Goal: Task Accomplishment & Management: Manage account settings

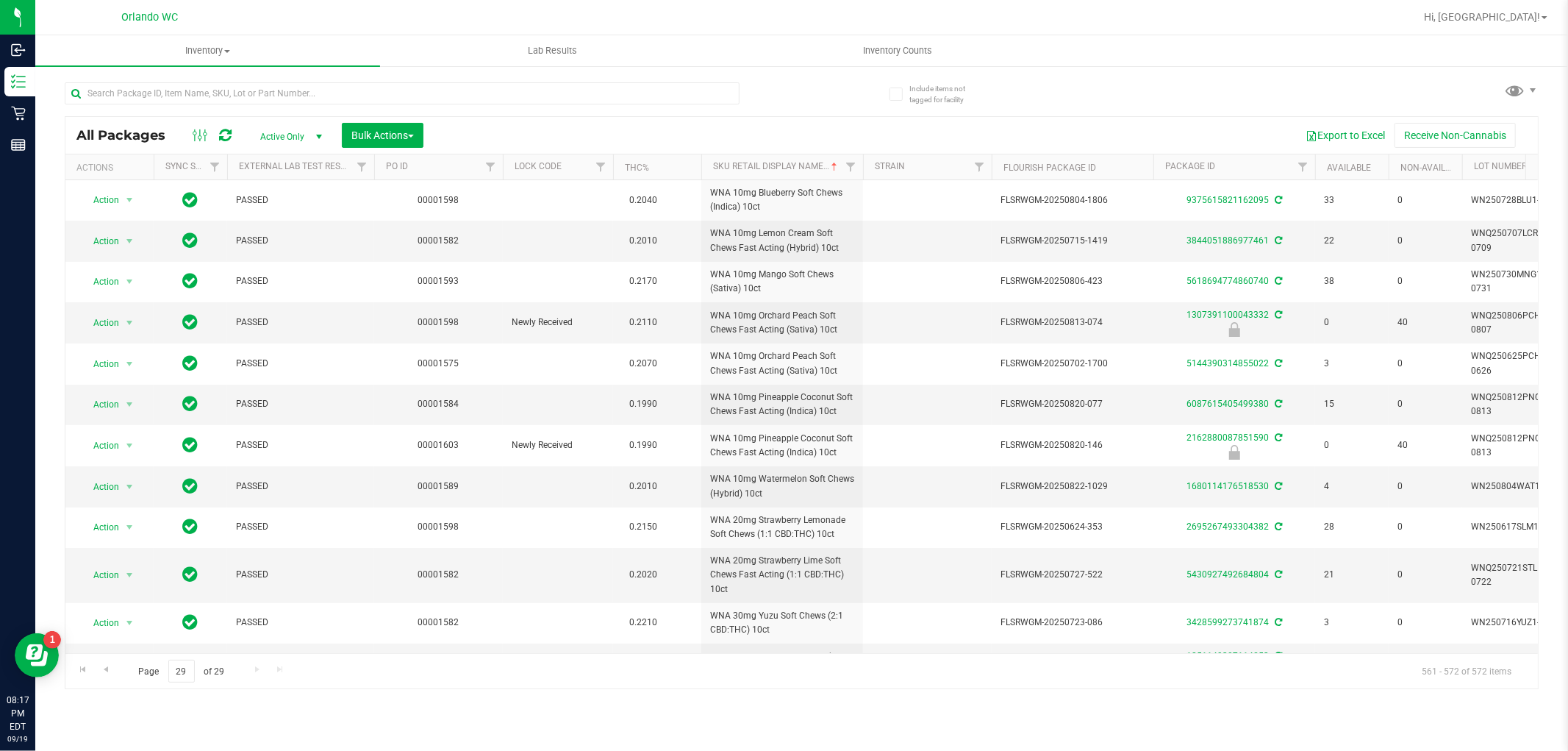
scroll to position [44, 0]
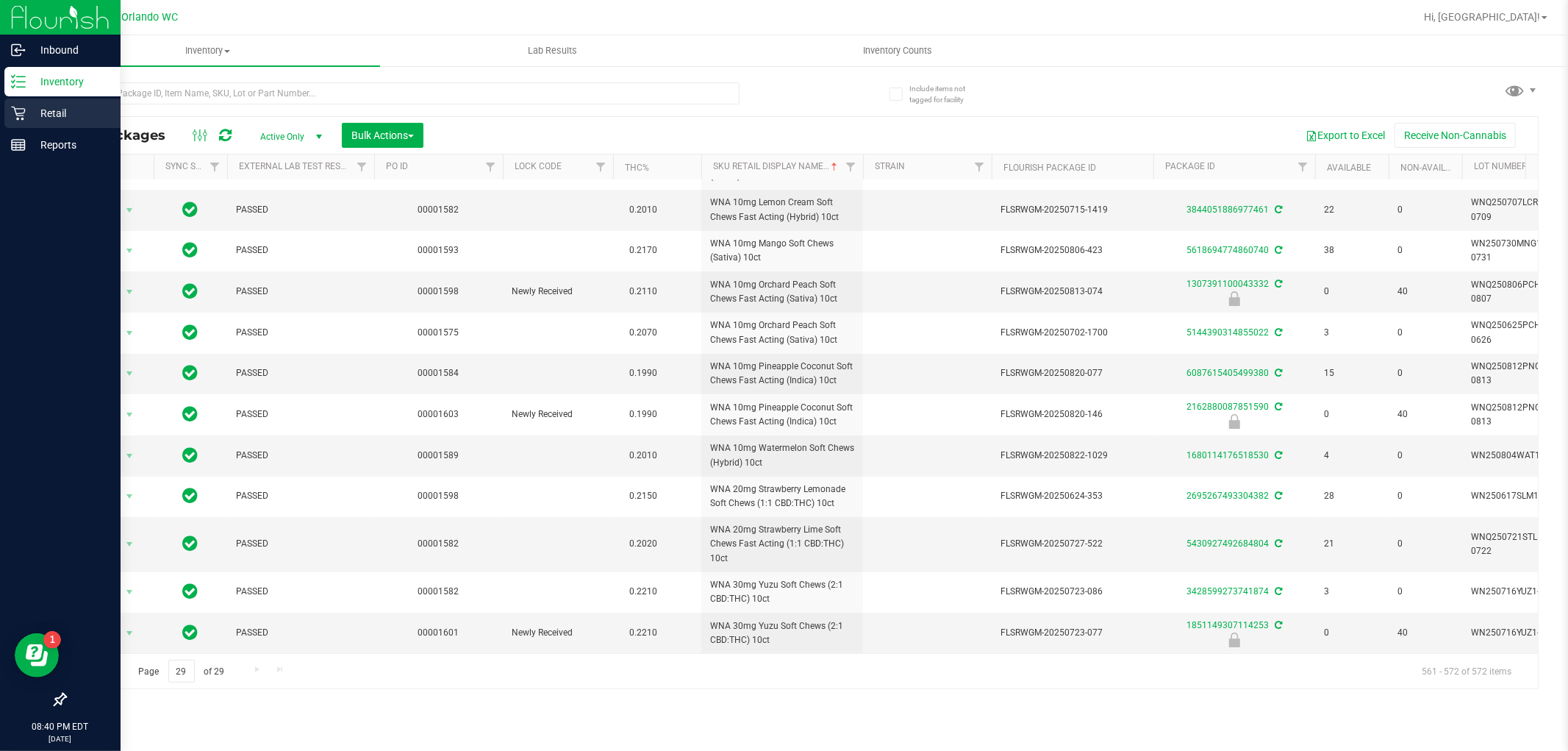
click at [35, 113] on p "Retail" at bounding box center [69, 113] width 88 height 18
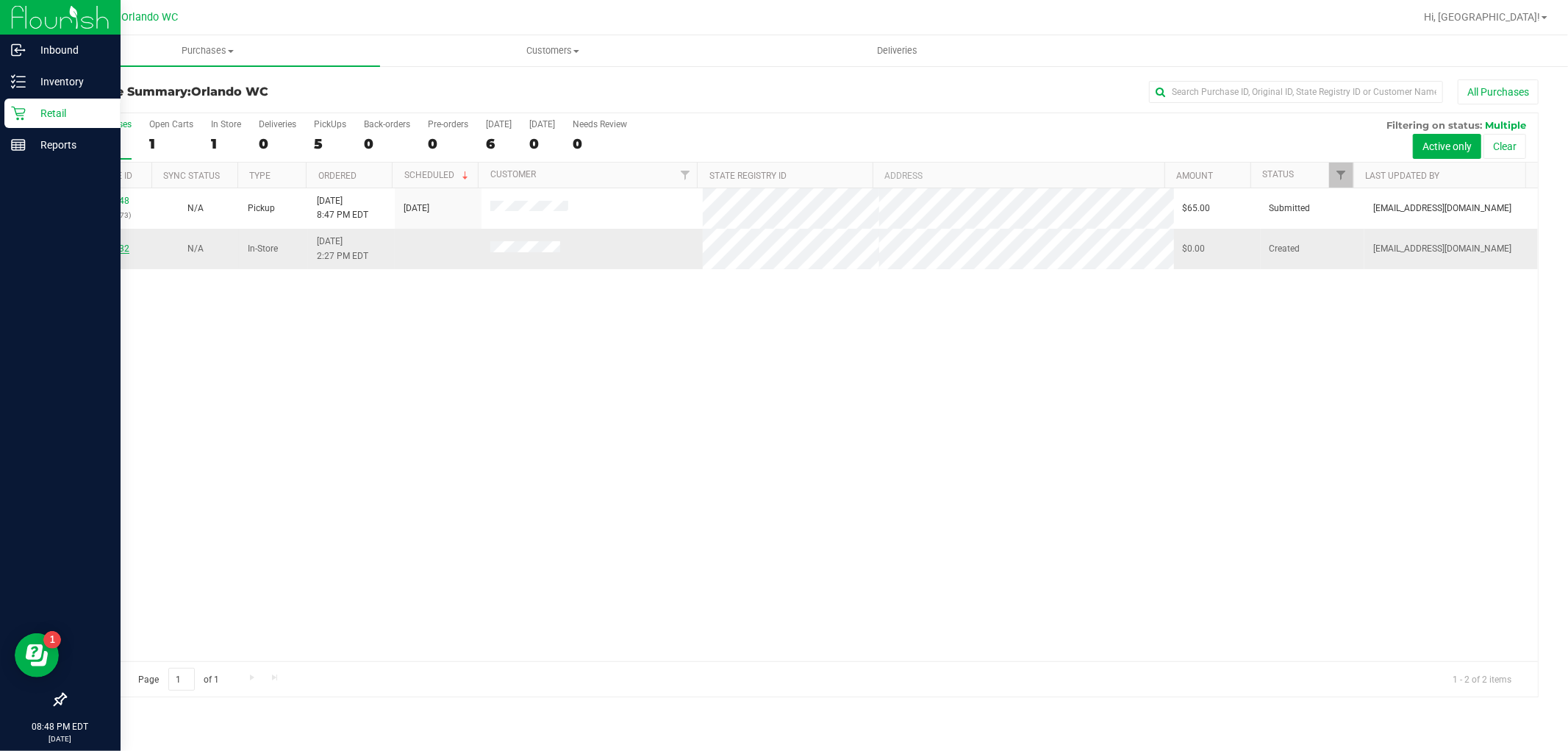
click at [119, 251] on link "11974832" at bounding box center [108, 248] width 41 height 10
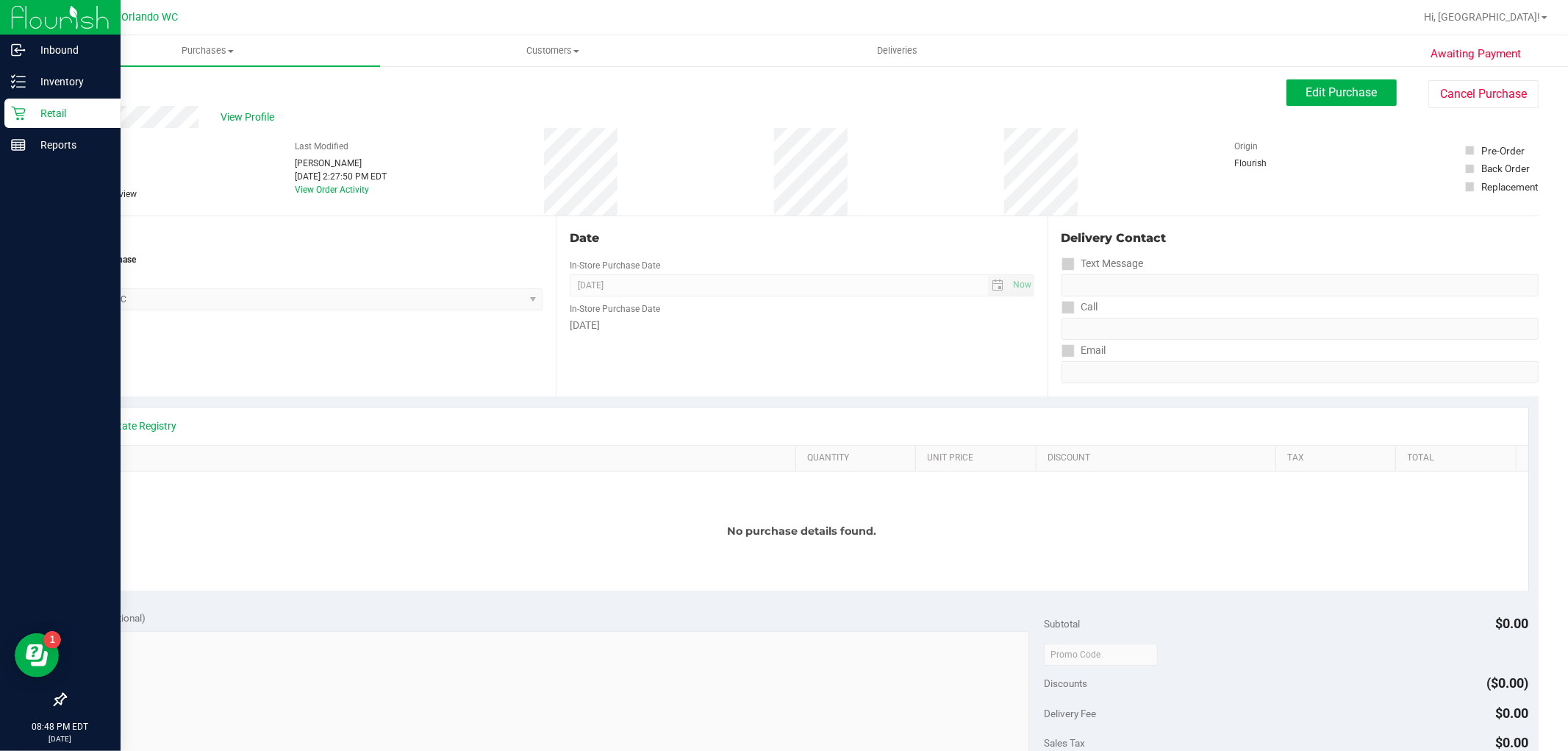
click at [77, 86] on link "Back" at bounding box center [76, 88] width 22 height 10
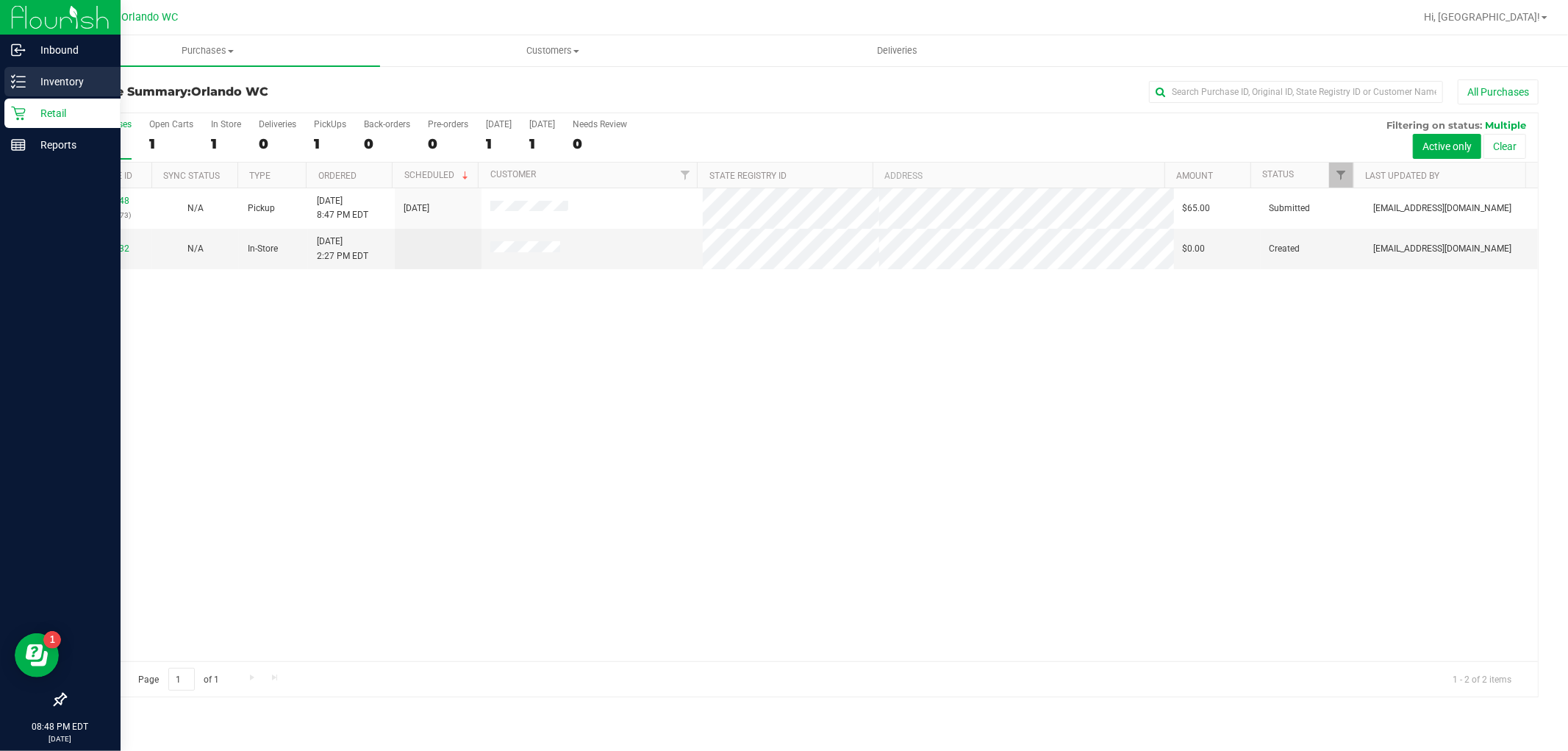
click at [11, 84] on icon at bounding box center [18, 81] width 14 height 14
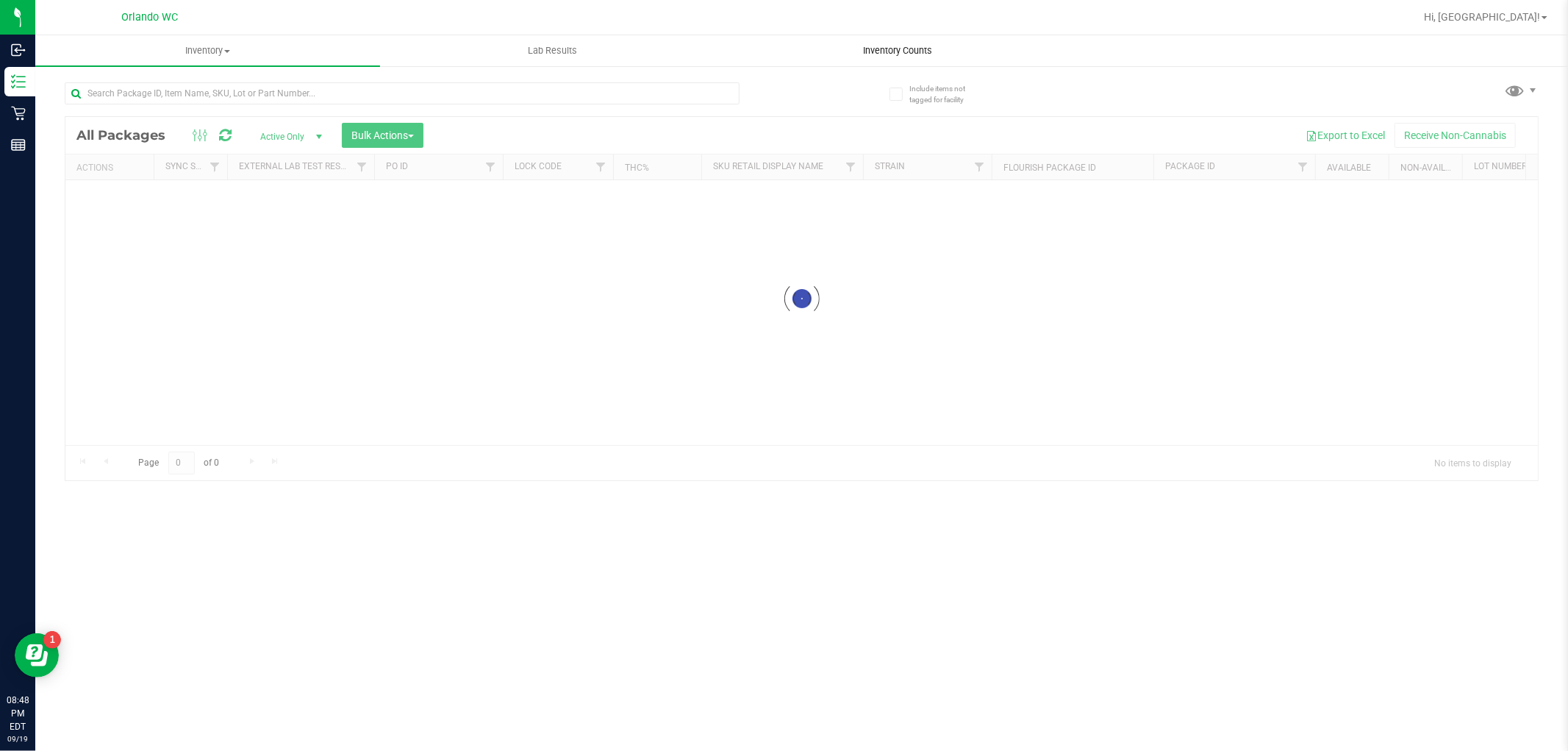
click at [895, 47] on span "Inventory Counts" at bounding box center [898, 51] width 109 height 14
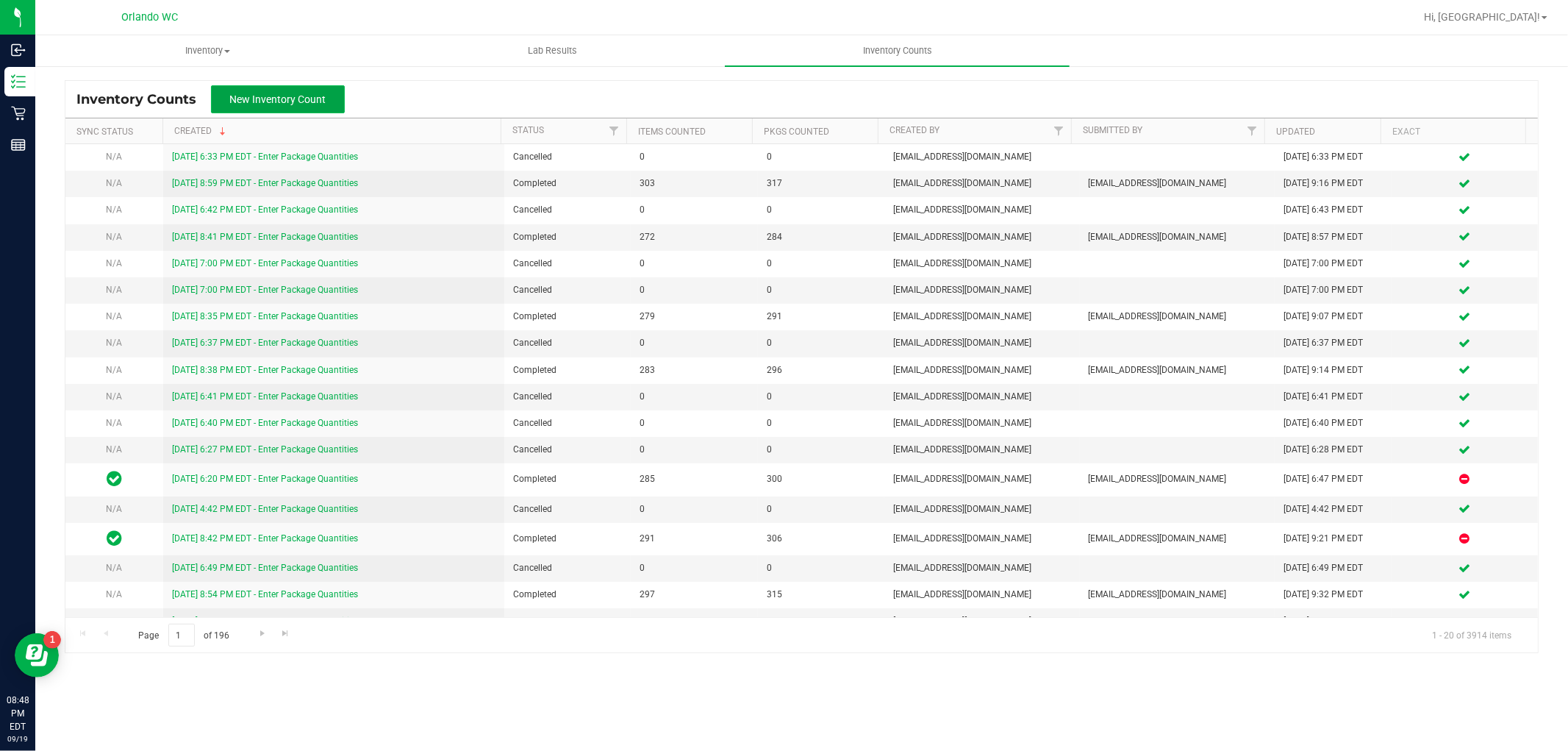
click at [312, 100] on span "New Inventory Count" at bounding box center [279, 100] width 96 height 12
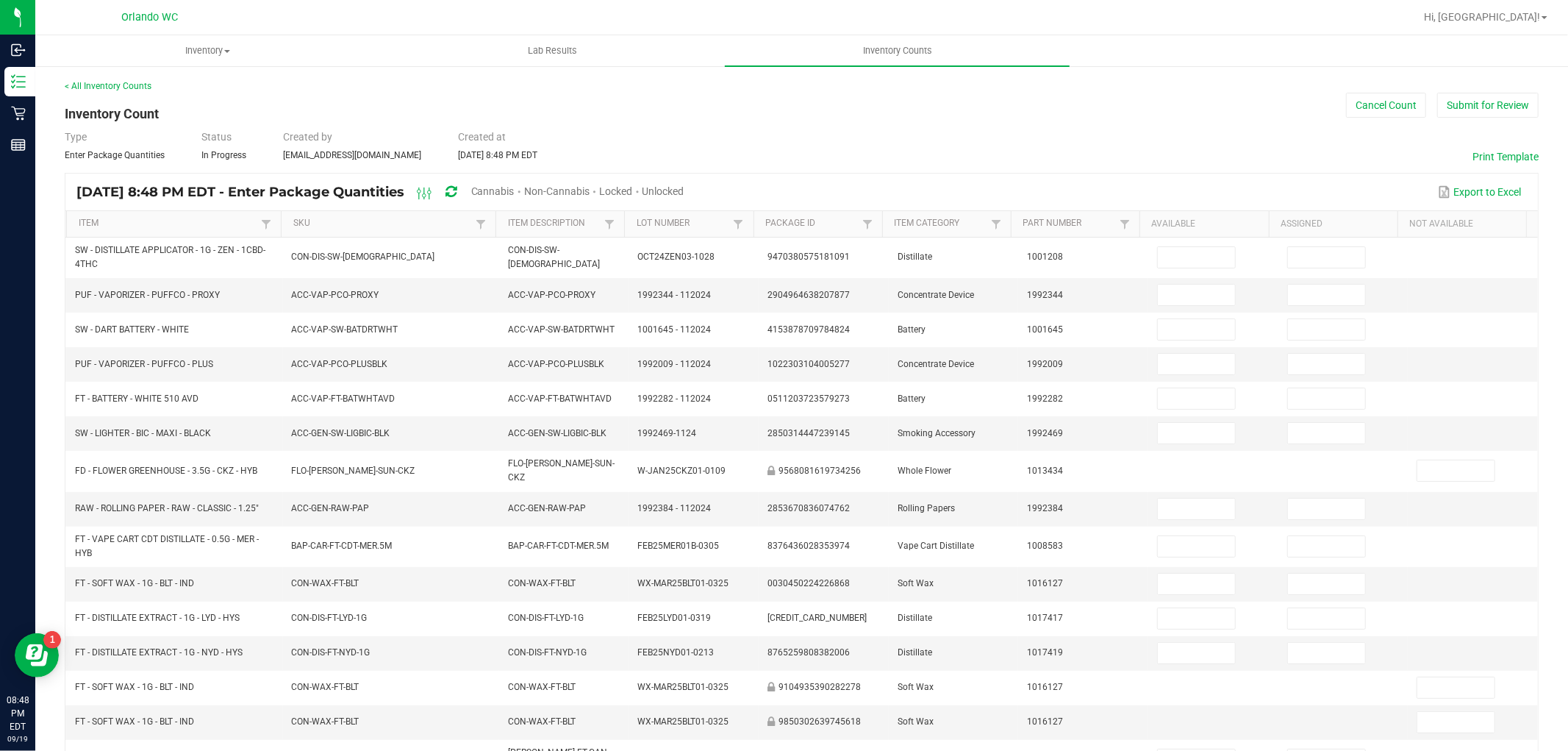
click at [515, 191] on span "Cannabis" at bounding box center [492, 191] width 43 height 12
click at [686, 194] on span "Unlocked" at bounding box center [665, 191] width 42 height 12
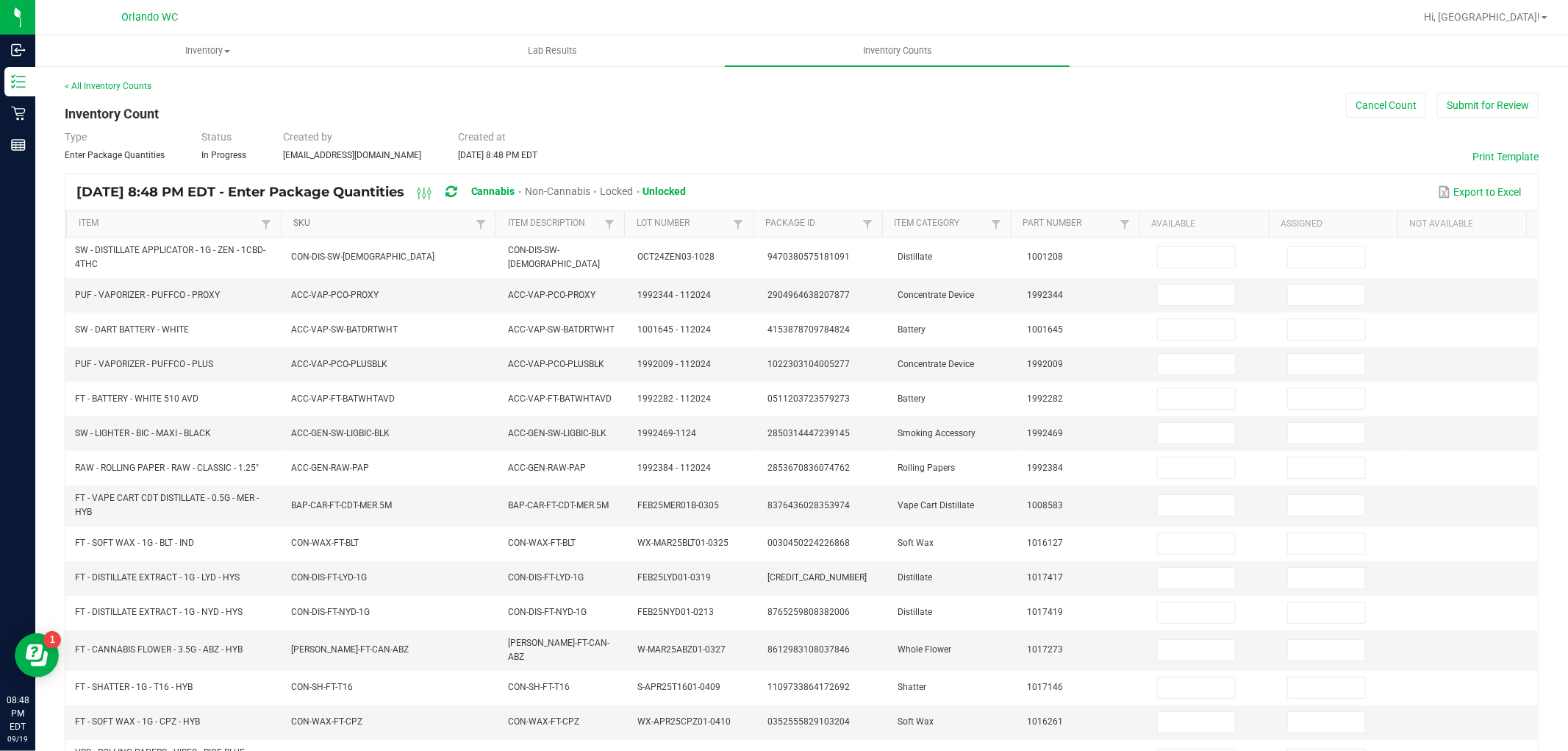
click at [358, 224] on link "SKU" at bounding box center [383, 224] width 179 height 12
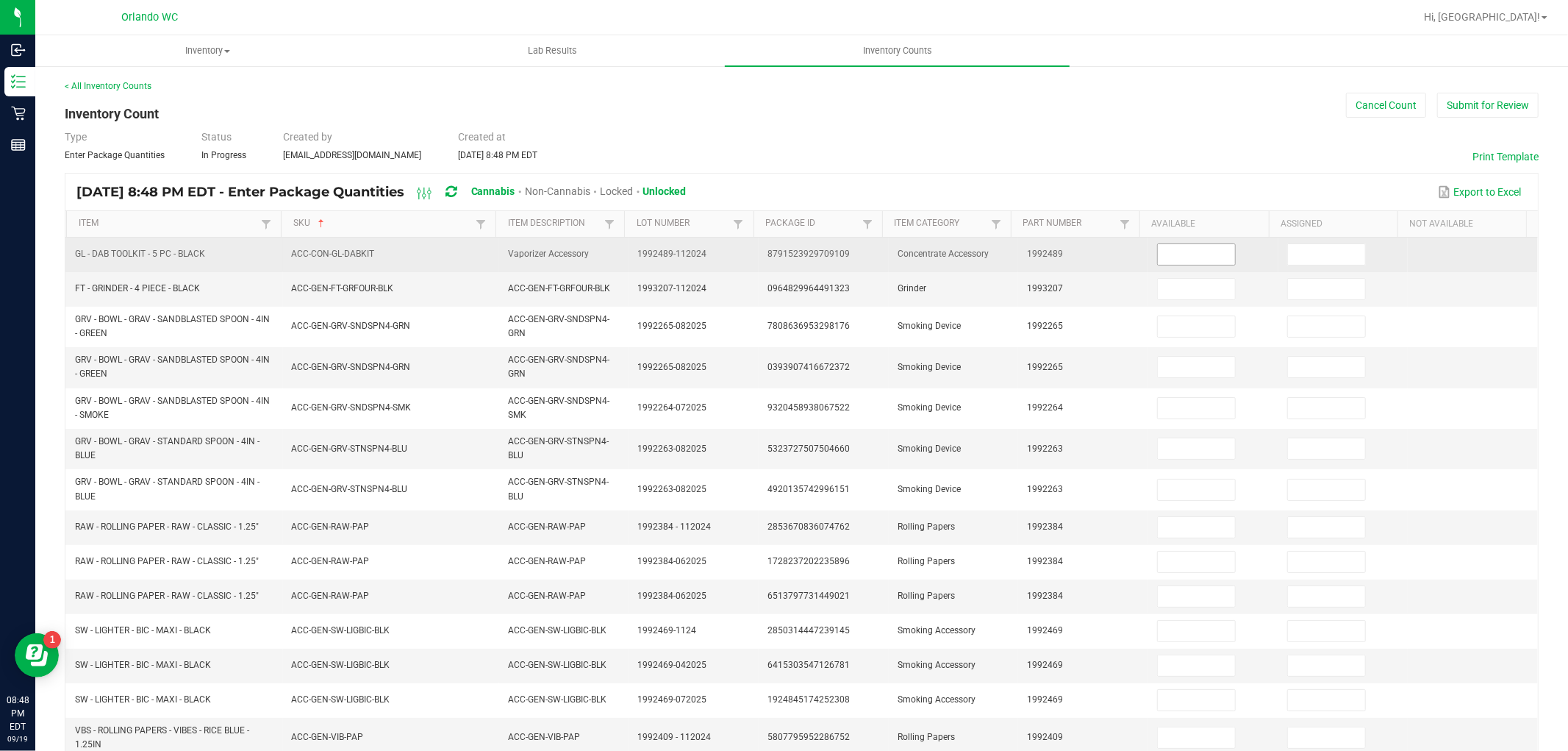
click at [1170, 252] on input at bounding box center [1196, 254] width 77 height 20
type input "4"
type input "0"
type input "3"
type input "0"
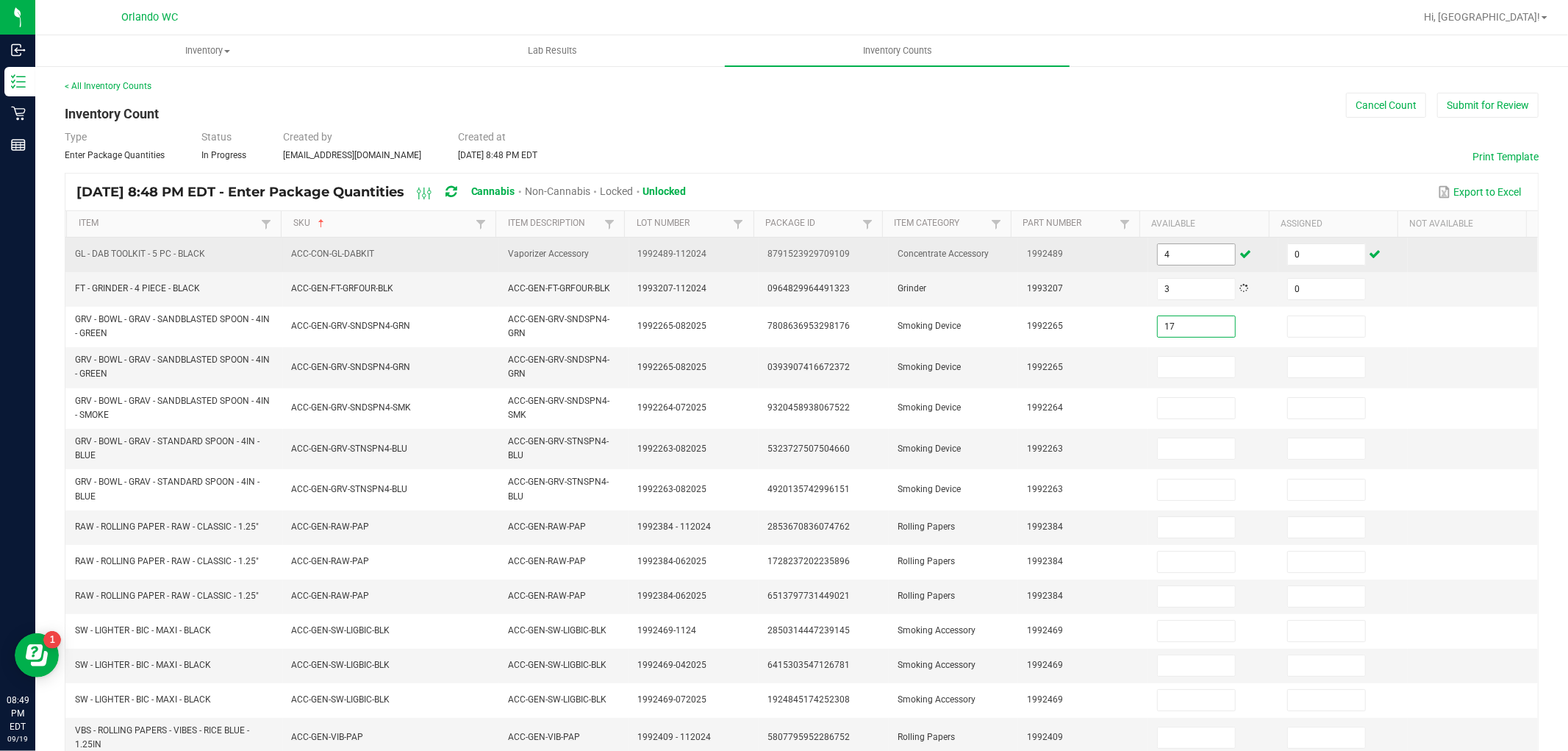
type input "17"
type input "0"
type input "9"
type input "0"
type input "16"
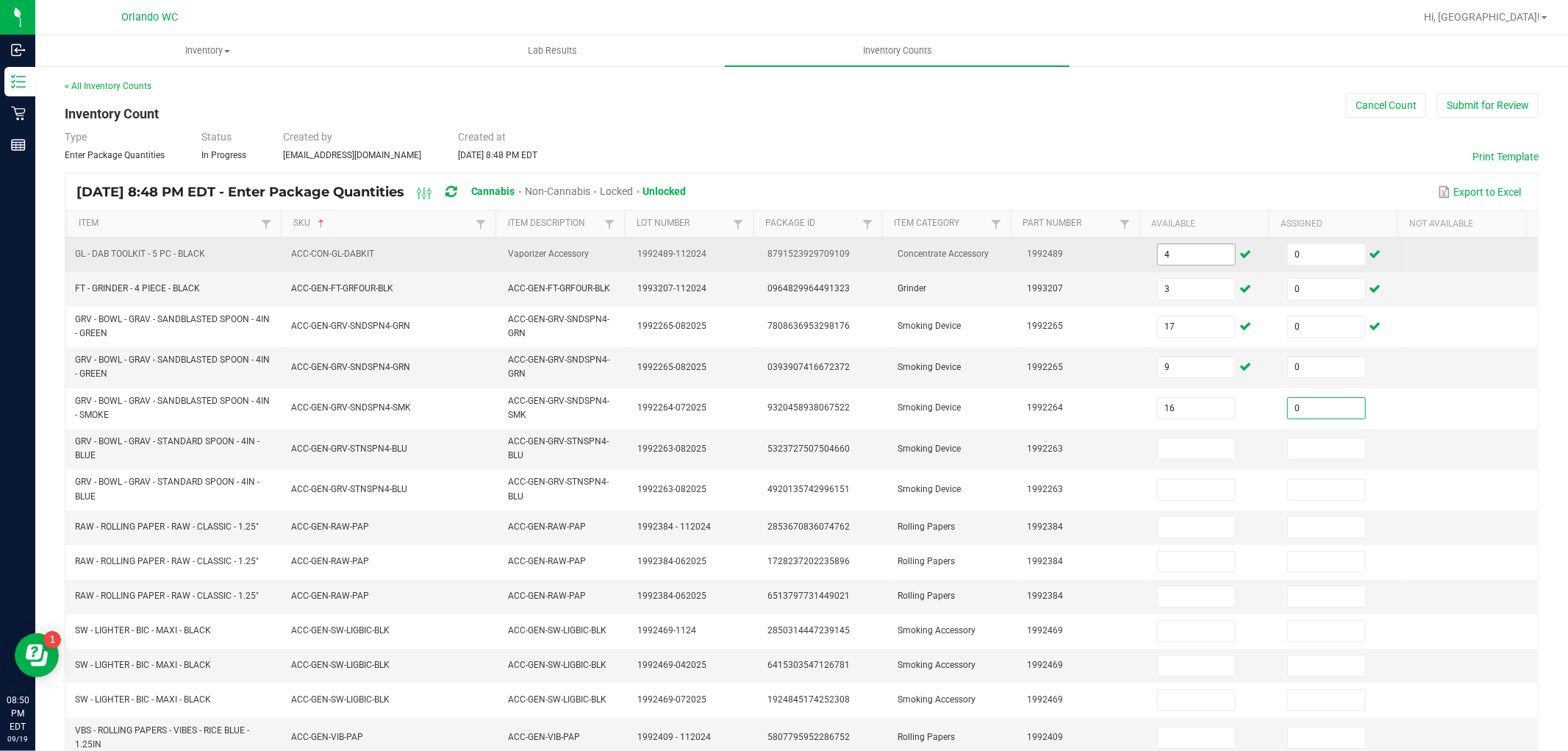
type input "0"
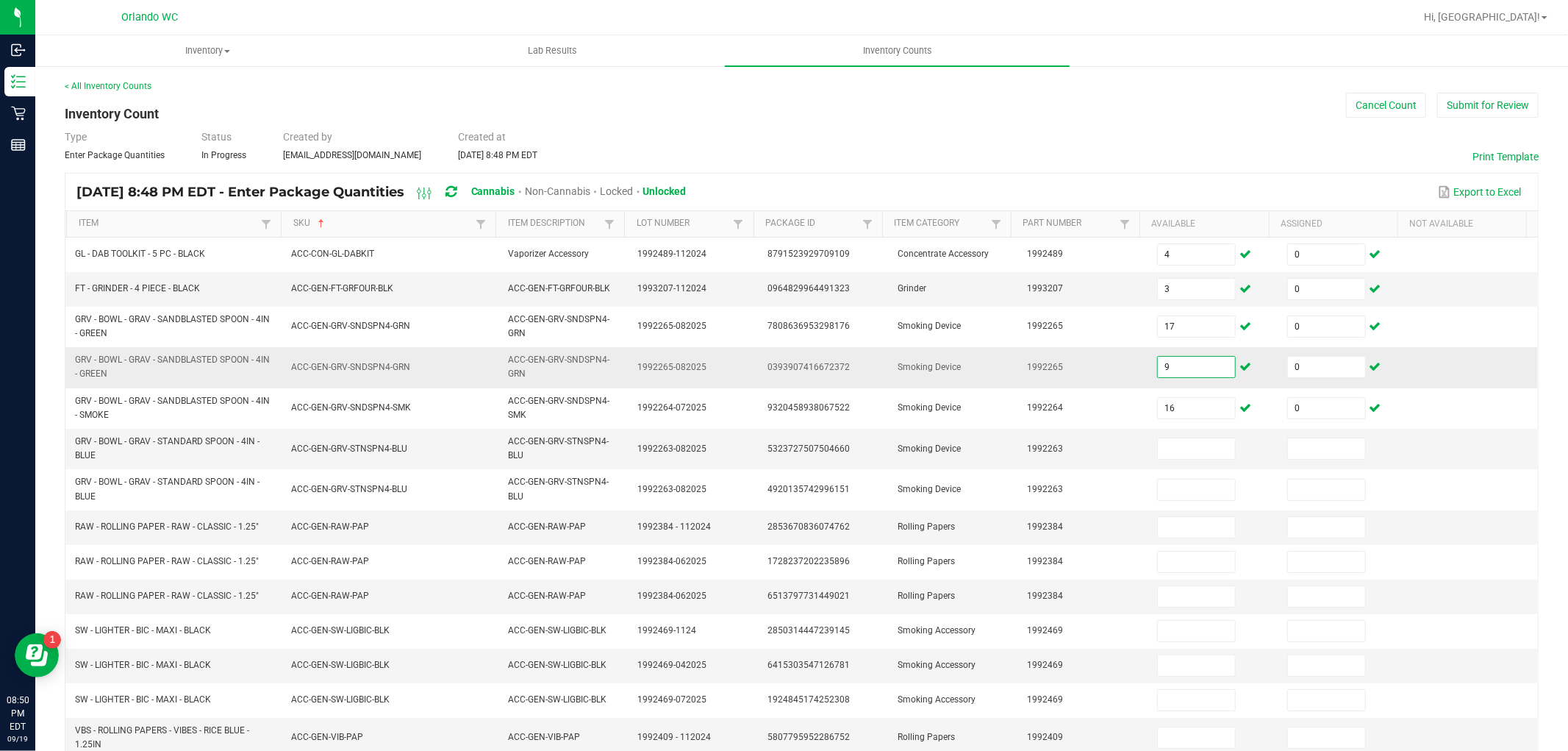
click at [1202, 363] on input "9" at bounding box center [1196, 367] width 77 height 20
type input "0"
type input "9"
type input "16"
type input "0"
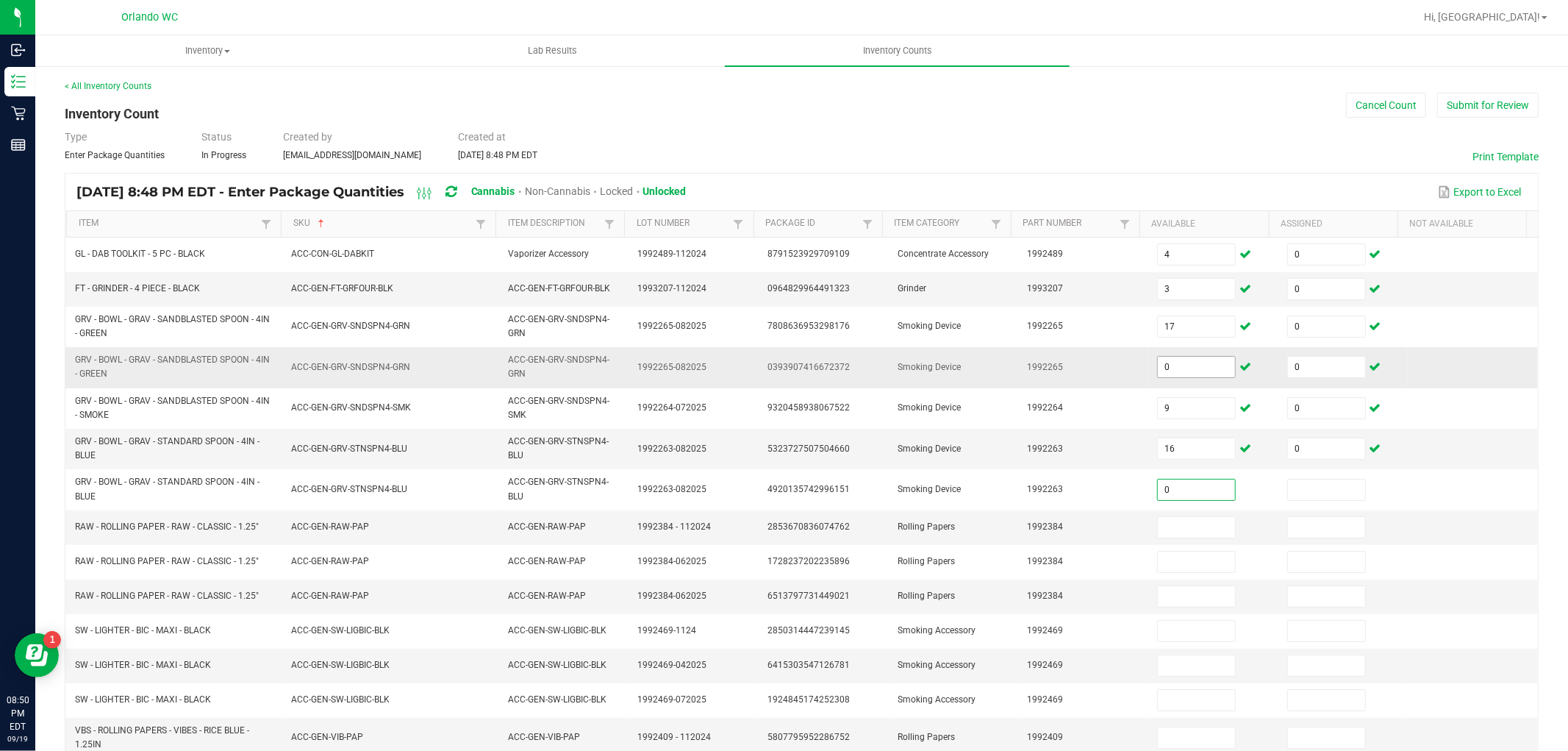
type input "0"
type input "58"
type input "0"
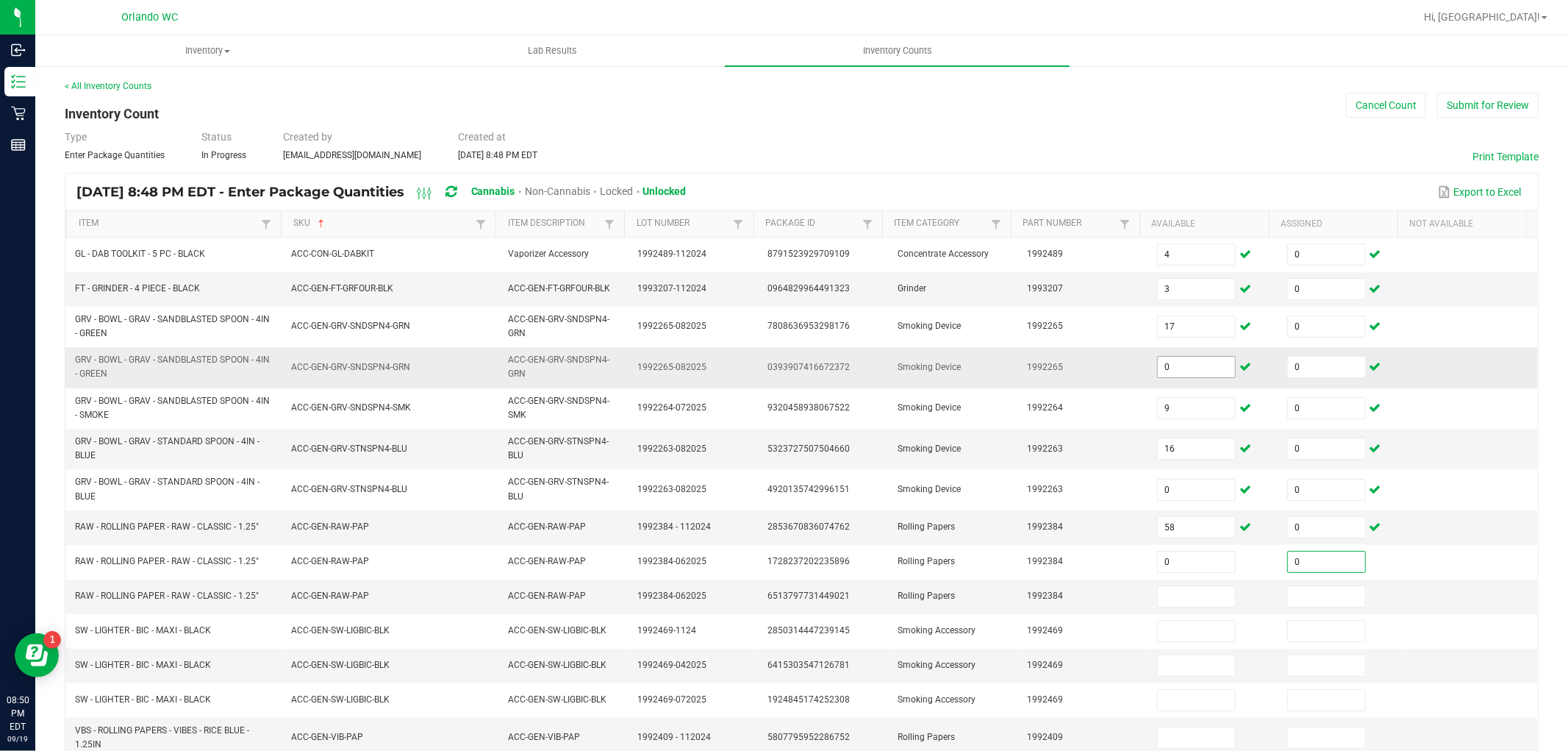
type input "0"
type input "62"
type input "0"
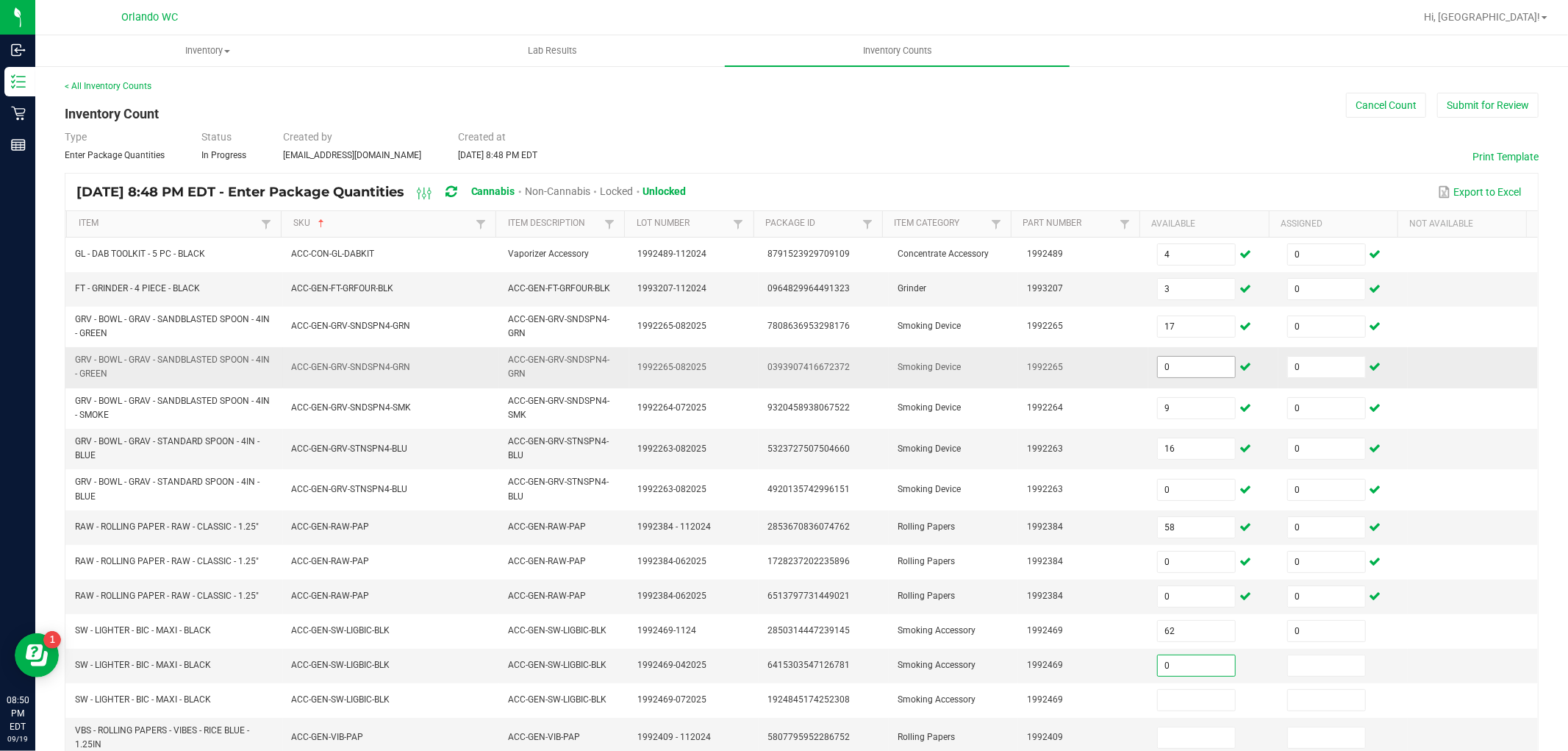
type input "0"
type input "117"
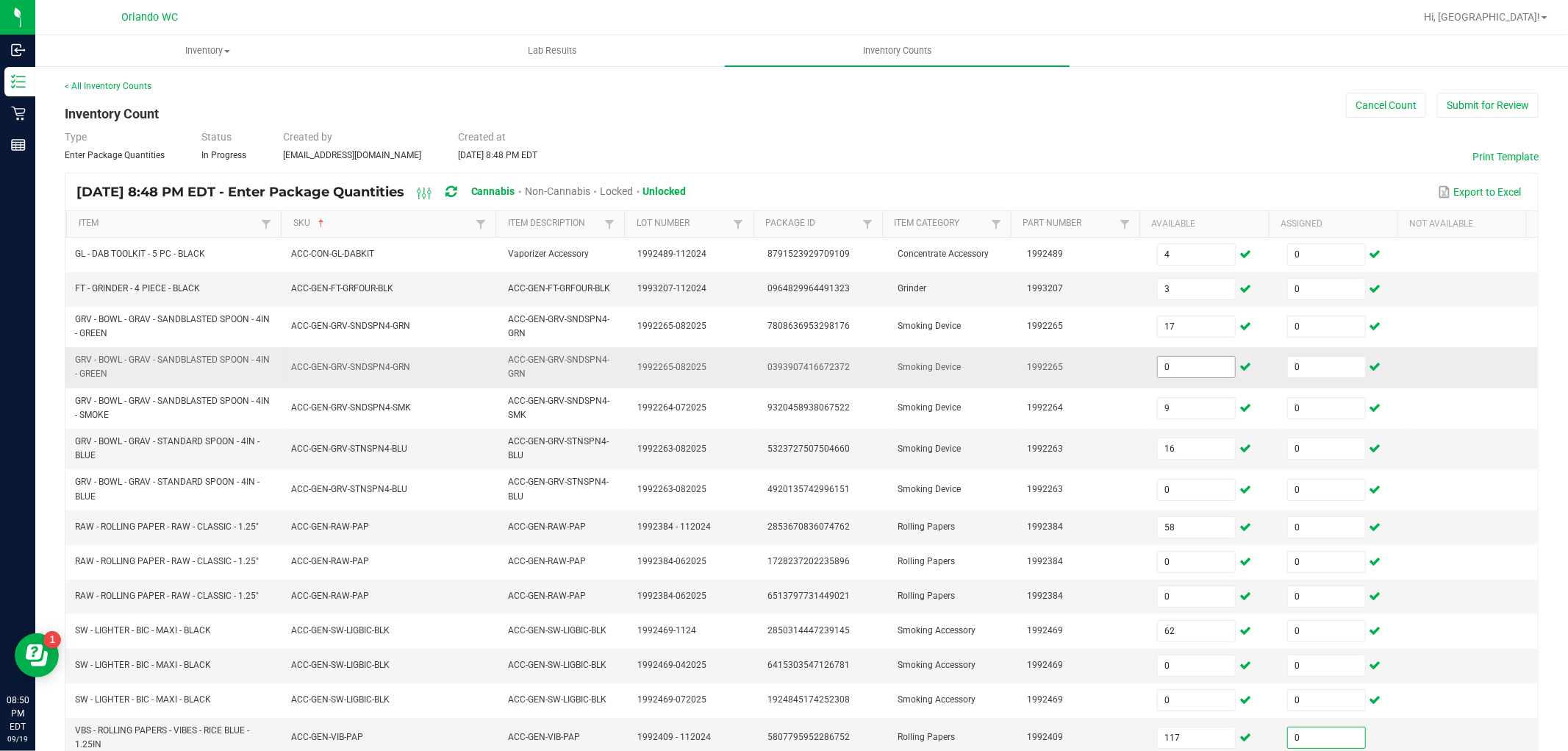
type input "0"
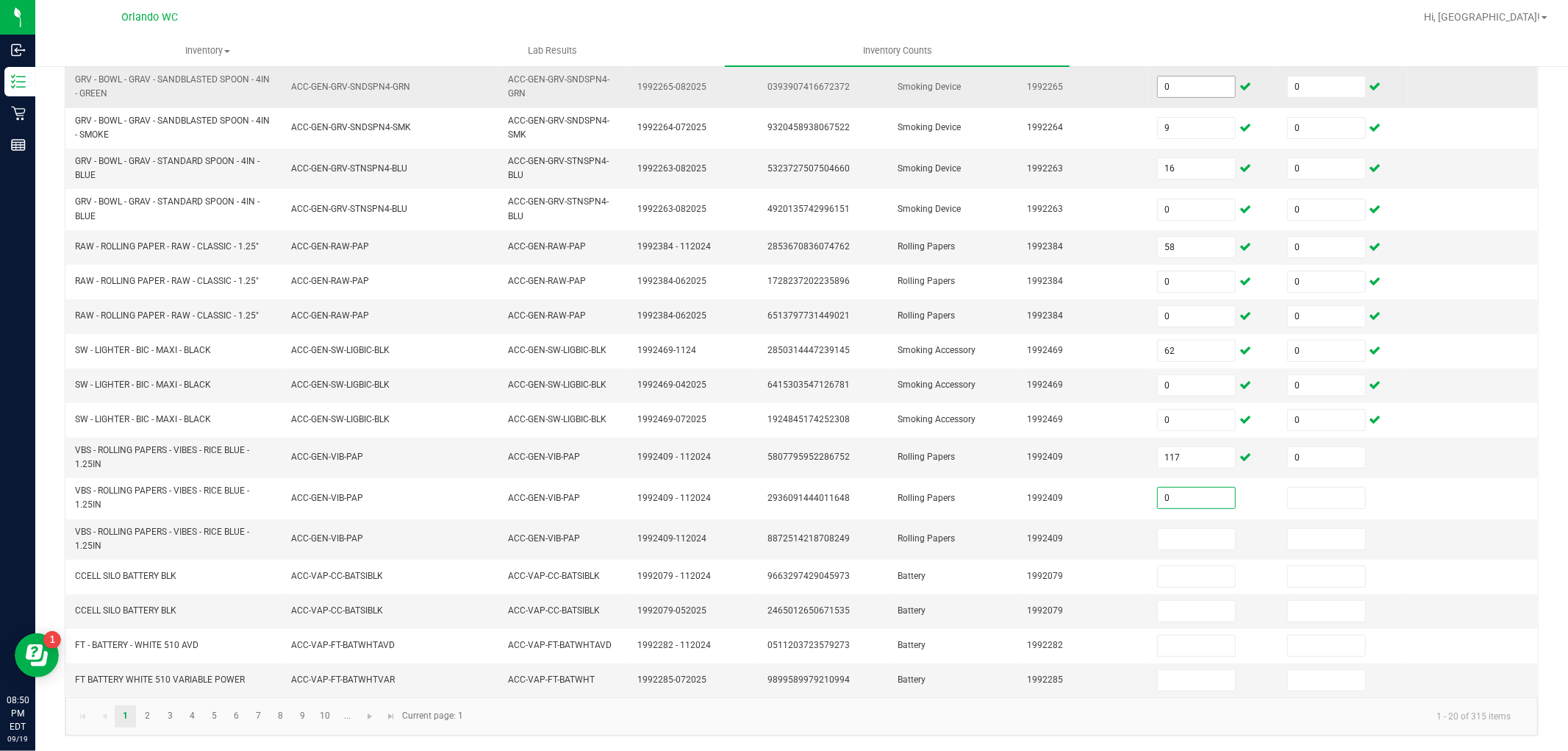
type input "0"
type input "10"
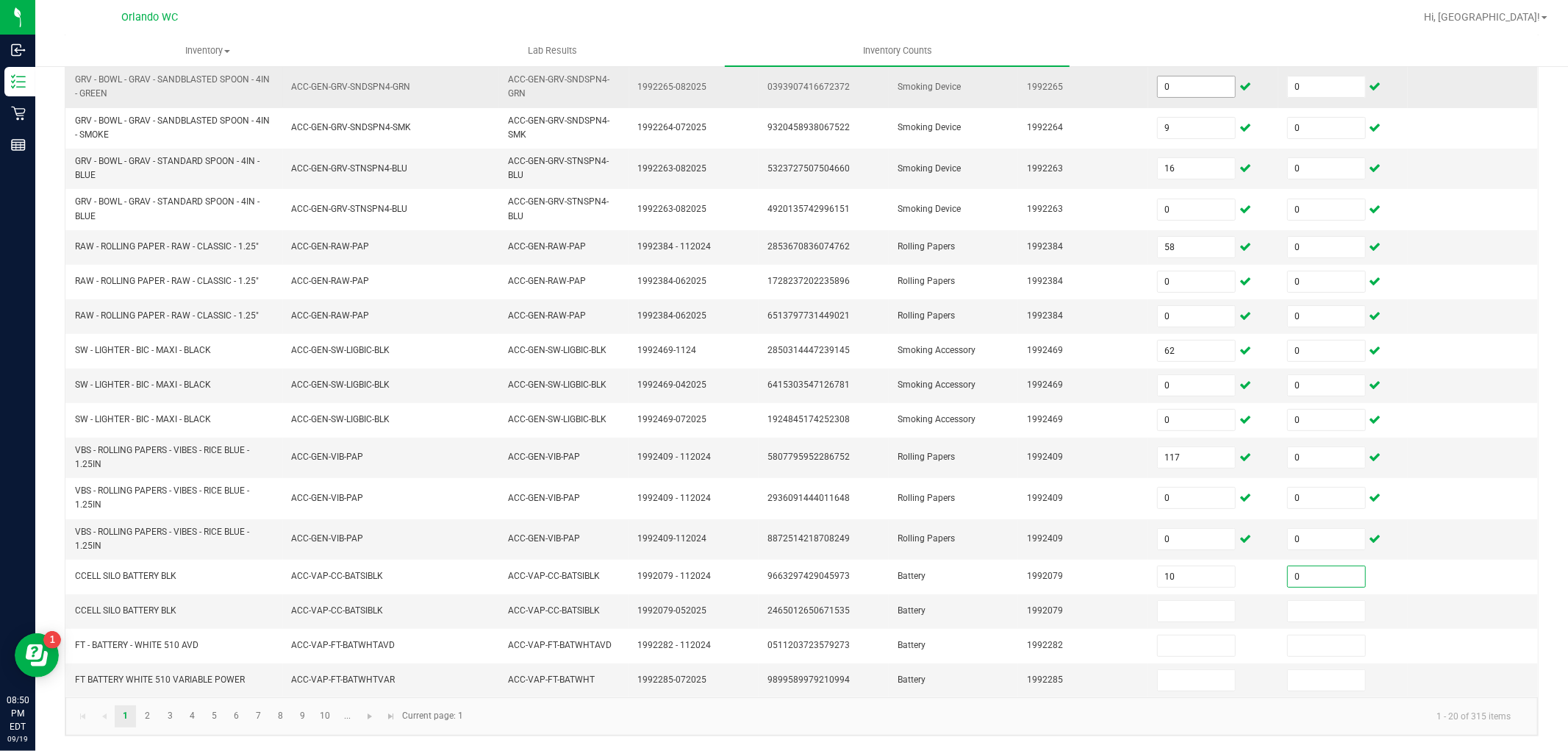
type input "0"
type input "6"
type input "0"
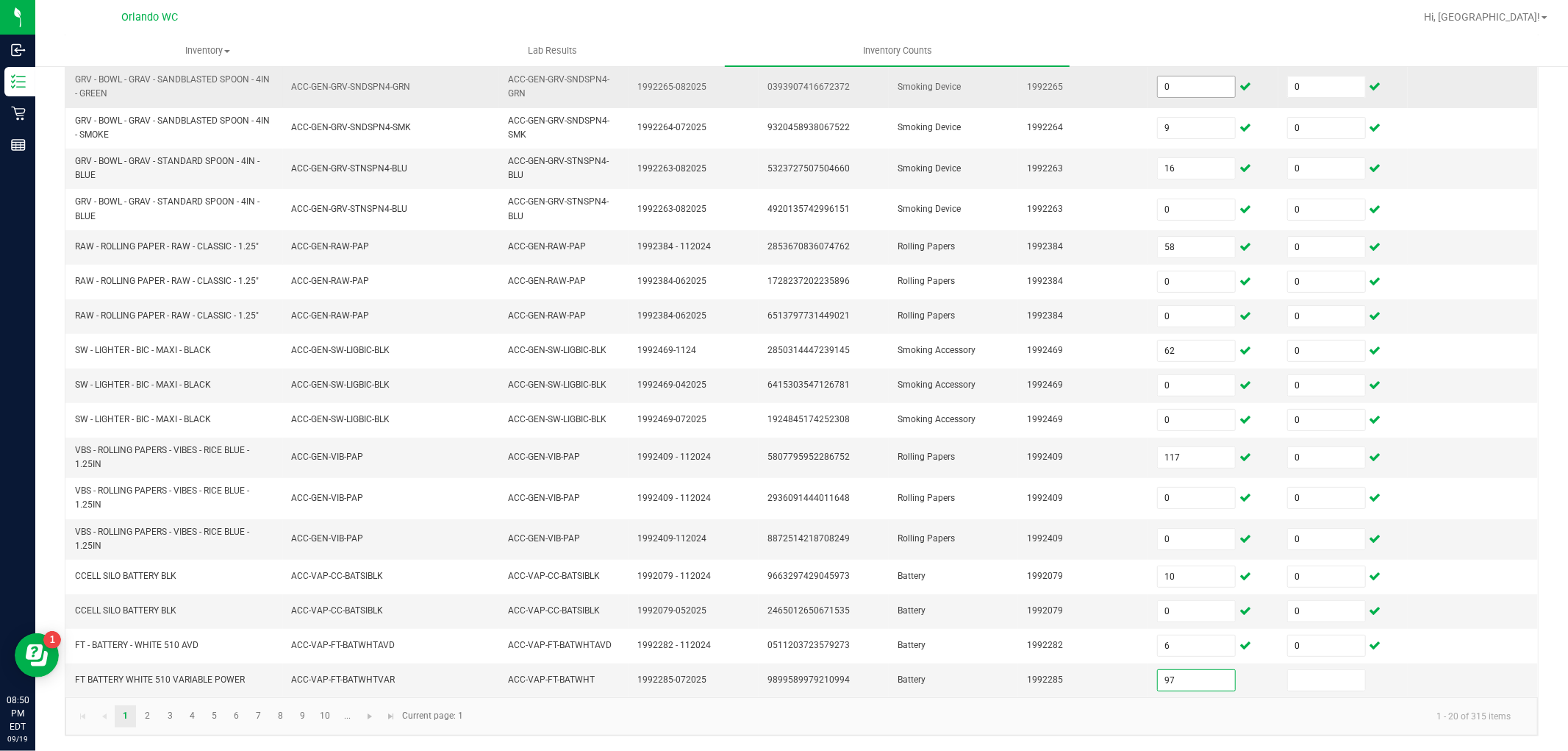
type input "97"
type input "0"
click at [148, 716] on link "2" at bounding box center [147, 716] width 21 height 22
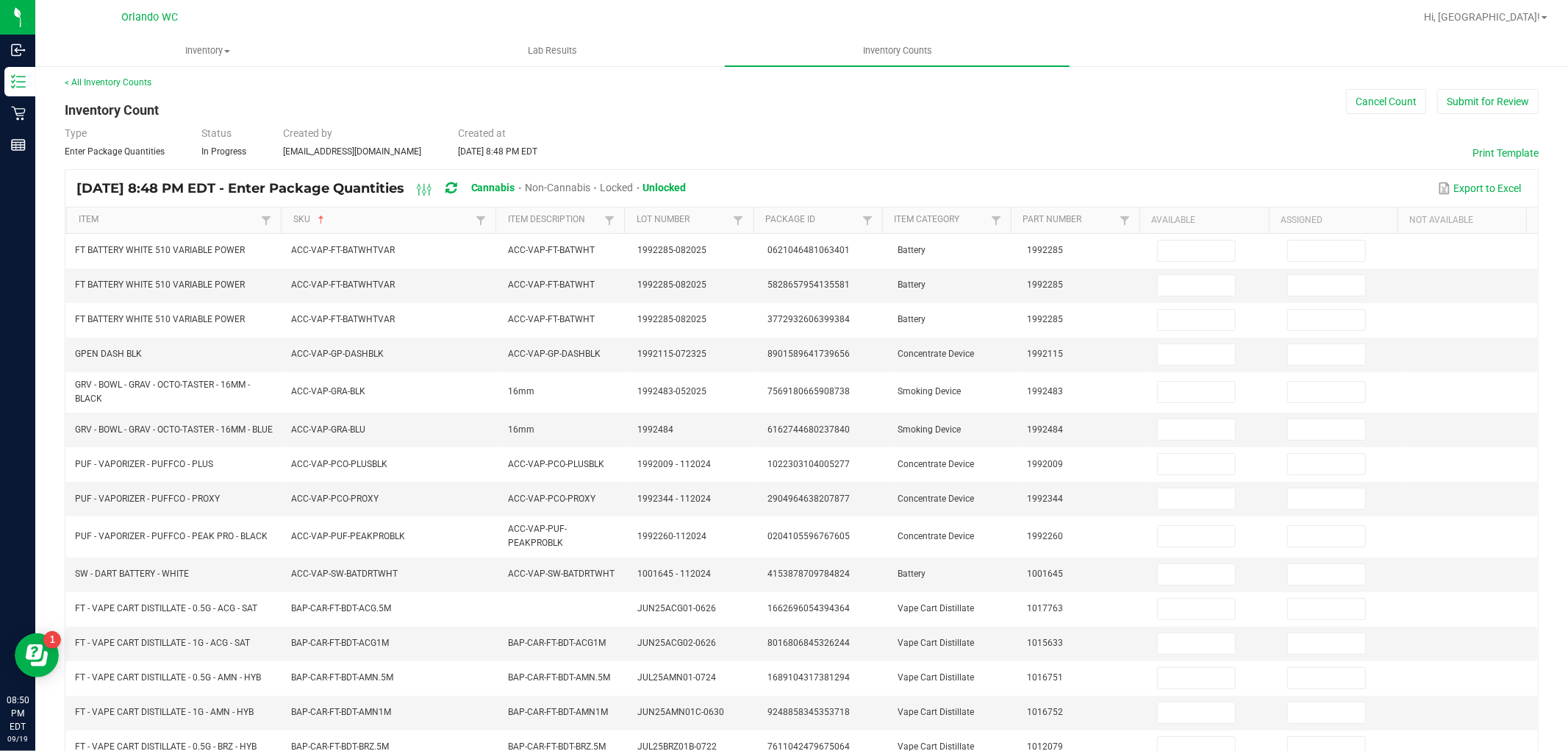
scroll to position [8, 0]
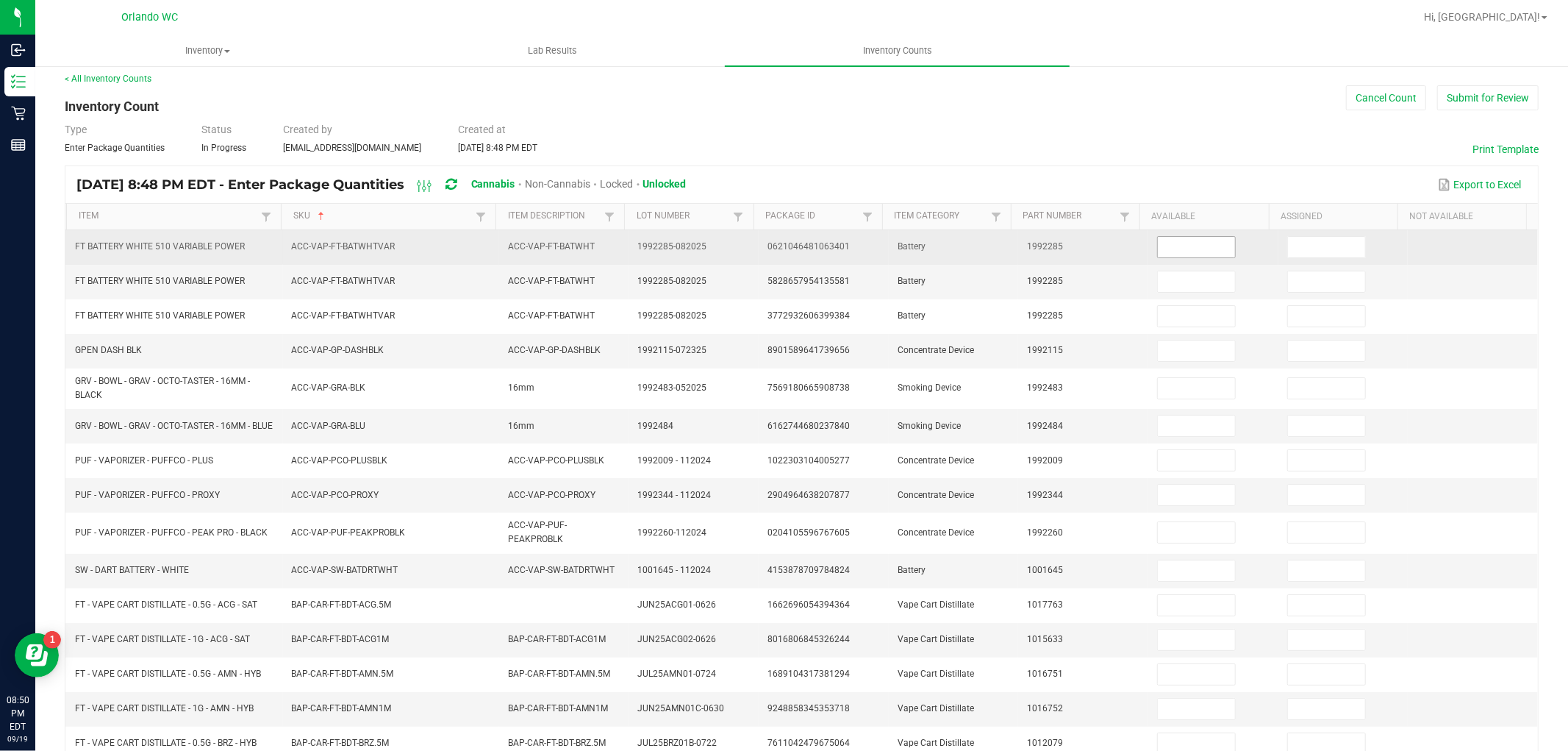
click at [1174, 248] on input at bounding box center [1196, 247] width 77 height 20
type input "0"
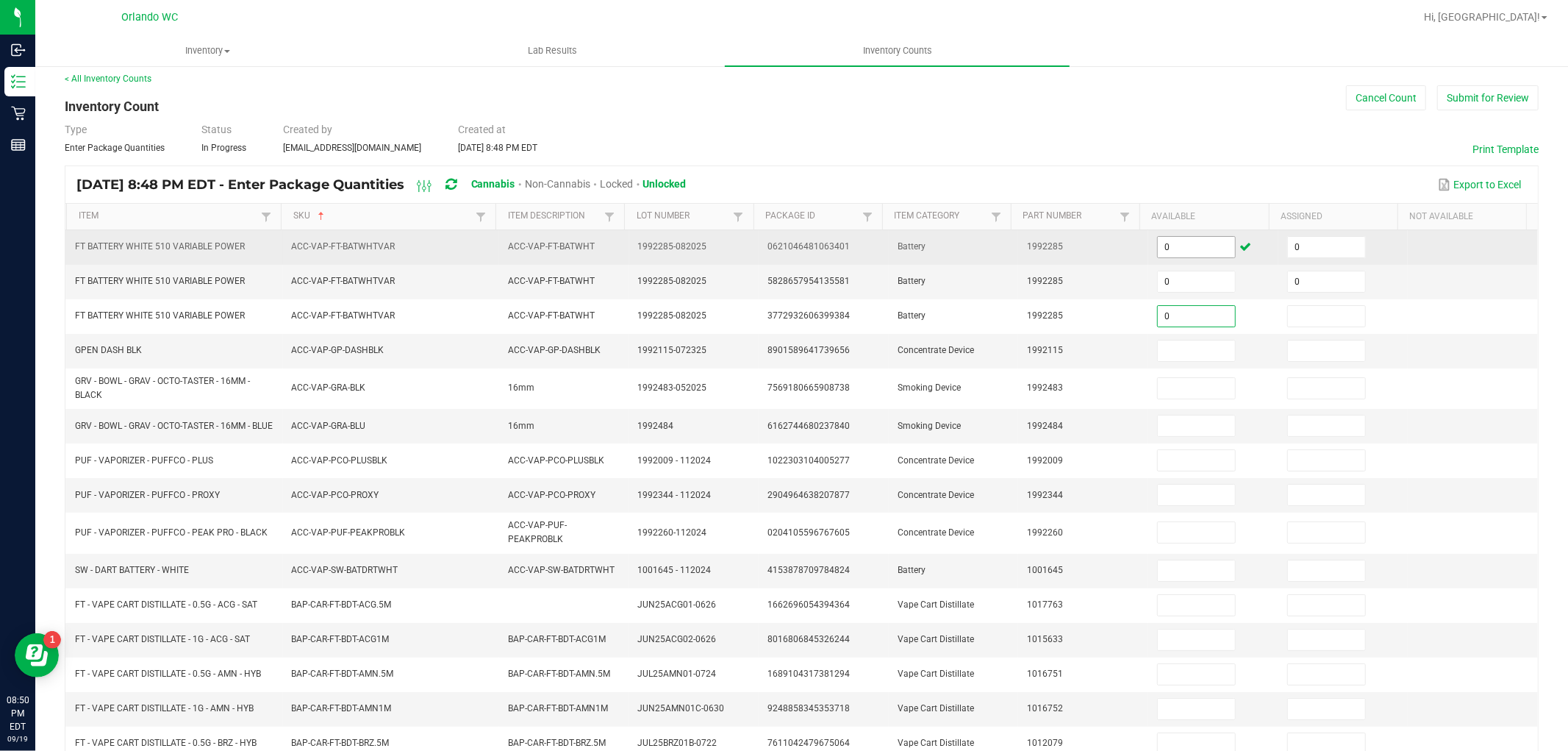
type input "0"
type input "2"
type input "0"
type input "12"
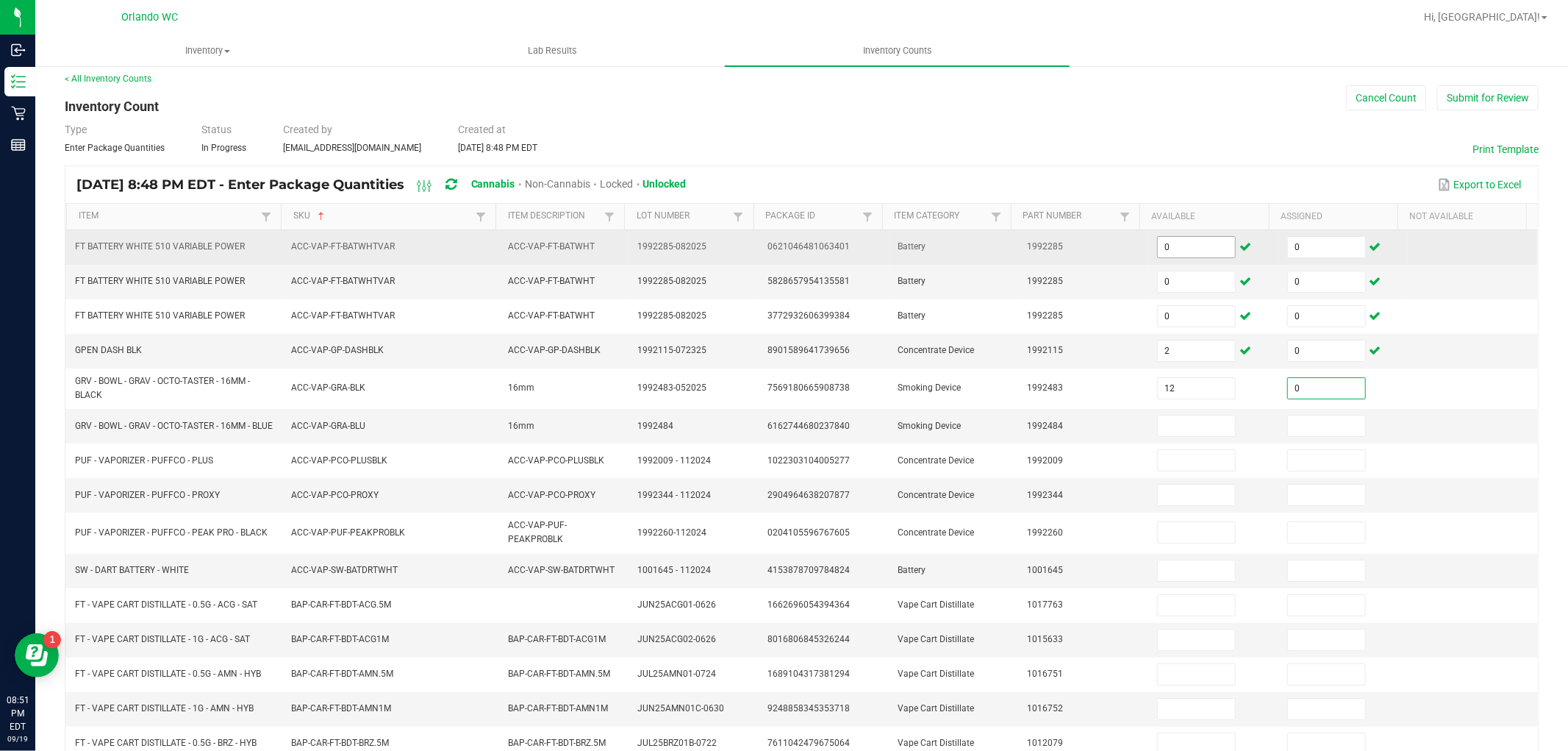
type input "0"
type input "5"
type input "0"
type input "1"
type input "0"
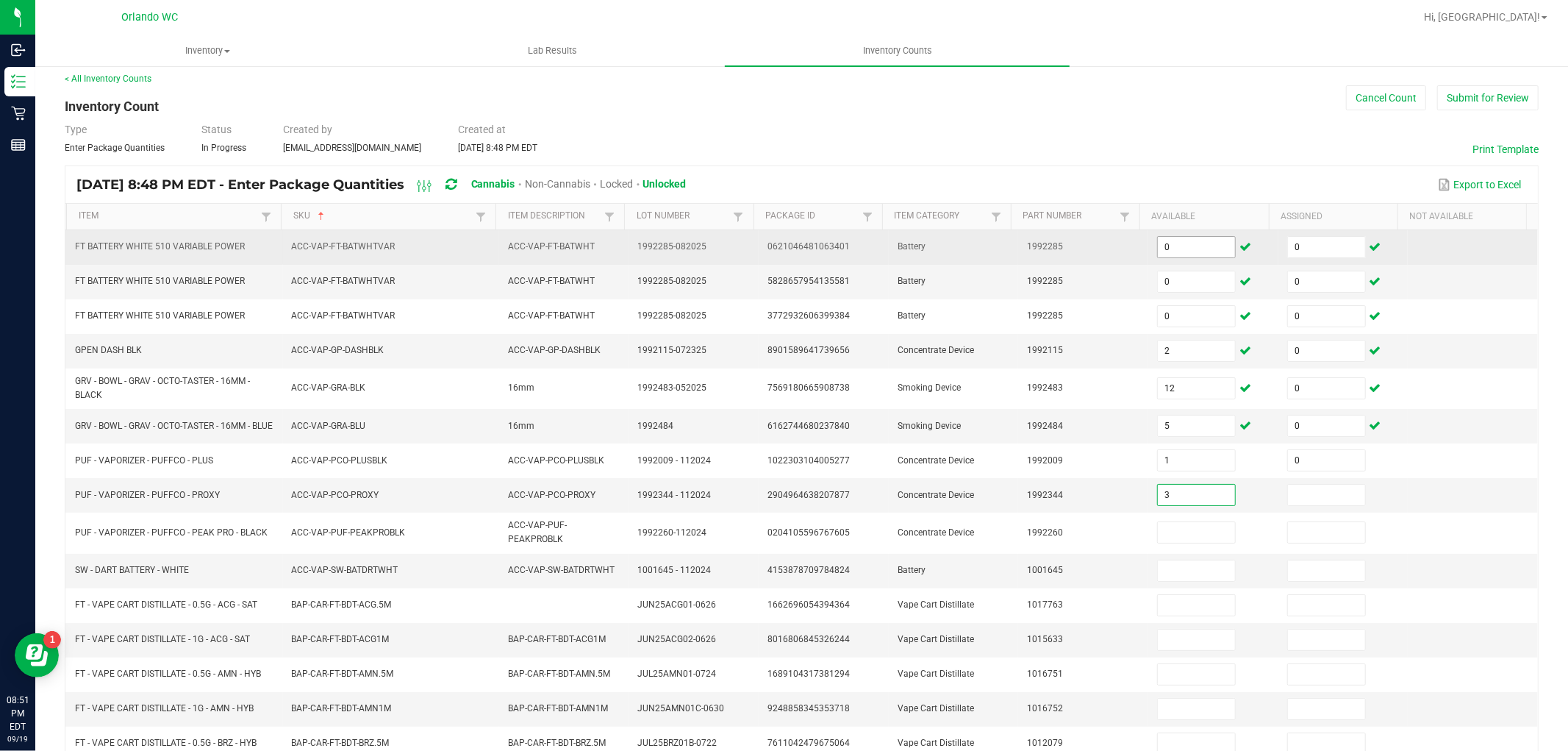
type input "3"
type input "0"
type input "1"
type input "0"
type input "1"
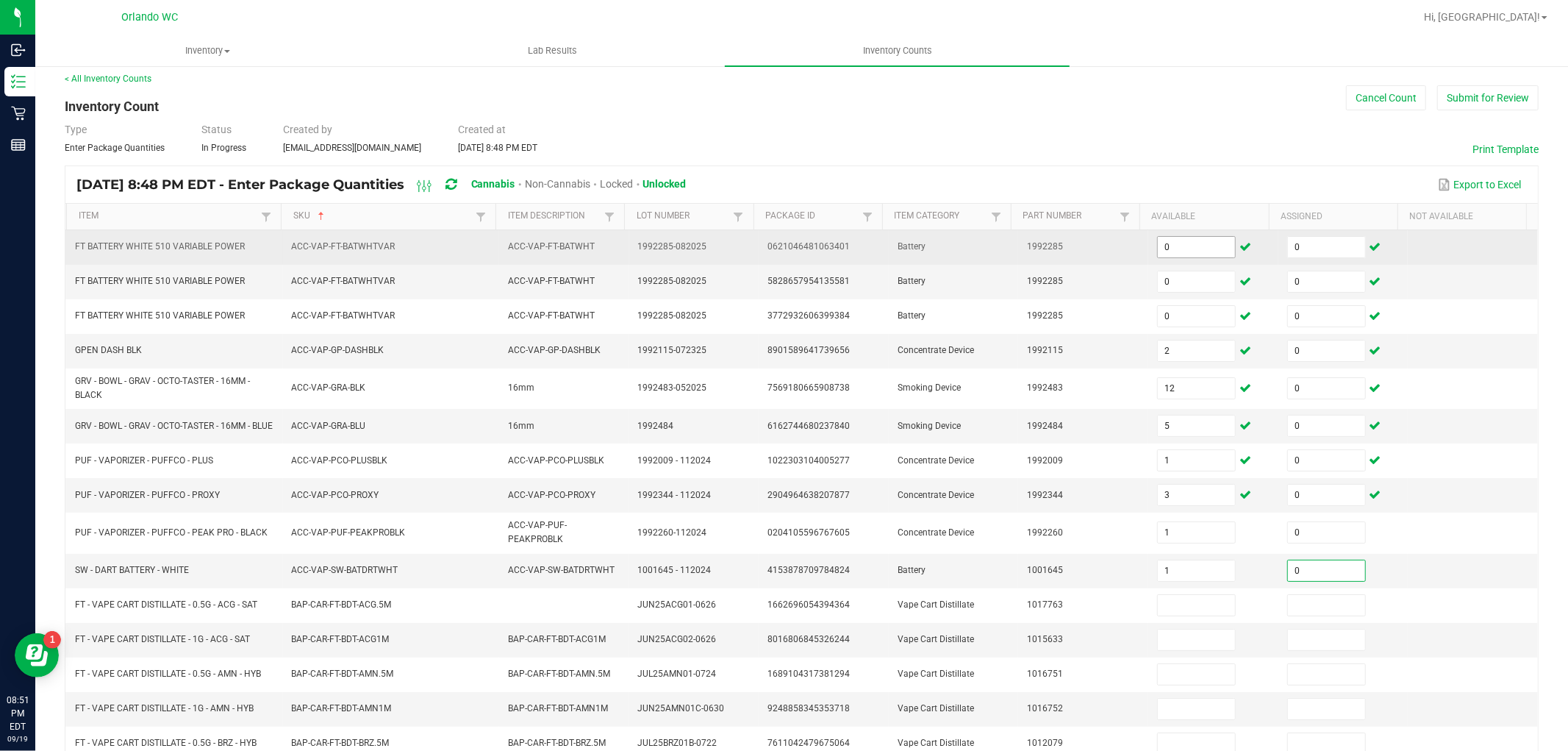
type input "0"
type input "7"
type input "0"
type input "5"
type input "0"
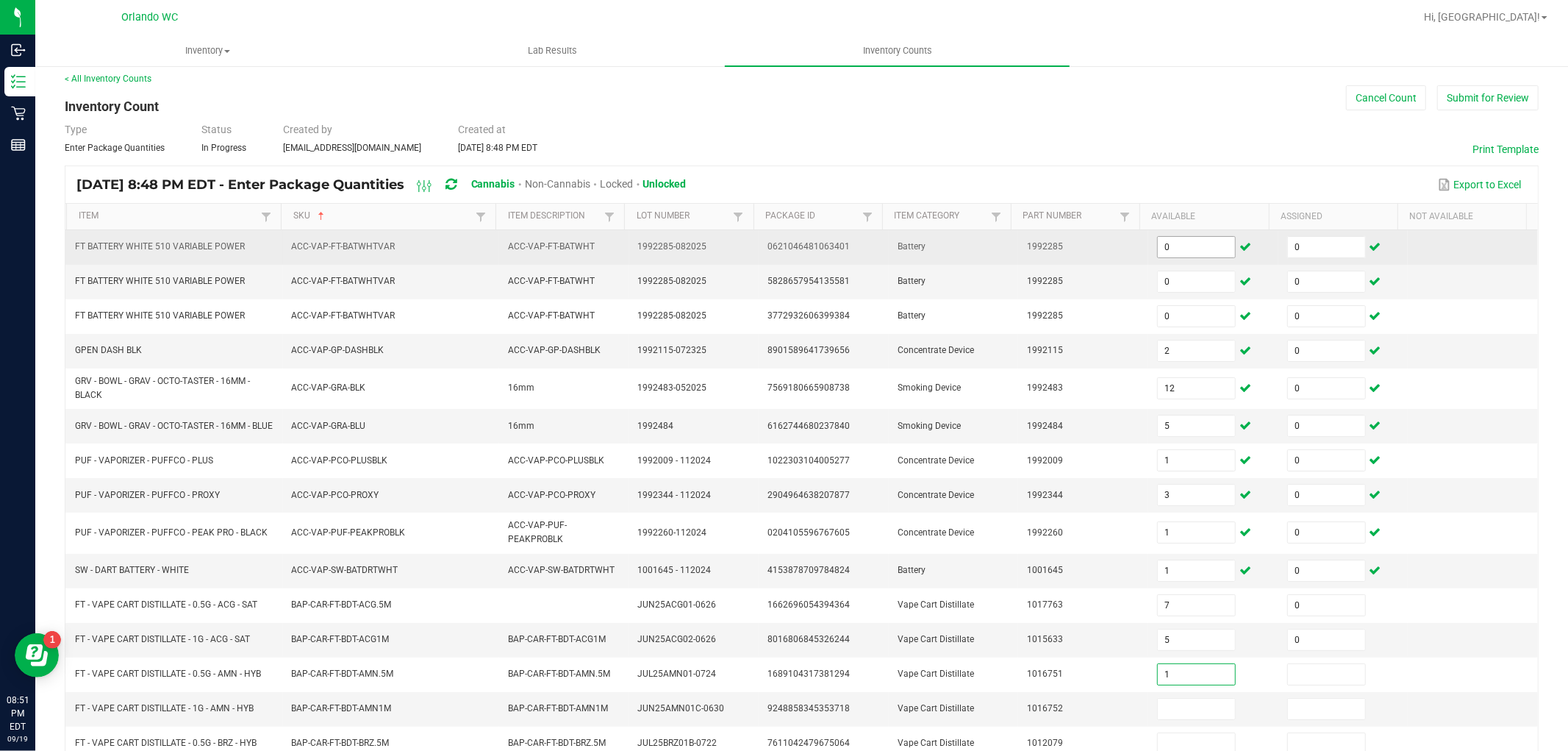
type input "1"
type input "0"
type input "1"
type input "0"
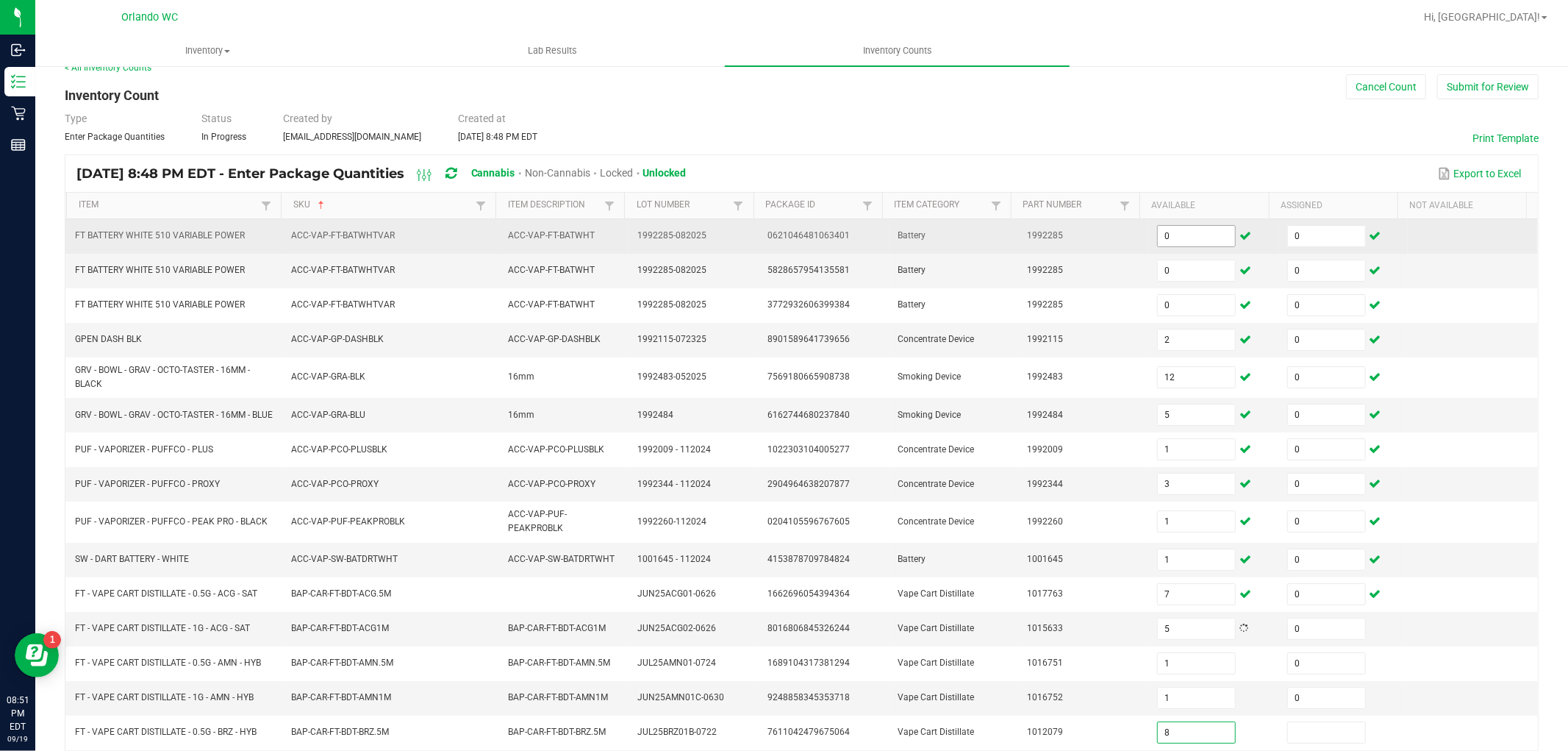
type input "8"
type input "0"
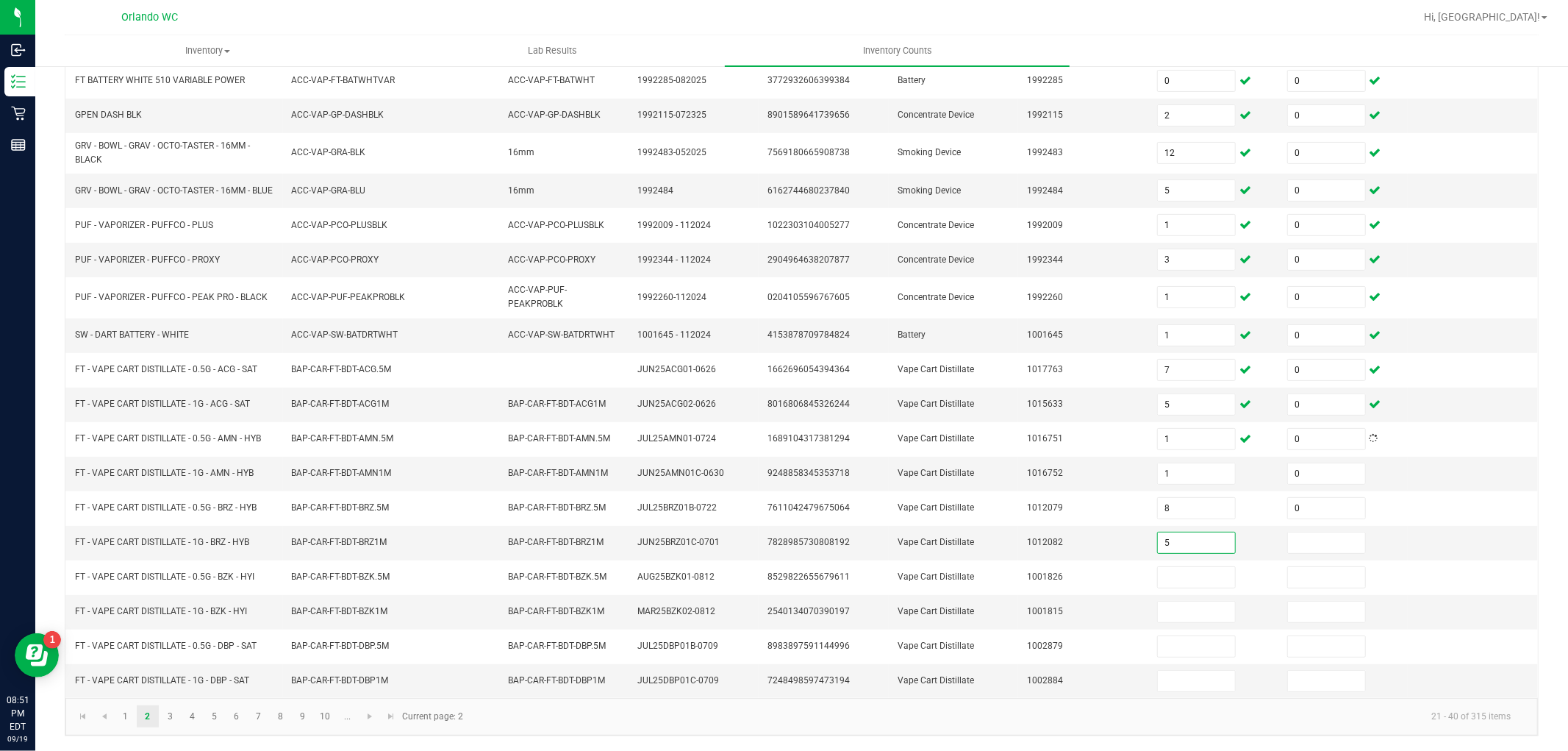
type input "5"
type input "0"
type input "1"
type input "0"
type input "8"
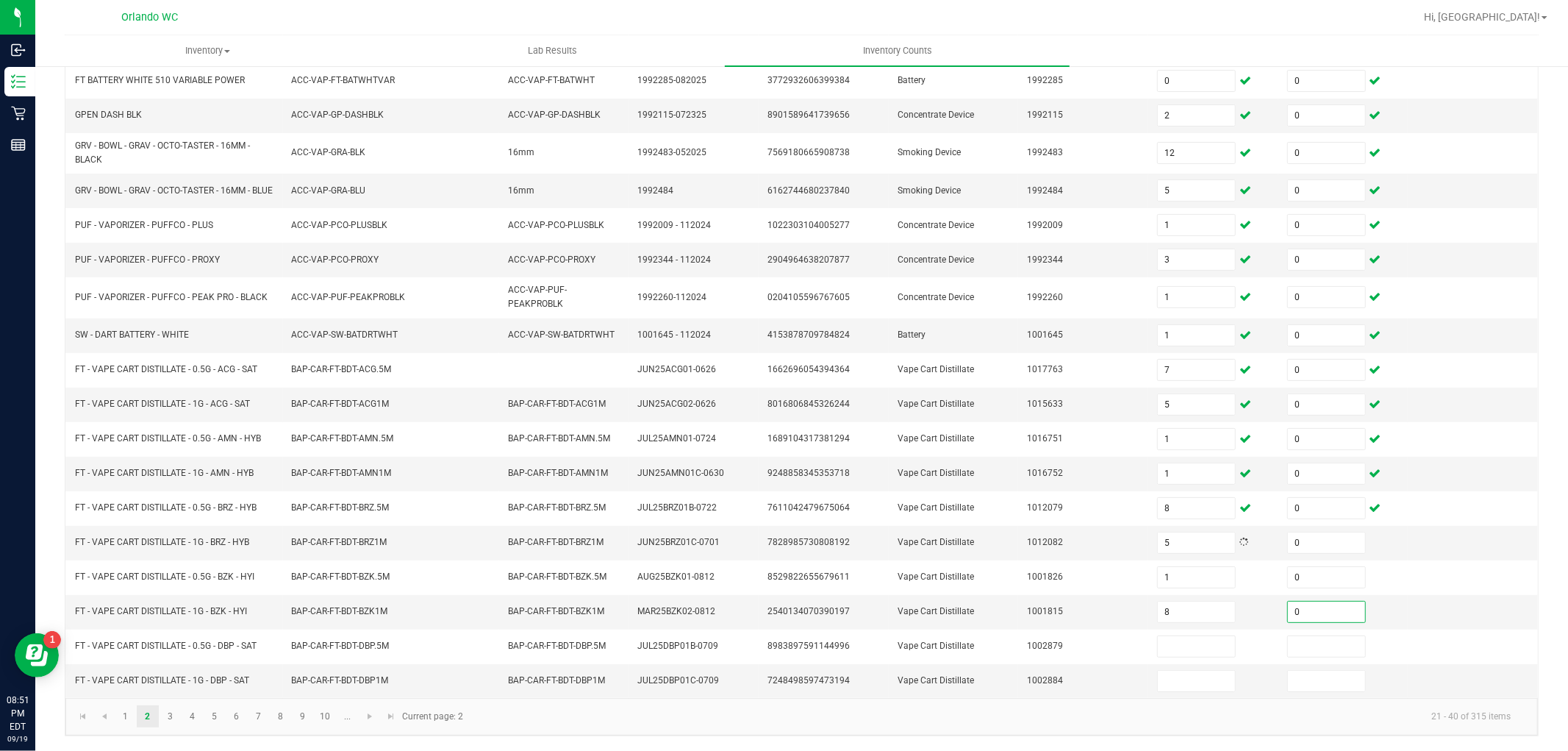
type input "0"
type input "9"
type input "0"
type input "8"
type input "0"
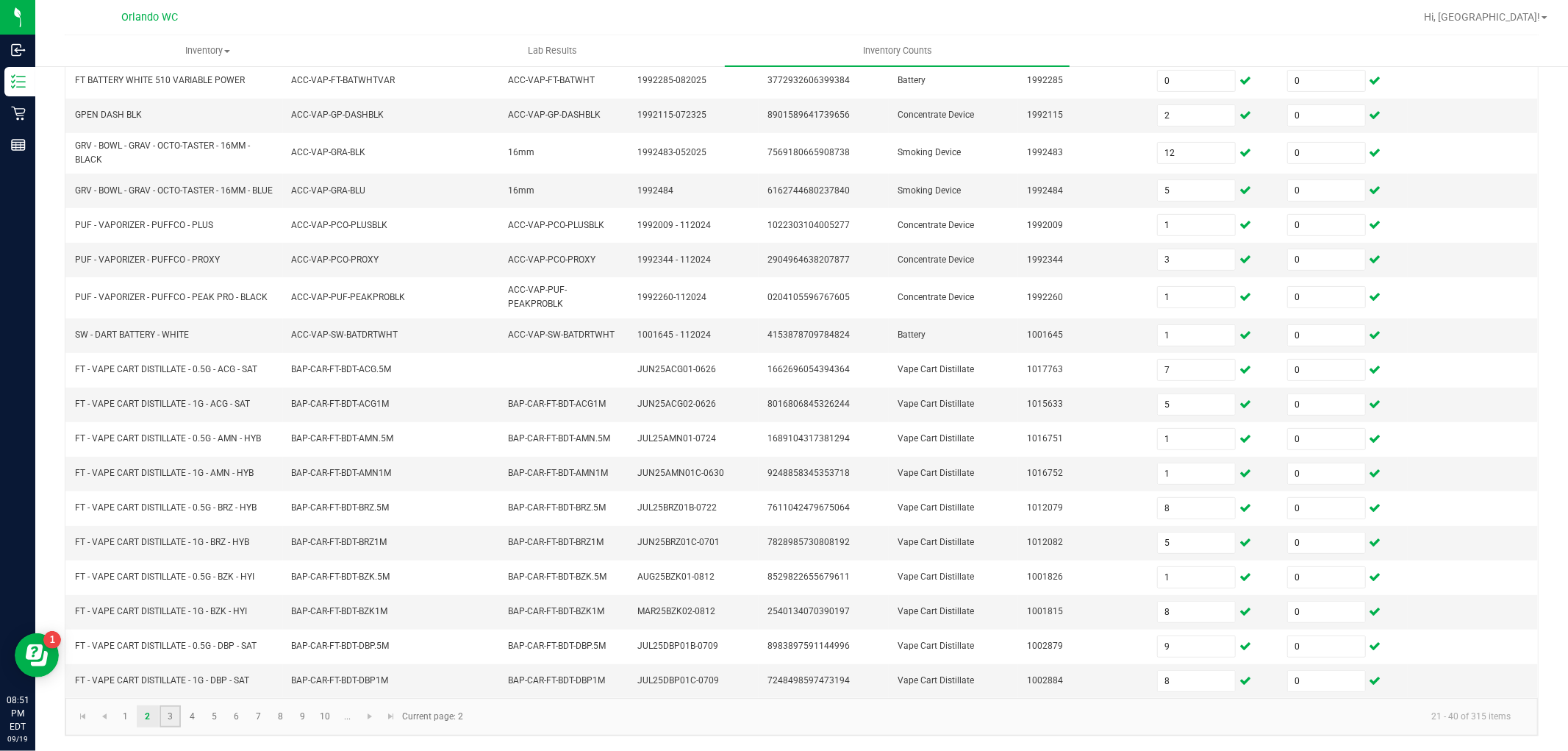
click at [174, 715] on link "3" at bounding box center [170, 716] width 21 height 22
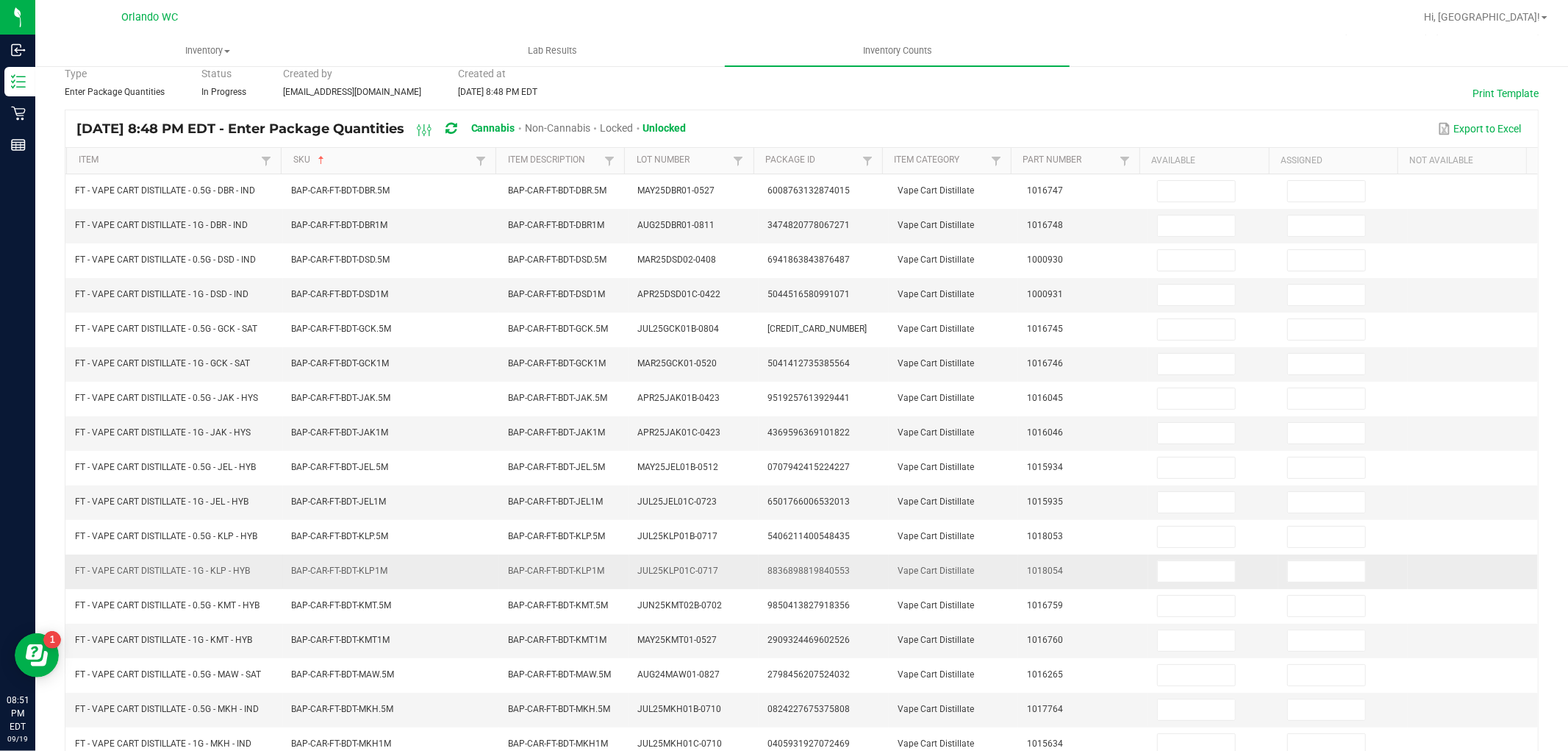
scroll to position [0, 0]
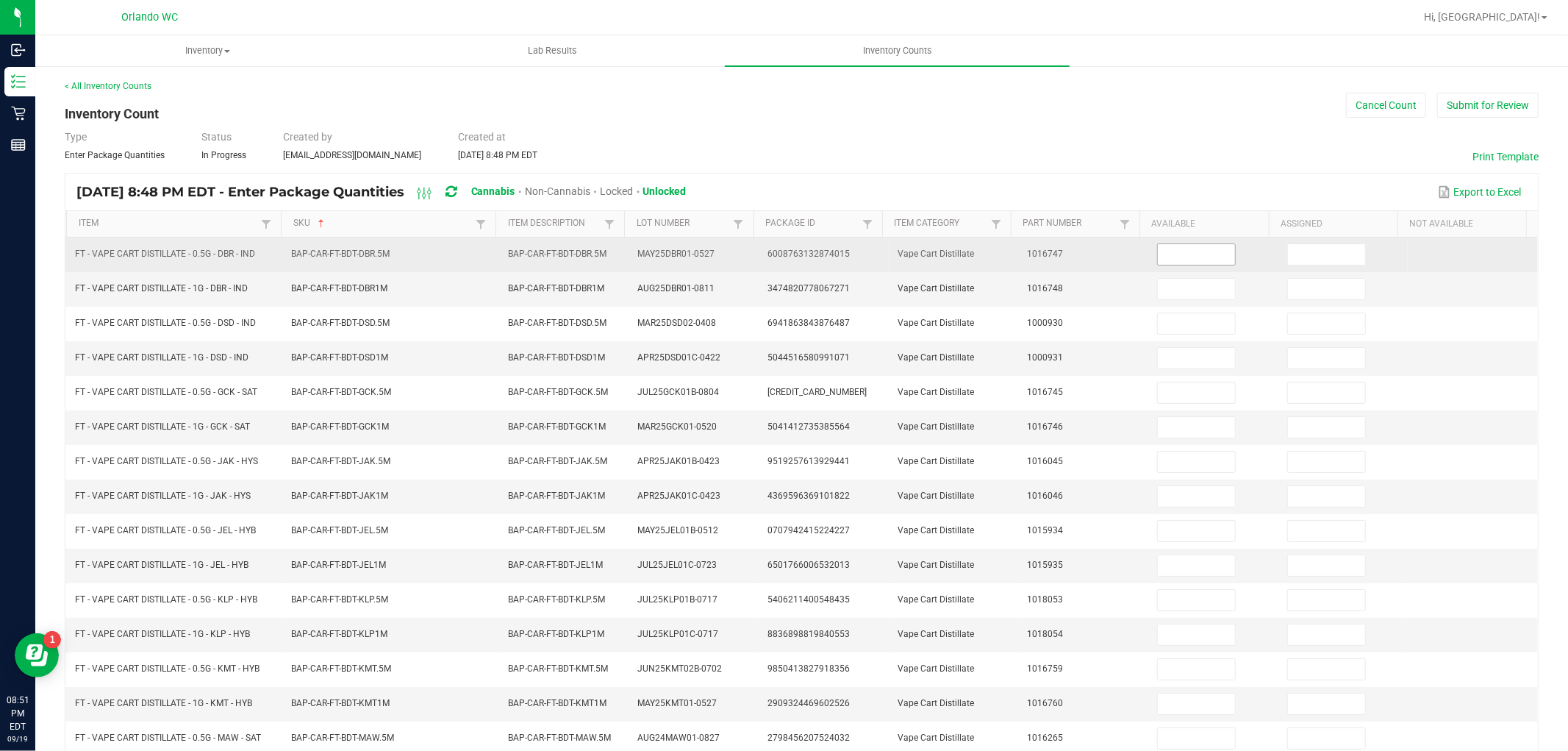
click at [1158, 253] on input at bounding box center [1196, 254] width 77 height 20
type input "3"
type input "0"
type input "5"
type input "0"
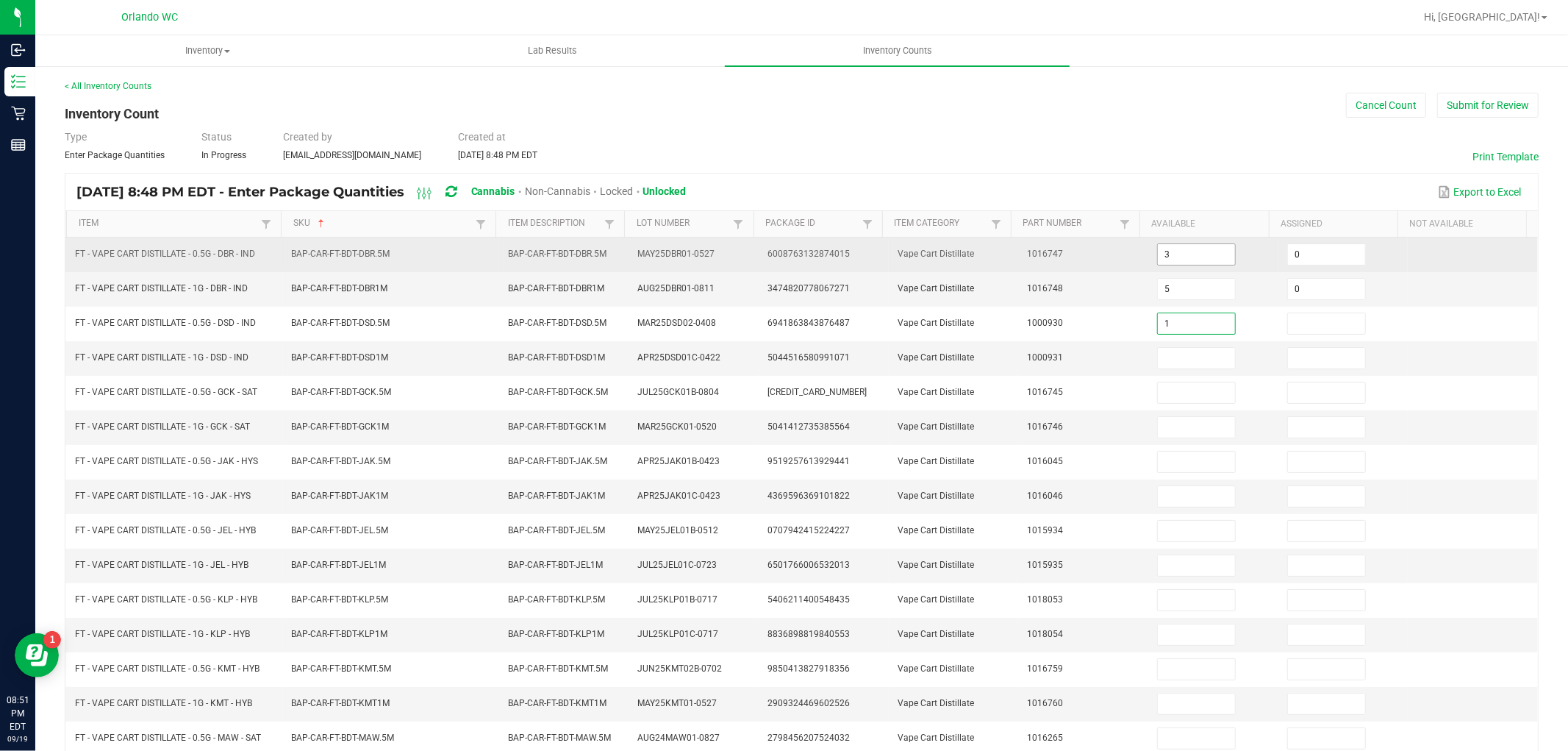
type input "1"
type input "0"
type input "9"
type input "0"
type input "8"
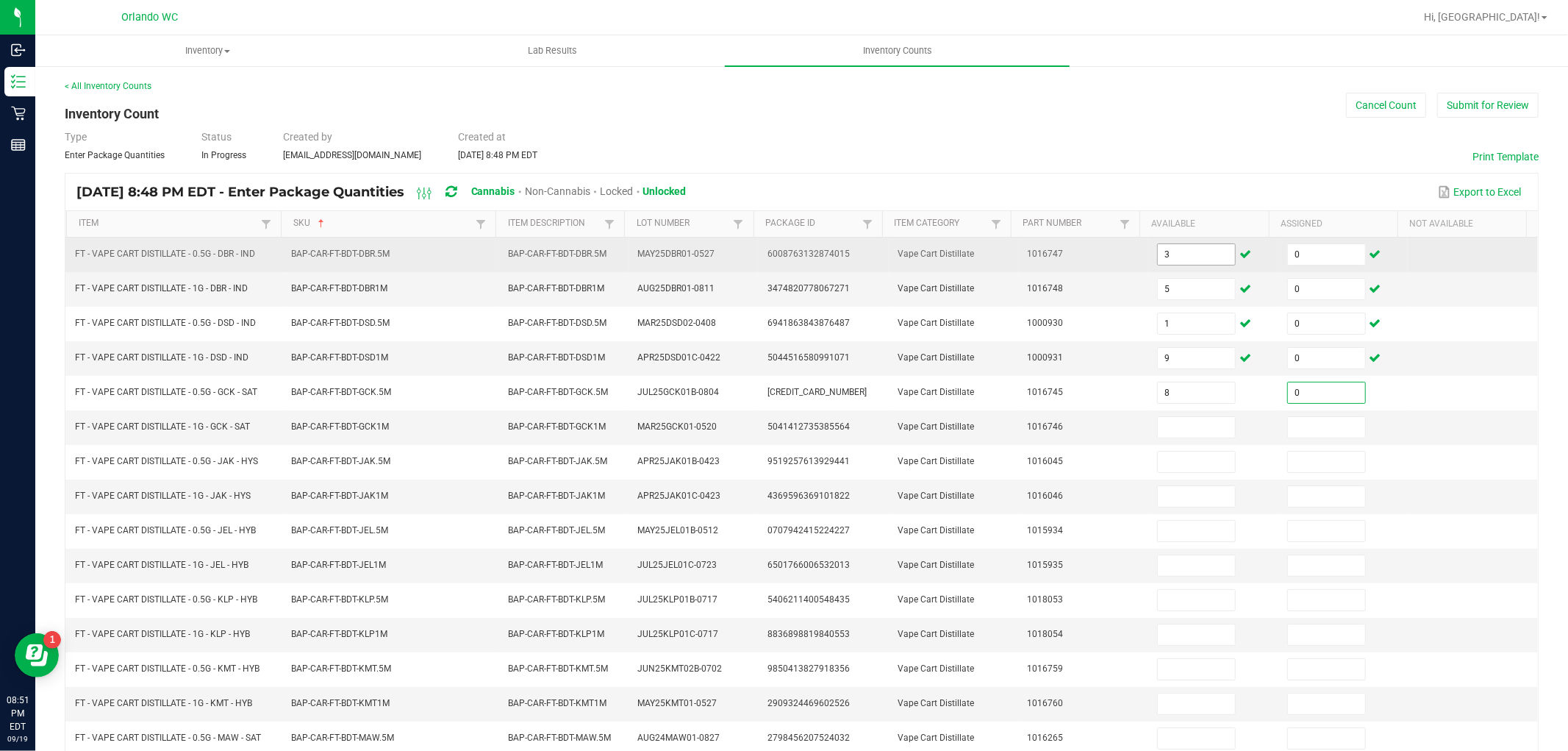
type input "0"
type input "9"
type input "0"
type input "8"
type input "0"
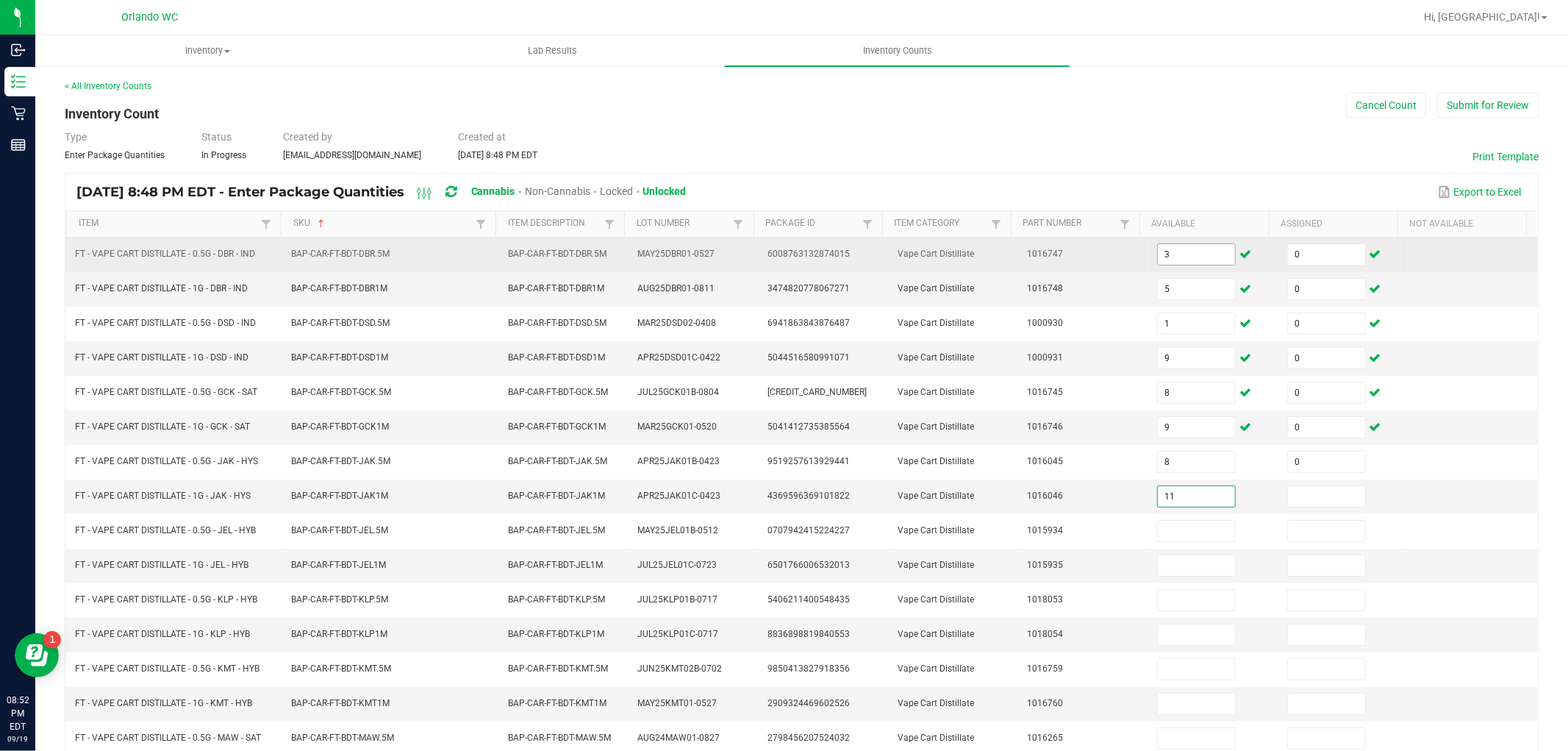
type input "11"
type input "0"
type input "2"
type input "0"
type input "3"
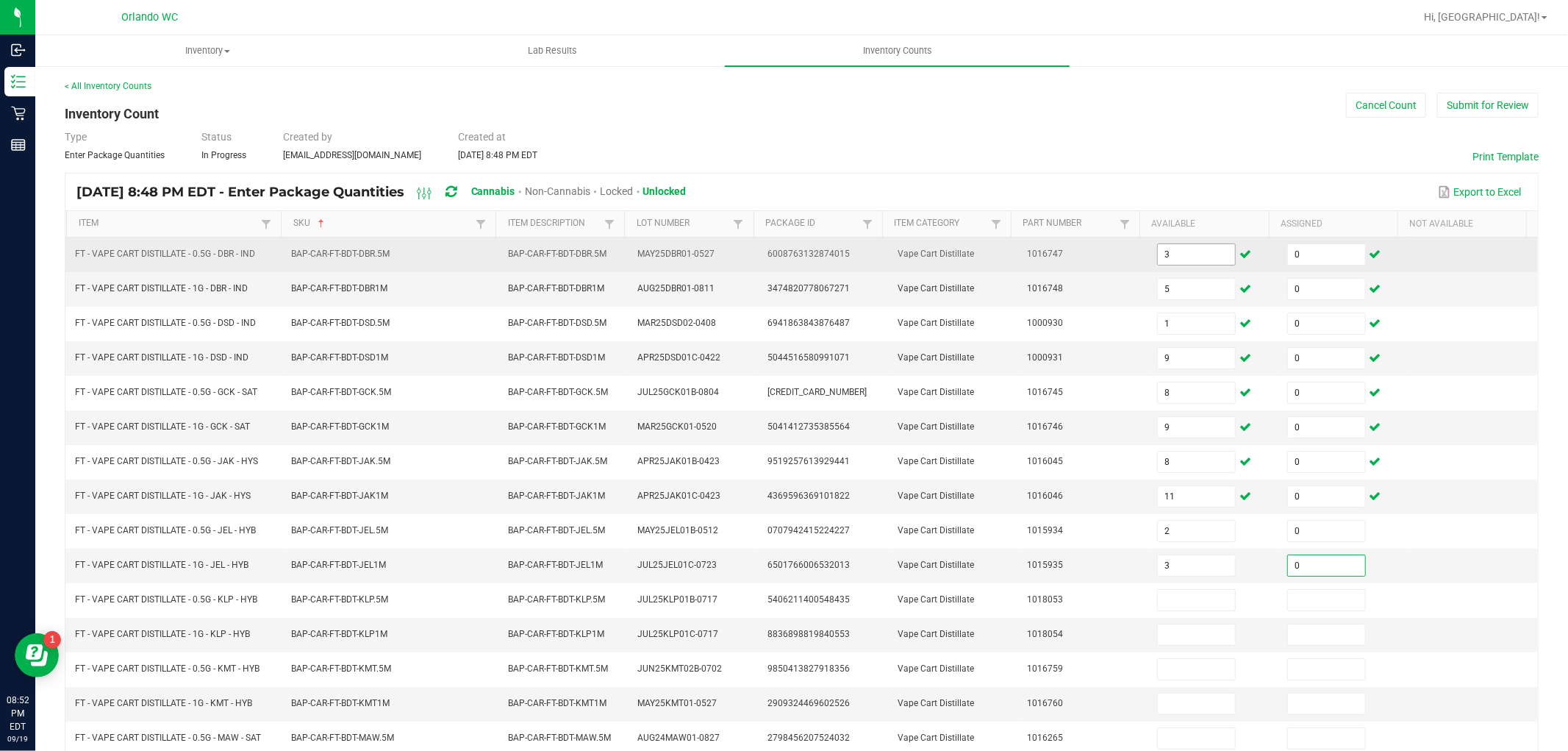
type input "0"
type input "8"
type input "0"
type input "11"
type input "0"
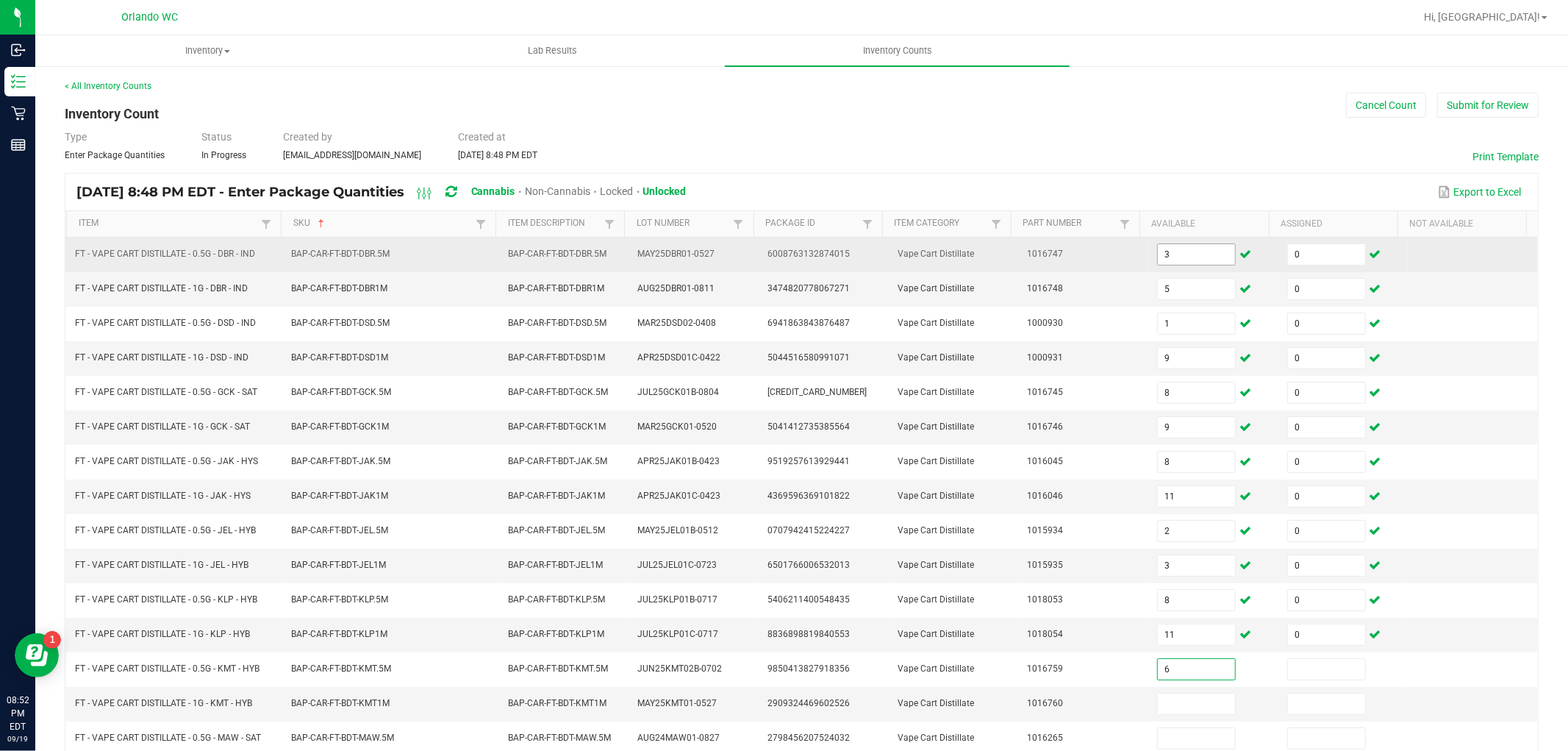
type input "6"
type input "0"
type input "8"
type input "0"
type input "11"
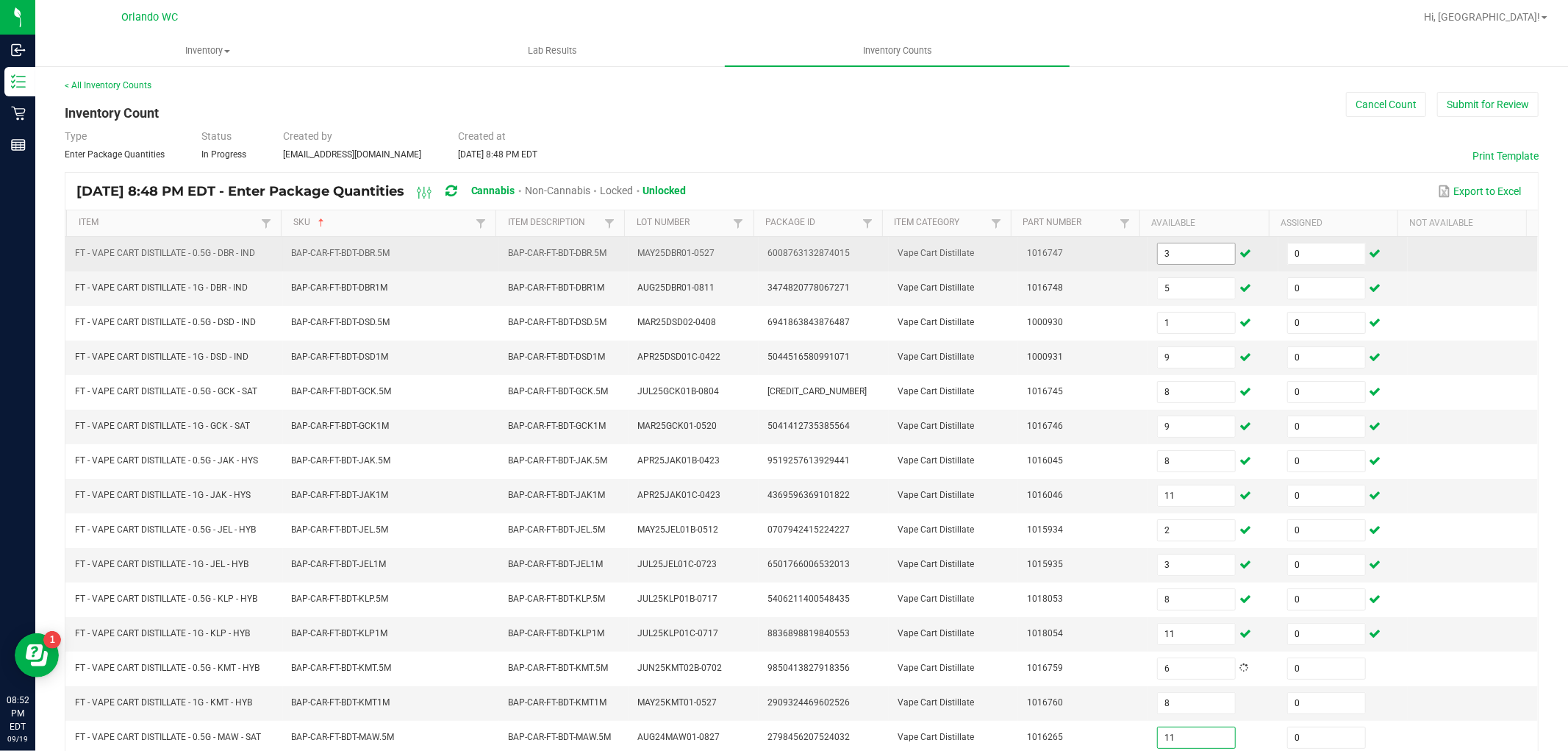
type input "0"
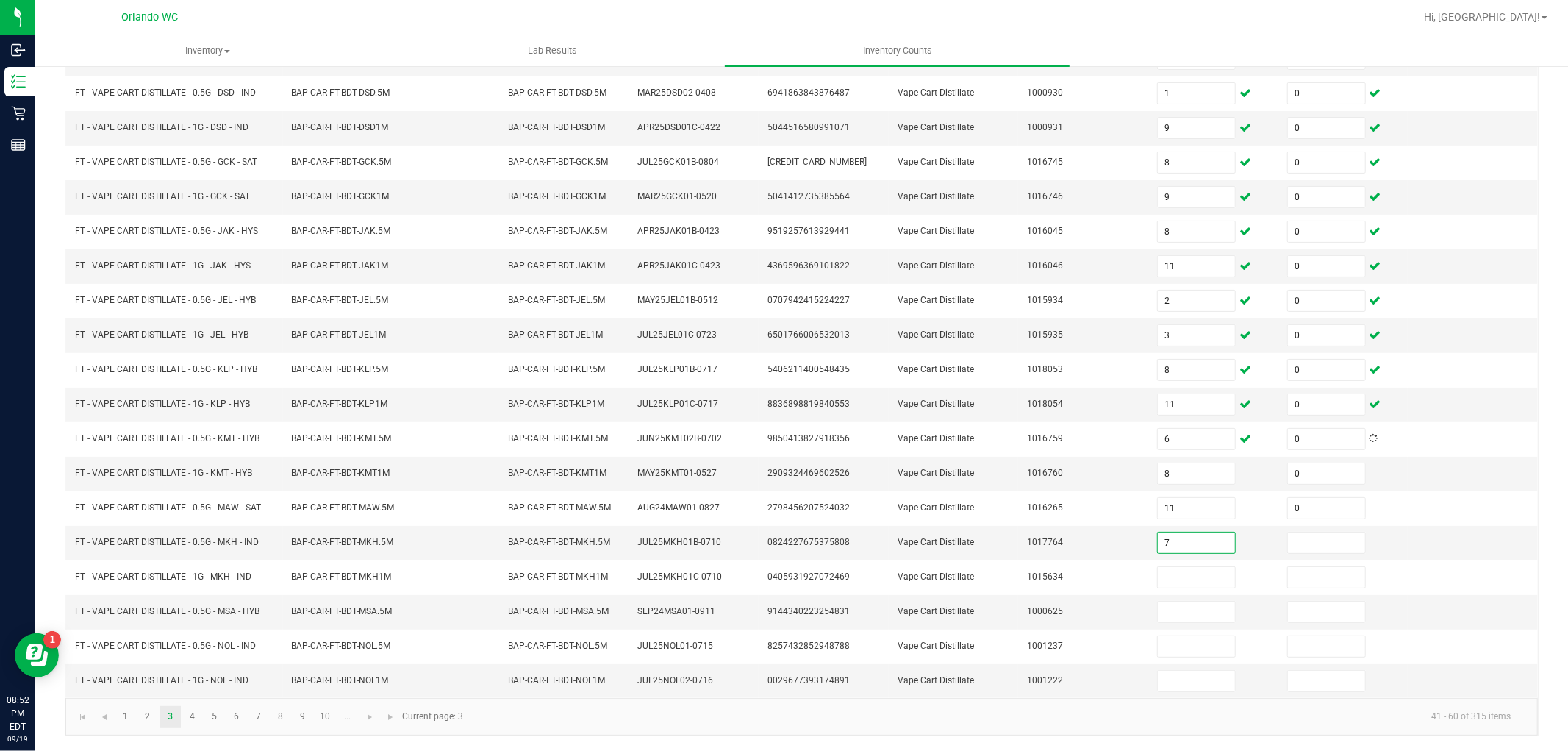
type input "7"
type input "0"
type input "2"
type input "0"
type input "11"
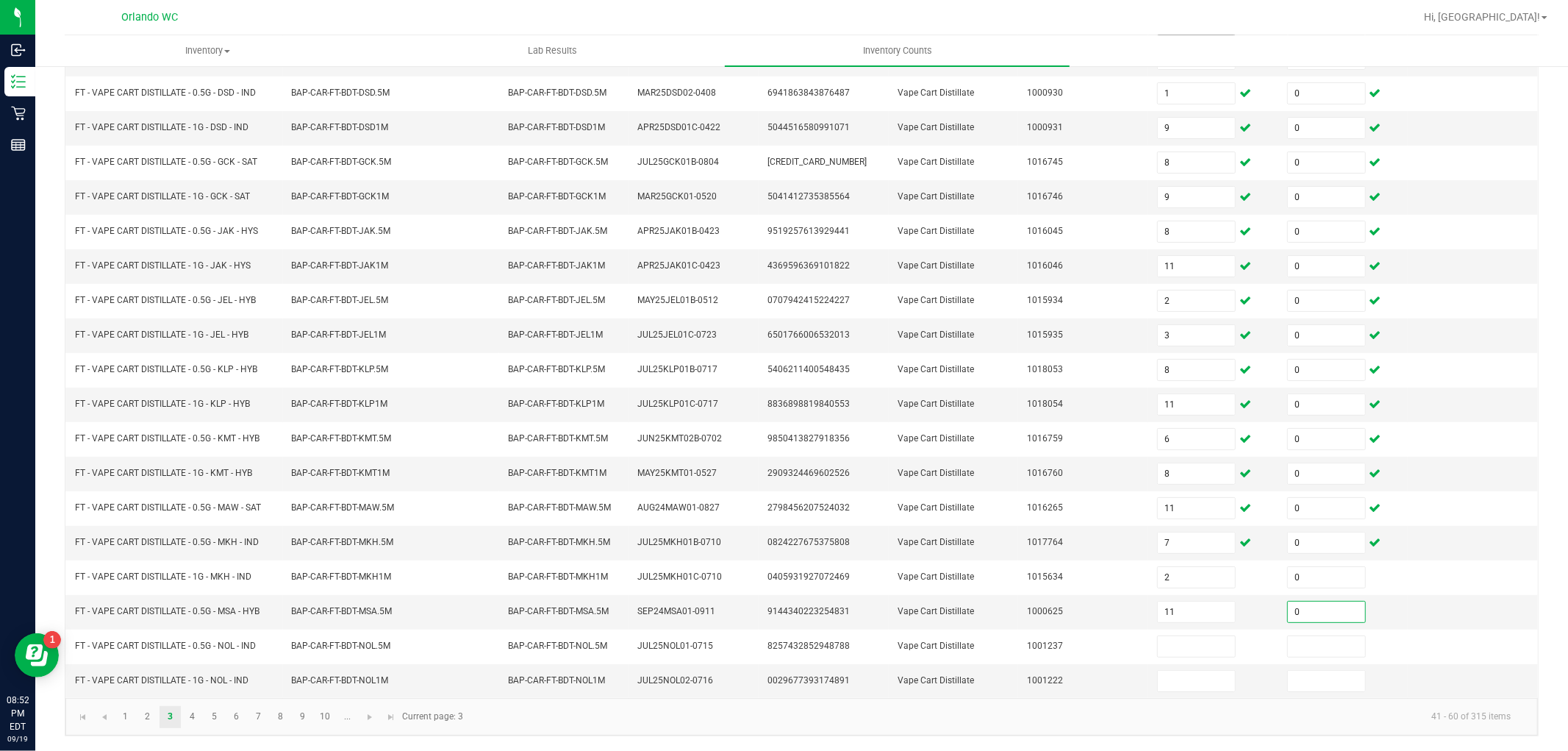
type input "0"
type input "4"
click at [194, 715] on link "4" at bounding box center [192, 717] width 21 height 22
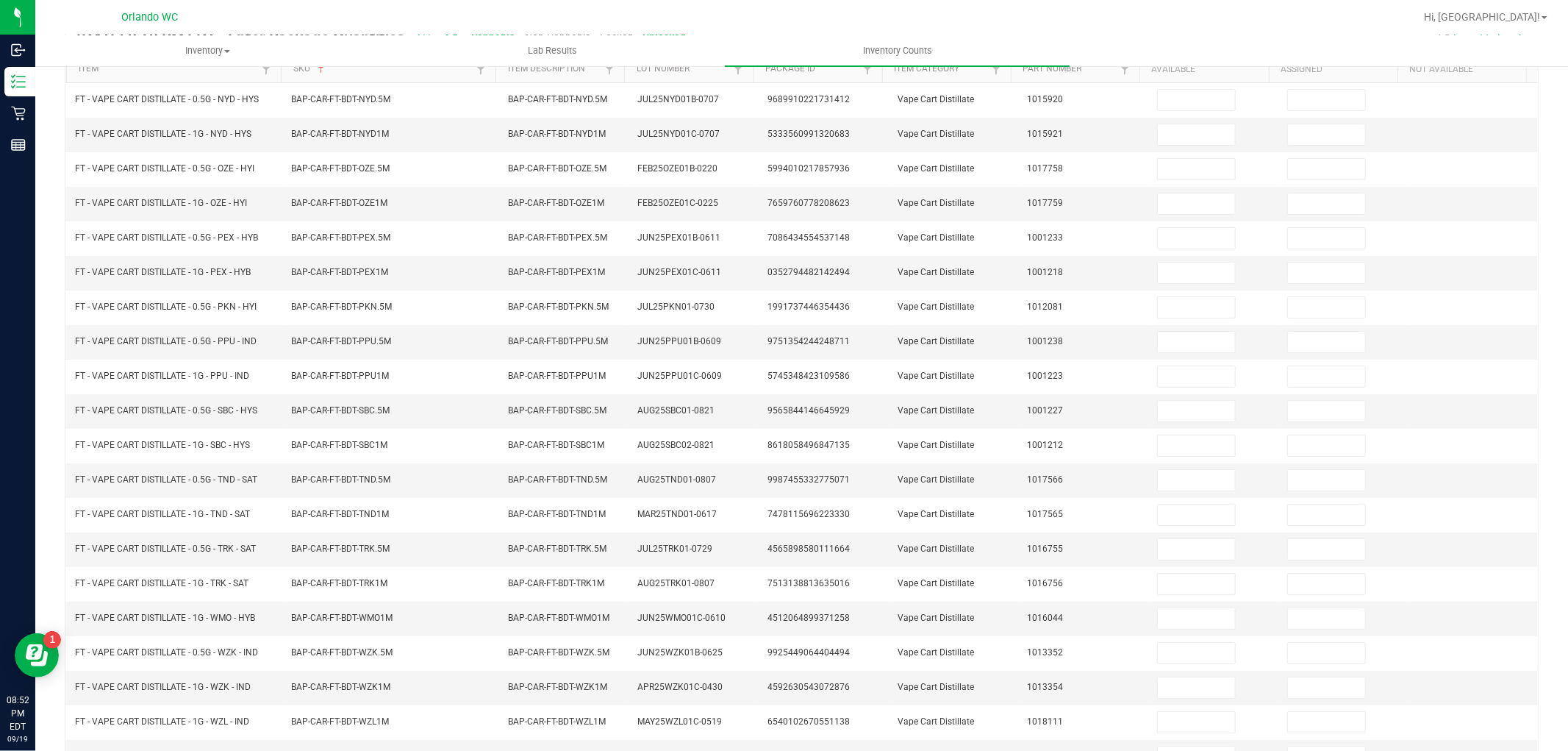
scroll to position [0, 0]
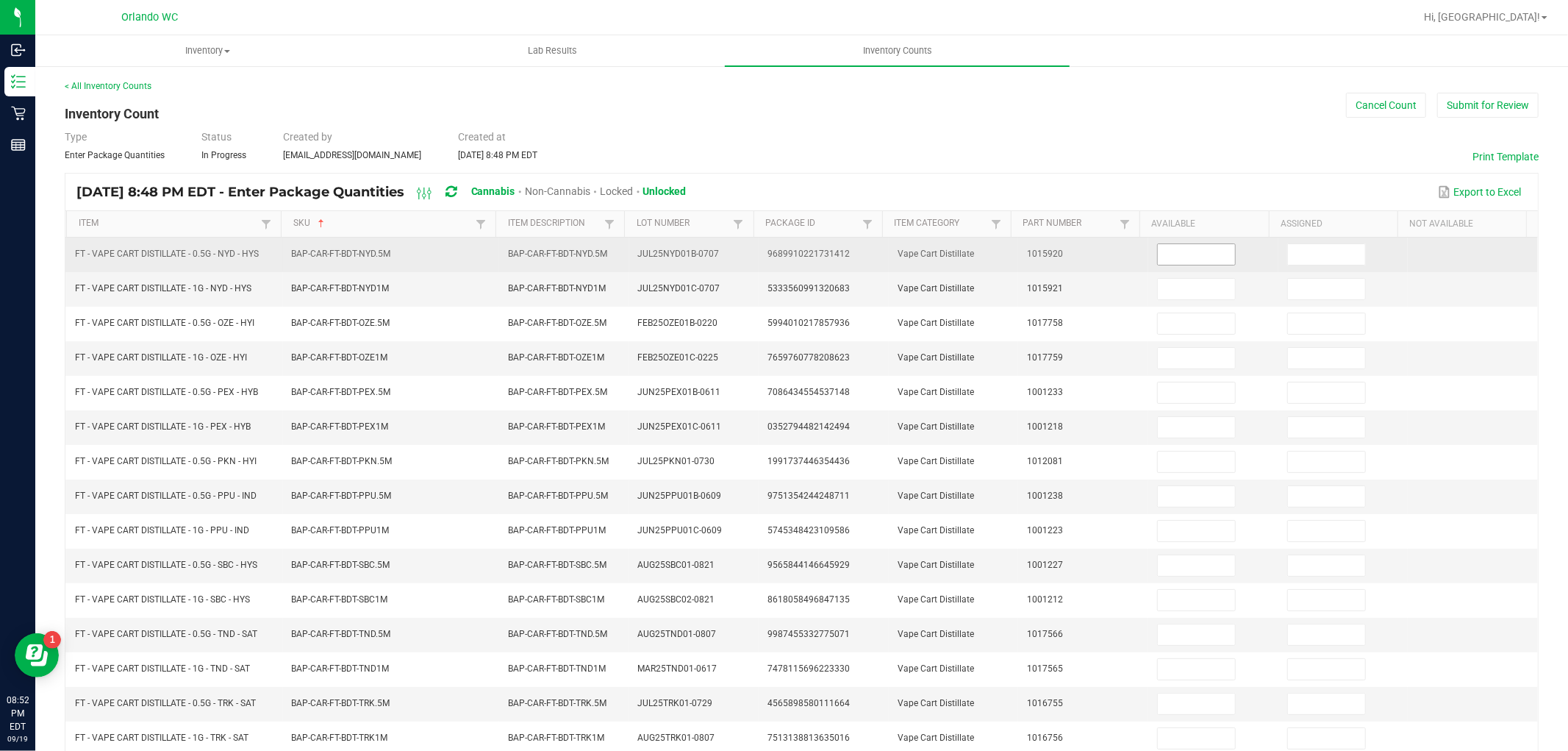
click at [1196, 252] on input at bounding box center [1196, 254] width 77 height 20
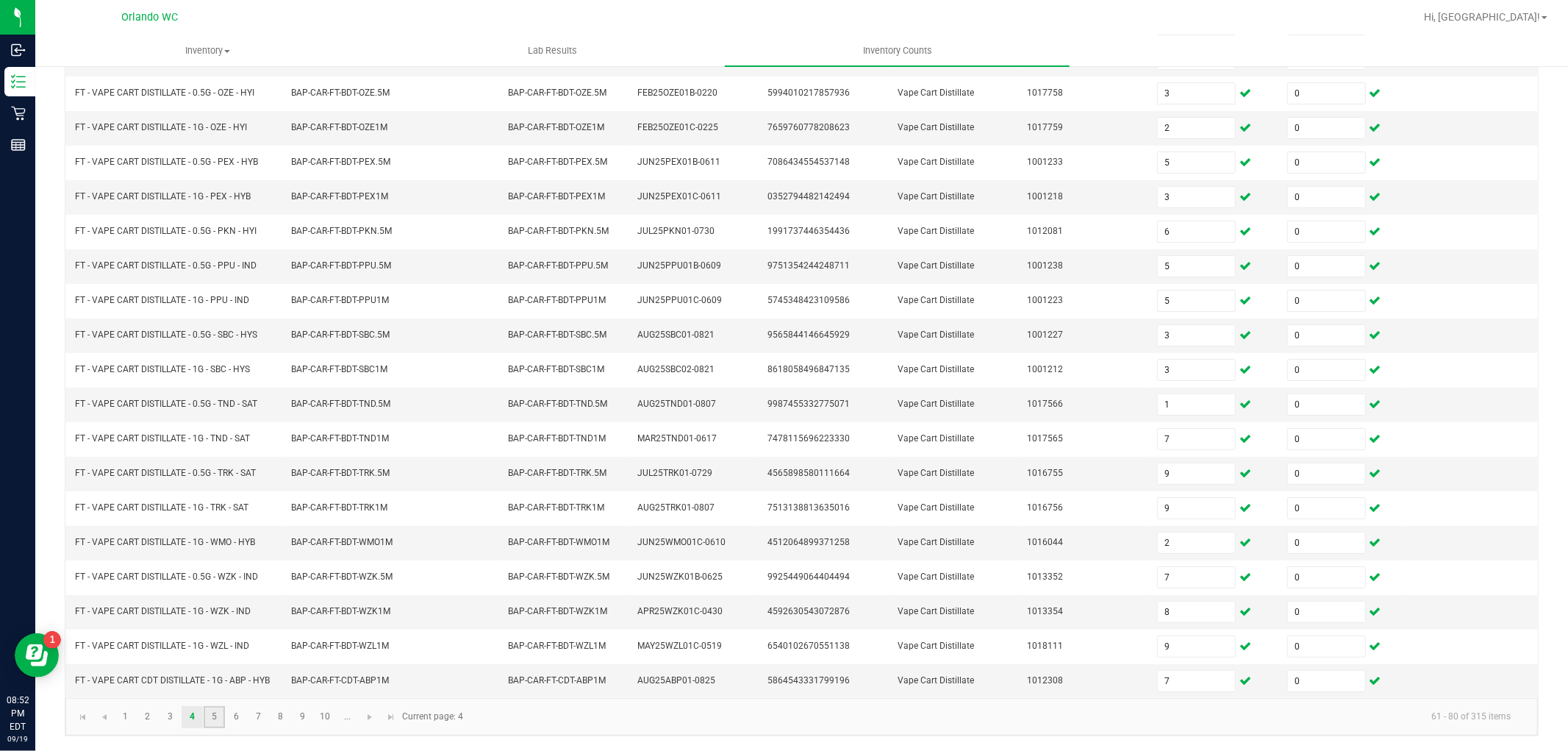
click at [219, 716] on link "5" at bounding box center [214, 717] width 21 height 22
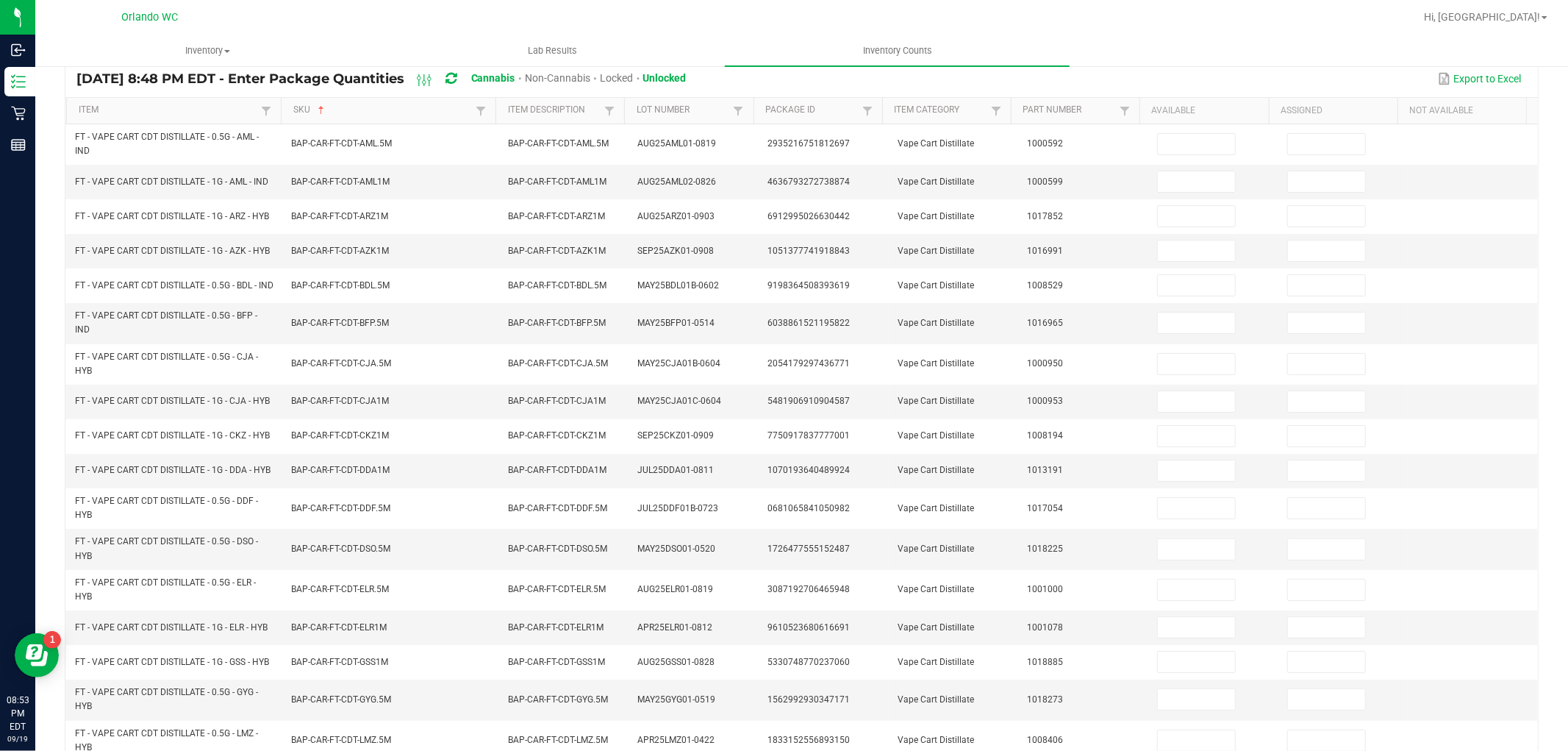
scroll to position [0, 0]
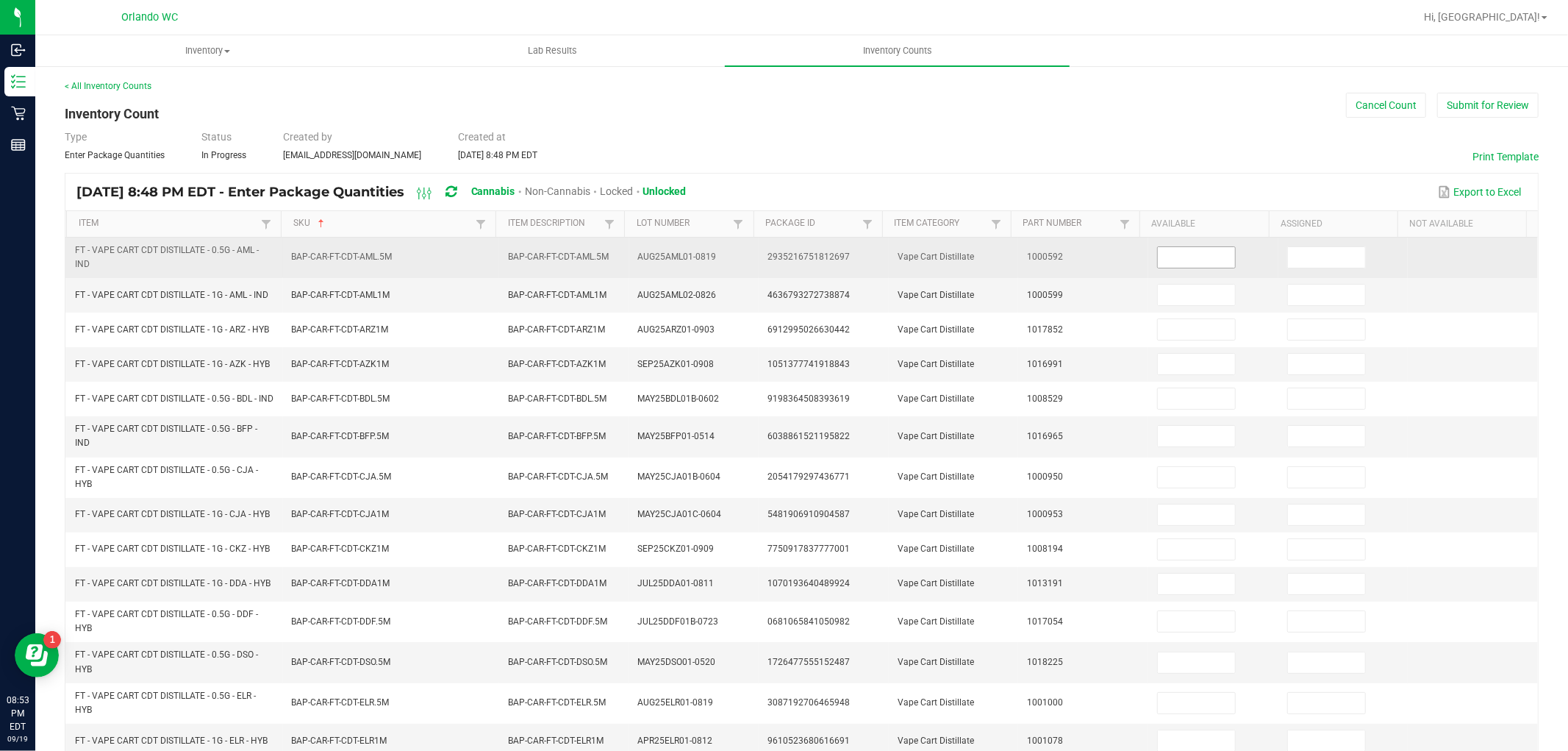
click at [1195, 253] on input at bounding box center [1196, 258] width 77 height 20
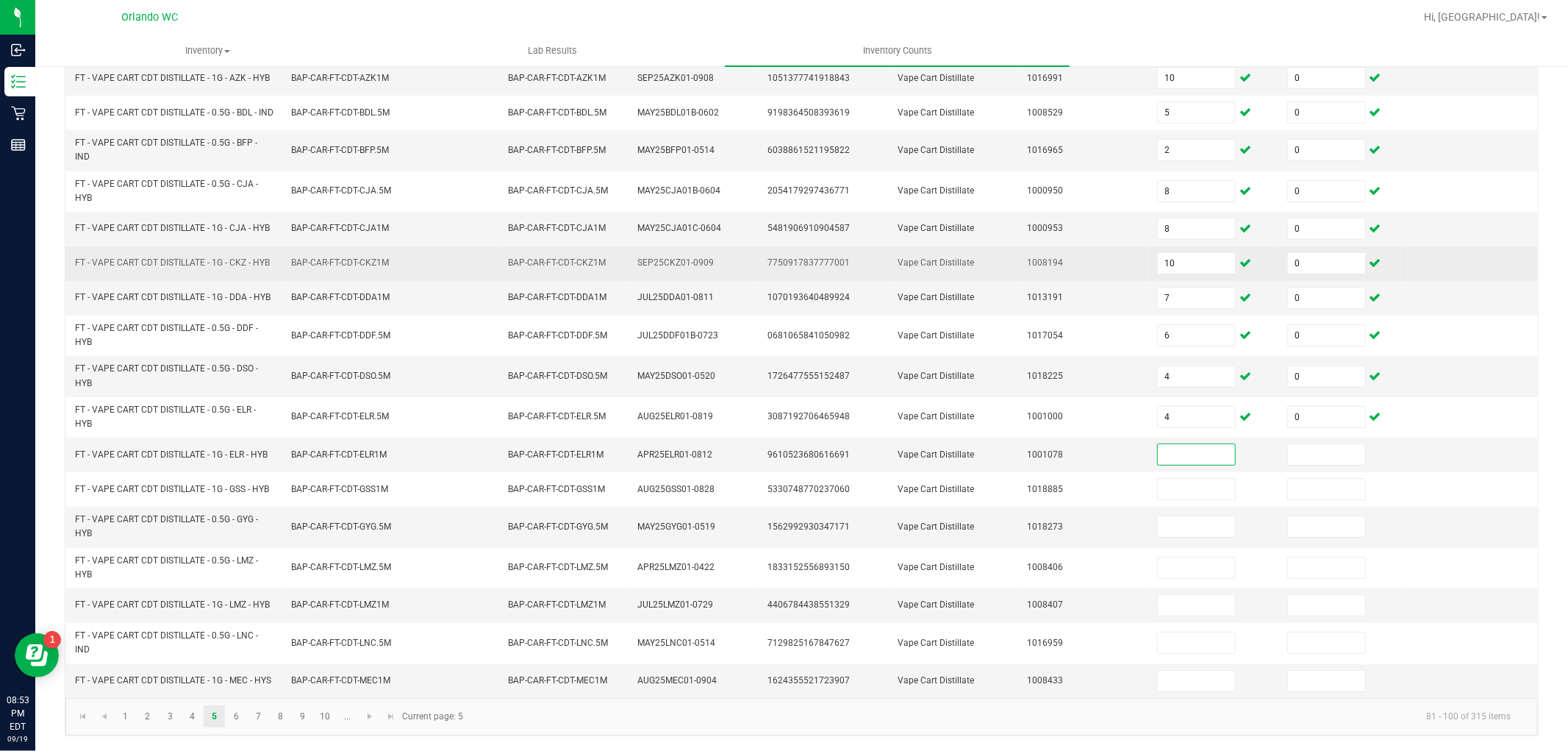
scroll to position [307, 0]
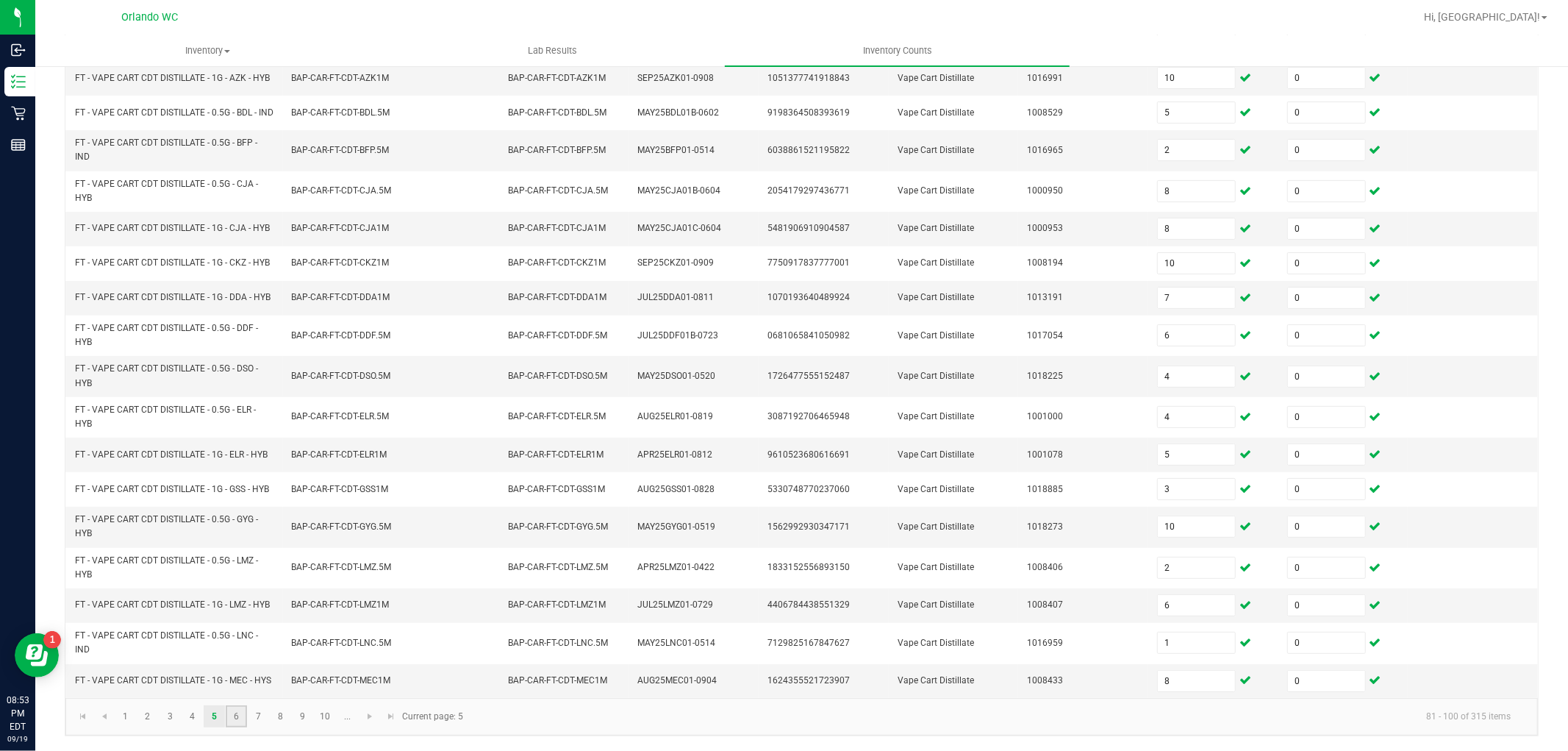
click at [241, 714] on link "6" at bounding box center [236, 716] width 21 height 22
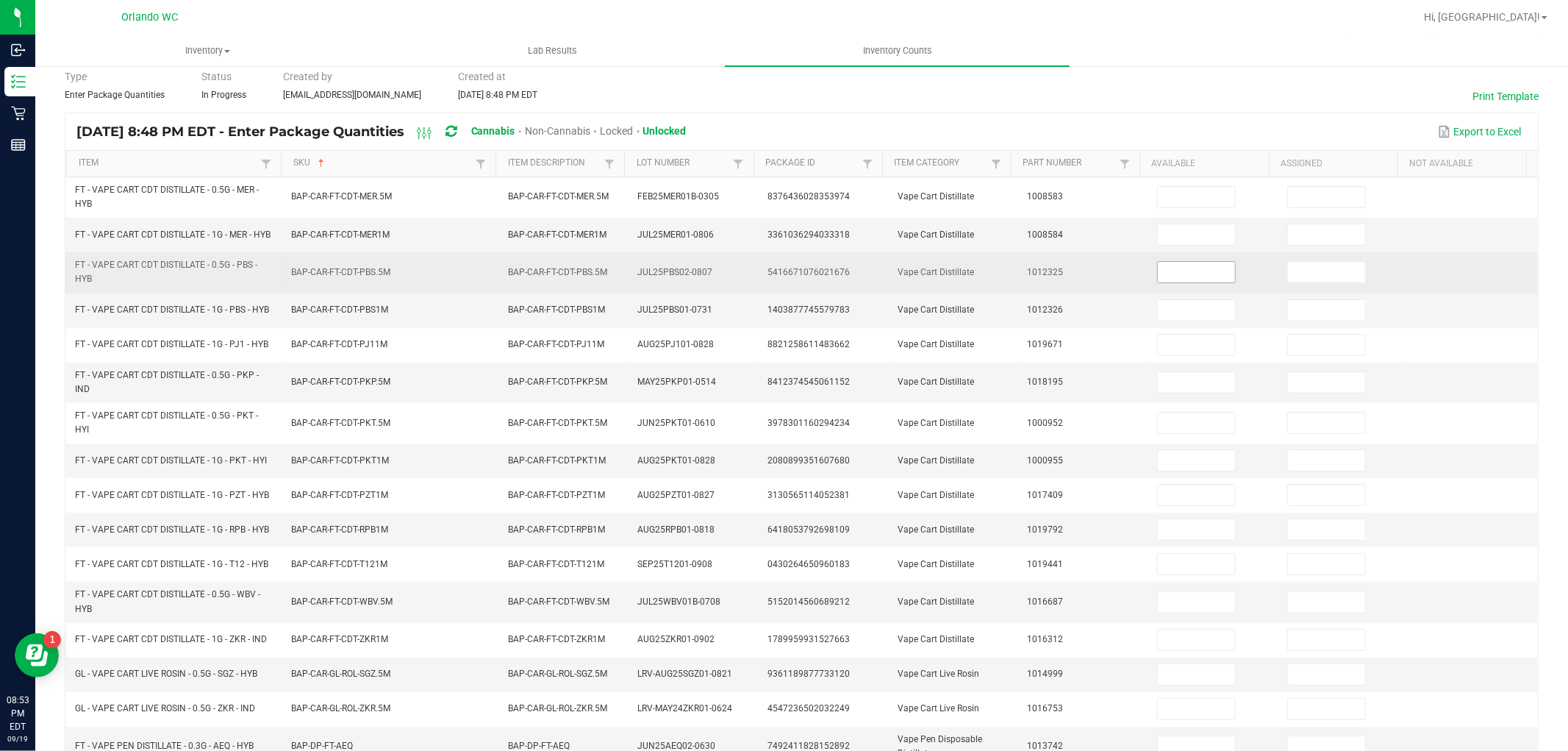
scroll to position [56, 0]
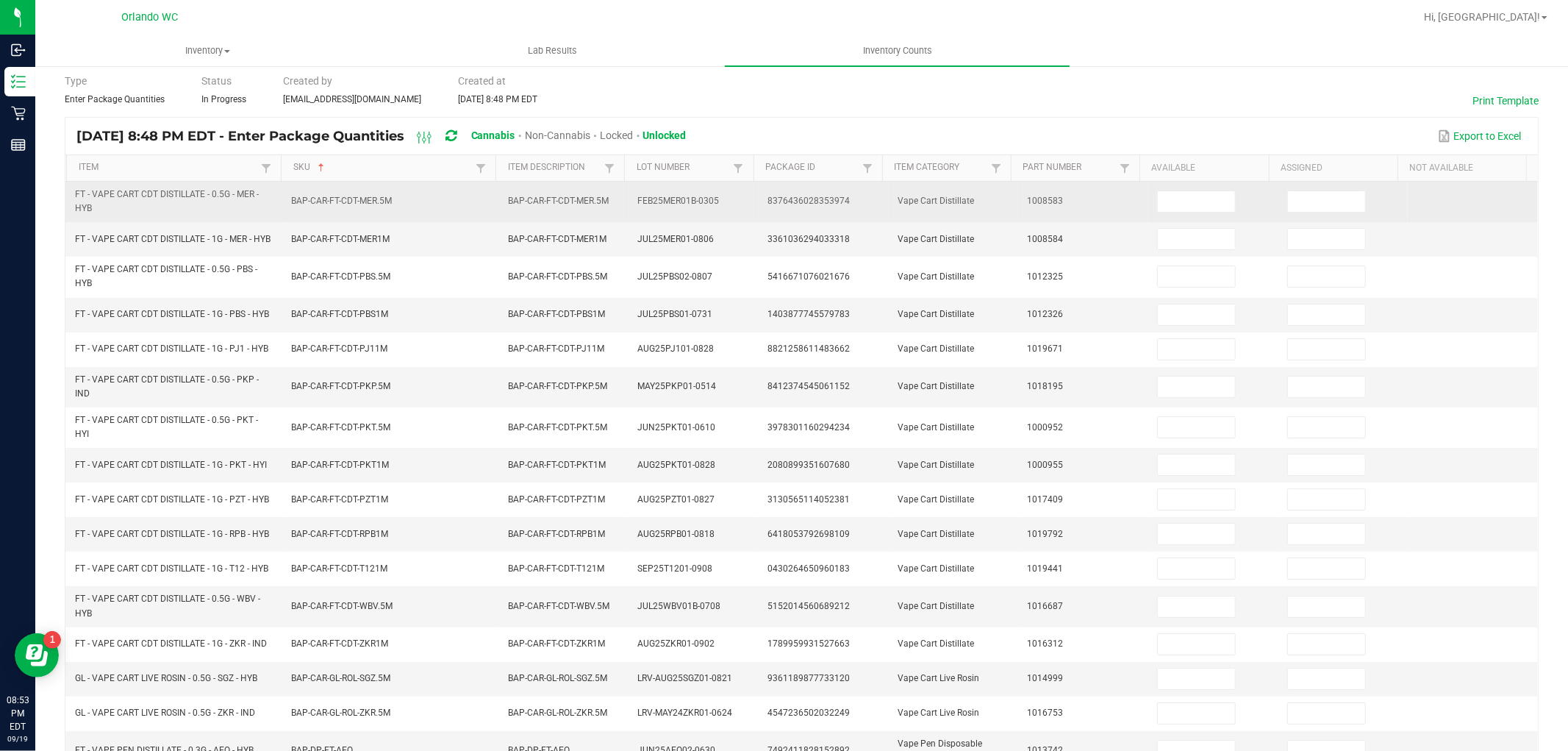
click at [1185, 215] on td at bounding box center [1213, 202] width 130 height 41
click at [1185, 201] on input at bounding box center [1196, 201] width 77 height 20
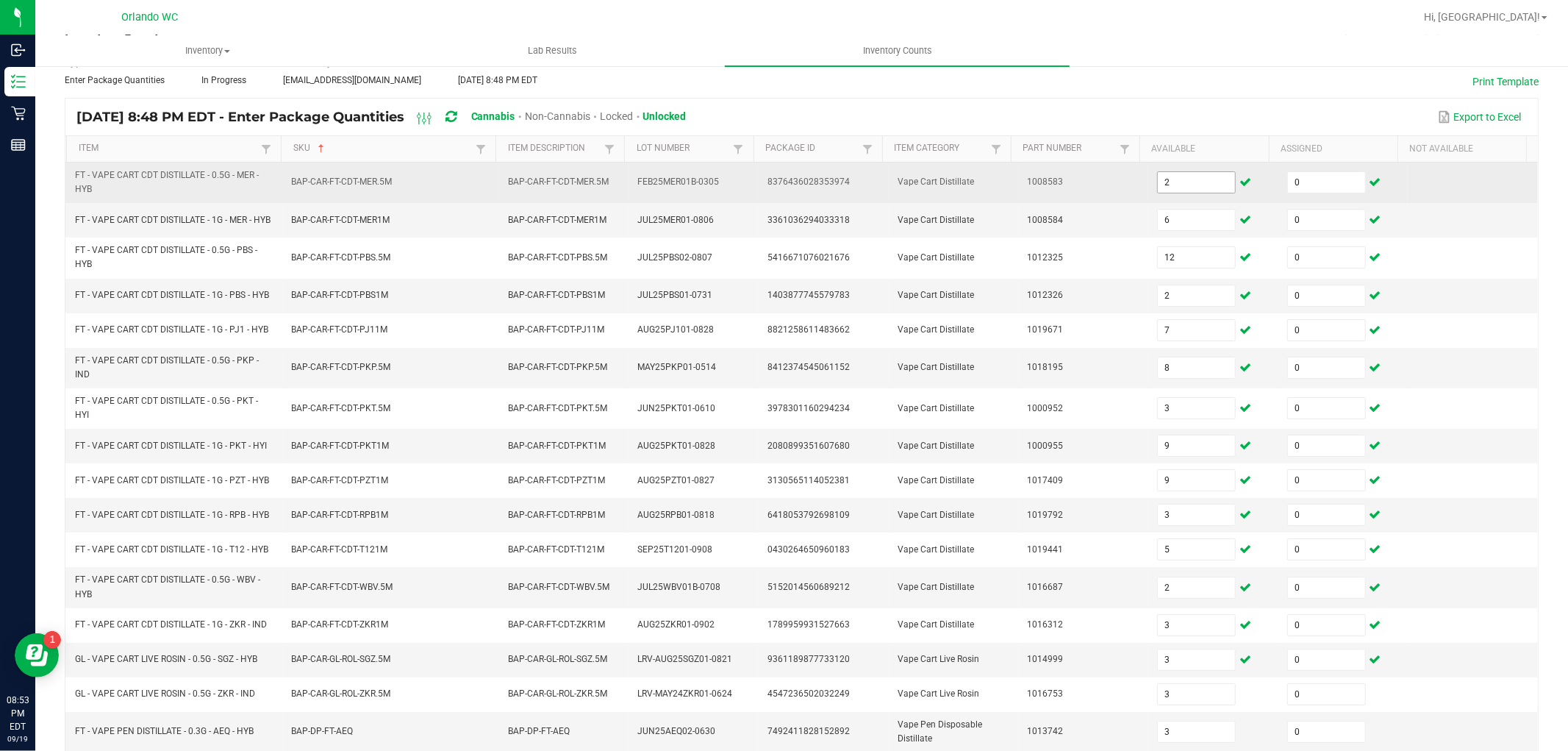
scroll to position [302, 0]
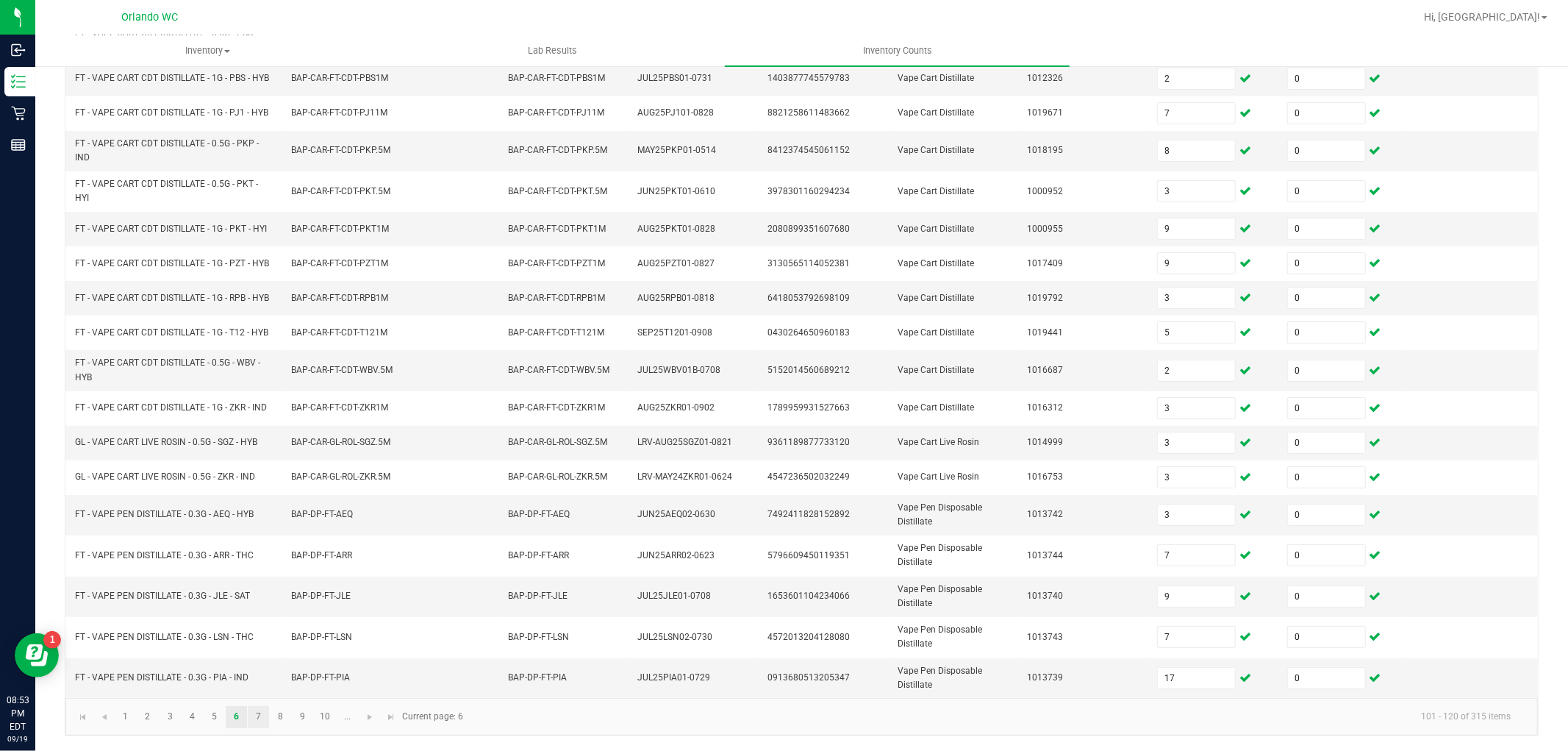
click at [264, 721] on link "7" at bounding box center [258, 717] width 21 height 22
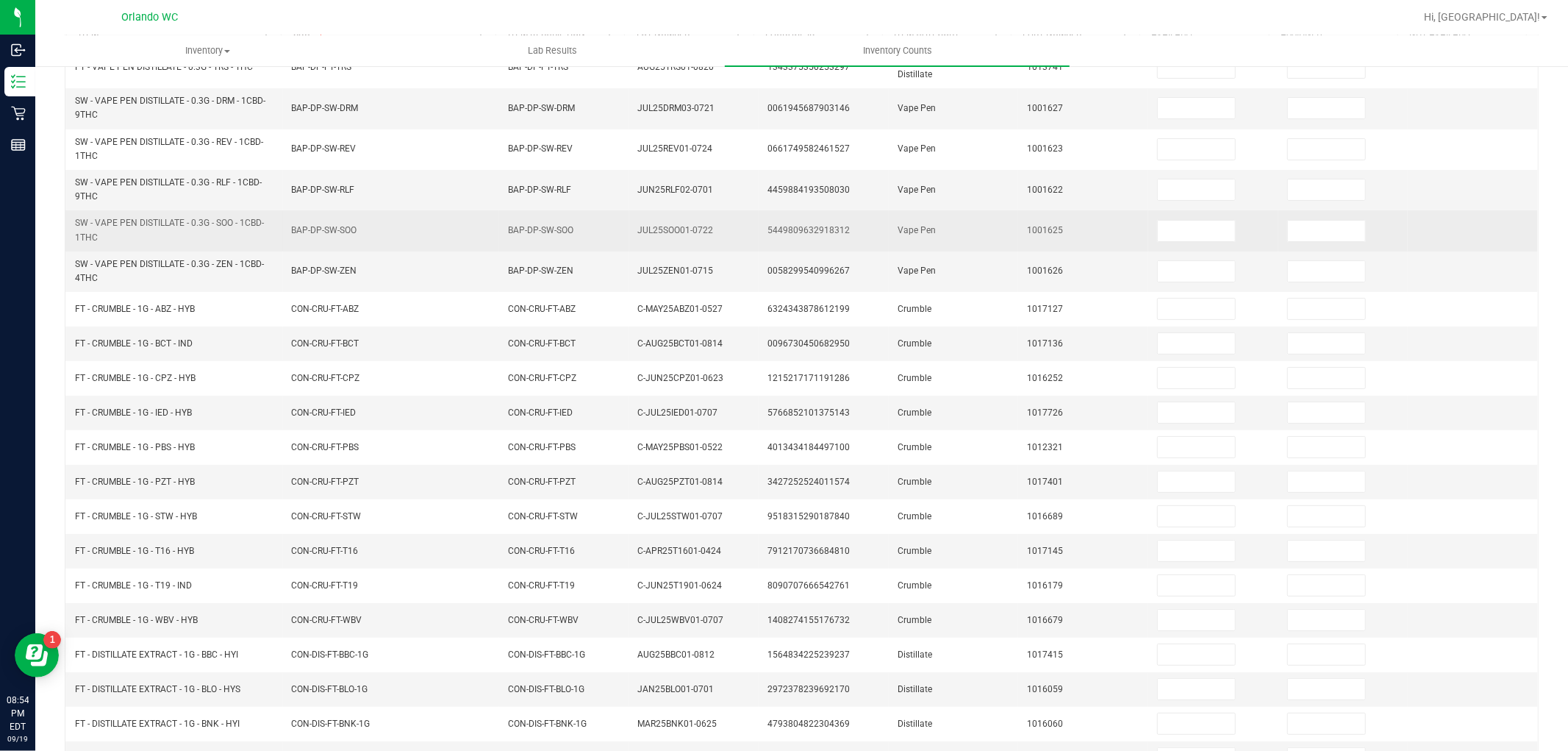
scroll to position [107, 0]
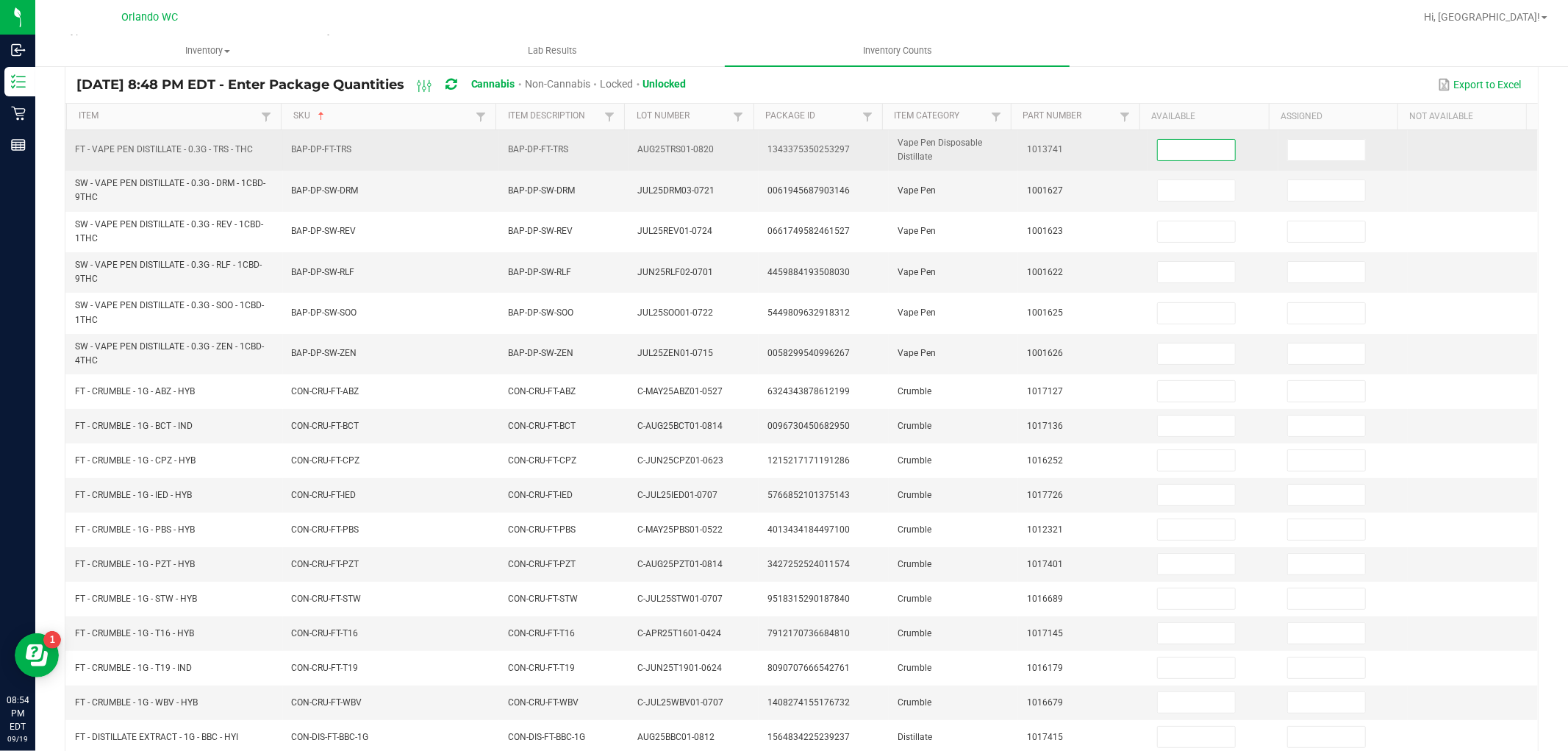
click at [1173, 153] on input at bounding box center [1196, 150] width 77 height 20
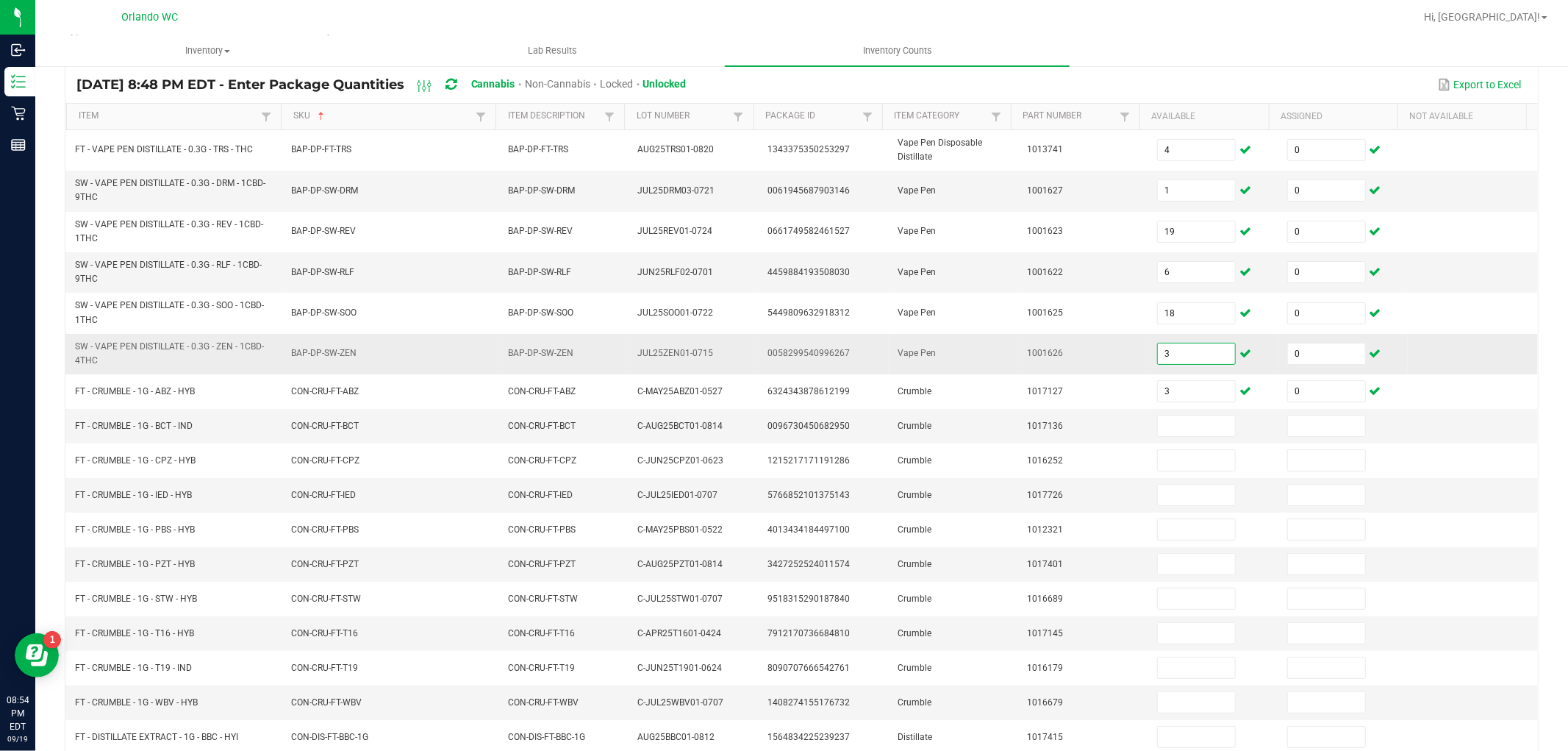
click at [1167, 359] on input "3" at bounding box center [1196, 354] width 77 height 20
click at [1167, 359] on input "0" at bounding box center [1196, 354] width 77 height 20
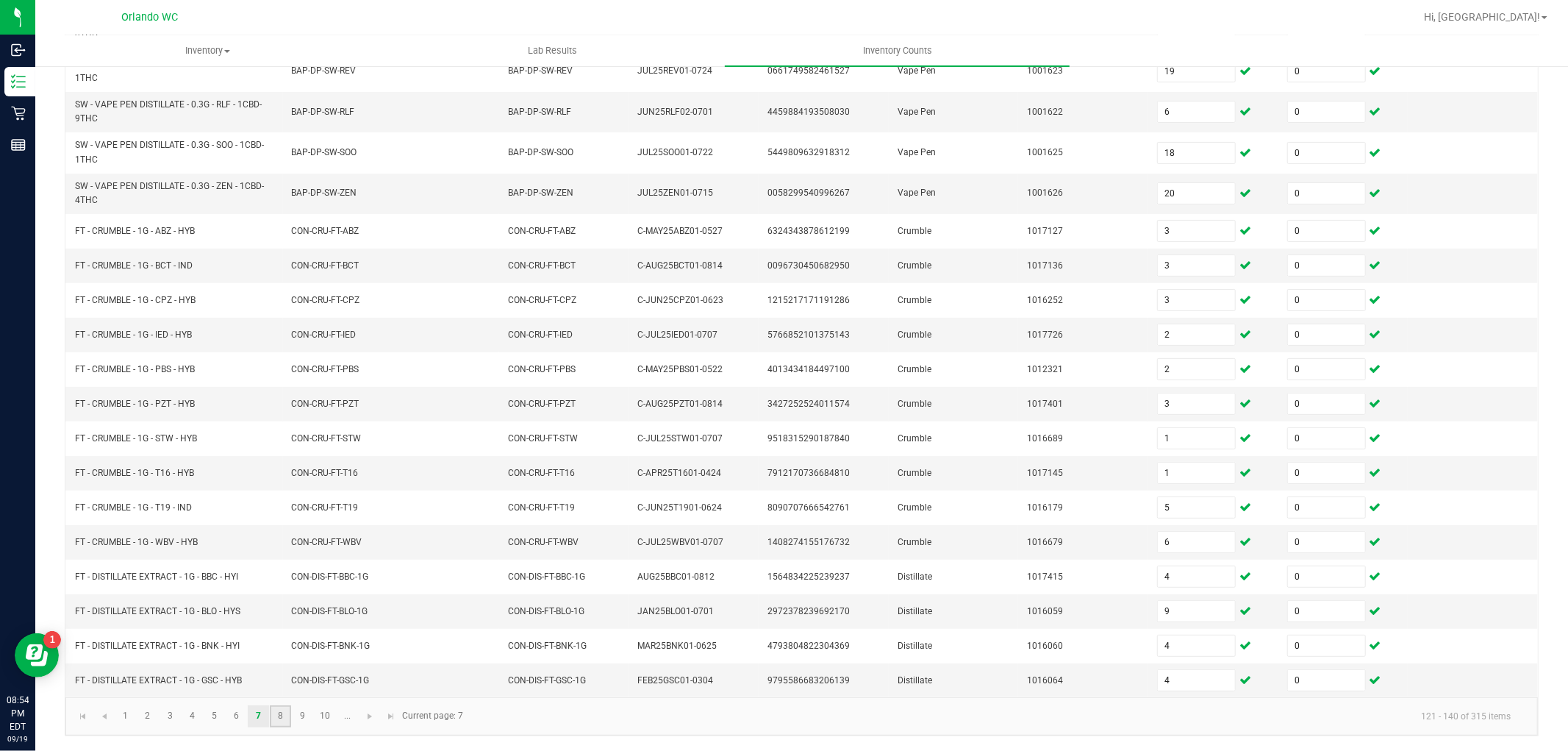
click at [285, 722] on link "8" at bounding box center [280, 716] width 21 height 22
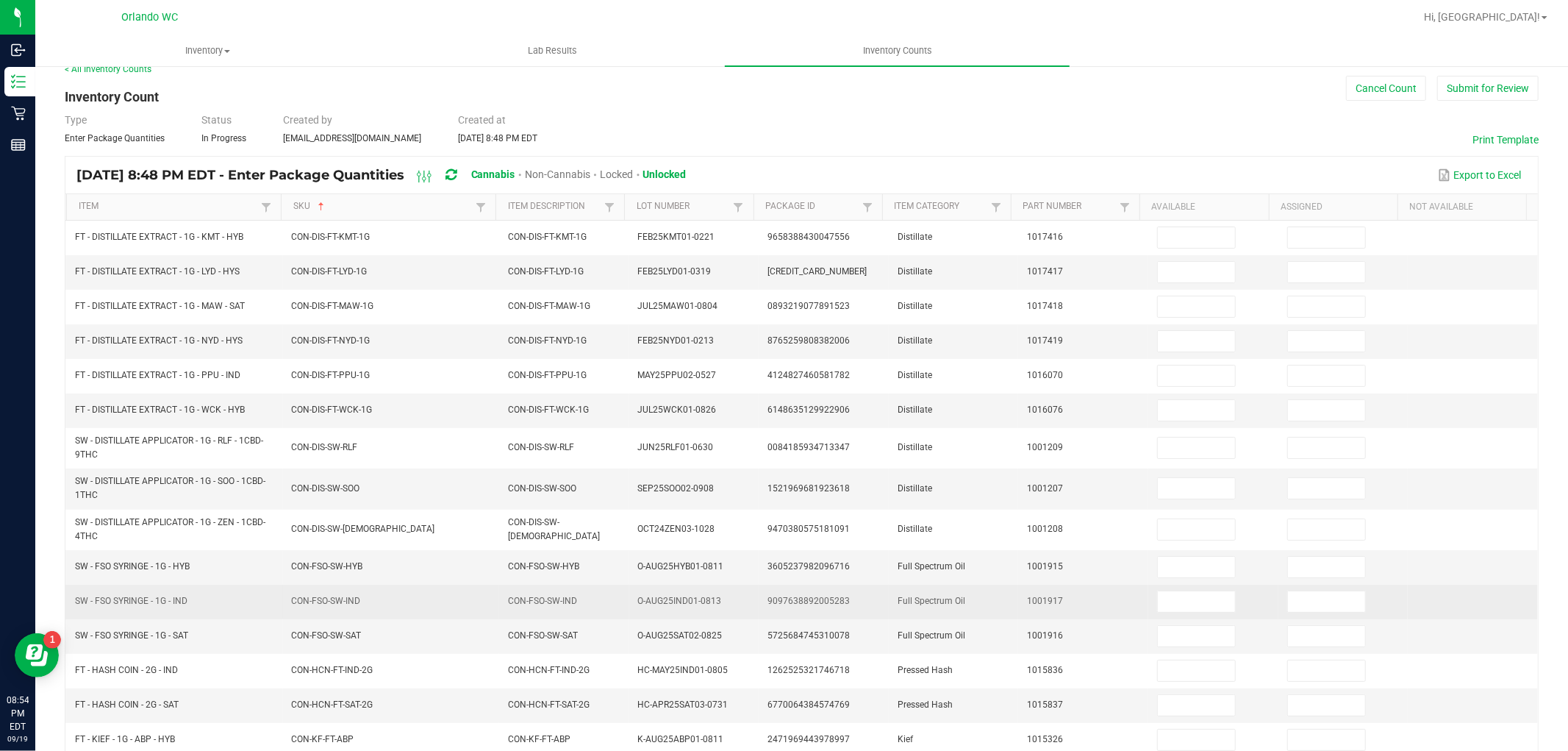
scroll to position [8, 0]
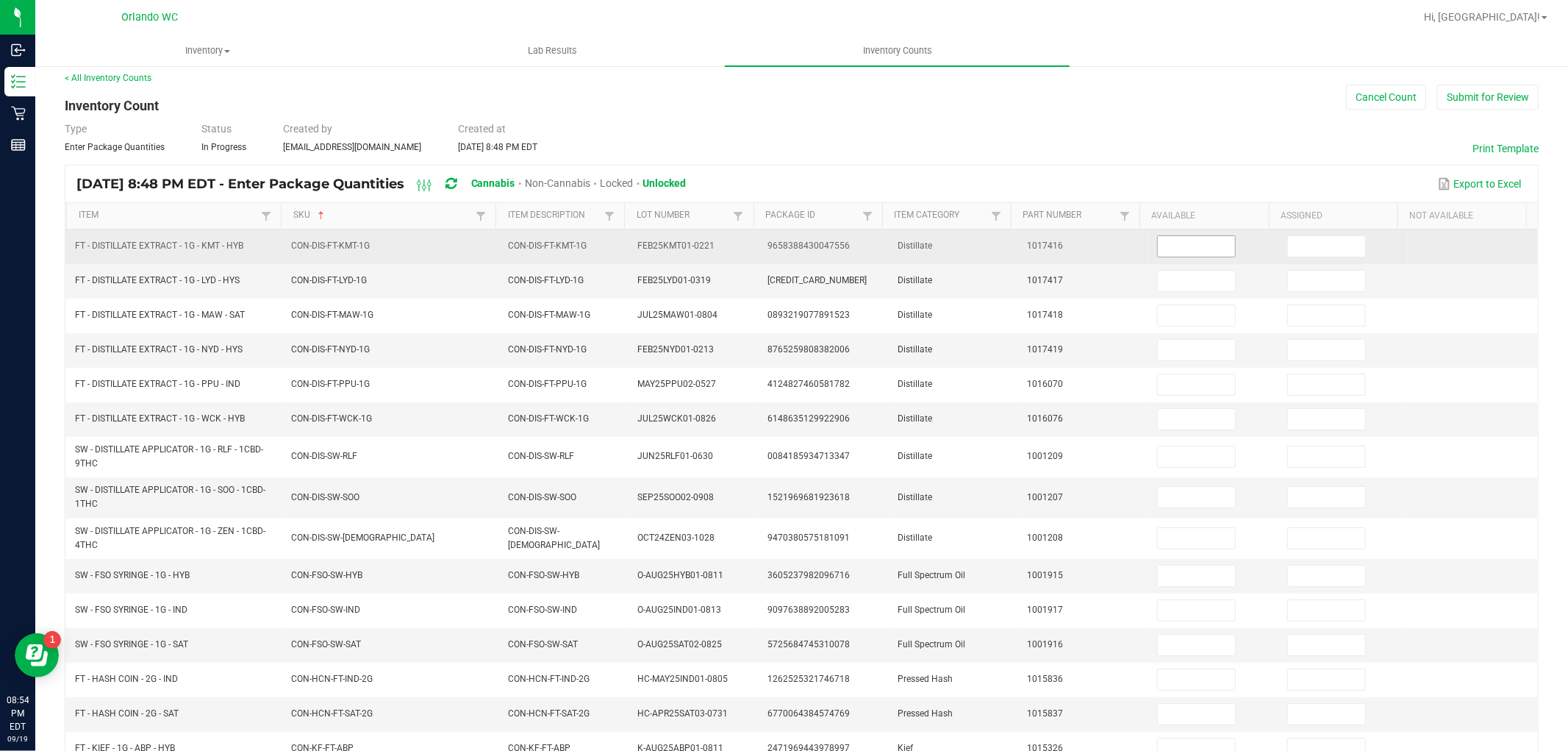
click at [1160, 246] on input at bounding box center [1196, 247] width 77 height 20
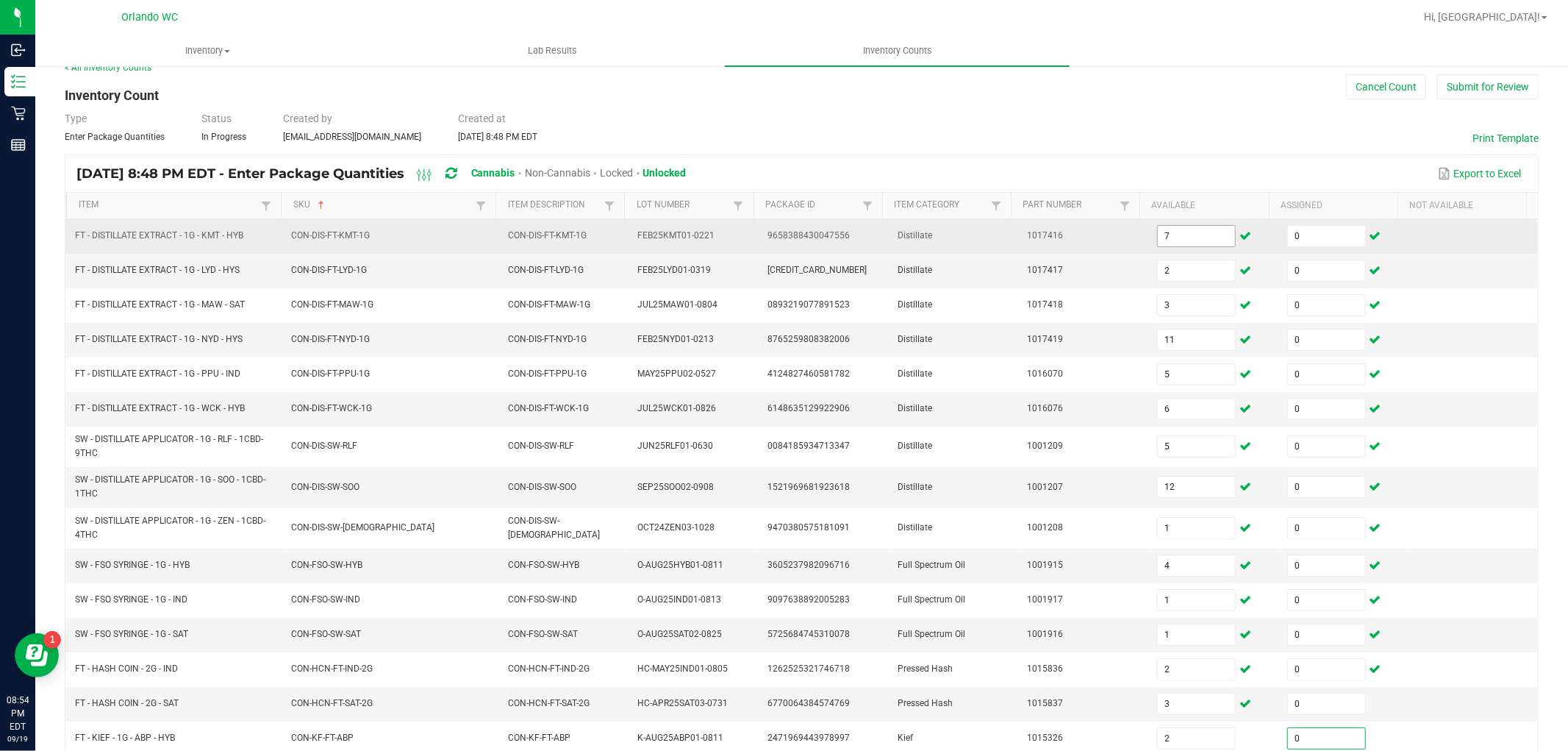
scroll to position [253, 0]
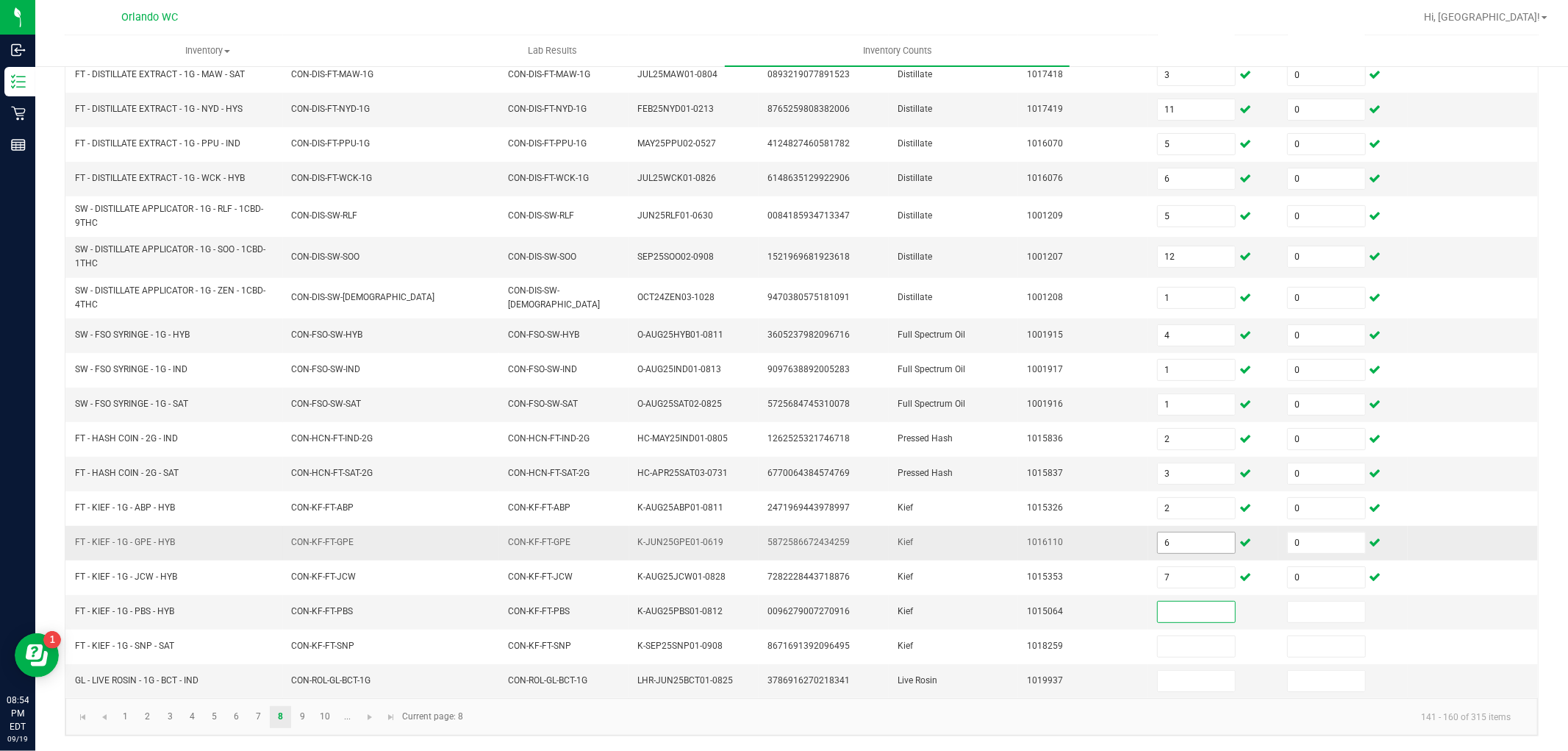
click at [1174, 544] on input "6" at bounding box center [1196, 542] width 77 height 20
click at [299, 722] on link "9" at bounding box center [302, 717] width 21 height 22
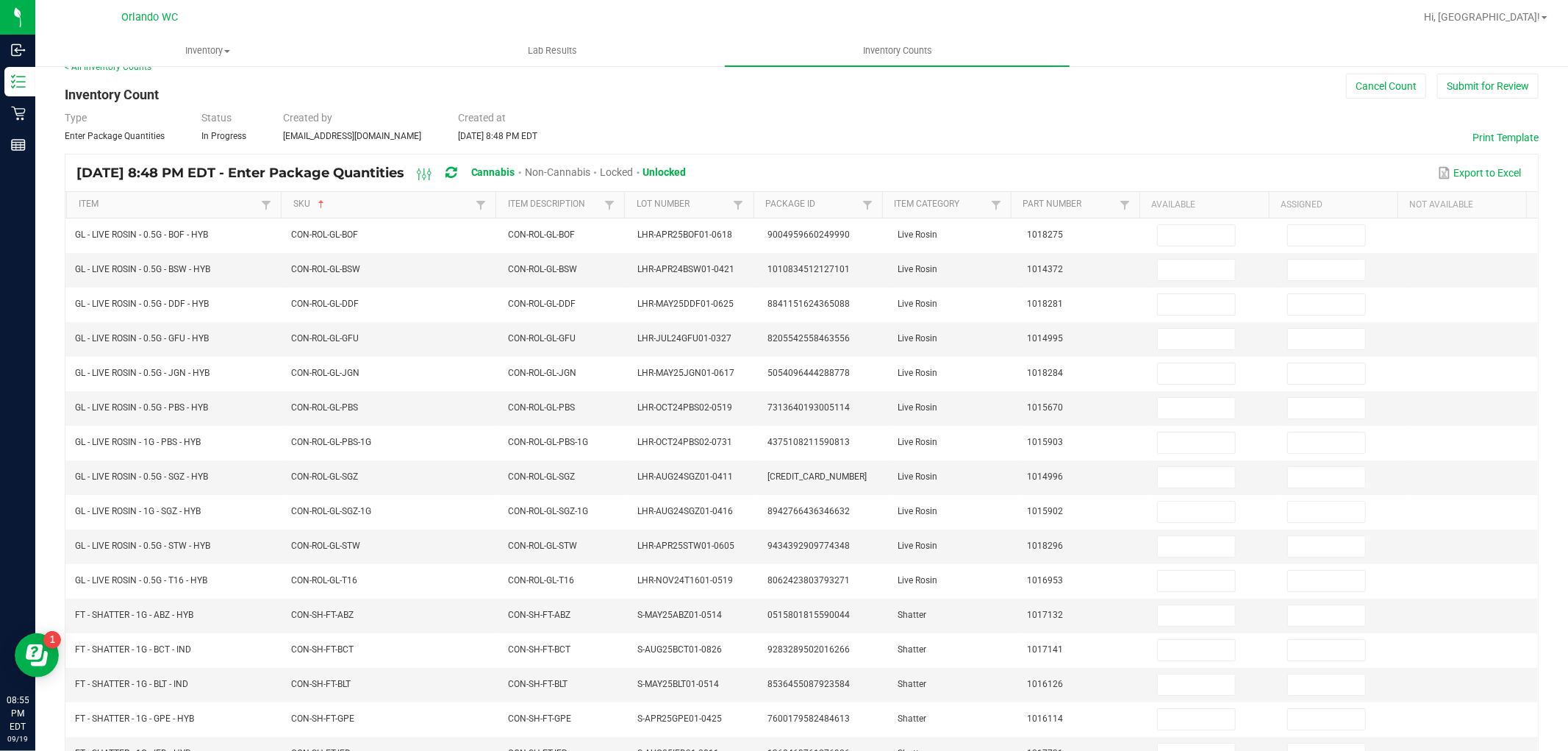
scroll to position [0, 0]
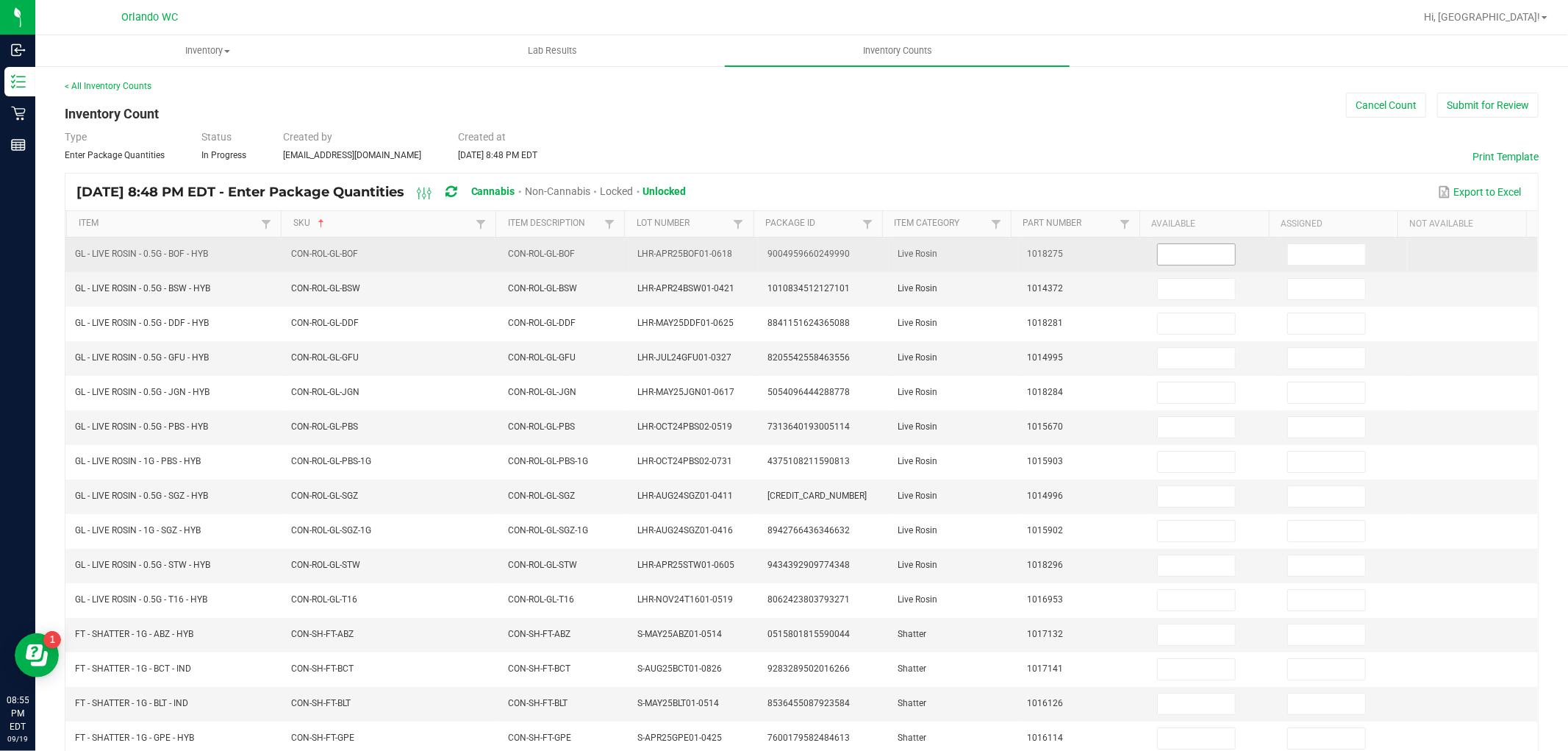
click at [1192, 247] on input at bounding box center [1196, 254] width 77 height 20
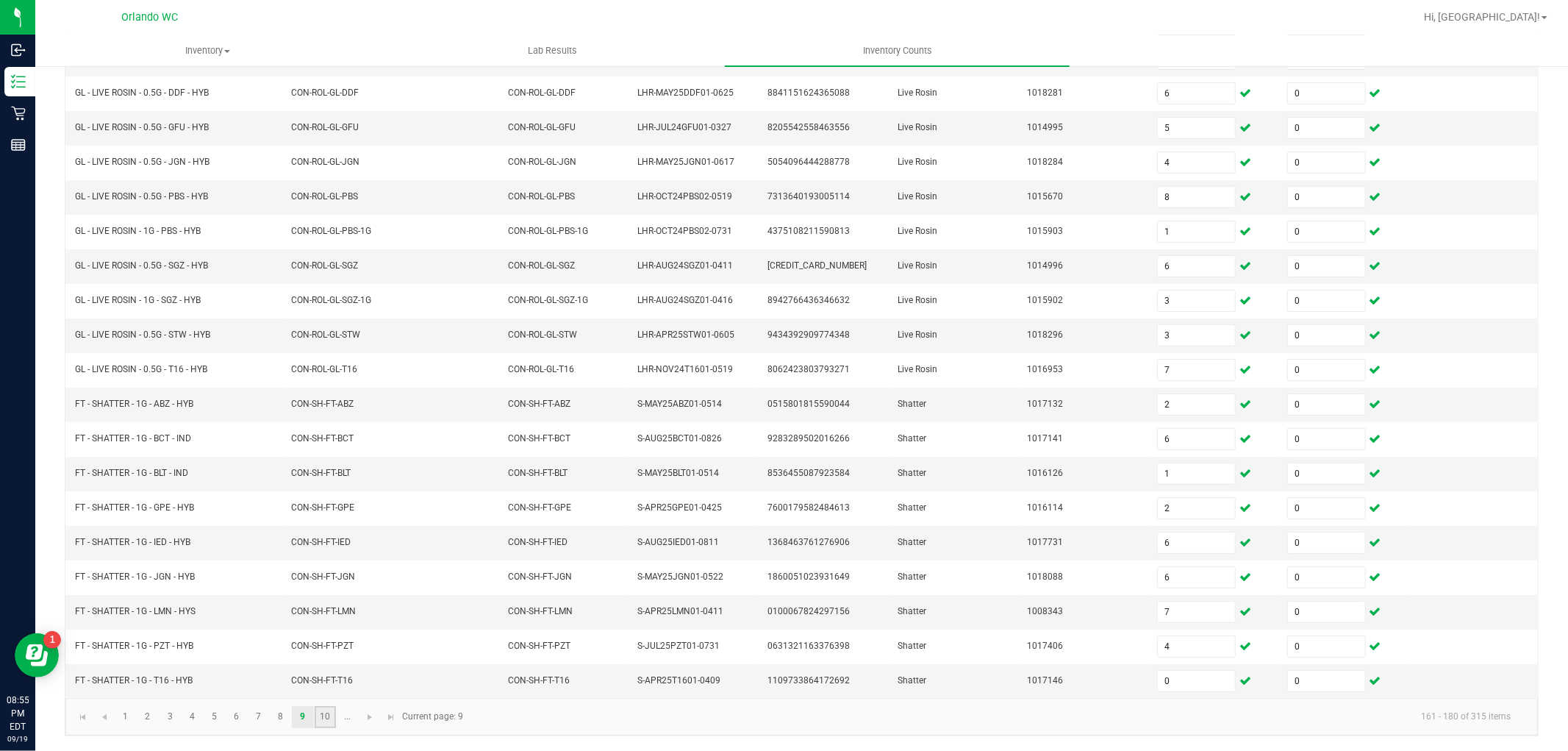
click at [333, 711] on link "10" at bounding box center [325, 717] width 21 height 22
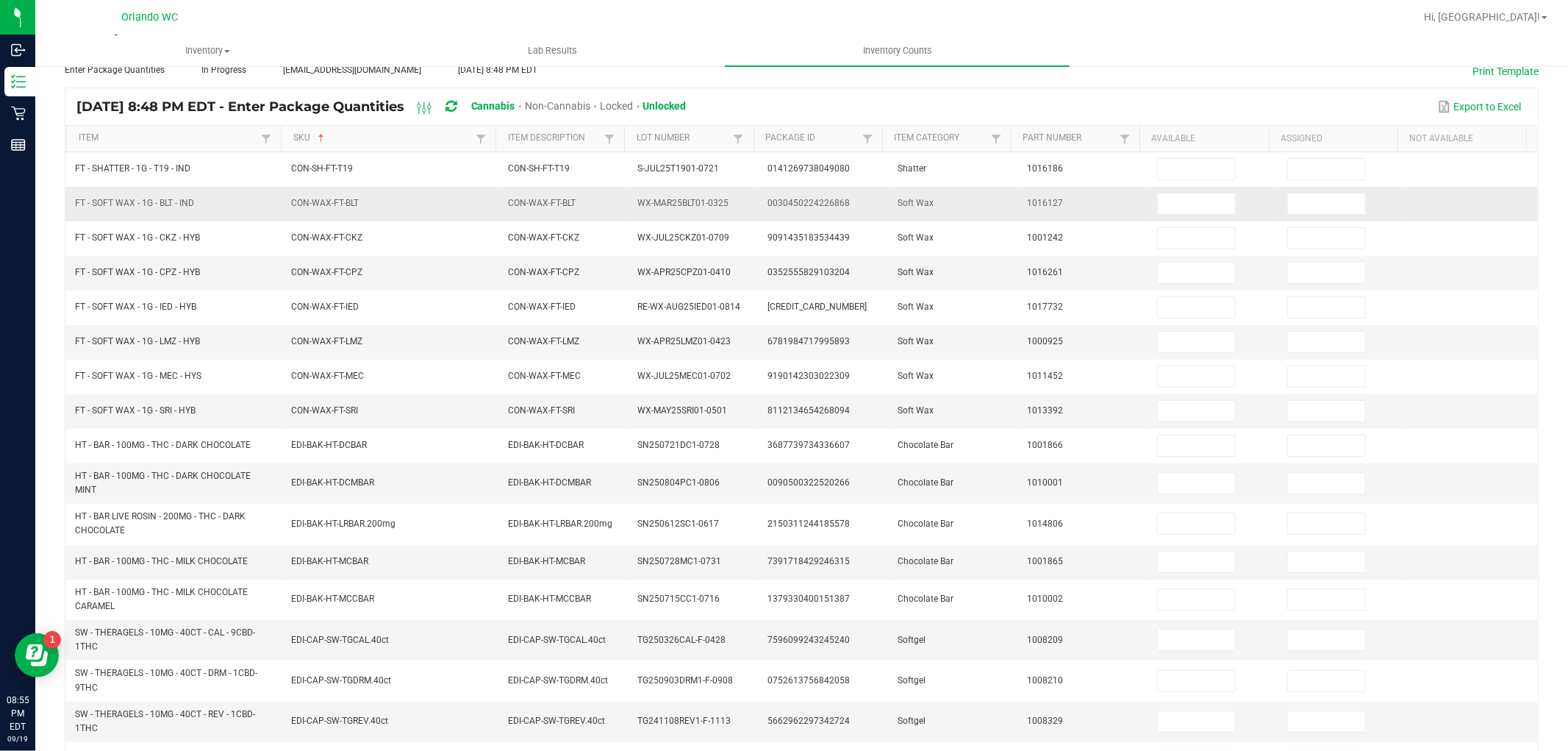
scroll to position [71, 0]
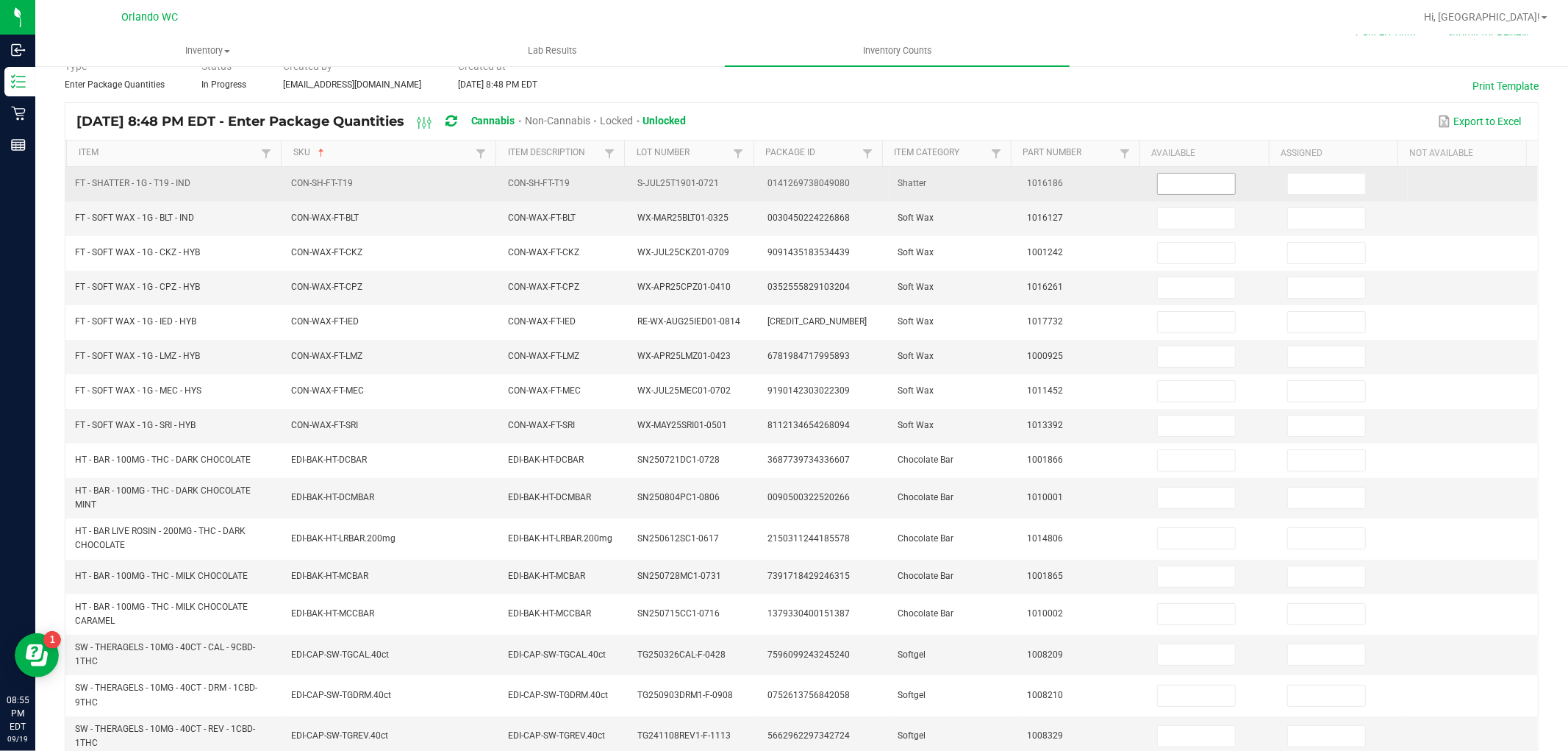
click at [1185, 186] on input at bounding box center [1196, 184] width 77 height 20
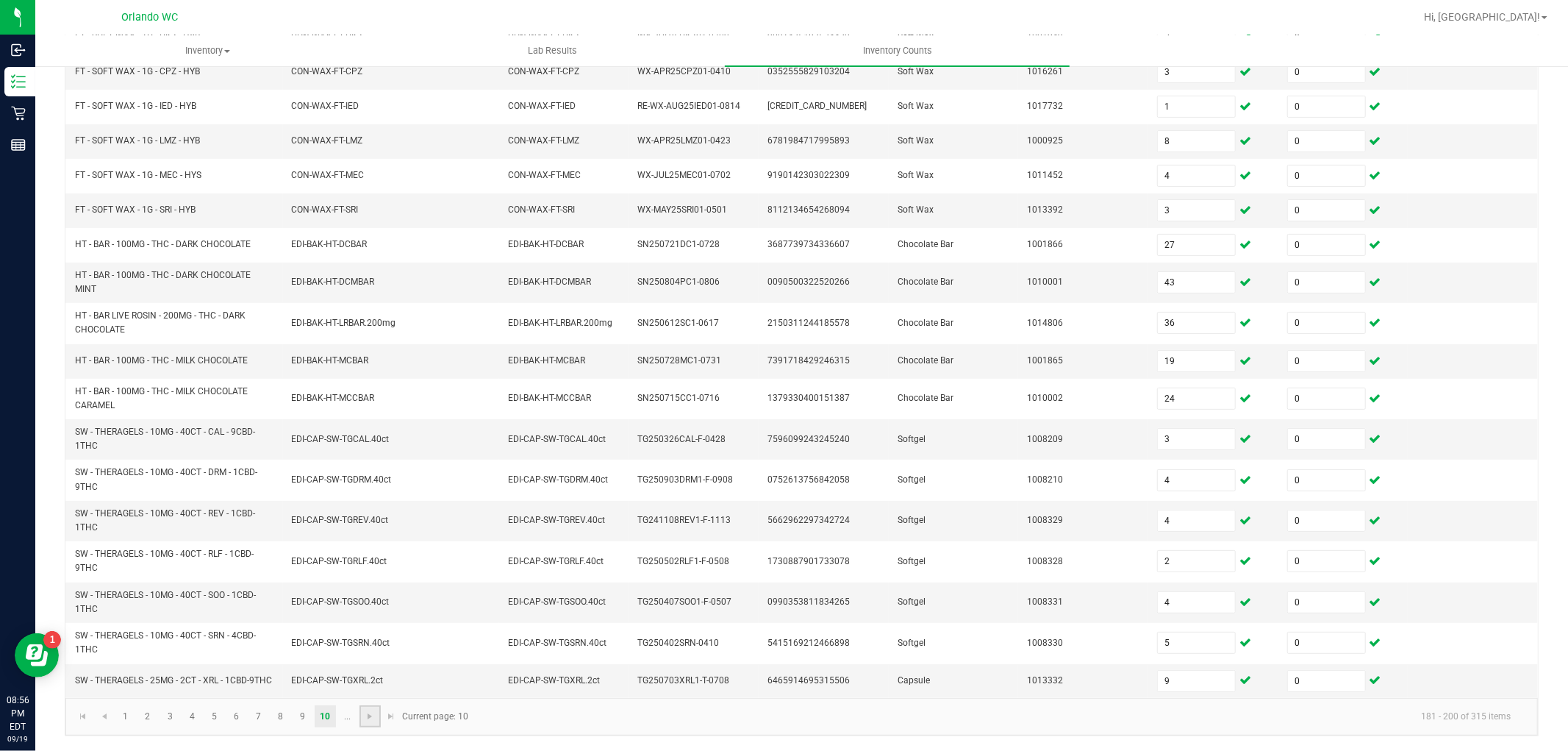
click at [371, 723] on link at bounding box center [370, 716] width 21 height 22
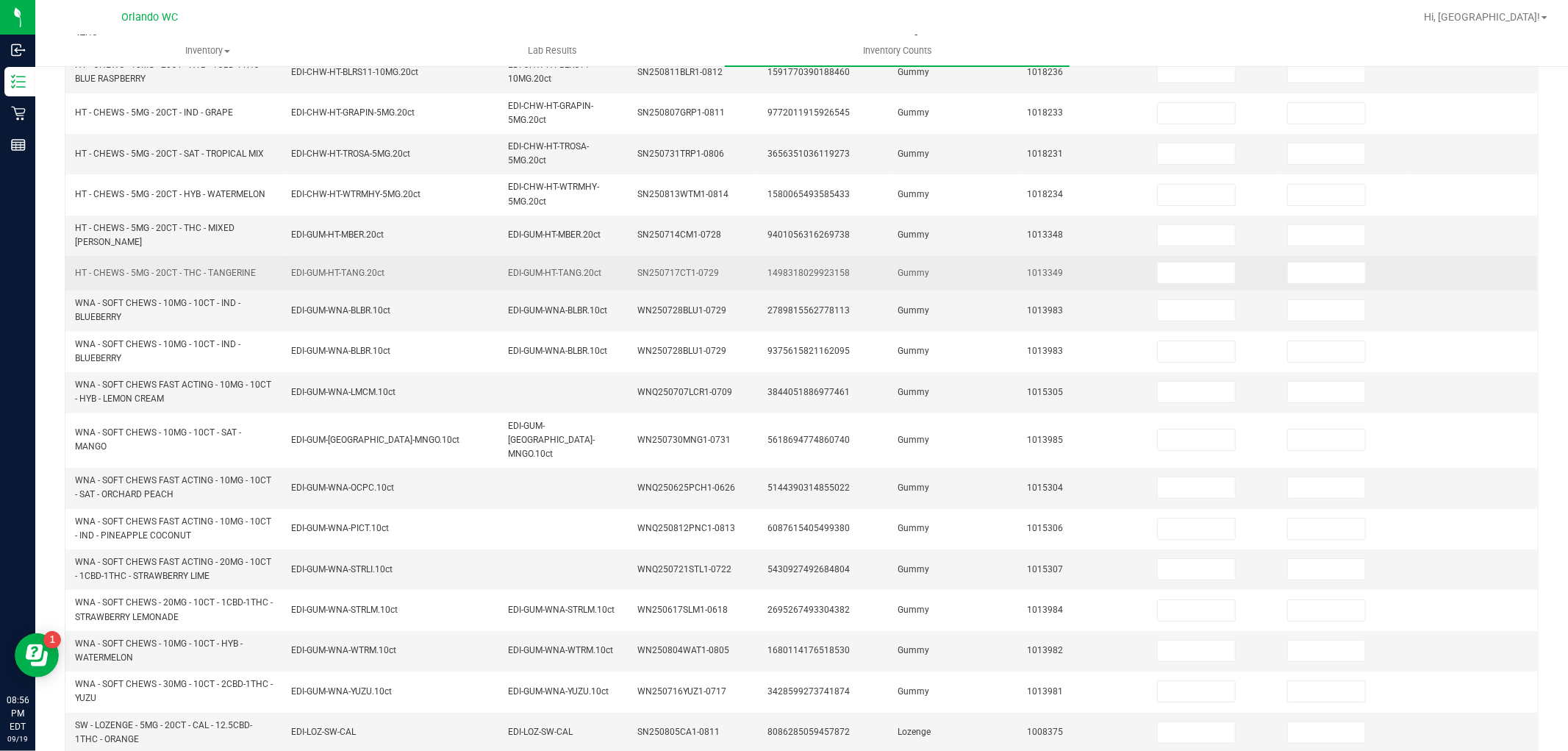
scroll to position [131, 0]
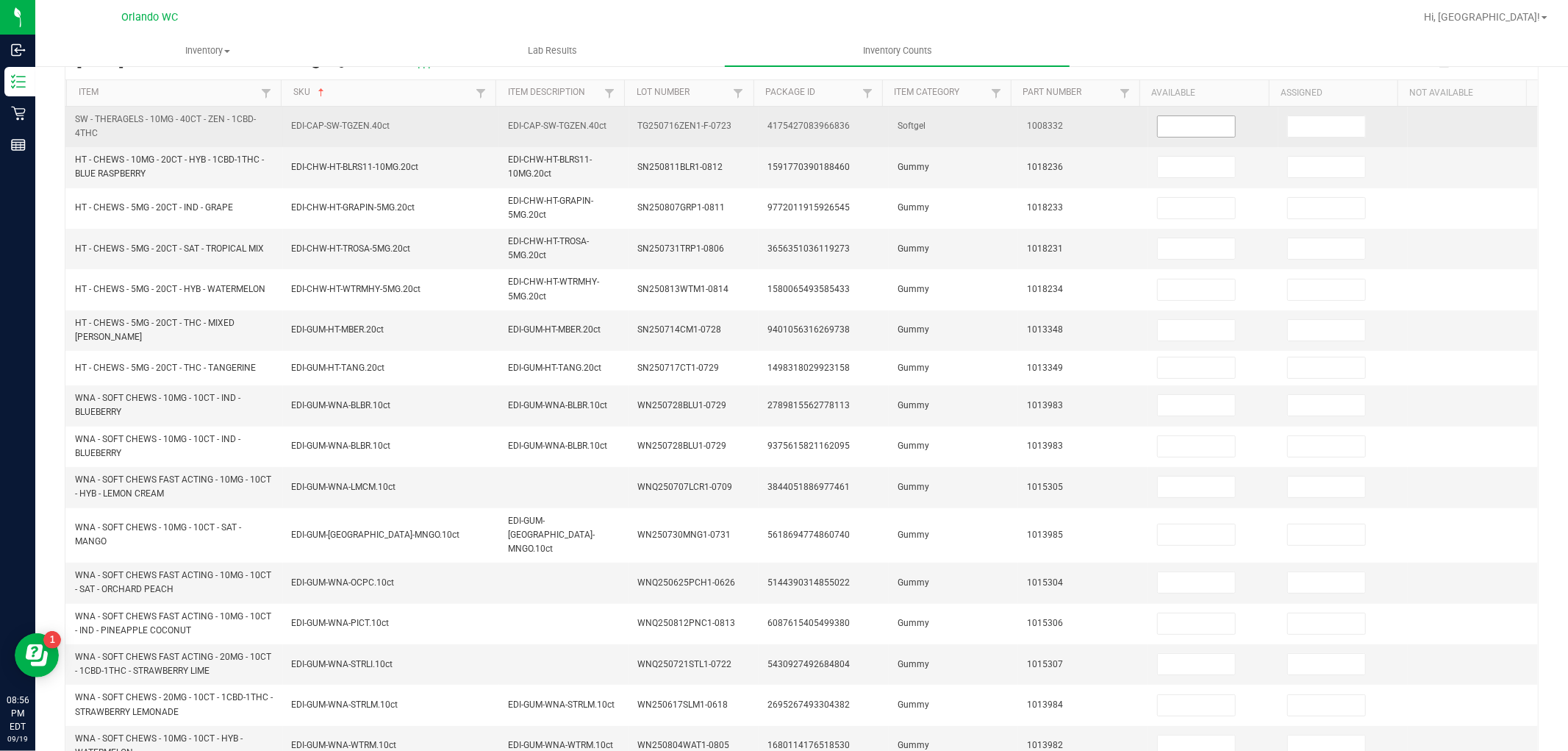
click at [1196, 122] on input at bounding box center [1196, 127] width 77 height 20
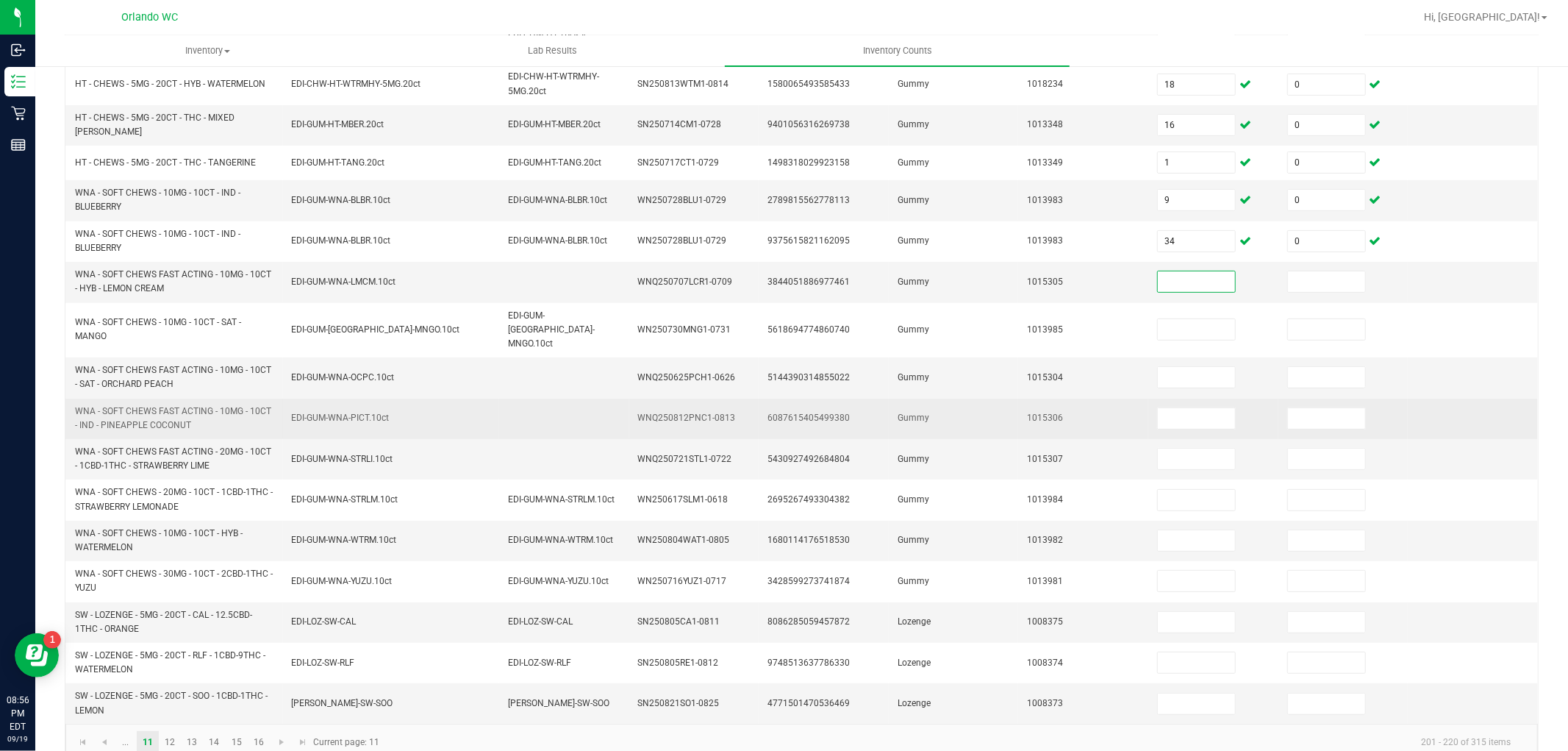
scroll to position [343, 0]
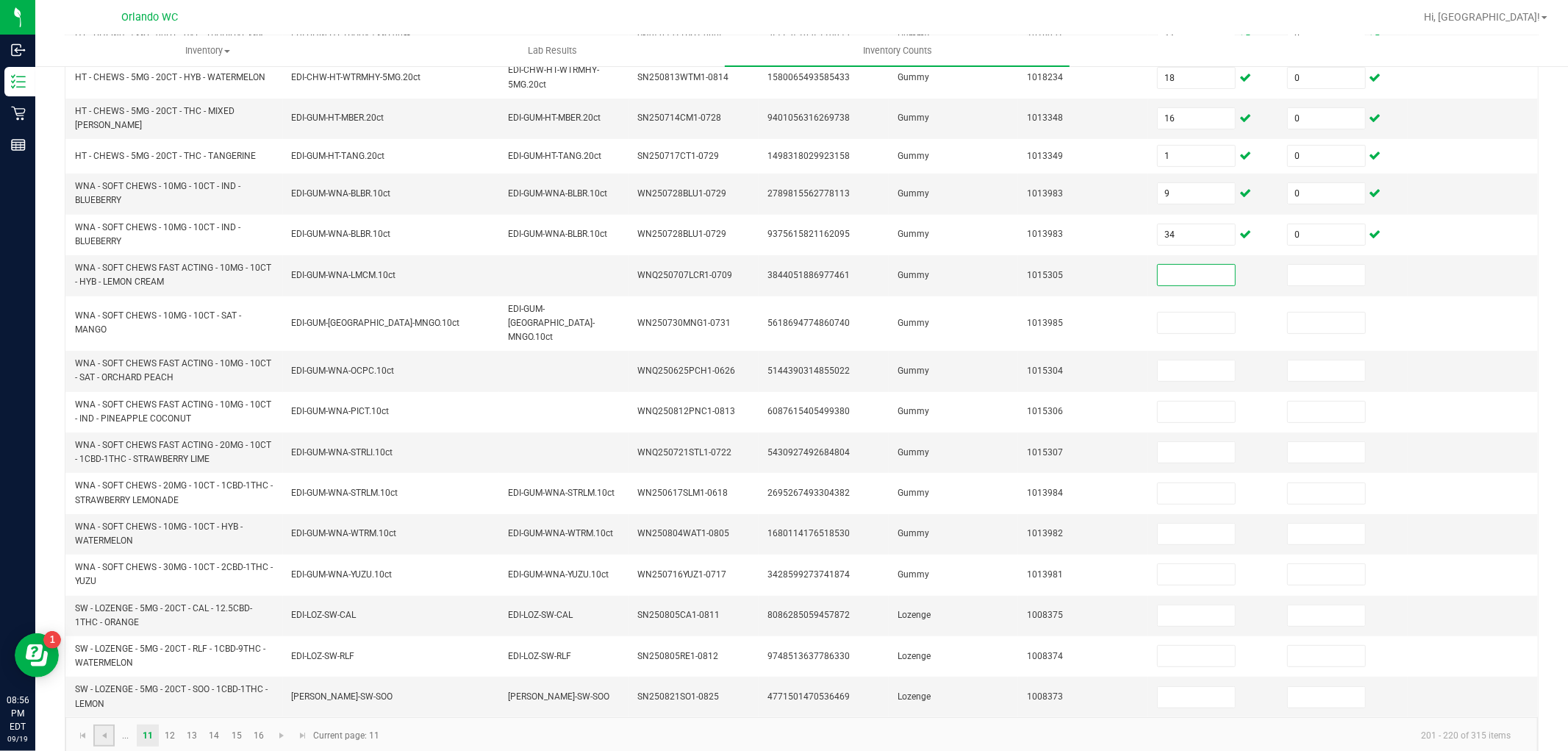
click at [99, 725] on link at bounding box center [104, 736] width 21 height 22
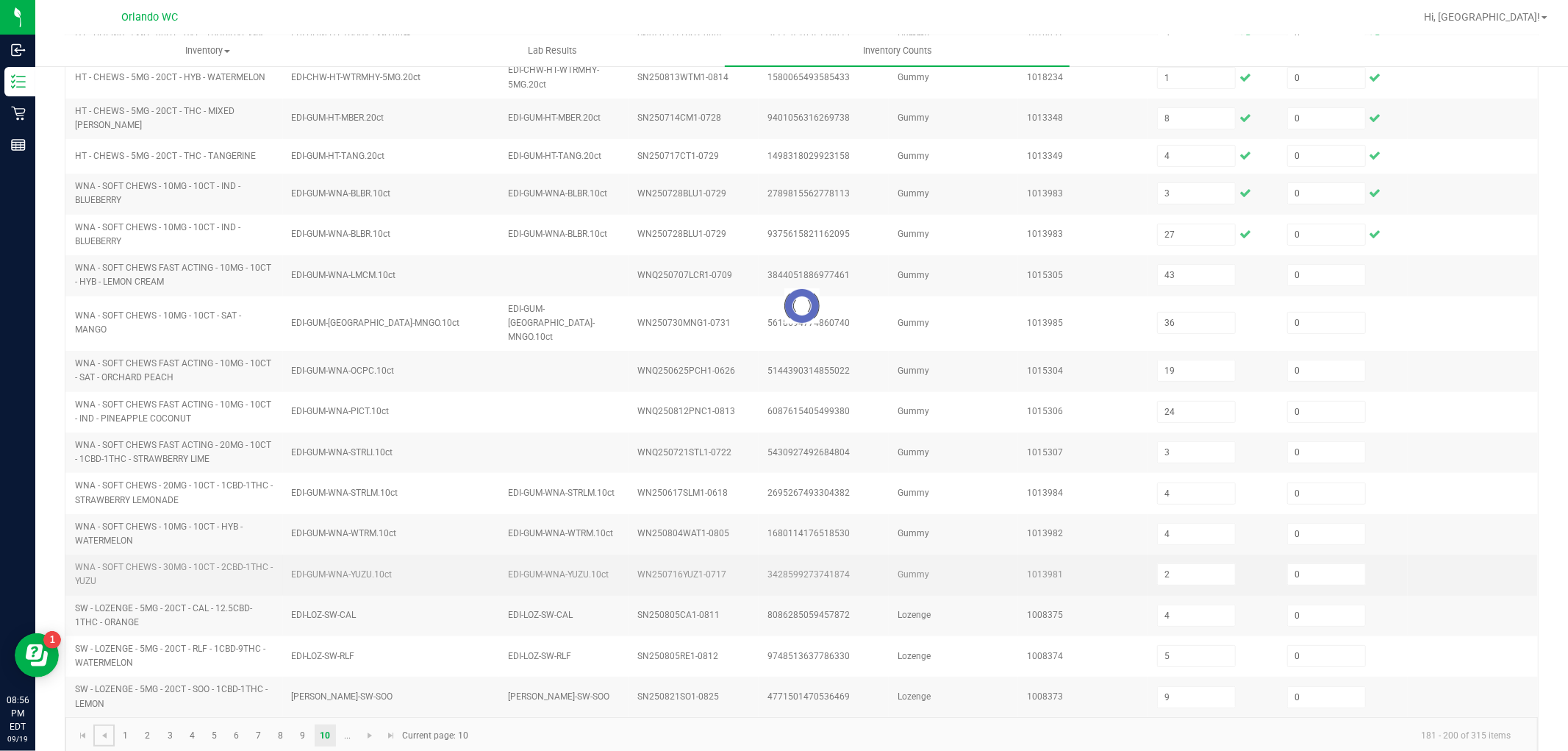
scroll to position [295, 0]
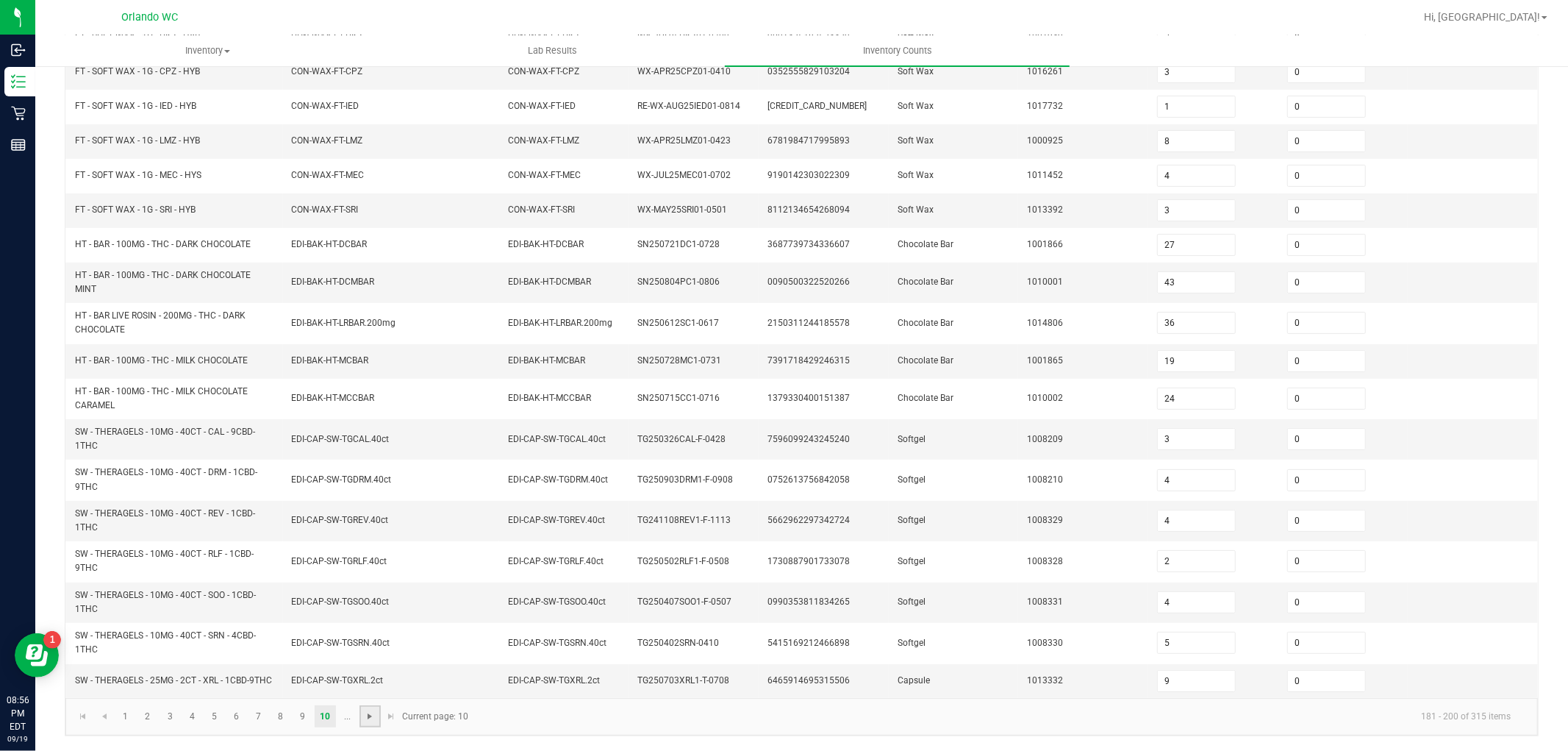
click at [370, 721] on span "Go to the next page" at bounding box center [370, 716] width 12 height 12
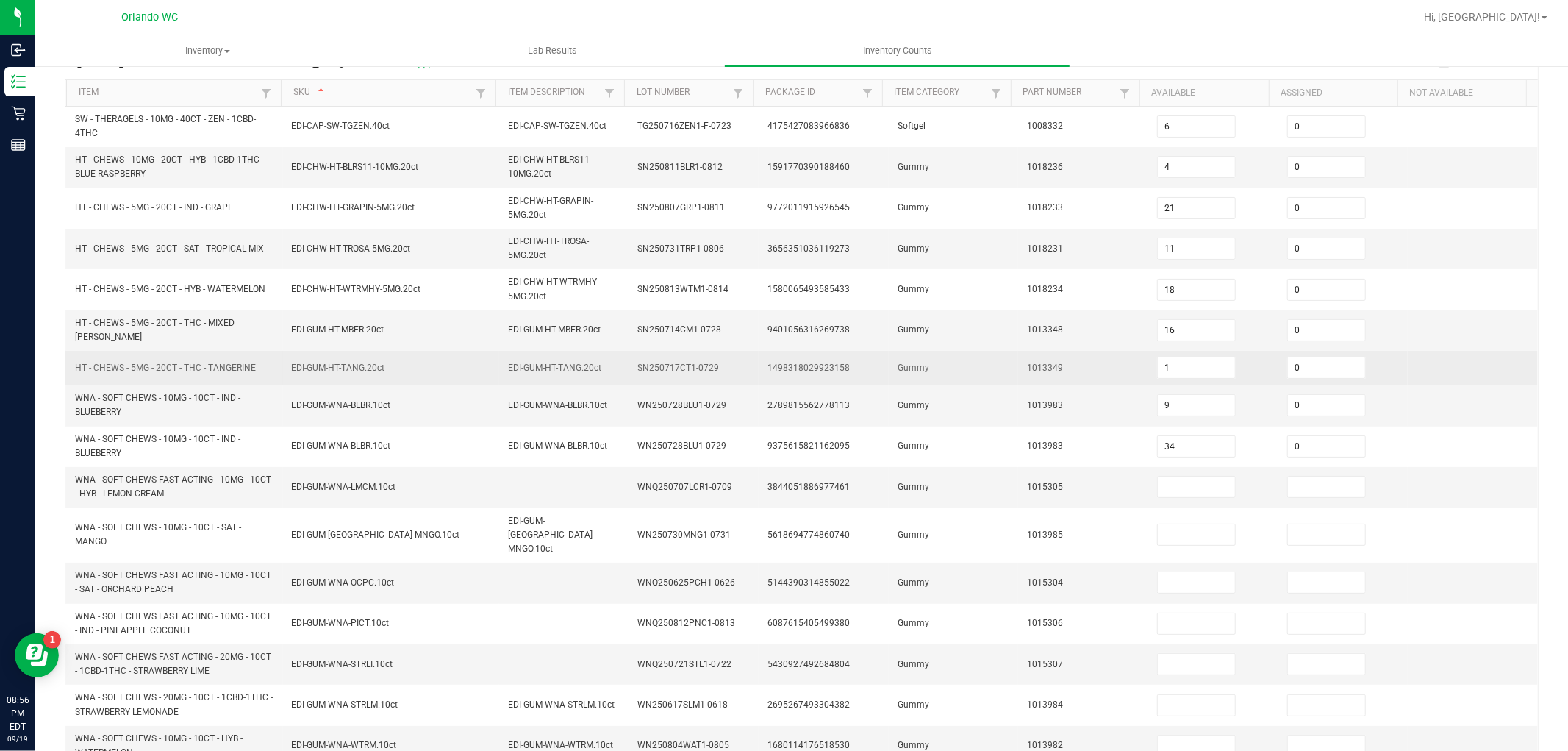
scroll to position [0, 0]
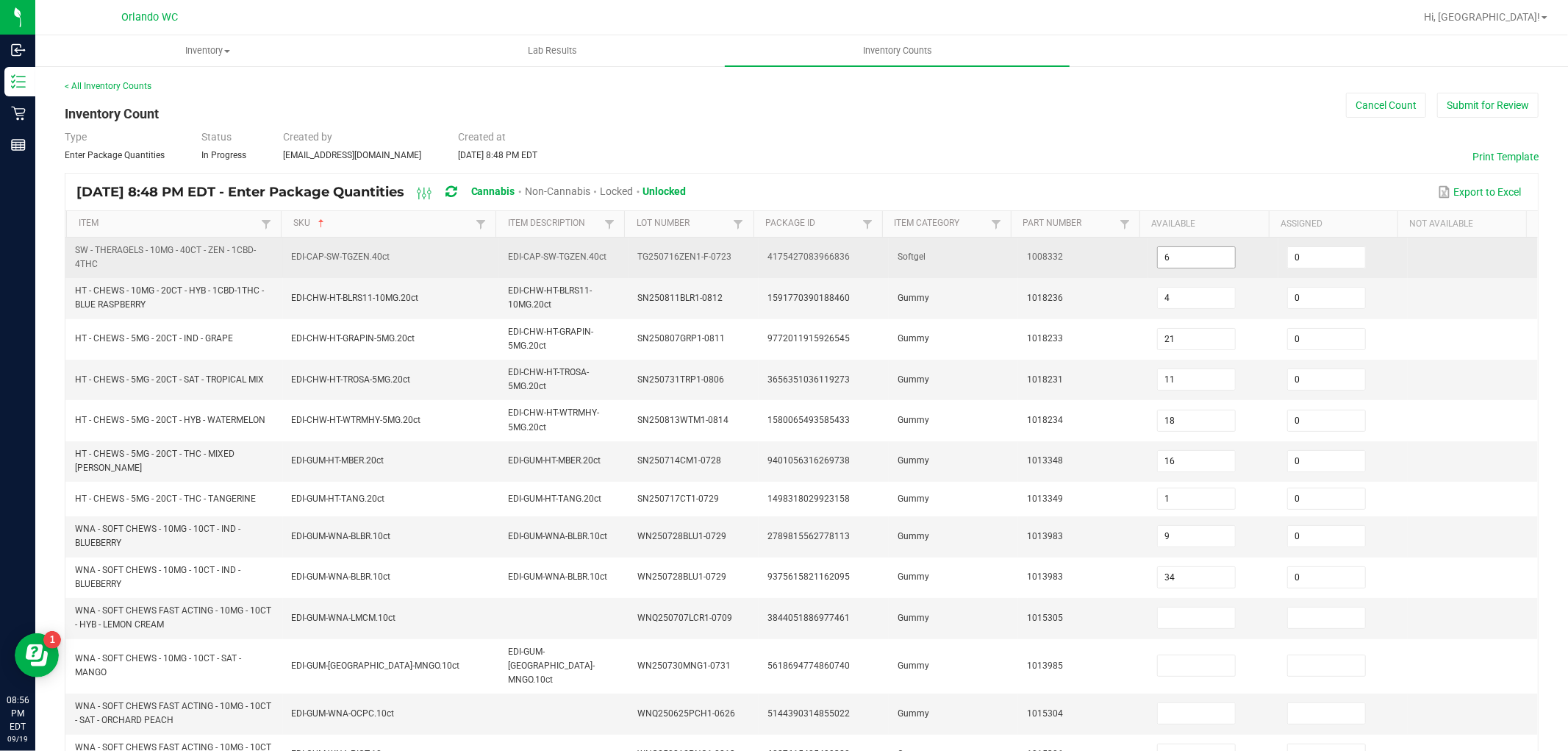
click at [1207, 253] on input "6" at bounding box center [1196, 258] width 77 height 20
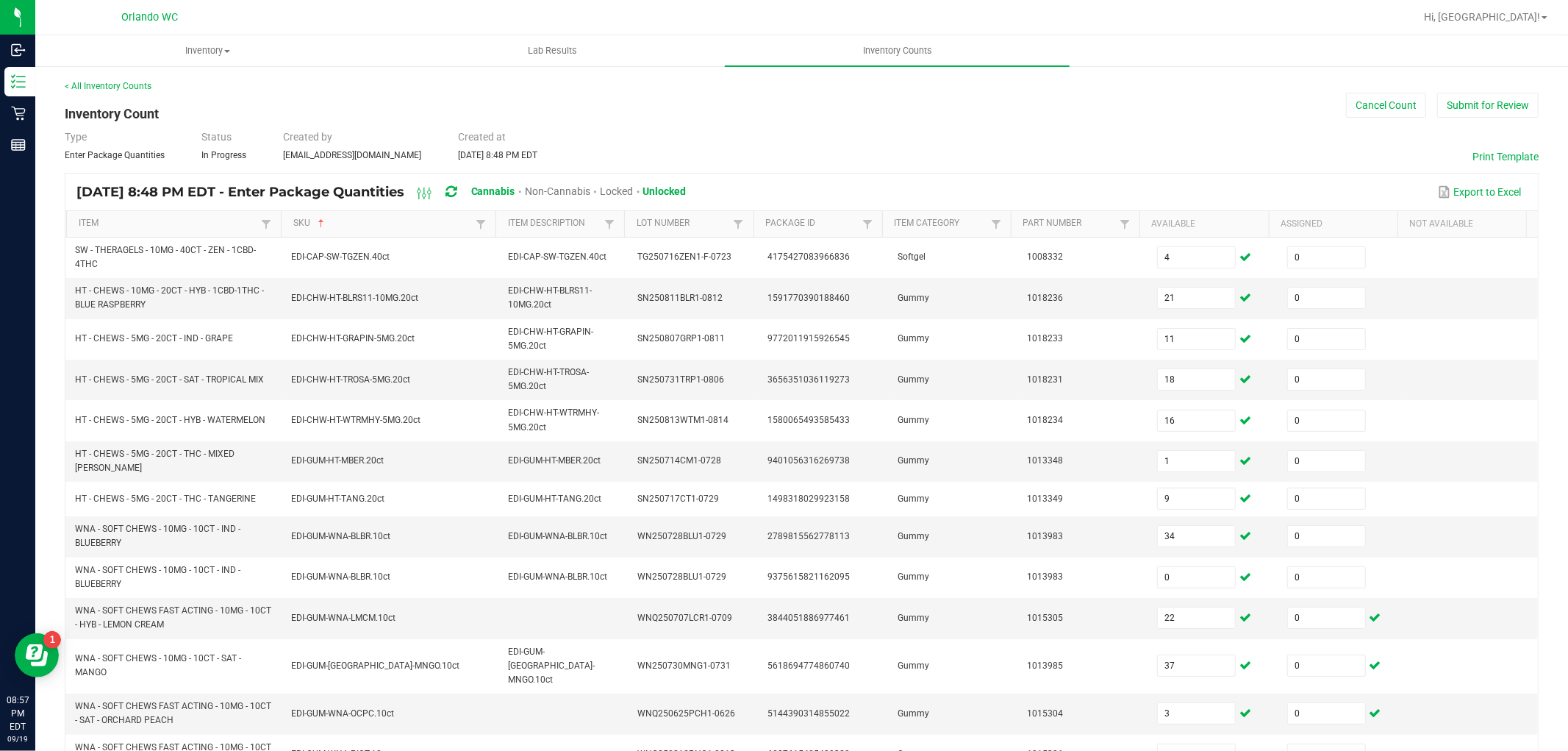
scroll to position [343, 0]
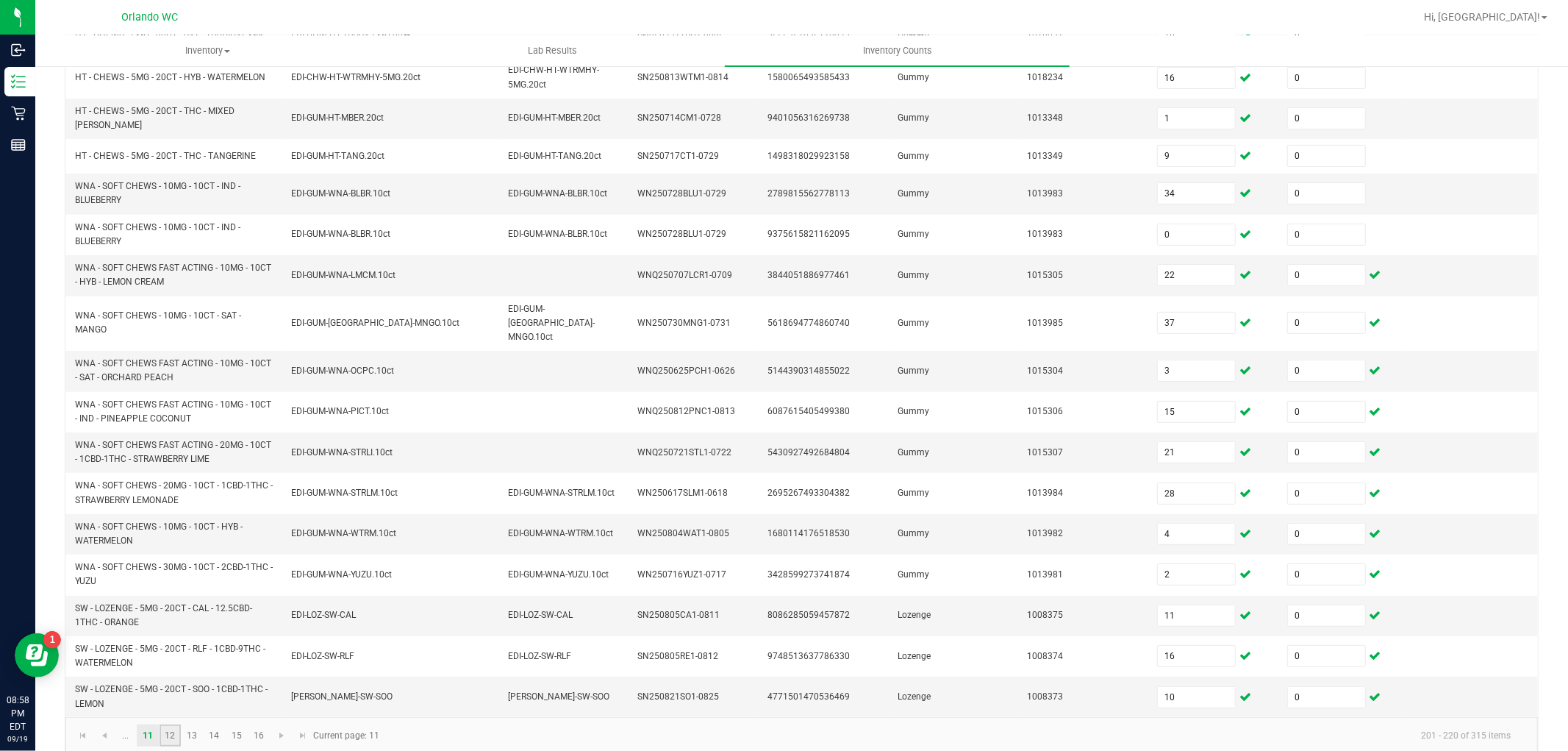
click at [166, 725] on link "12" at bounding box center [170, 736] width 21 height 22
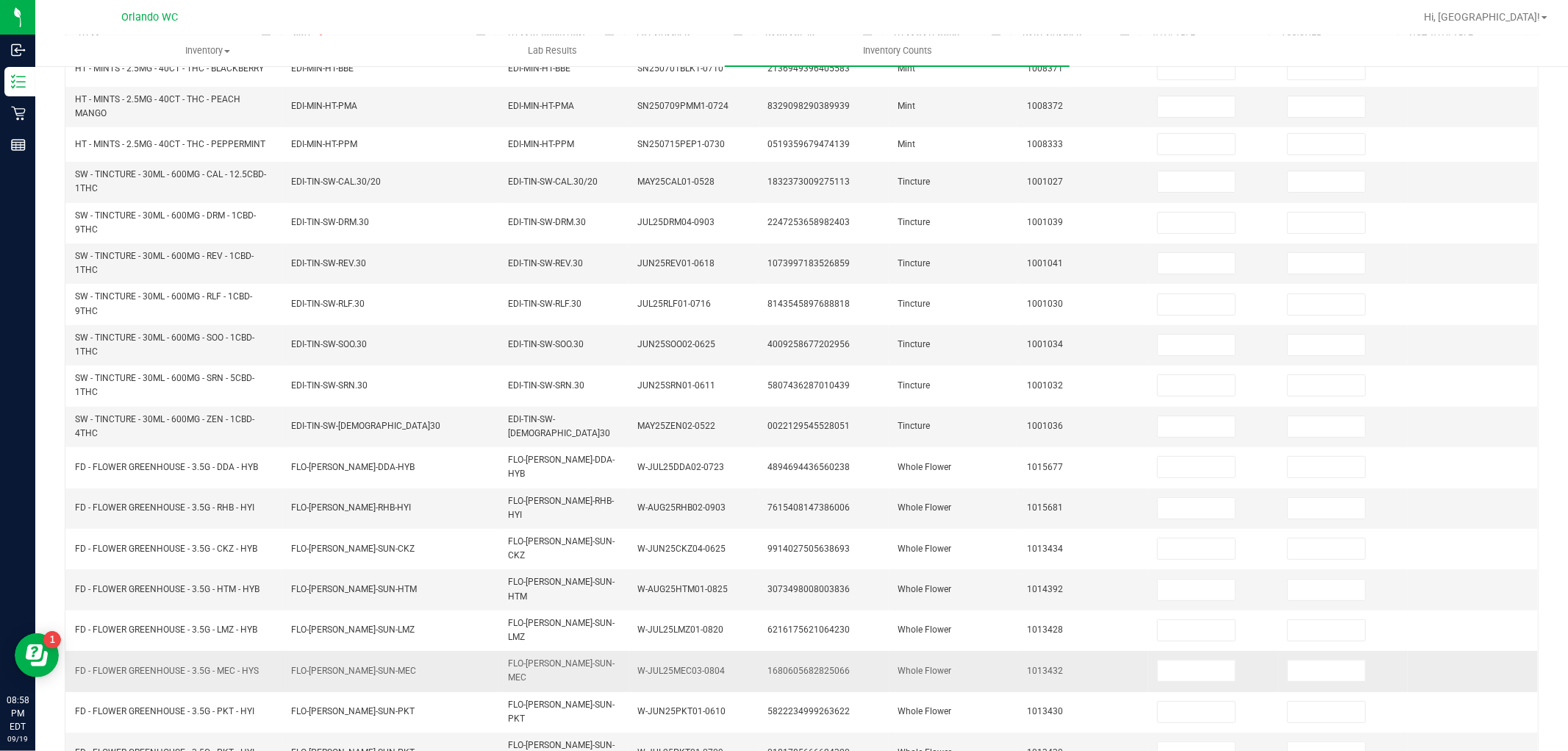
scroll to position [37, 0]
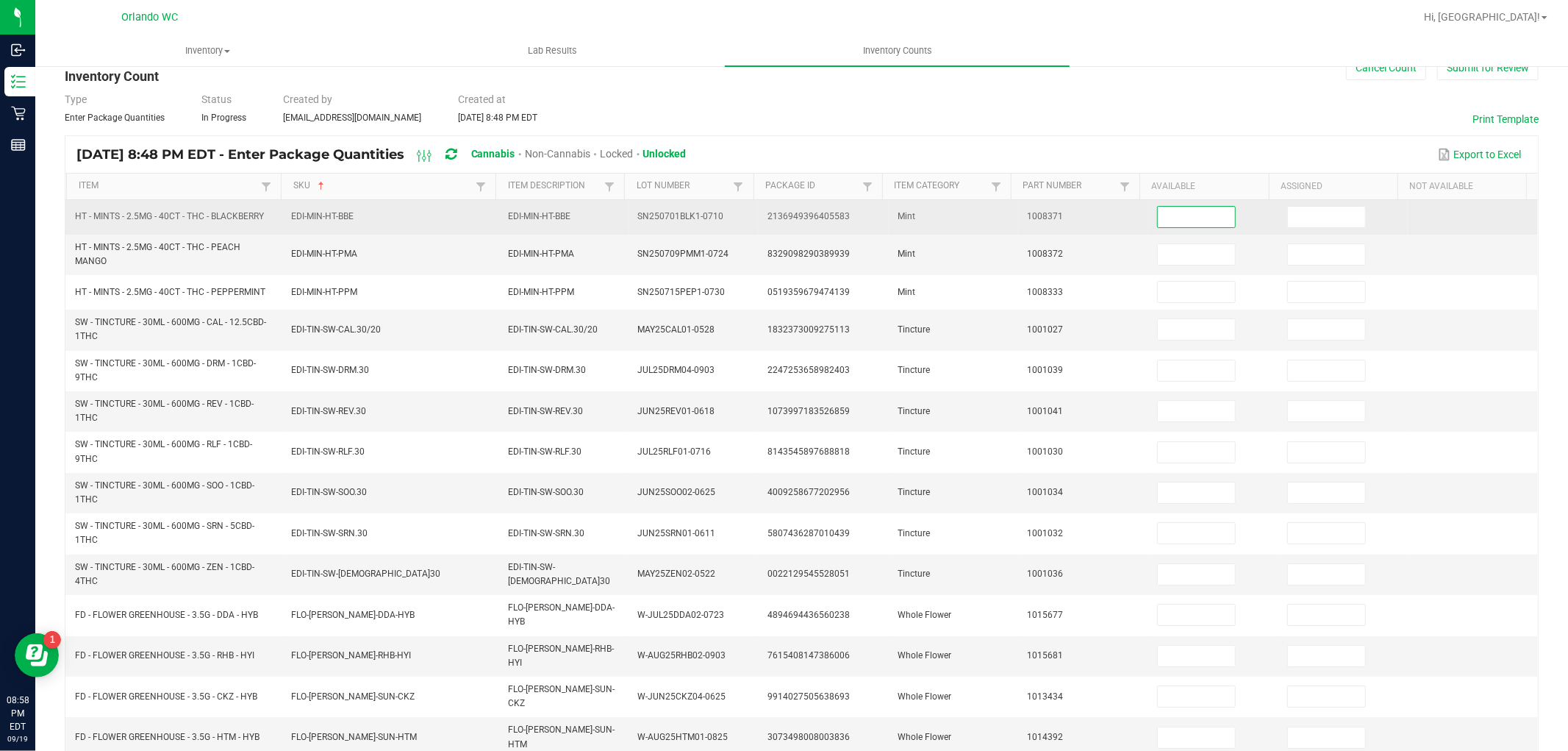
click at [1203, 214] on input at bounding box center [1196, 217] width 77 height 20
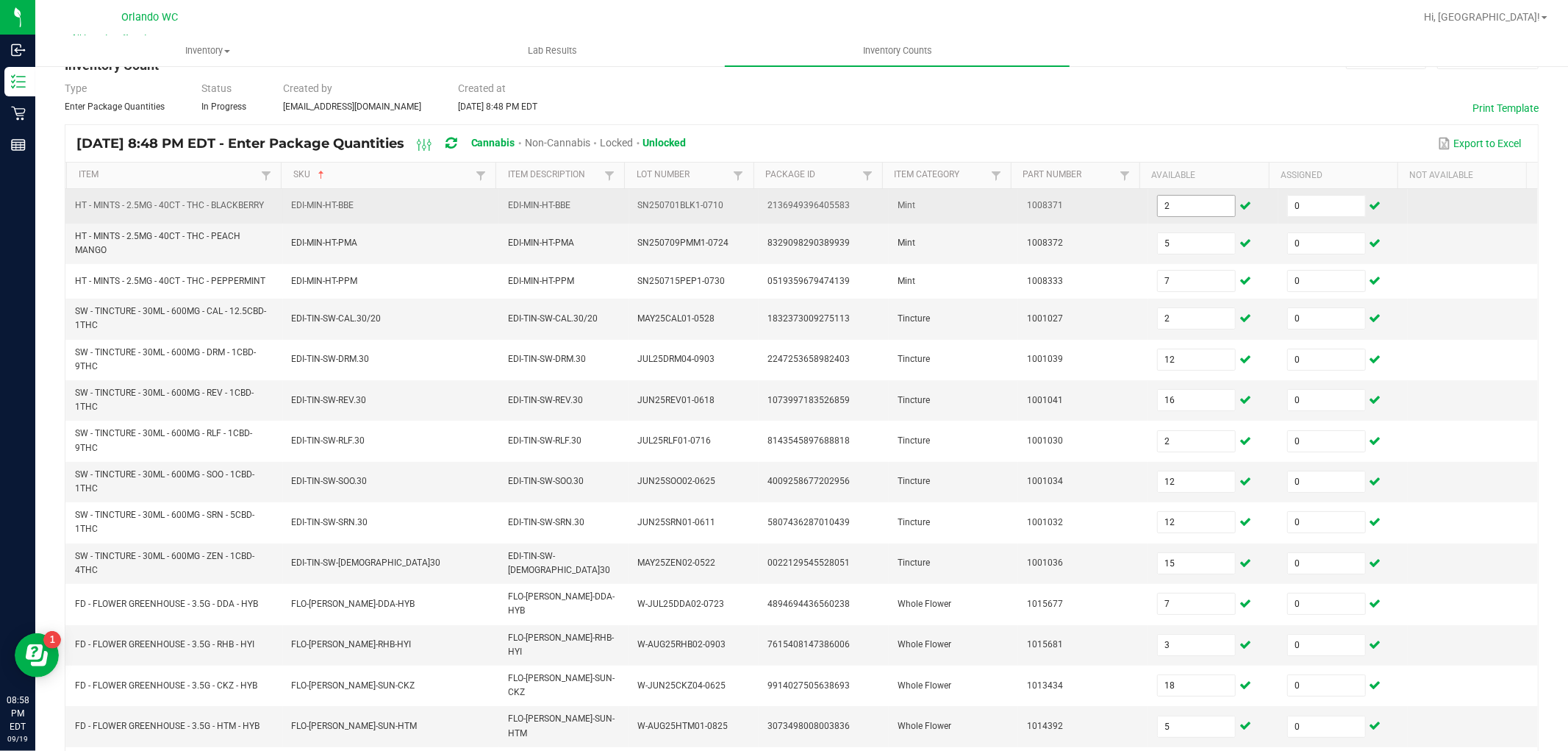
scroll to position [282, 0]
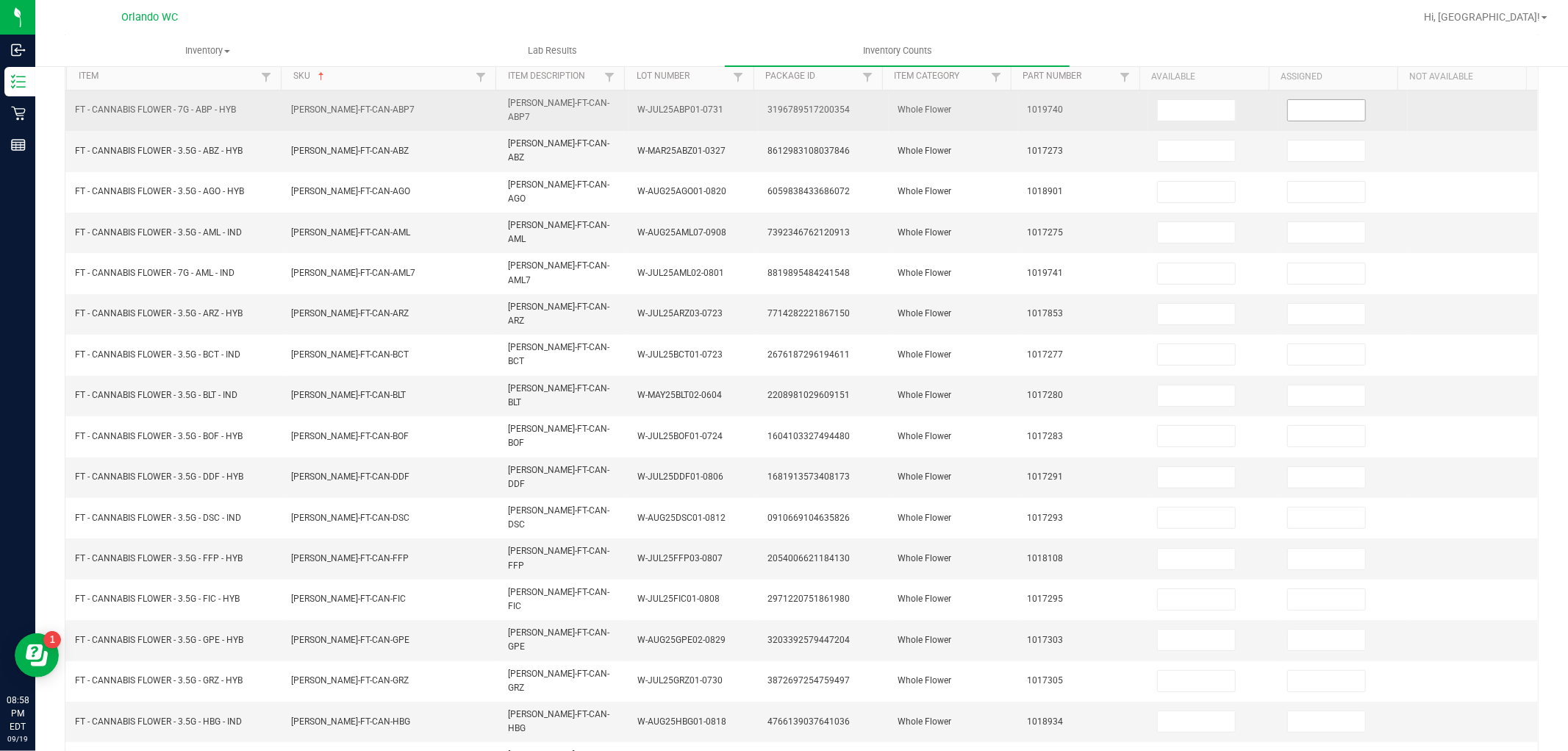
scroll to position [71, 0]
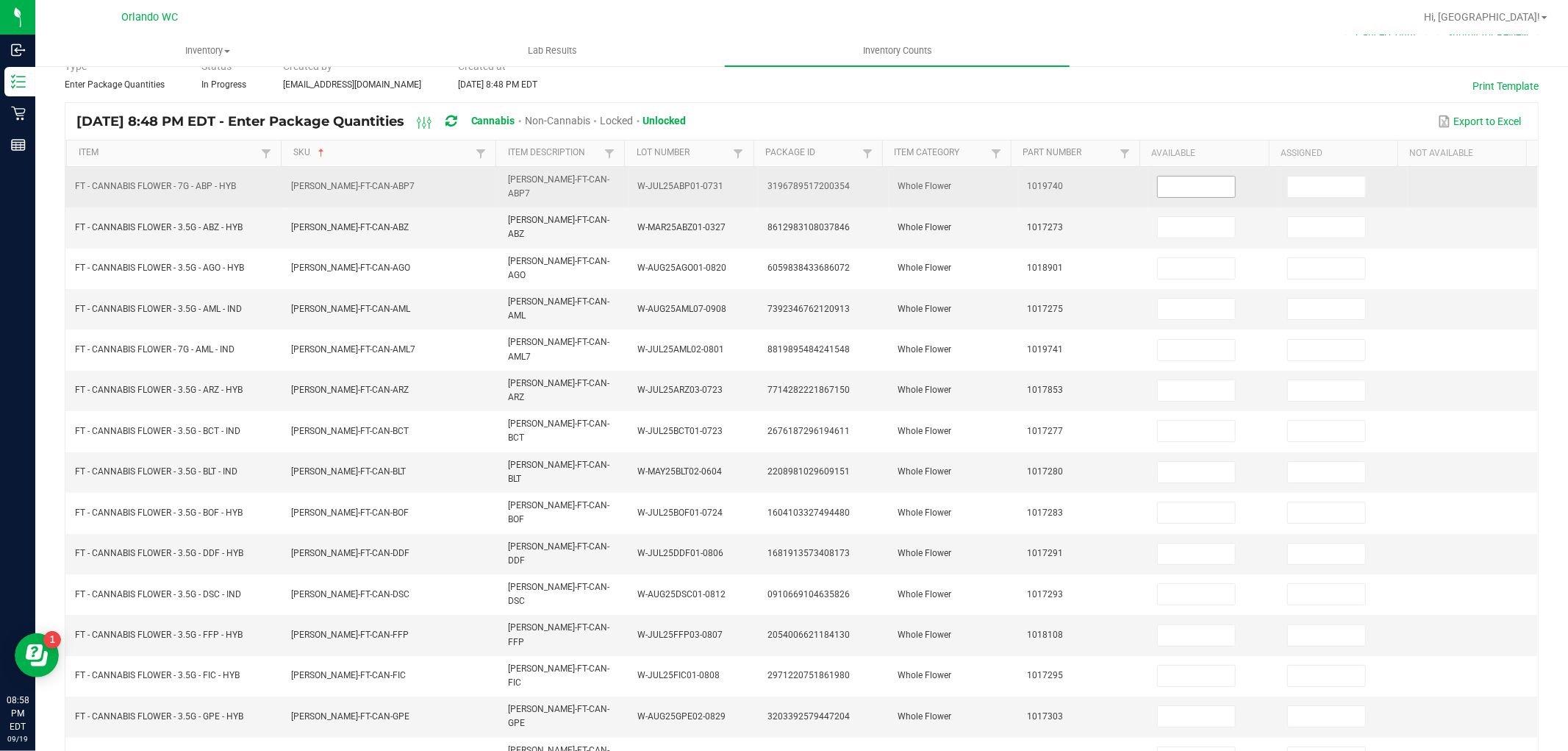
click at [1175, 180] on input at bounding box center [1196, 187] width 77 height 20
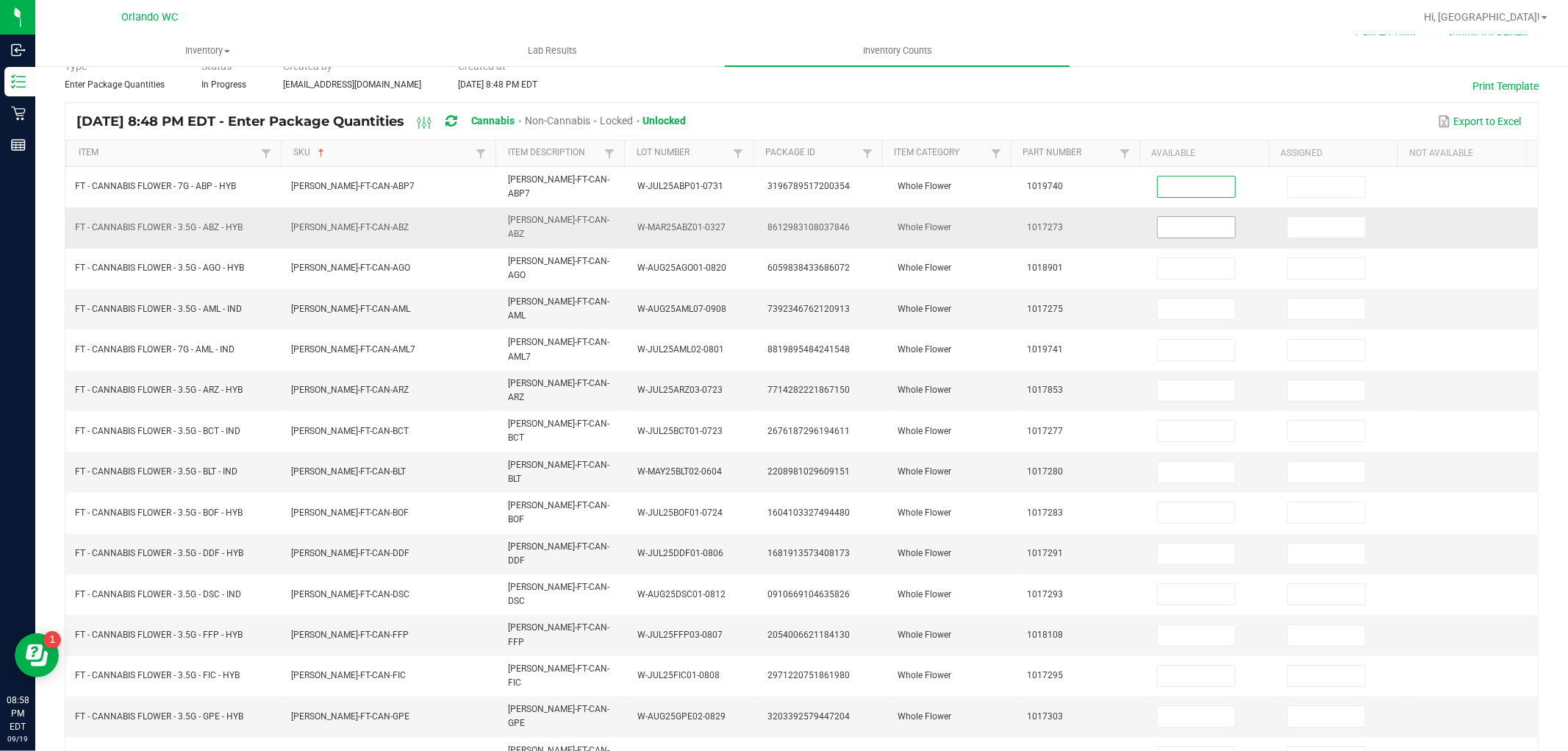
click at [1180, 223] on input at bounding box center [1196, 227] width 77 height 20
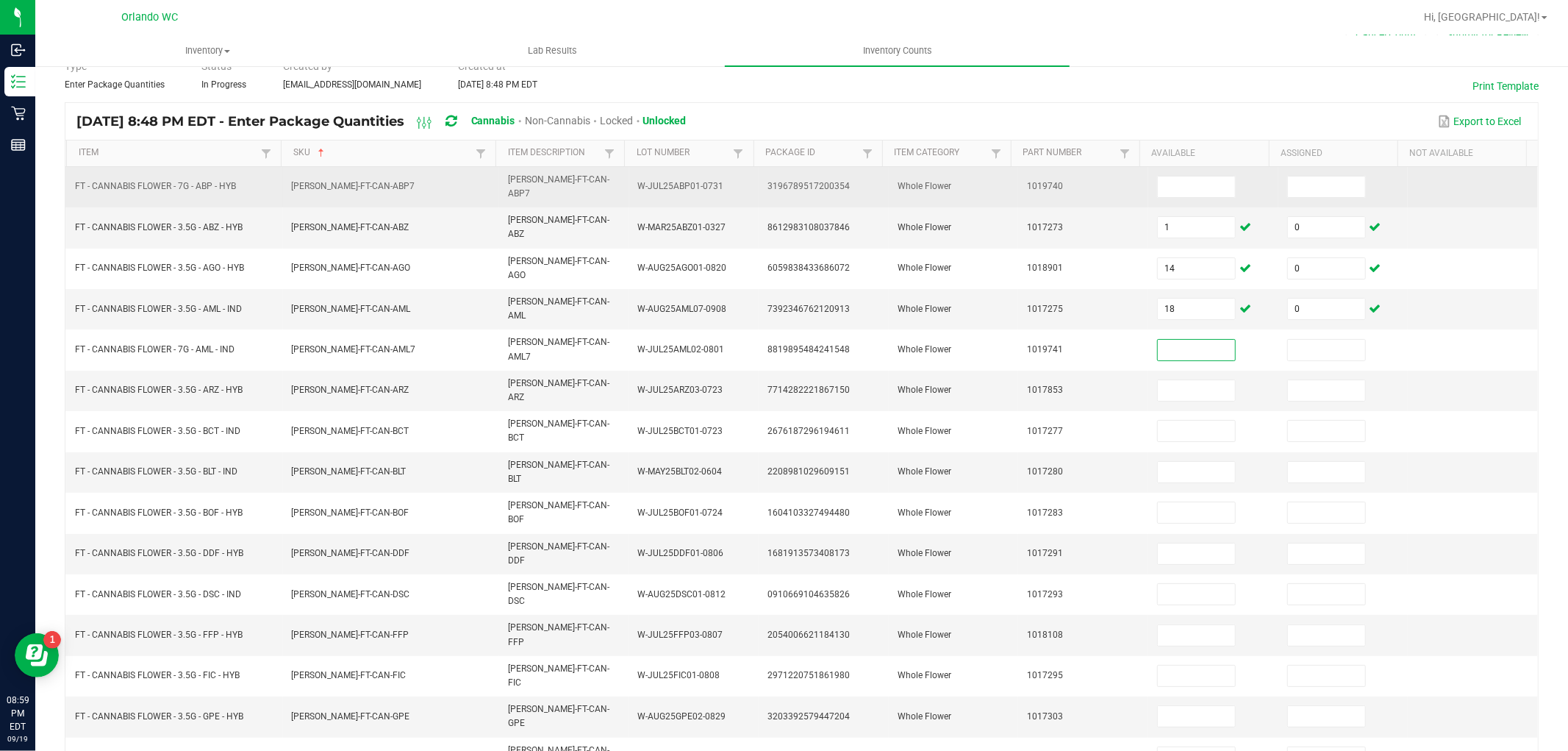
click at [1169, 197] on td at bounding box center [1213, 188] width 130 height 41
click at [1180, 189] on input at bounding box center [1196, 187] width 77 height 20
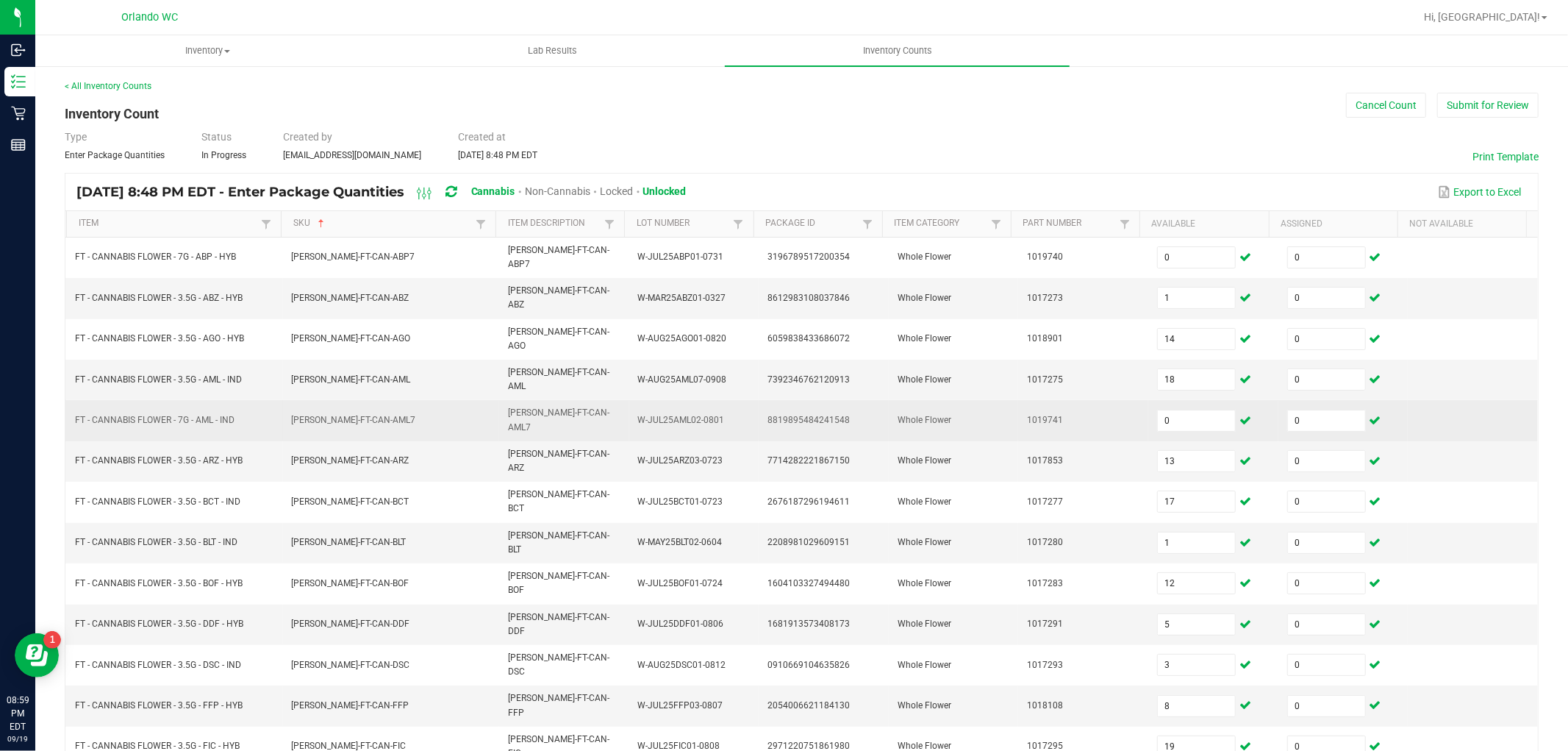
scroll to position [82, 0]
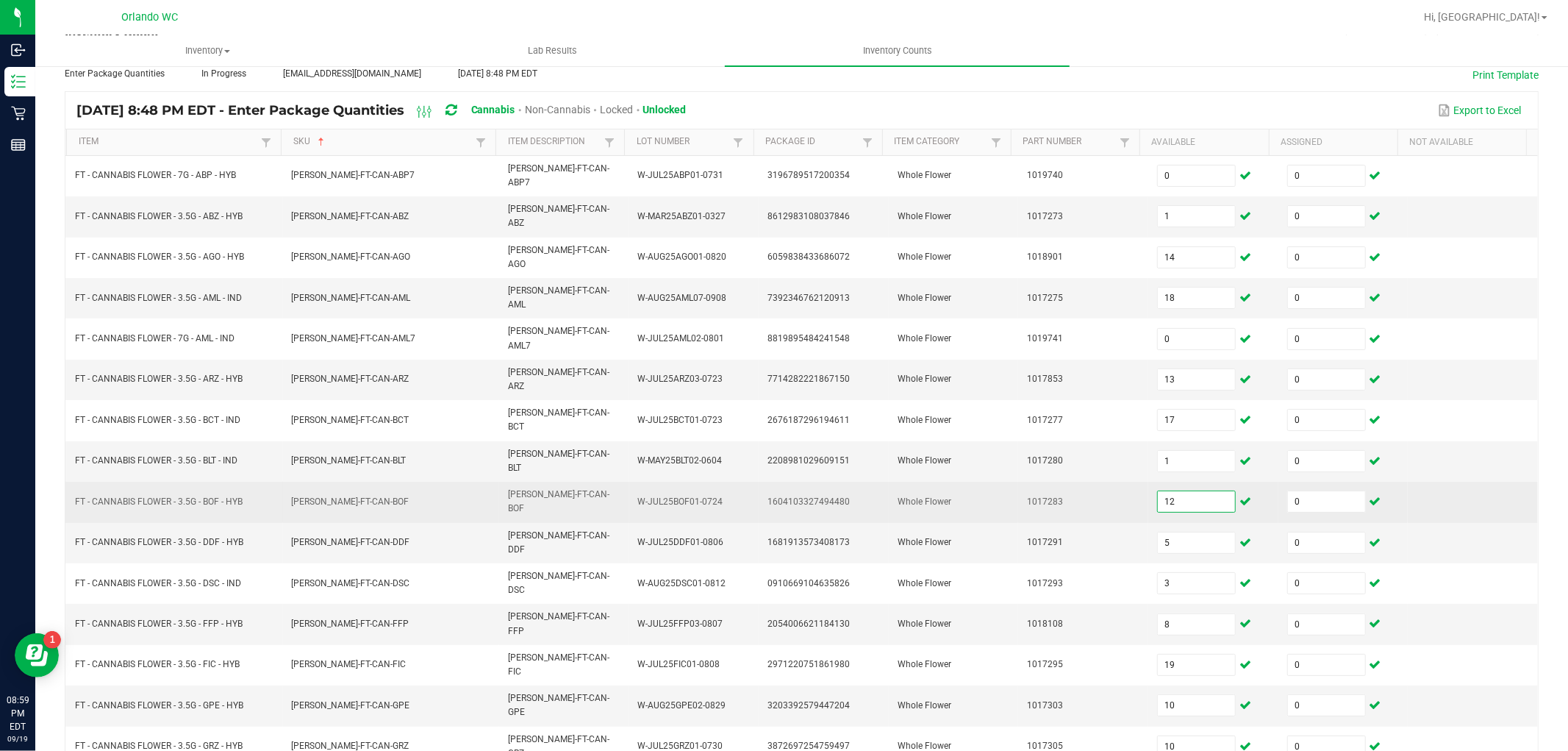
click at [1202, 492] on input "12" at bounding box center [1196, 502] width 77 height 20
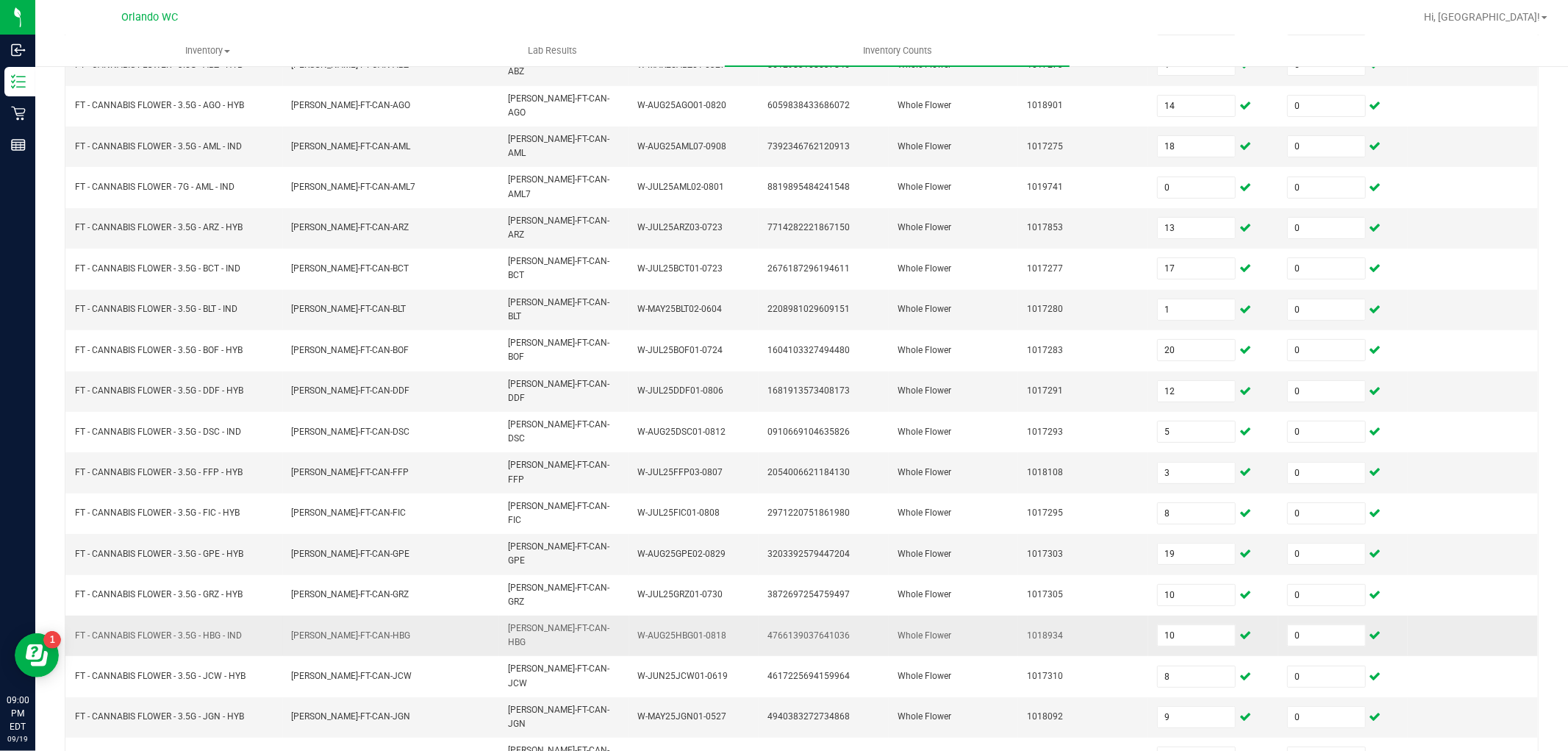
scroll to position [234, 0]
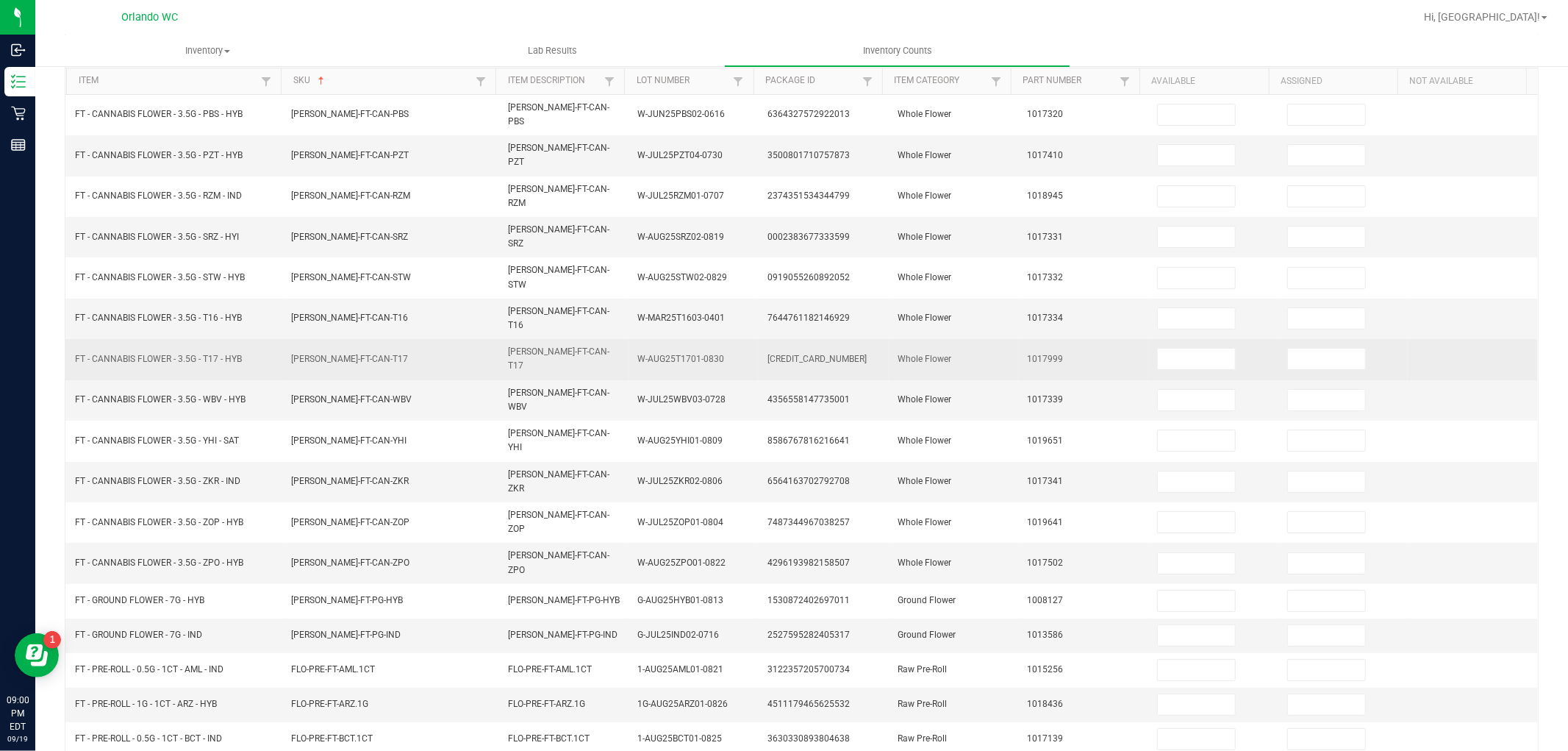
scroll to position [71, 0]
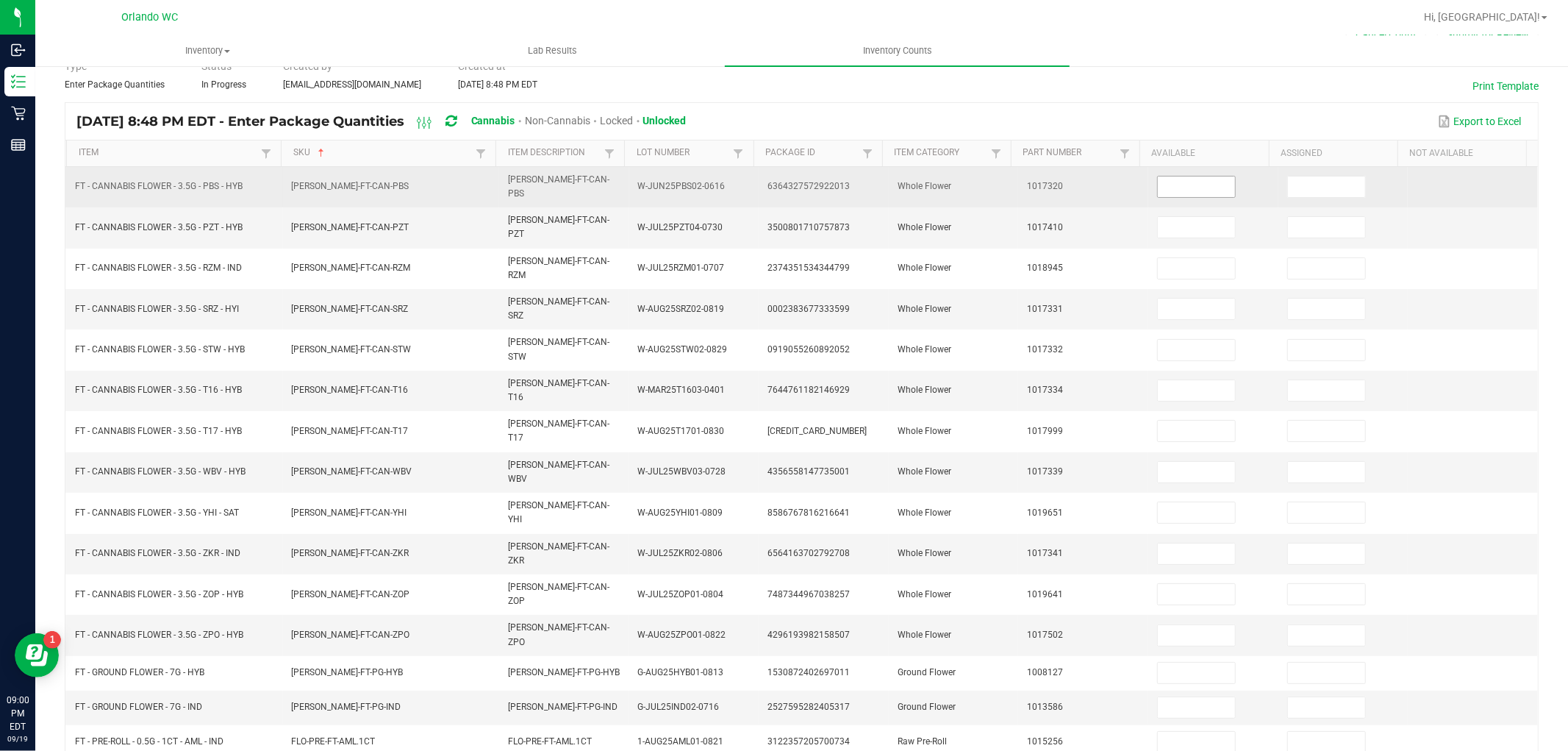
click at [1196, 189] on input at bounding box center [1196, 187] width 77 height 20
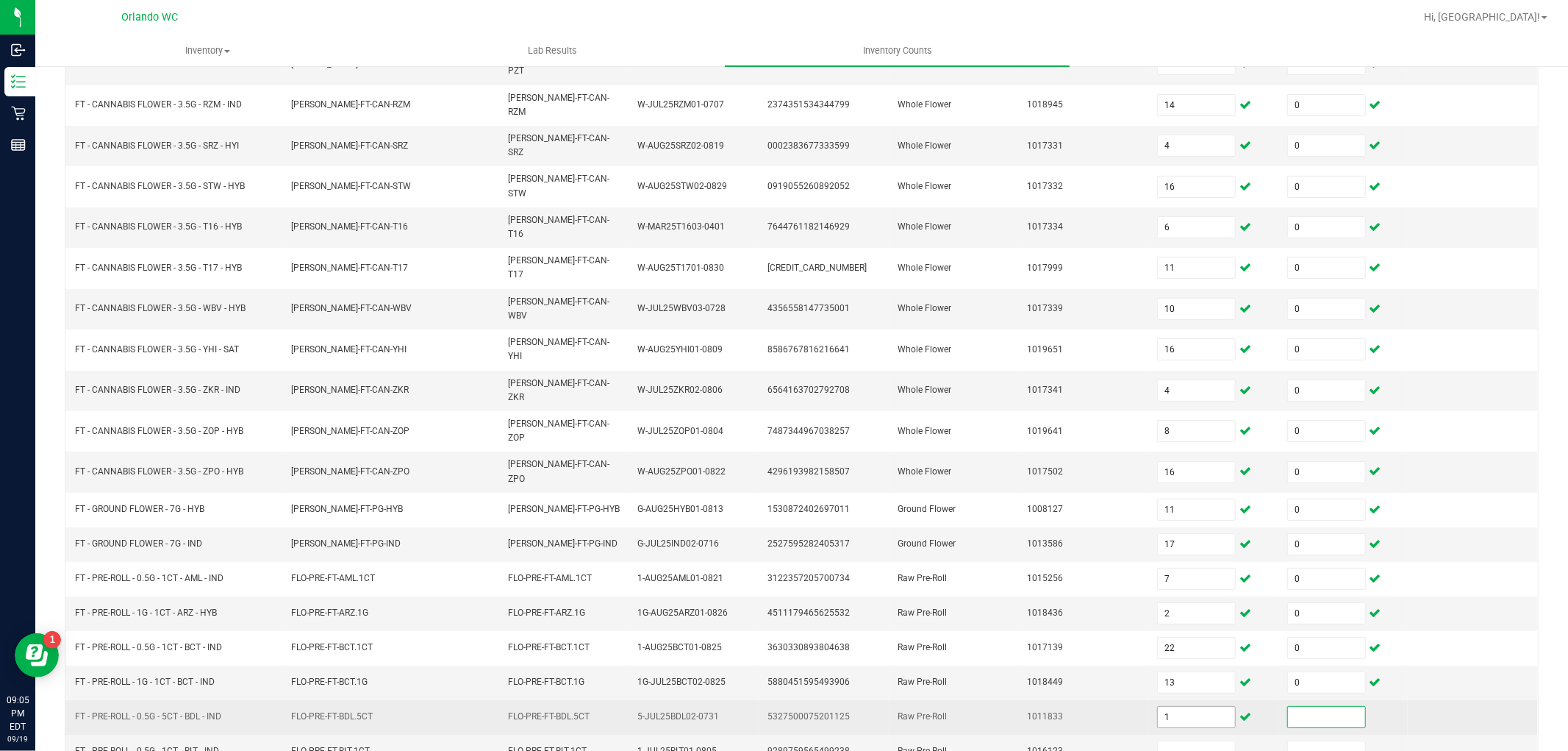
click at [1174, 707] on input "1" at bounding box center [1196, 717] width 77 height 20
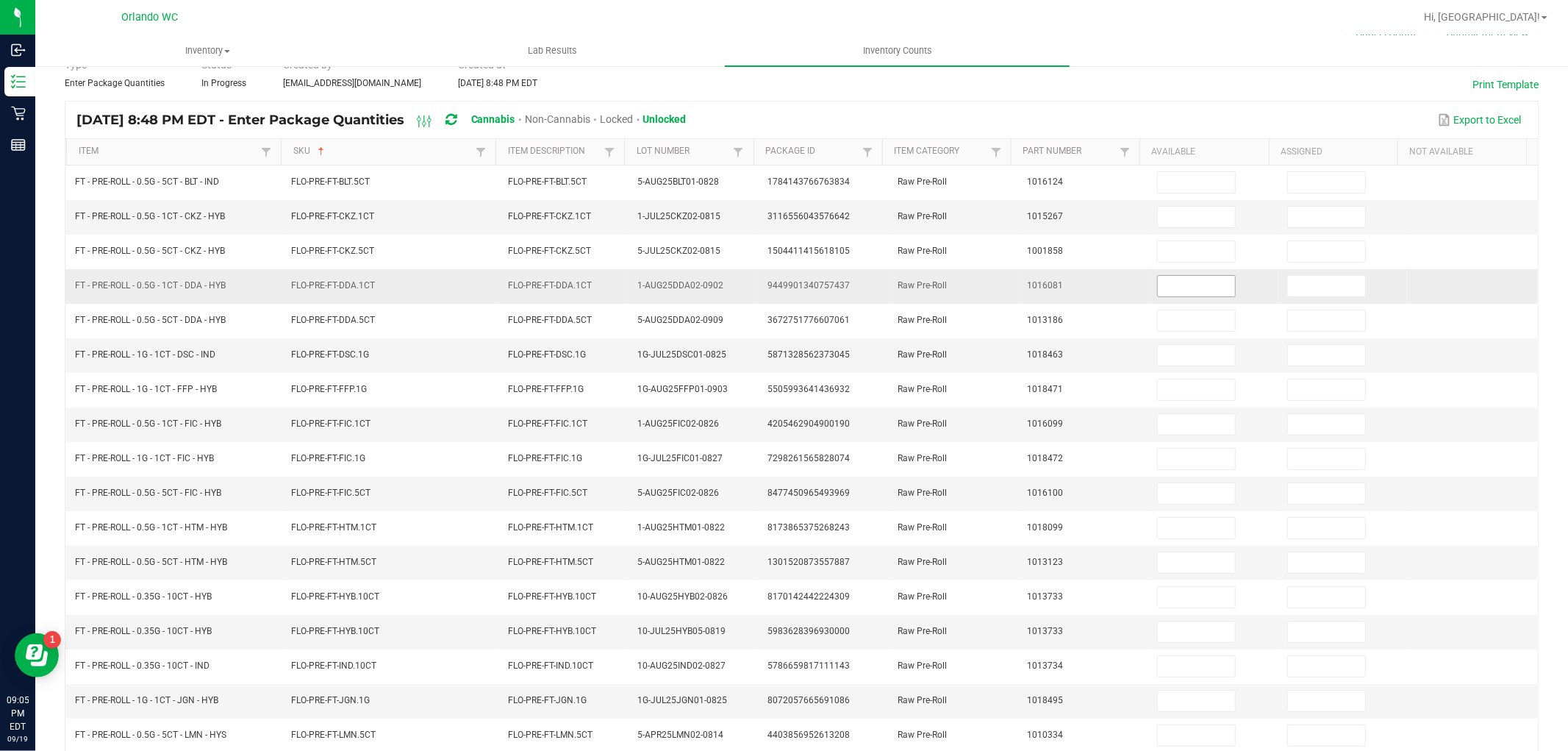
scroll to position [71, 0]
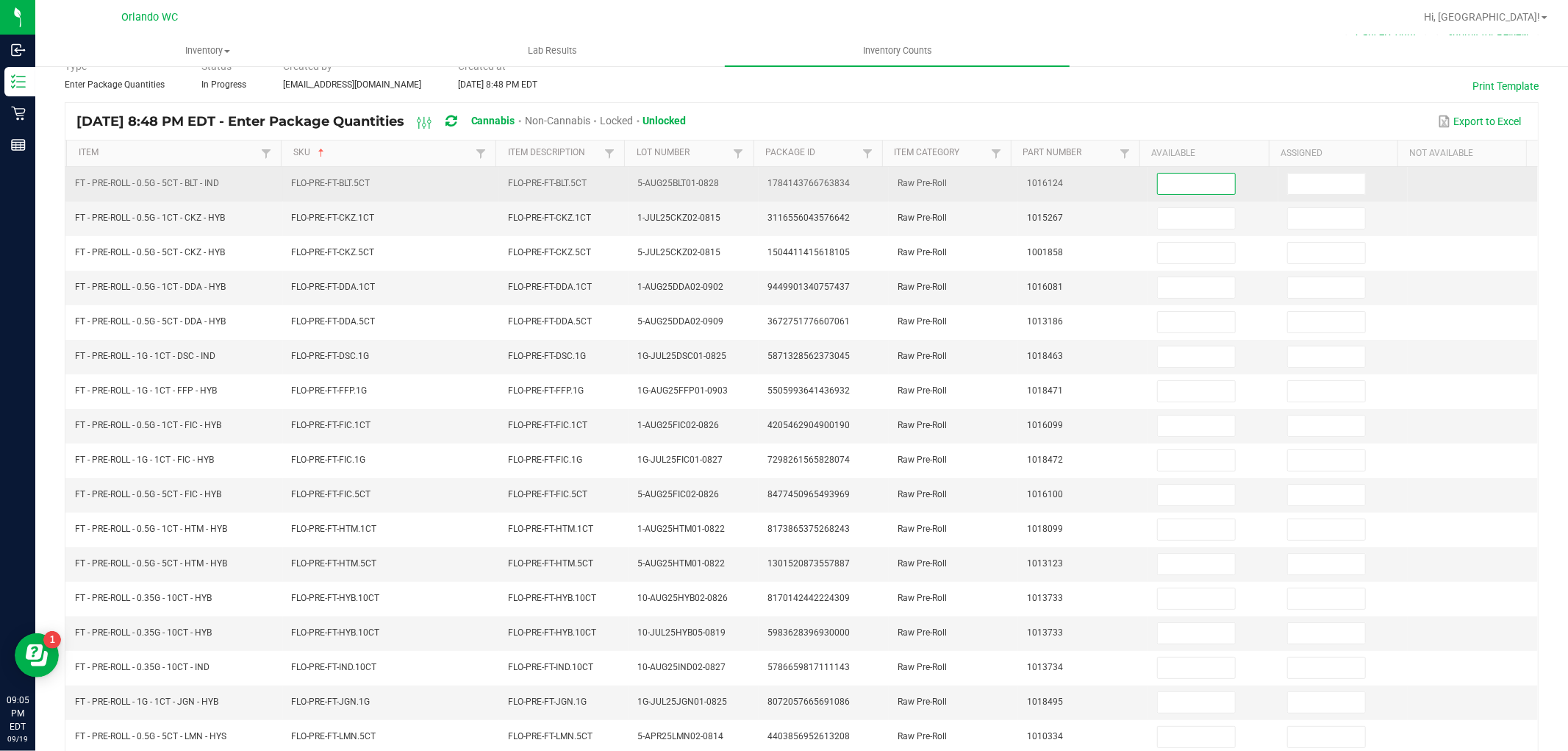
click at [1180, 181] on input at bounding box center [1196, 184] width 77 height 20
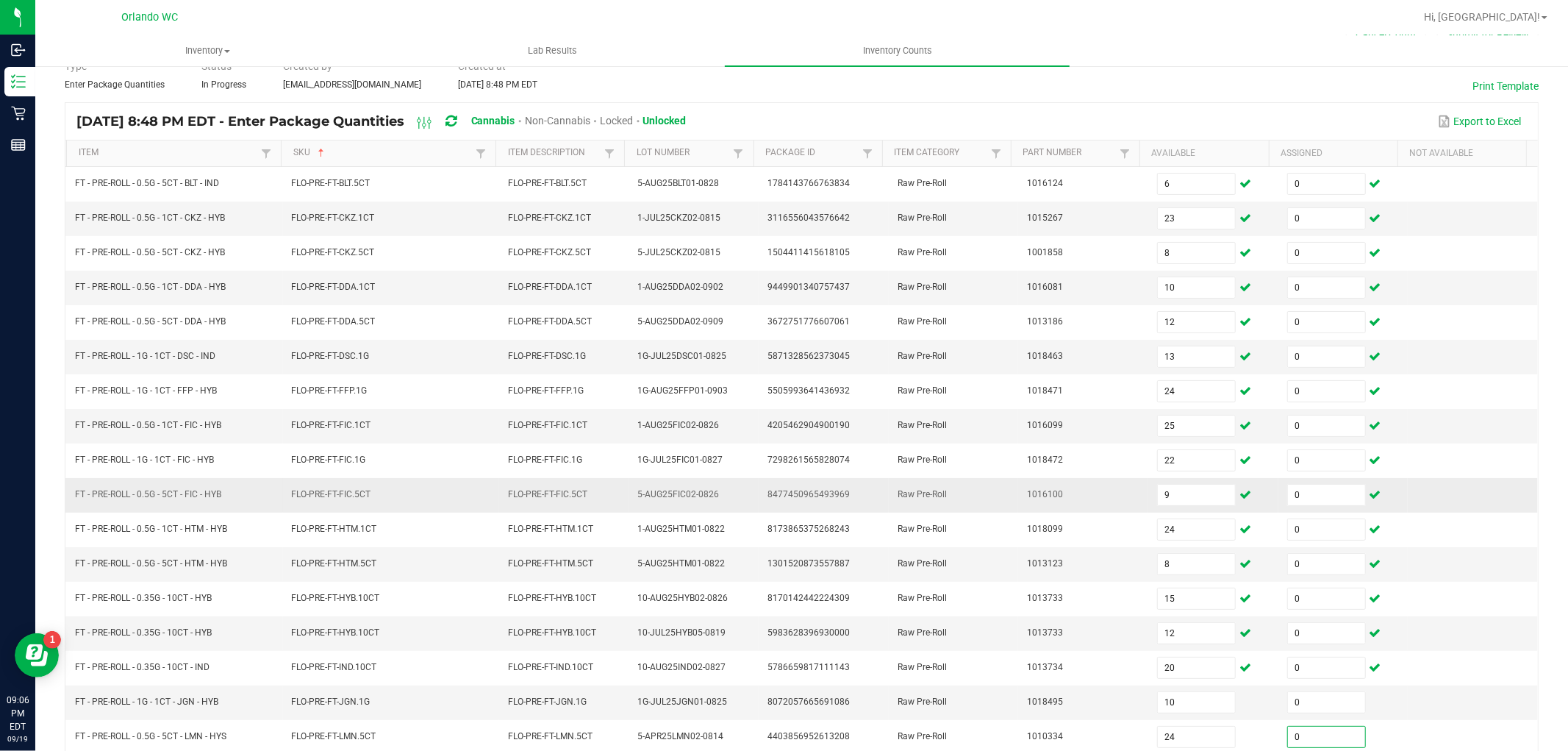
scroll to position [234, 0]
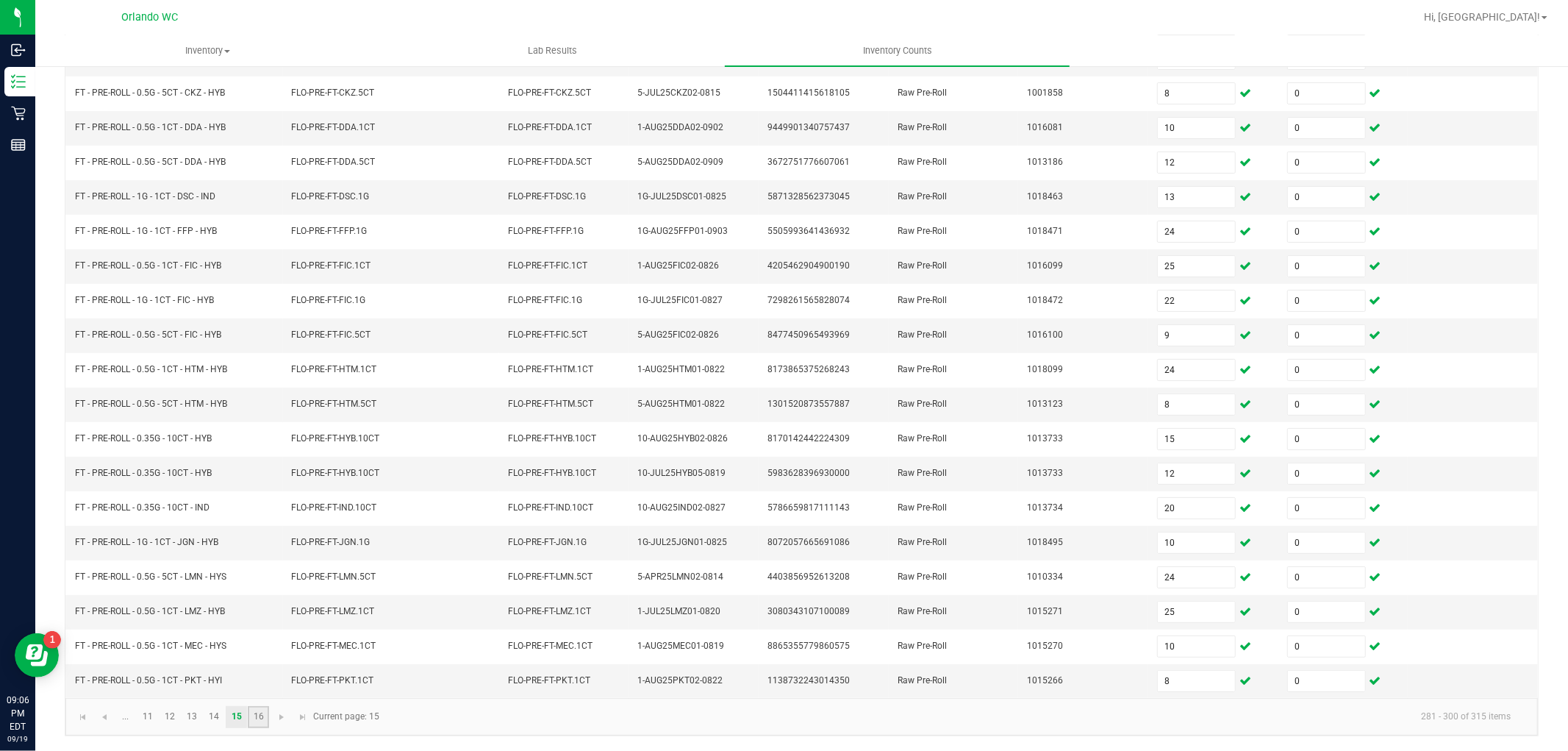
click at [259, 716] on link "16" at bounding box center [258, 717] width 21 height 22
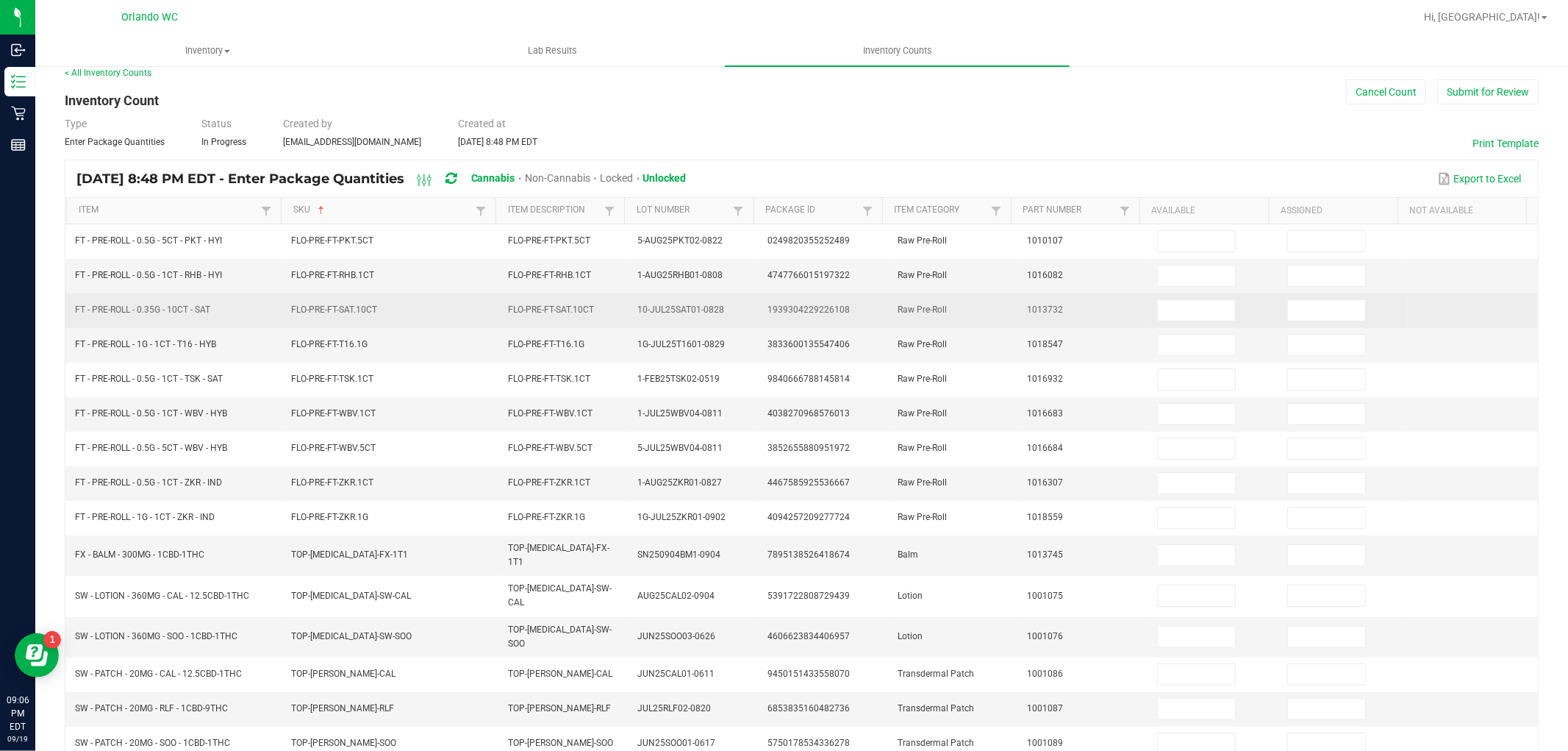
scroll to position [0, 0]
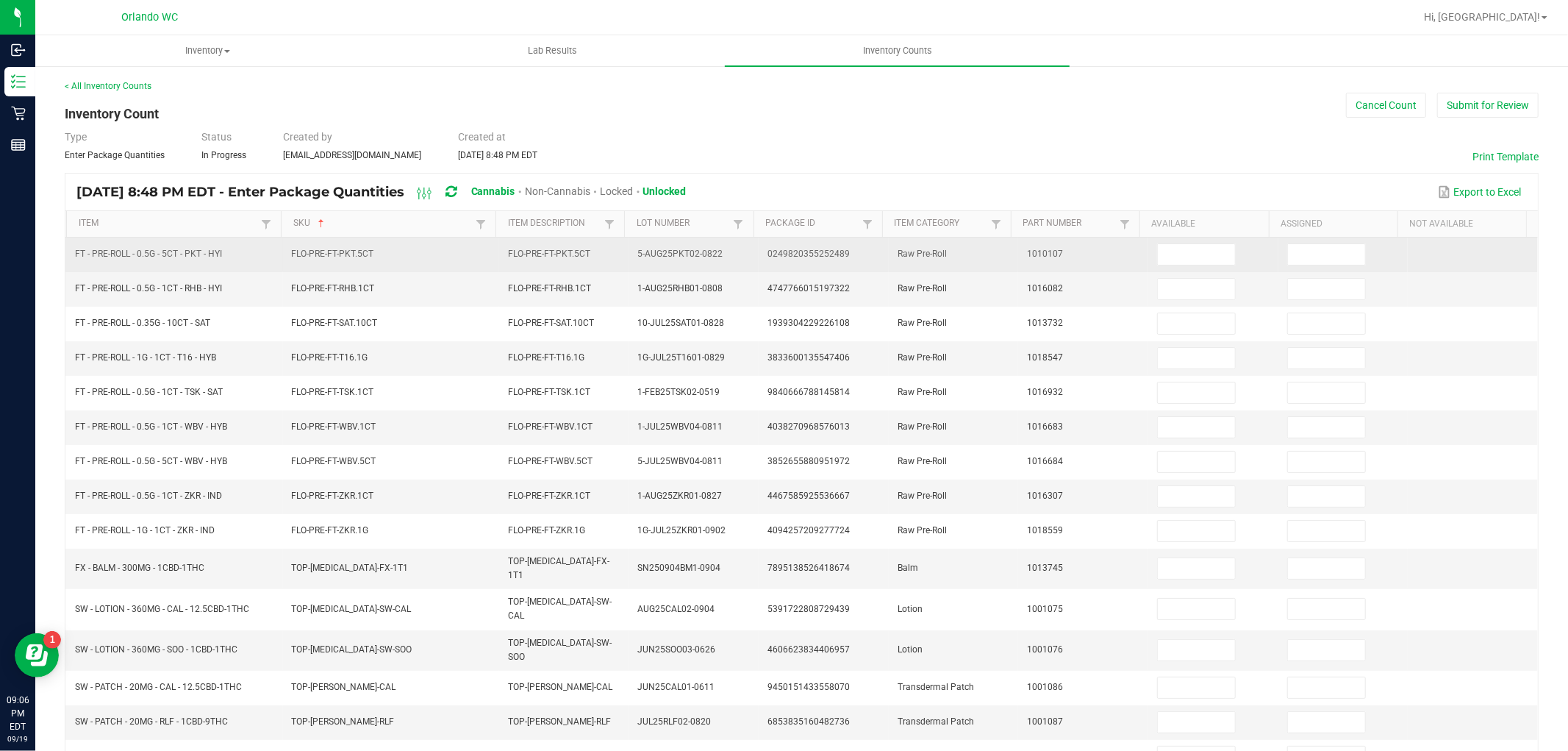
click at [1180, 266] on td at bounding box center [1213, 254] width 130 height 35
click at [1181, 259] on input "0" at bounding box center [1196, 254] width 77 height 20
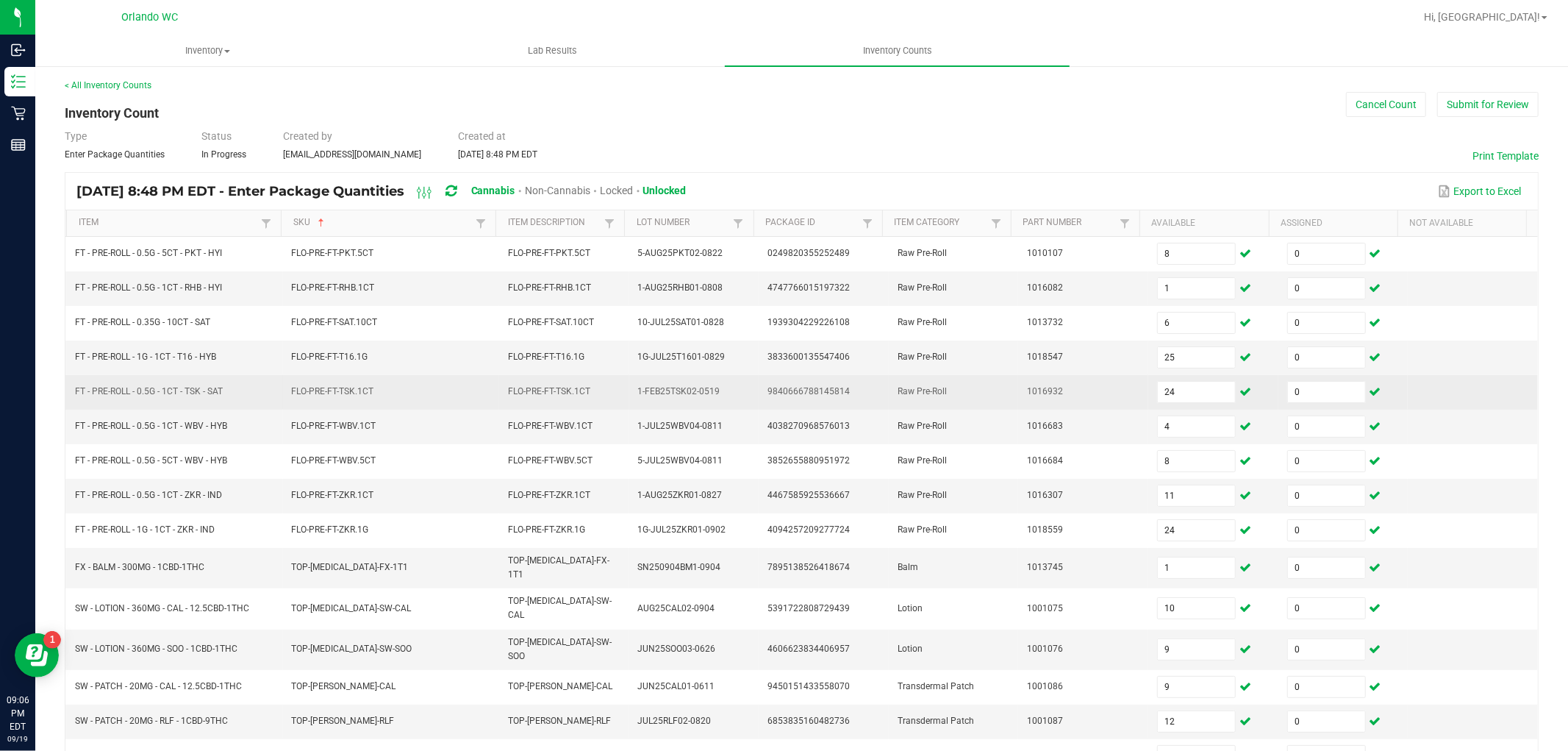
click at [889, 383] on td "Raw Pre-Roll" at bounding box center [954, 392] width 130 height 35
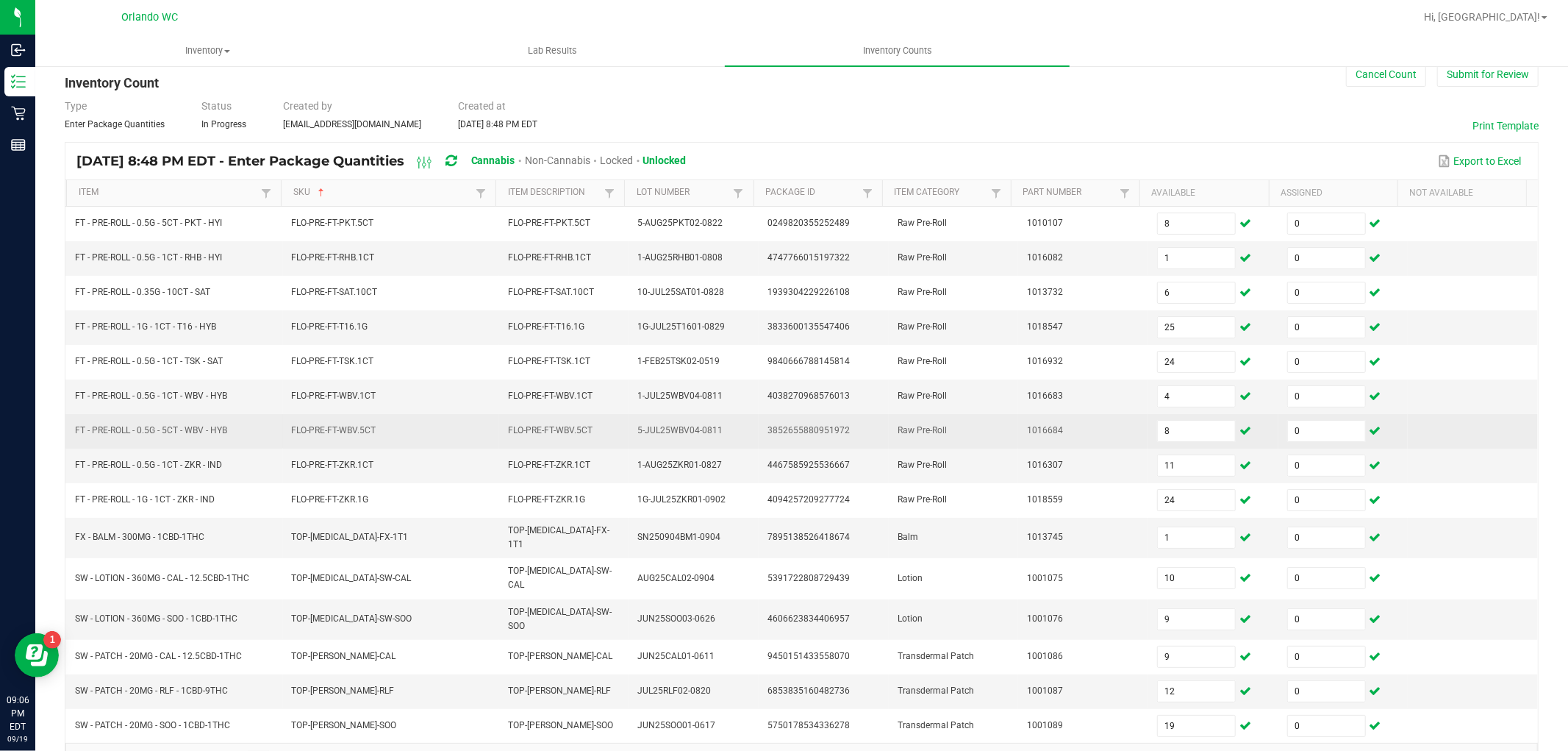
scroll to position [61, 0]
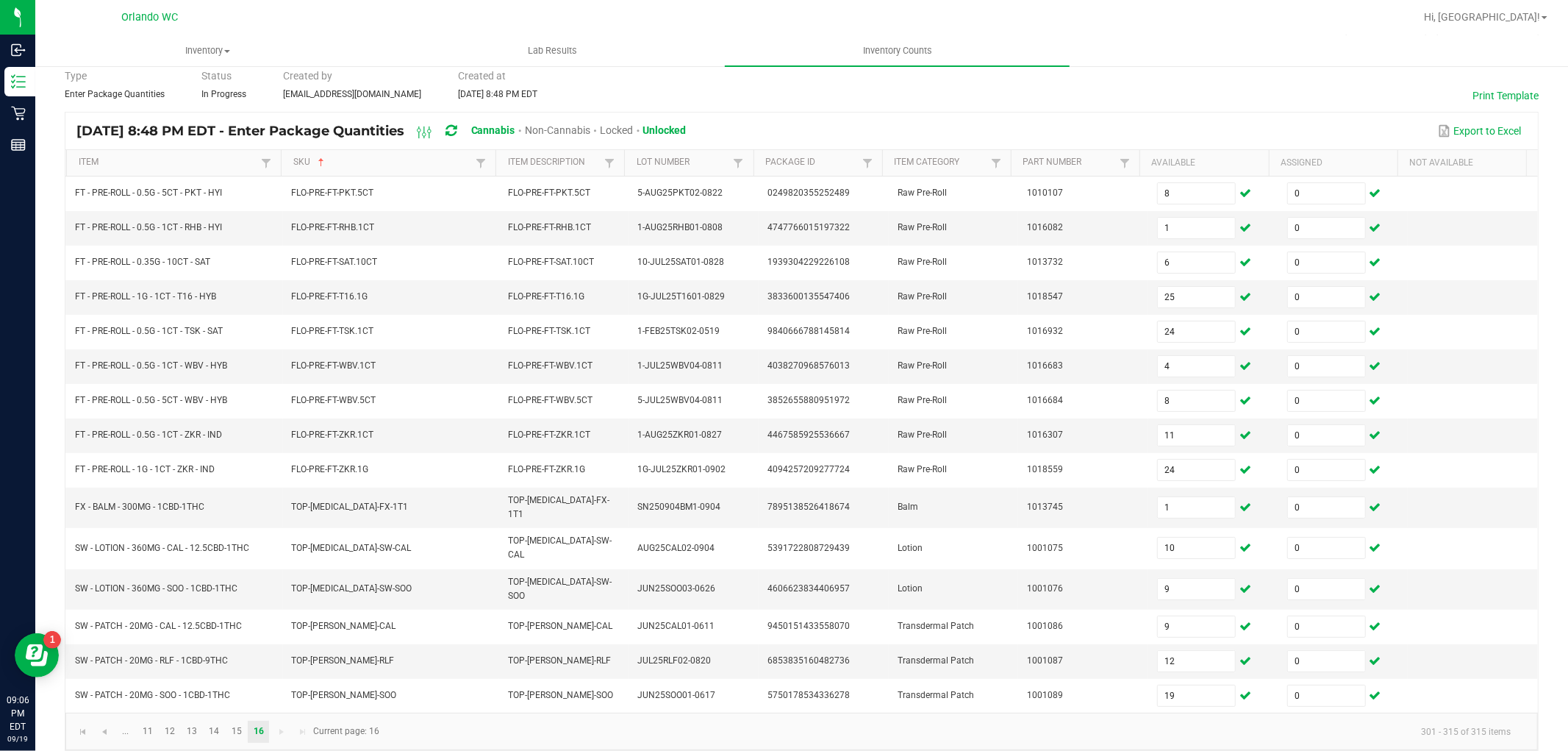
click at [769, 720] on kendo-pager-info "301 - 315 of 315 items" at bounding box center [956, 732] width 1134 height 24
click at [241, 721] on link "15" at bounding box center [236, 732] width 21 height 22
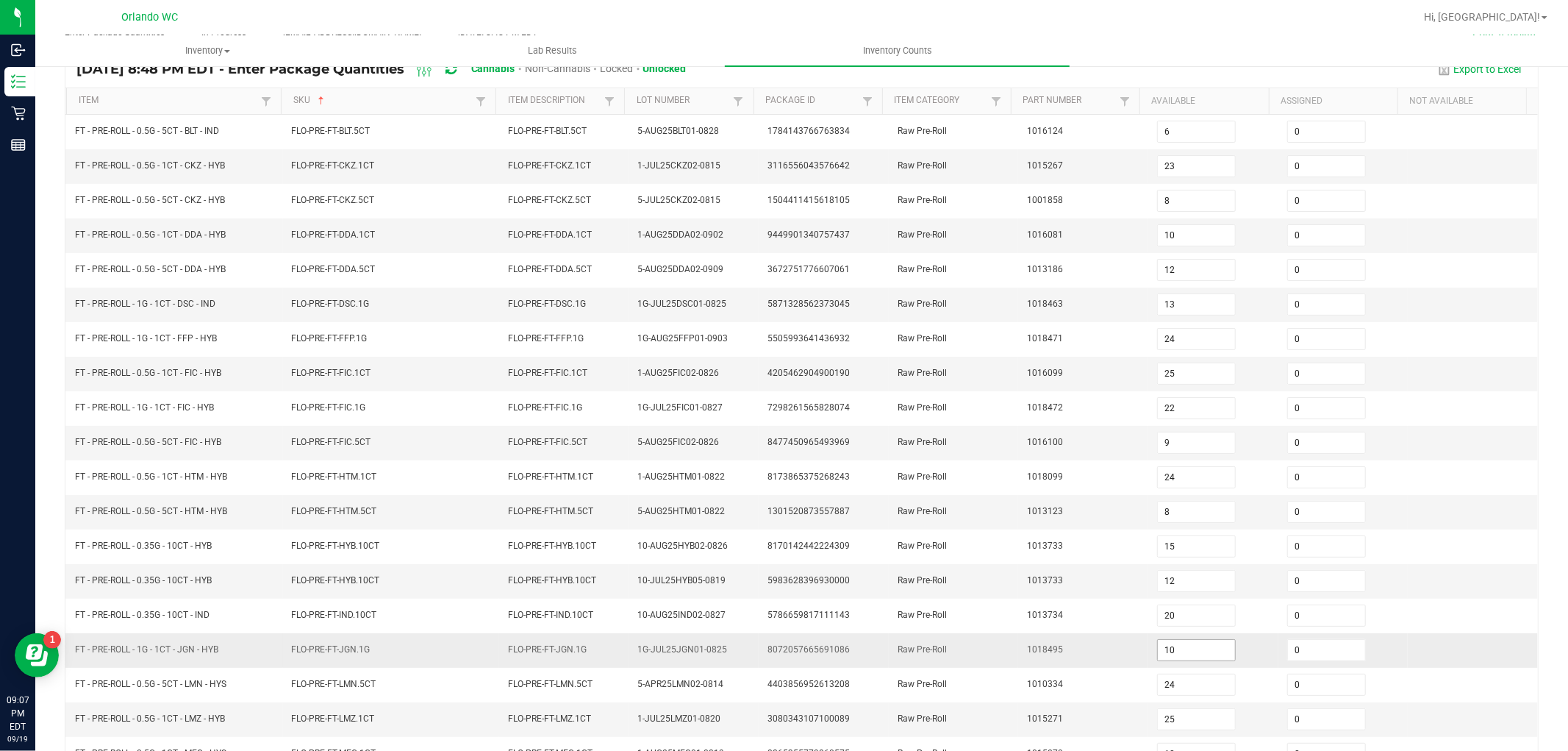
scroll to position [152, 0]
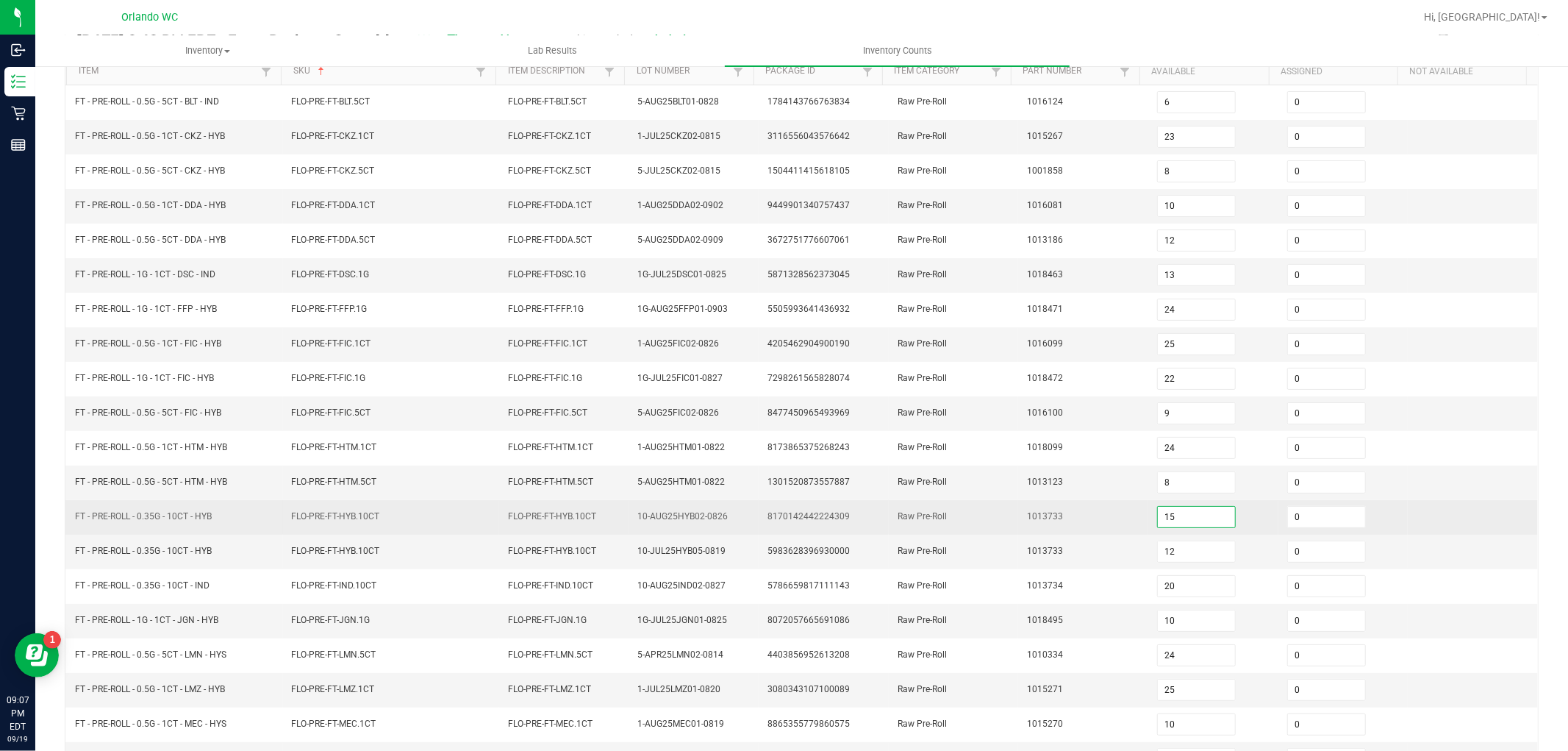
click at [1177, 515] on input "15" at bounding box center [1196, 517] width 77 height 20
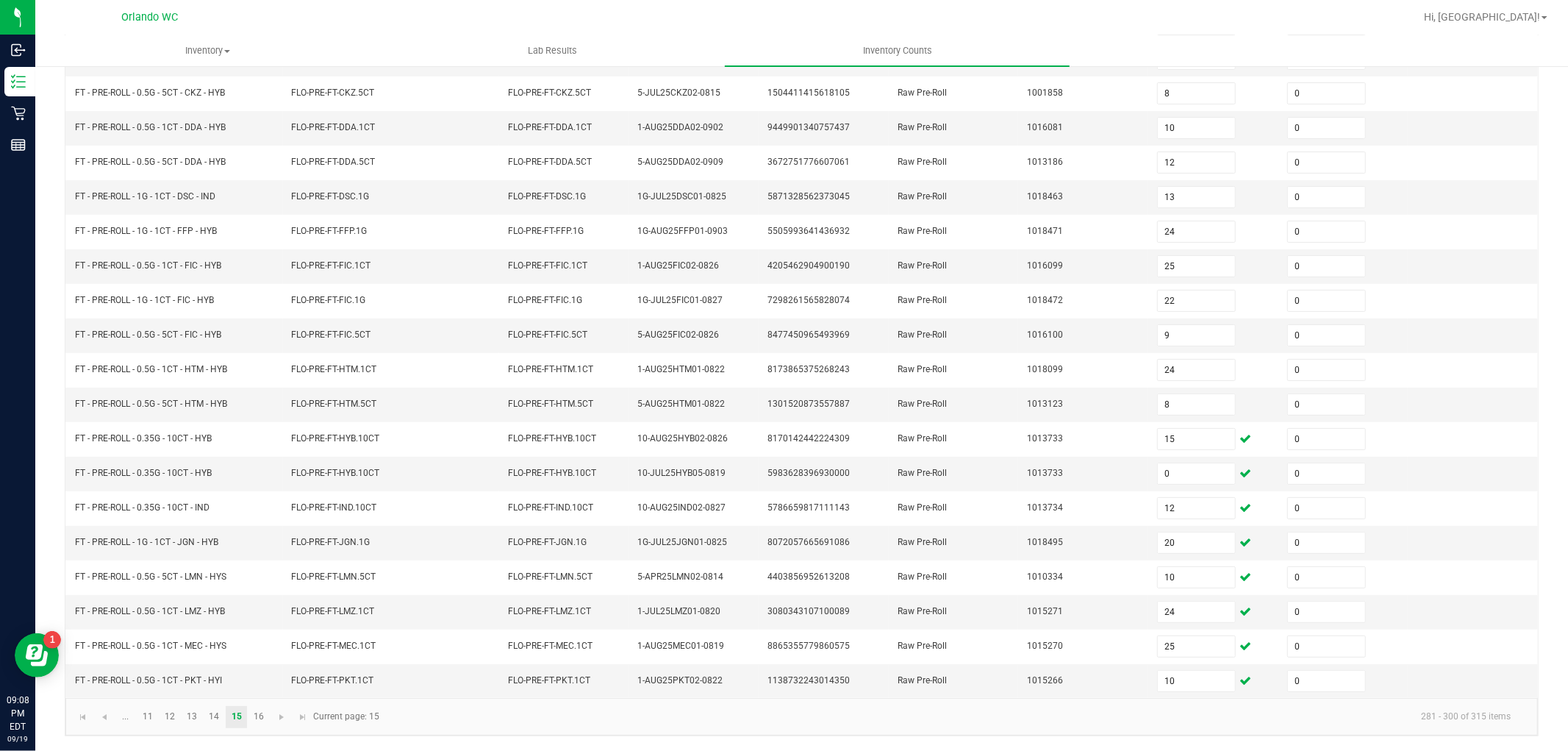
click at [1101, 710] on kendo-pager-info "281 - 300 of 315 items" at bounding box center [956, 716] width 1134 height 24
click at [258, 720] on link "16" at bounding box center [258, 717] width 21 height 22
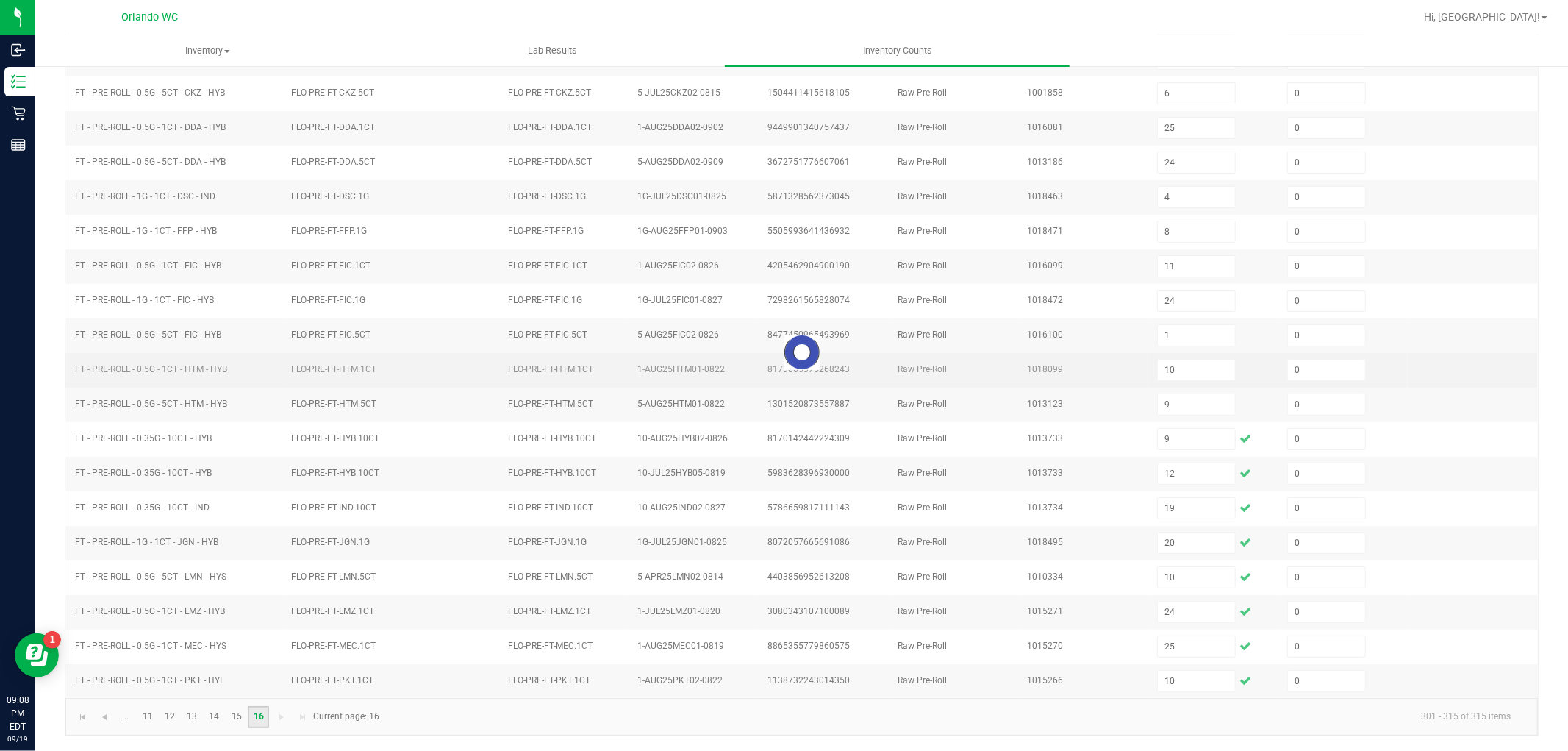
scroll to position [61, 0]
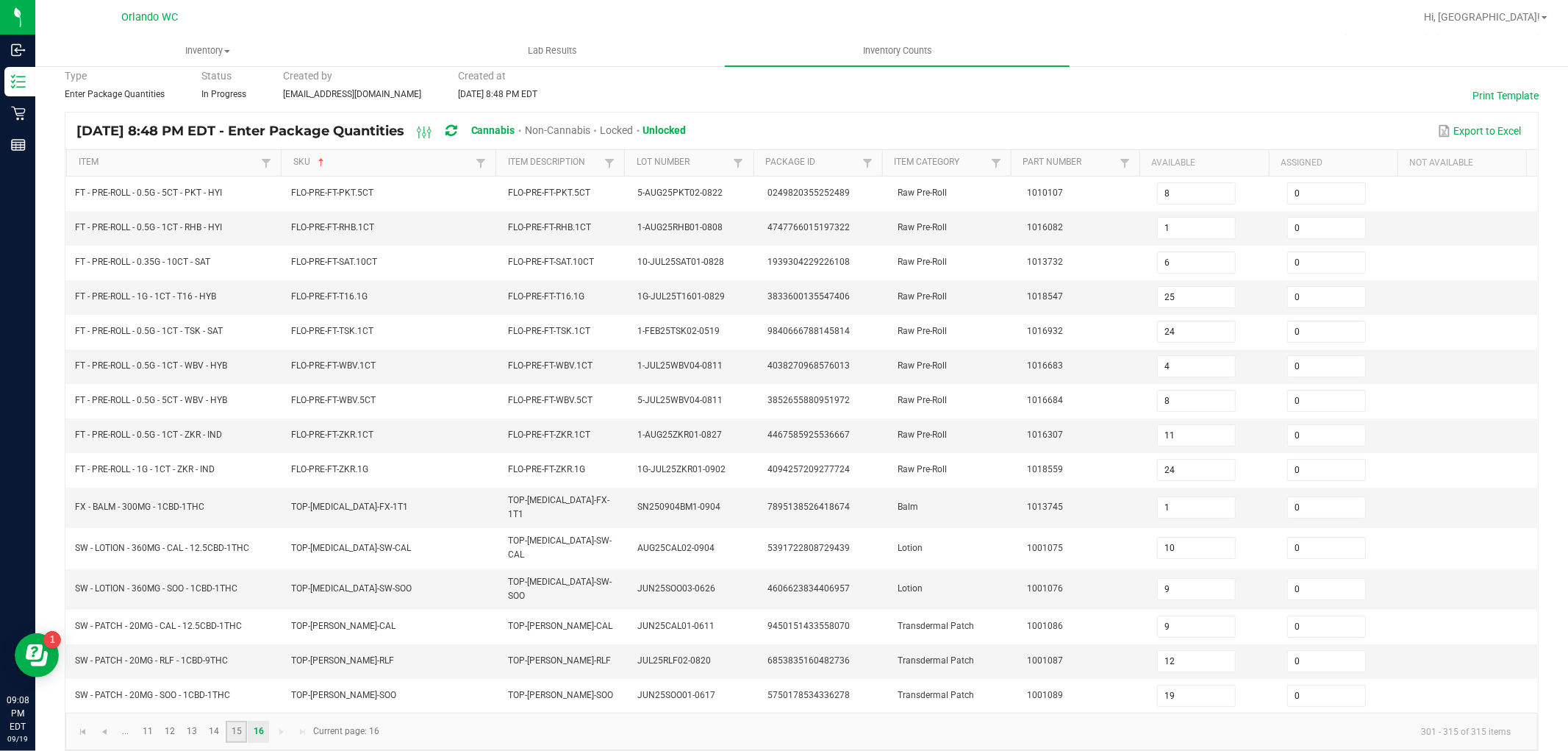
click at [241, 721] on link "15" at bounding box center [236, 732] width 21 height 22
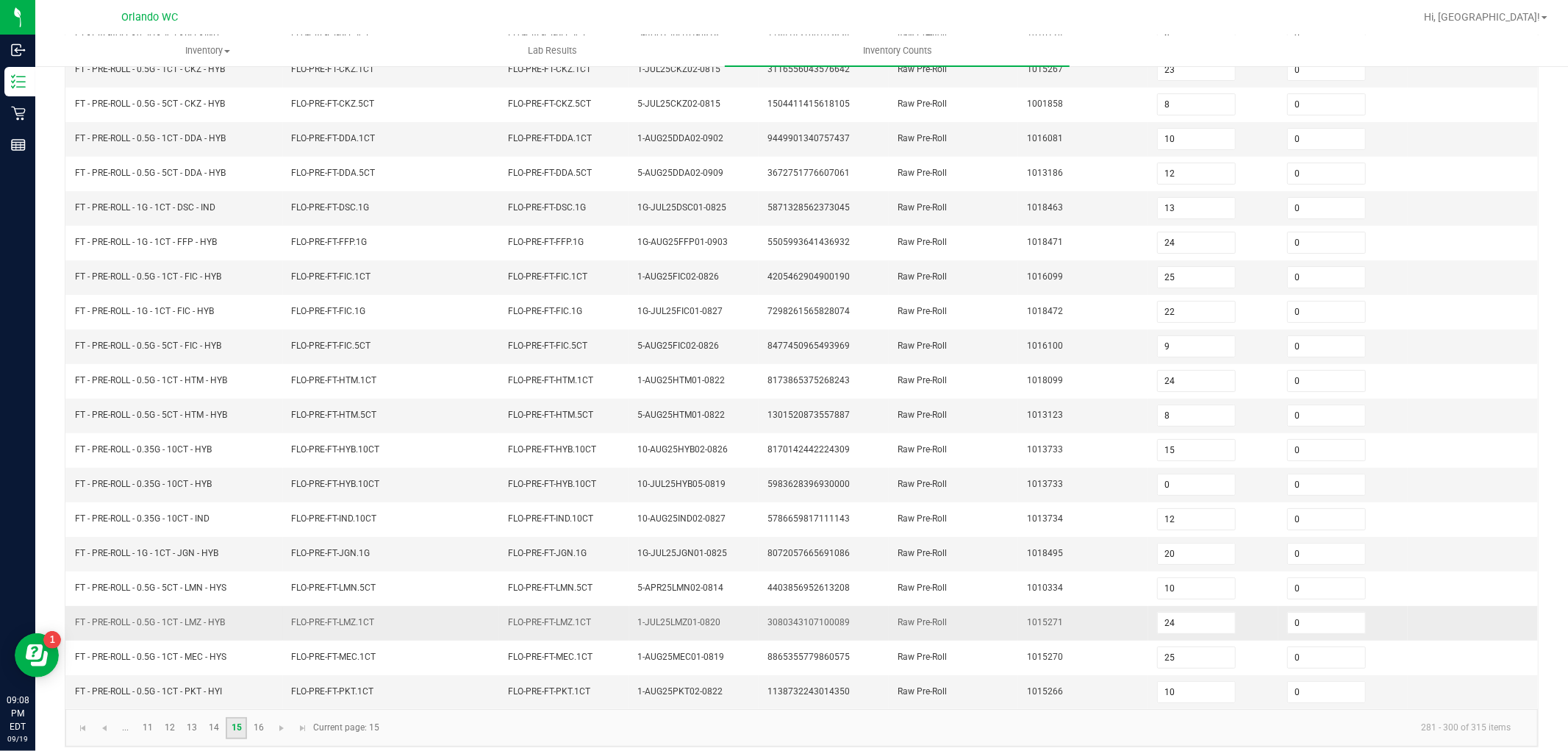
scroll to position [234, 0]
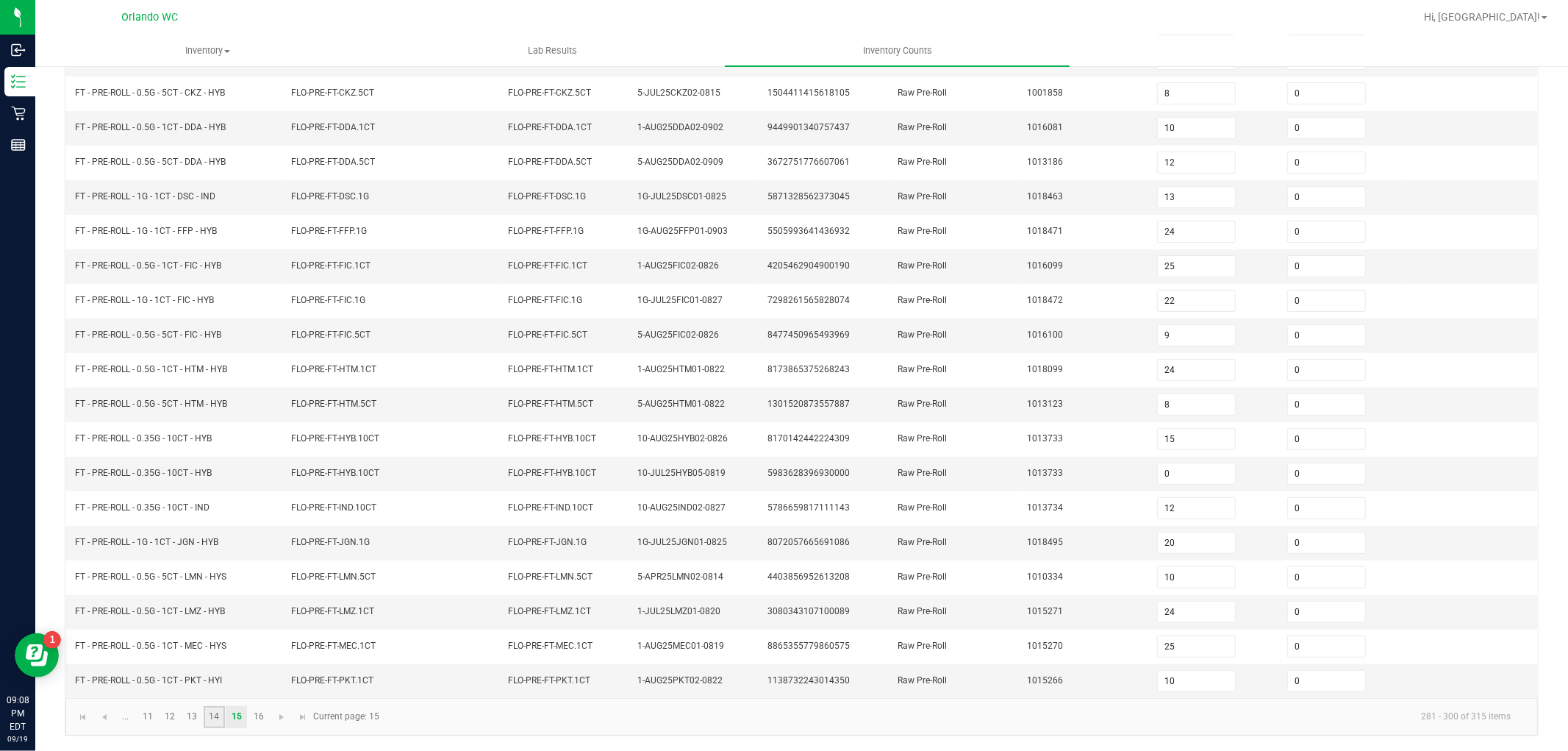
click at [204, 716] on link "14" at bounding box center [214, 717] width 21 height 22
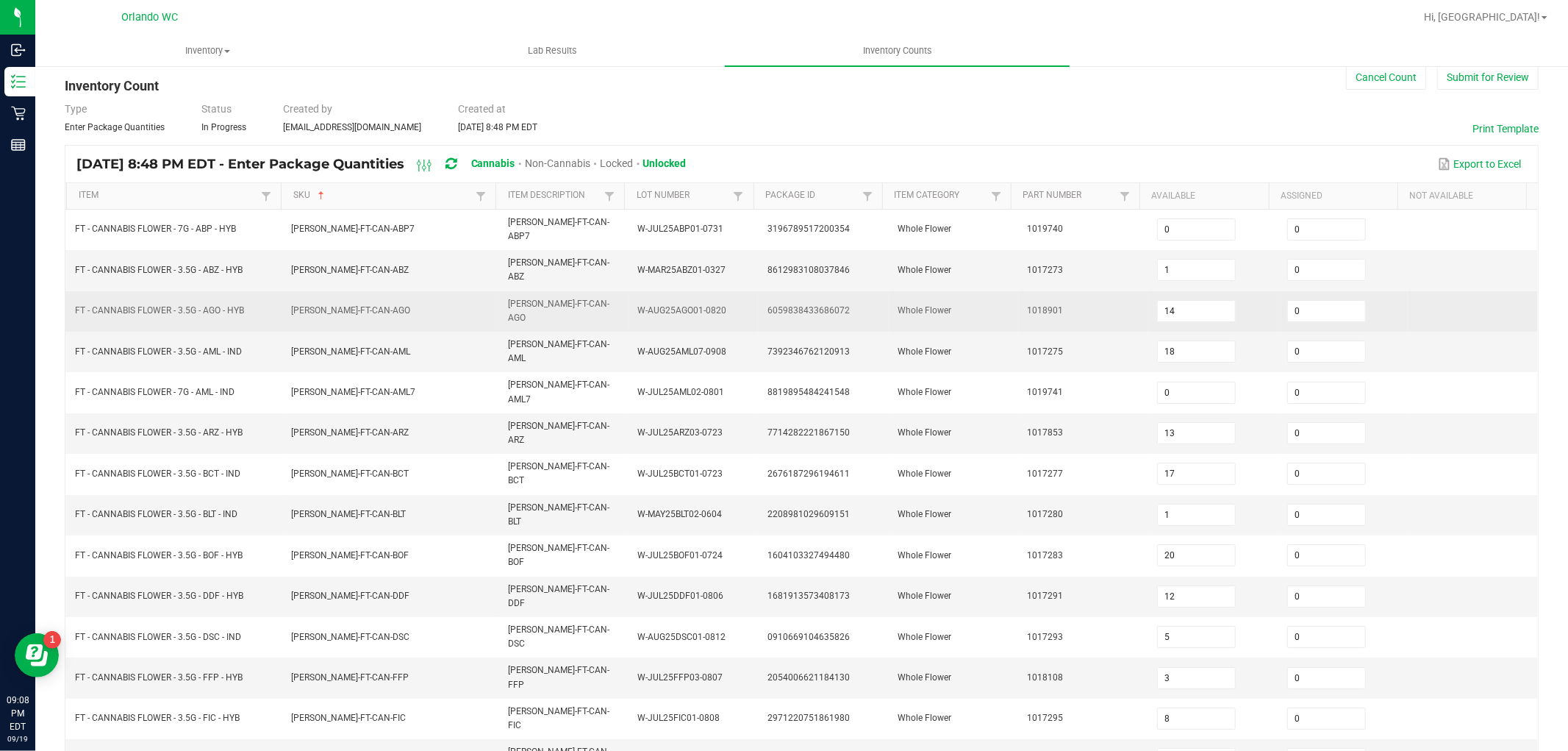
scroll to position [0, 0]
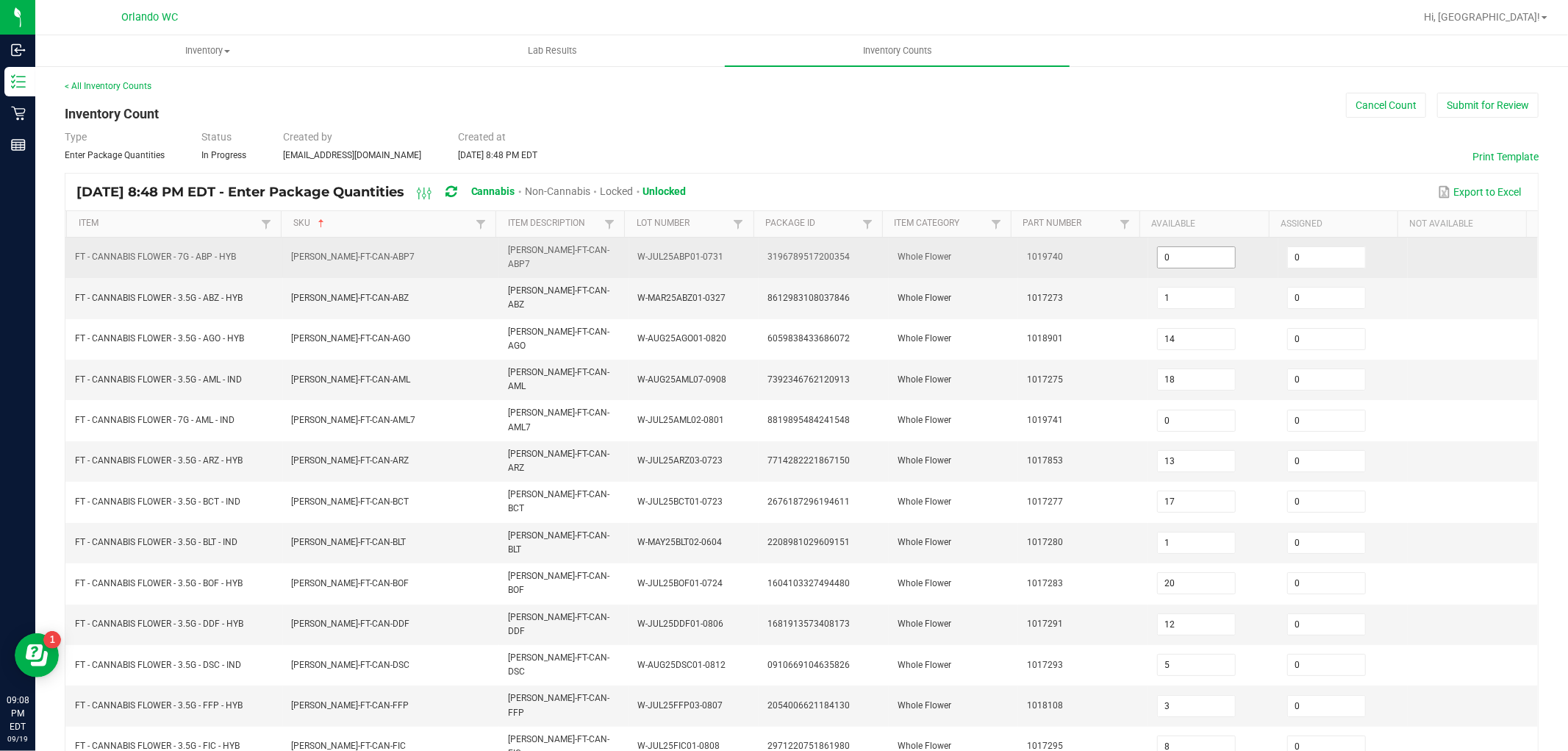
click at [1160, 253] on input "0" at bounding box center [1196, 258] width 77 height 20
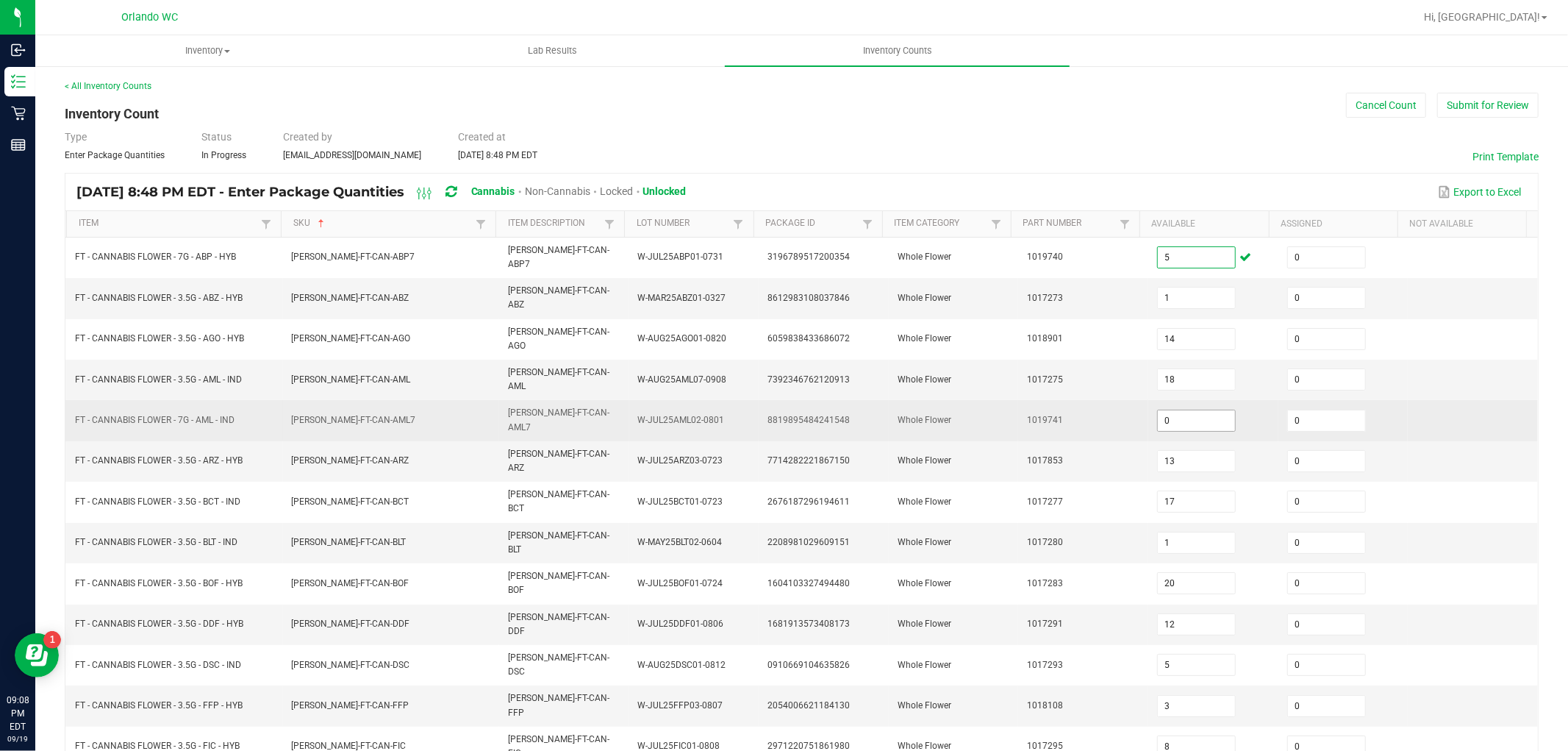
click at [1182, 411] on input "0" at bounding box center [1196, 421] width 77 height 20
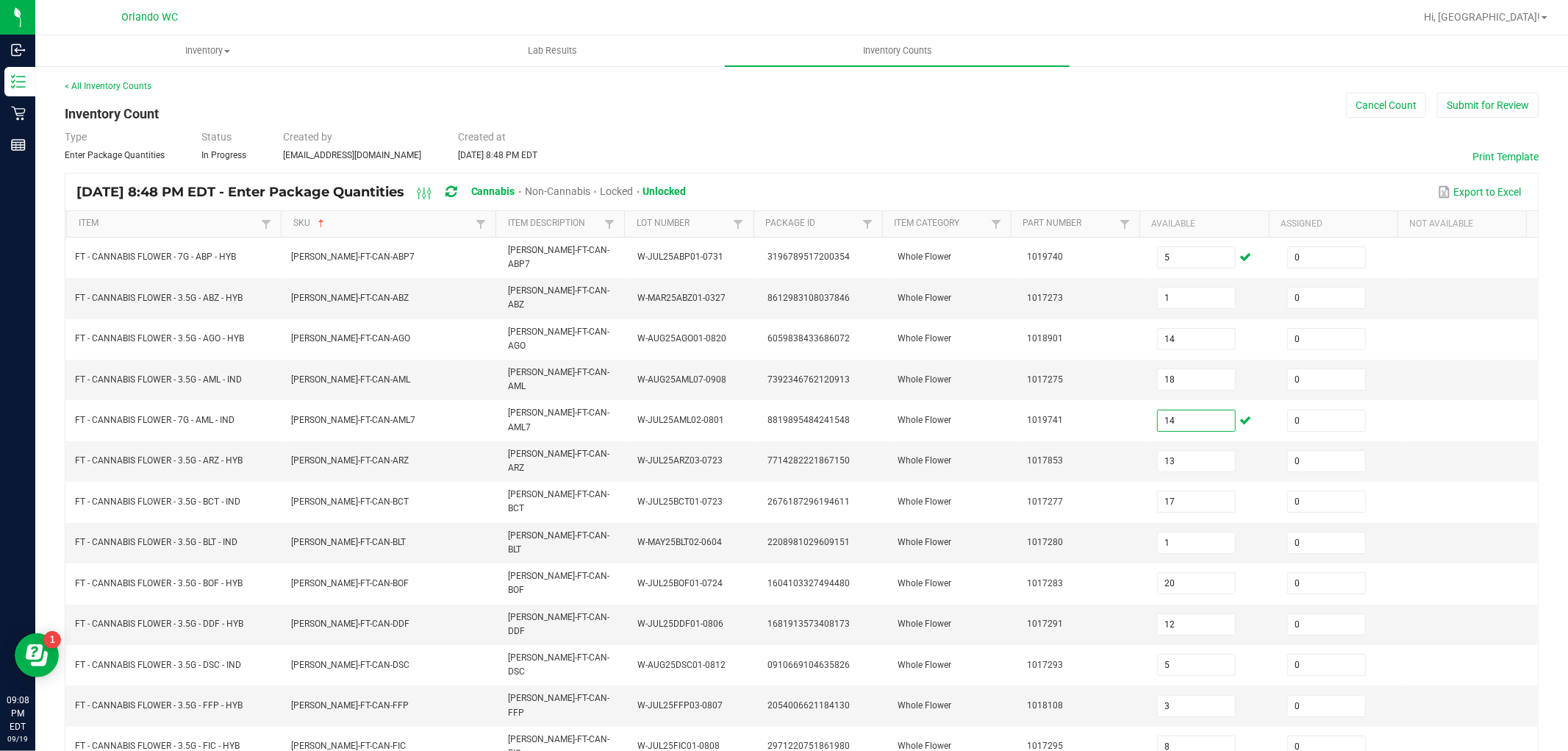
click at [1253, 174] on div "Sep 19, 2025 8:48 PM EDT - Enter Package Quantities Cannabis Non-Cannabis Locke…" at bounding box center [801, 193] width 1473 height 37
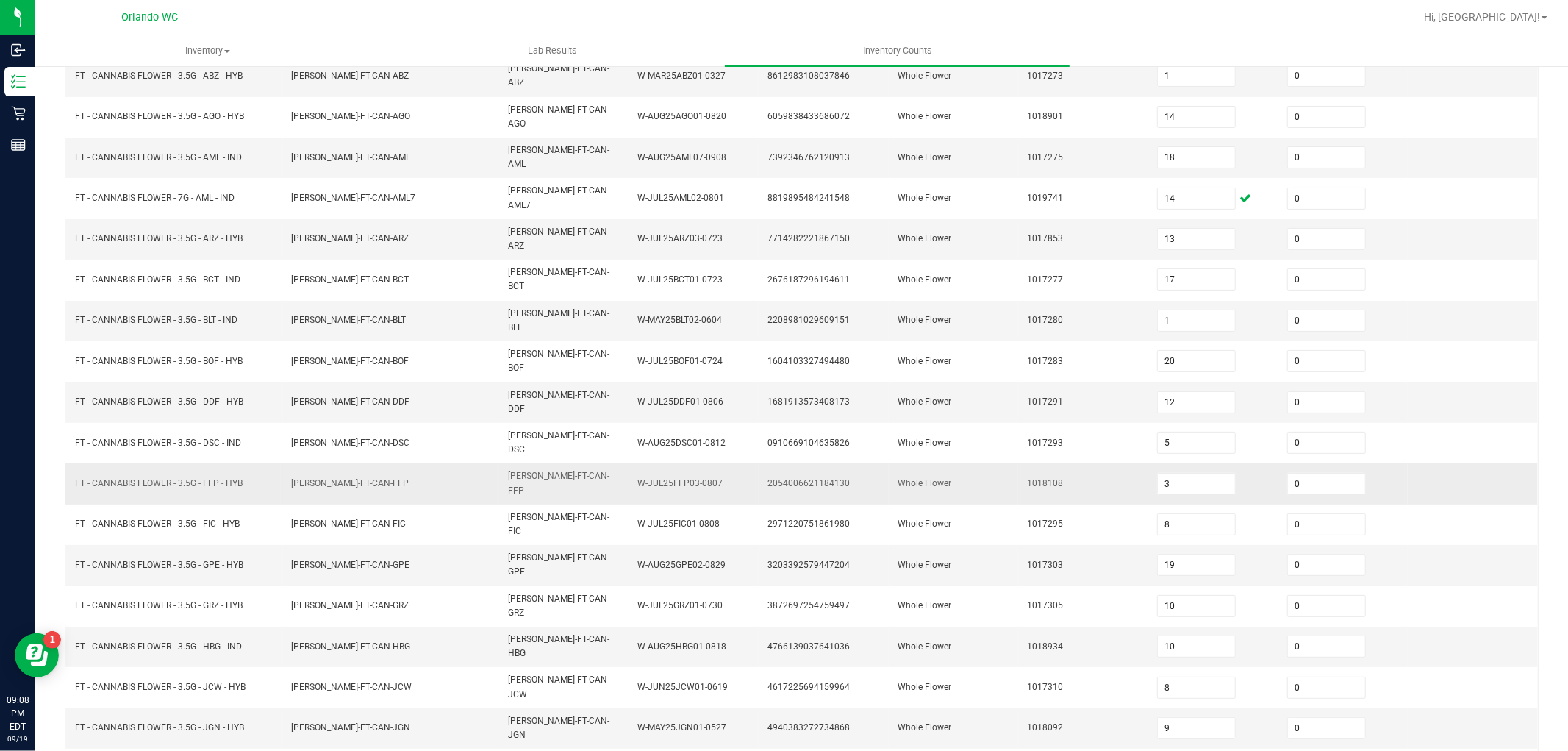
scroll to position [234, 0]
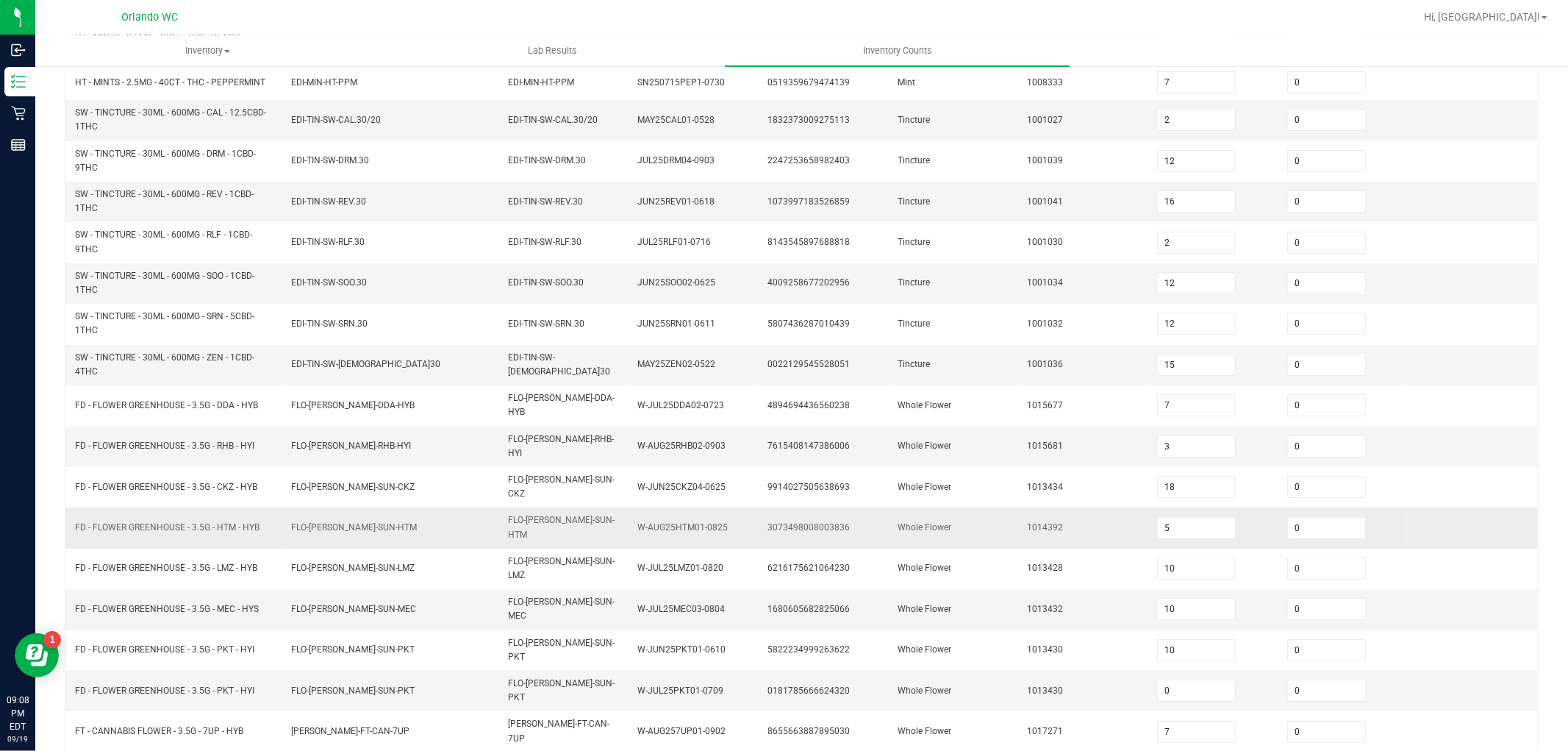
scroll to position [282, 0]
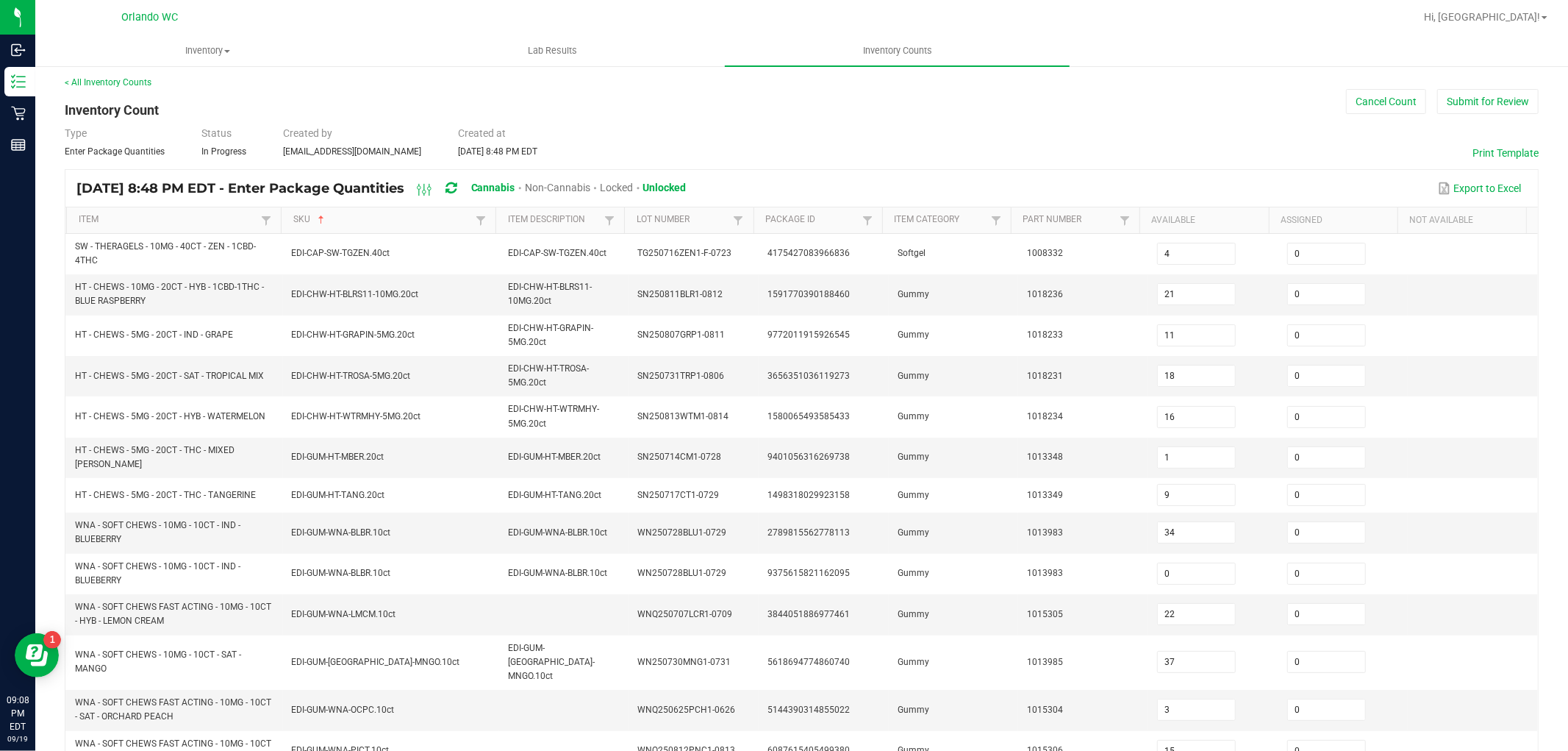
scroll to position [0, 0]
click at [1503, 111] on button "Submit for Review" at bounding box center [1488, 106] width 101 height 25
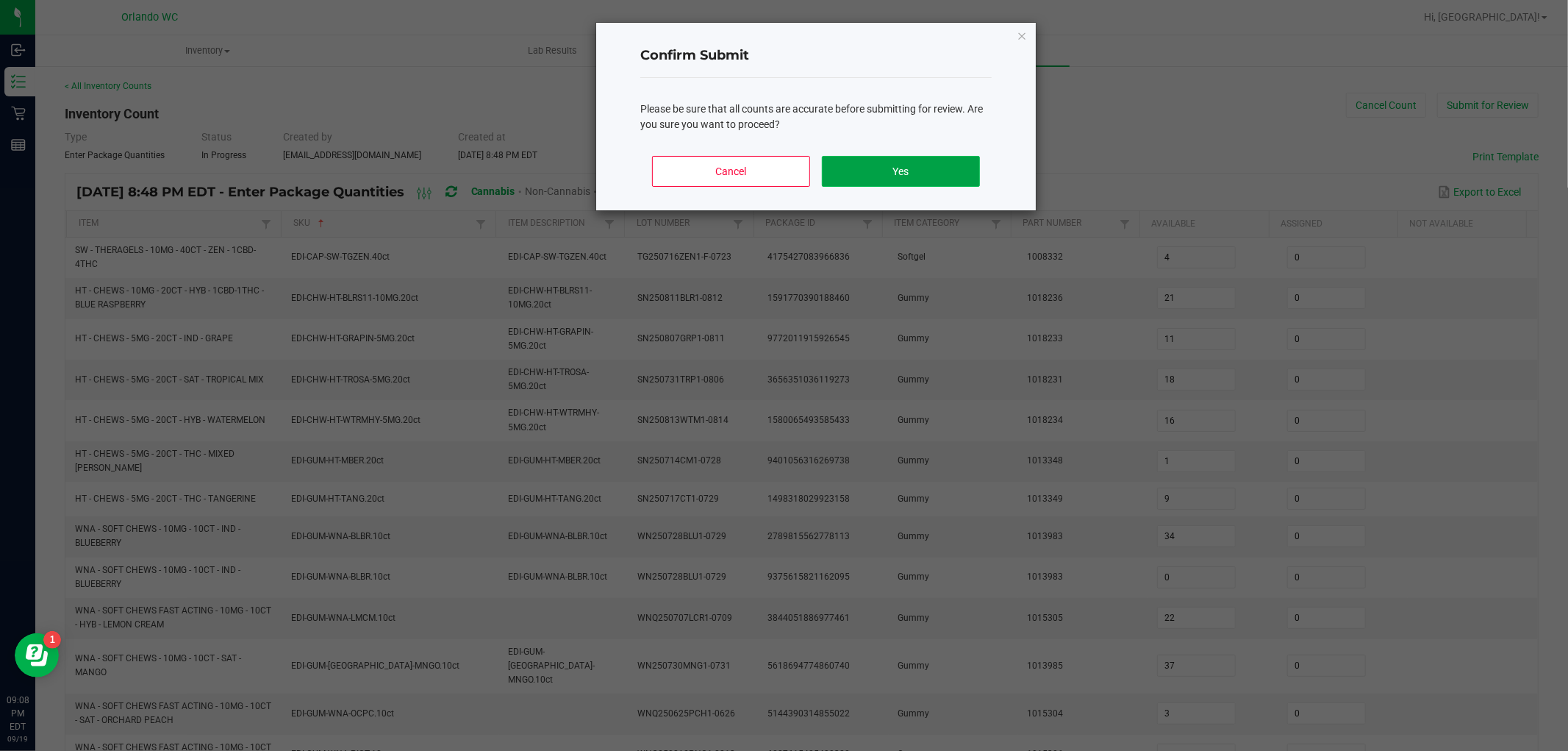
click at [934, 171] on button "Yes" at bounding box center [901, 171] width 158 height 31
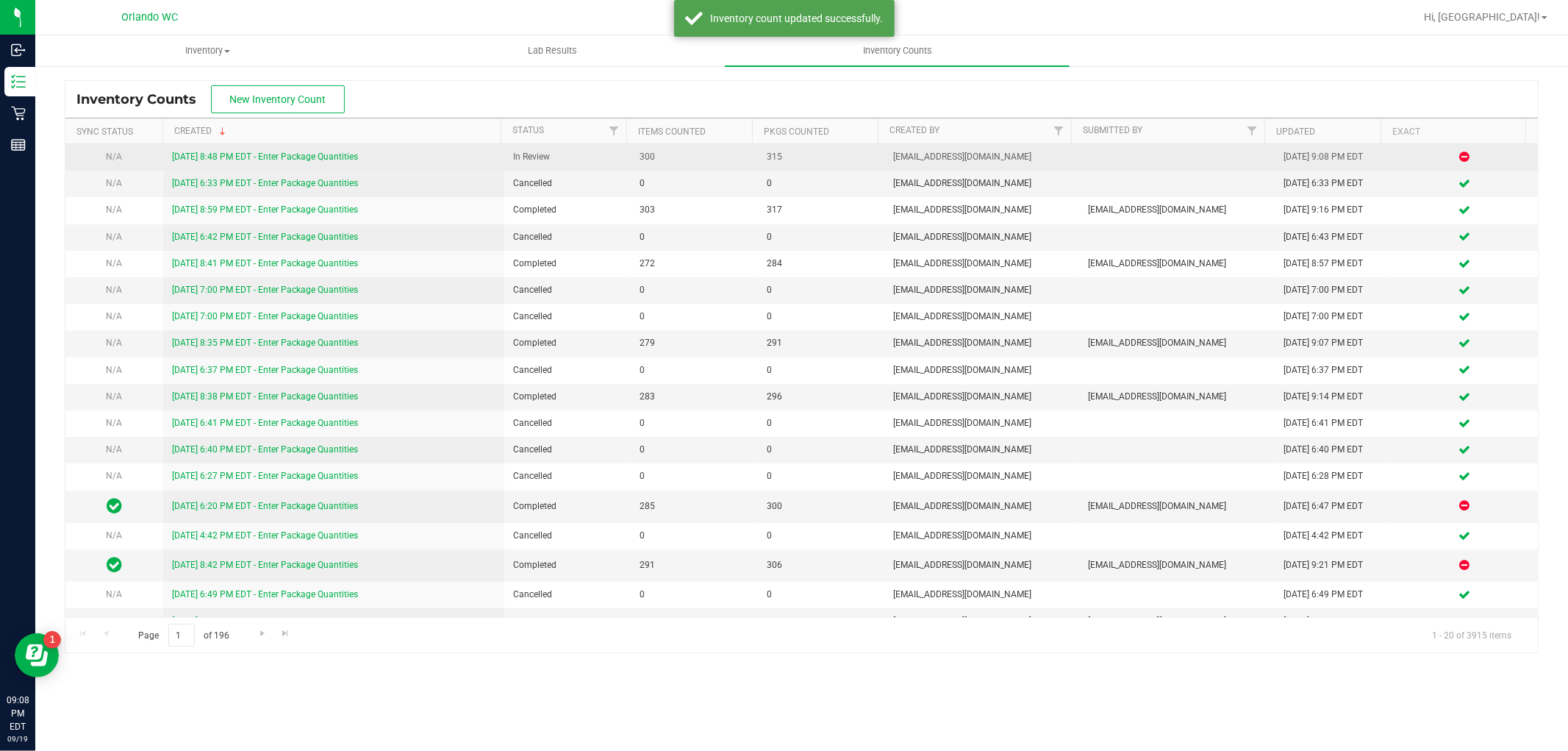
click at [342, 151] on link "[DATE] 8:48 PM EDT - Enter Package Quantities" at bounding box center [265, 156] width 186 height 10
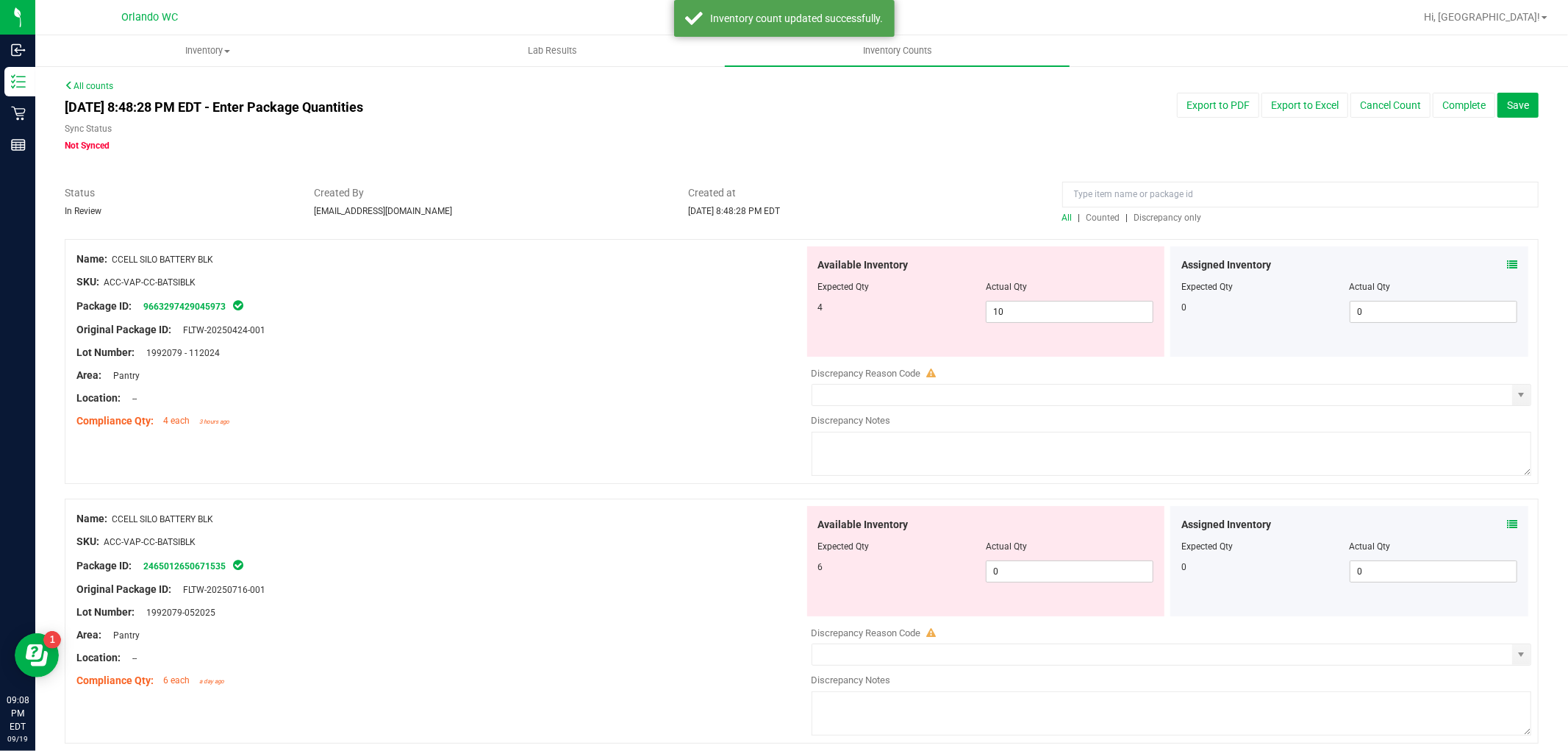
click at [1175, 217] on span "Discrepancy only" at bounding box center [1169, 218] width 68 height 10
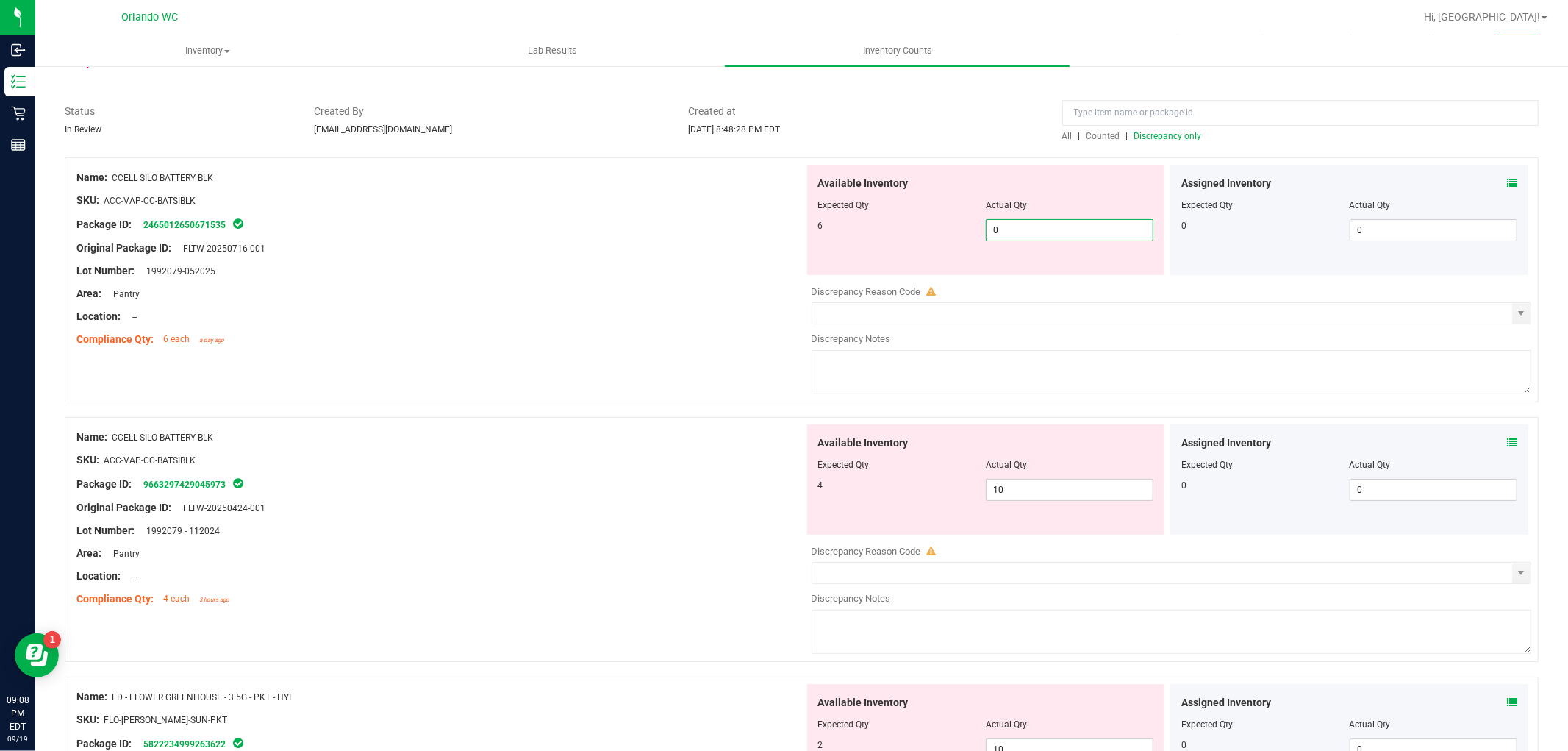
click at [1032, 231] on span "0 0" at bounding box center [1070, 230] width 168 height 22
click at [1040, 487] on div "Available Inventory Expected Qty Actual Qty 4 10 10" at bounding box center [986, 479] width 358 height 111
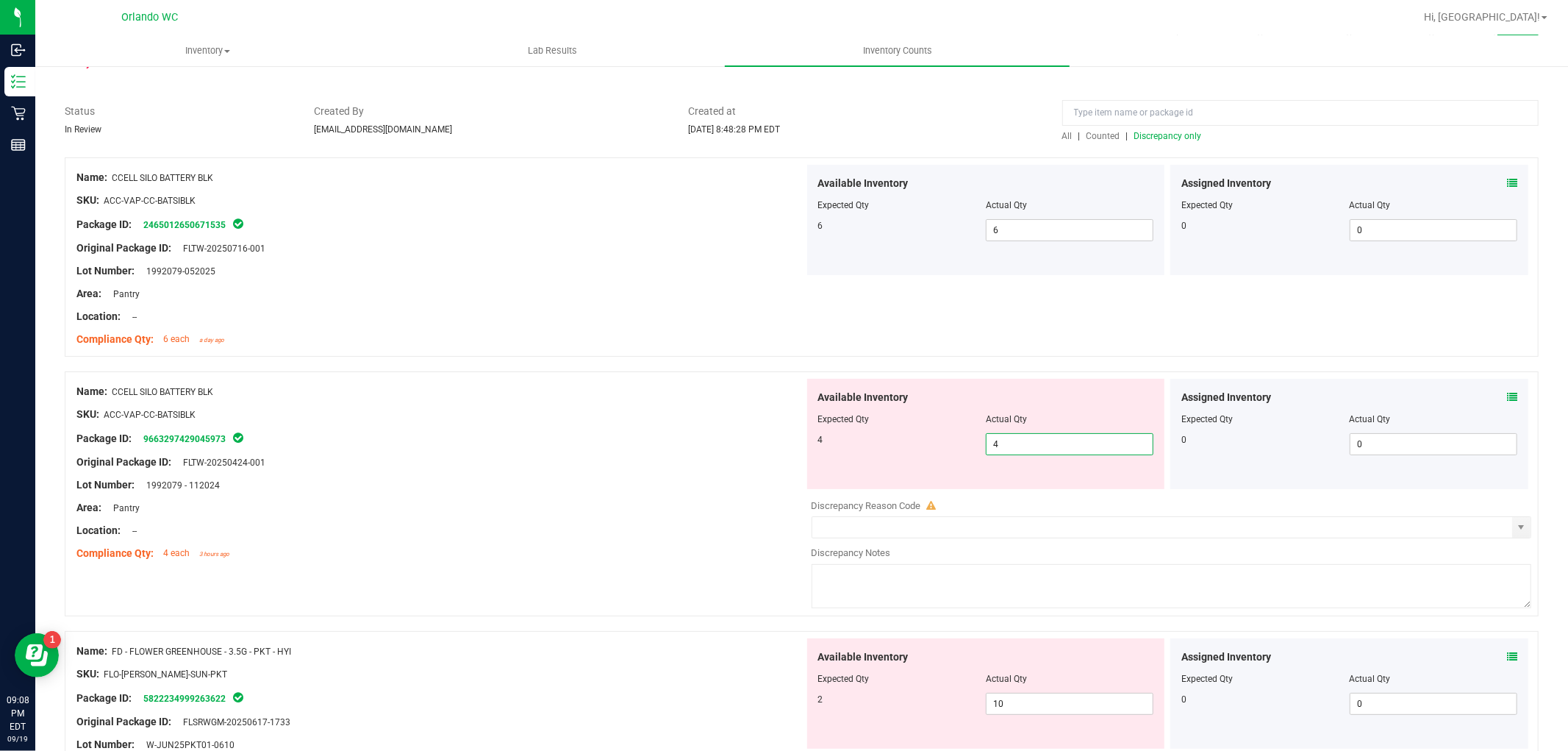
click at [384, 457] on div "Original Package ID: FLTW-20250424-001" at bounding box center [441, 462] width 728 height 15
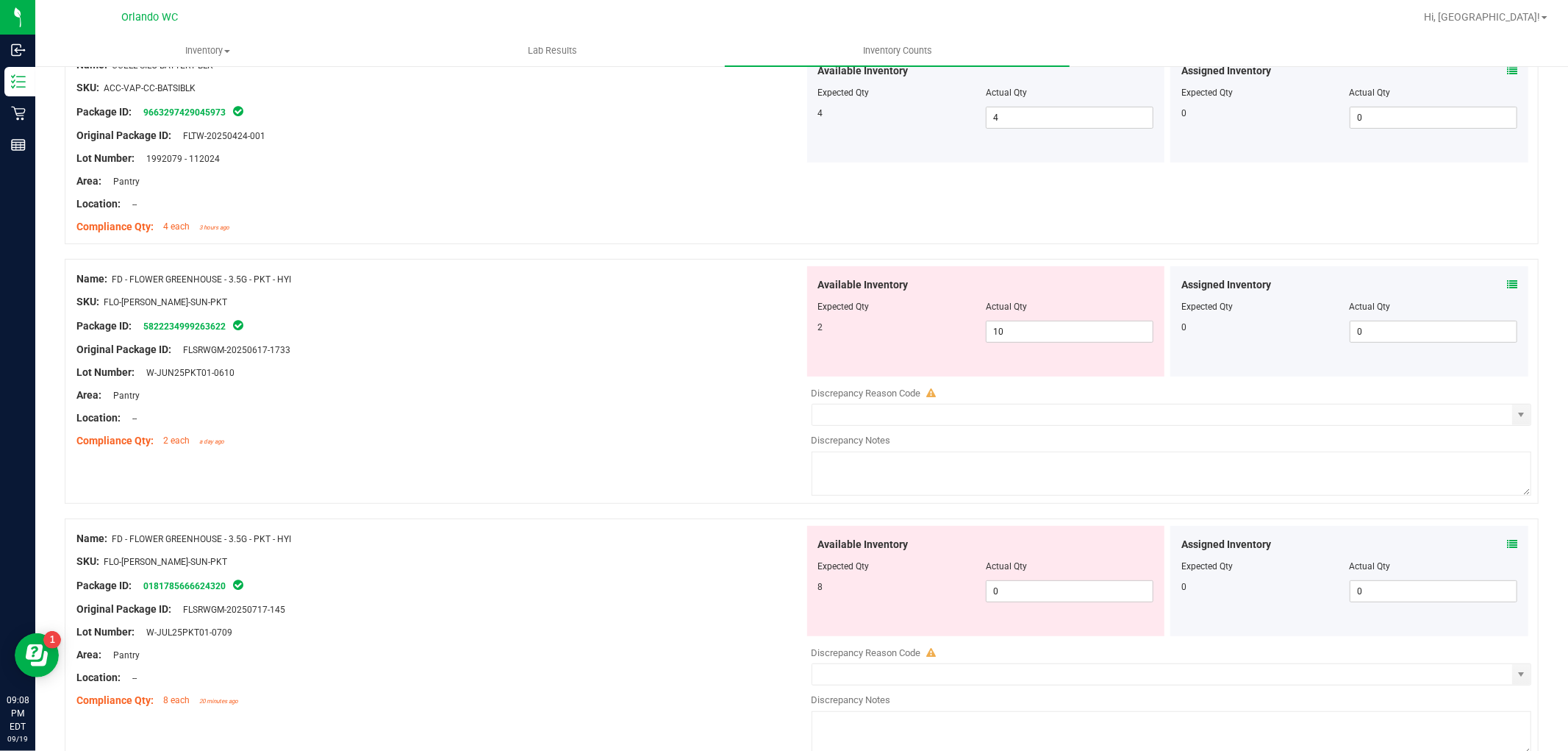
scroll to position [490, 0]
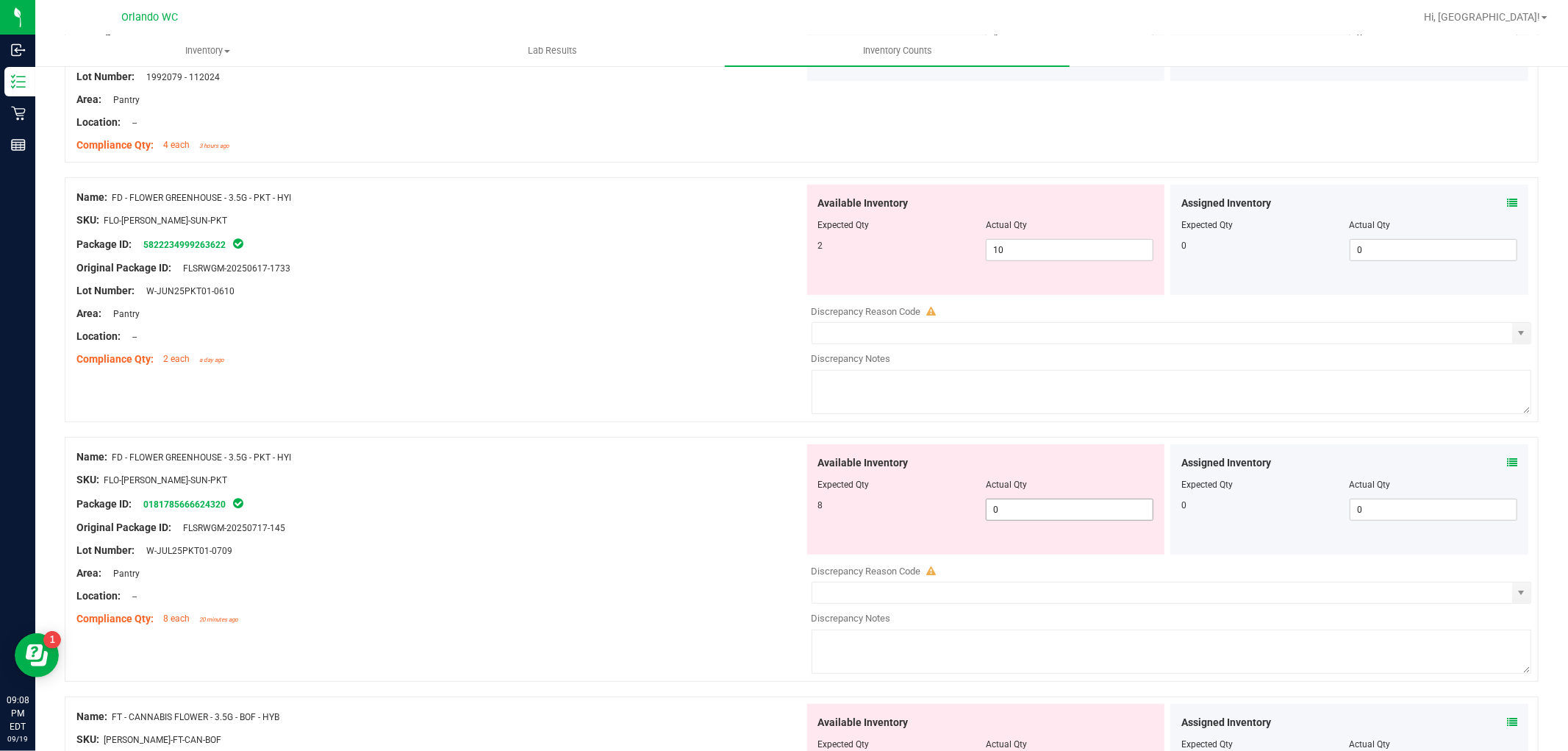
click at [1023, 513] on span "0 0" at bounding box center [1070, 509] width 168 height 22
click at [1053, 246] on input "10" at bounding box center [1070, 250] width 166 height 20
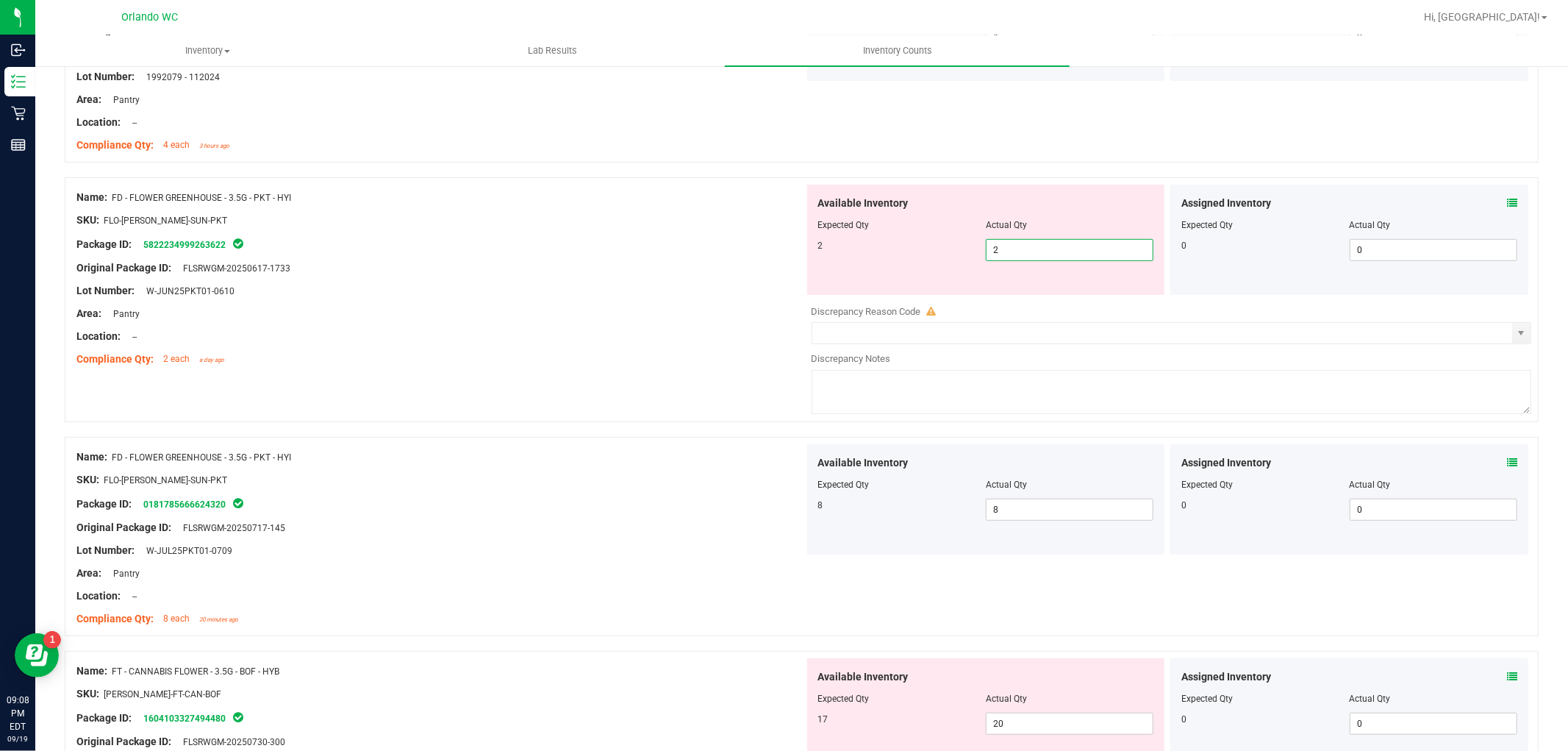
click at [552, 313] on div "Area: Pantry" at bounding box center [441, 313] width 728 height 15
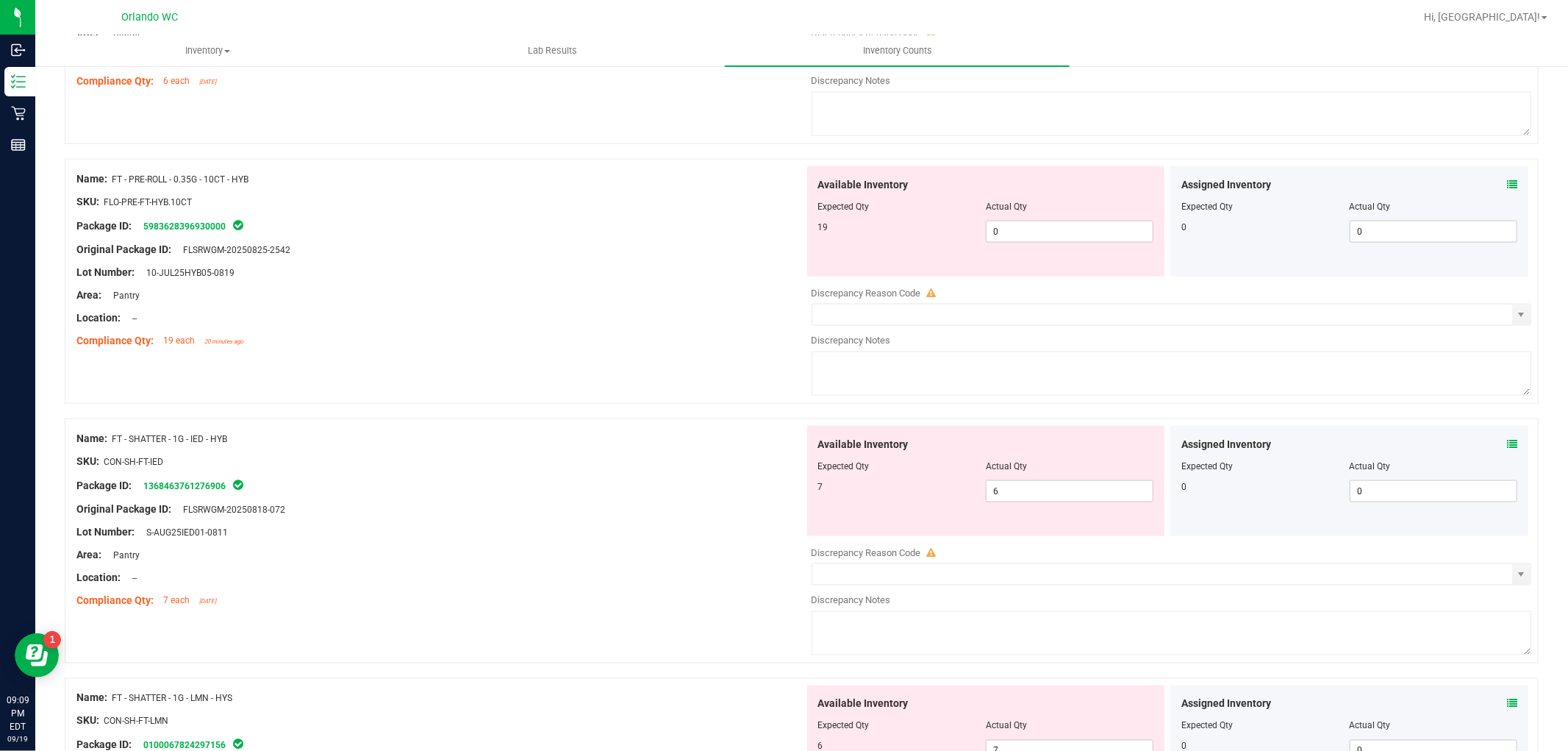
scroll to position [1716, 0]
drag, startPoint x: 259, startPoint y: 181, endPoint x: 402, endPoint y: 233, distance: 152.2
click at [105, 188] on div "Name: FT - PRE-ROLL - 0.35G - 10CT - HYB SKU: FLO-PRE-FT-HYB.10CT Package ID: 5…" at bounding box center [441, 259] width 728 height 188
click at [524, 388] on div "Name: FT - PRE-ROLL - 0.35G - 10CT - HYB SKU: FLO-PRE-FT-HYB.10CT Package ID: 5…" at bounding box center [802, 280] width 1474 height 245
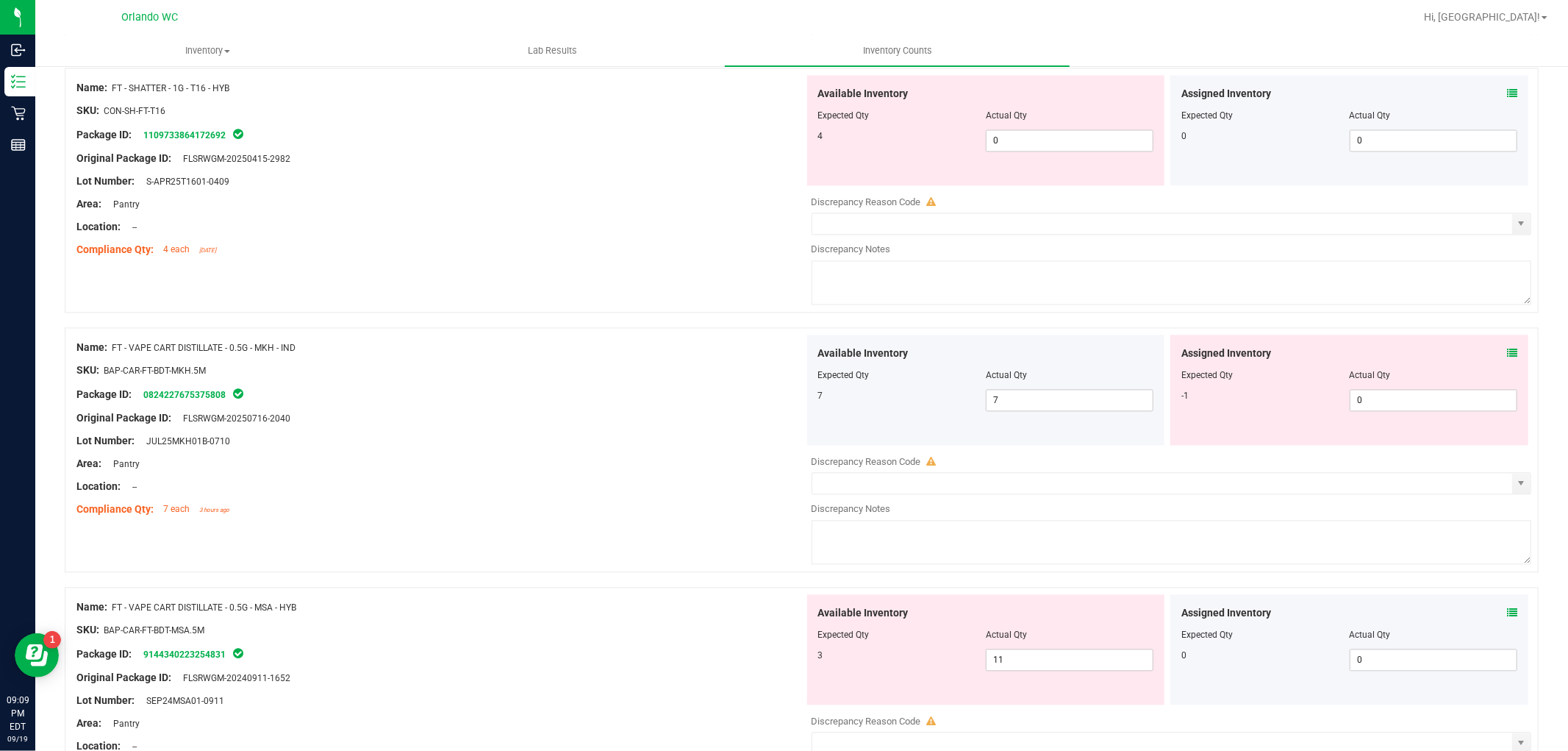
scroll to position [2615, 0]
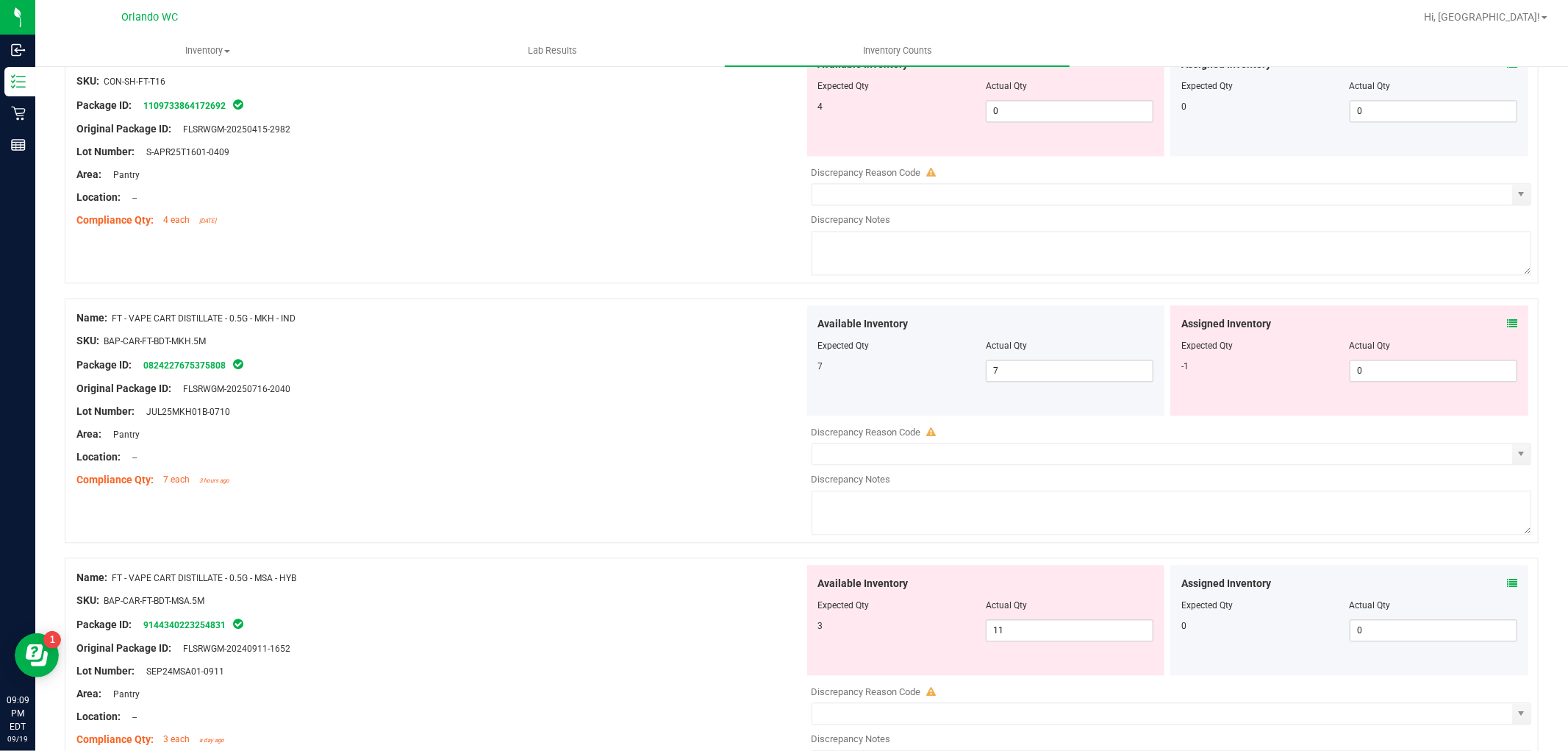
click at [1507, 329] on icon at bounding box center [1512, 324] width 10 height 10
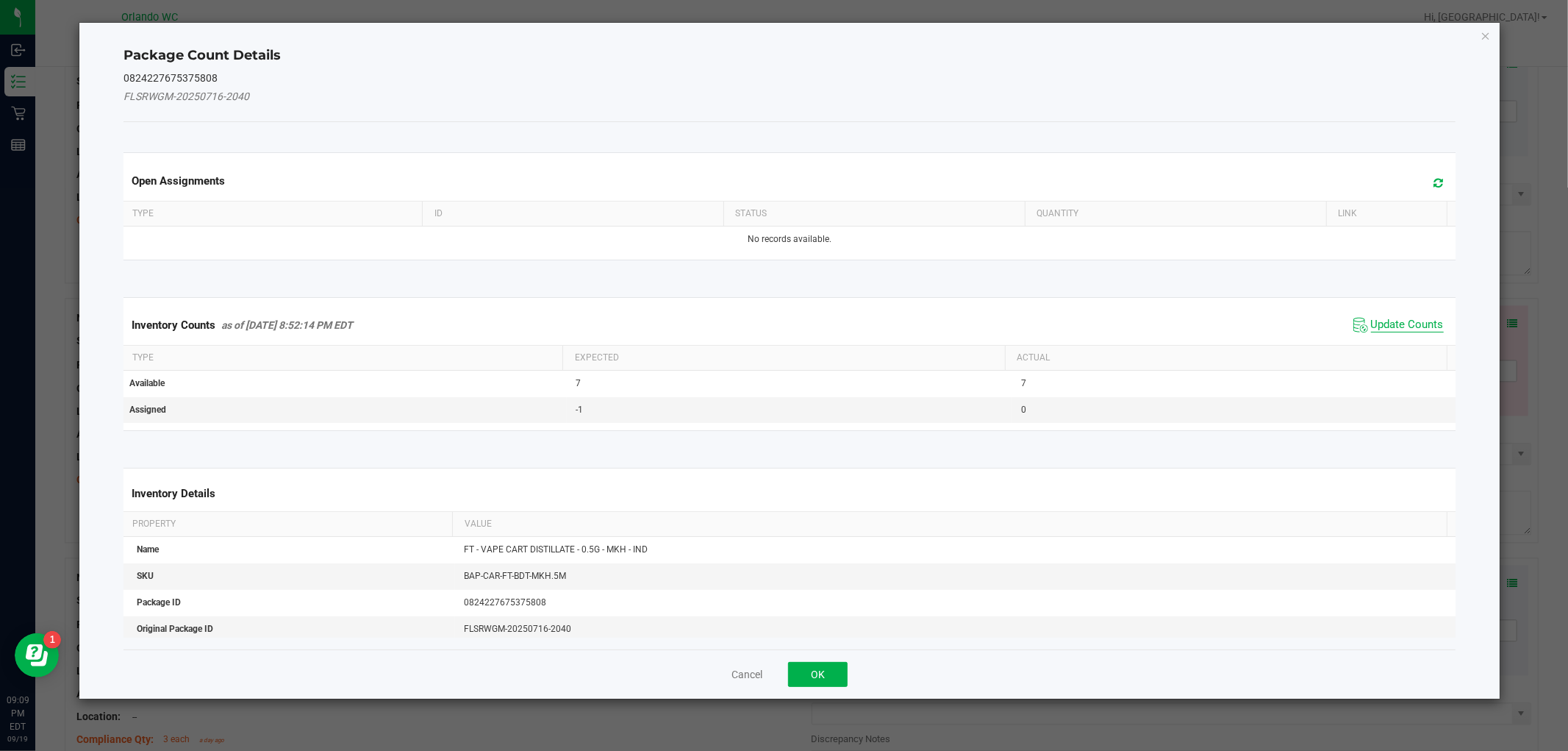
click at [1409, 329] on span "Update Counts" at bounding box center [1408, 324] width 73 height 14
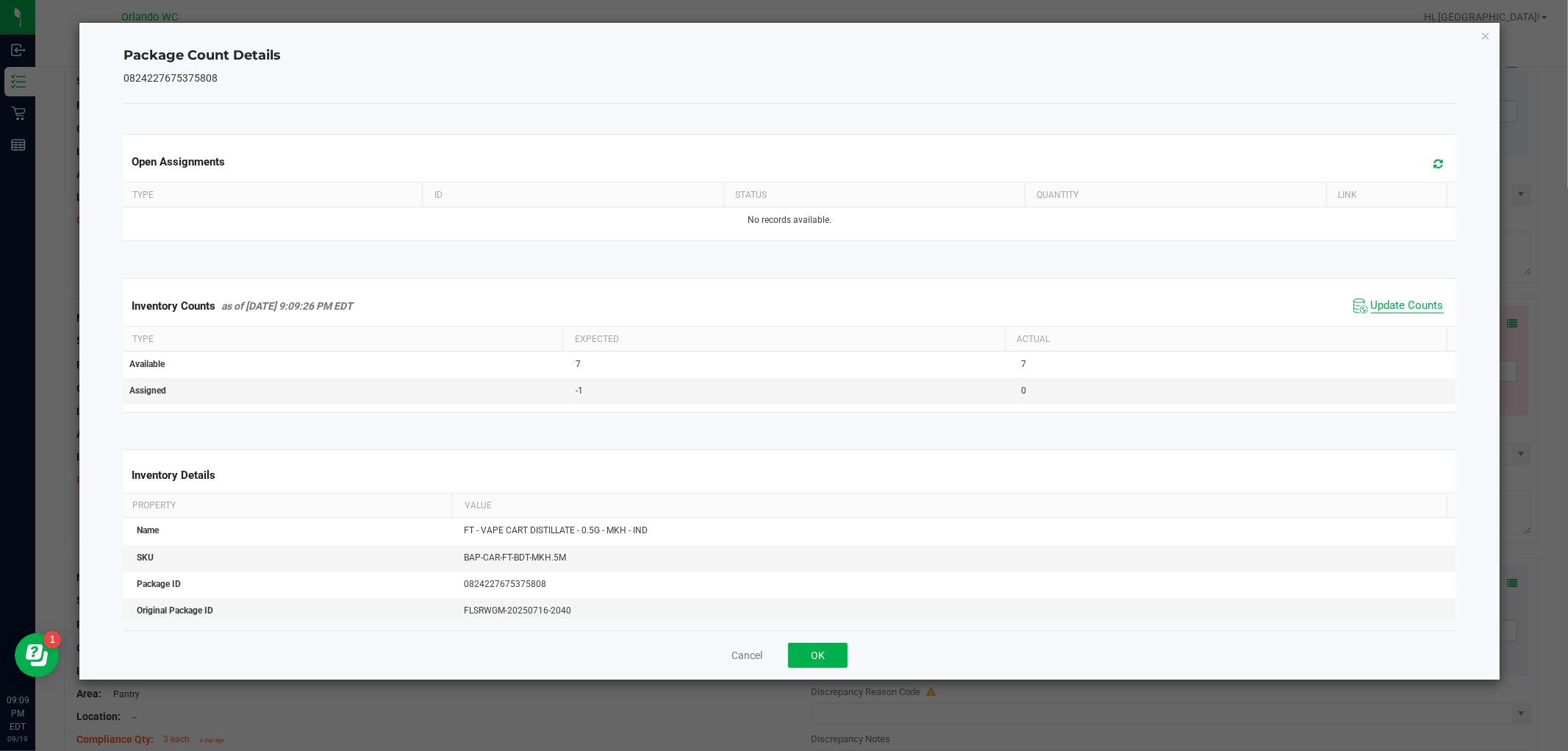
click at [1398, 311] on span "Update Counts" at bounding box center [1408, 306] width 73 height 14
click at [822, 650] on button "OK" at bounding box center [817, 656] width 60 height 25
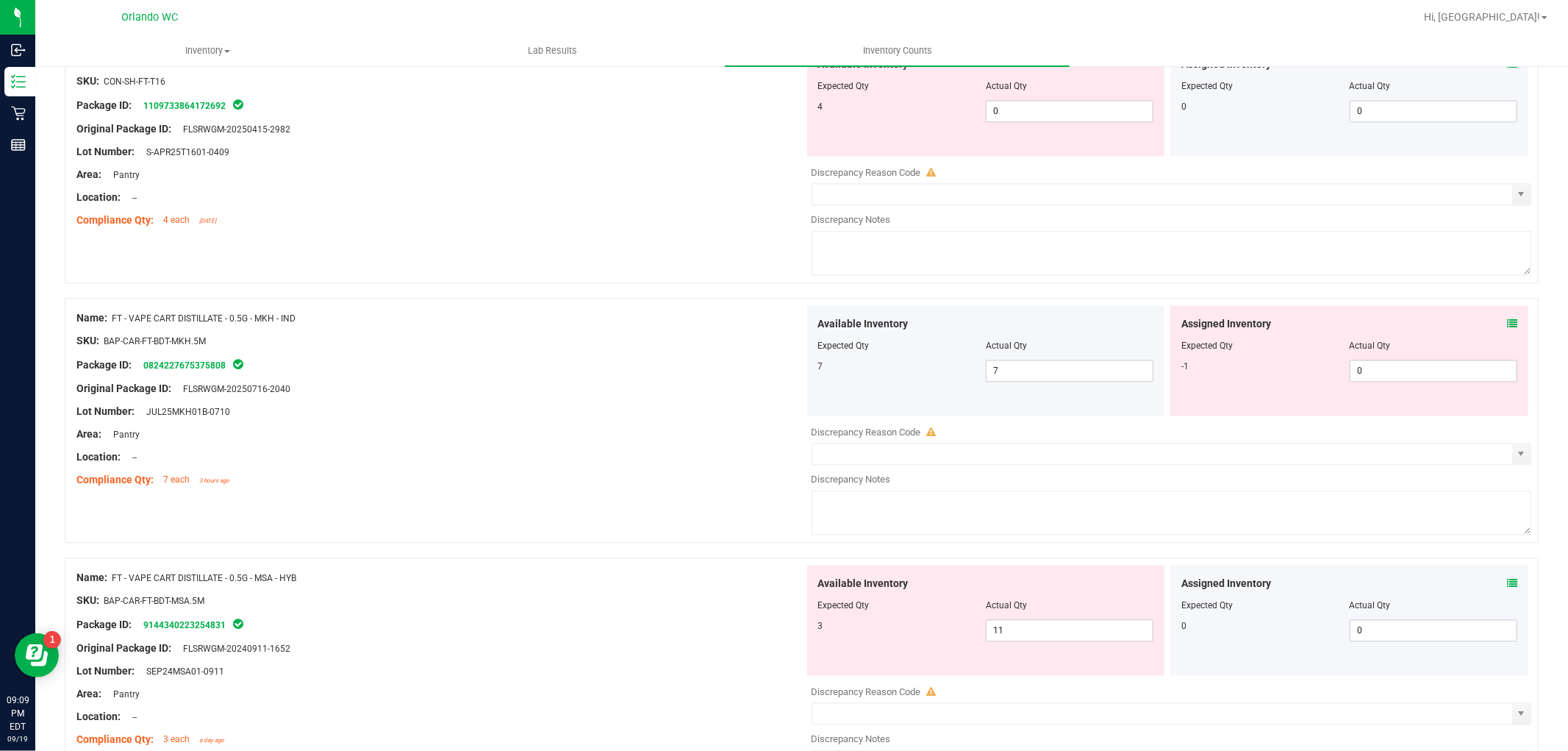
click at [547, 433] on div "Area: Pantry" at bounding box center [441, 434] width 728 height 15
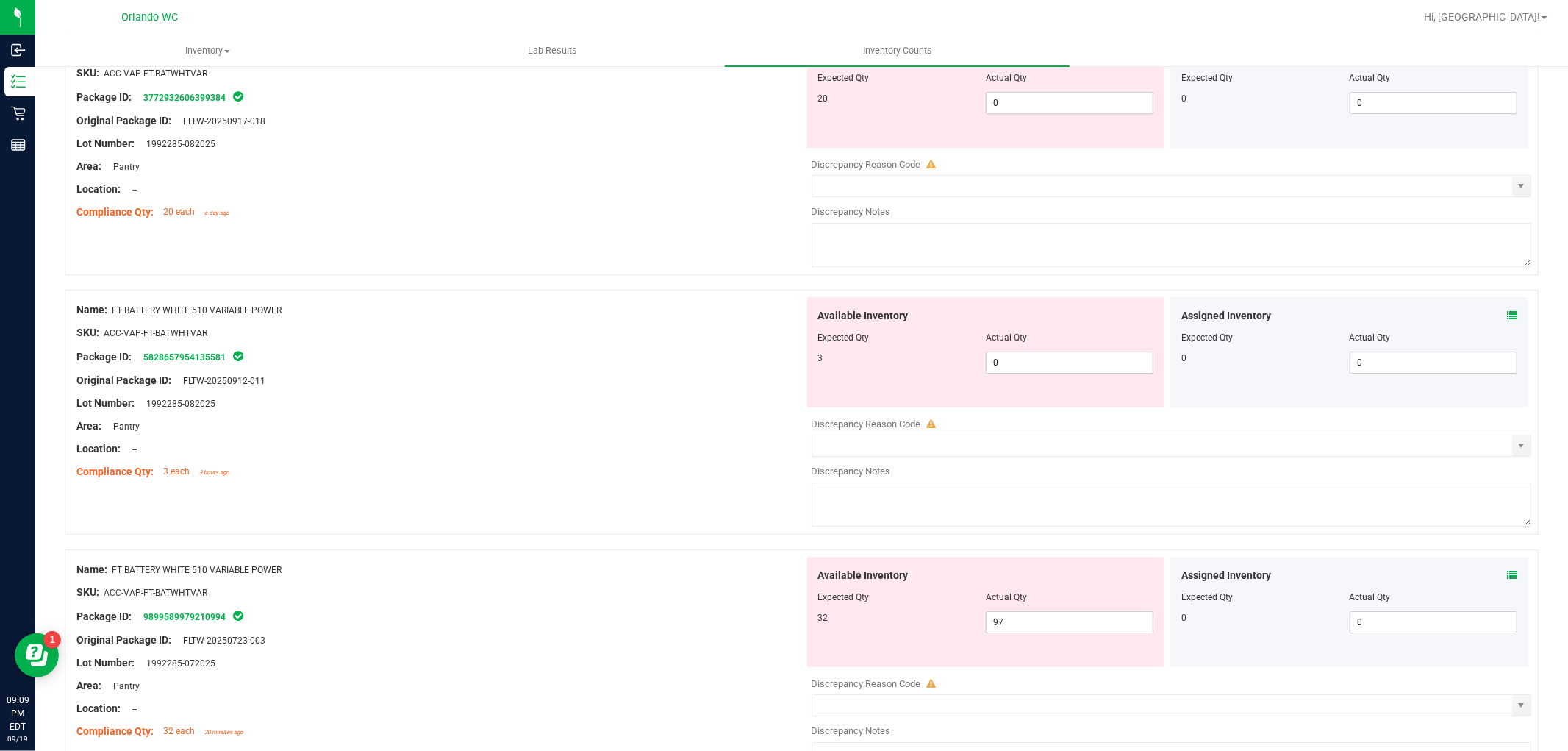
scroll to position [3923, 0]
click at [762, 504] on div "Name: FT BATTERY WHITE 510 VARIABLE POWER SKU: ACC-VAP-FT-BATWHTVAR Package ID:…" at bounding box center [802, 411] width 1474 height 245
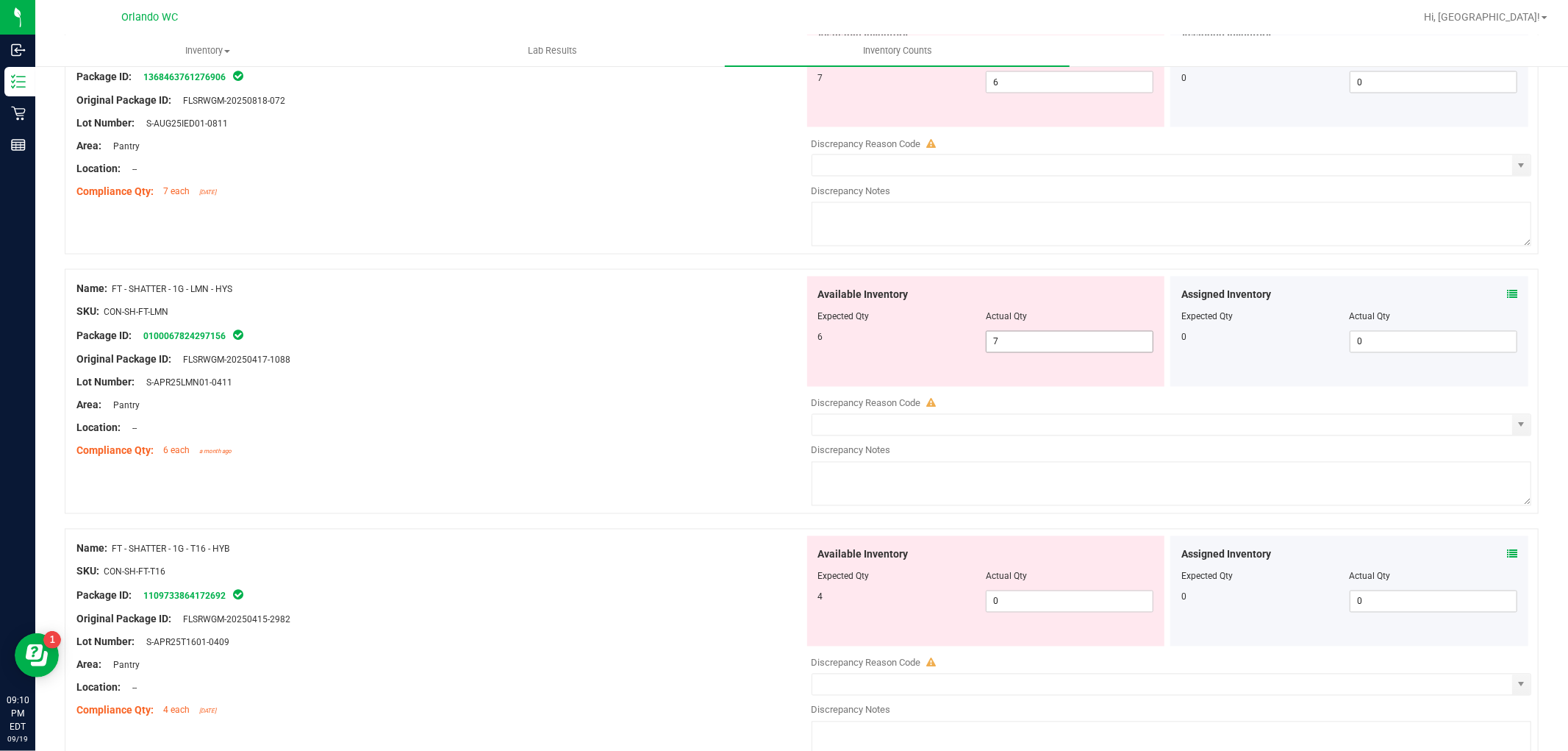
scroll to position [2043, 0]
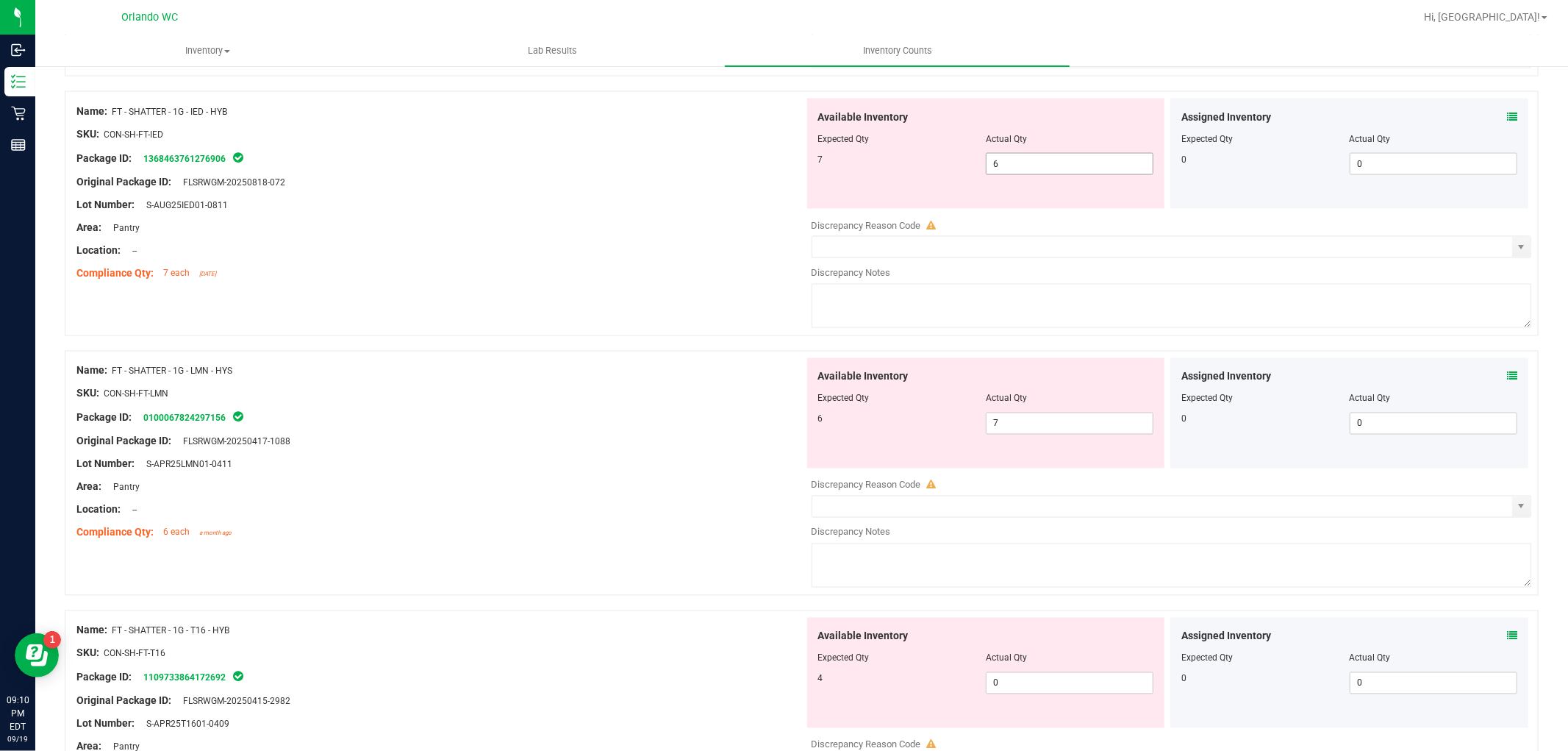
click at [1013, 164] on span "6 6" at bounding box center [1070, 164] width 168 height 22
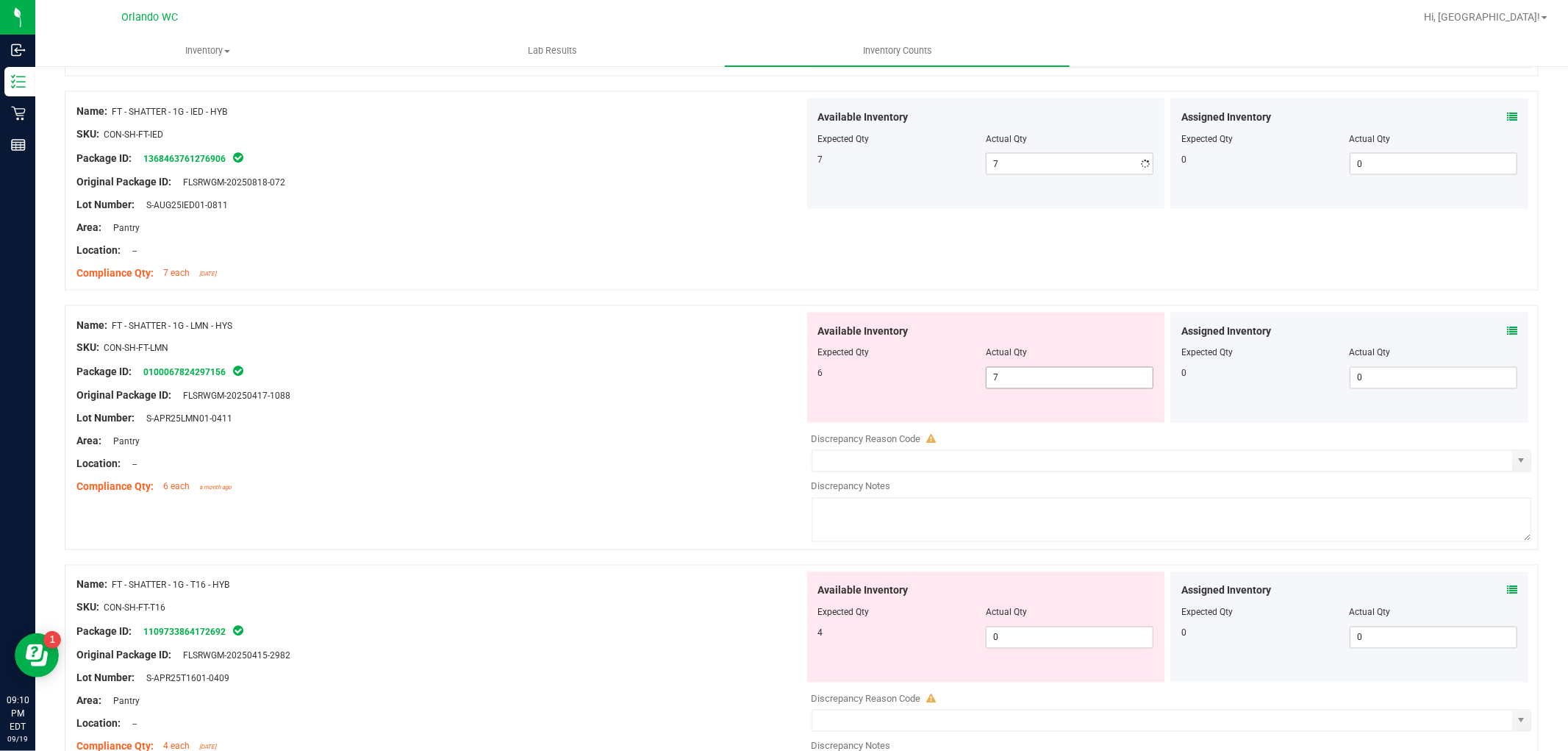
click at [1025, 427] on div "Available Inventory Expected Qty Actual Qty 6 7 7" at bounding box center [1169, 429] width 728 height 233
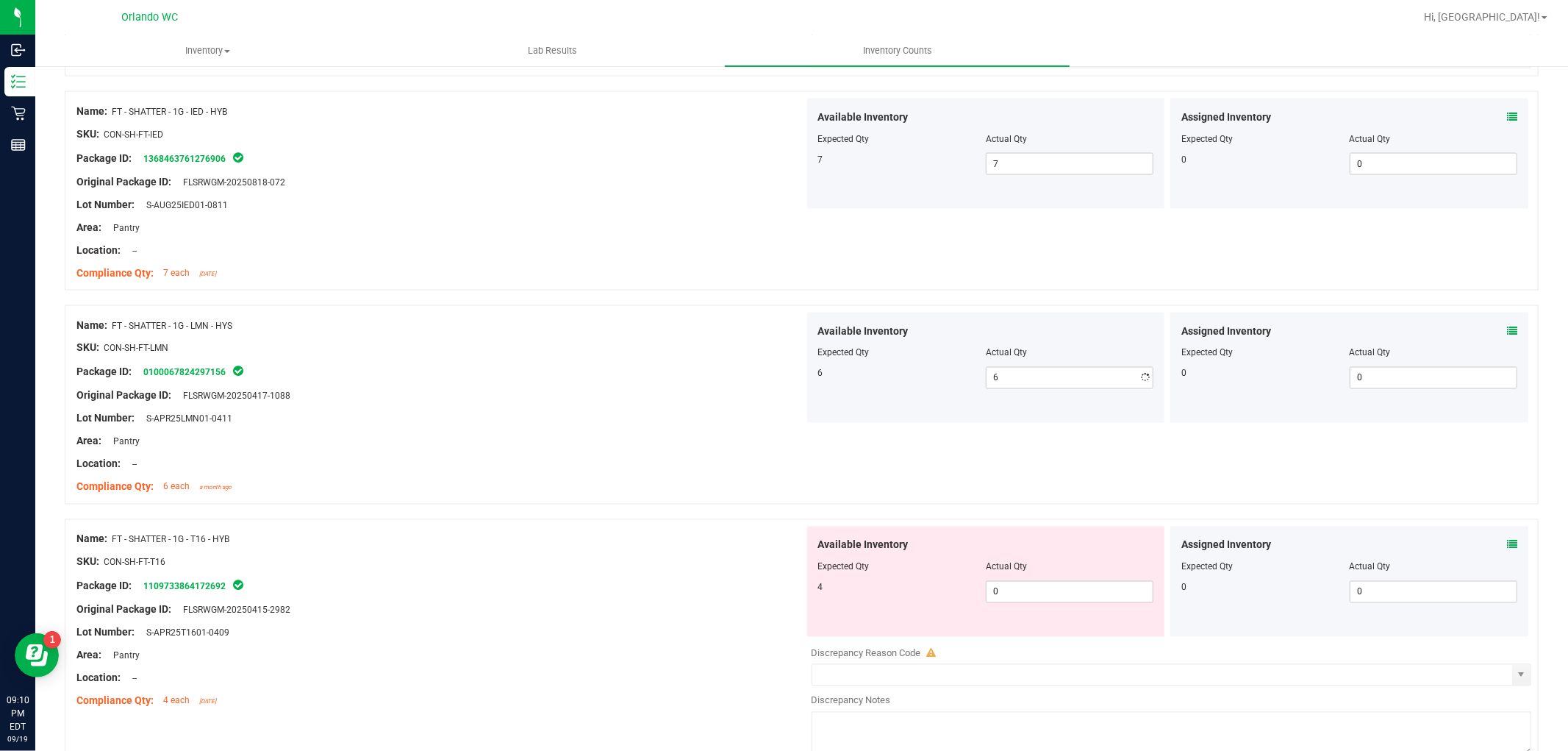
click at [678, 438] on div "Area: Pantry" at bounding box center [441, 442] width 728 height 15
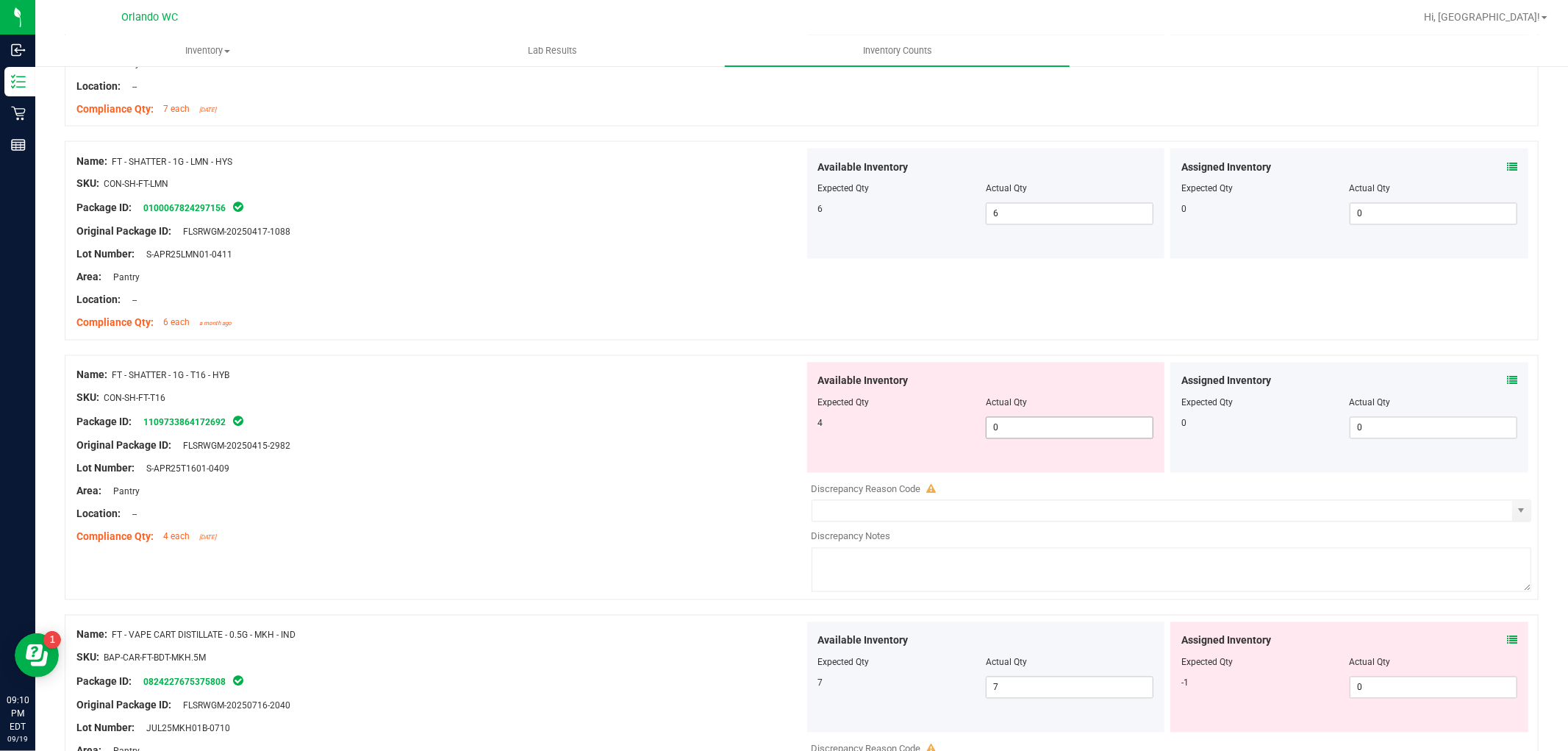
click at [1046, 434] on span "0 0" at bounding box center [1070, 428] width 168 height 22
click at [629, 427] on div "Package ID: 1109733864172692" at bounding box center [441, 422] width 728 height 18
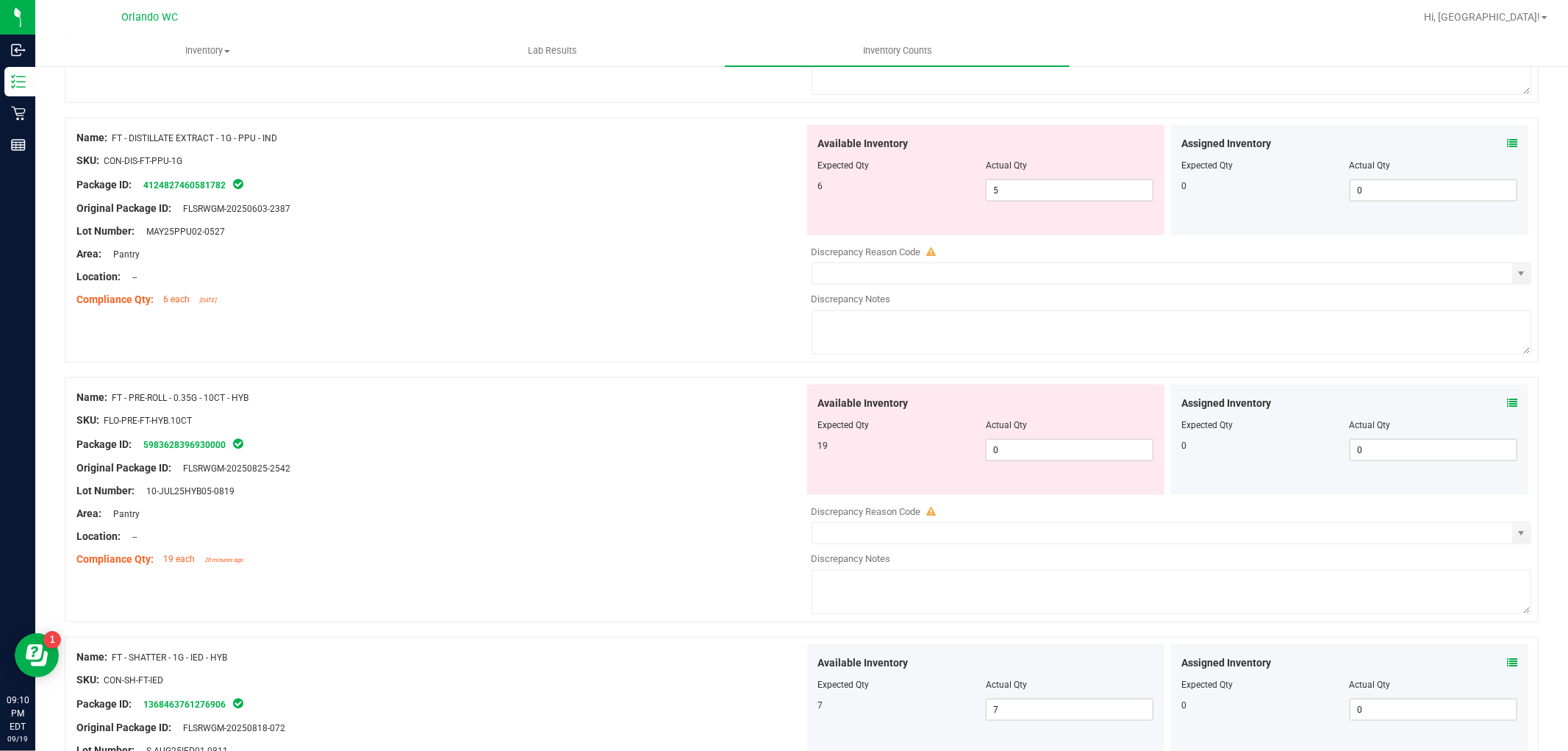
scroll to position [1472, 0]
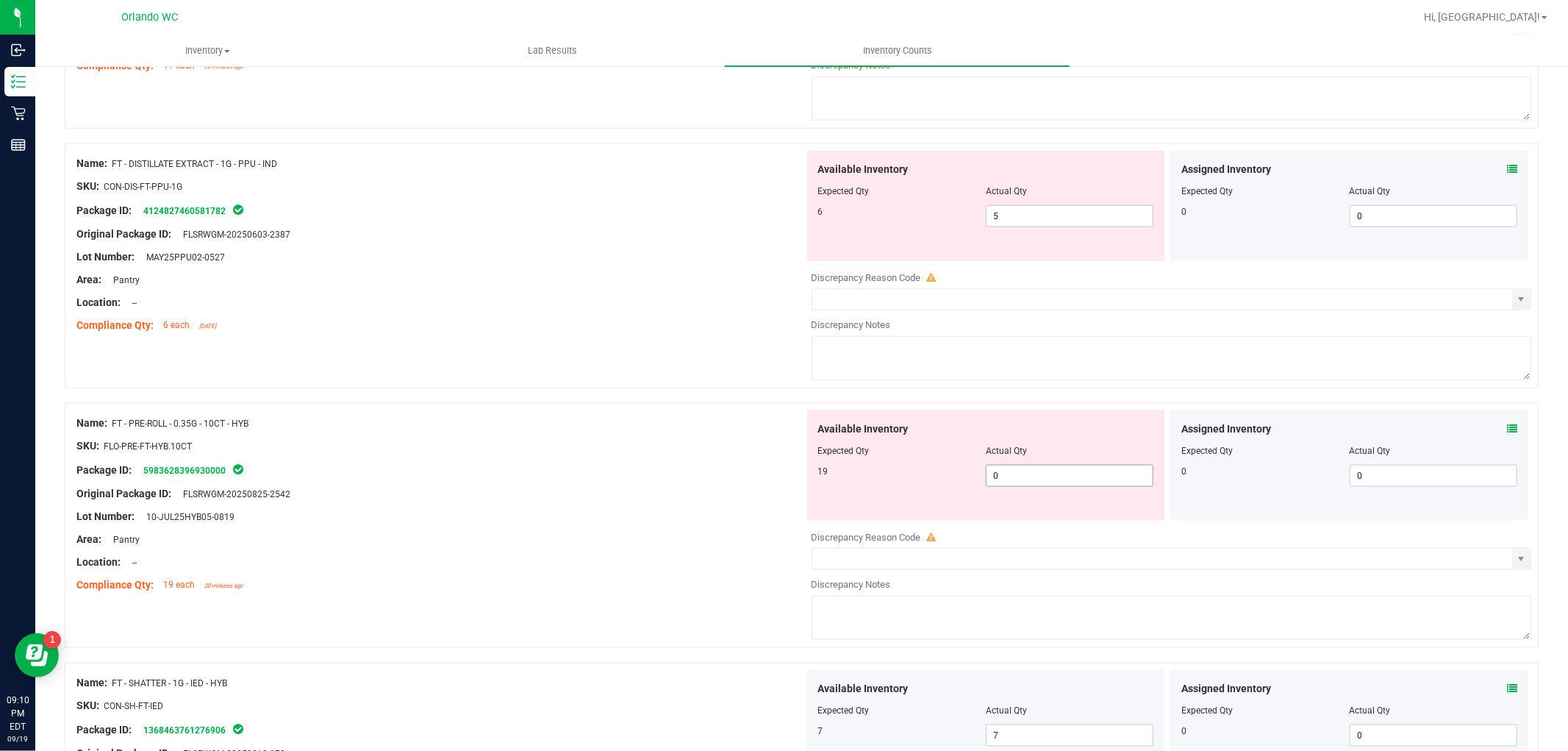
click at [1095, 481] on span "0 0" at bounding box center [1070, 476] width 168 height 22
click at [607, 464] on div "Package ID: 5983628396930000" at bounding box center [441, 470] width 728 height 18
drag, startPoint x: 111, startPoint y: 429, endPoint x: 261, endPoint y: 427, distance: 150.0
click at [261, 427] on div "Name: FT - PRE-ROLL - 0.35G - 10CT - HYB" at bounding box center [441, 423] width 728 height 15
click at [480, 428] on div "Name: FT - PRE-ROLL - 0.35G - 10CT - HYB" at bounding box center [441, 423] width 728 height 15
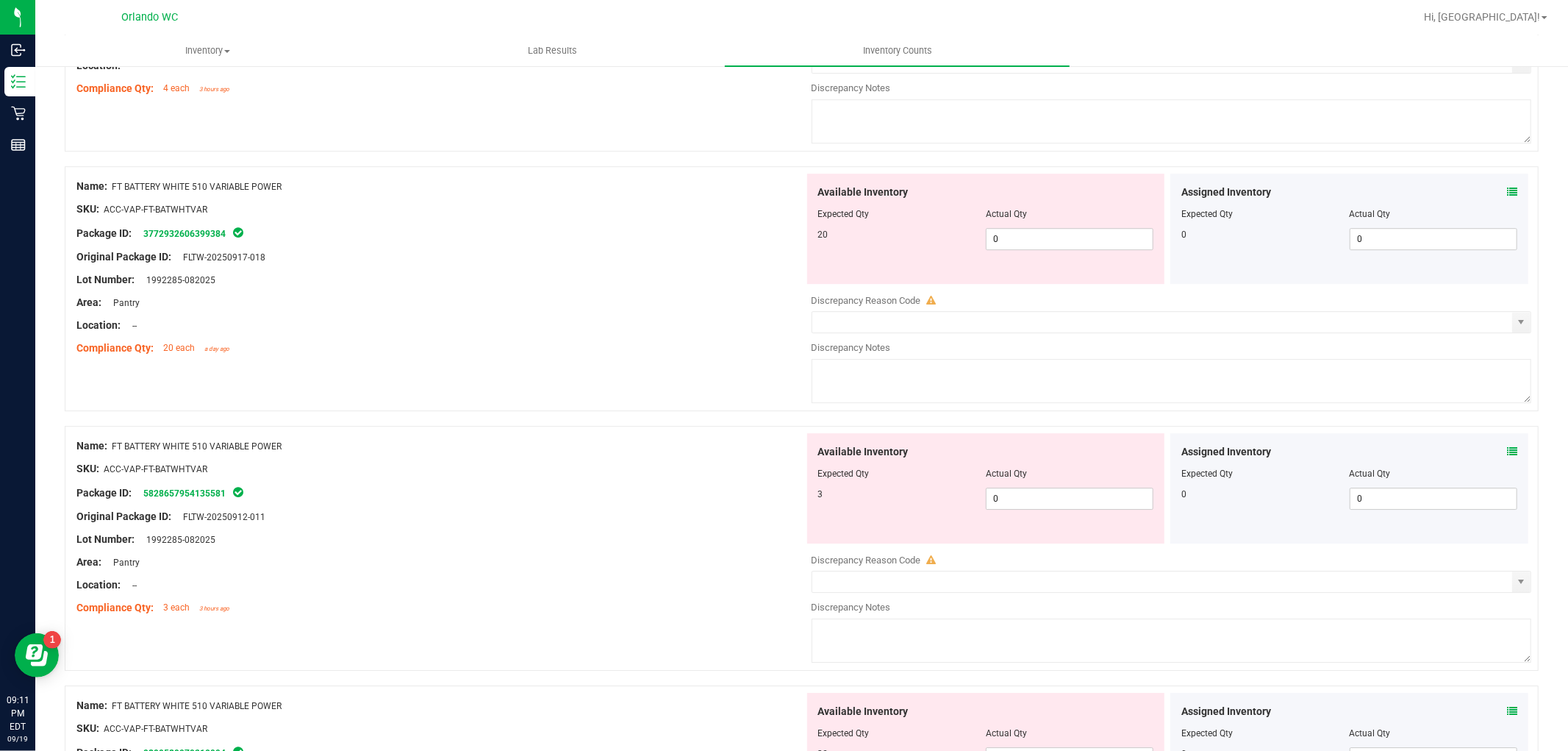
scroll to position [3678, 0]
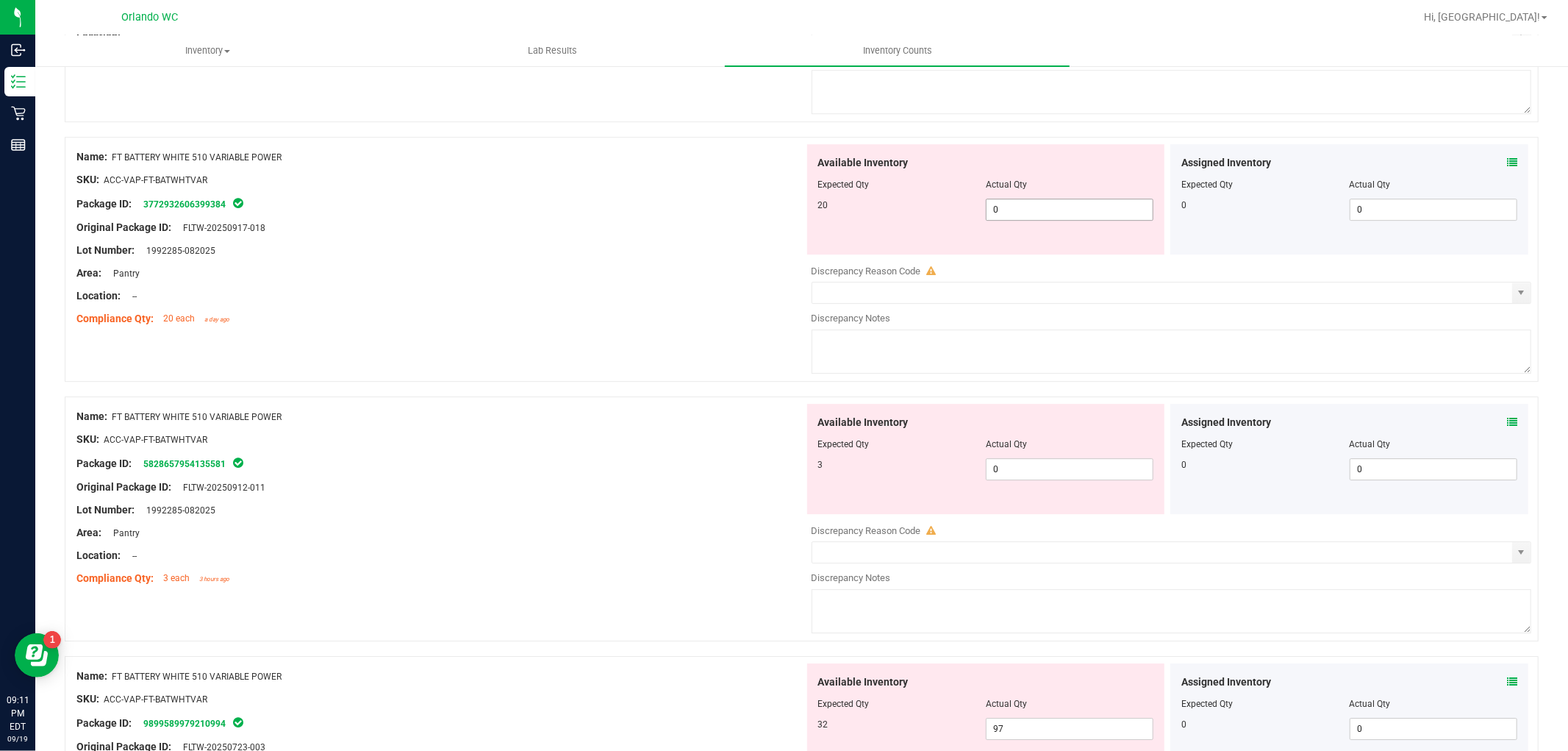
click at [1037, 220] on span "0 0" at bounding box center [1070, 210] width 168 height 22
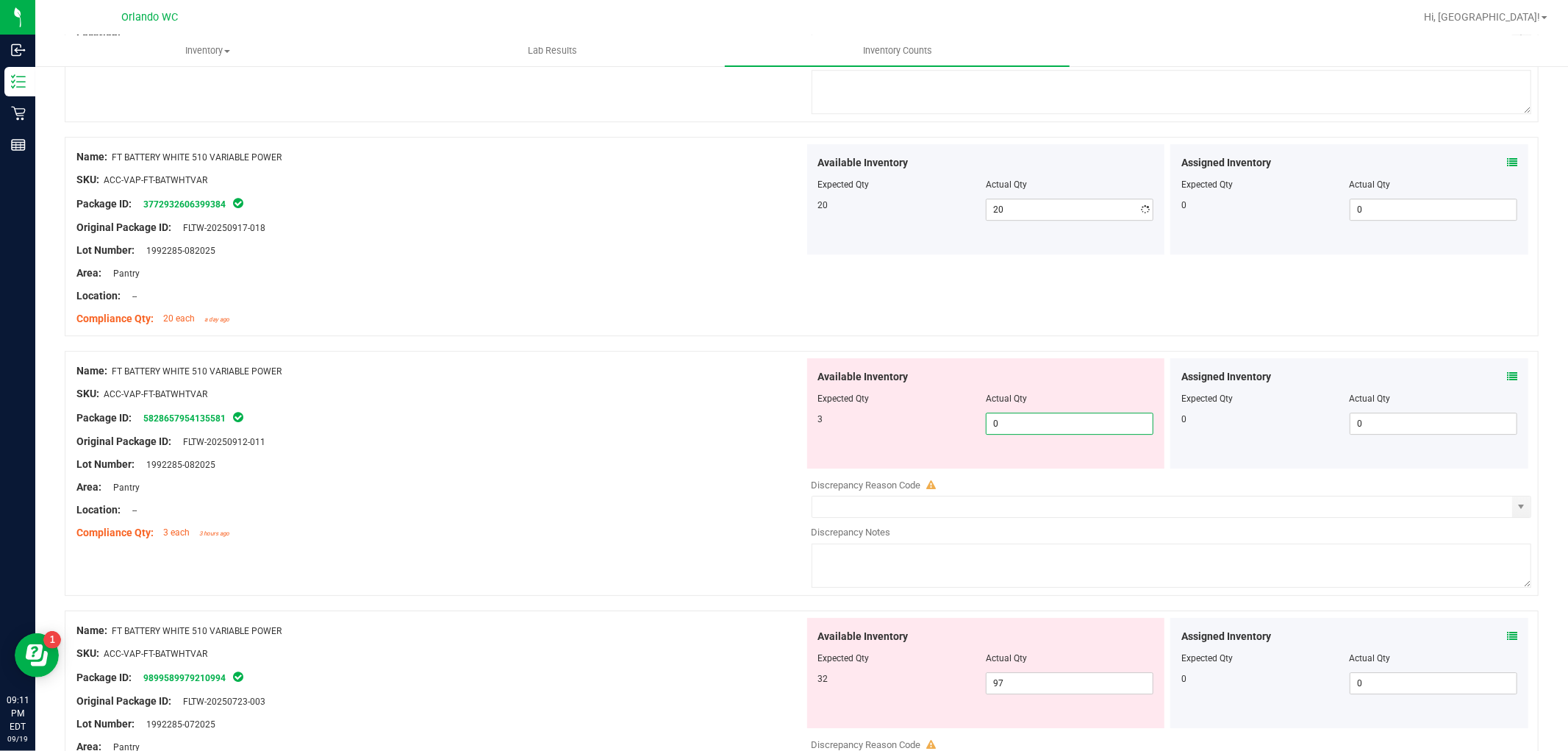
click at [1020, 469] on div "Available Inventory Expected Qty Actual Qty 3 0 0" at bounding box center [986, 413] width 358 height 111
click at [674, 472] on div "Lot Number: 1992285-082025" at bounding box center [441, 465] width 728 height 15
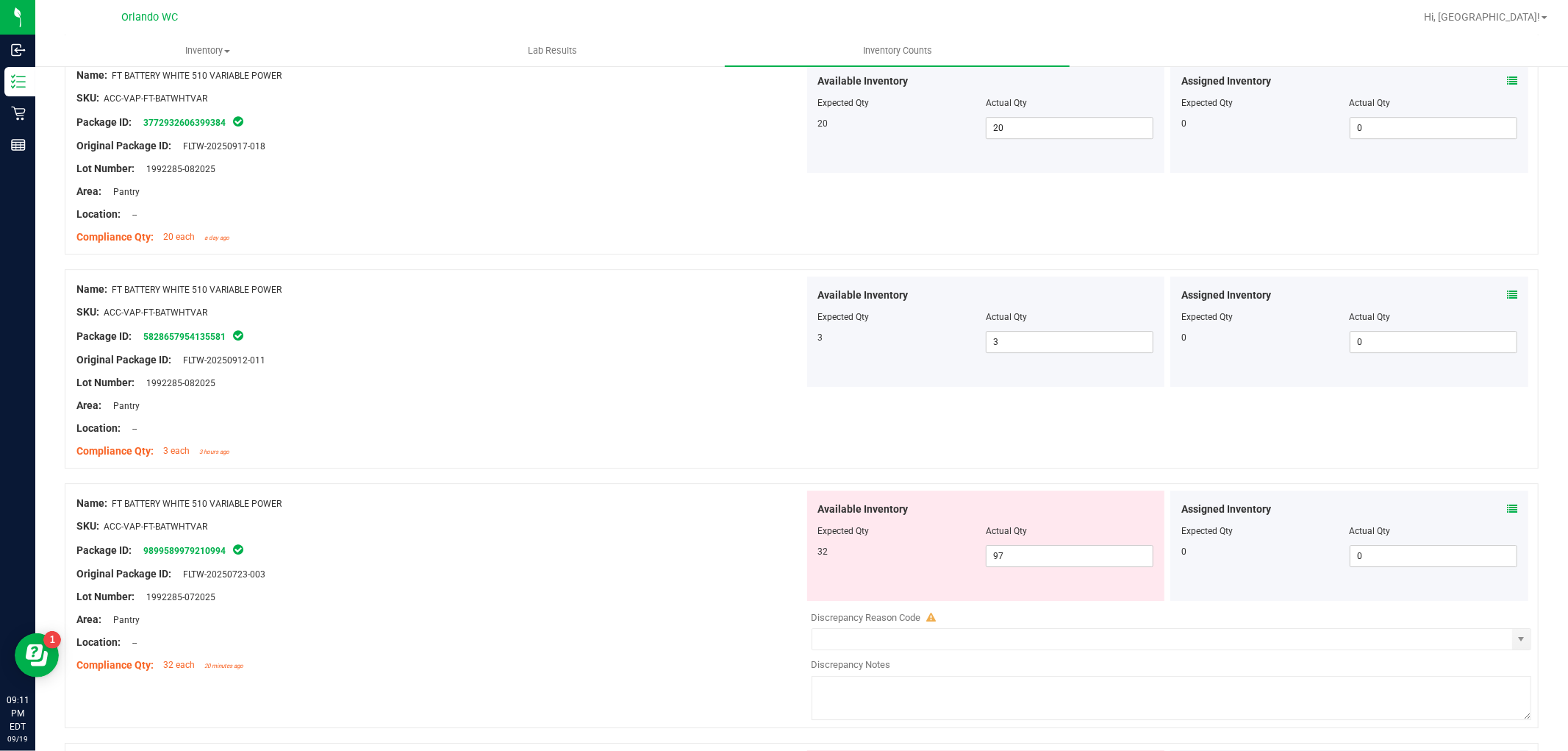
scroll to position [3841, 0]
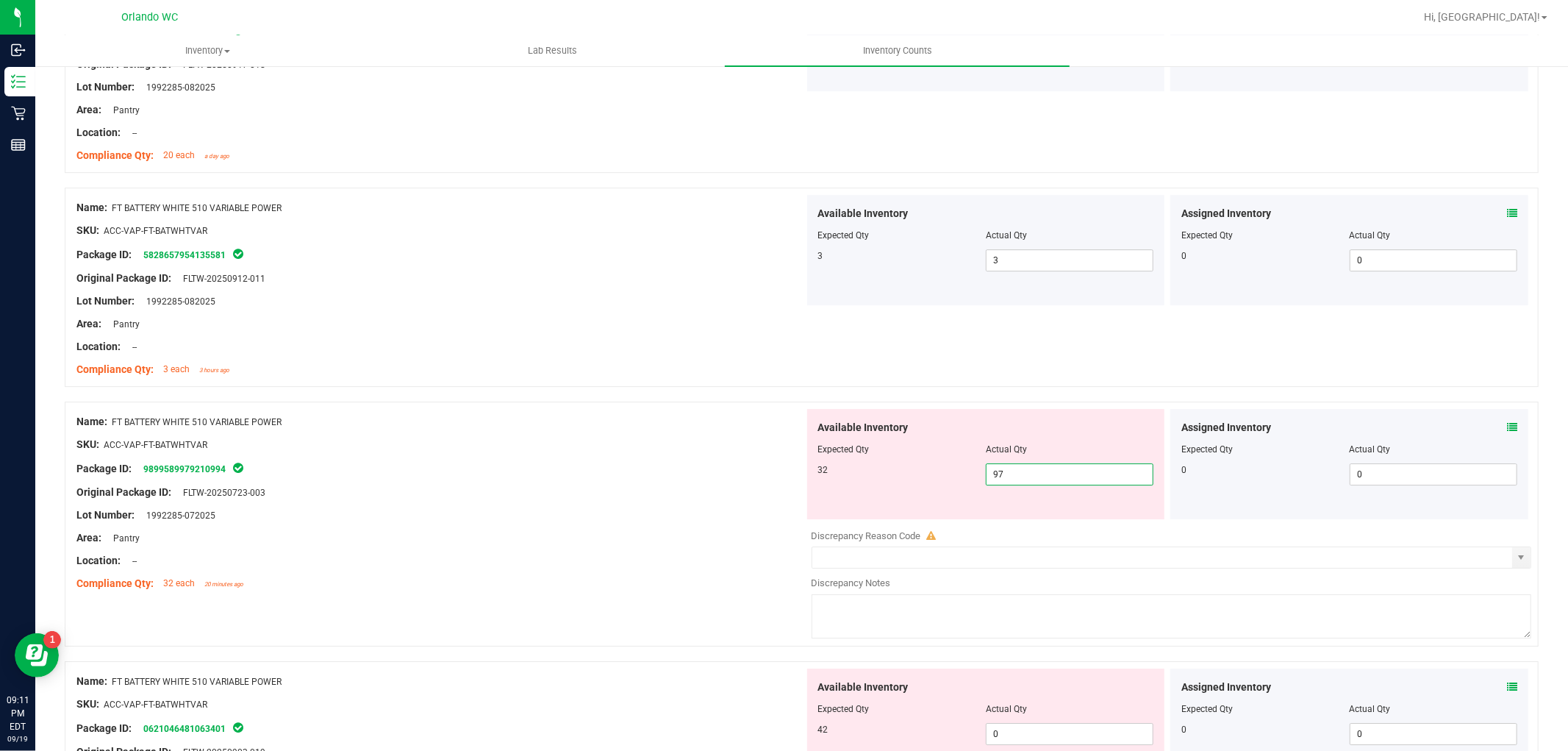
click at [1039, 476] on span "97 97" at bounding box center [1070, 475] width 168 height 22
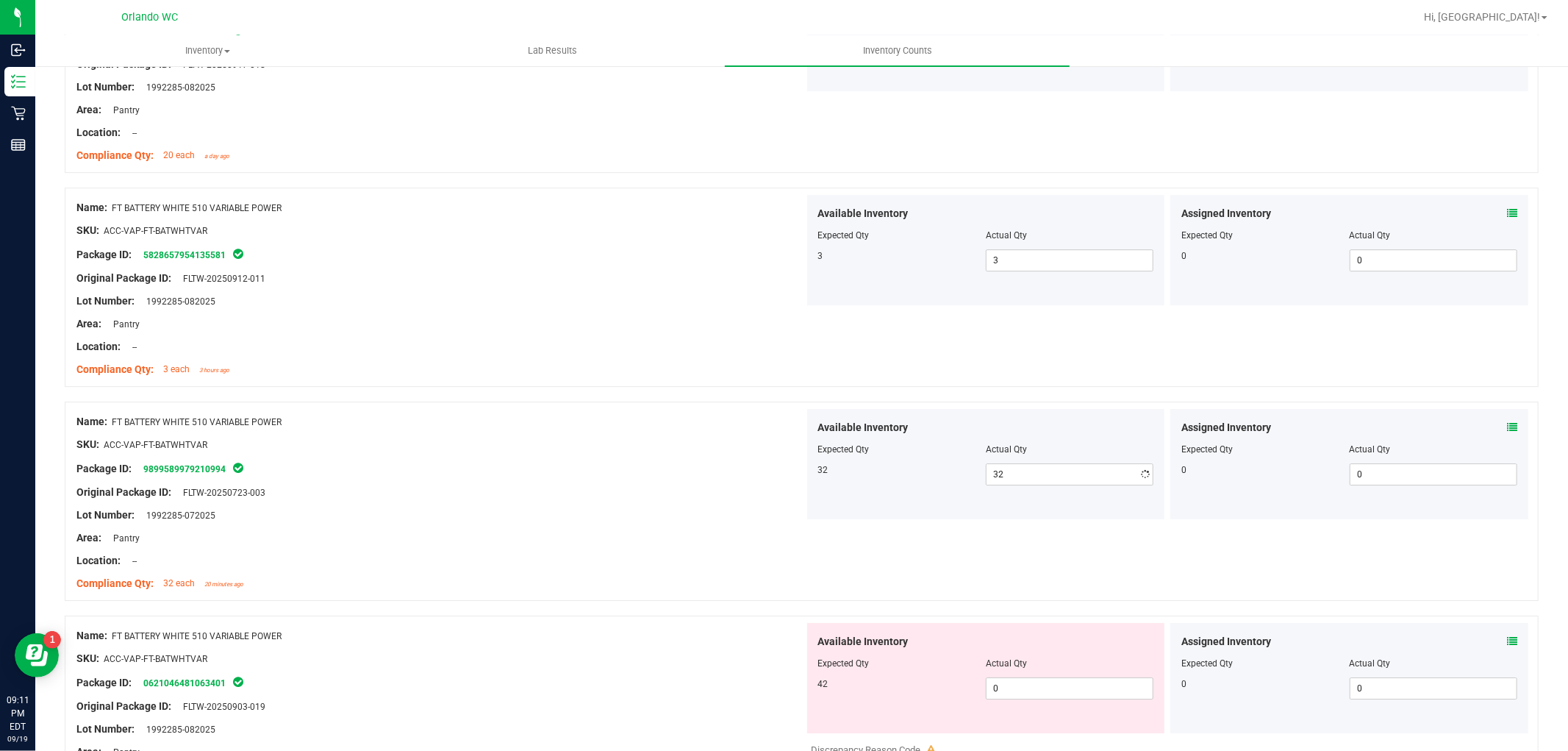
click at [603, 477] on div "Package ID: 9899589979210994" at bounding box center [441, 468] width 728 height 18
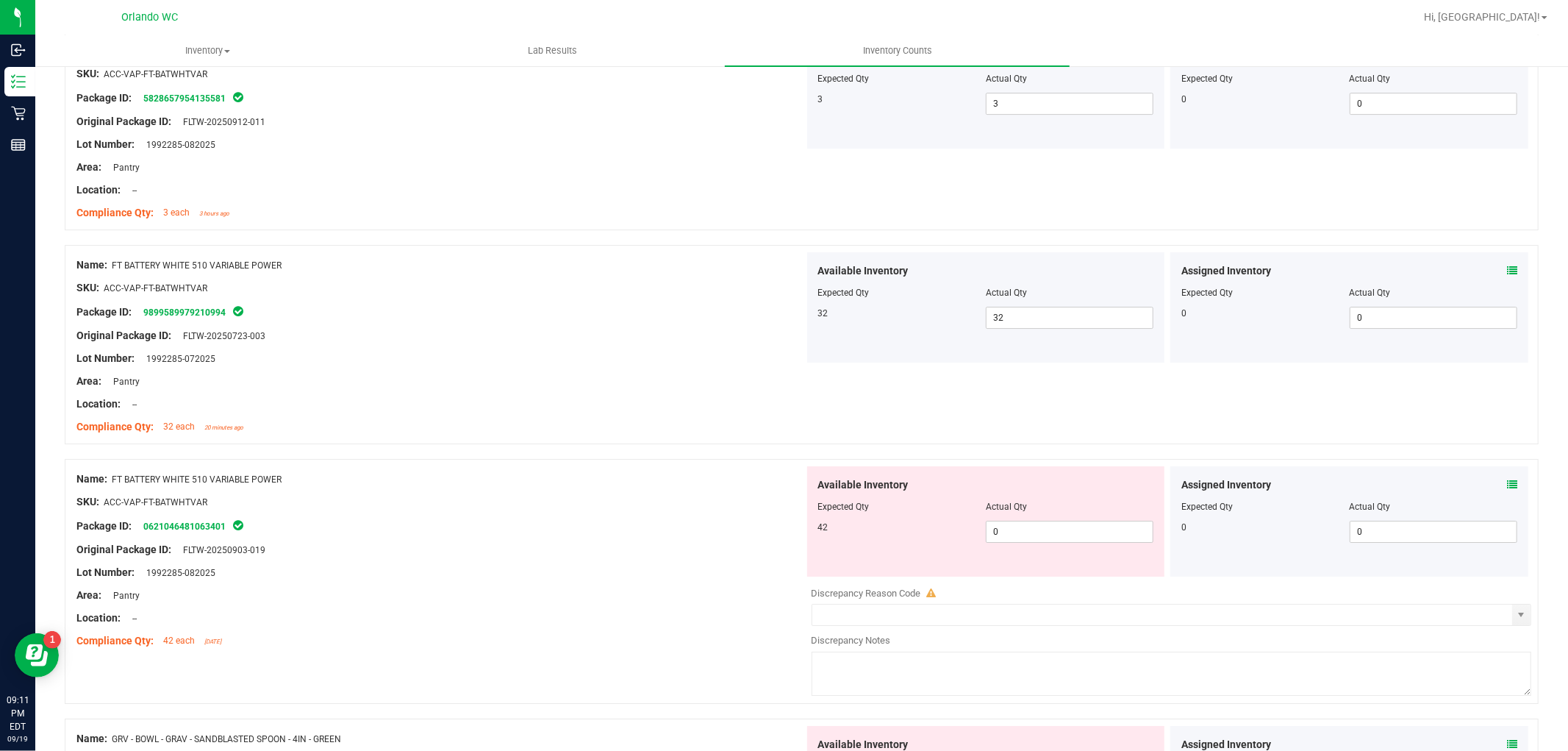
scroll to position [4004, 0]
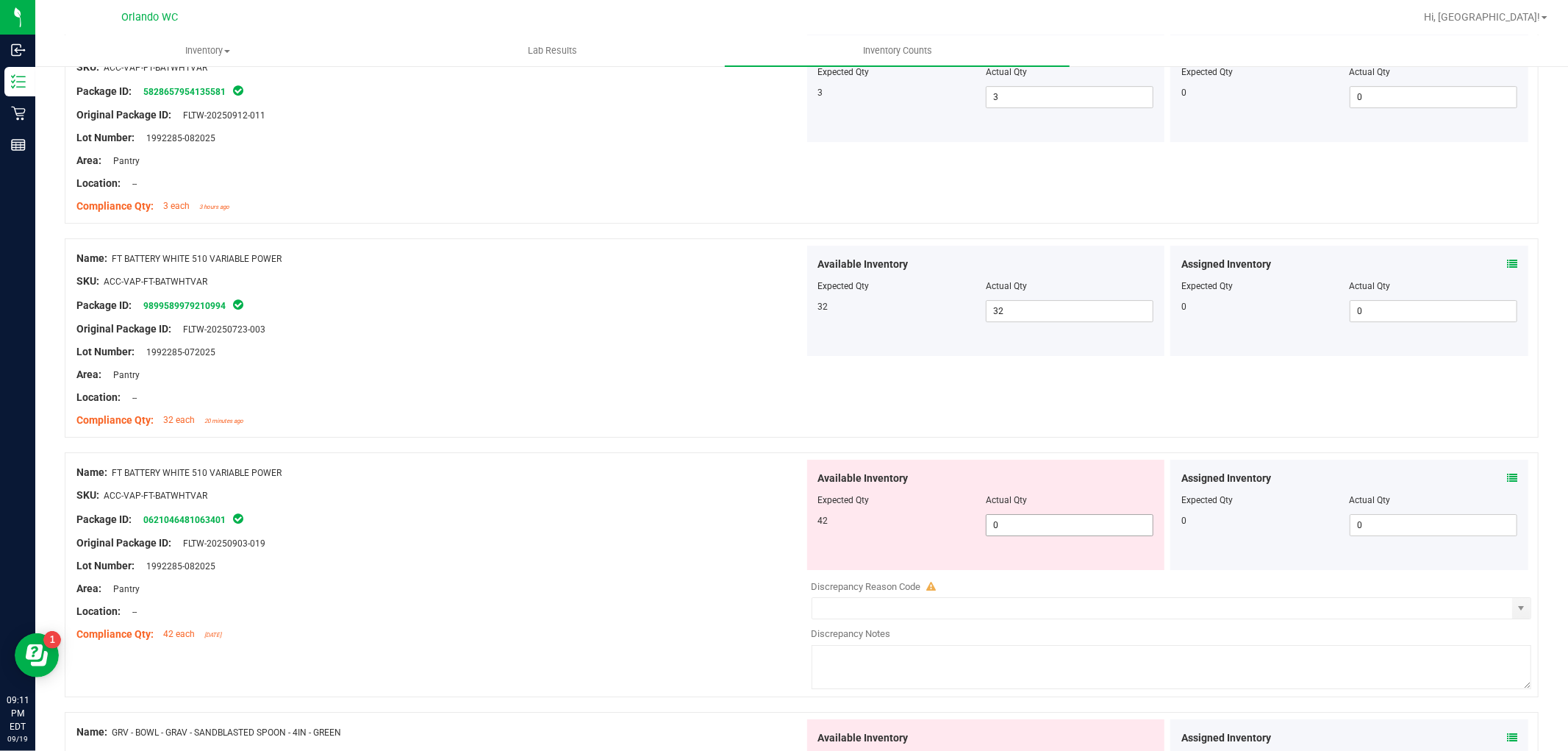
click at [1024, 532] on span "0 0" at bounding box center [1070, 525] width 168 height 22
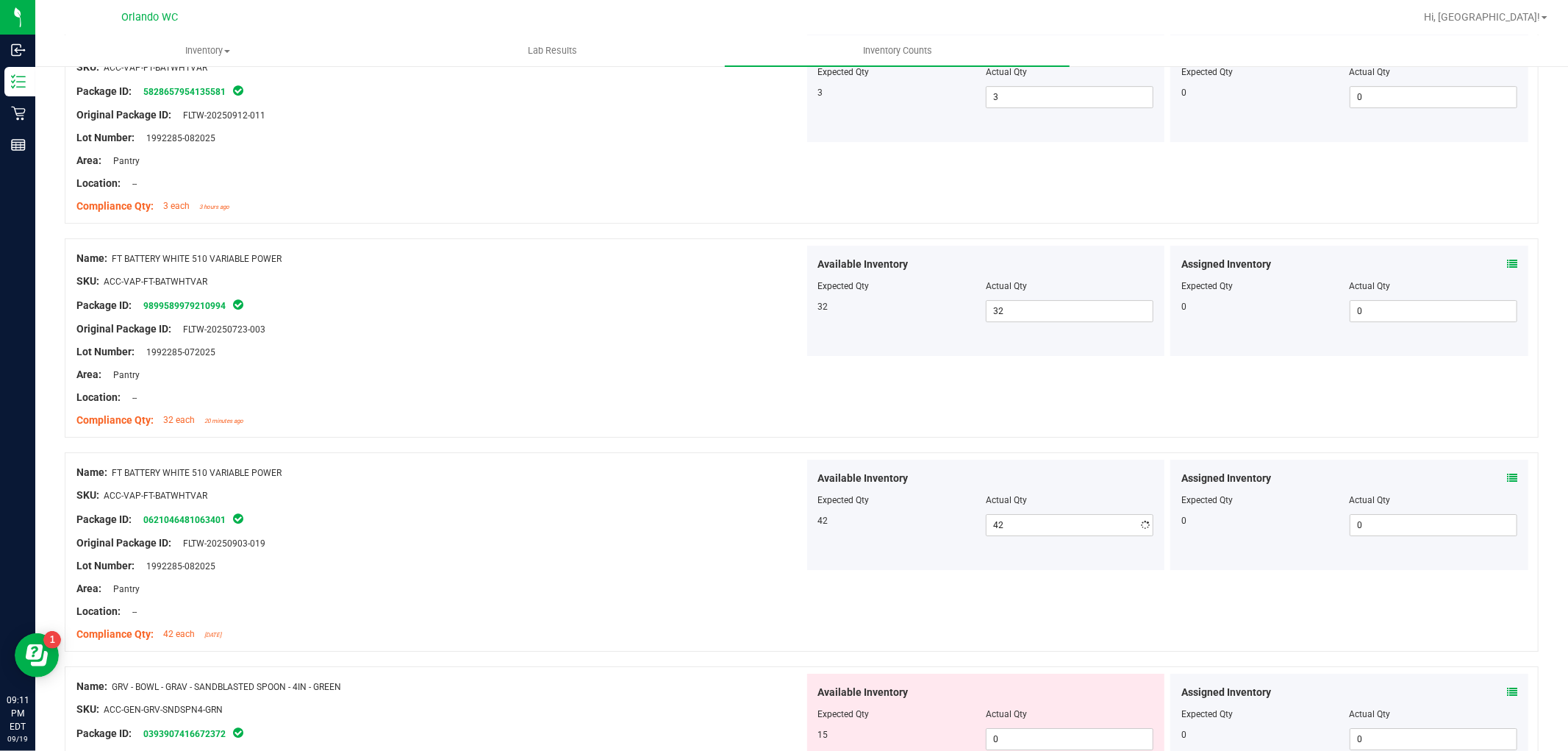
click at [552, 503] on div "SKU: ACC-VAP-FT-BATWHTVAR" at bounding box center [441, 495] width 728 height 15
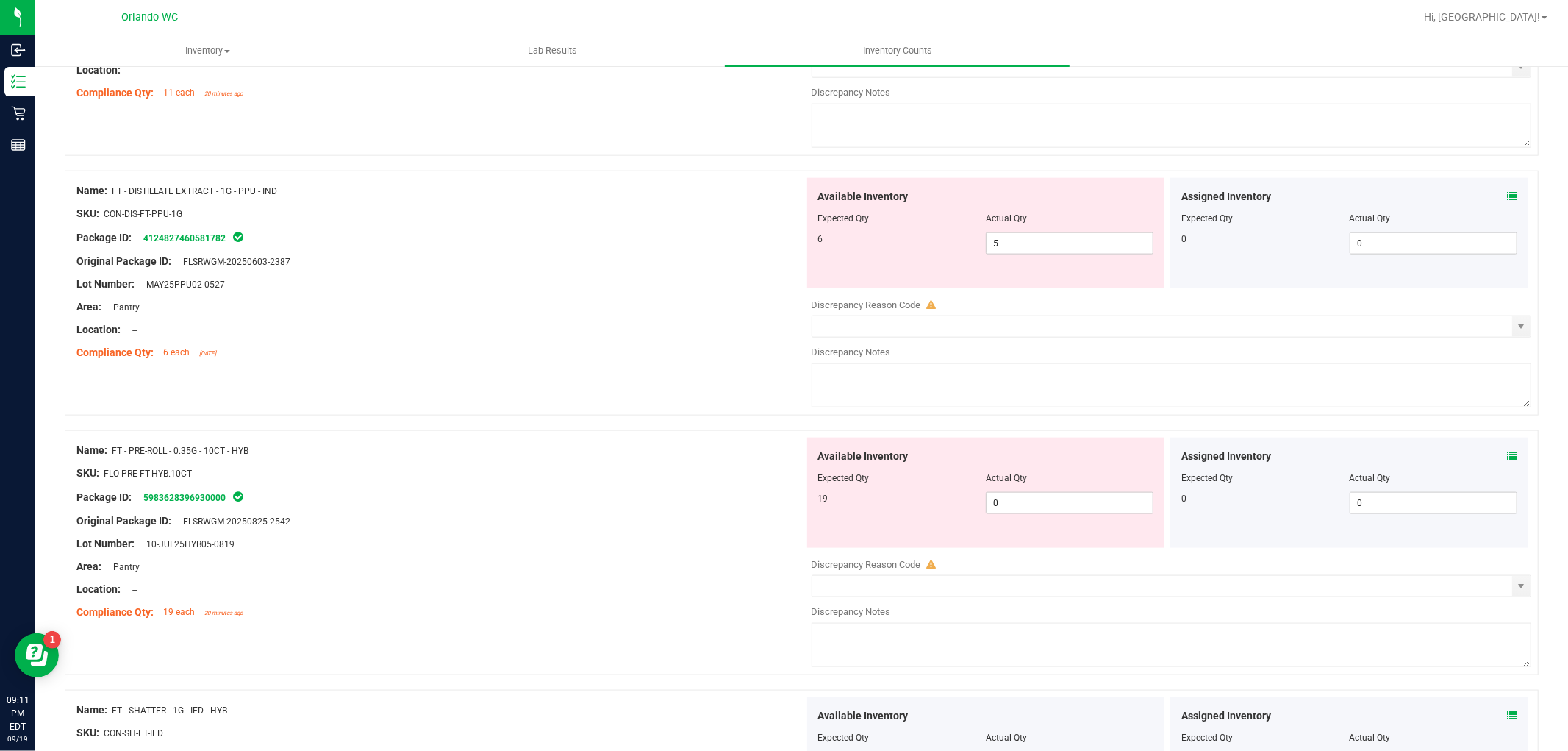
scroll to position [1472, 0]
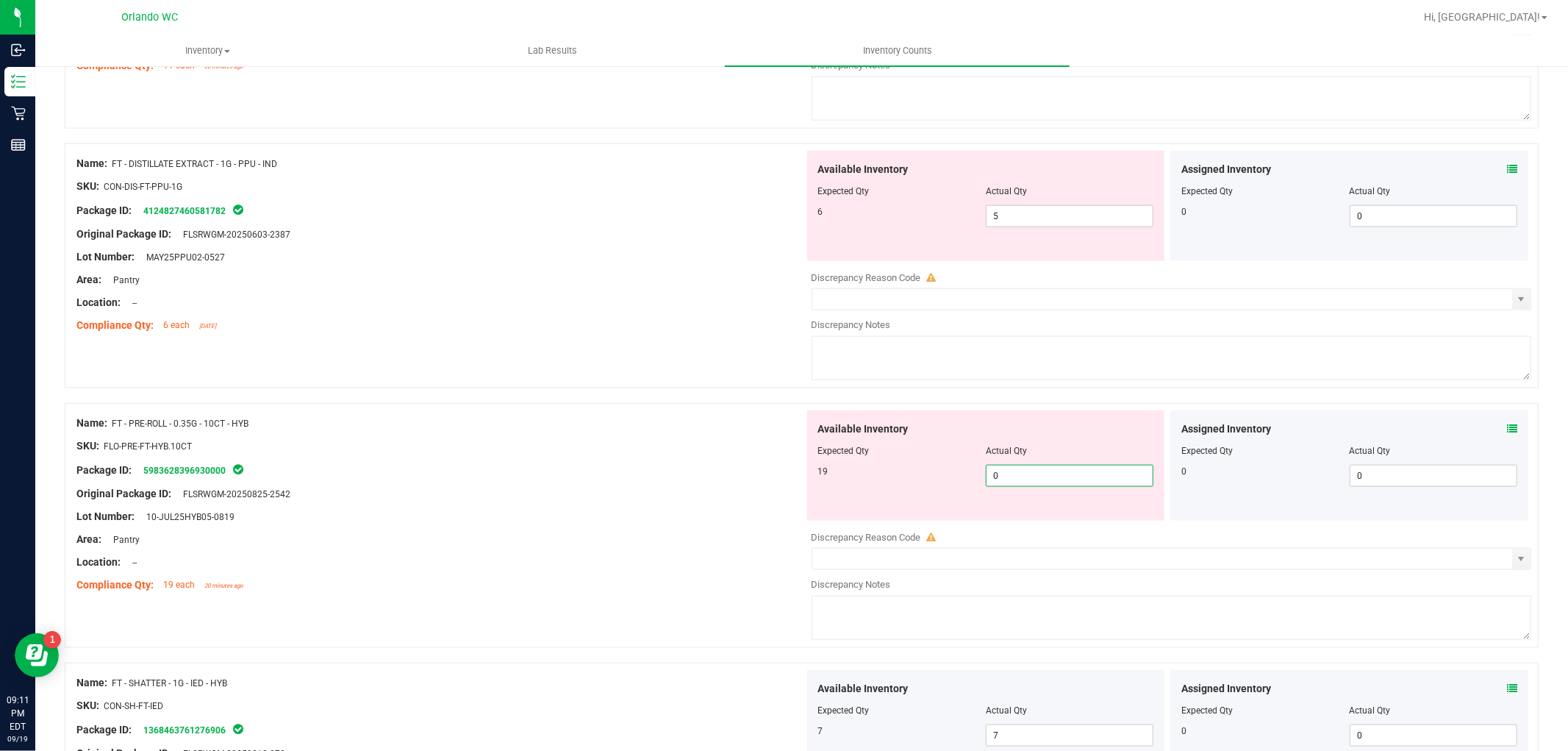
click at [1026, 482] on span "0 0" at bounding box center [1070, 476] width 168 height 22
click at [482, 558] on div "Location: --" at bounding box center [441, 563] width 728 height 15
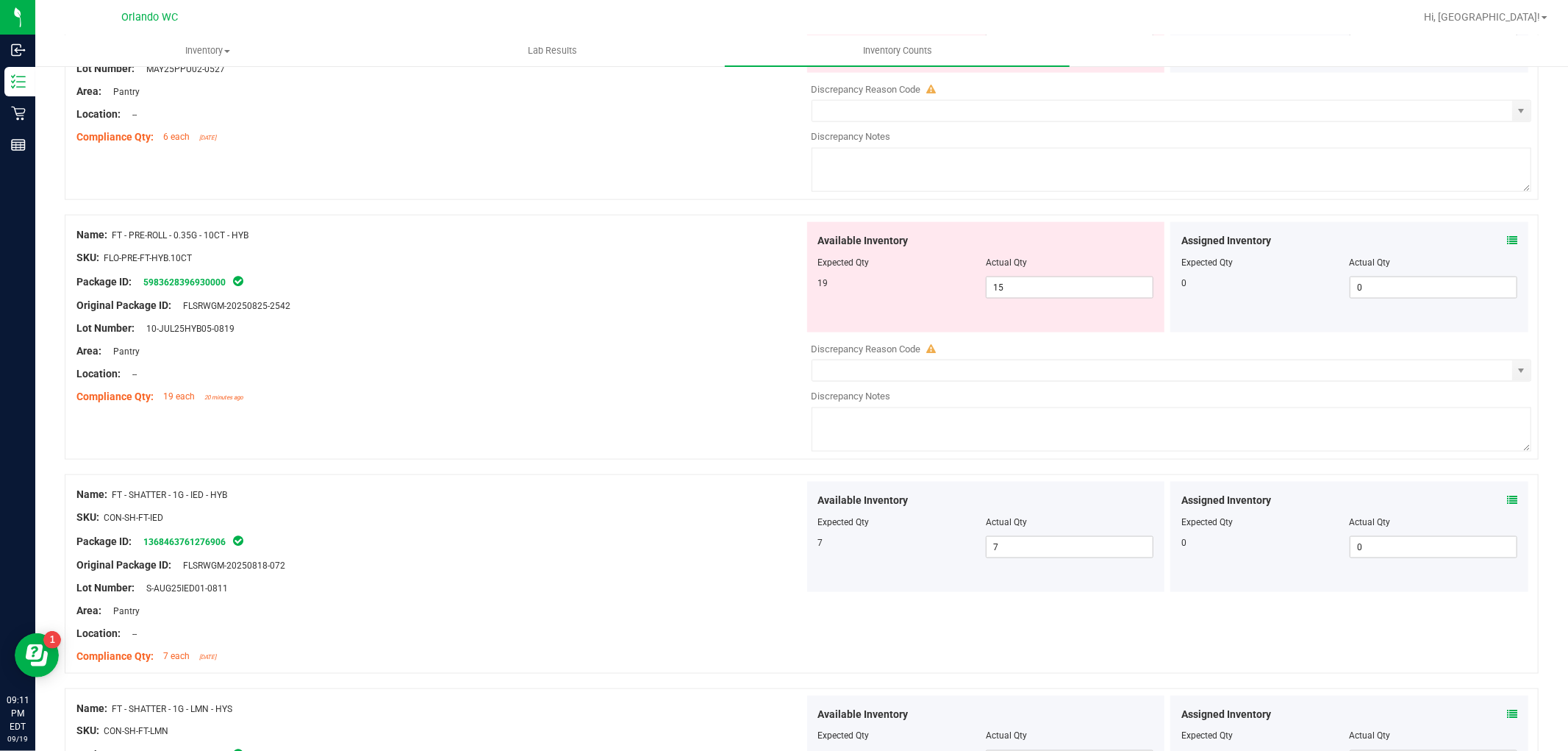
scroll to position [1716, 0]
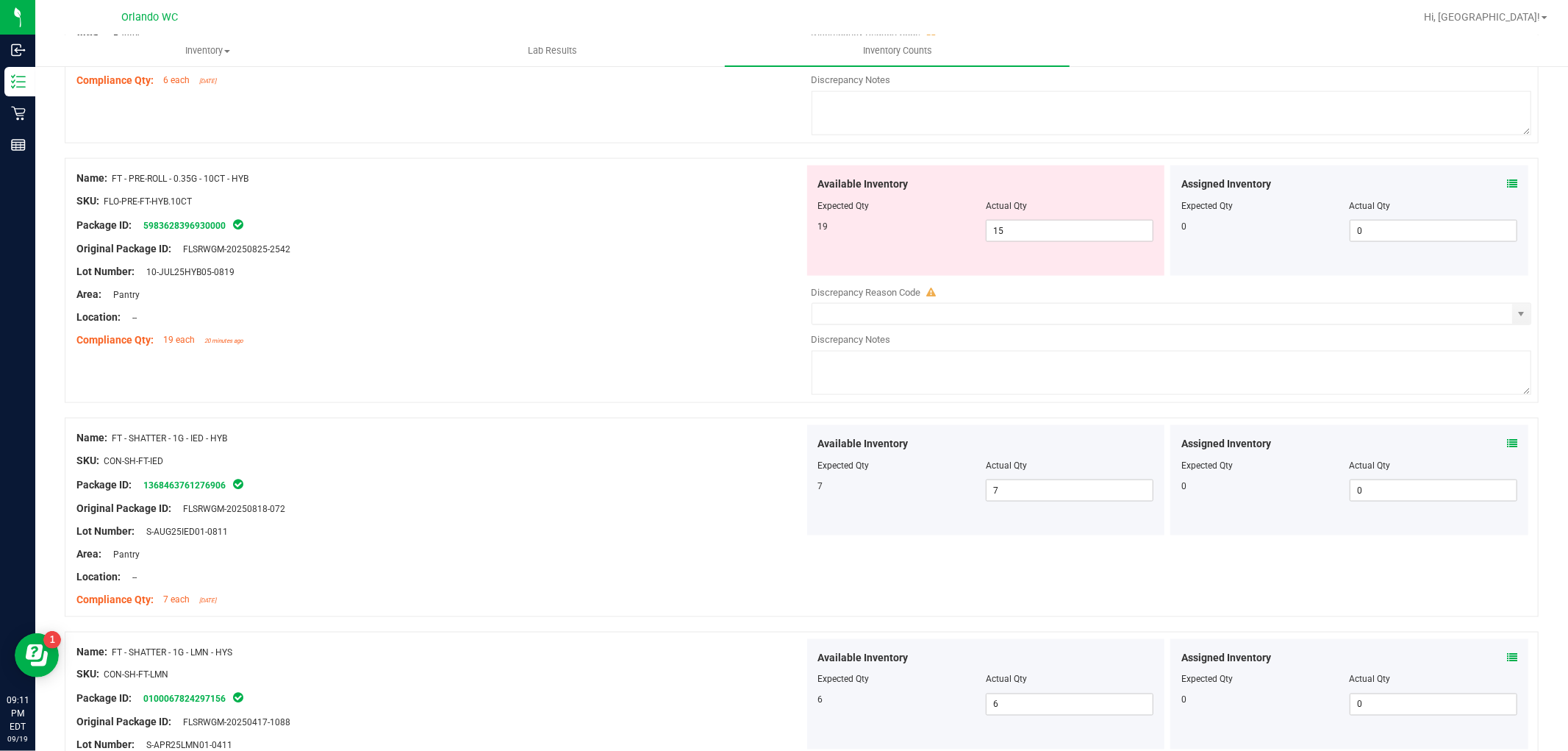
click at [516, 544] on div at bounding box center [441, 542] width 728 height 8
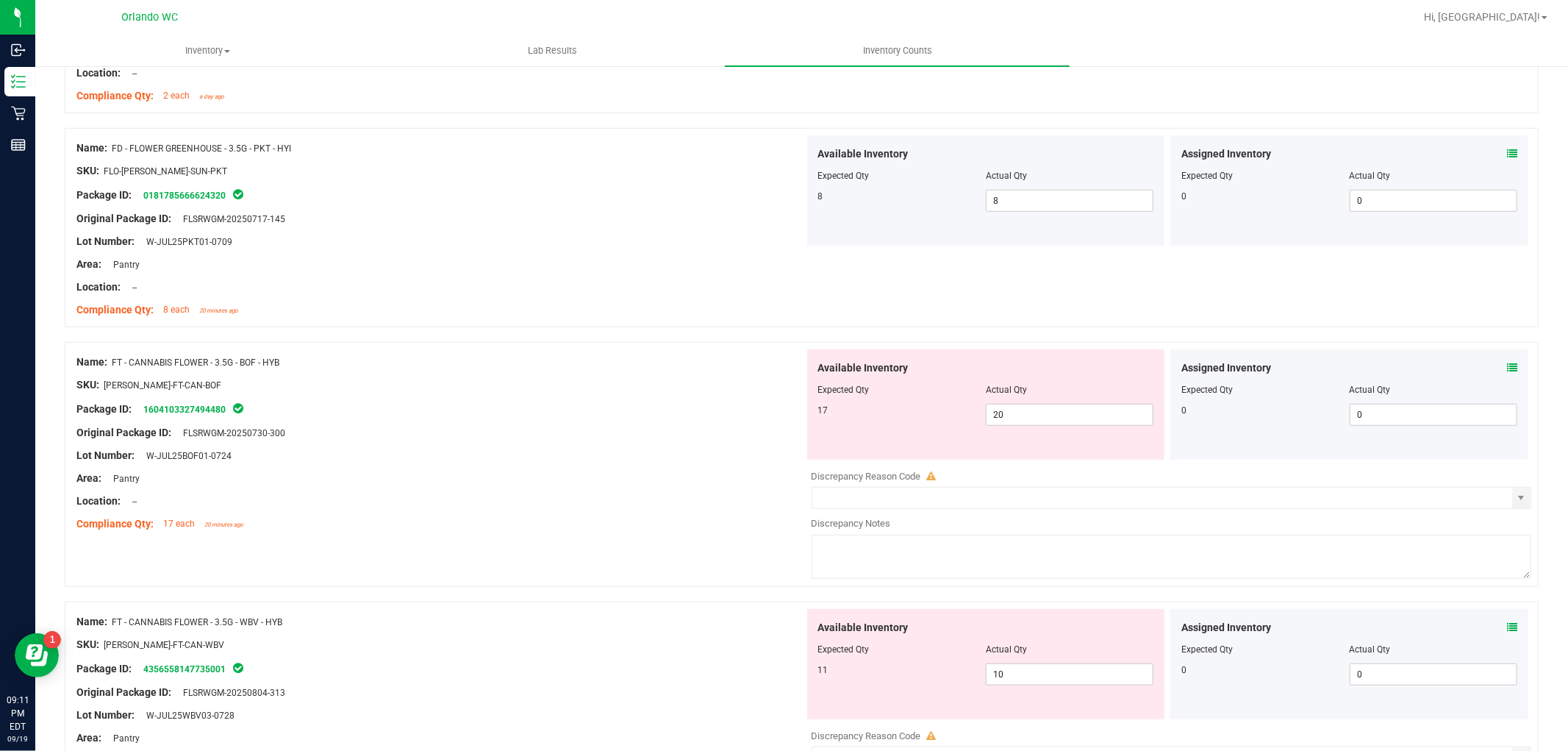
scroll to position [736, 0]
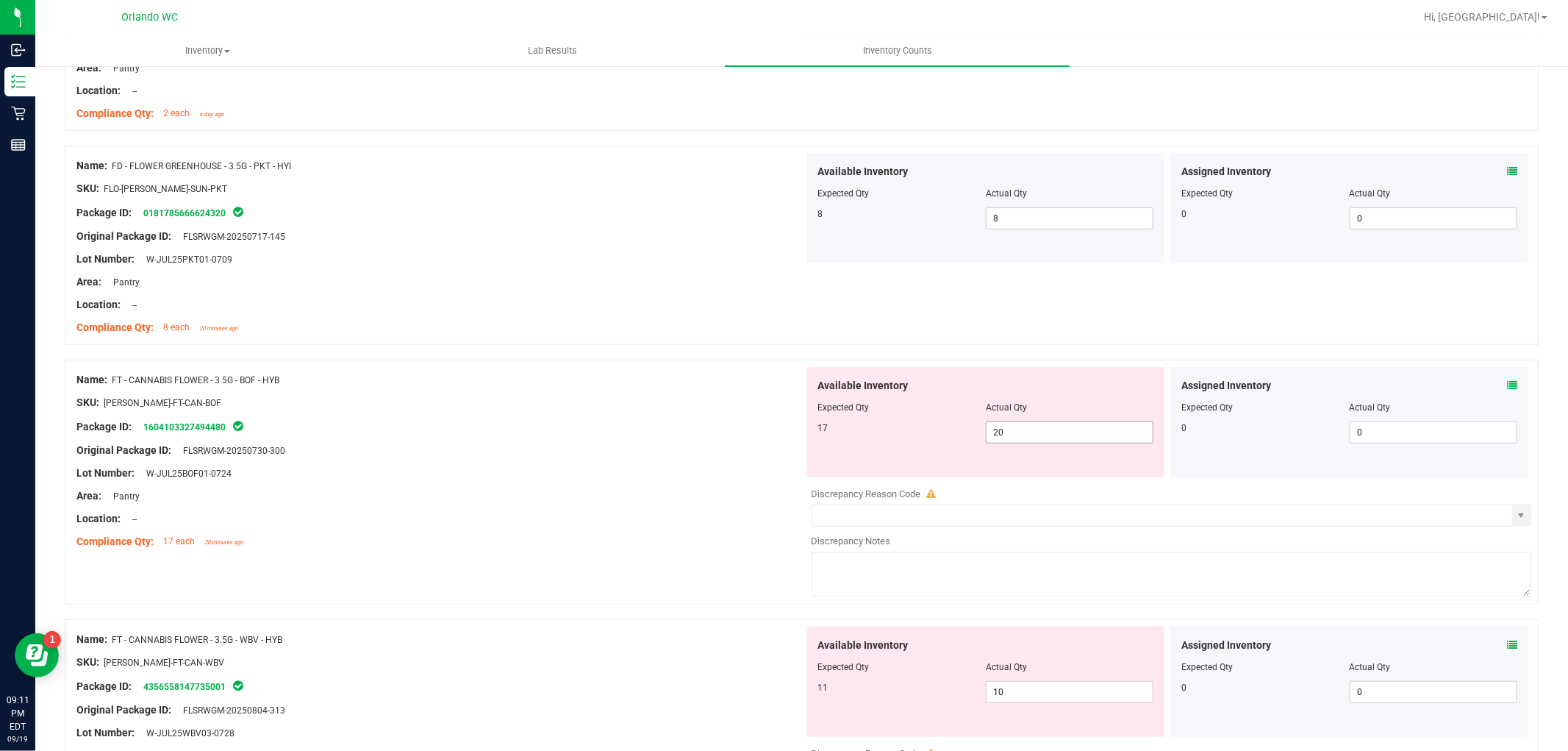
click at [1055, 434] on span "20 20" at bounding box center [1070, 433] width 168 height 22
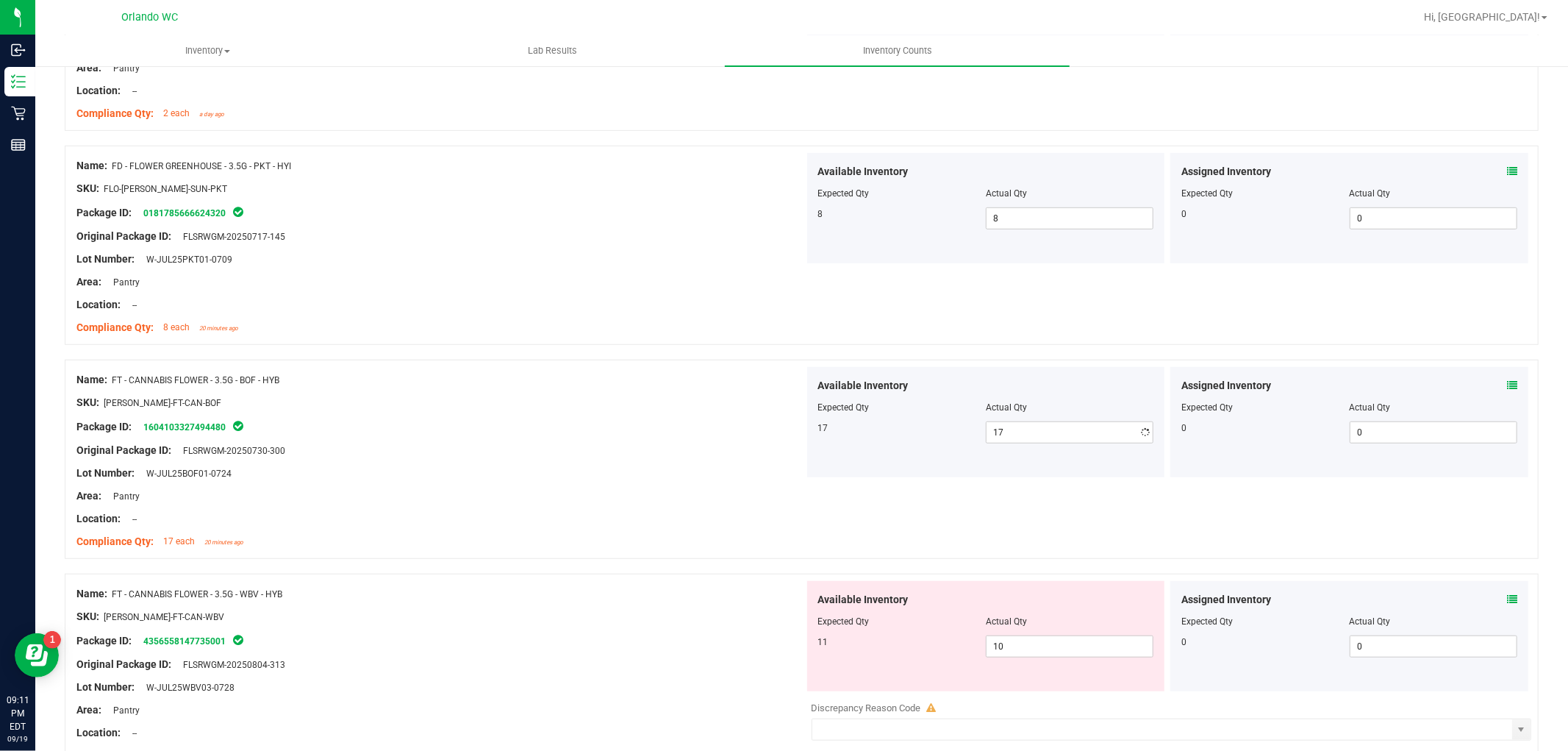
click at [285, 464] on div at bounding box center [441, 461] width 728 height 8
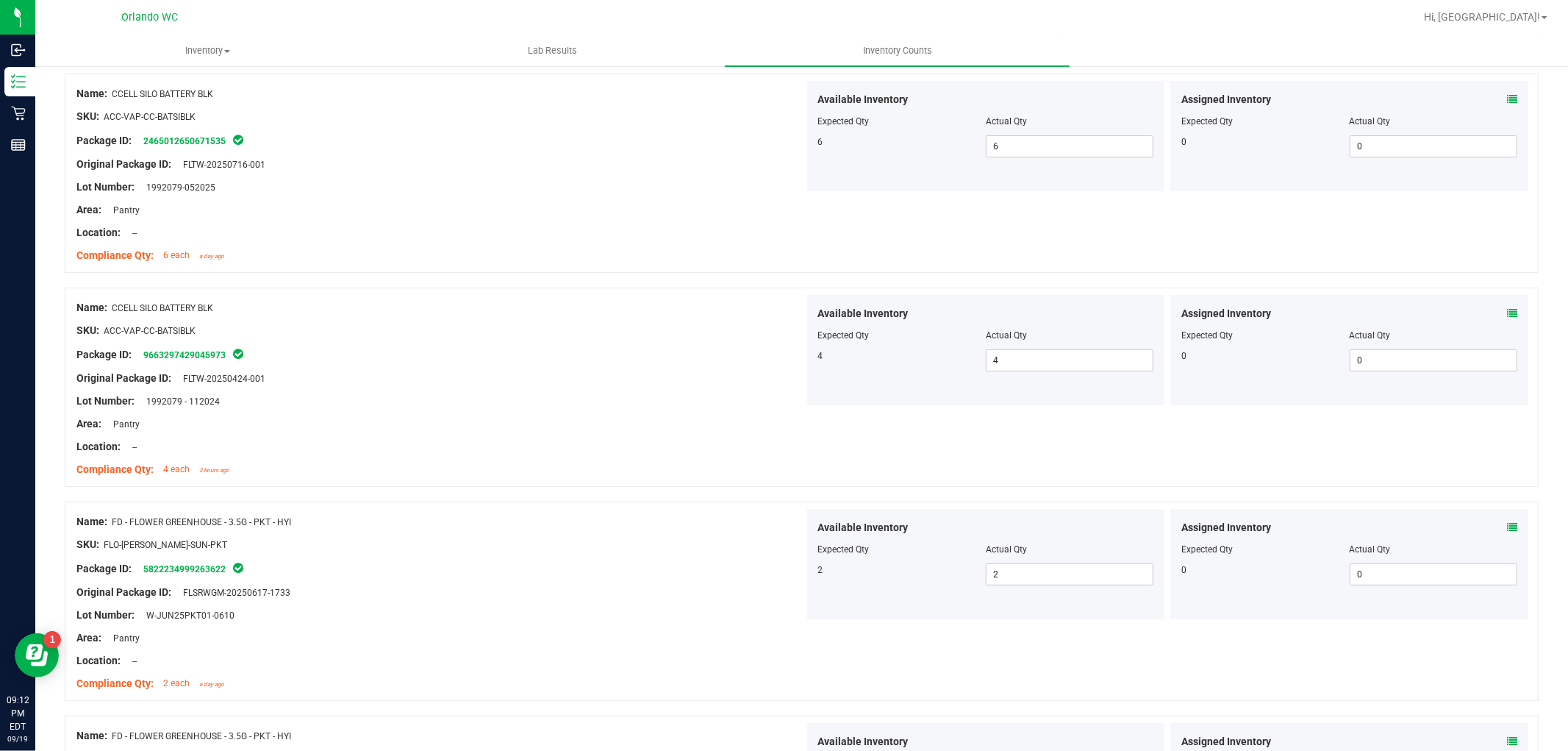
scroll to position [0, 0]
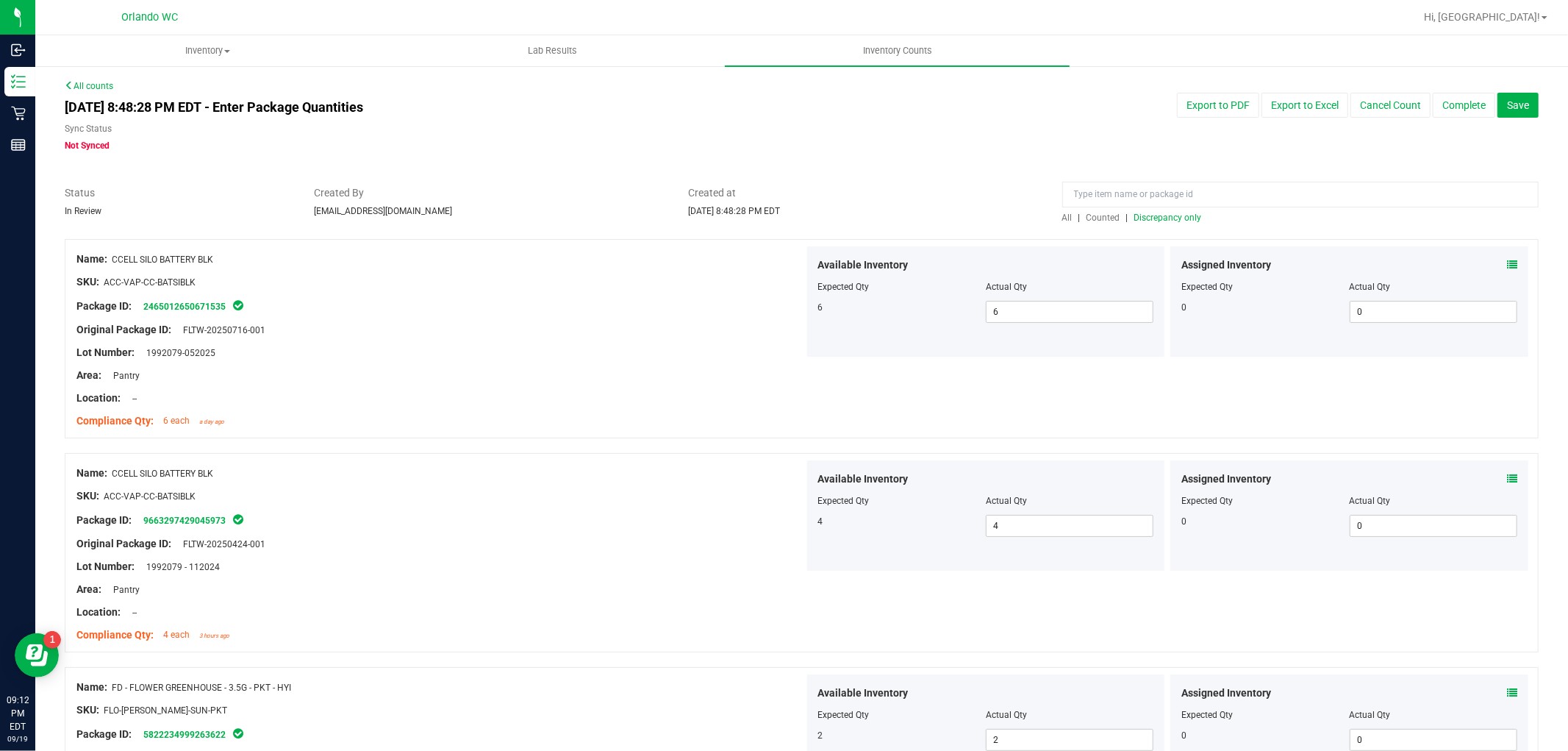
click at [1142, 214] on span "Discrepancy only" at bounding box center [1169, 218] width 68 height 10
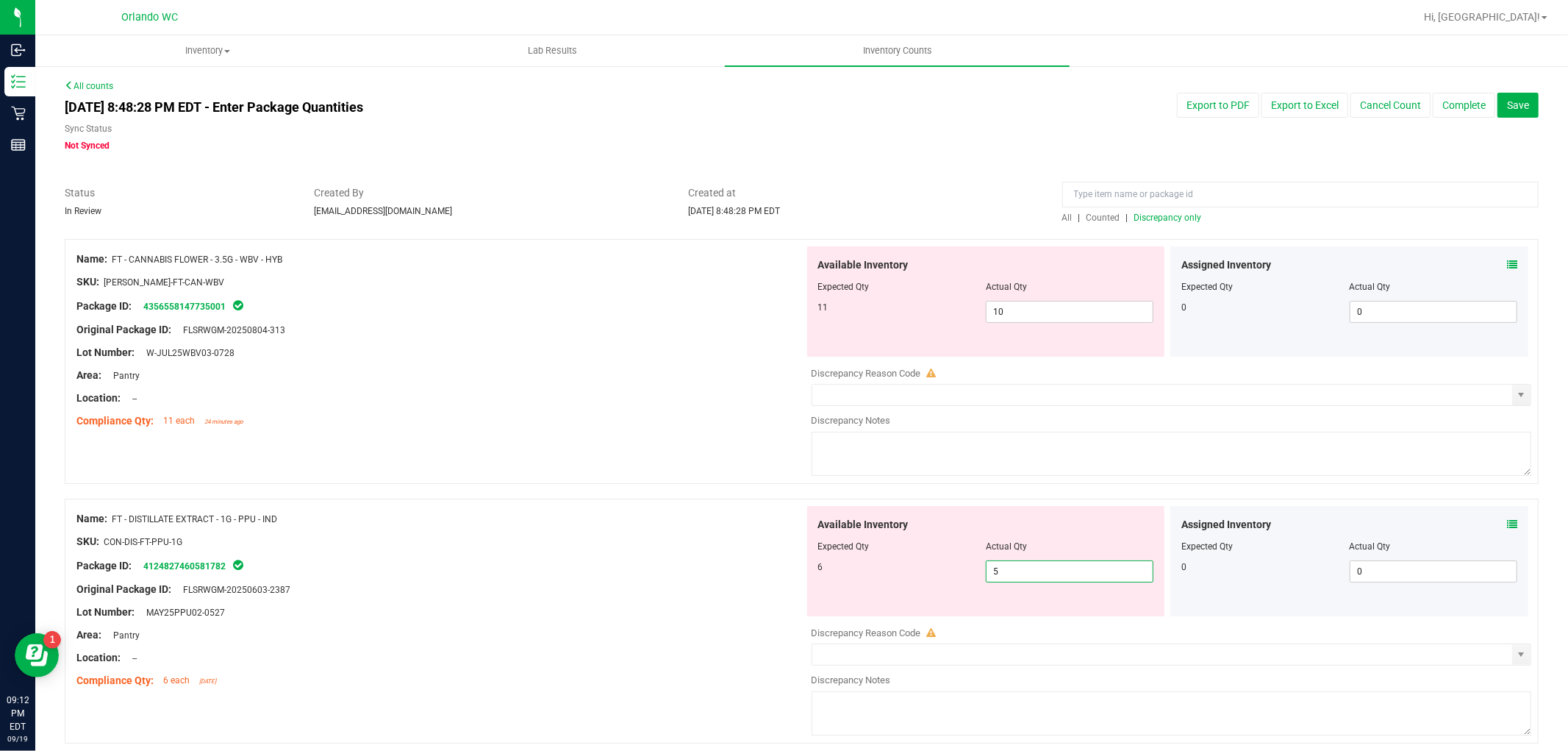
click at [1039, 565] on span "5 5" at bounding box center [1070, 572] width 168 height 22
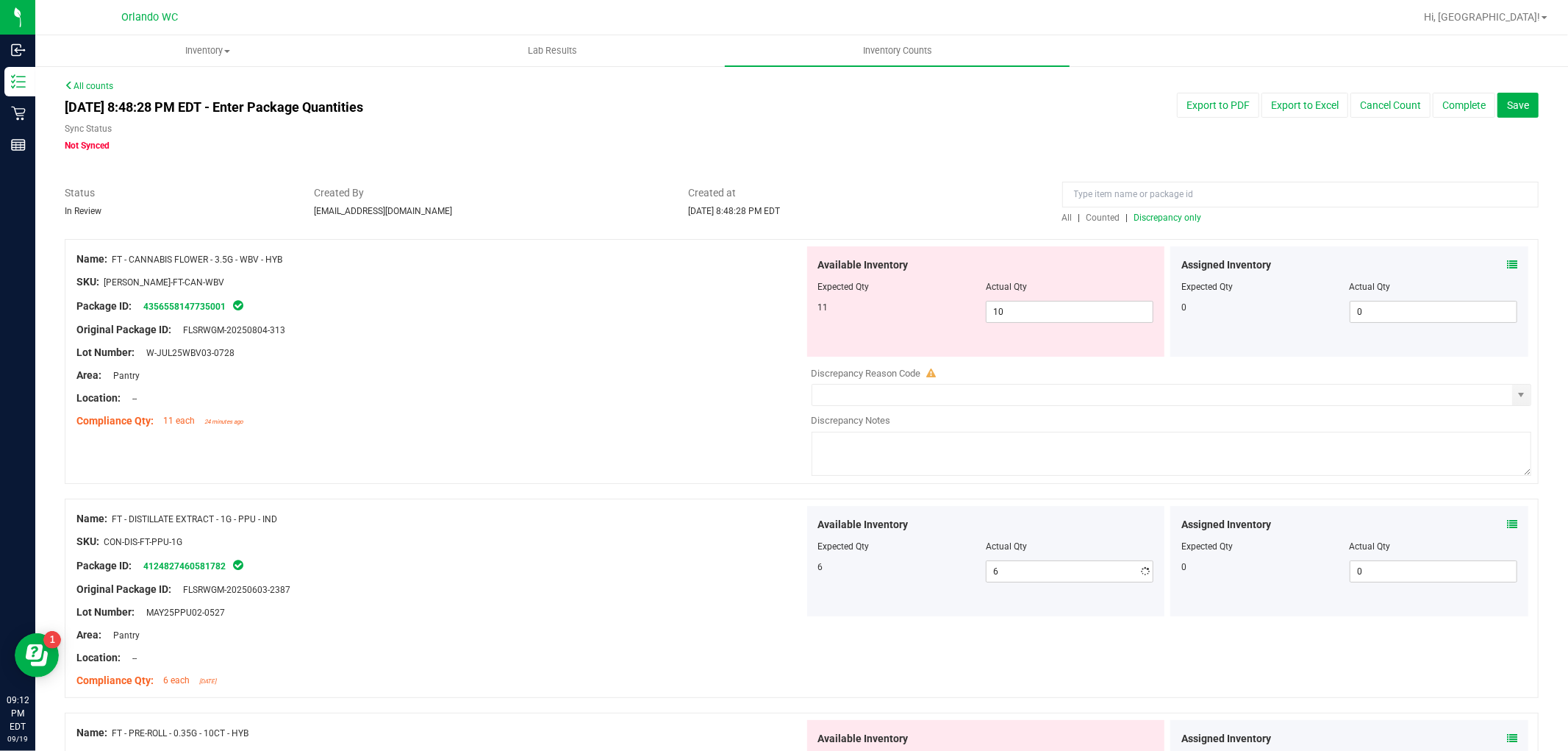
click at [751, 506] on div "Name: FT - DISTILLATE EXTRACT - 1G - PPU - IND SKU: CON-DIS-FT-PPU-1G Package I…" at bounding box center [441, 600] width 728 height 188
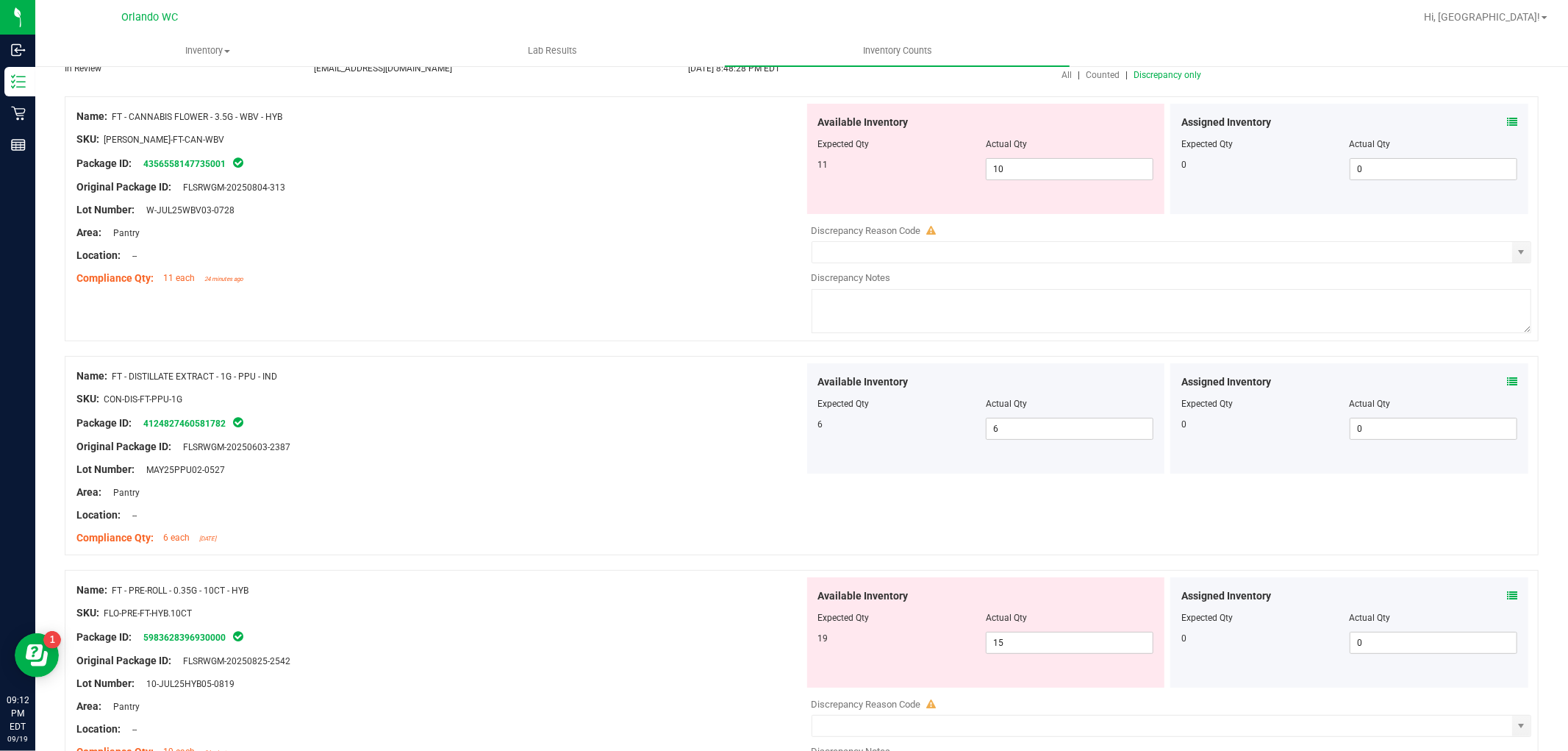
scroll to position [163, 0]
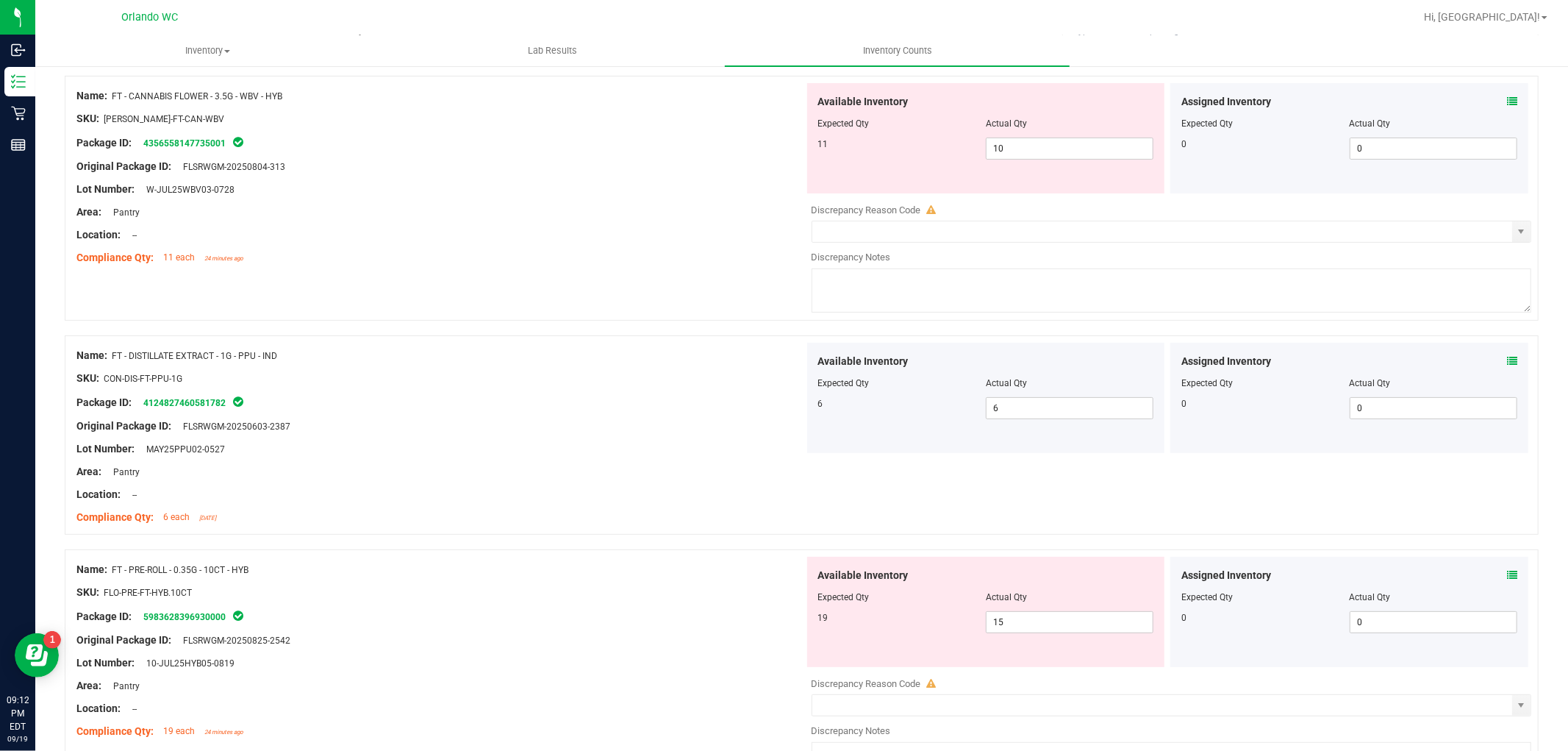
click at [272, 95] on span "FT - CANNABIS FLOWER - 3.5G - WBV - HYB" at bounding box center [197, 96] width 171 height 10
click at [611, 246] on div at bounding box center [441, 246] width 728 height 8
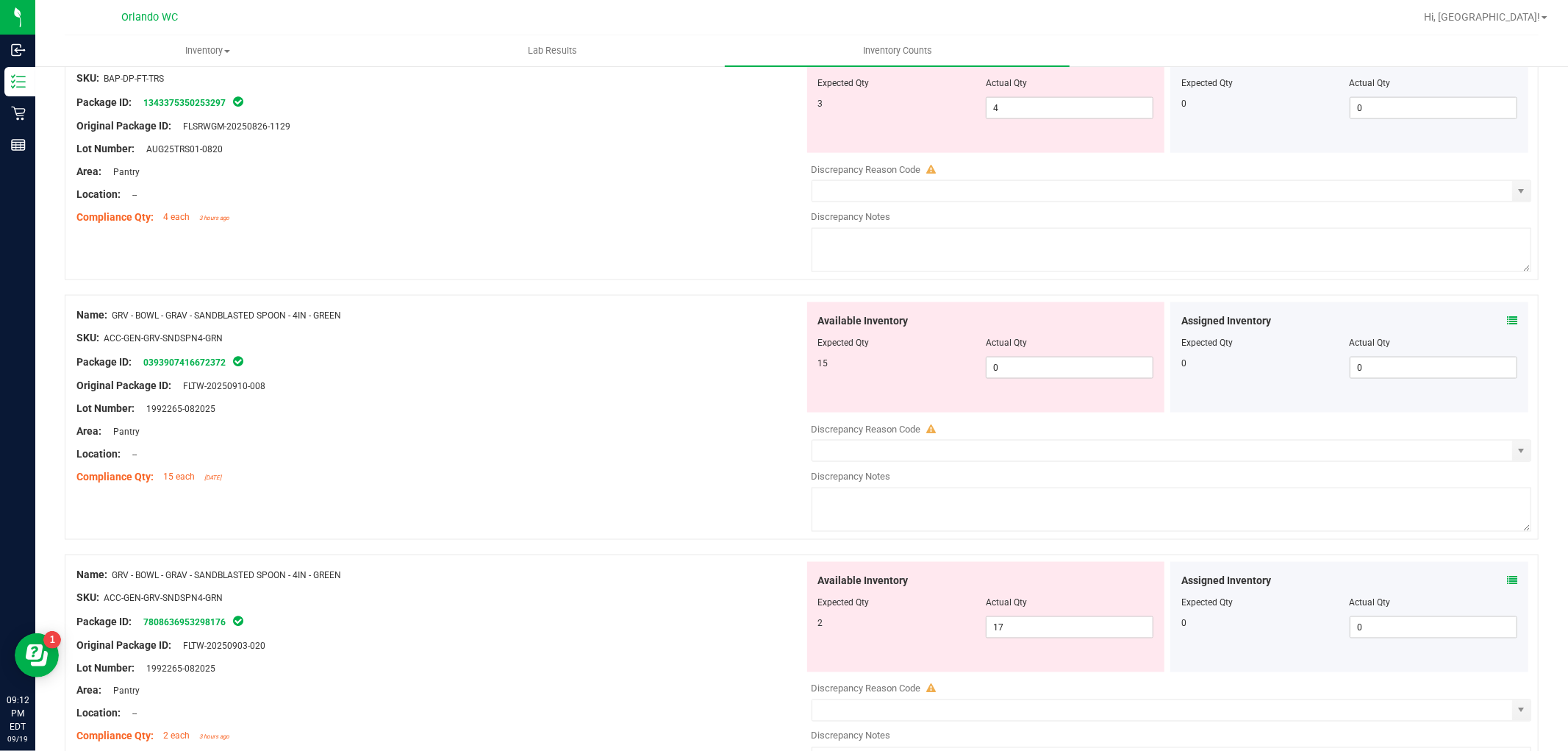
scroll to position [1798, 0]
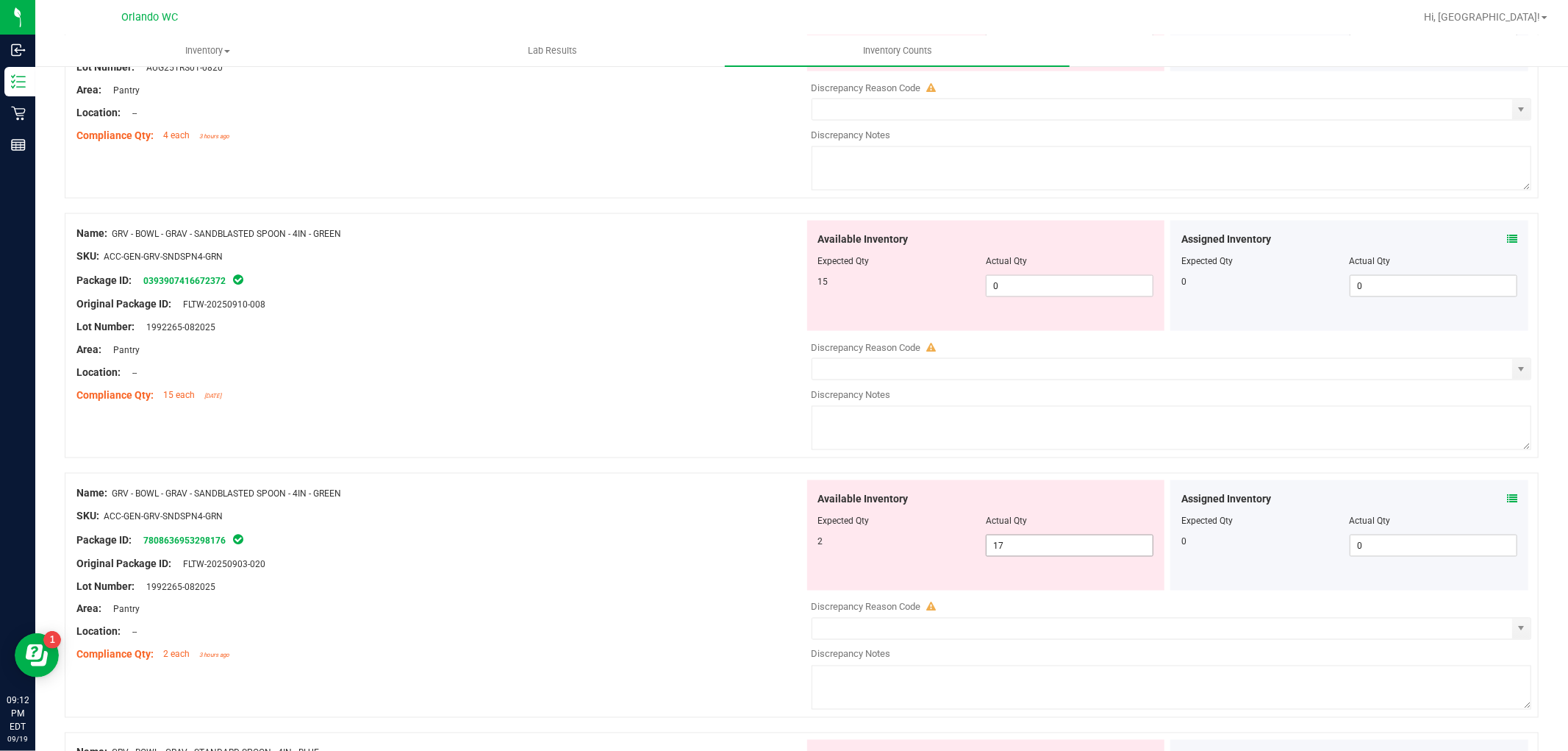
click at [1043, 552] on span "17 17" at bounding box center [1070, 546] width 168 height 22
click at [1024, 295] on span "0 0" at bounding box center [1070, 286] width 168 height 22
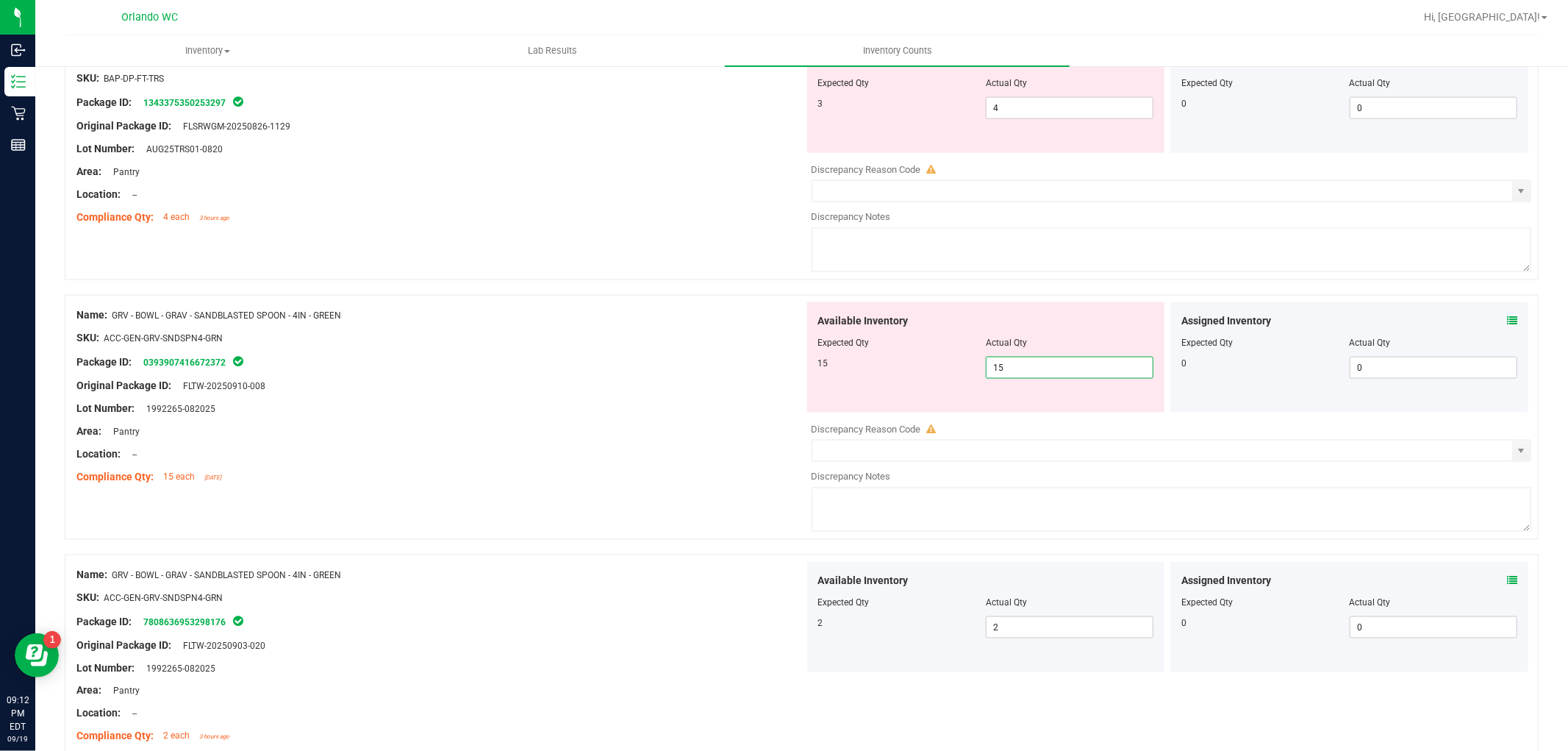
click at [561, 362] on div "Package ID: 0393907416672372" at bounding box center [441, 362] width 728 height 18
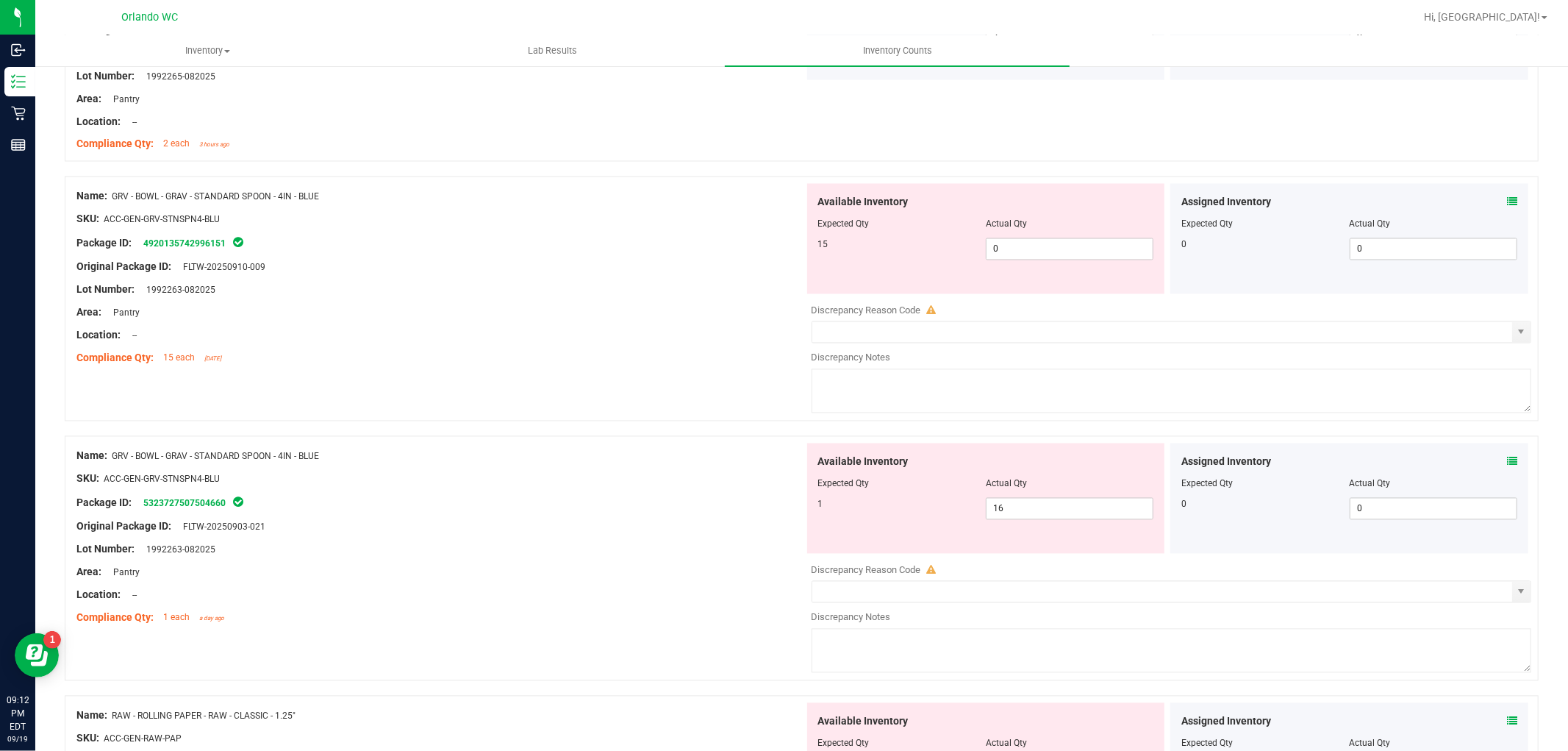
scroll to position [2288, 0]
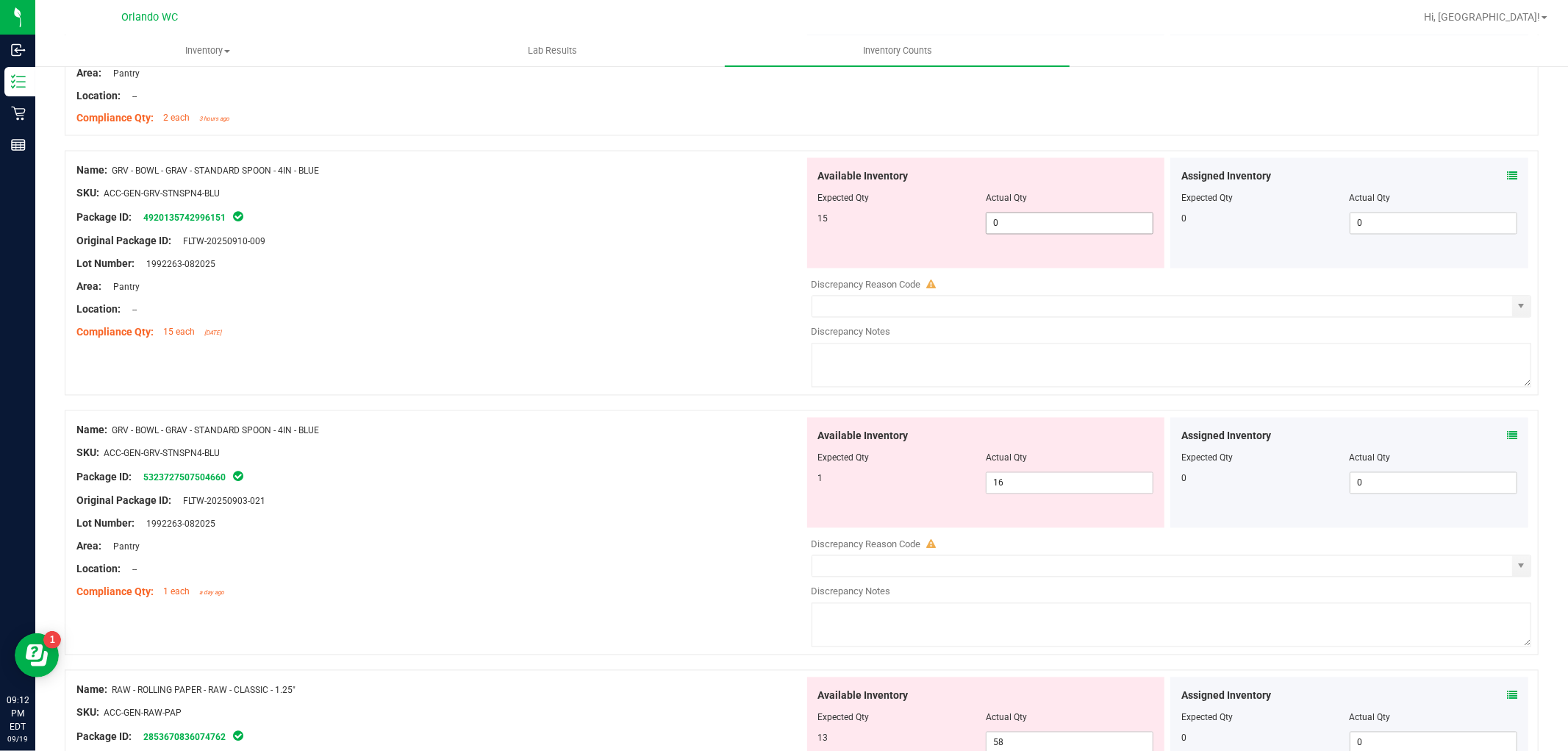
click at [1063, 222] on span "0 0" at bounding box center [1070, 224] width 168 height 22
click at [1037, 491] on div "Available Inventory Expected Qty Actual Qty 1 16 16" at bounding box center [1169, 535] width 728 height 233
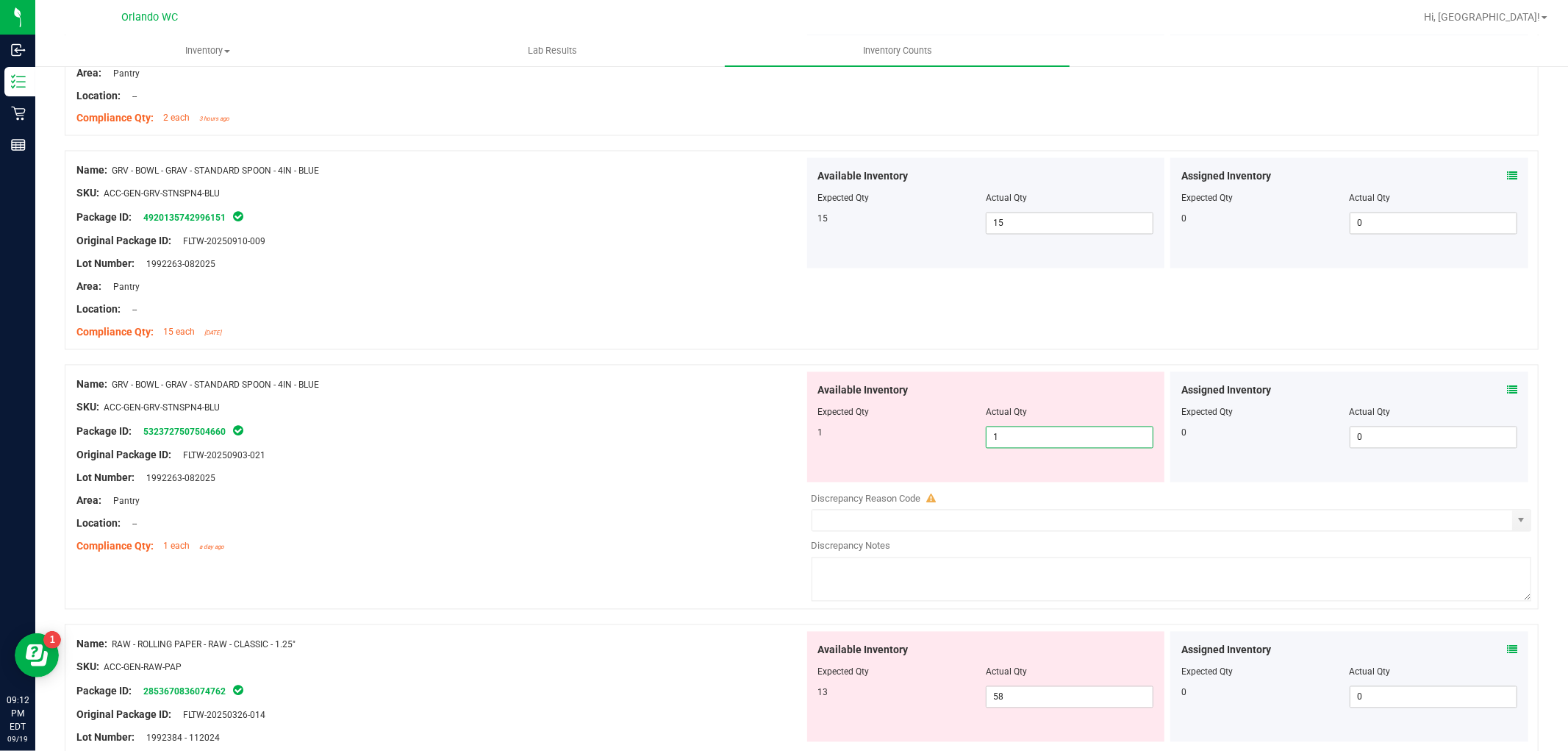
click at [616, 356] on div at bounding box center [802, 356] width 1474 height 14
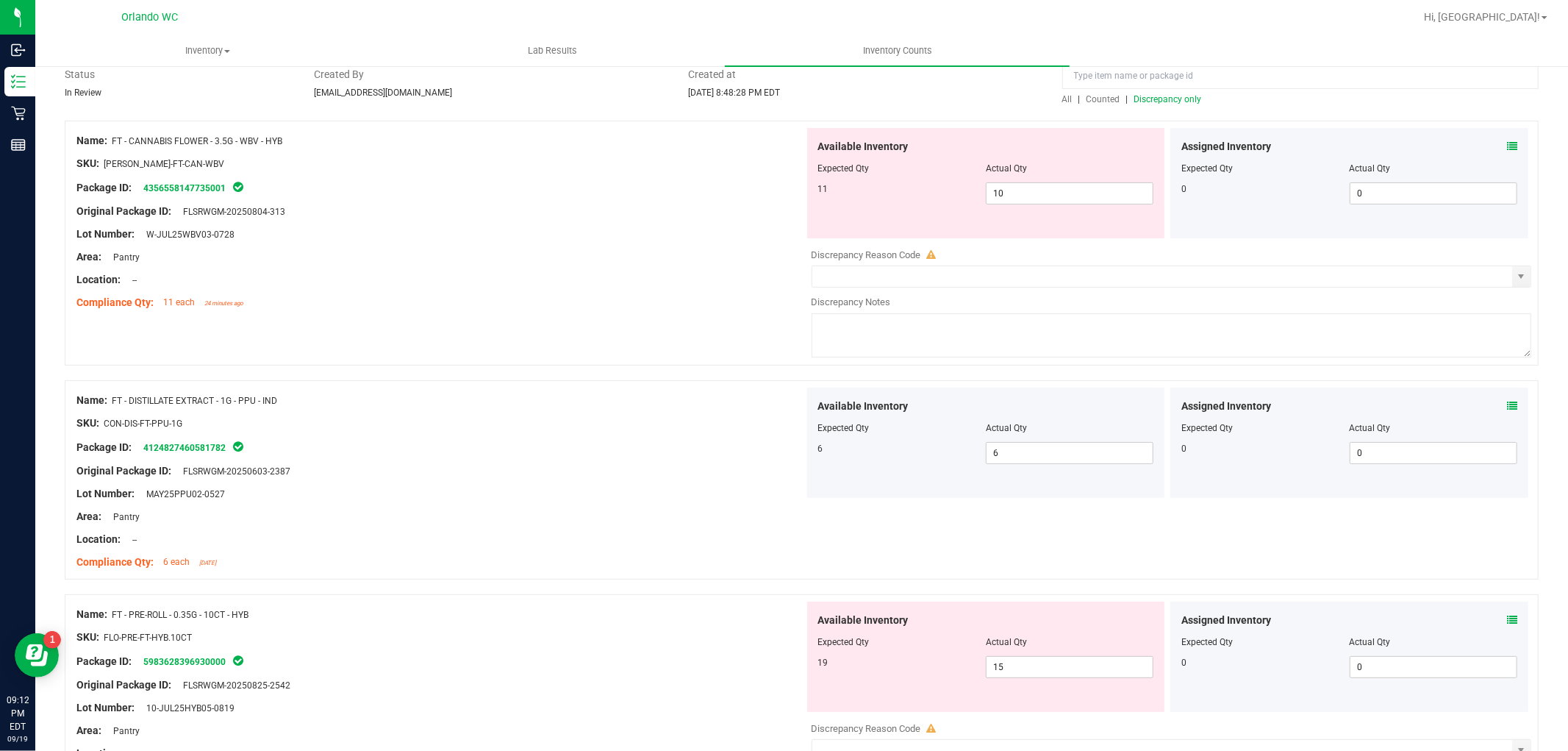
scroll to position [13, 0]
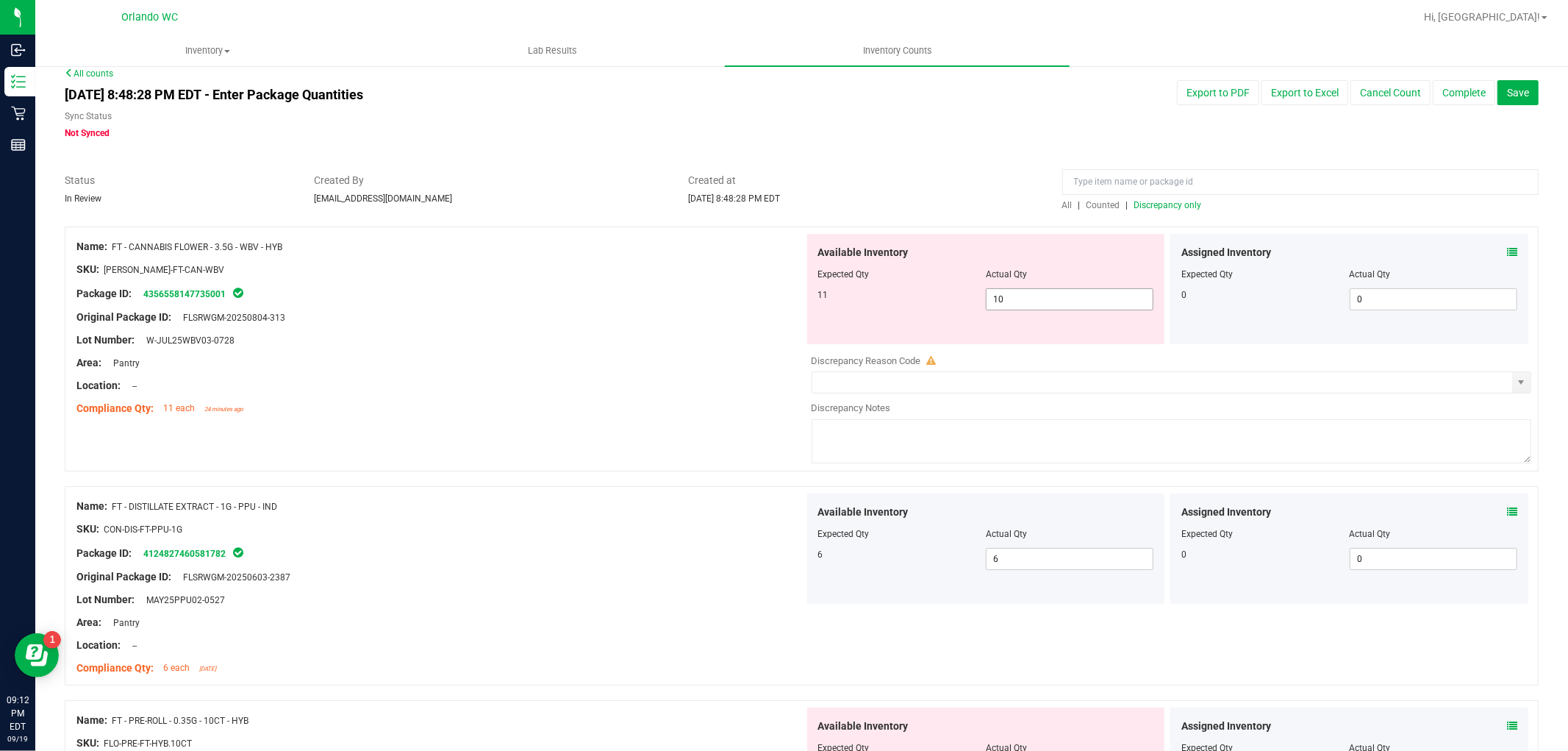
click at [1053, 299] on span "10 10" at bounding box center [1070, 299] width 168 height 22
click at [637, 371] on div at bounding box center [441, 374] width 728 height 8
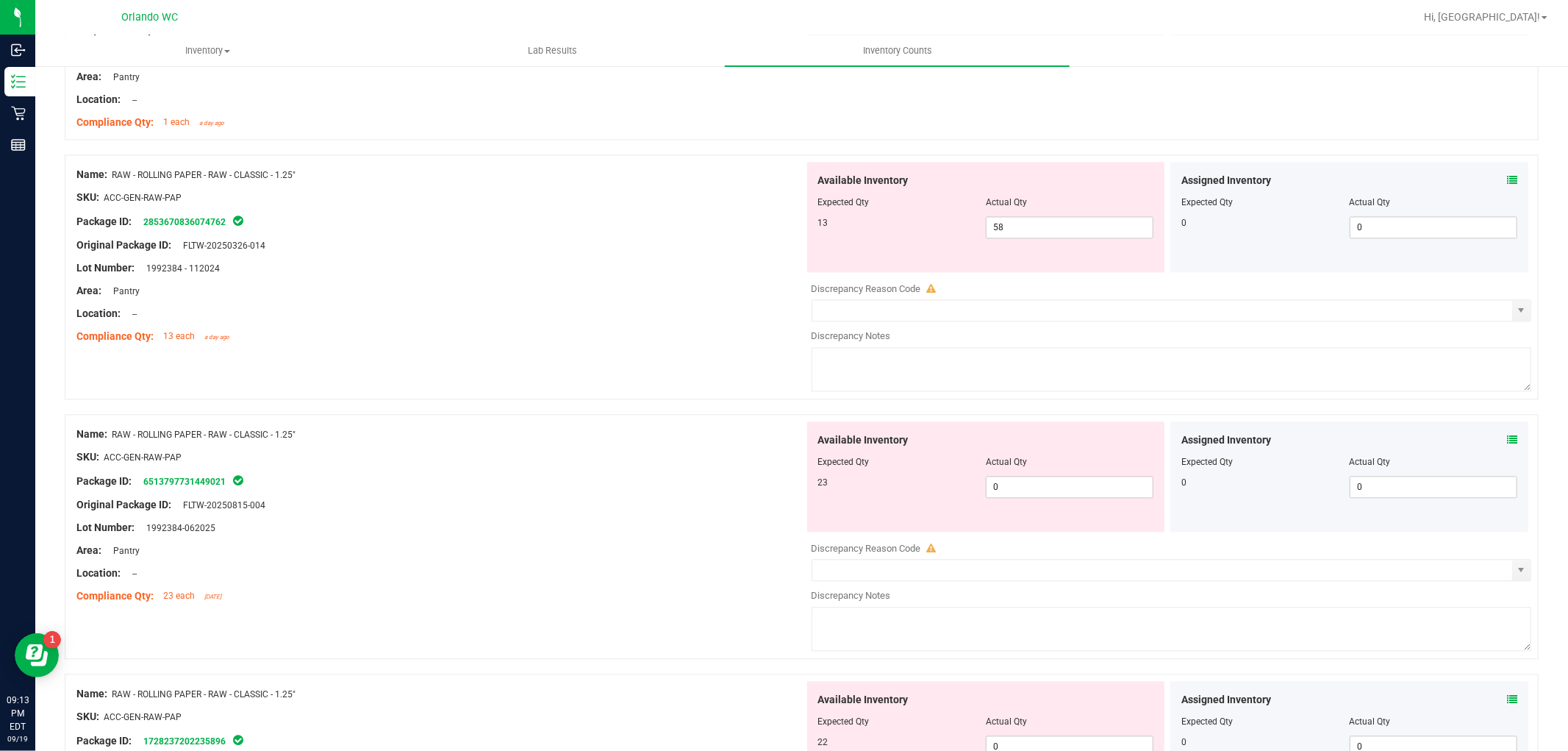
scroll to position [2697, 0]
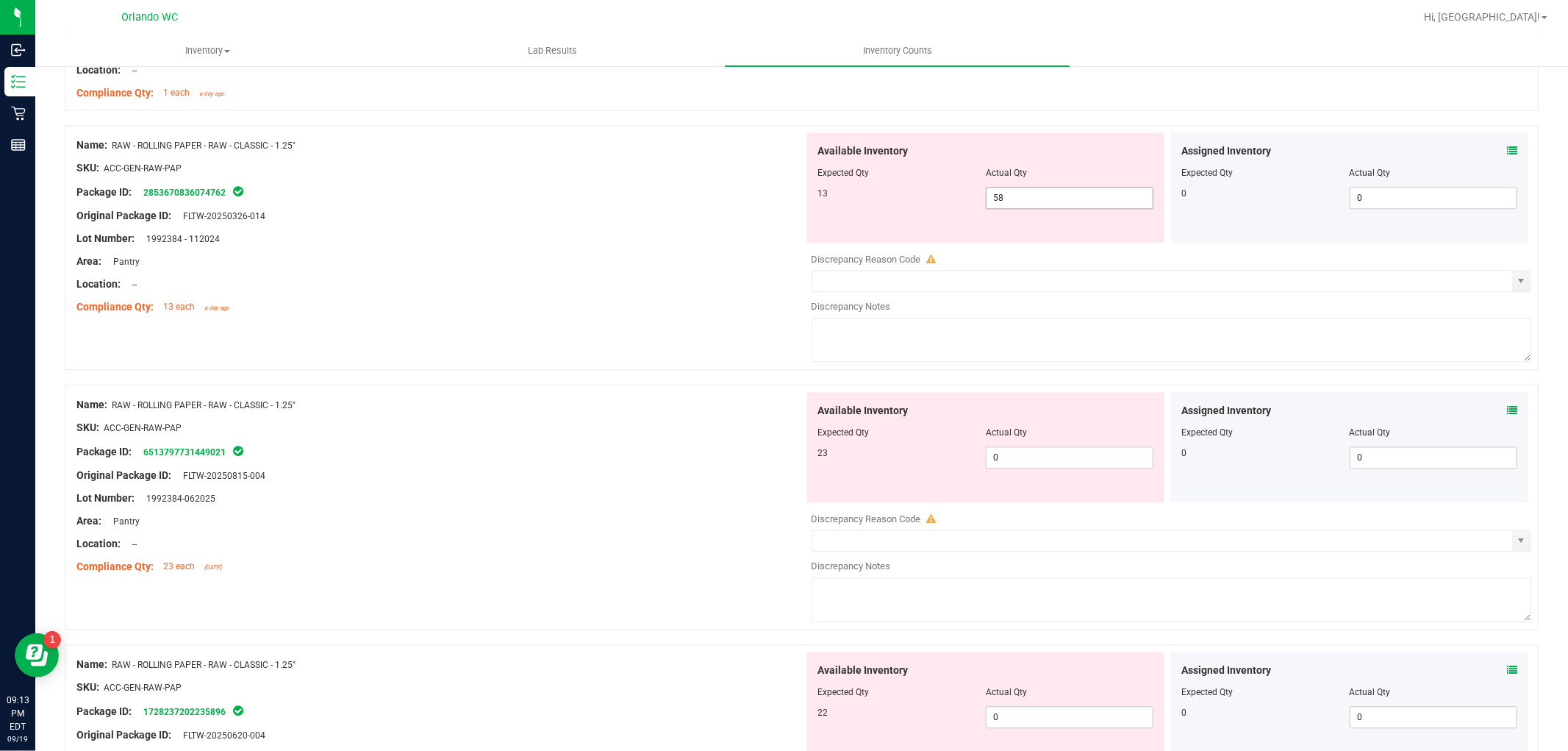
click at [1016, 204] on span "58 58" at bounding box center [1070, 198] width 168 height 22
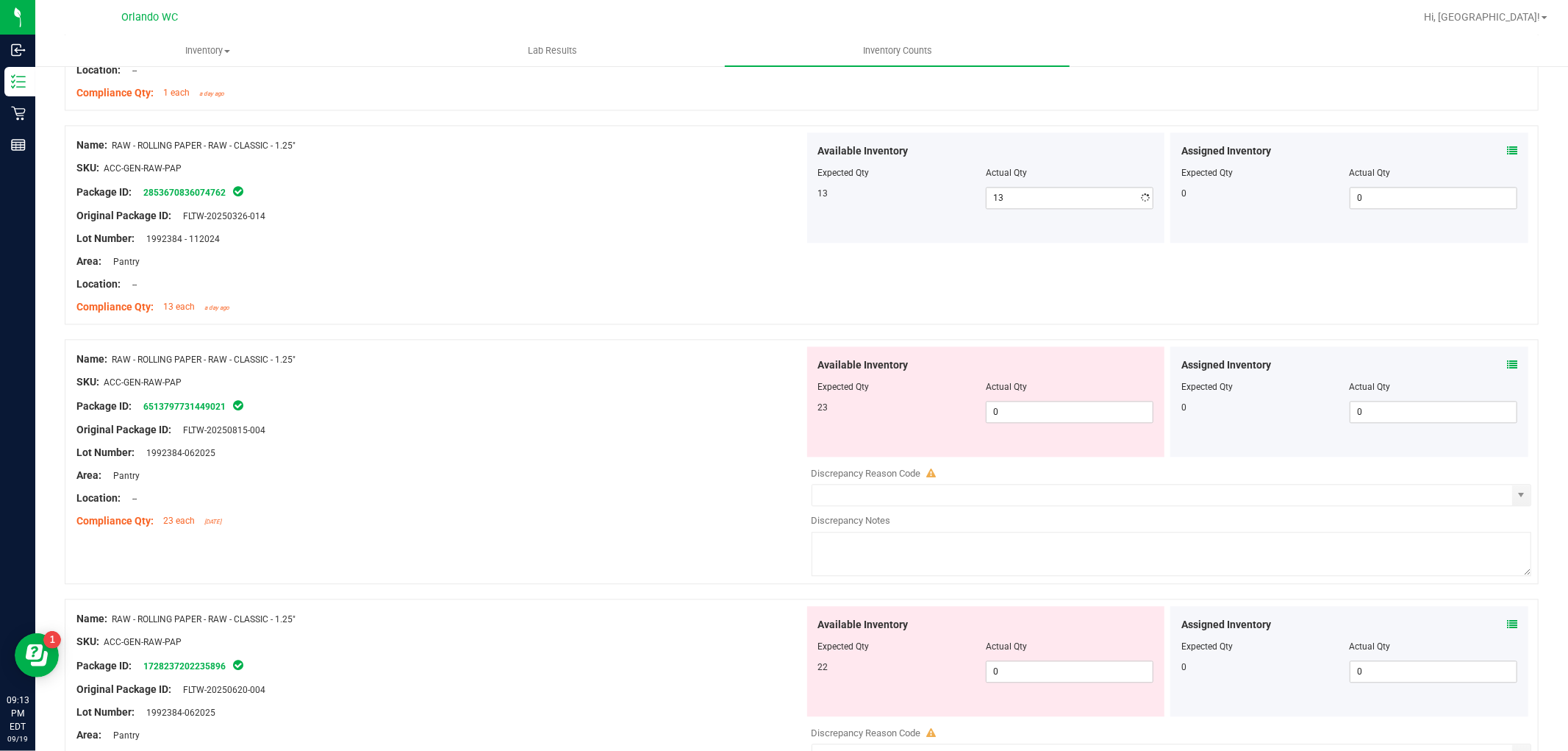
click at [1034, 415] on span "0 0" at bounding box center [1070, 412] width 168 height 22
click at [1012, 677] on div "Available Inventory Expected Qty Actual Qty 22 0 0" at bounding box center [1169, 723] width 728 height 233
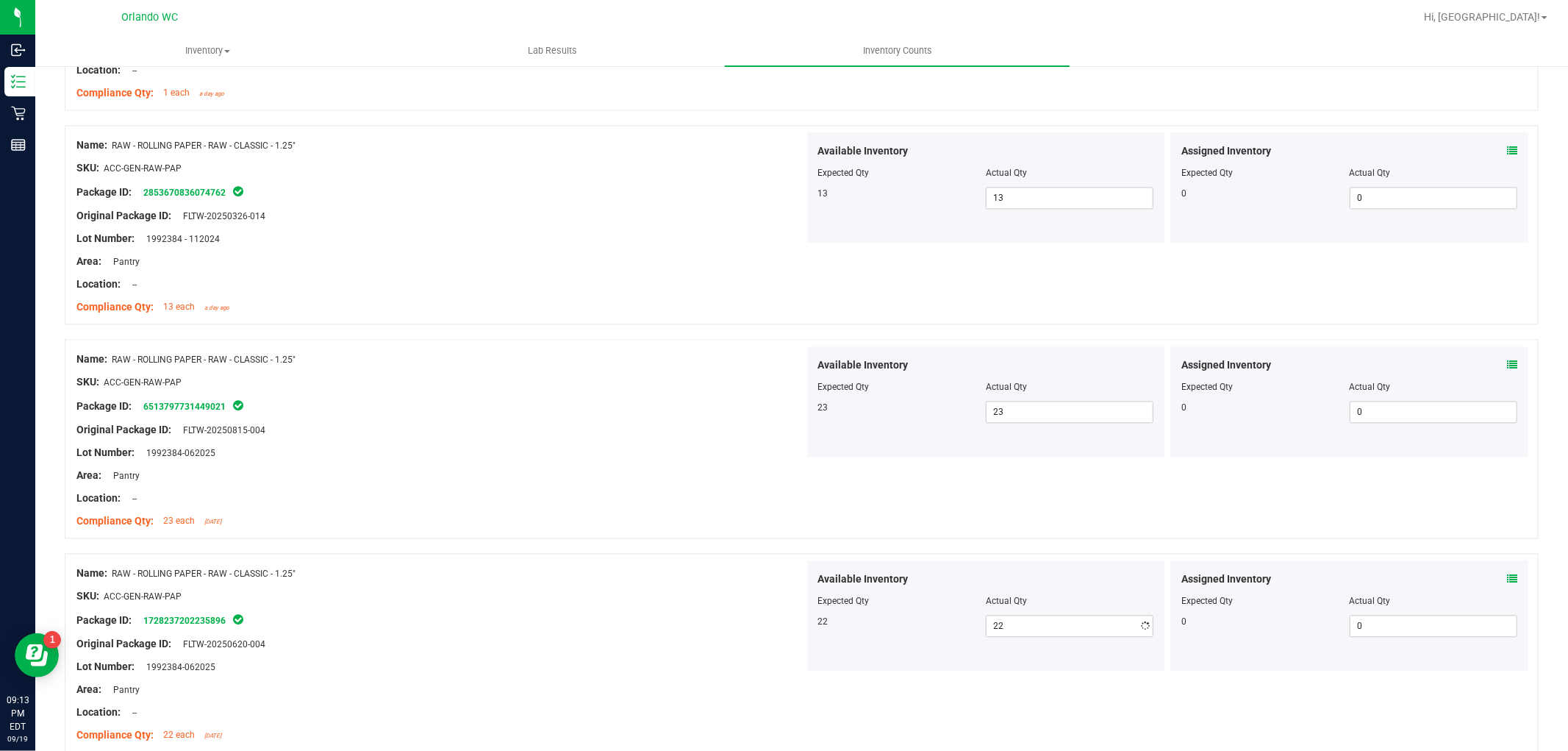
click at [221, 599] on div "SKU: ACC-GEN-RAW-PAP" at bounding box center [441, 596] width 728 height 15
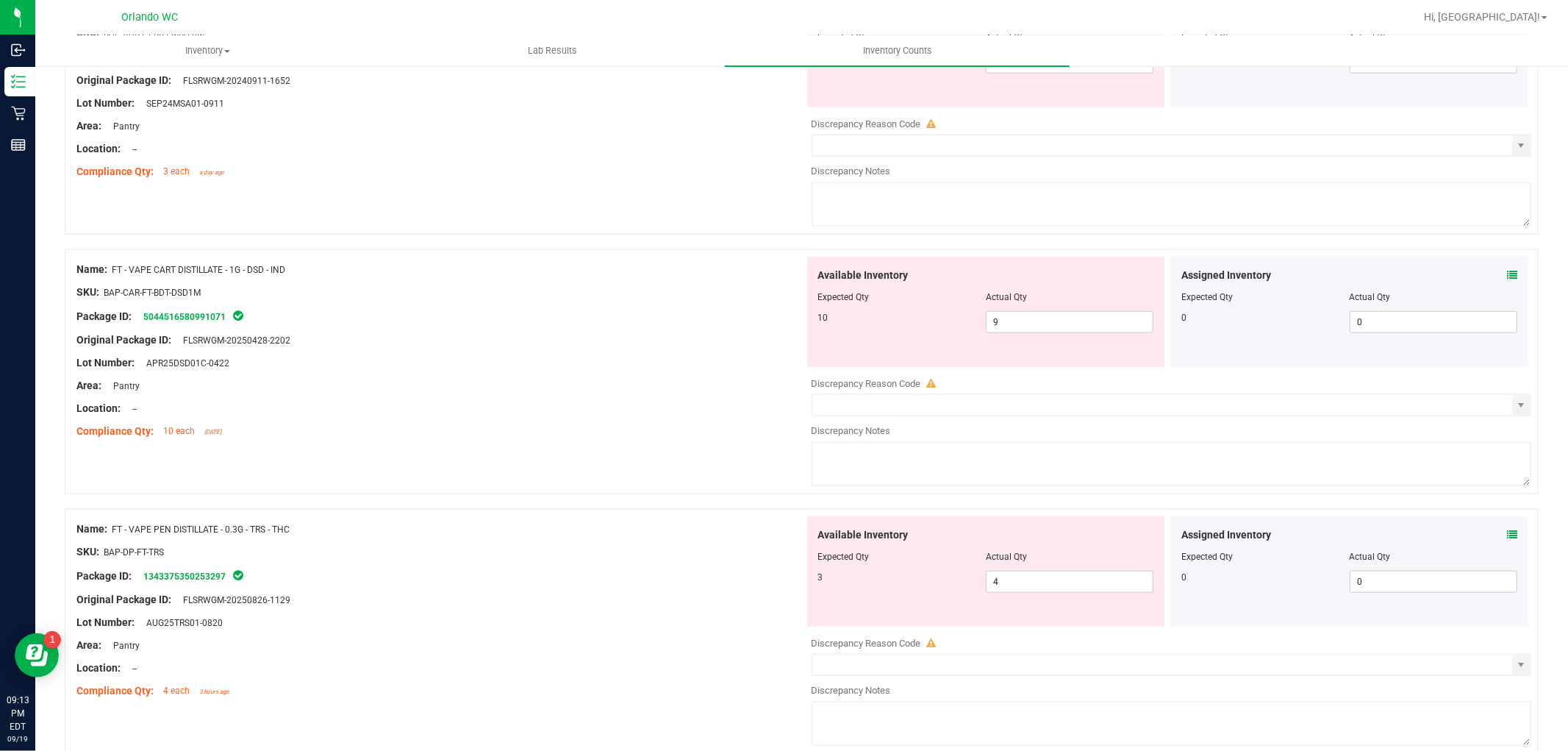
scroll to position [1226, 0]
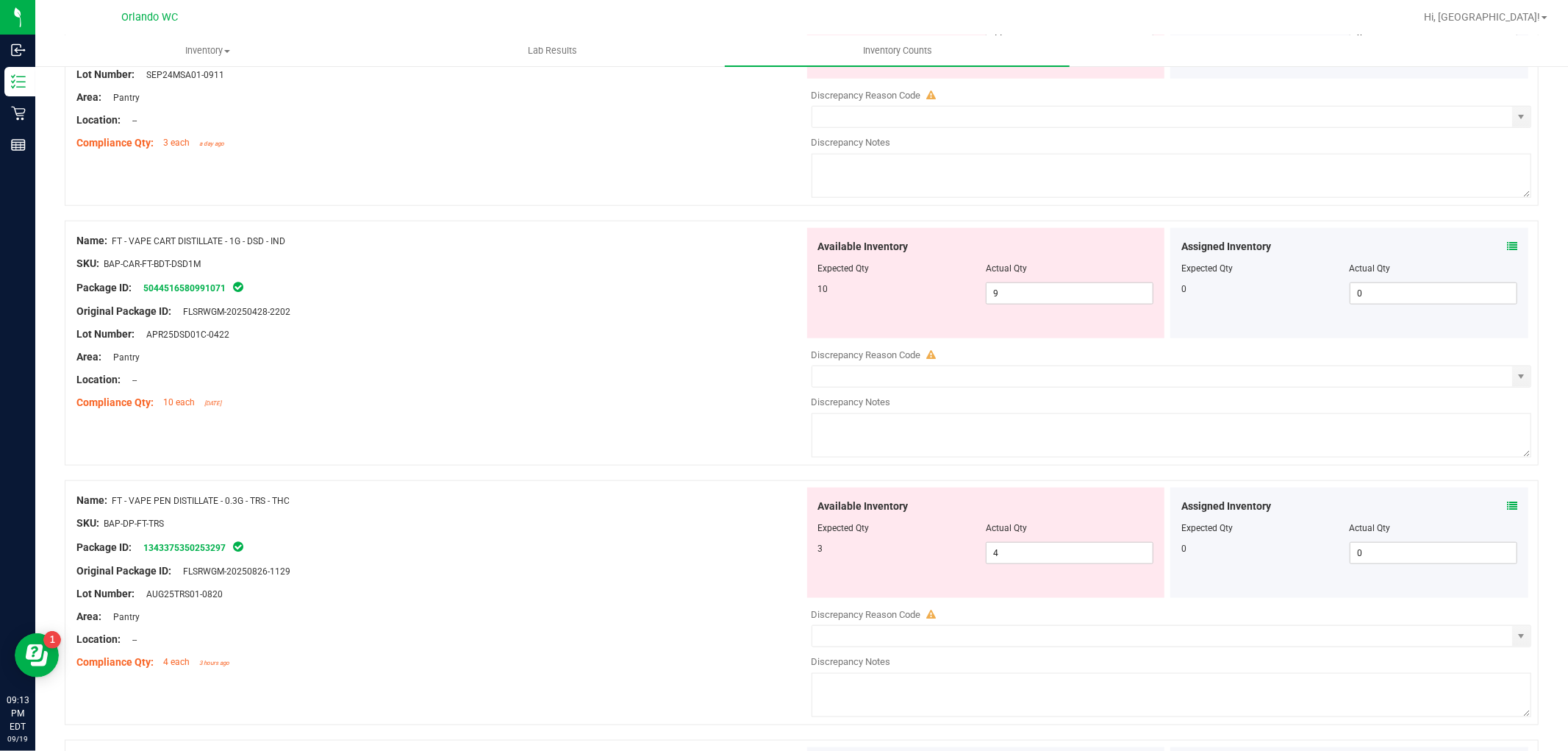
click at [667, 519] on div "SKU: BAP-DP-FT-TRS" at bounding box center [441, 523] width 728 height 15
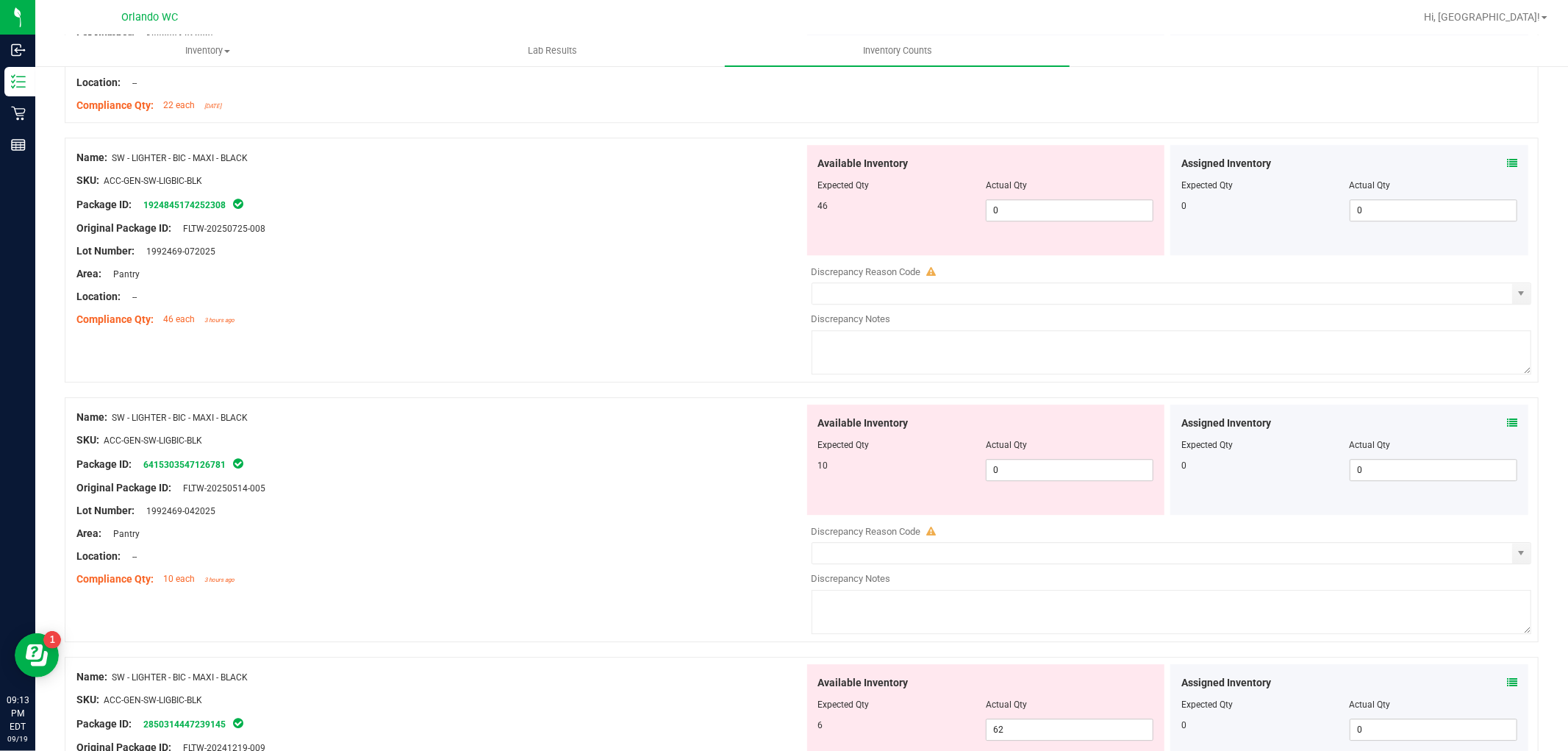
scroll to position [3350, 0]
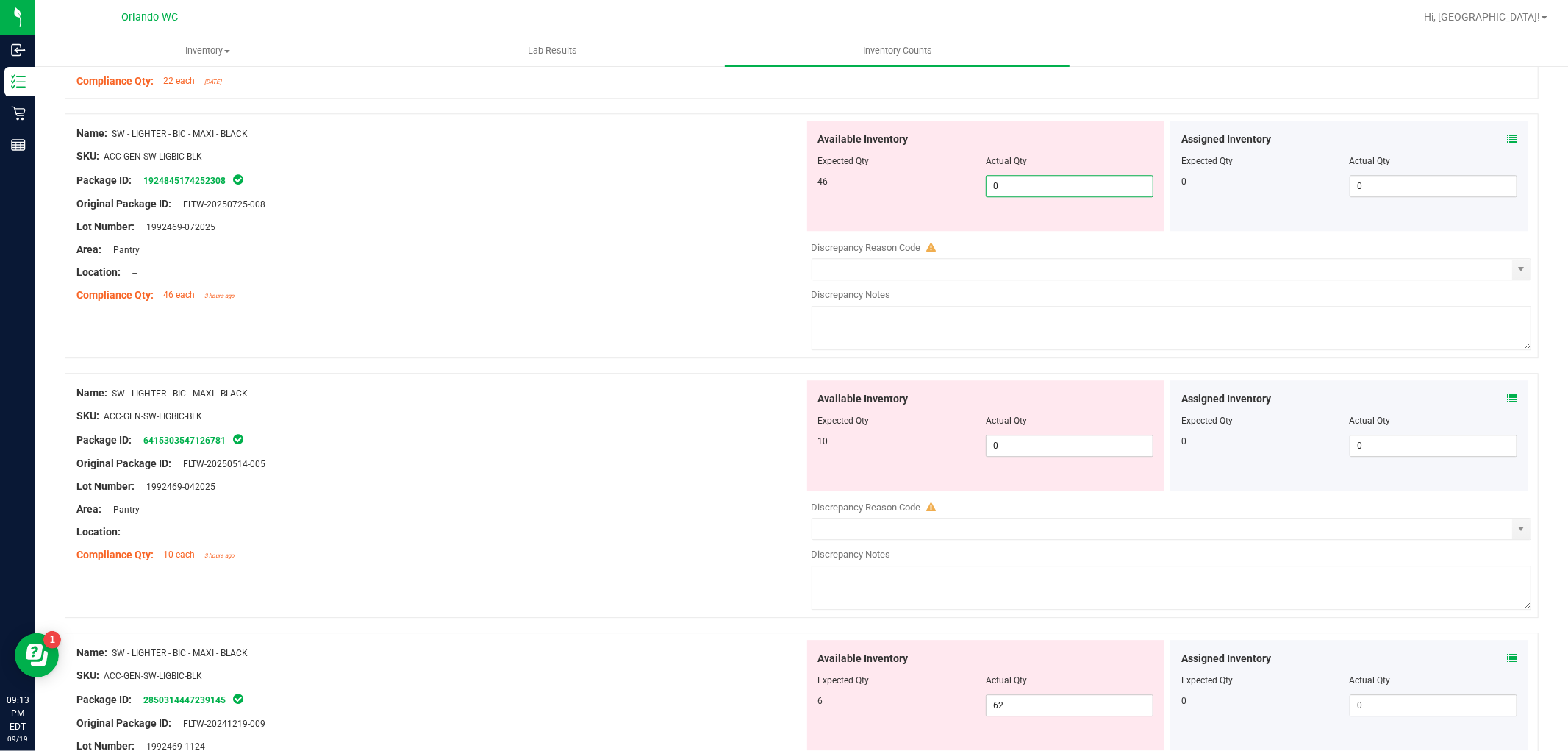
click at [1047, 197] on span "0 0" at bounding box center [1070, 186] width 168 height 22
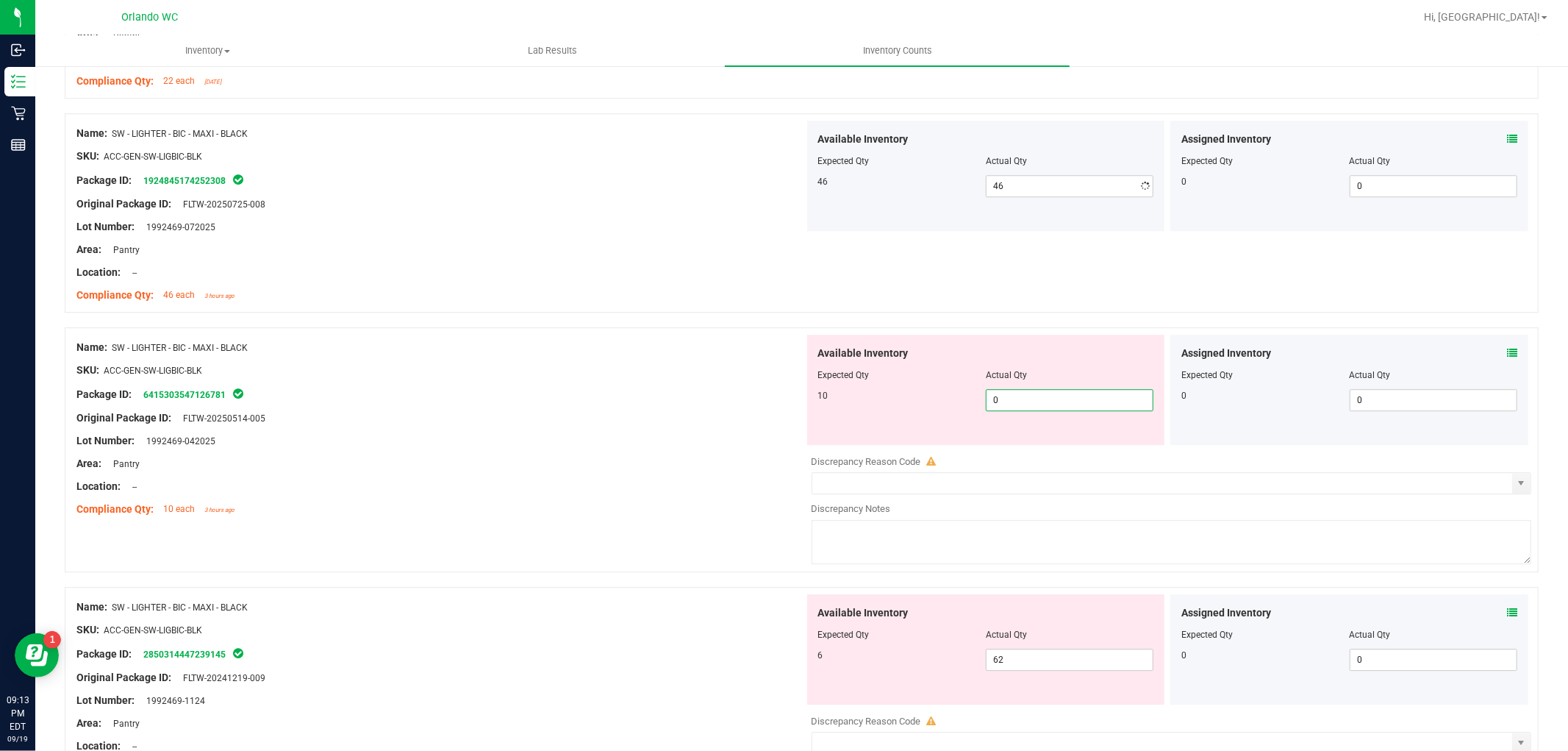
click at [1055, 452] on div "Available Inventory Expected Qty Actual Qty 10 0 0" at bounding box center [1169, 451] width 728 height 233
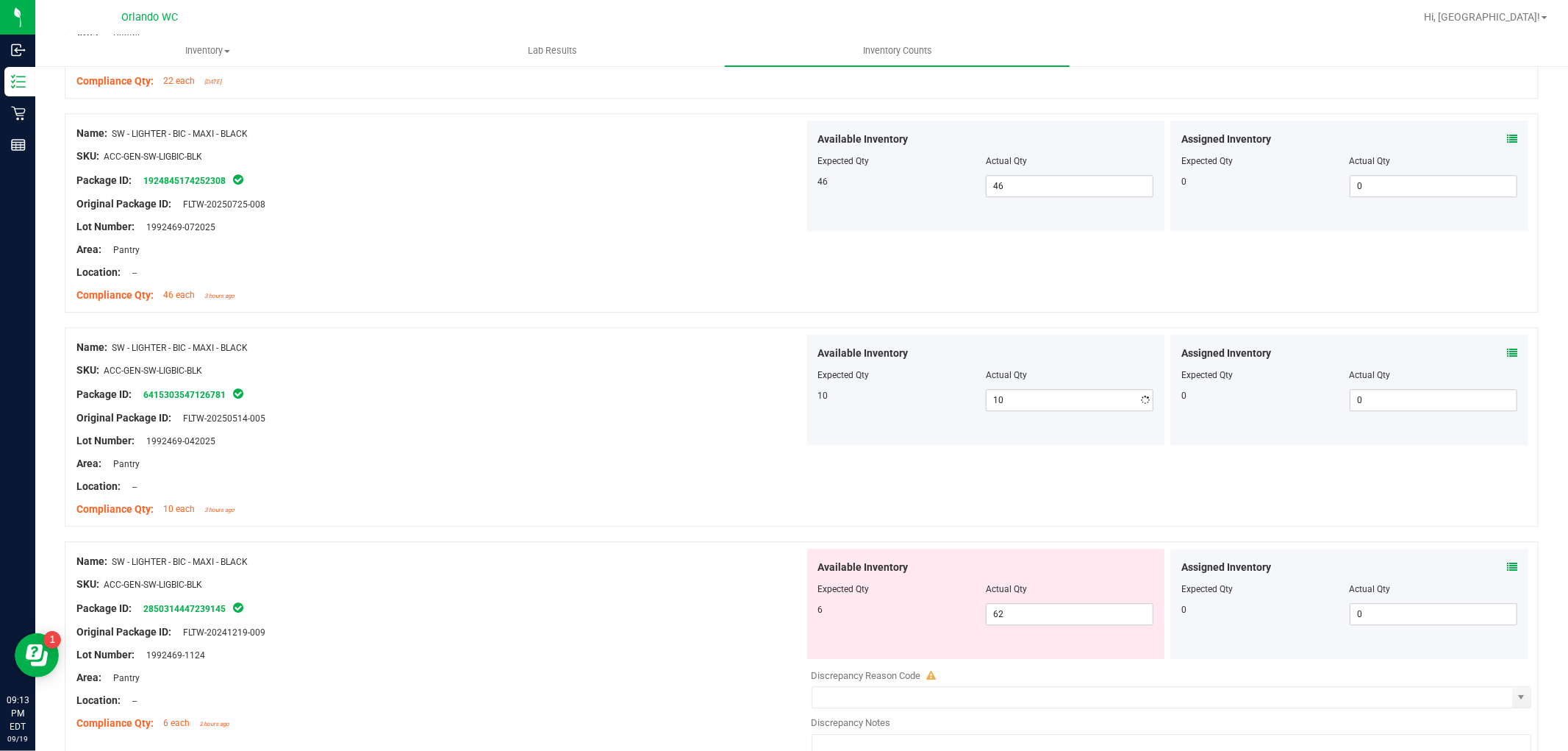
click at [717, 479] on div at bounding box center [441, 475] width 728 height 8
click at [1027, 612] on span "62 62" at bounding box center [1070, 614] width 168 height 22
click at [640, 498] on div "Name: SW - LIGHTER - BIC - MAXI - BLACK SKU: ACC-GEN-SW-LIGBIC-BLK Package ID: …" at bounding box center [441, 428] width 728 height 188
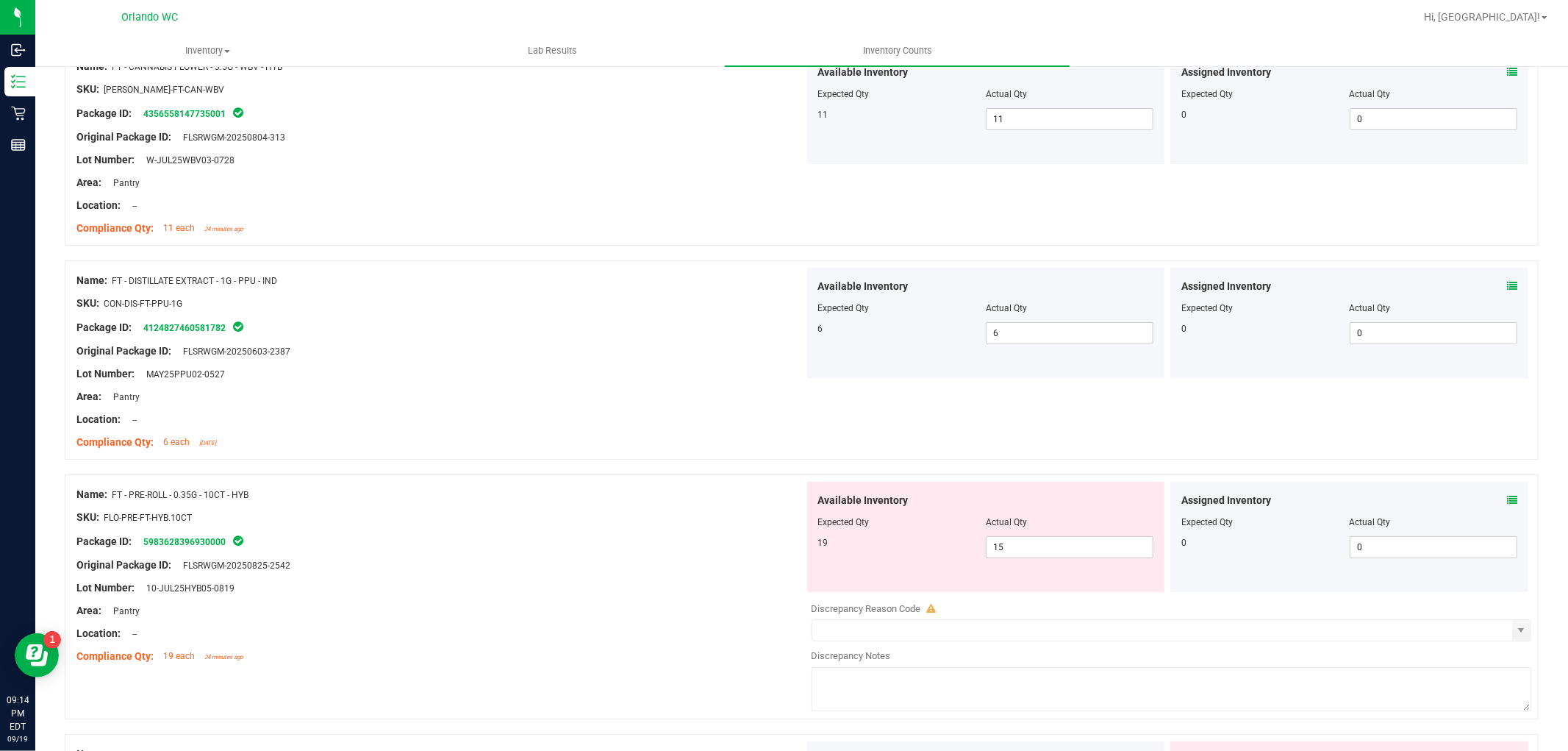
scroll to position [0, 0]
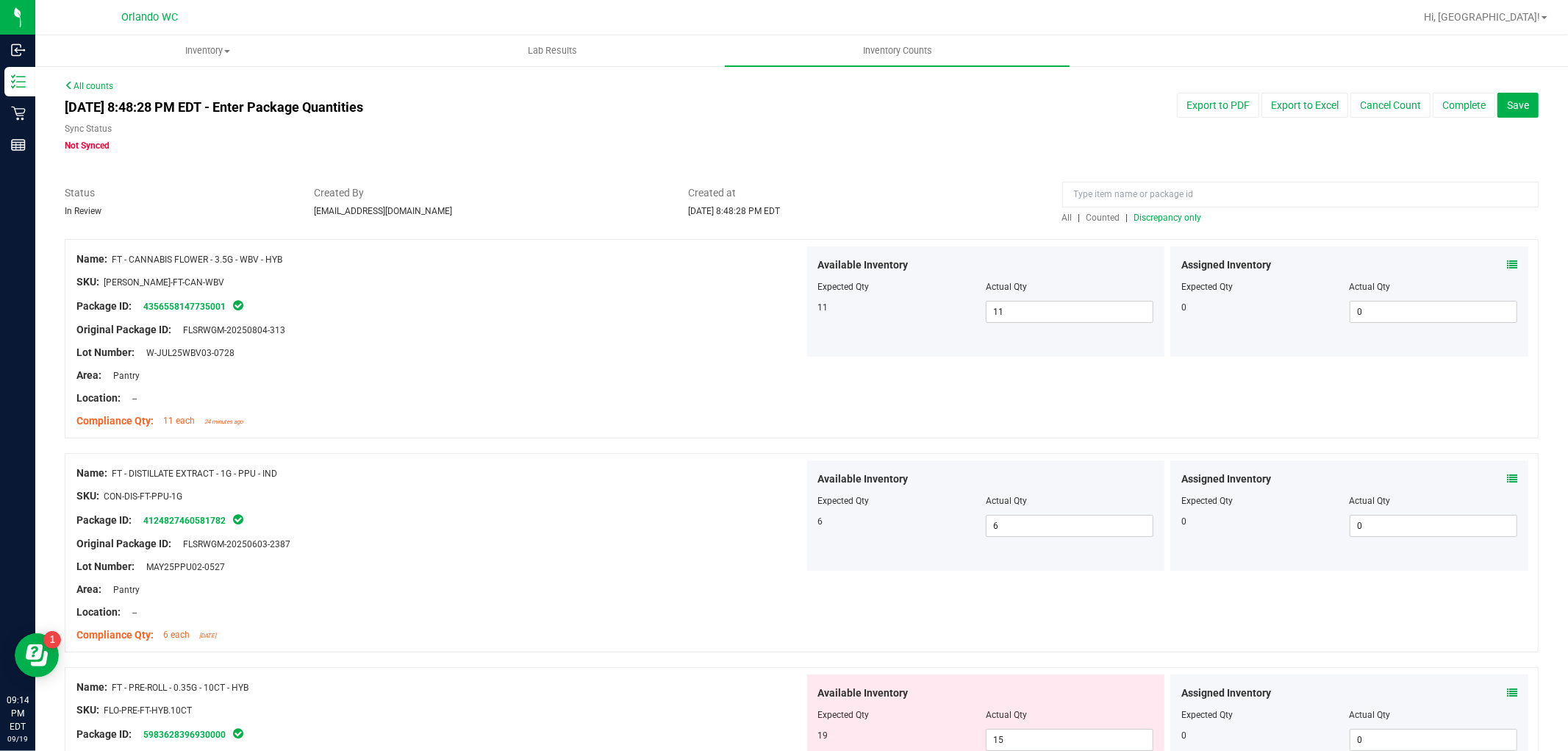
click at [1178, 221] on span "Discrepancy only" at bounding box center [1169, 218] width 68 height 10
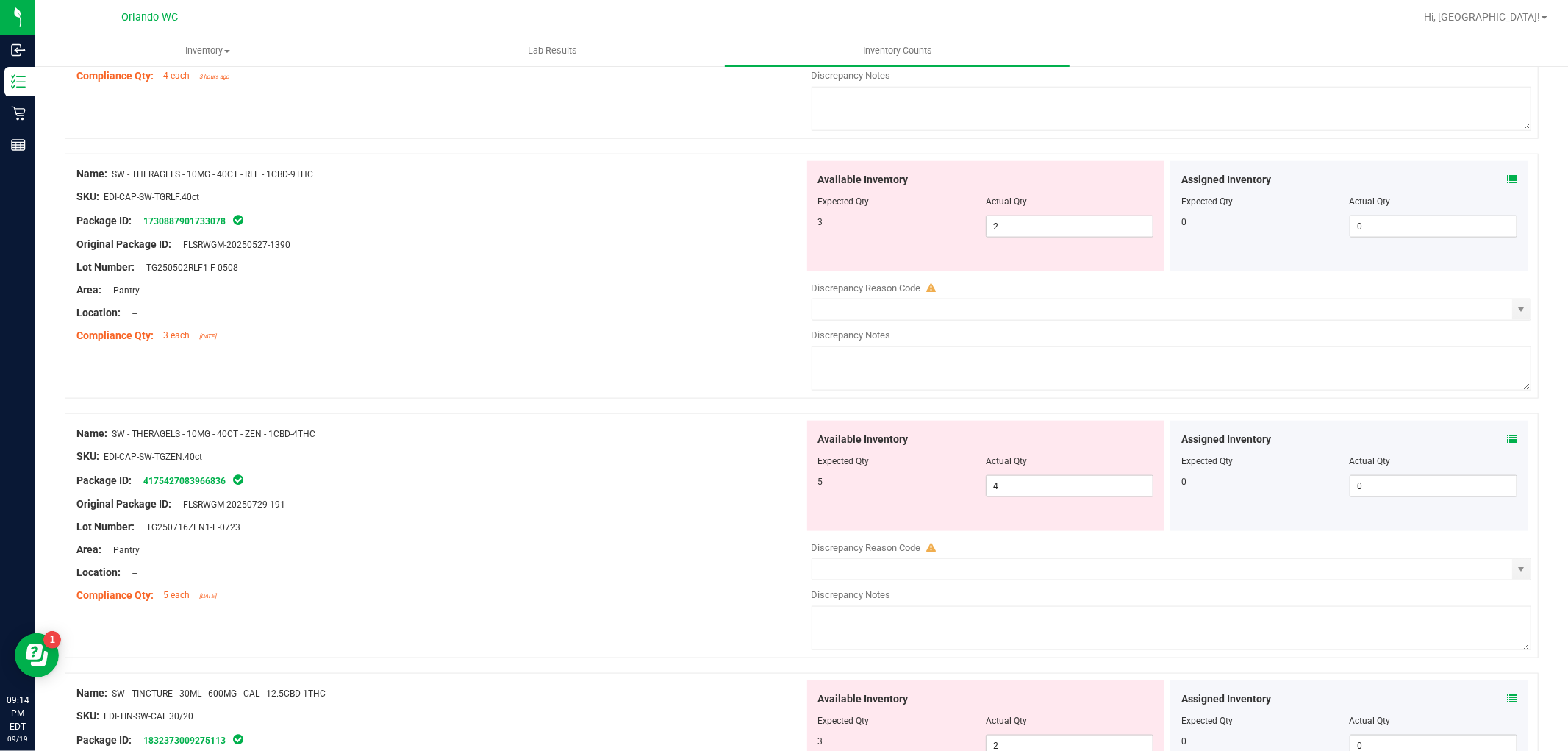
scroll to position [1389, 0]
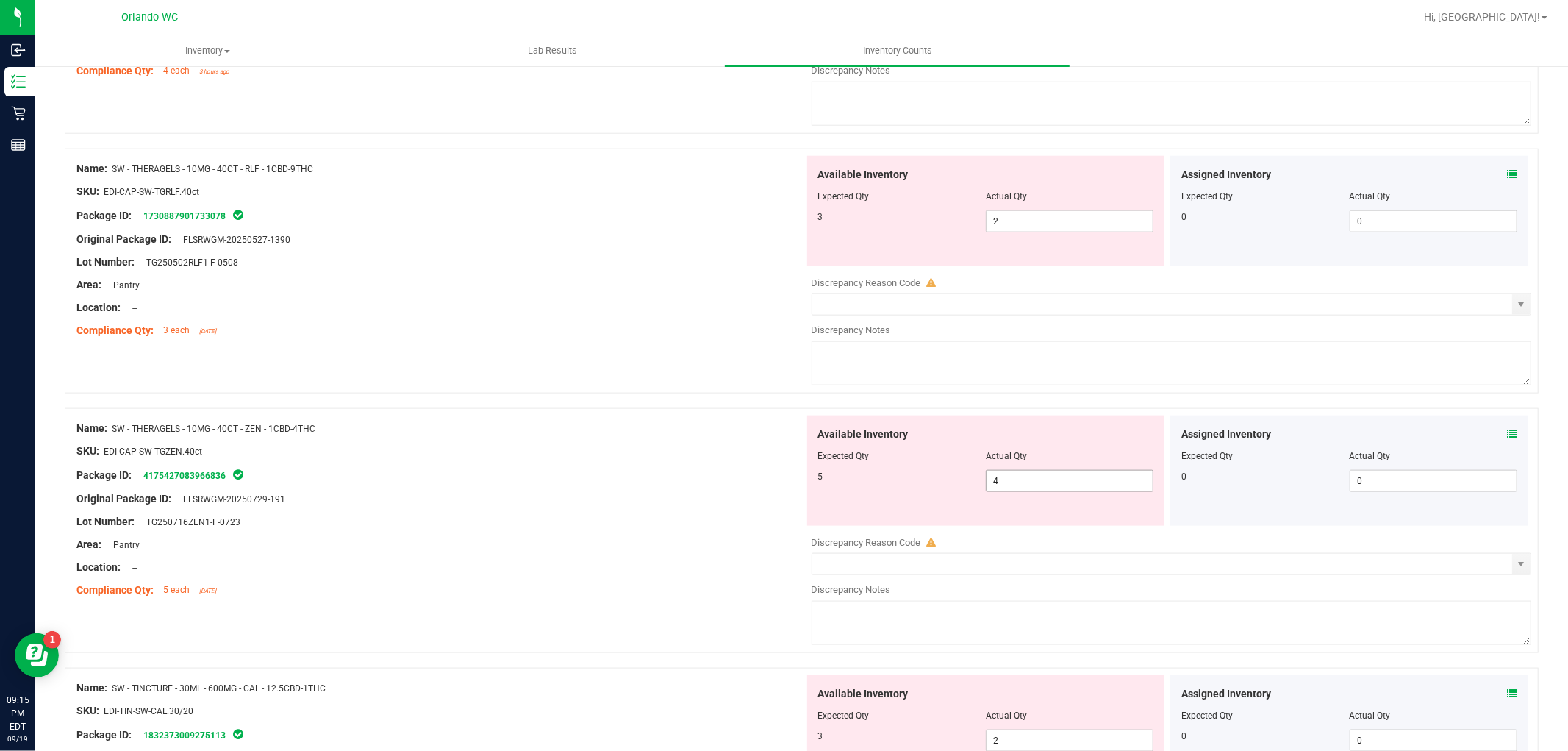
click at [1019, 481] on span "4 4" at bounding box center [1070, 481] width 168 height 22
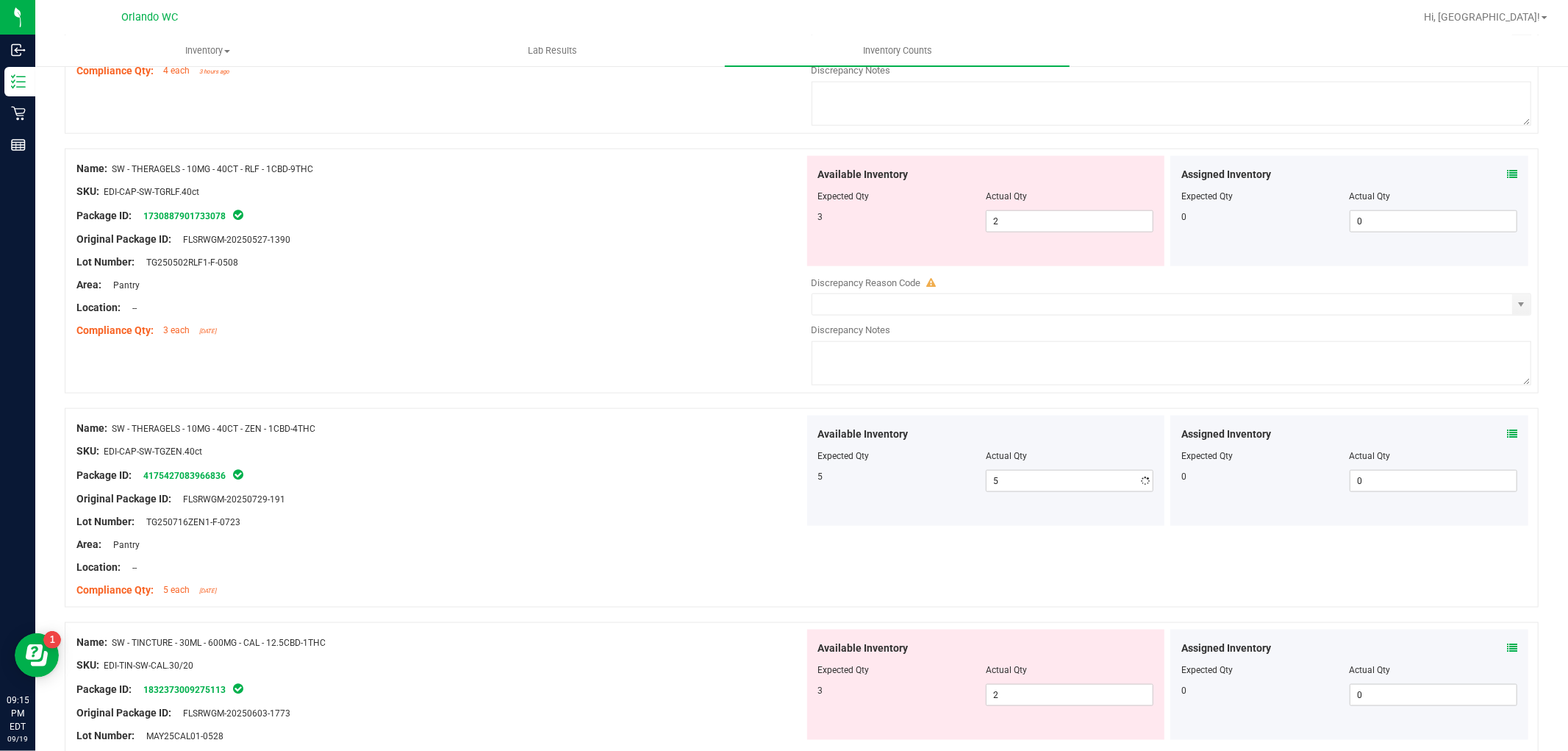
click at [525, 393] on div "Name: SW - THERAGELS - 10MG - 40CT - RLF - 1CBD-9THC SKU: EDI-CAP-SW-TGRLF.40ct…" at bounding box center [802, 271] width 1474 height 245
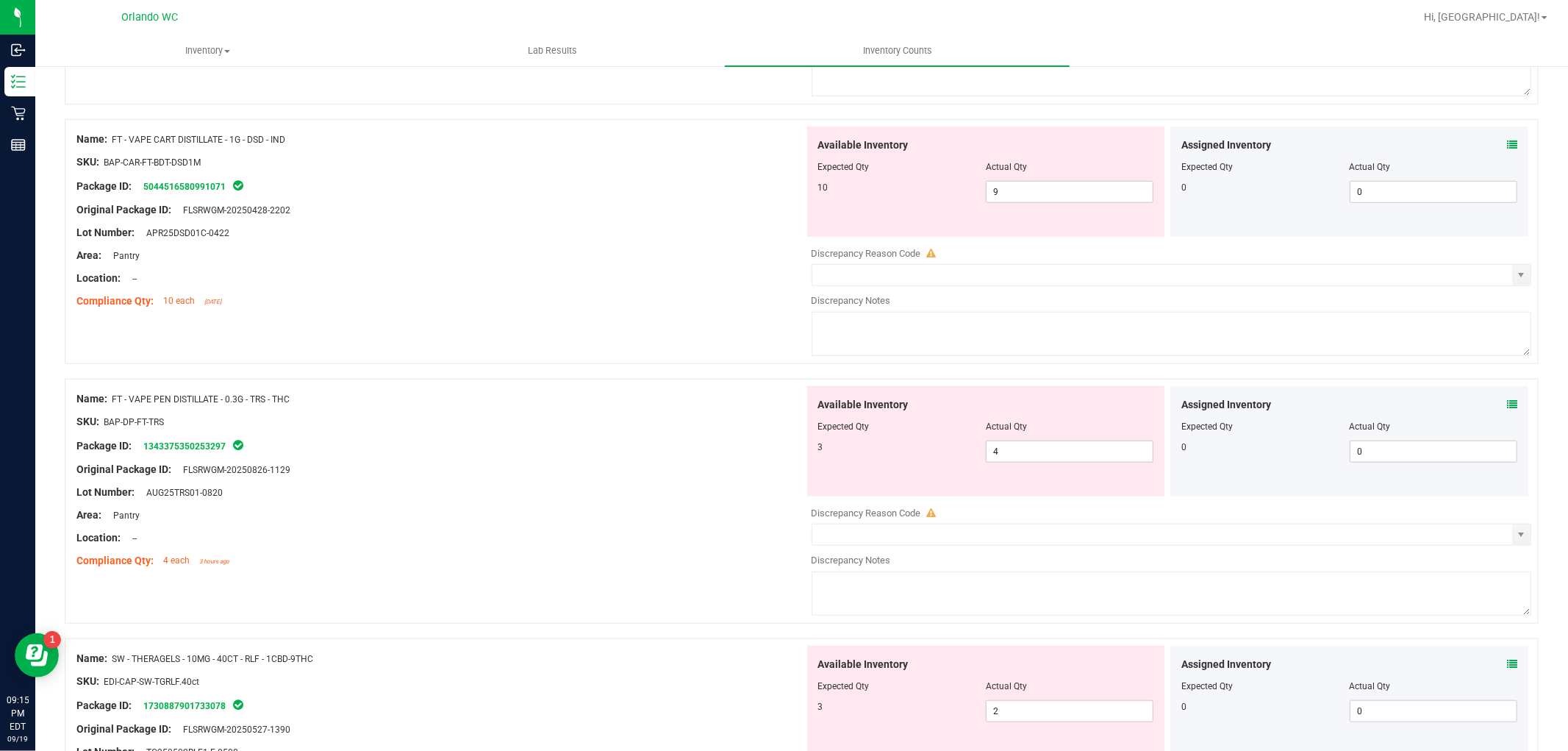
scroll to position [817, 0]
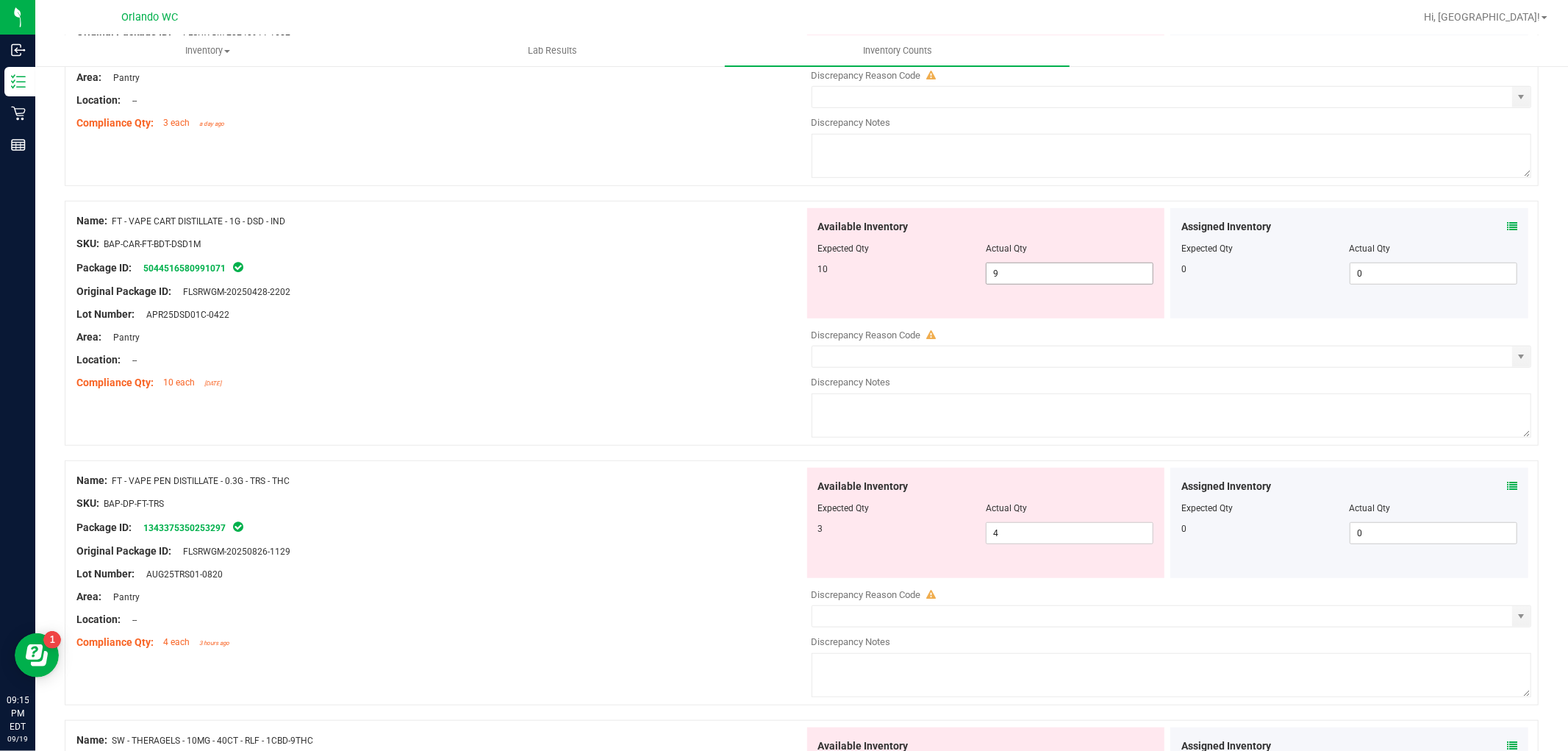
click at [1077, 274] on span "9 9" at bounding box center [1070, 274] width 168 height 22
click at [618, 339] on div "Area: Pantry" at bounding box center [441, 337] width 728 height 15
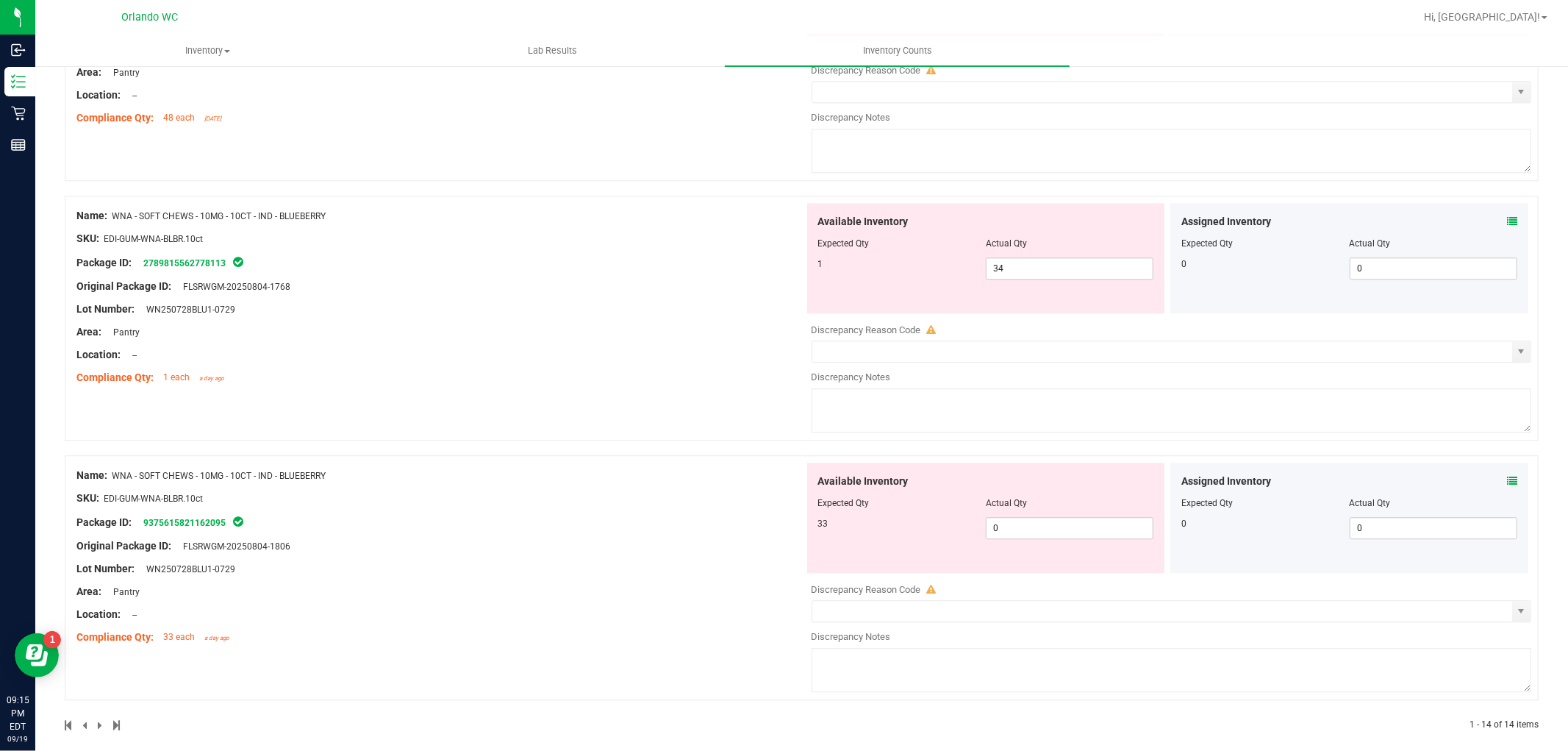
scroll to position [3092, 0]
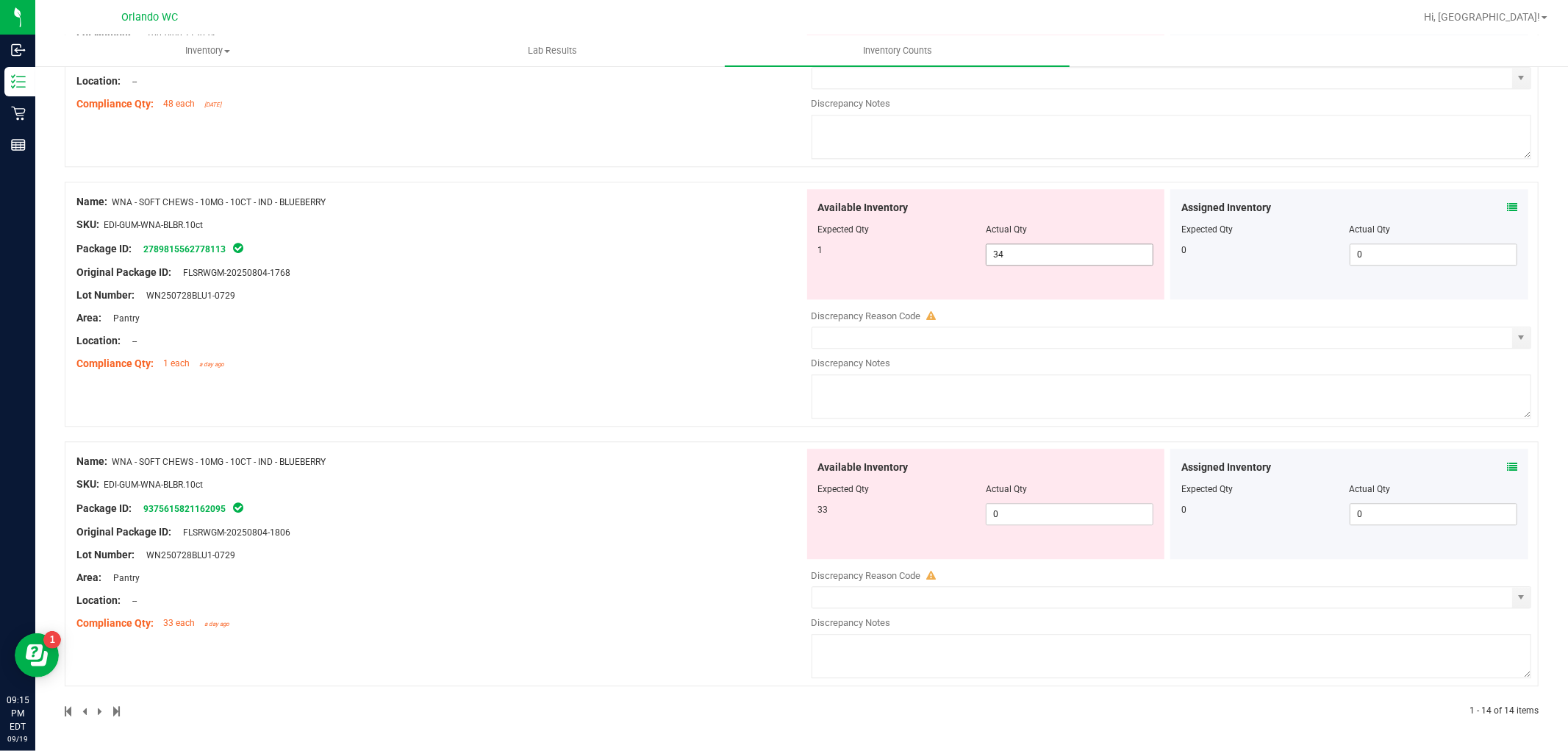
click at [1002, 253] on span "34 34" at bounding box center [1070, 254] width 168 height 22
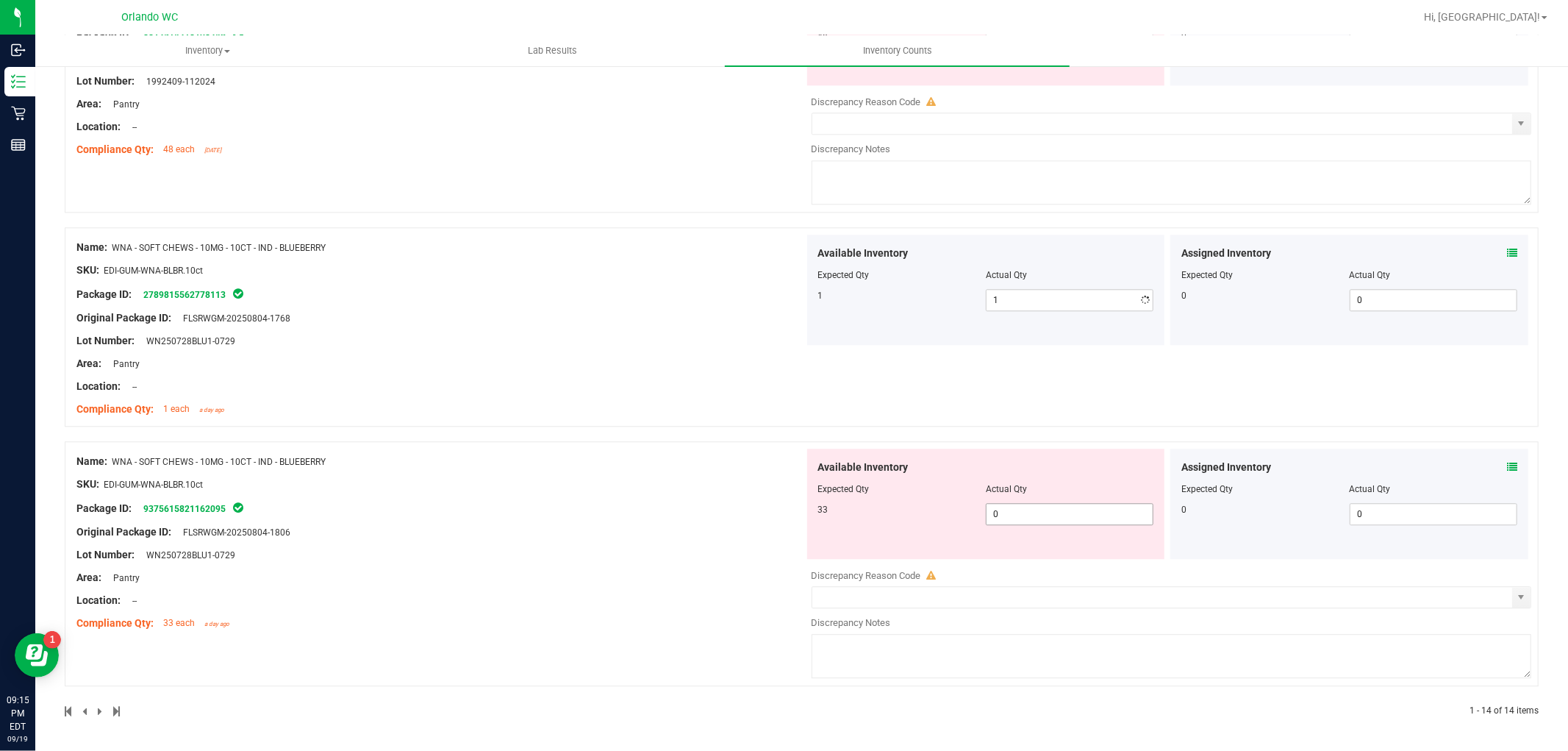
click at [1042, 513] on span "0 0" at bounding box center [1070, 514] width 168 height 22
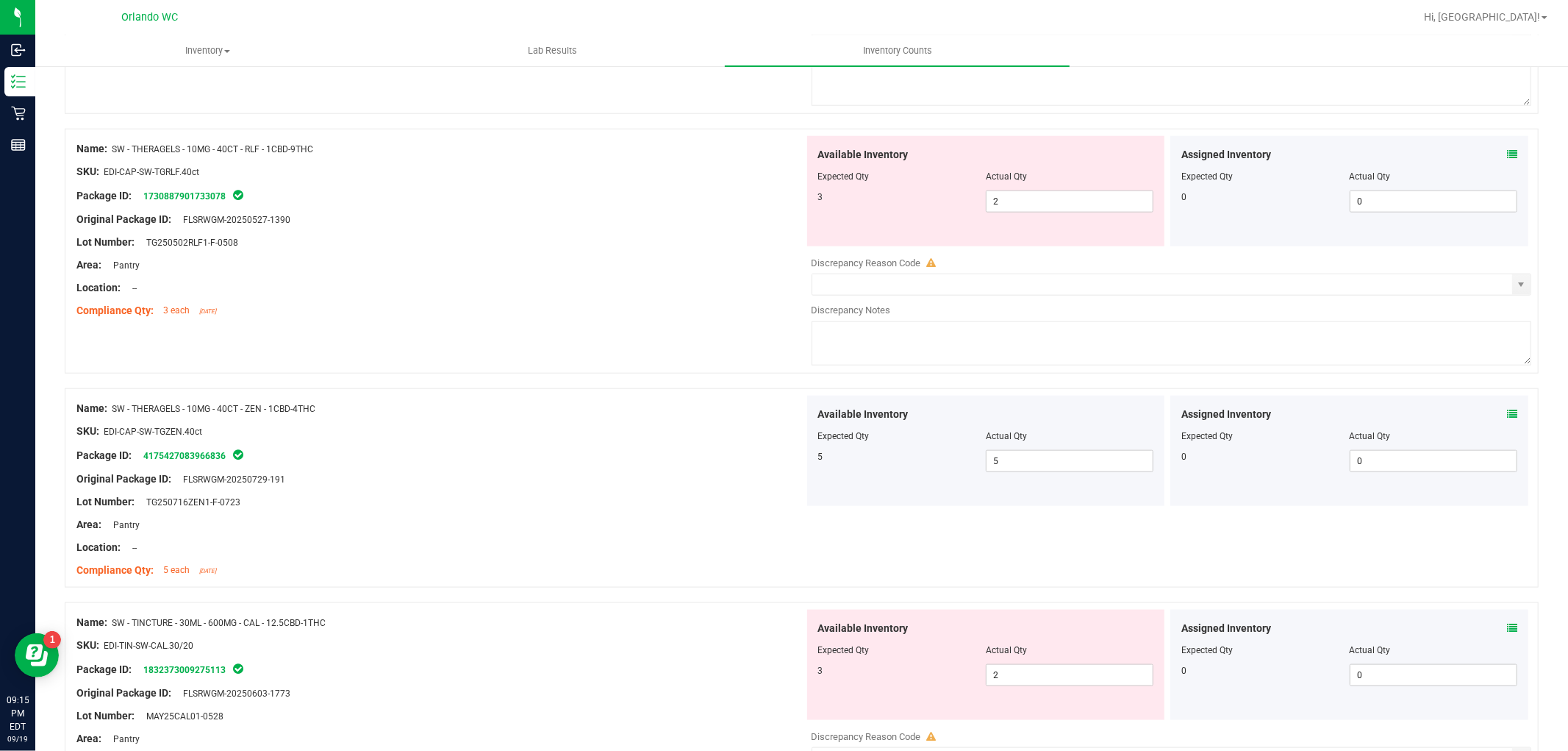
scroll to position [1364, 0]
click at [1025, 204] on span "2 2" at bounding box center [1070, 200] width 168 height 22
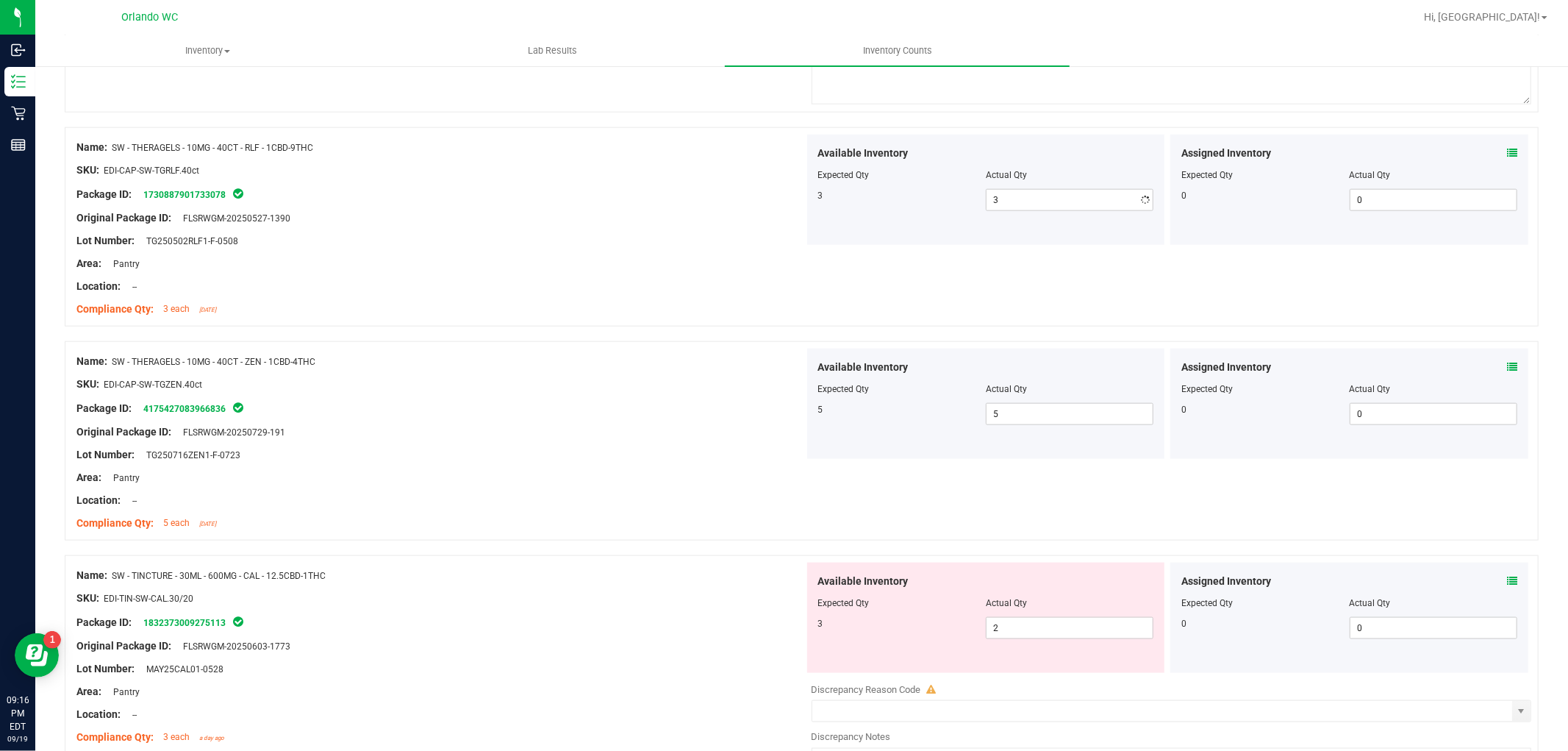
click at [578, 347] on div "Name: FT - PRE-ROLL - 0.35G - 10CT - HYB SKU: FLO-PRE-FT-HYB.10CT Package ID: 5…" at bounding box center [802, 586] width 1474 height 3424
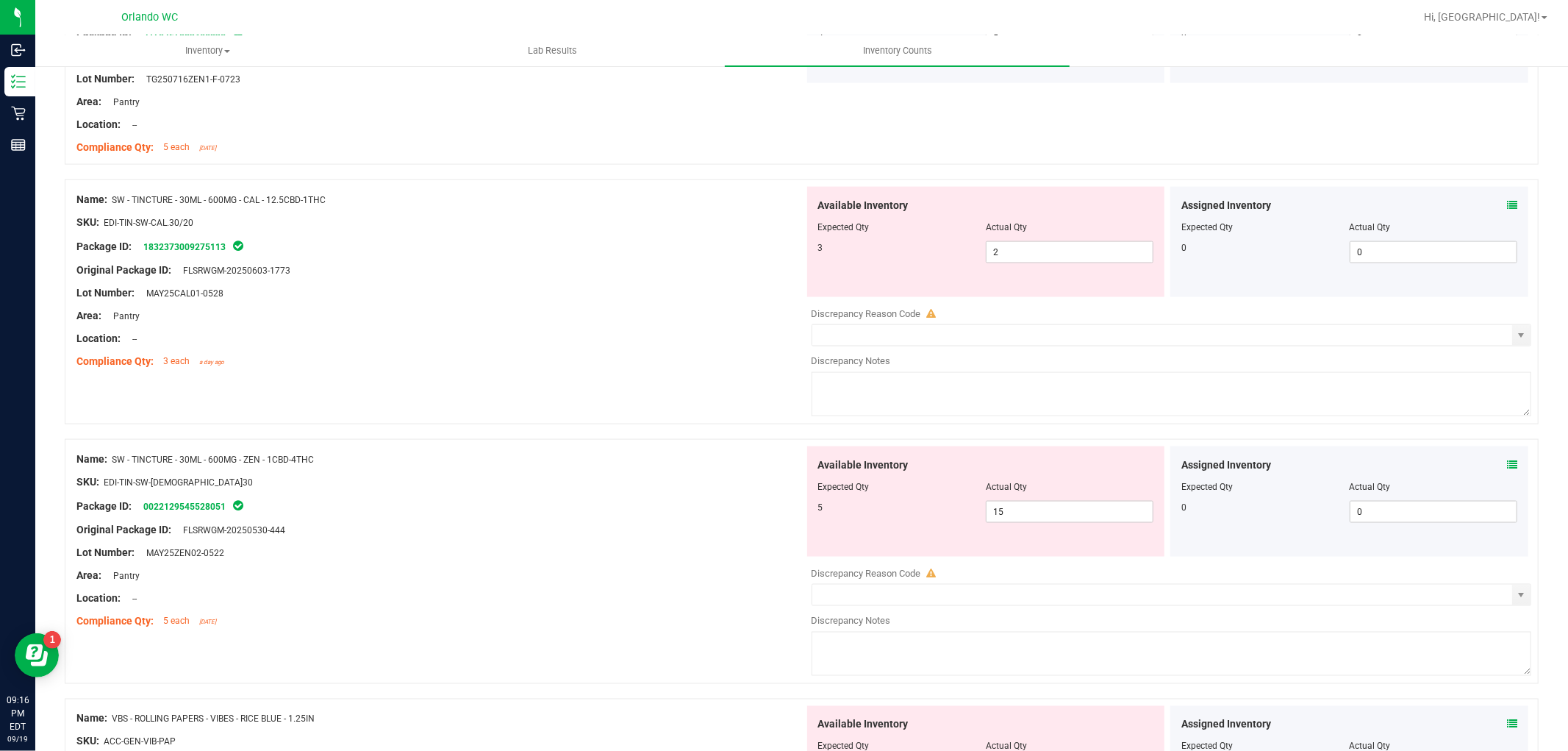
scroll to position [1855, 0]
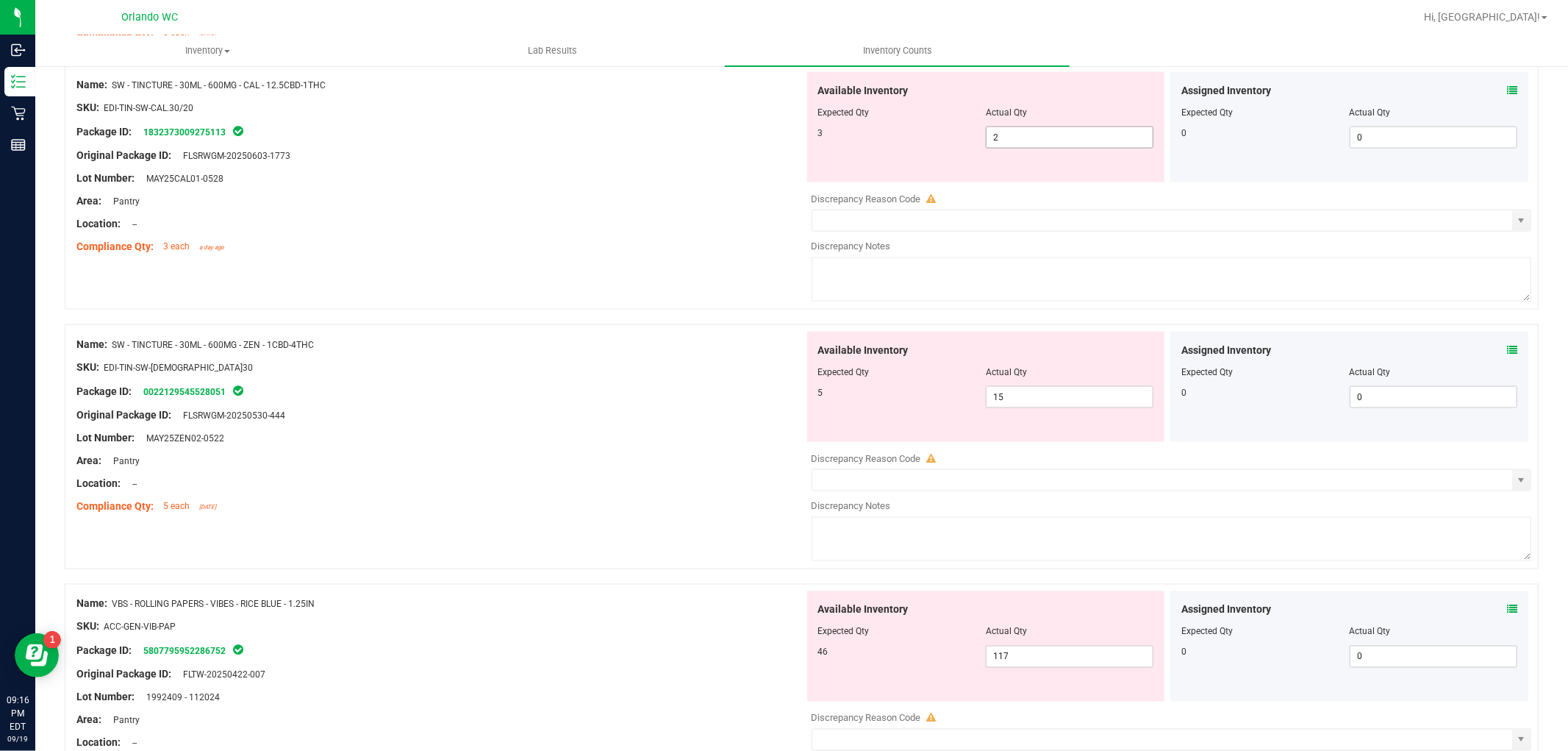
click at [1050, 142] on span "2 2" at bounding box center [1070, 138] width 168 height 22
click at [1046, 398] on div "Available Inventory Expected Qty Actual Qty 5 15 15" at bounding box center [986, 387] width 358 height 111
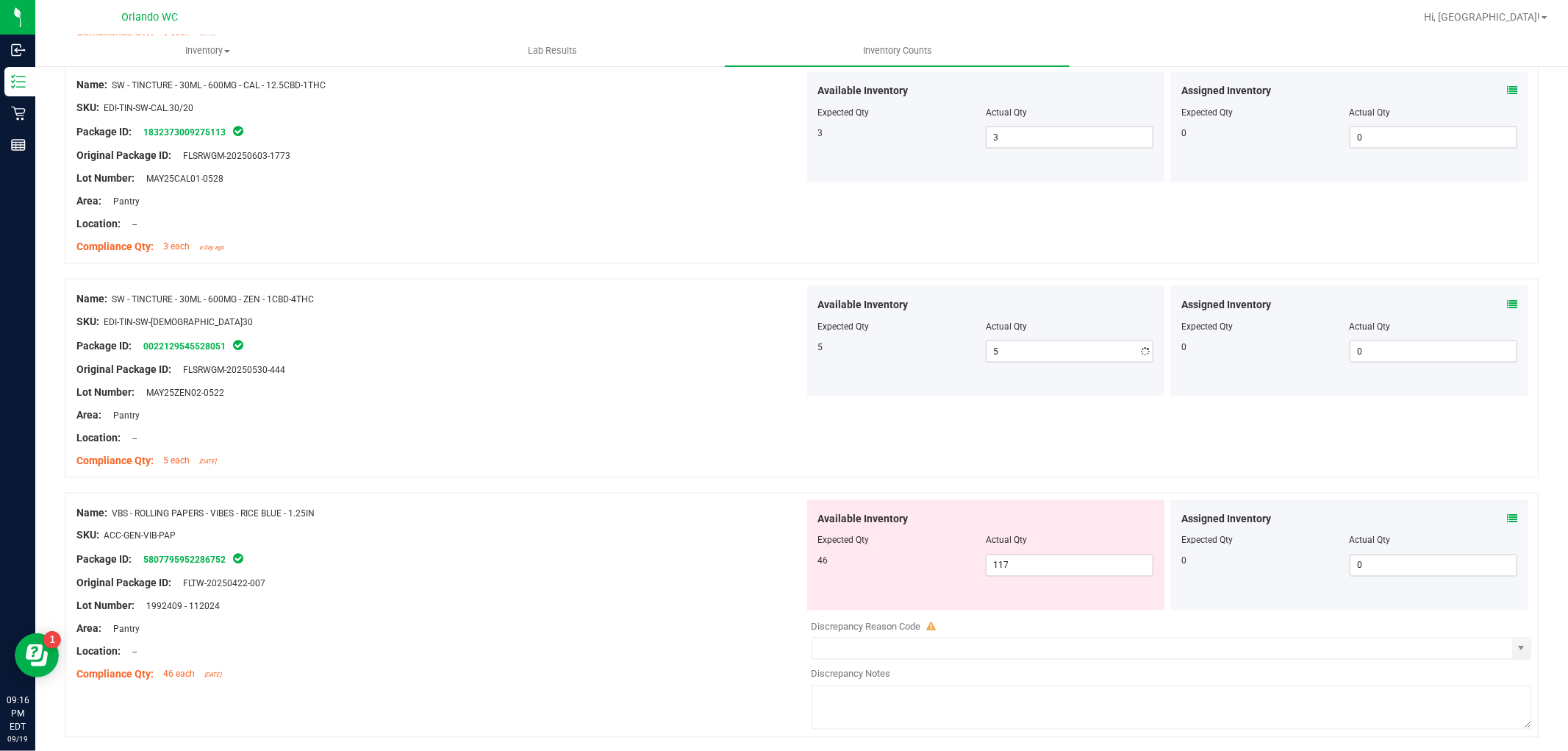
click at [598, 377] on div "Original Package ID: FLSRWGM-20250530-444" at bounding box center [441, 369] width 728 height 15
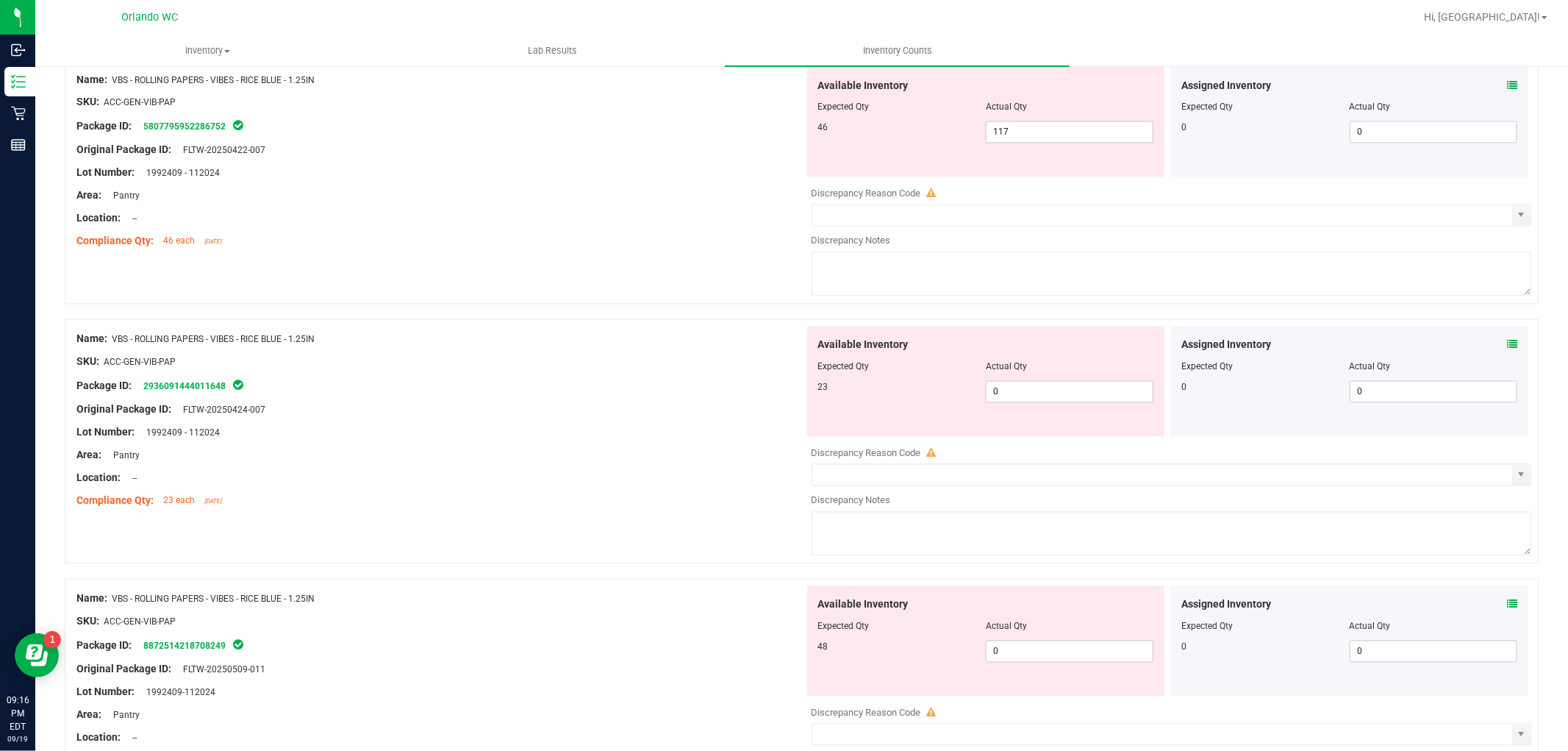
scroll to position [2207, 0]
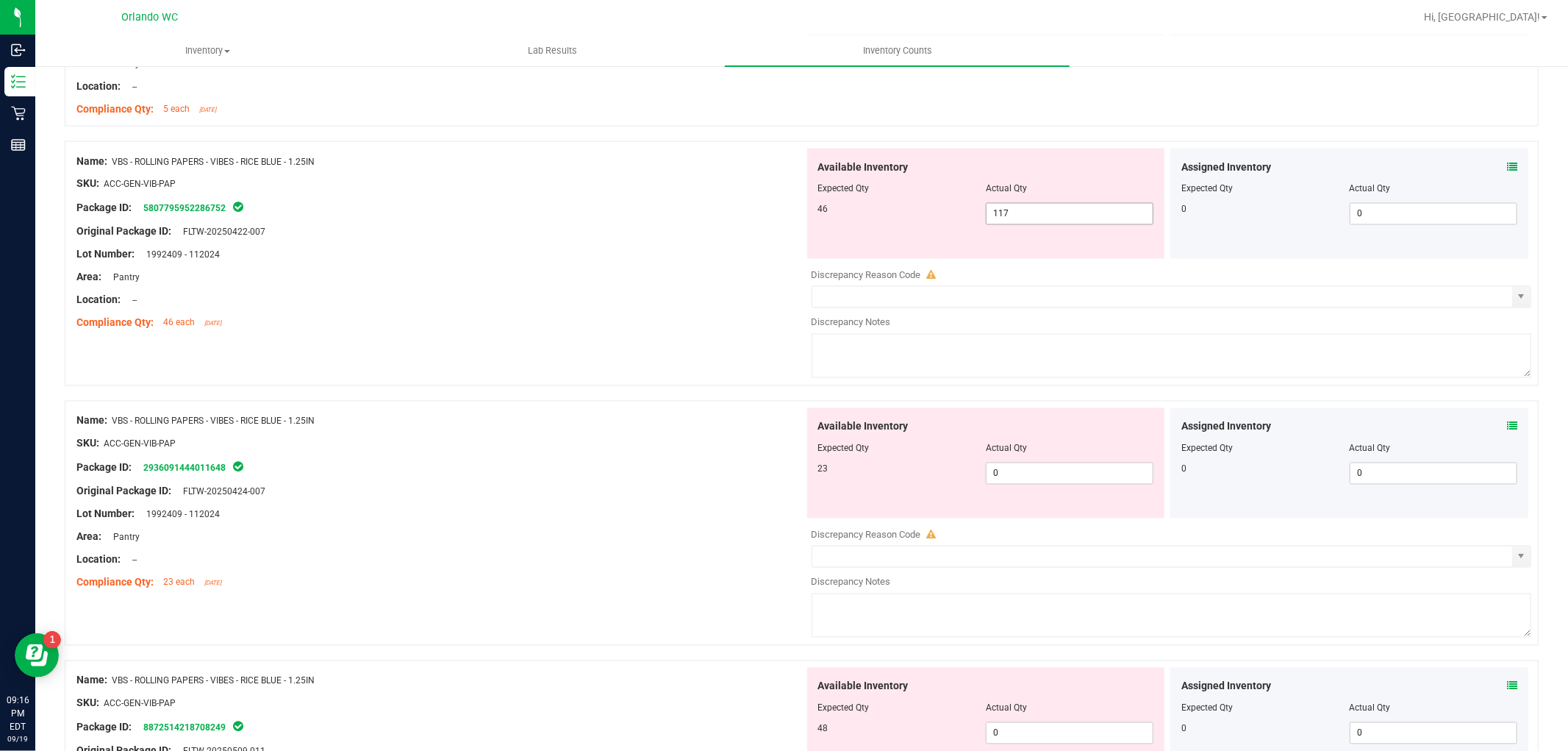
click at [1059, 215] on span "117 117" at bounding box center [1070, 214] width 168 height 22
click at [1008, 483] on div "Available Inventory Expected Qty Actual Qty 23 0 0" at bounding box center [1169, 525] width 728 height 233
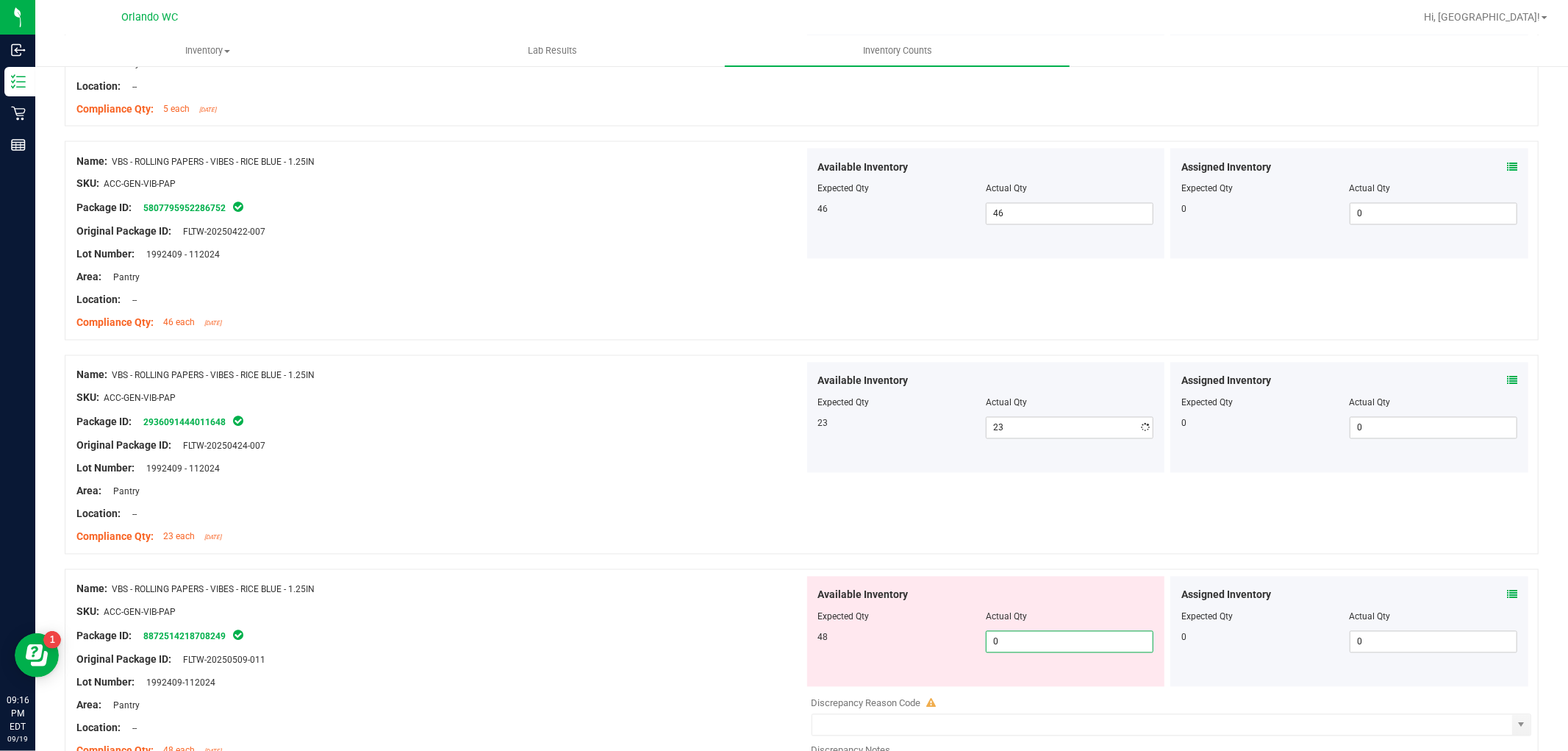
click at [1027, 692] on div "Available Inventory Expected Qty Actual Qty 48 0 0" at bounding box center [1169, 694] width 728 height 233
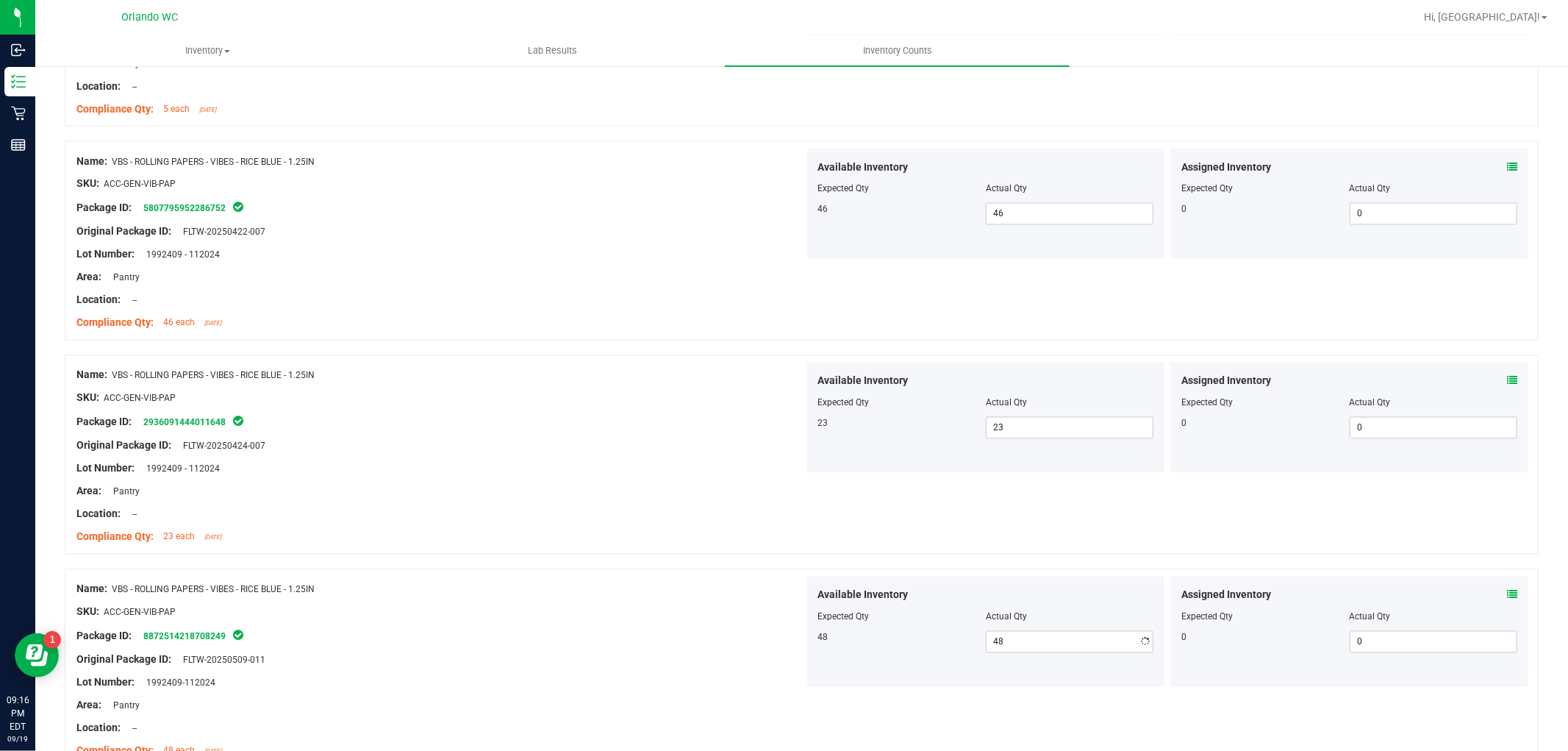
click at [605, 371] on div "Name: VBS - ROLLING PAPERS - VIBES - RICE BLUE - 1.25IN" at bounding box center [441, 375] width 728 height 15
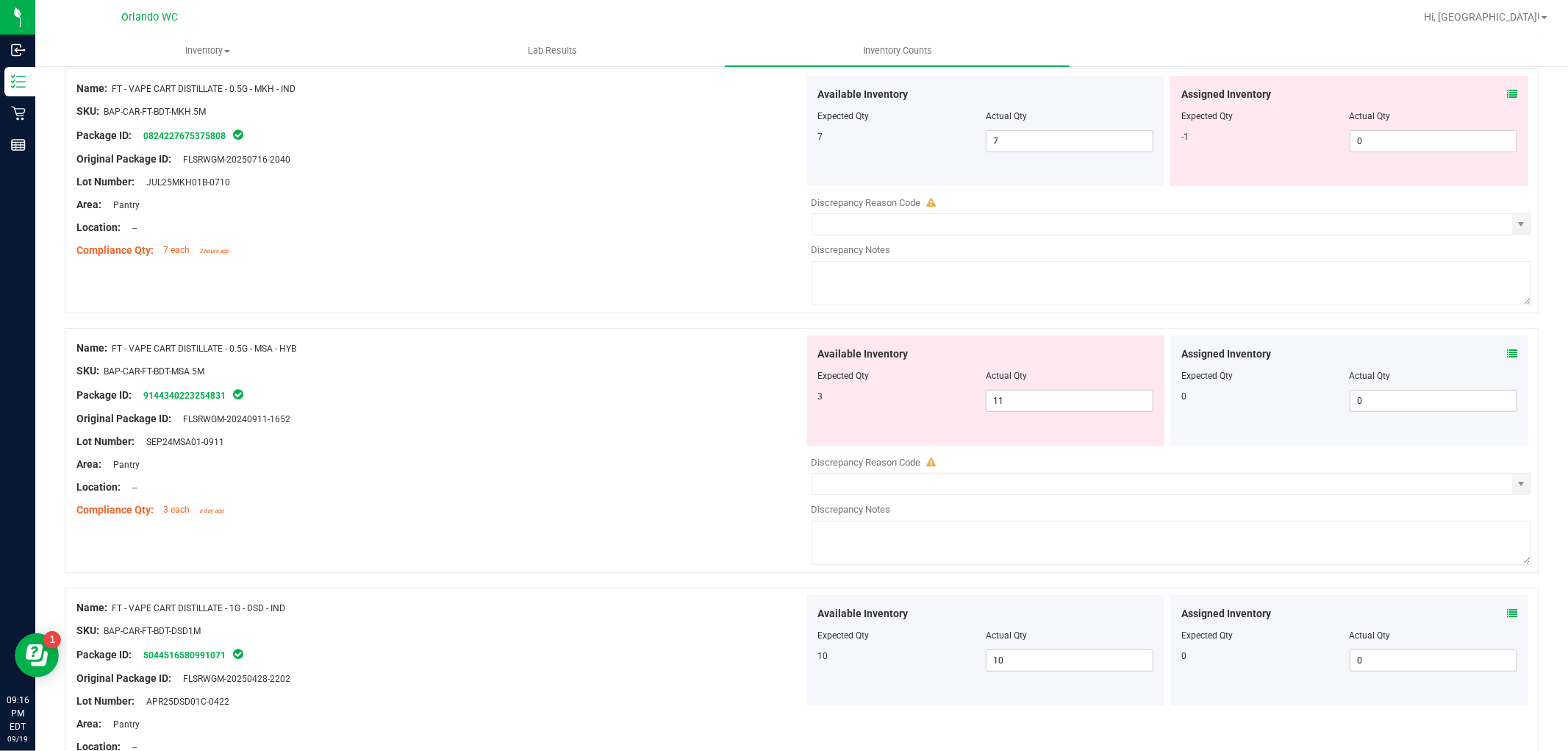
scroll to position [0, 0]
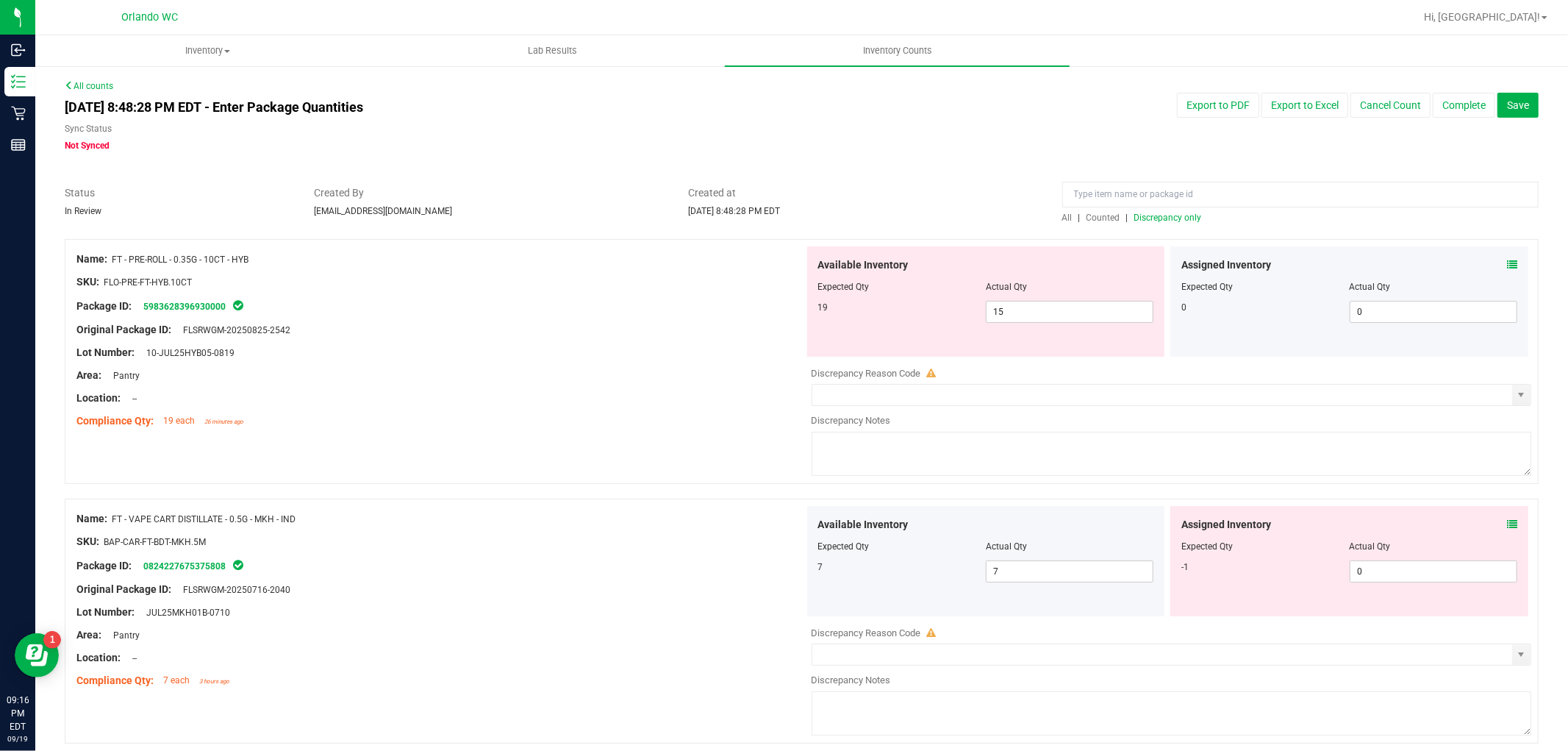
click at [1188, 215] on span "Discrepancy only" at bounding box center [1169, 218] width 68 height 10
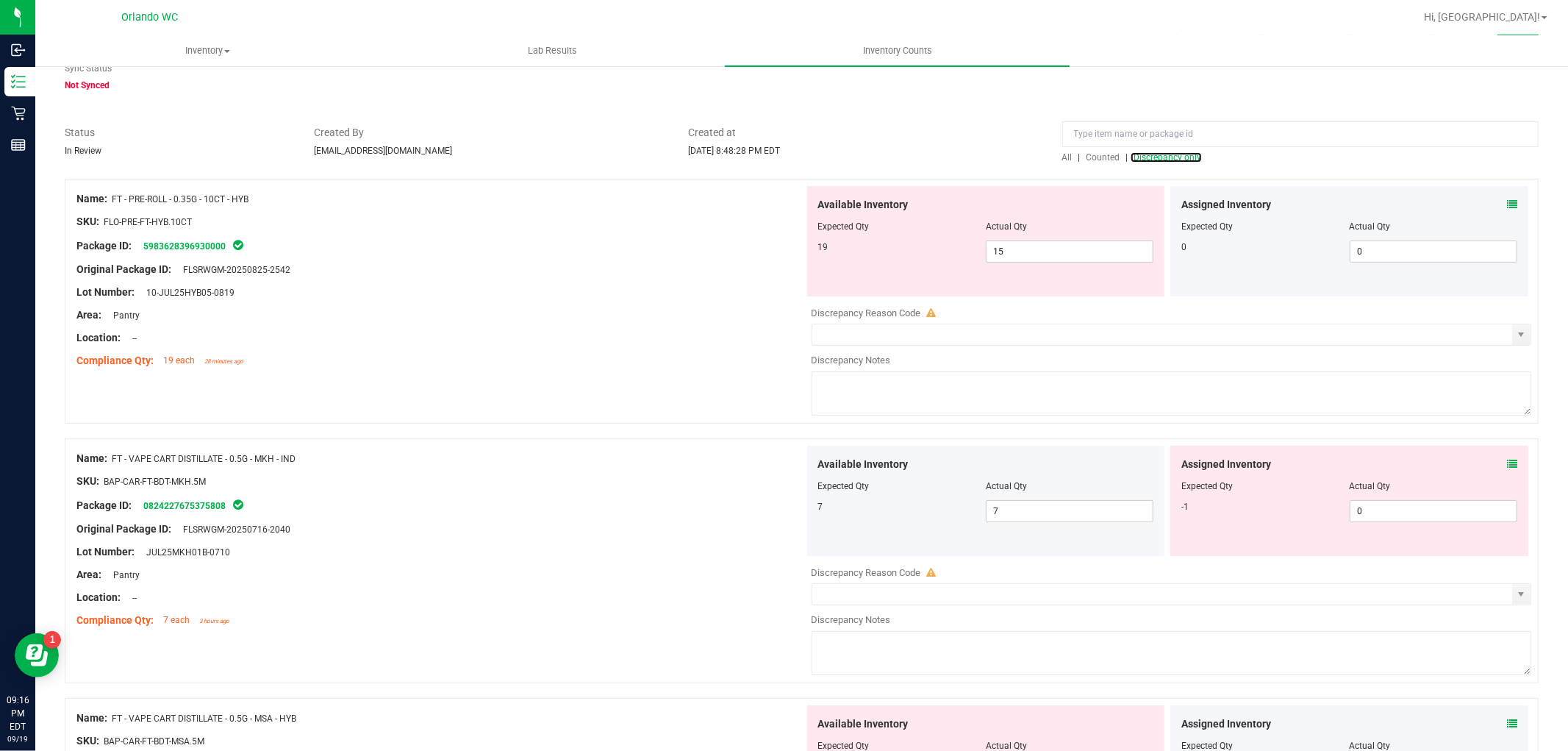
scroll to position [163, 0]
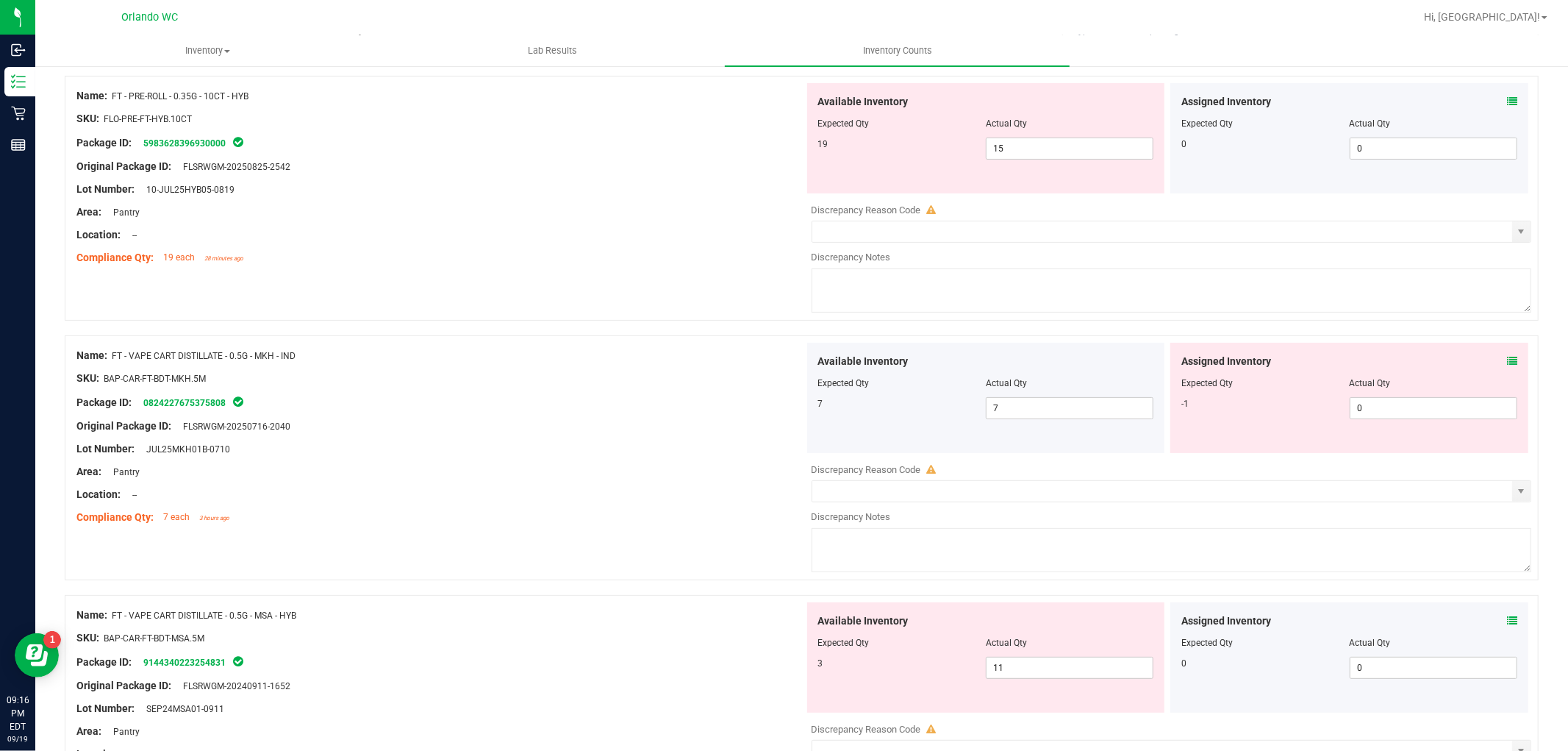
click at [274, 166] on span "FLSRWGM-20250825-2542" at bounding box center [233, 167] width 115 height 10
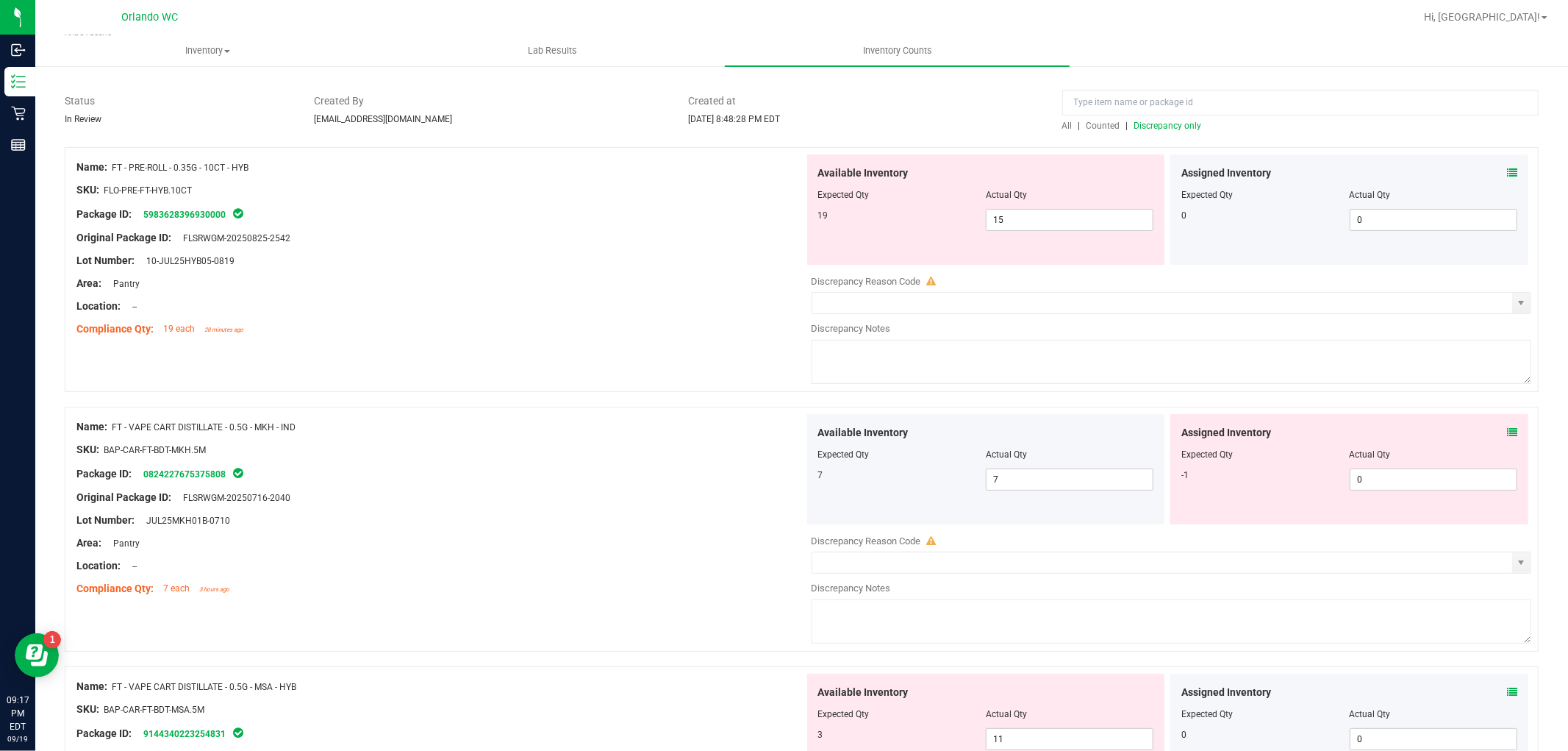
scroll to position [0, 0]
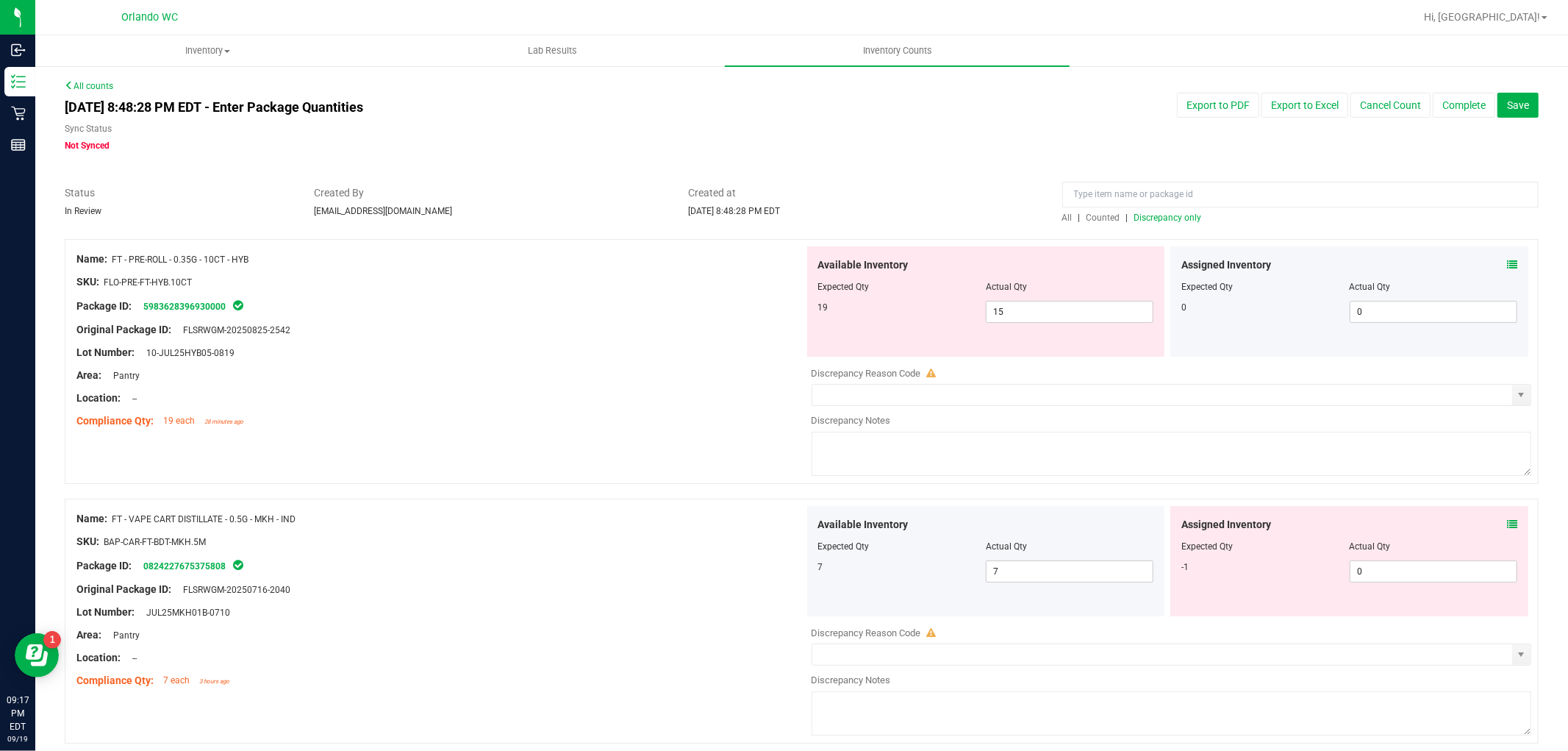
click at [317, 328] on div "Original Package ID: FLSRWGM-20250825-2542" at bounding box center [441, 329] width 728 height 15
drag, startPoint x: 280, startPoint y: 265, endPoint x: 114, endPoint y: 261, distance: 166.0
click at [114, 261] on div "Name: FT - PRE-ROLL - 0.35G - 10CT - HYB" at bounding box center [441, 259] width 728 height 15
click at [1202, 195] on input at bounding box center [1300, 194] width 476 height 25
paste input "Fixed time punches"
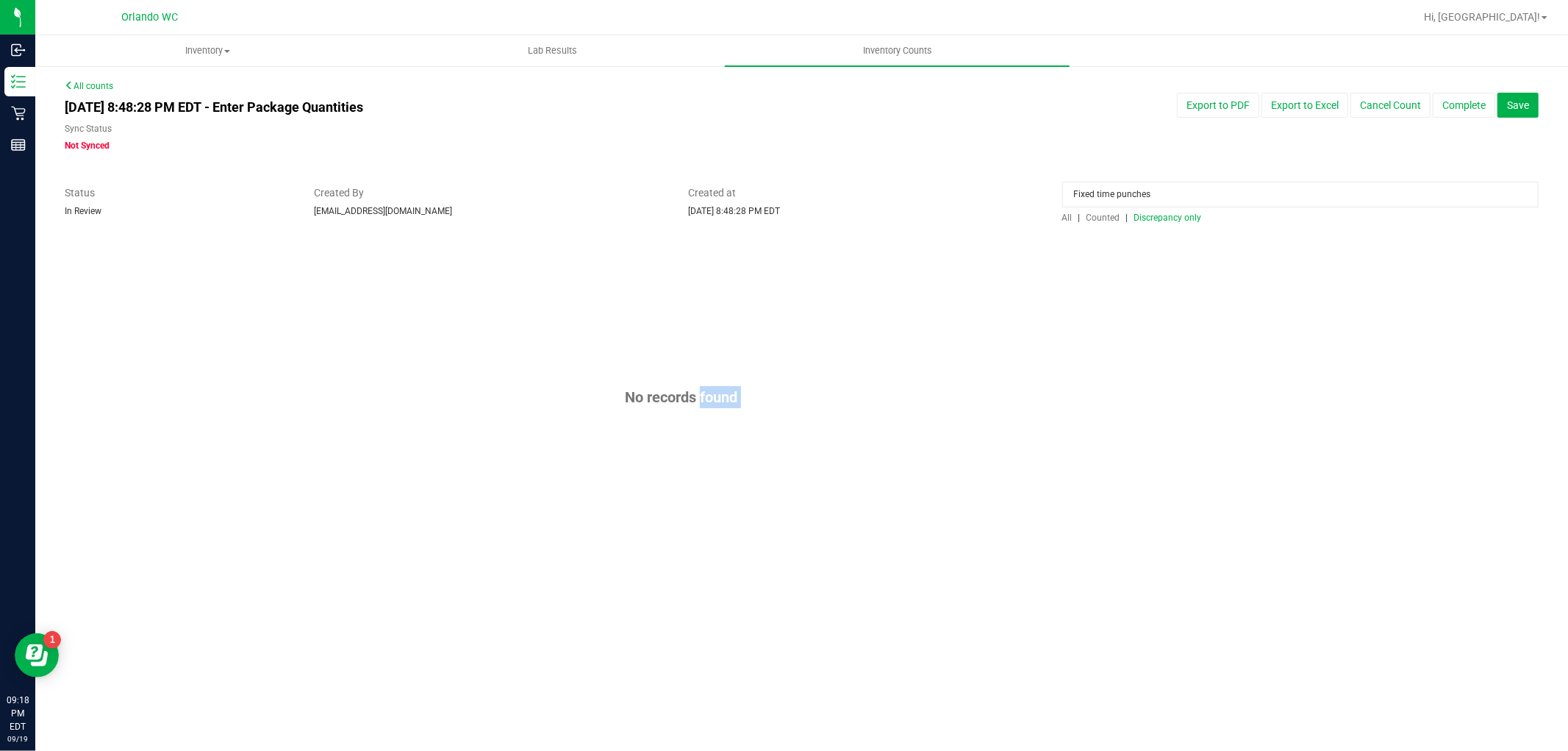
drag, startPoint x: 263, startPoint y: 268, endPoint x: 121, endPoint y: 269, distance: 142.0
click at [1155, 222] on span "Discrepancy only" at bounding box center [1169, 218] width 68 height 10
drag, startPoint x: 1174, startPoint y: 193, endPoint x: 562, endPoint y: 116, distance: 616.8
click at [562, 116] on div "All counts Sep 19, 2025 8:48:28 PM EDT - Enter Package Quantities Sync Status N…" at bounding box center [802, 325] width 1474 height 492
click at [1182, 221] on span "Discrepancy only" at bounding box center [1169, 218] width 68 height 10
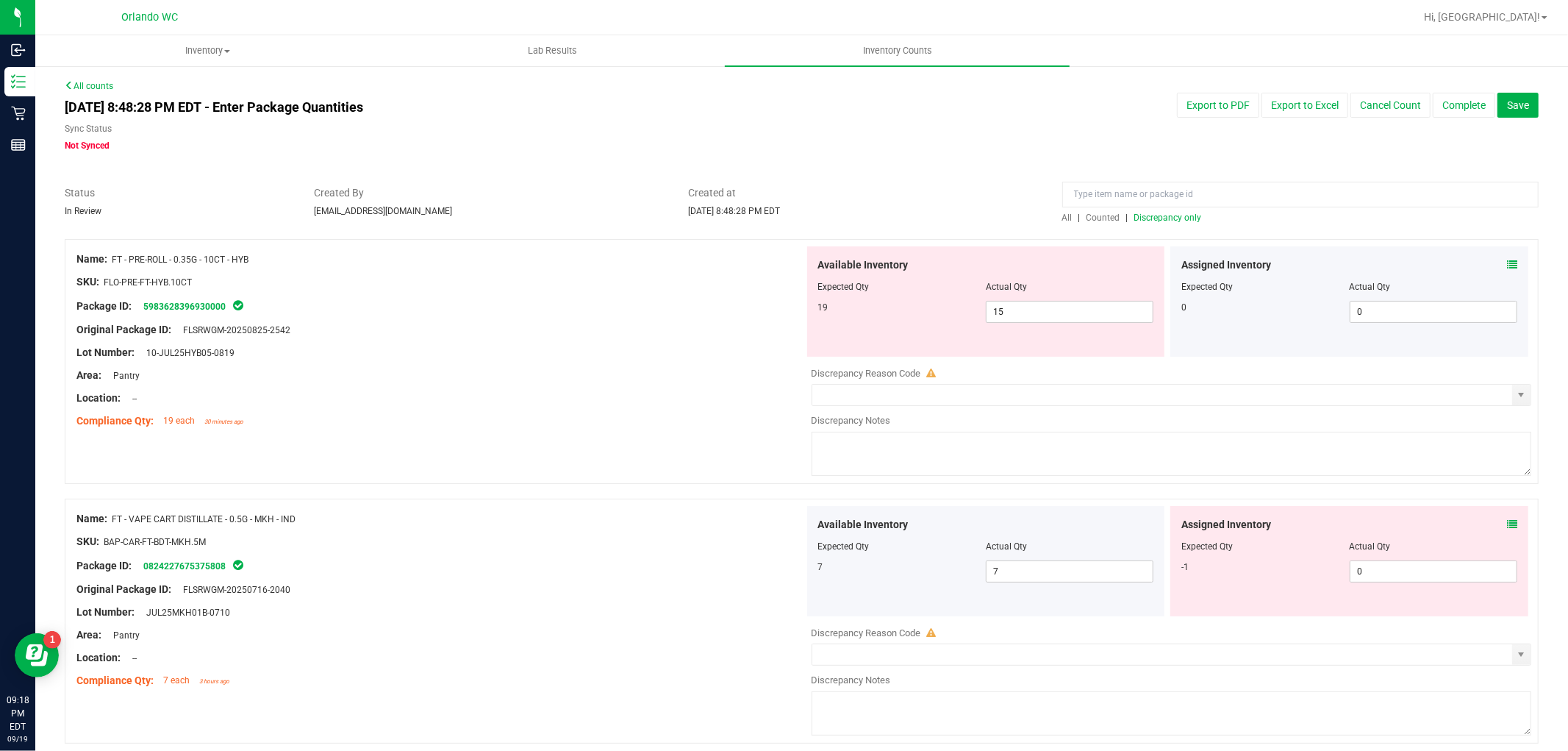
drag, startPoint x: 287, startPoint y: 262, endPoint x: 106, endPoint y: 251, distance: 181.3
click at [106, 252] on div "Name: FT - PRE-ROLL - 0.35G - 10CT - HYB" at bounding box center [441, 259] width 728 height 15
copy div "FT - PRE-ROLL - 0.35G - 10CT - HYB"
click at [1138, 202] on input at bounding box center [1300, 194] width 476 height 25
paste input "FT - PRE-ROLL - 0.35G - 10CT - HYB"
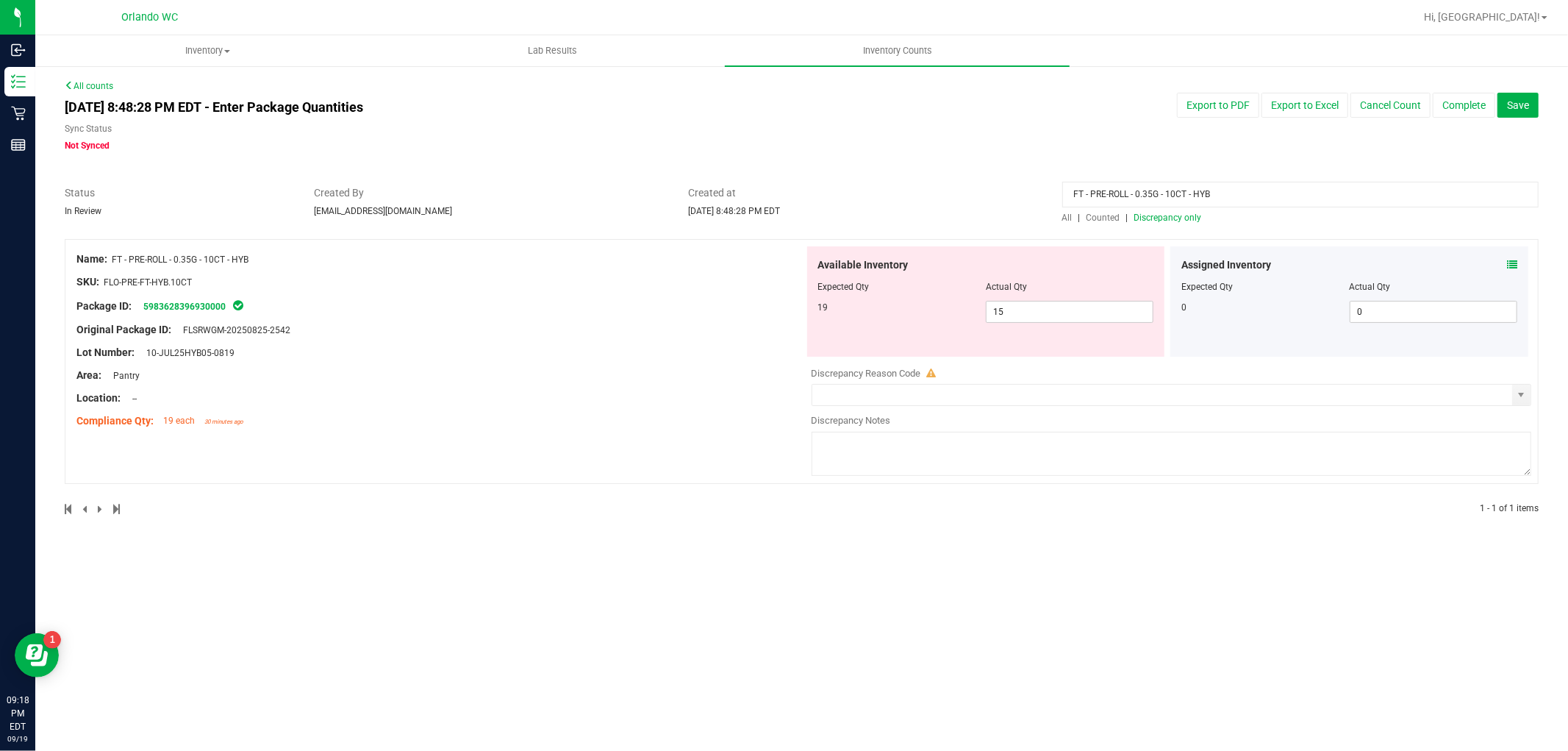
click at [1064, 214] on span "All" at bounding box center [1067, 218] width 10 height 10
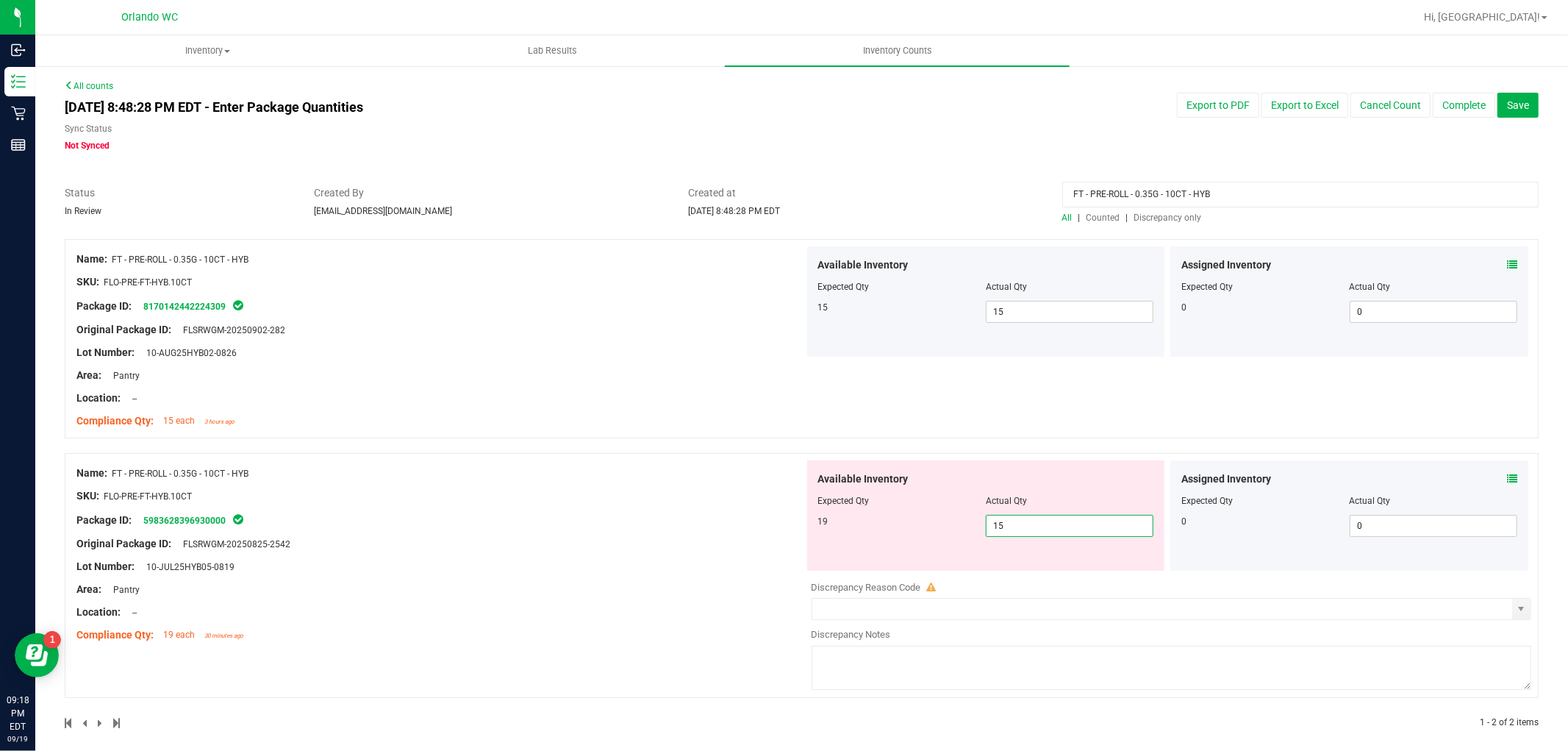
click at [1052, 527] on span "15 15" at bounding box center [1070, 526] width 168 height 22
click at [692, 591] on div "Area: Pantry" at bounding box center [441, 590] width 728 height 15
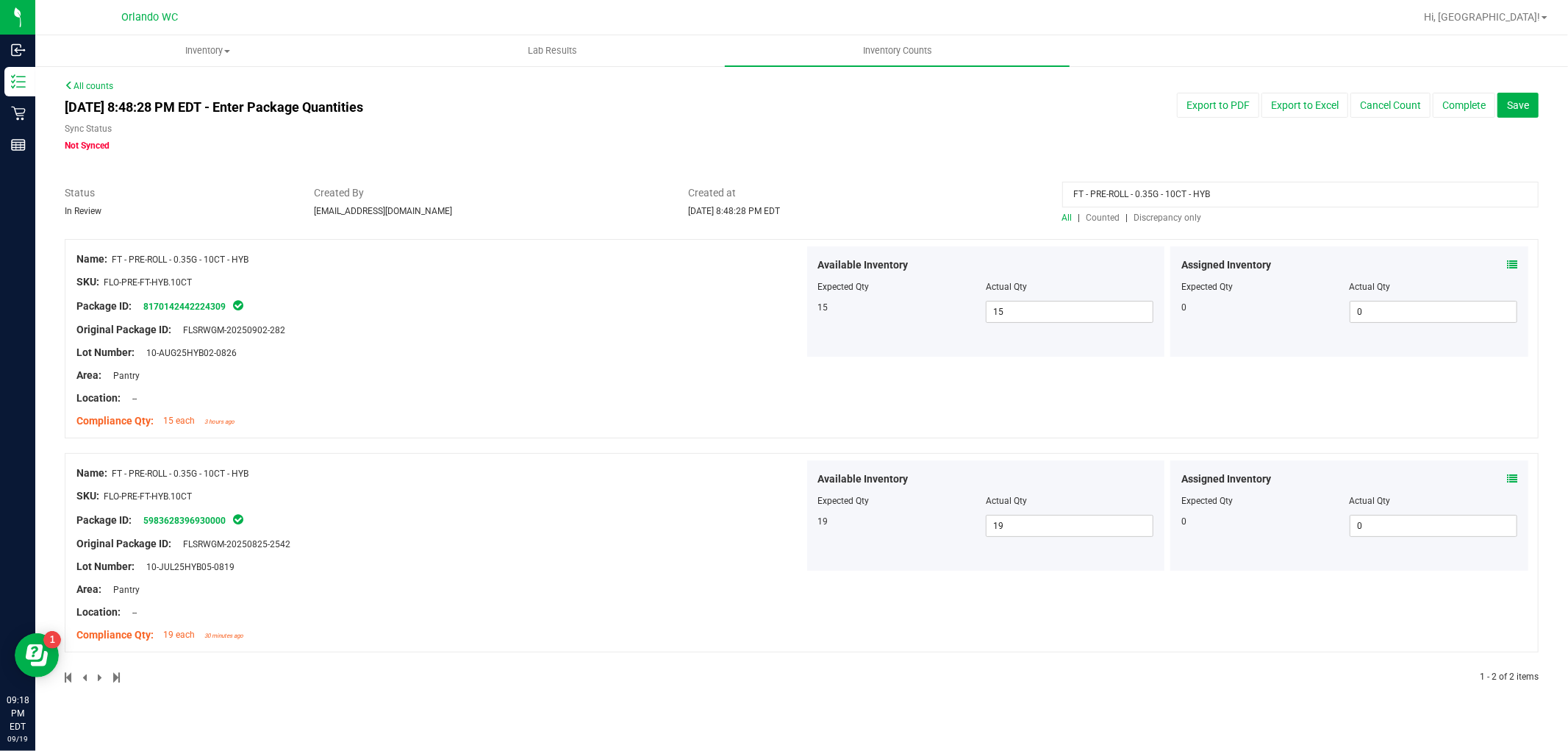
drag, startPoint x: 1237, startPoint y: 191, endPoint x: 618, endPoint y: 162, distance: 619.7
click at [618, 162] on div "All counts Sep 19, 2025 8:48:28 PM EDT - Enter Package Quantities Sync Status N…" at bounding box center [802, 391] width 1474 height 623
click at [1143, 215] on span "Discrepancy only" at bounding box center [1169, 218] width 68 height 10
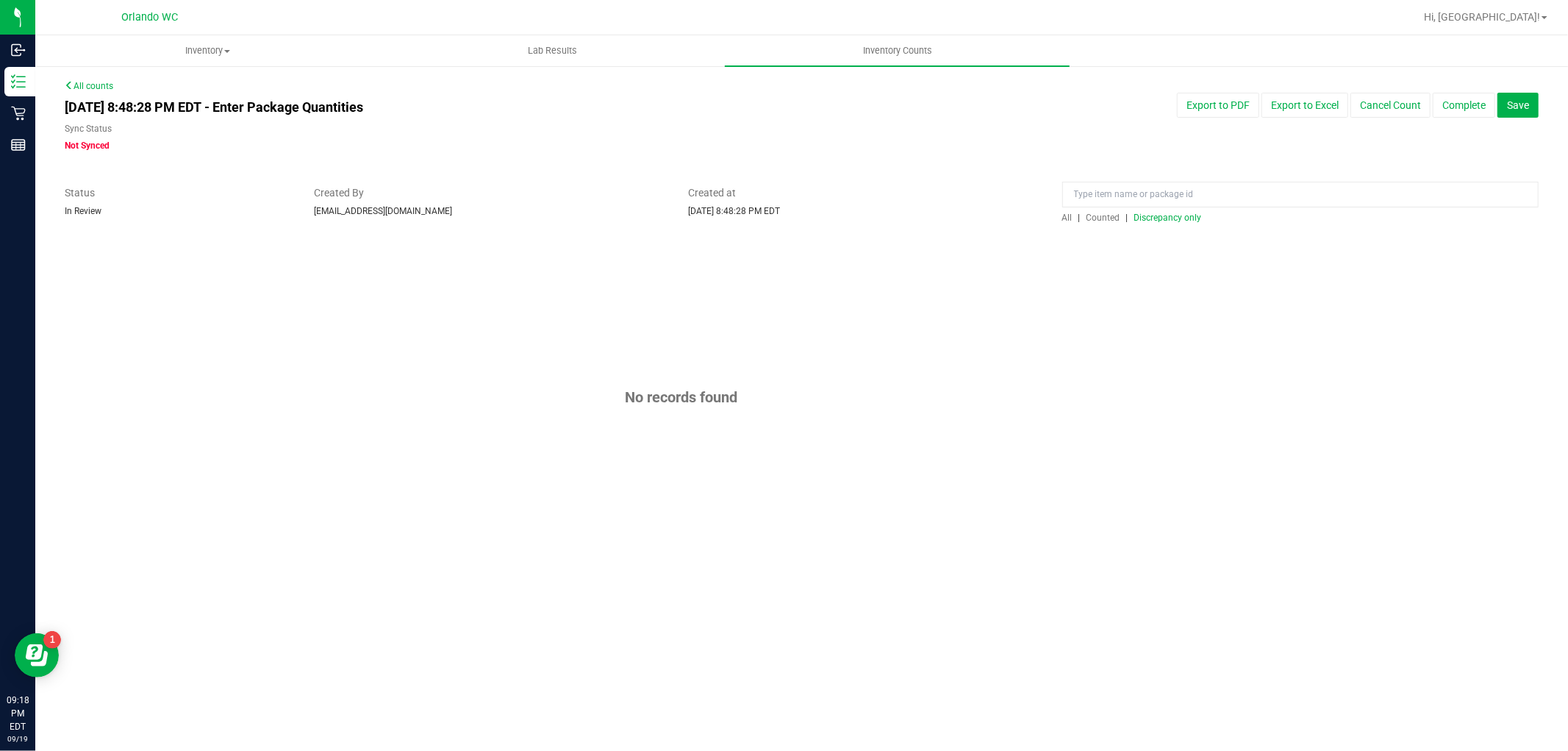
click at [1143, 215] on span "Discrepancy only" at bounding box center [1169, 218] width 68 height 10
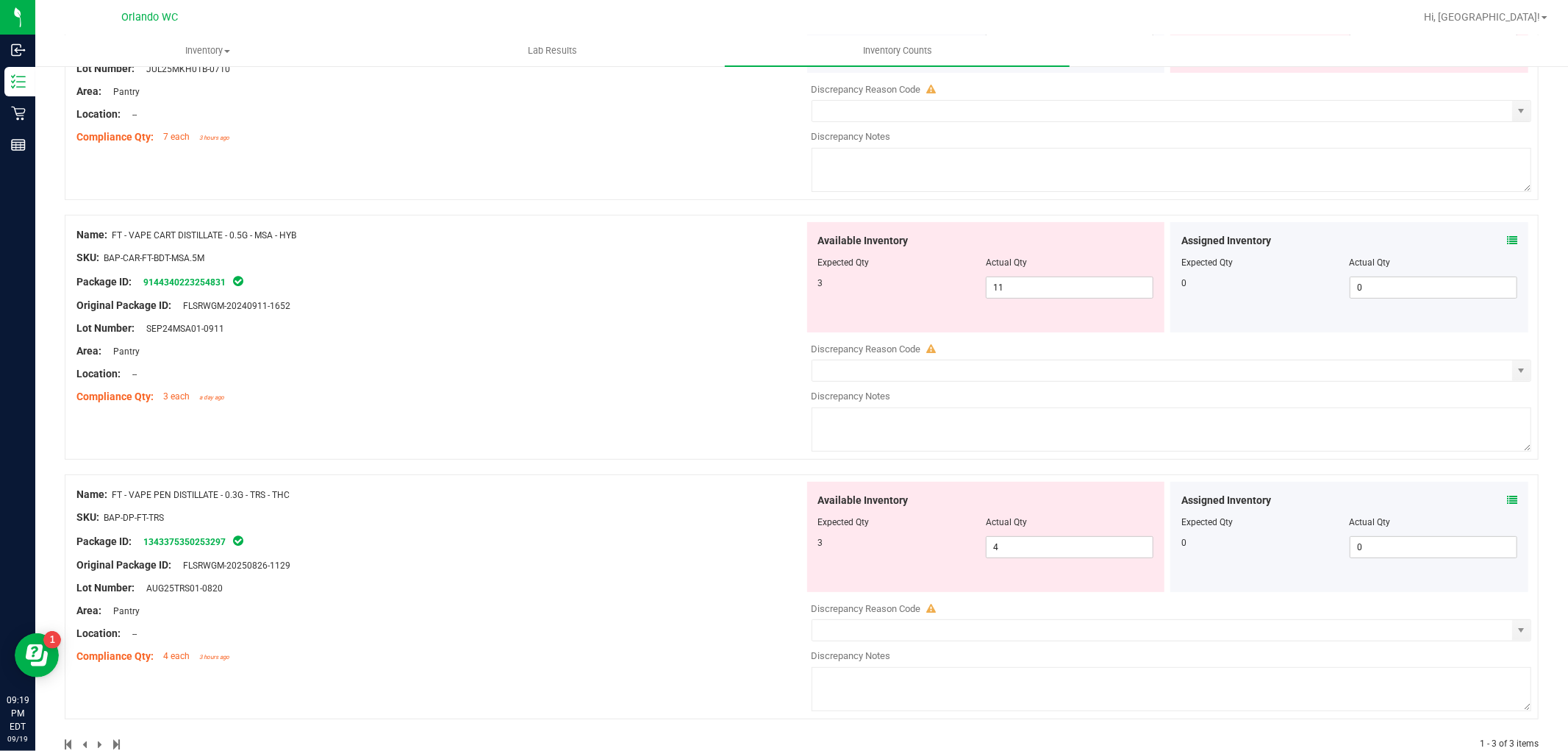
scroll to position [319, 0]
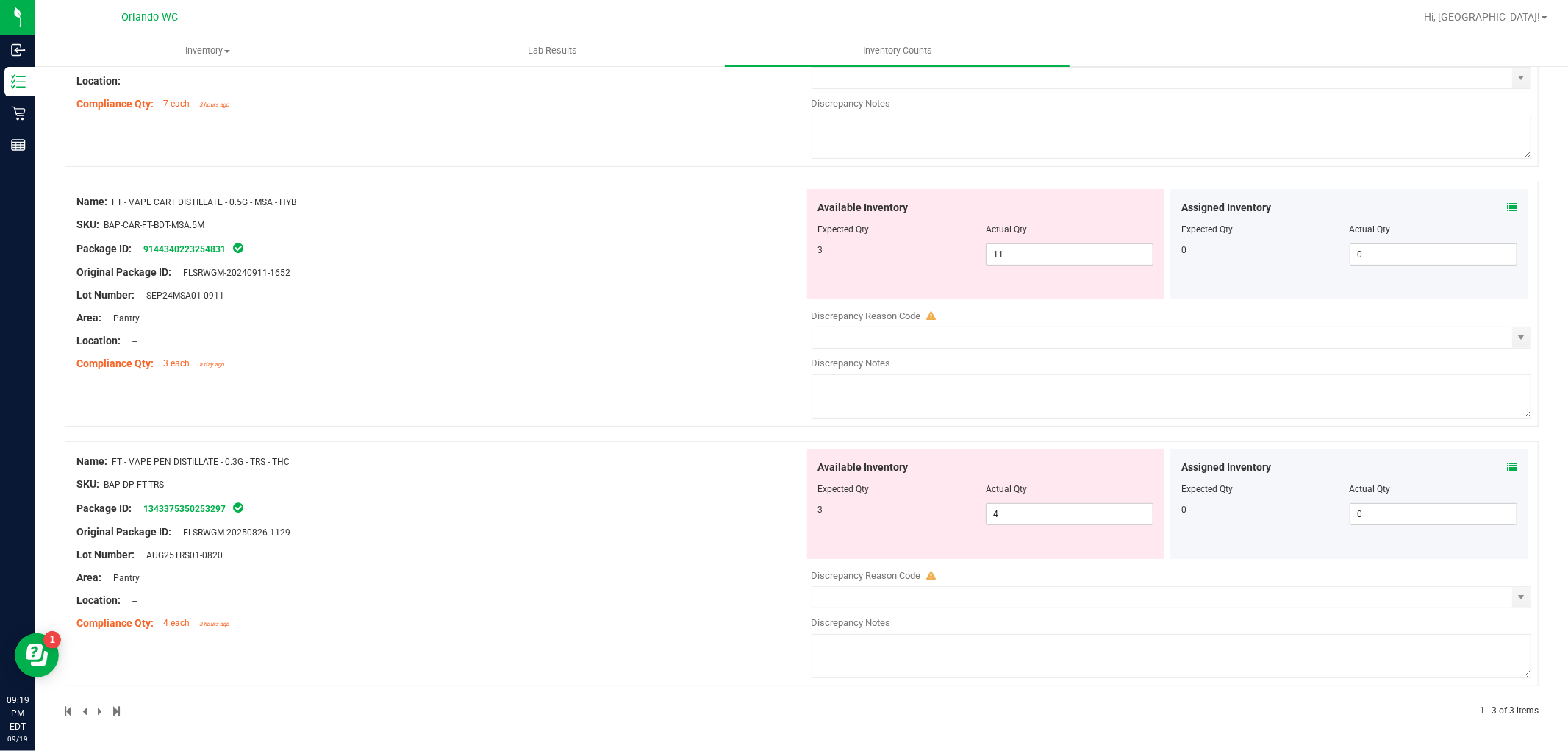
click at [254, 459] on span "FT - VAPE PEN DISTILLATE - 0.3G - TRS - THC" at bounding box center [200, 462] width 178 height 10
copy span "TRS"
click at [655, 543] on div at bounding box center [441, 543] width 728 height 8
click at [1026, 498] on div at bounding box center [986, 499] width 336 height 8
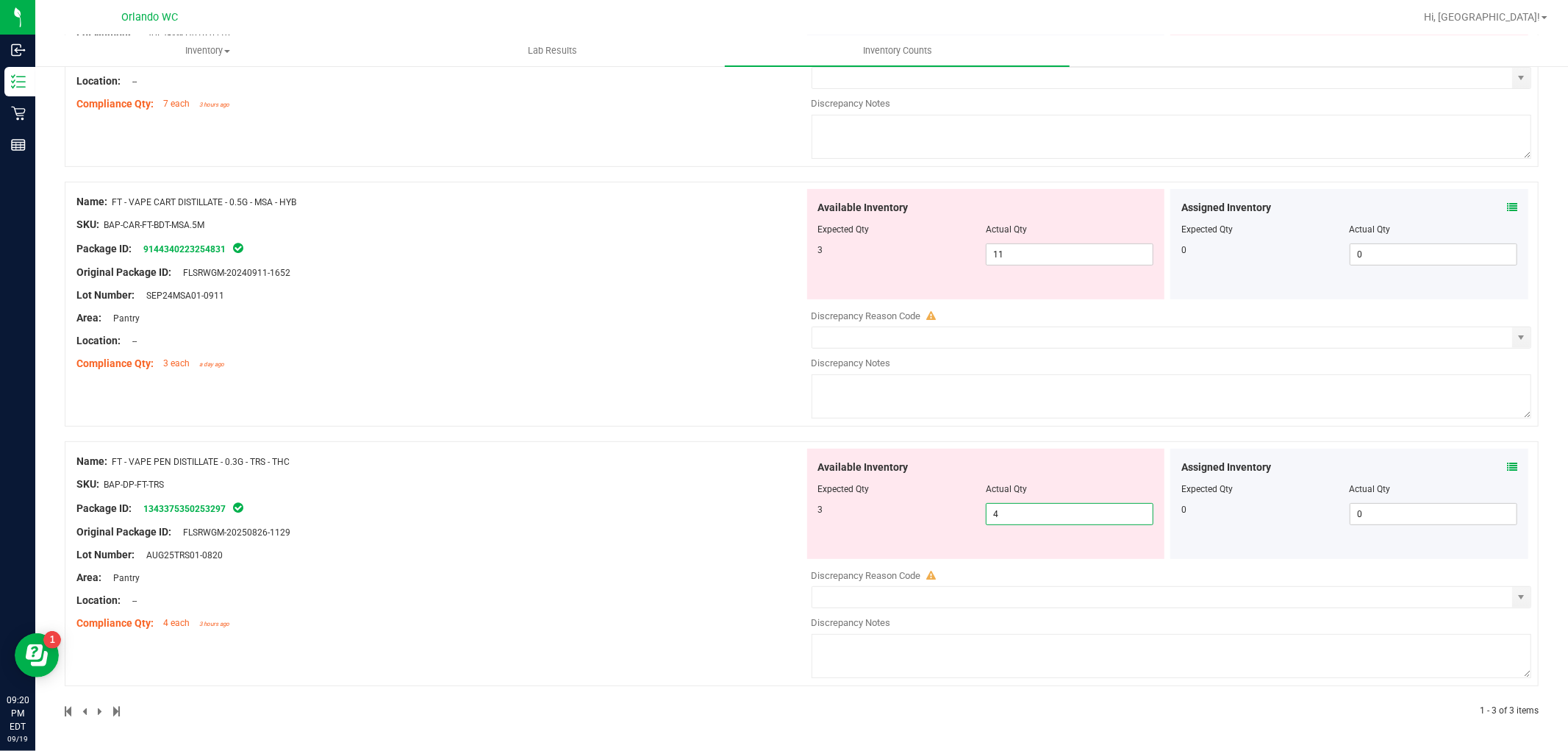
drag, startPoint x: 1027, startPoint y: 511, endPoint x: 932, endPoint y: 514, distance: 95.0
click at [951, 518] on div "3 4 4" at bounding box center [986, 514] width 336 height 22
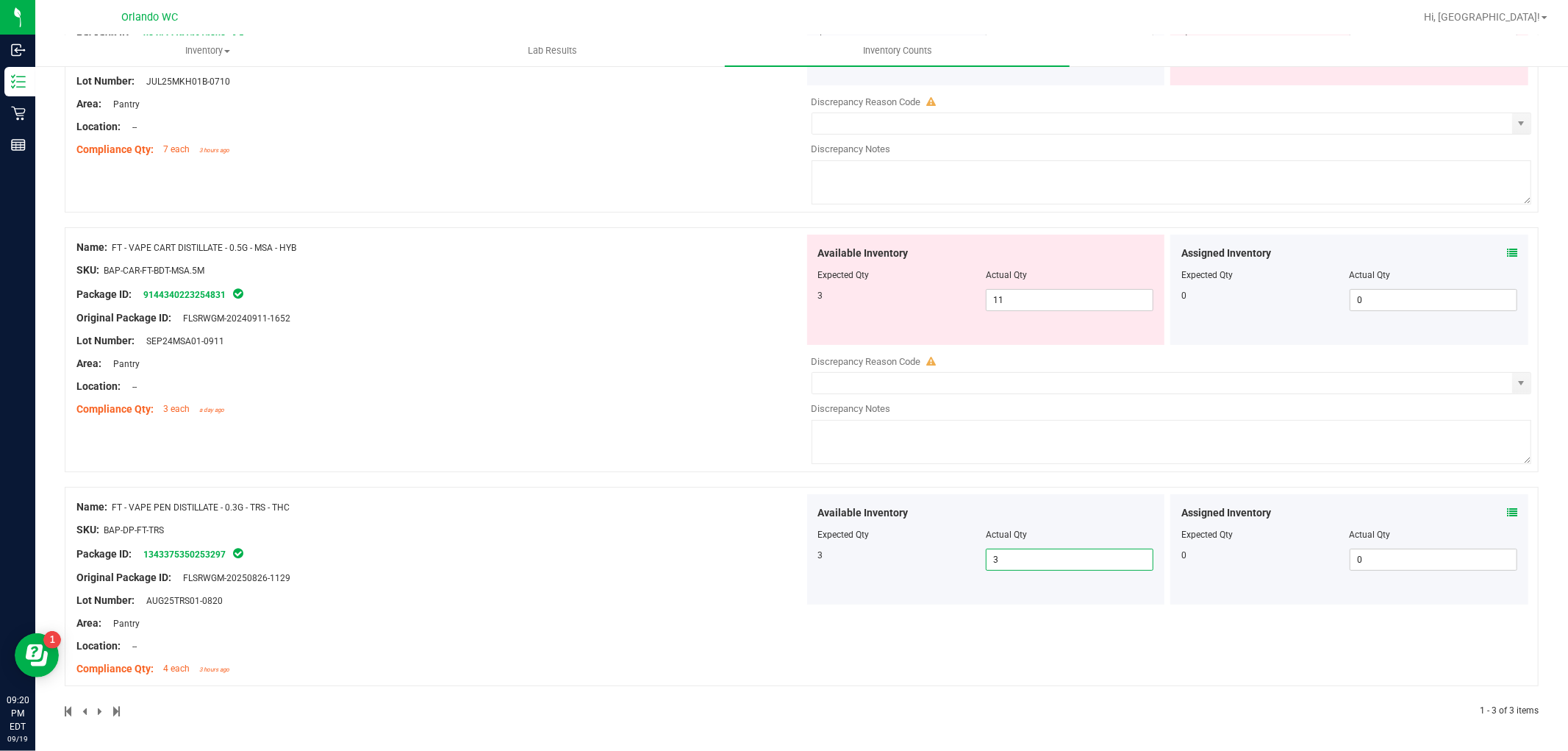
drag, startPoint x: 1020, startPoint y: 555, endPoint x: 961, endPoint y: 550, distance: 59.2
click at [961, 550] on div "3 3 3" at bounding box center [986, 560] width 336 height 22
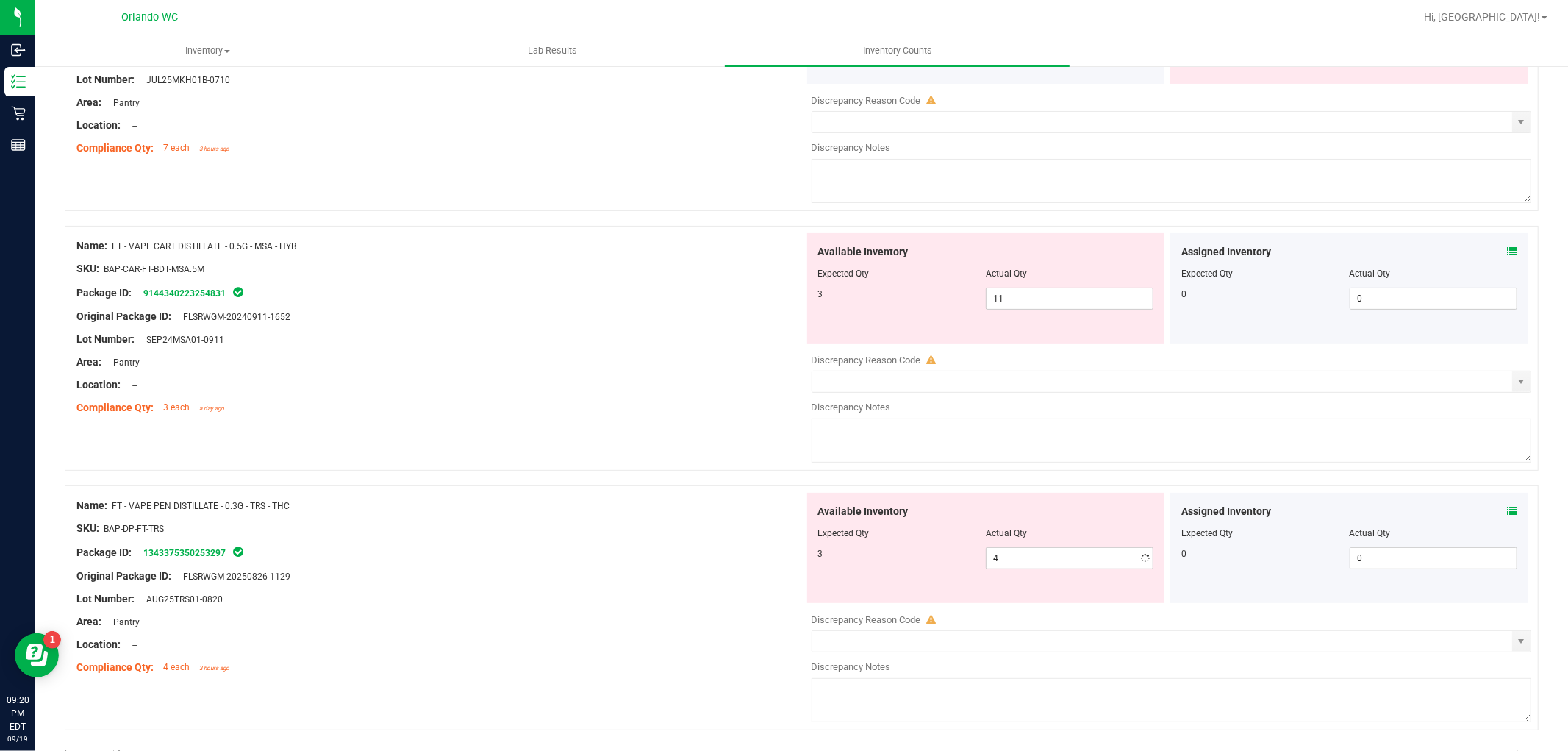
click at [973, 494] on div "Available Inventory Expected Qty Actual Qty 3 4 4" at bounding box center [986, 547] width 358 height 111
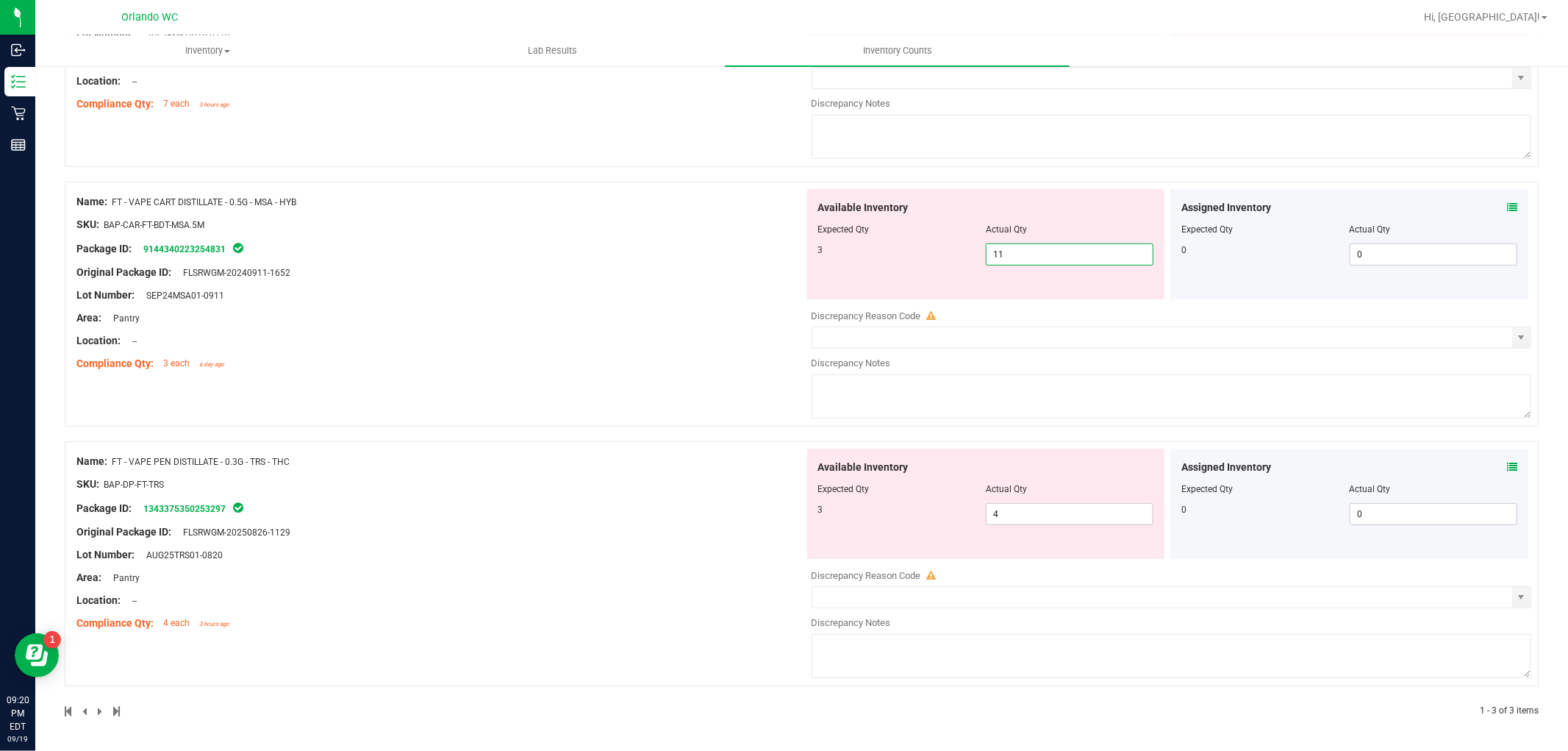
drag, startPoint x: 1021, startPoint y: 254, endPoint x: 907, endPoint y: 259, distance: 114.1
click at [907, 259] on div "3 11 11" at bounding box center [986, 254] width 336 height 22
click at [677, 356] on div "Name: FT - VAPE CART DISTILLATE - 0.5G - MSA - HYB SKU: BAP-CAR-FT-BDT-MSA.5M P…" at bounding box center [441, 283] width 728 height 188
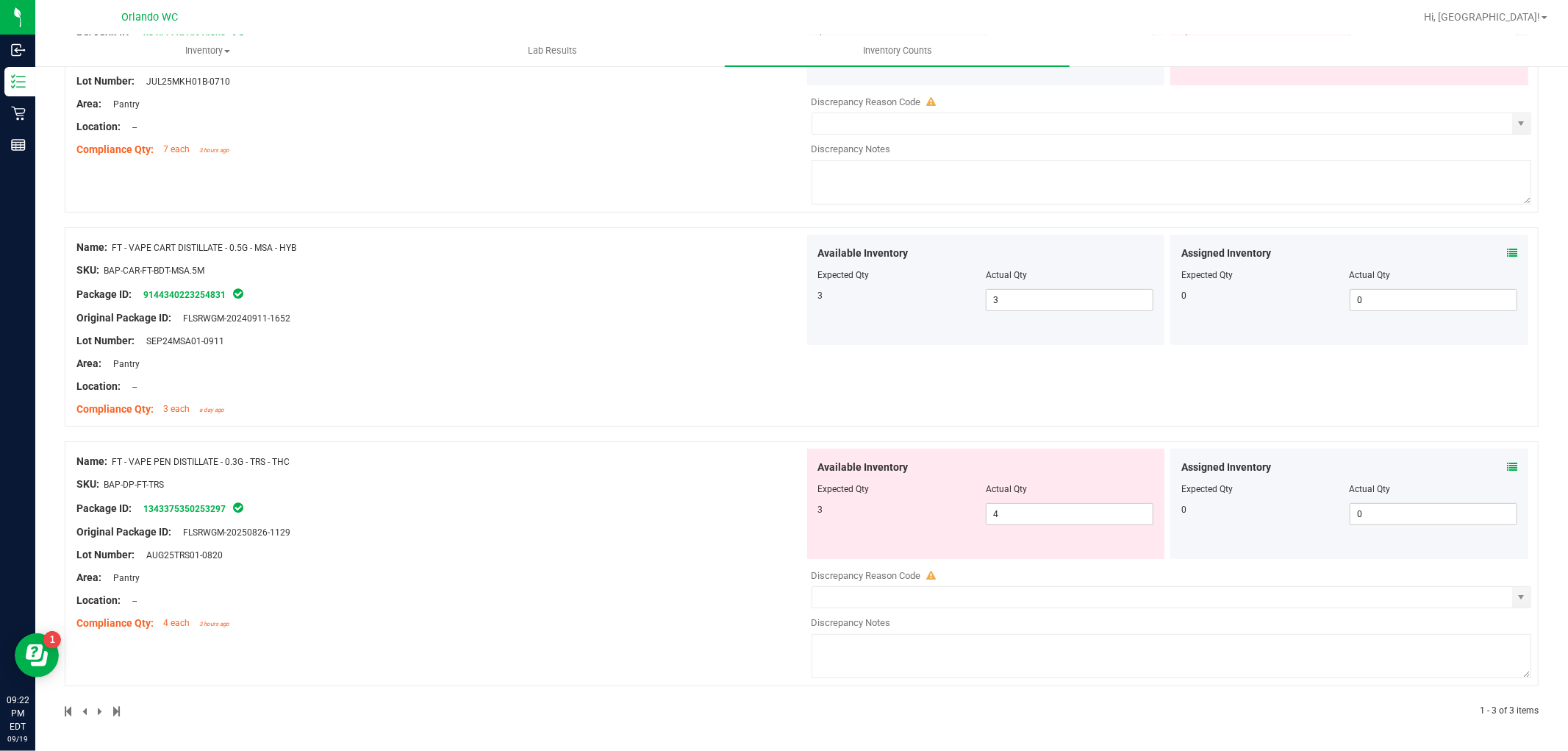
click at [562, 541] on div at bounding box center [441, 543] width 728 height 8
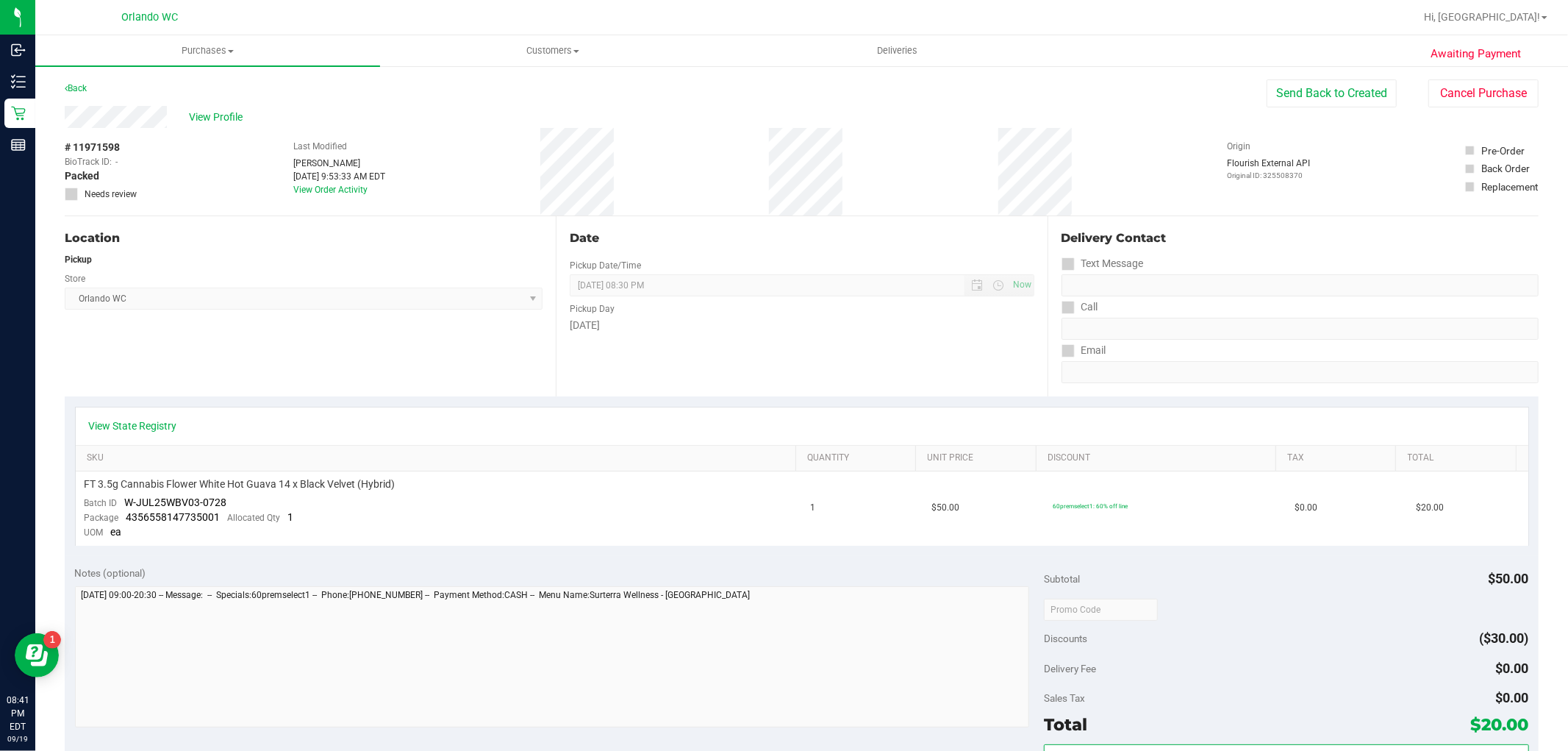
click at [1180, 356] on div "Email" at bounding box center [1299, 350] width 477 height 21
click at [1448, 97] on button "Cancel Purchase" at bounding box center [1484, 93] width 111 height 28
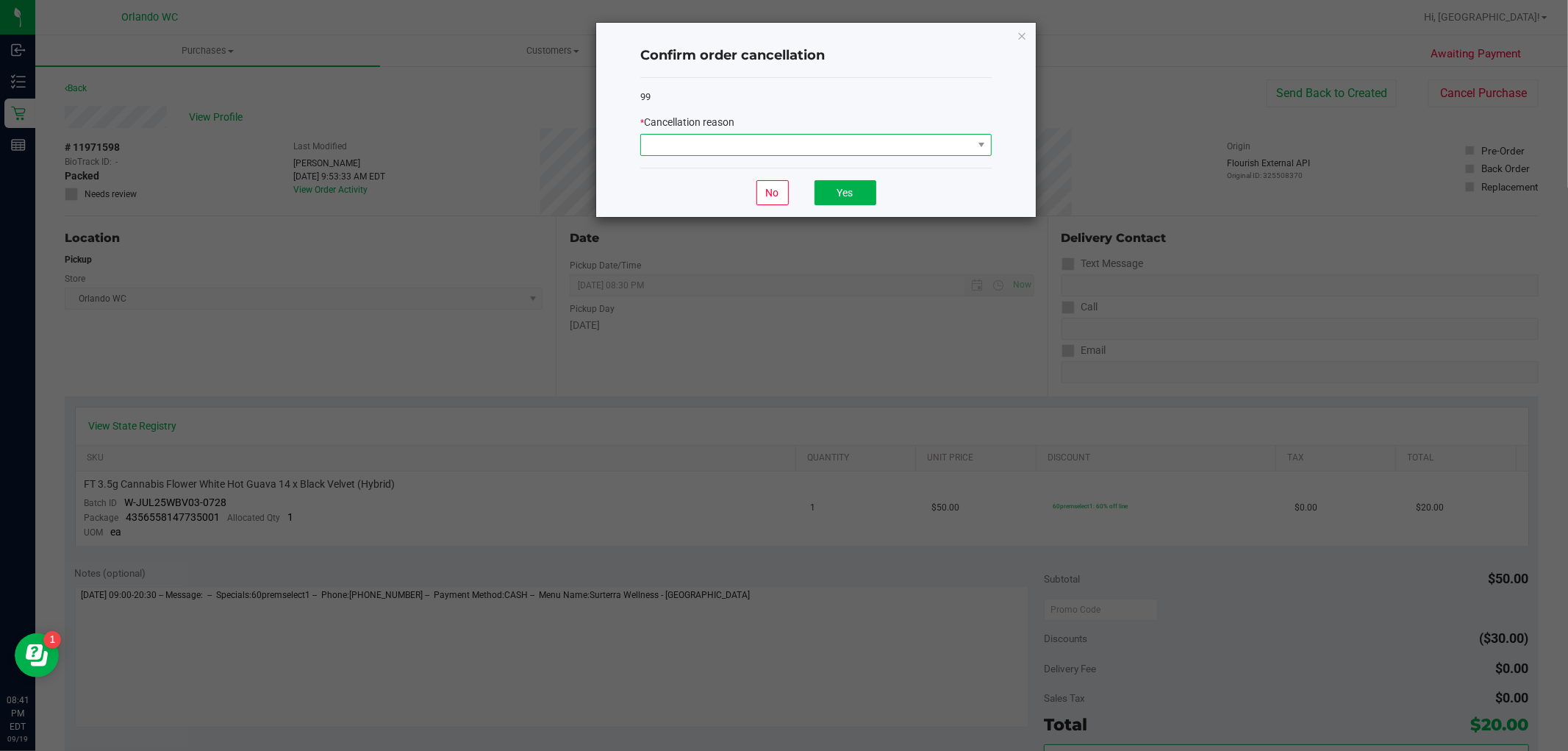
click at [692, 150] on span at bounding box center [806, 144] width 332 height 20
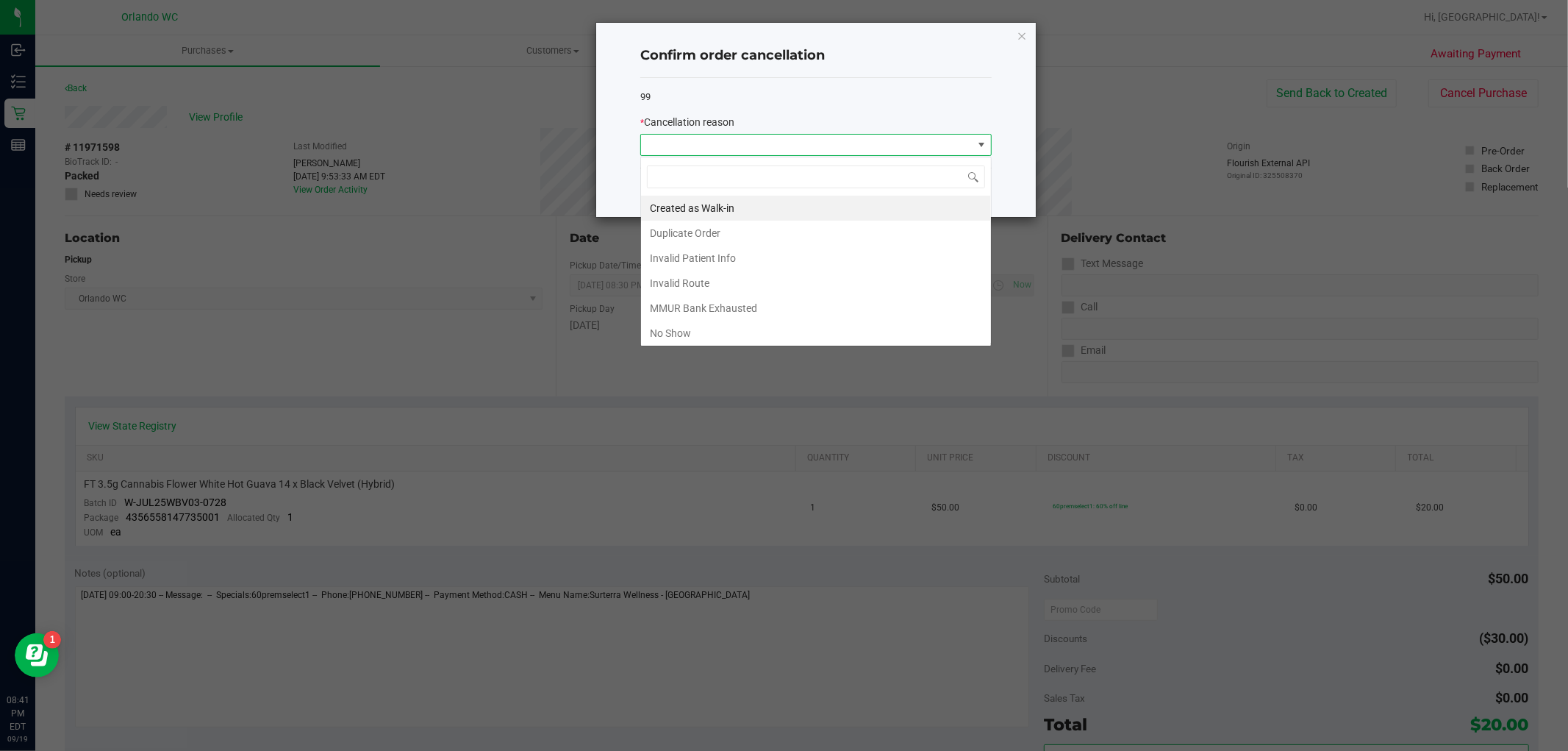
scroll to position [22, 350]
click at [711, 333] on li "No Show" at bounding box center [816, 334] width 350 height 25
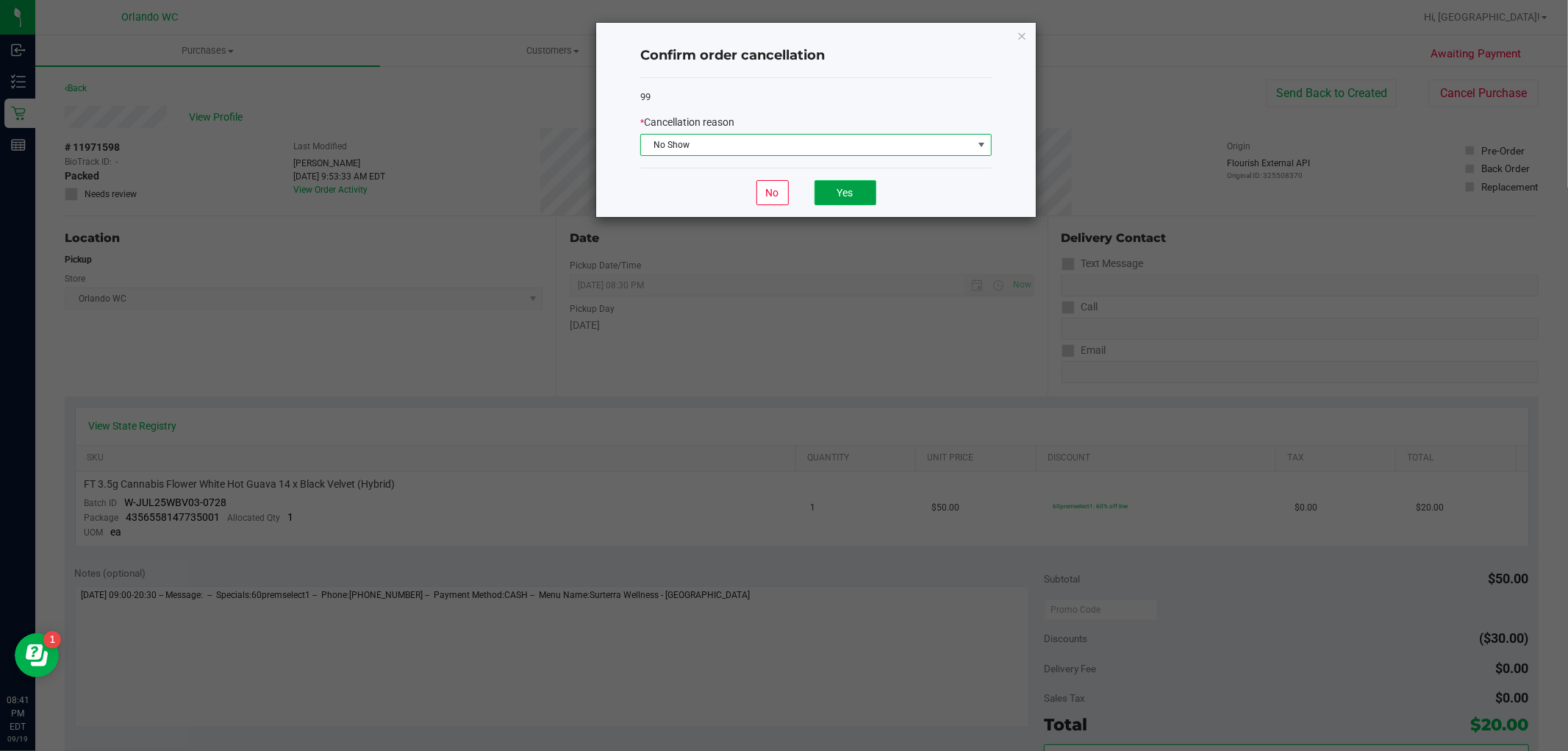
click at [843, 197] on button "Yes" at bounding box center [845, 193] width 62 height 25
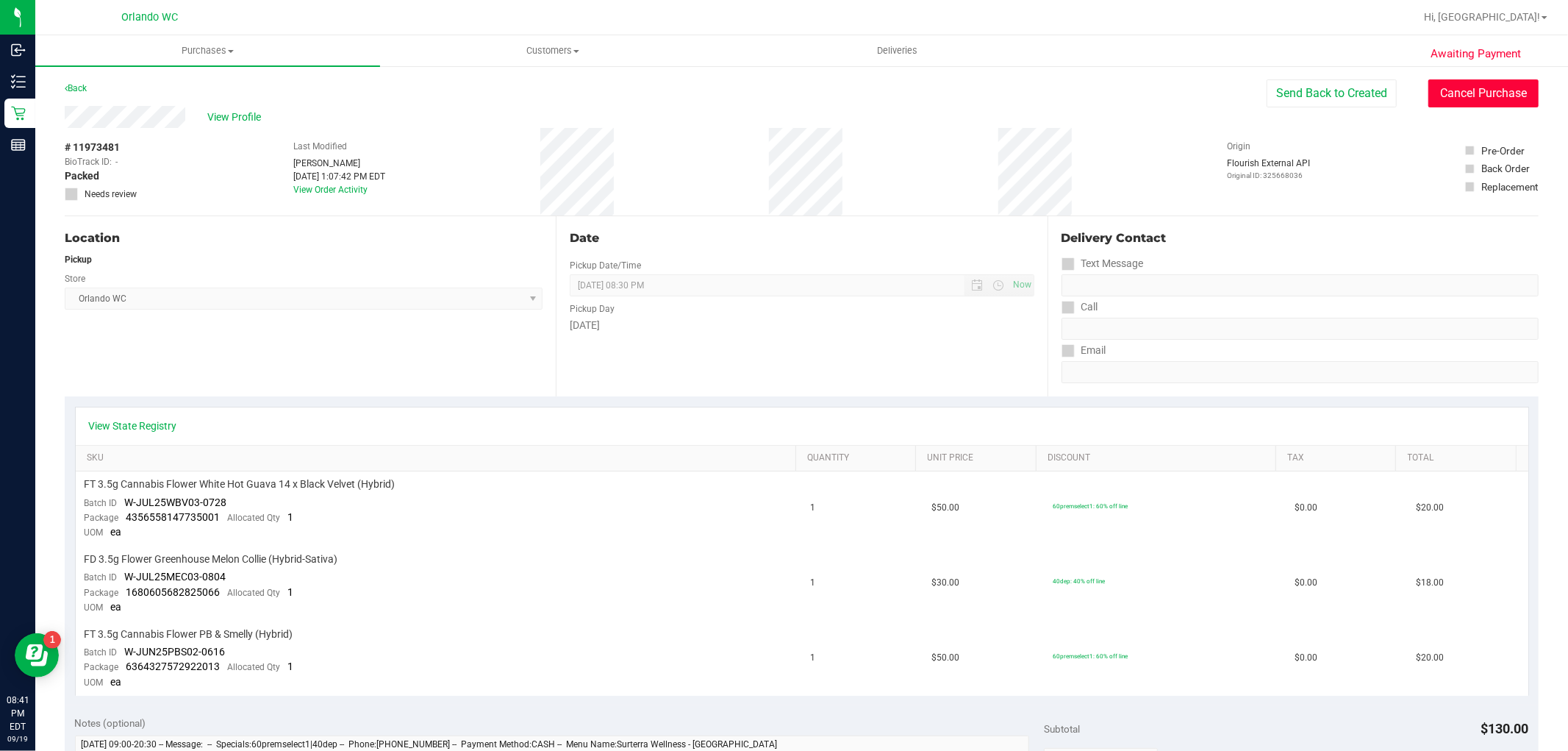
click at [1465, 94] on button "Cancel Purchase" at bounding box center [1484, 93] width 111 height 28
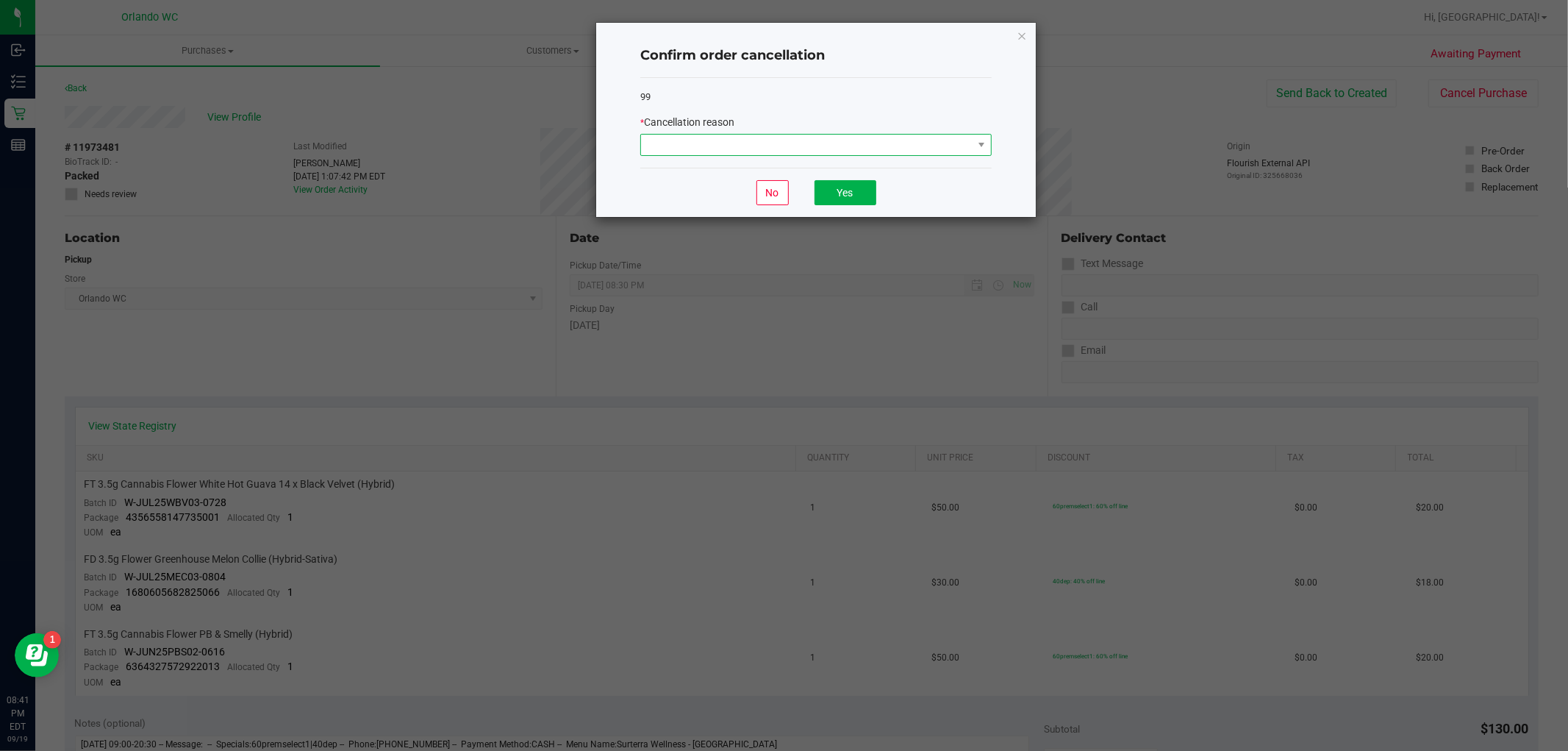
click at [751, 150] on span at bounding box center [806, 144] width 332 height 20
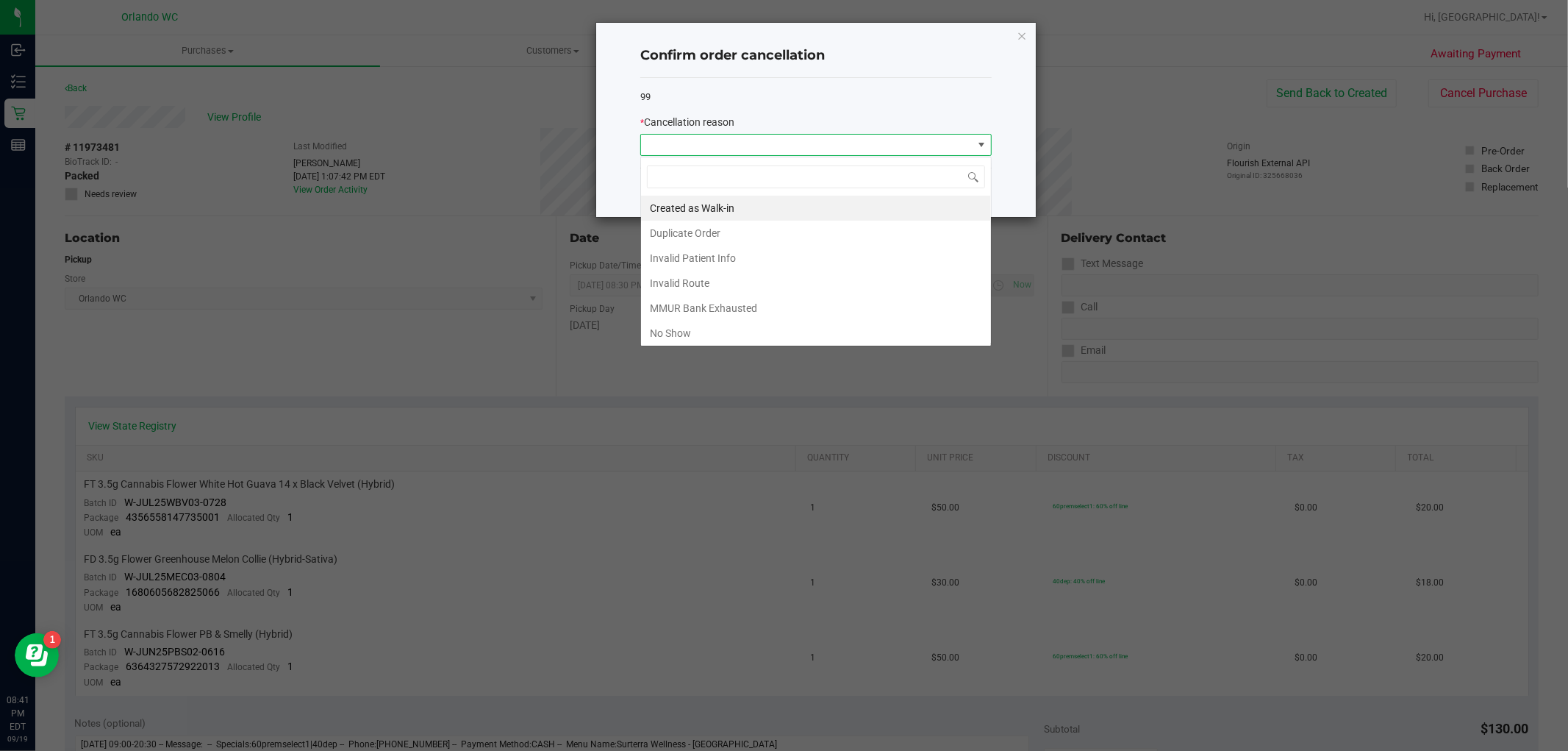
scroll to position [22, 350]
click at [696, 339] on li "No Show" at bounding box center [816, 334] width 350 height 25
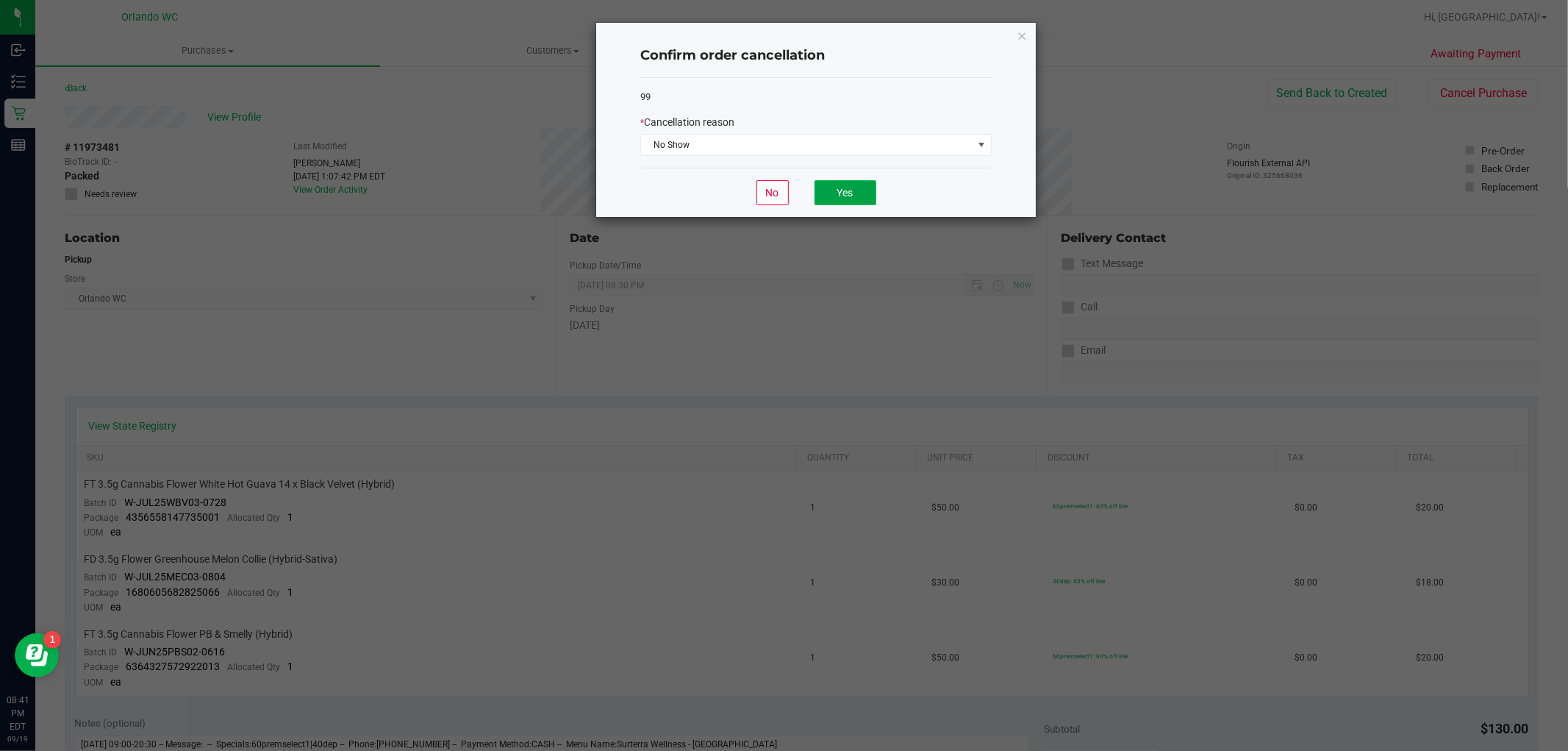
click at [863, 180] on button "Yes" at bounding box center [845, 193] width 62 height 25
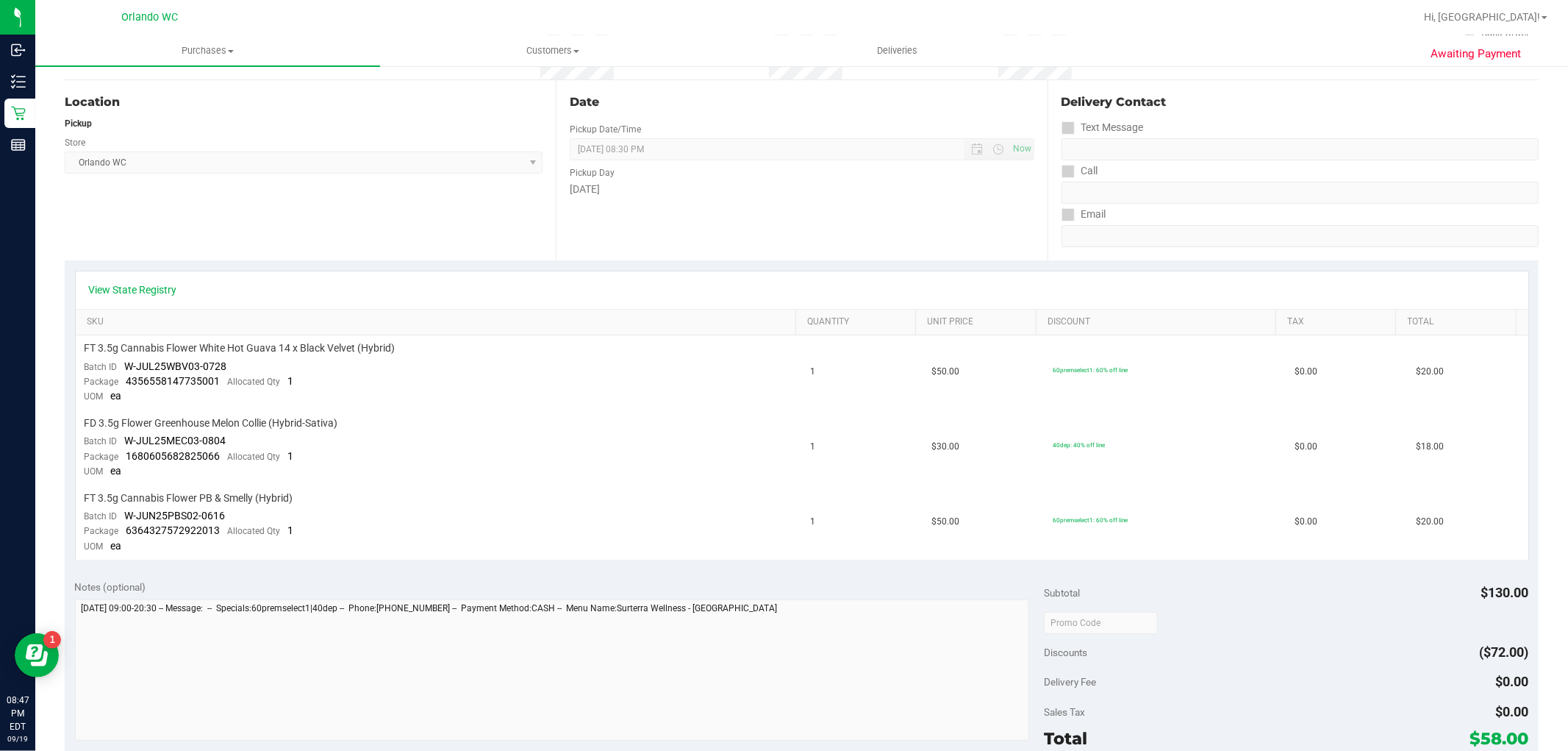
scroll to position [163, 0]
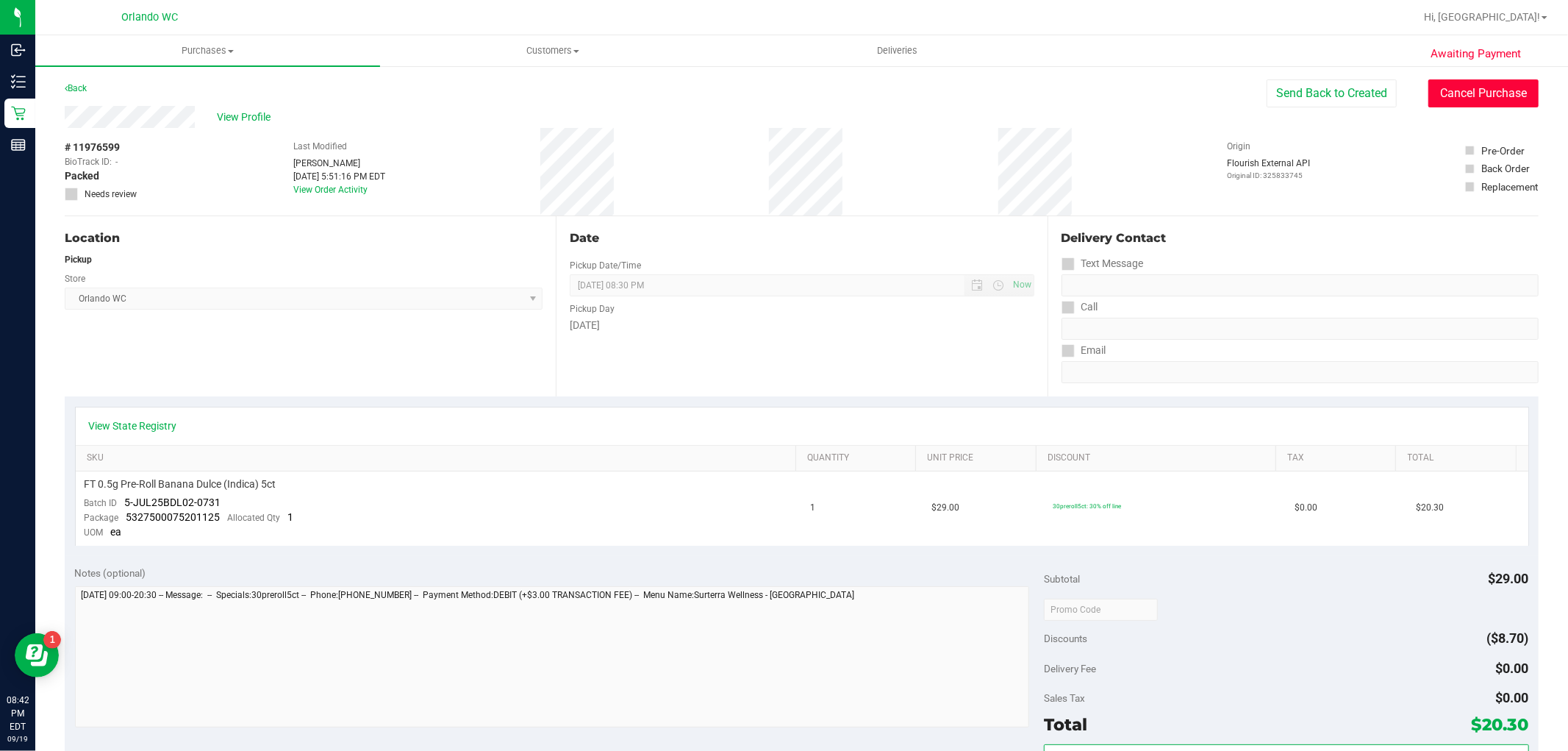
click at [1467, 94] on button "Cancel Purchase" at bounding box center [1484, 93] width 111 height 28
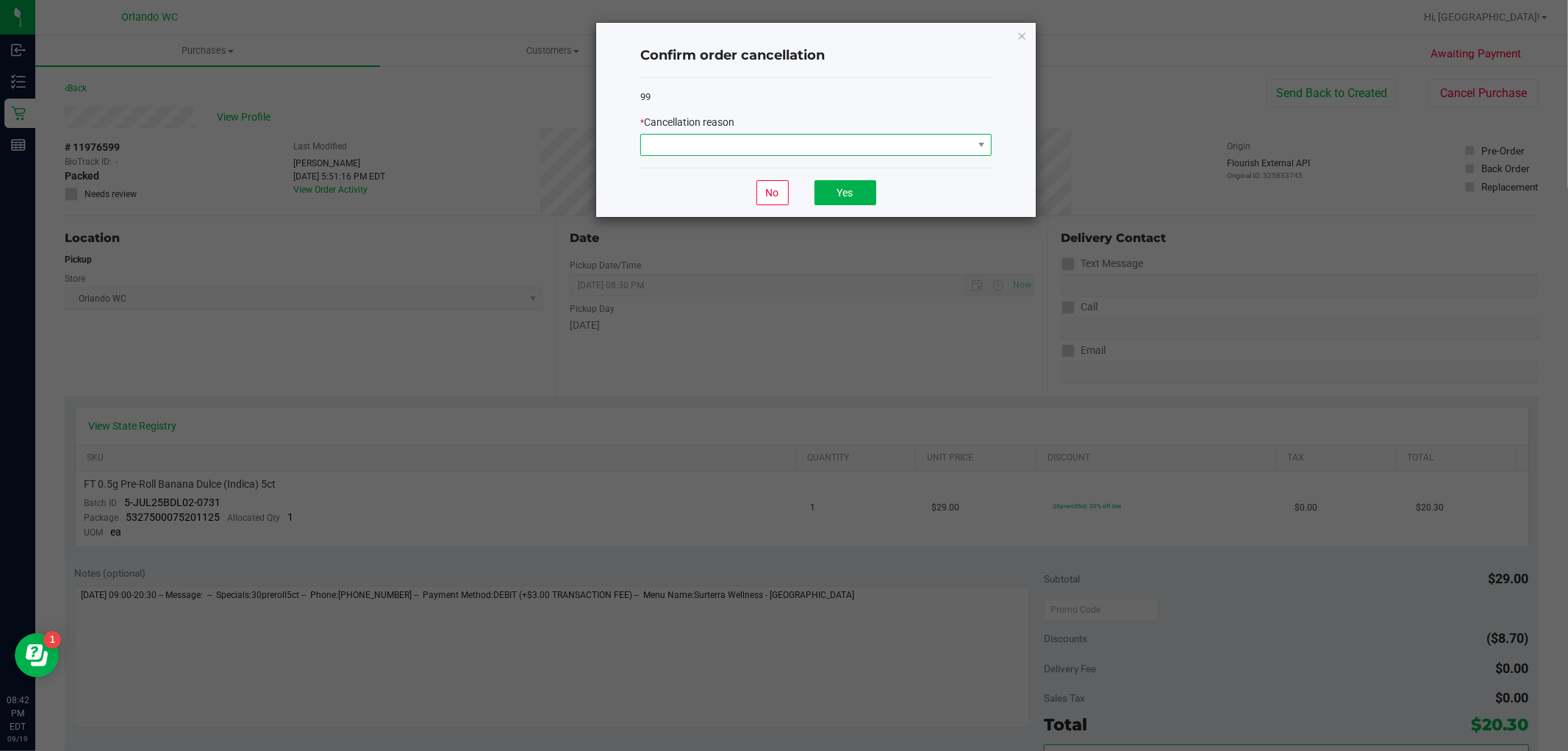
click at [813, 147] on span at bounding box center [806, 144] width 332 height 20
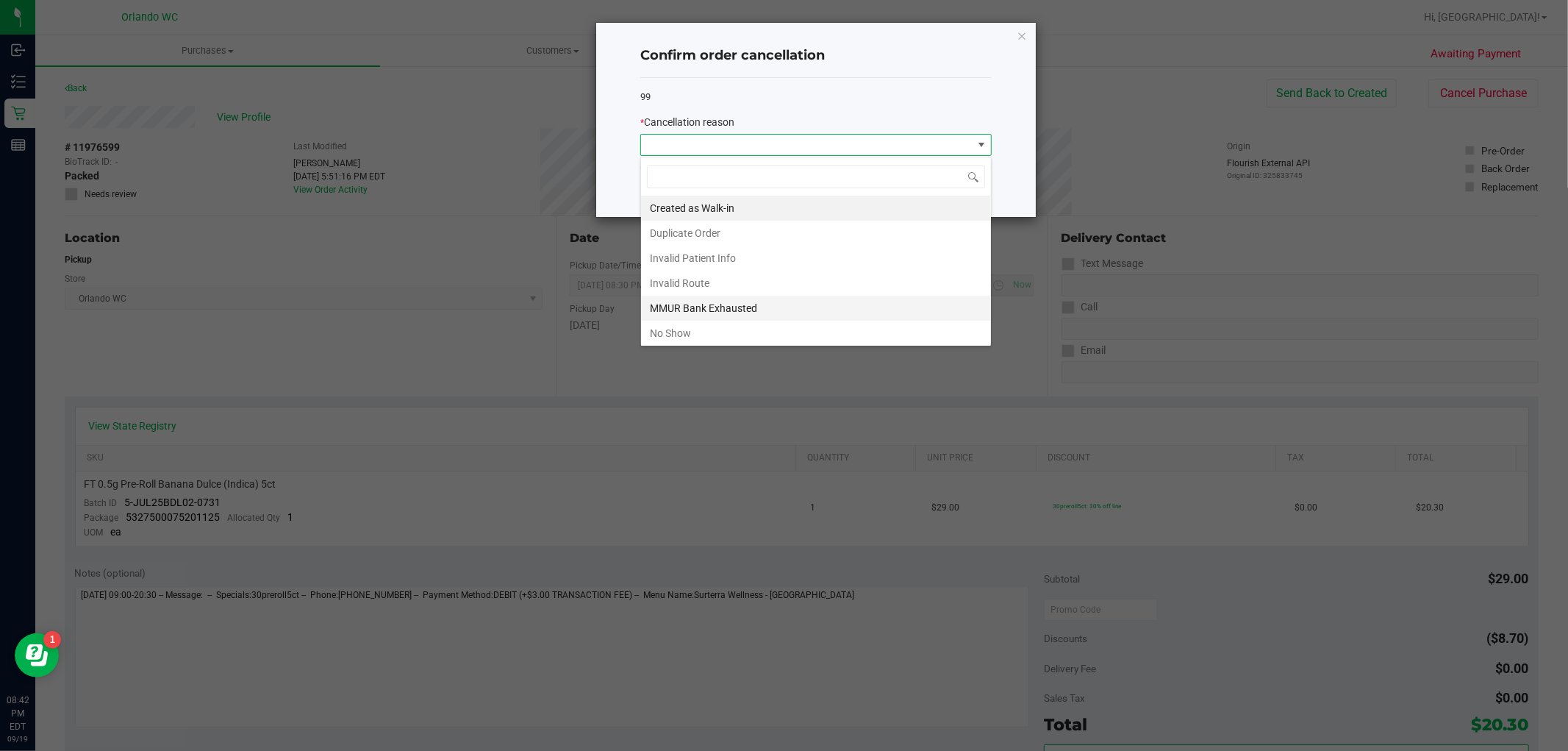
scroll to position [22, 350]
click at [708, 333] on li "No Show" at bounding box center [816, 334] width 350 height 25
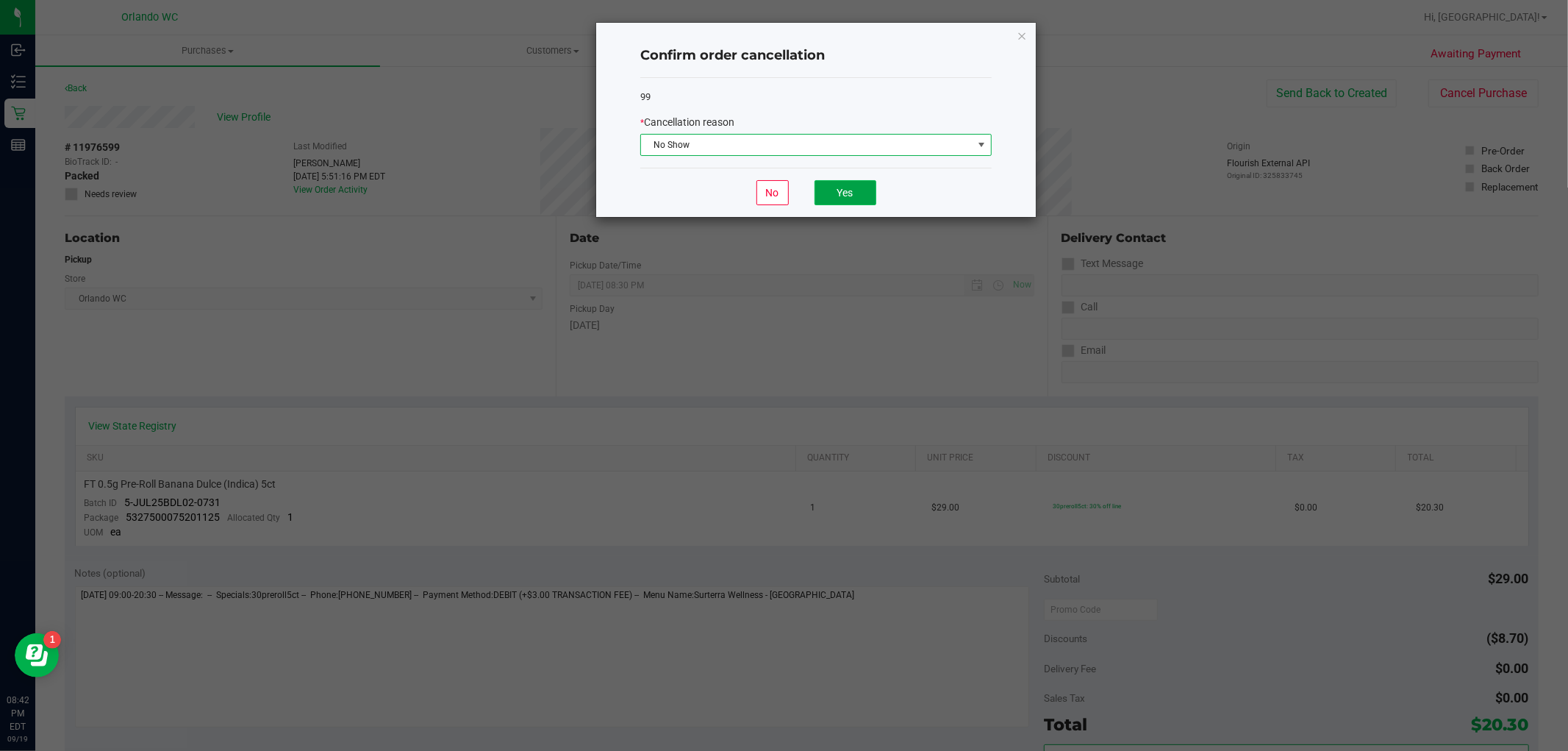
click at [854, 200] on button "Yes" at bounding box center [845, 193] width 62 height 25
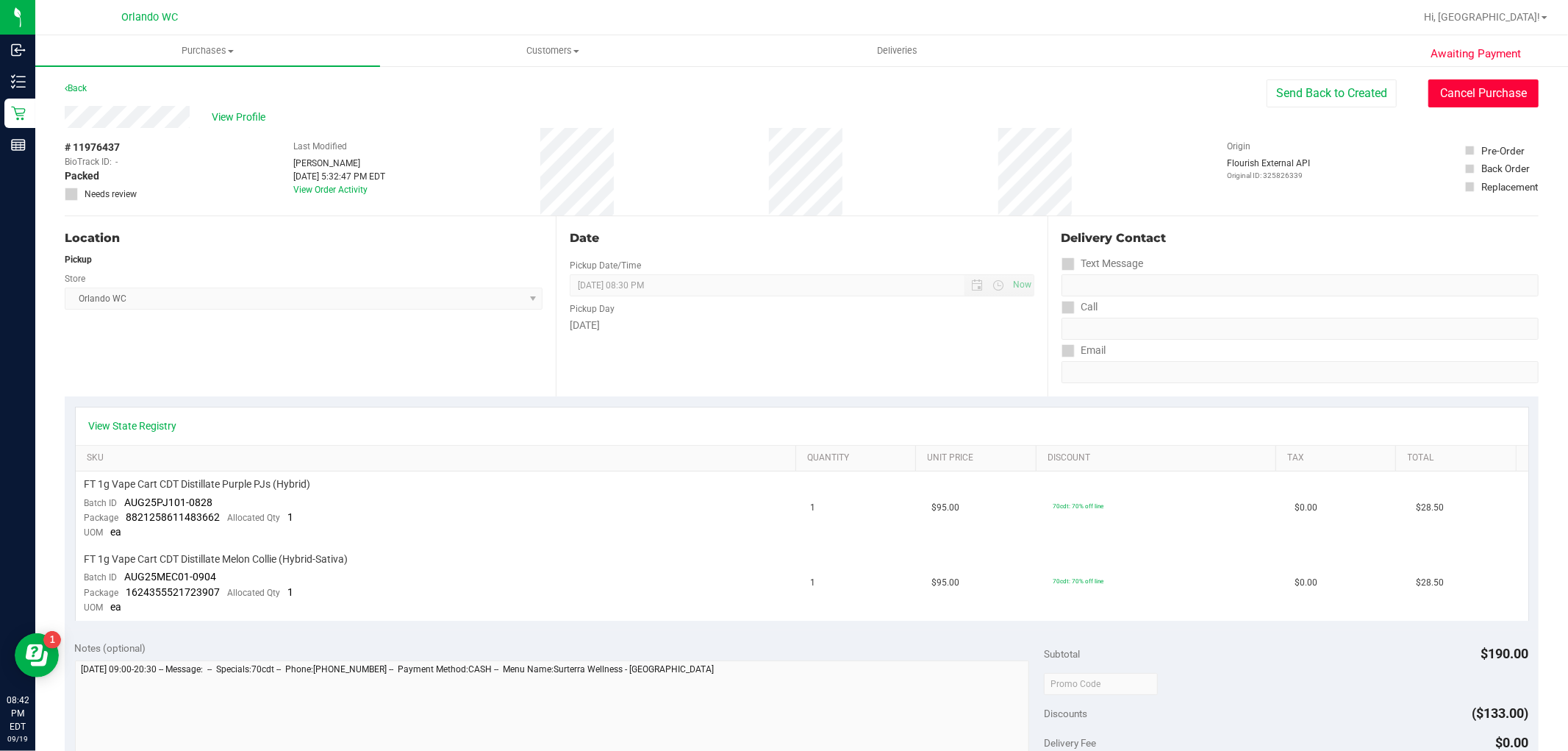
click at [1457, 97] on button "Cancel Purchase" at bounding box center [1484, 93] width 111 height 28
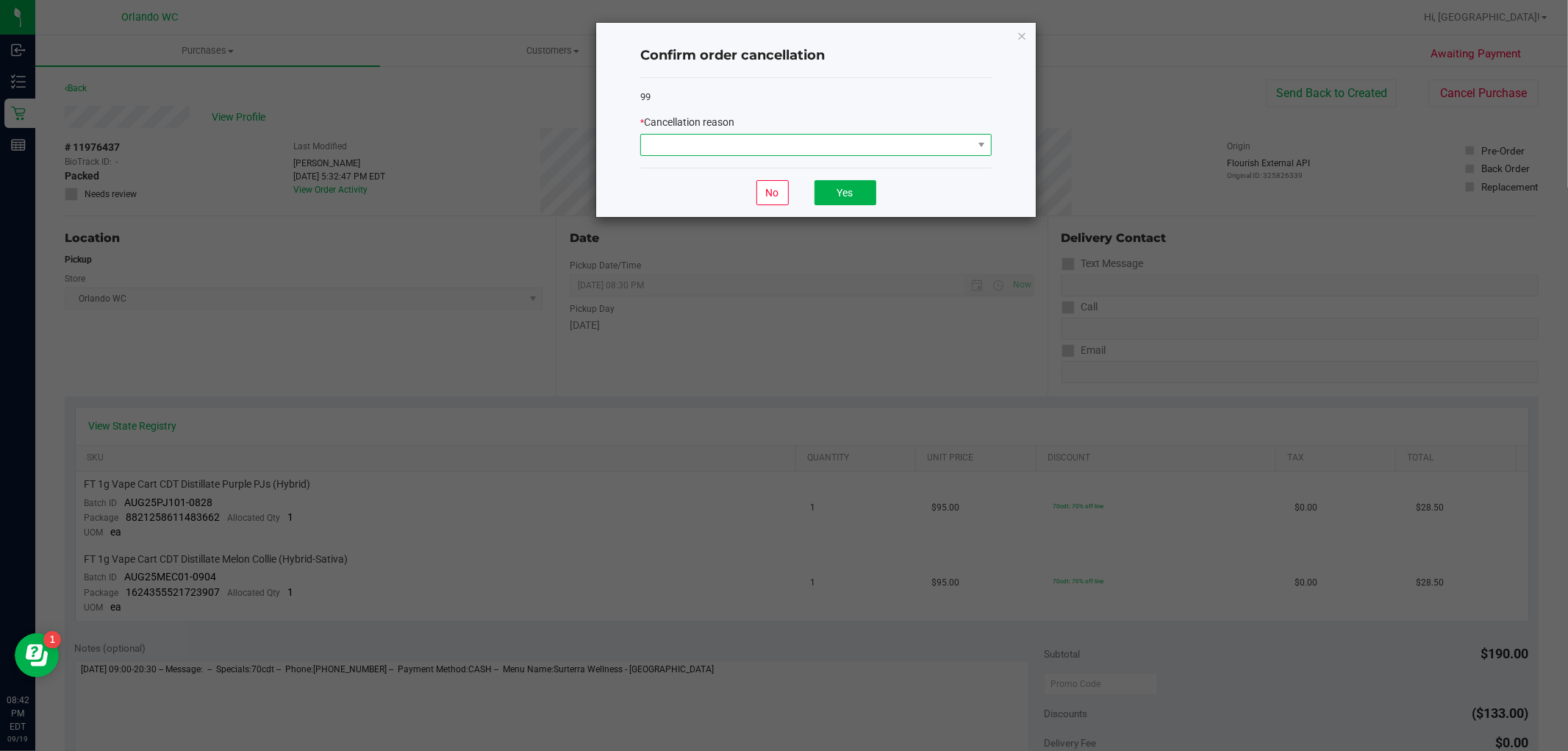
click at [827, 151] on span at bounding box center [806, 144] width 332 height 20
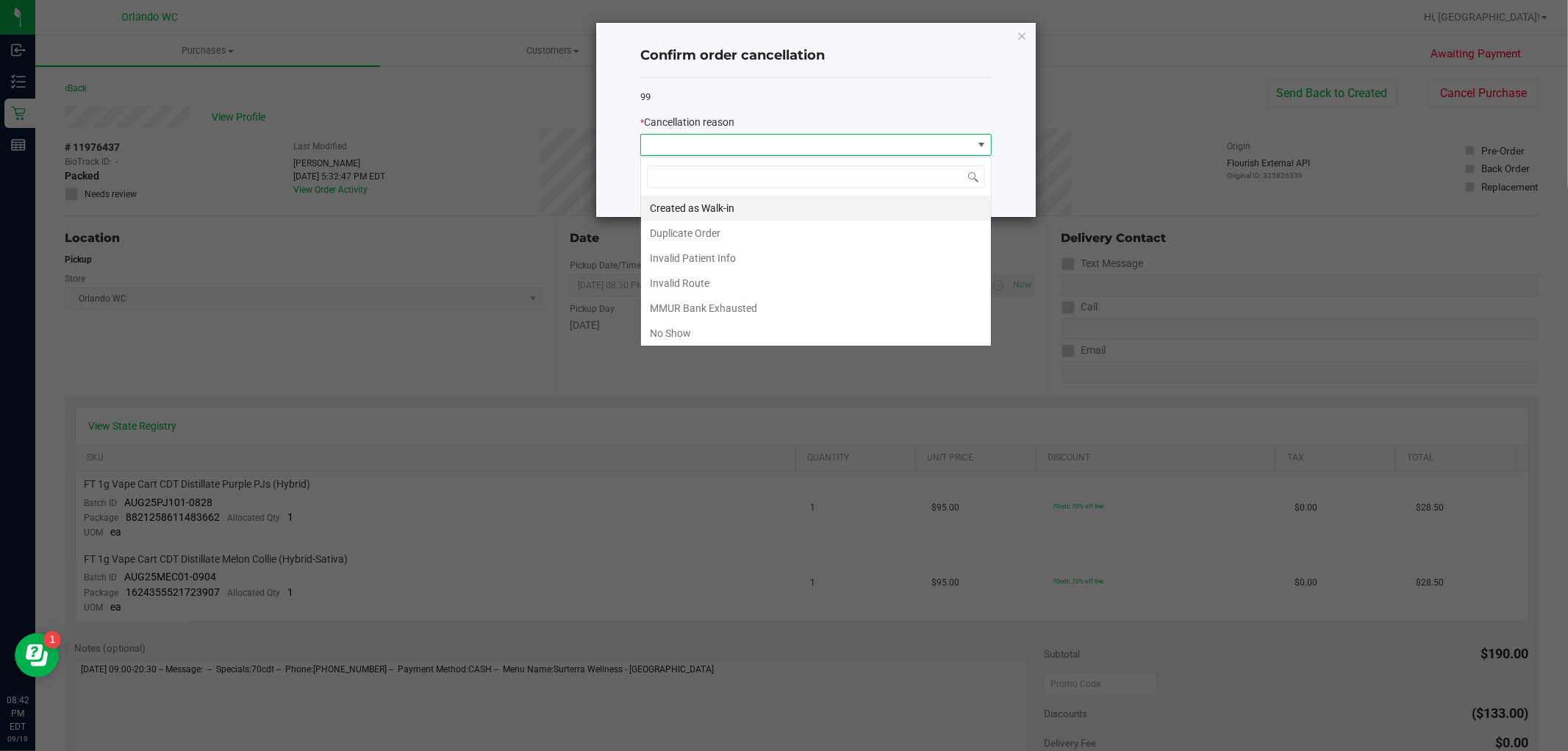
scroll to position [22, 350]
click at [680, 327] on li "No Show" at bounding box center [816, 334] width 350 height 25
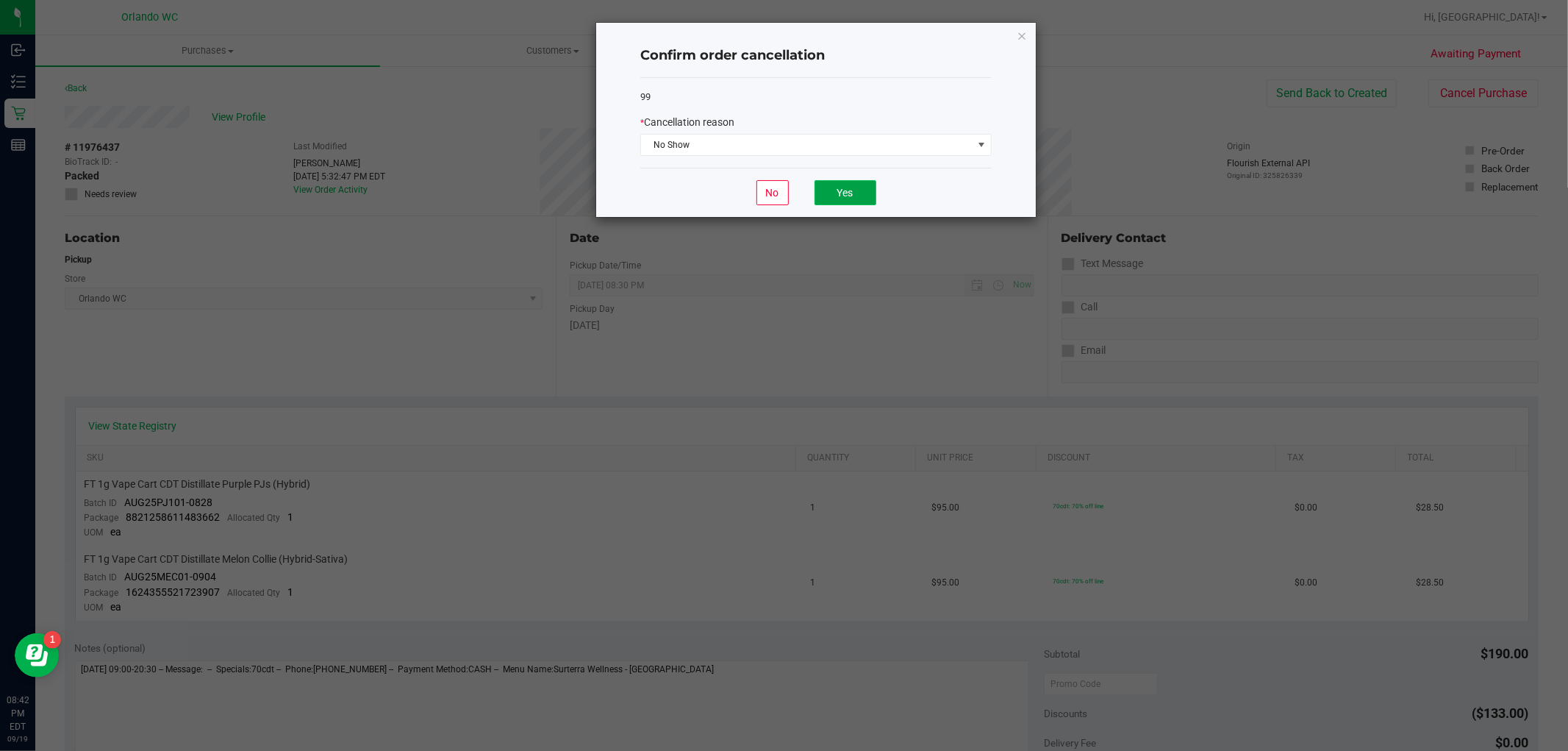
click at [850, 196] on button "Yes" at bounding box center [845, 193] width 62 height 25
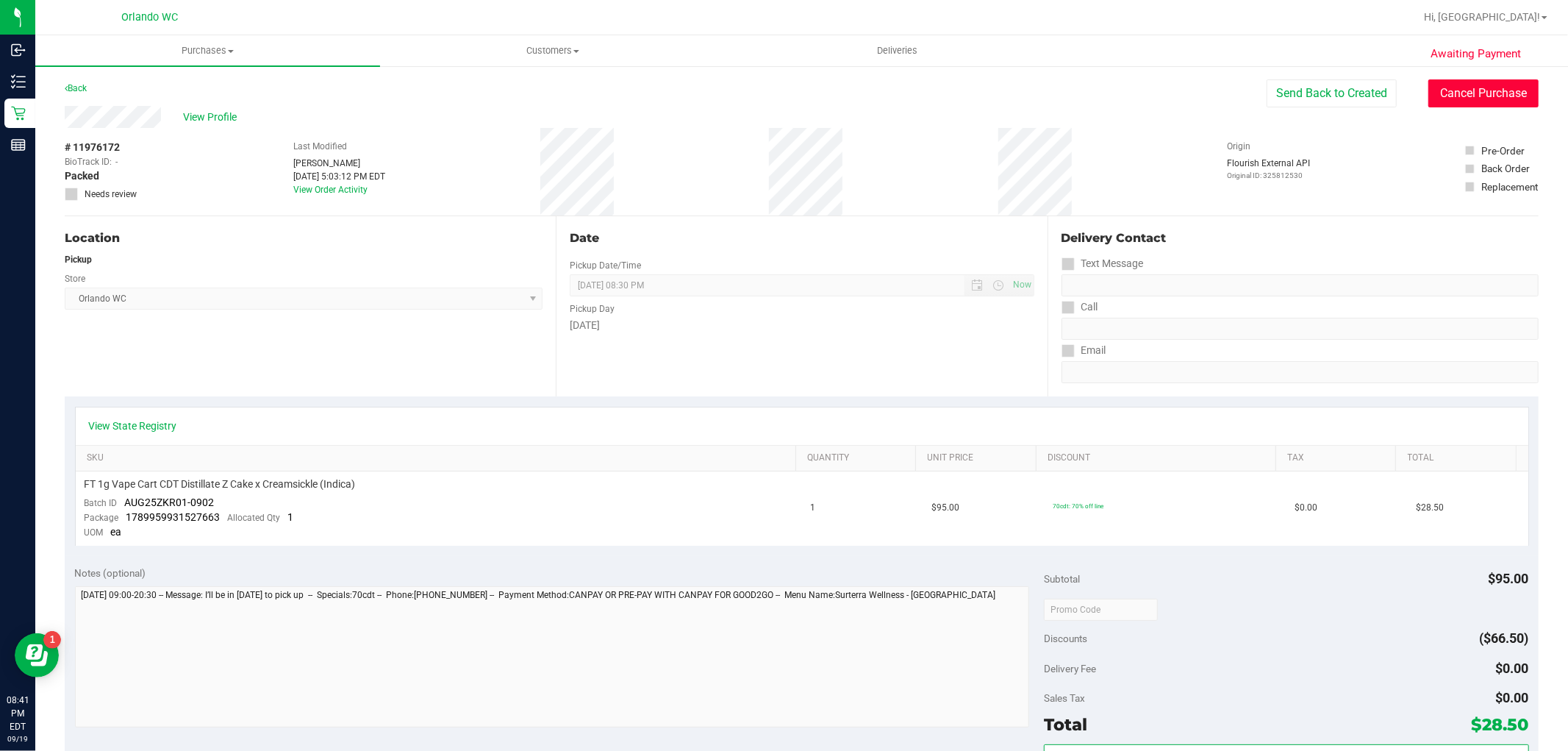
click at [1510, 89] on button "Cancel Purchase" at bounding box center [1484, 93] width 111 height 28
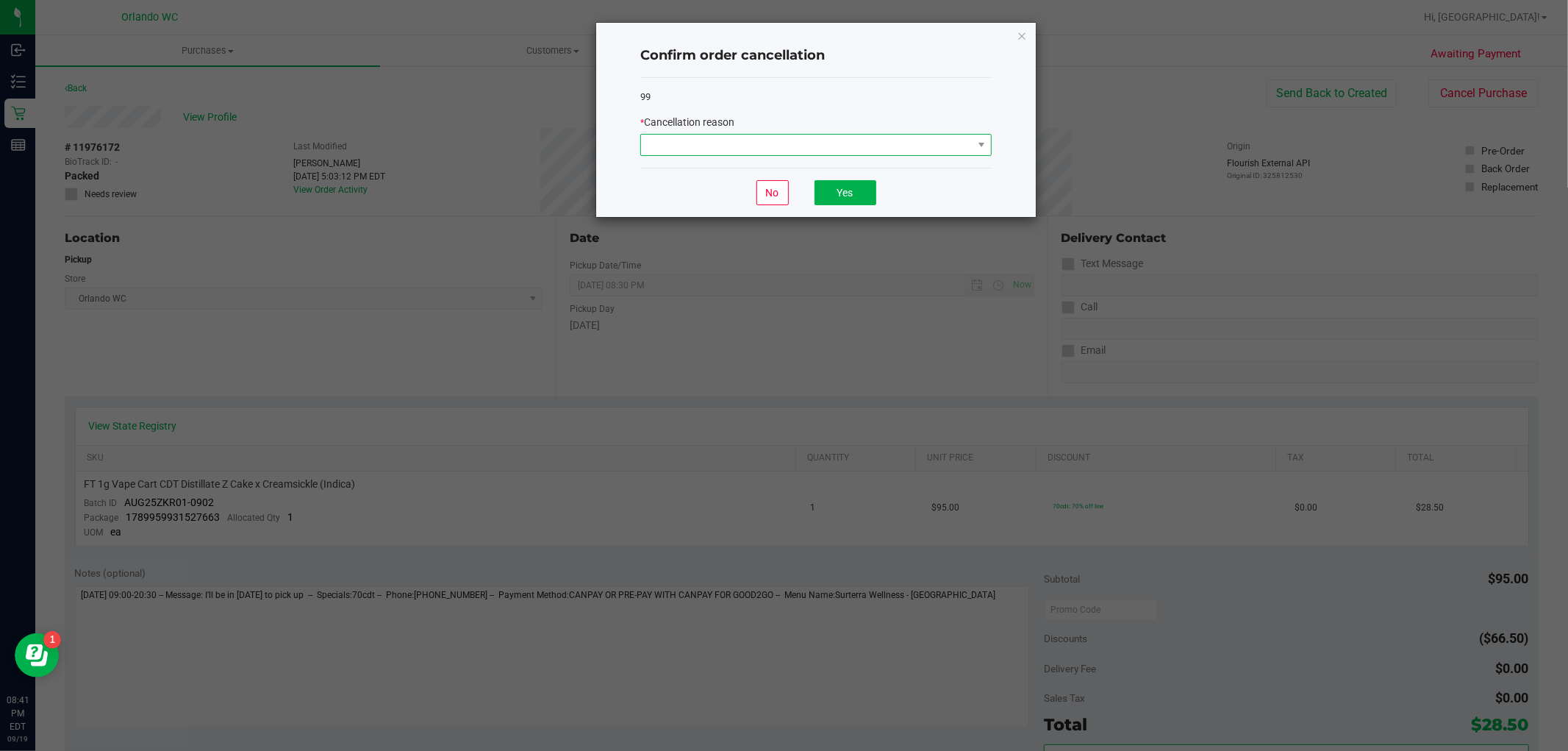
click at [879, 139] on span at bounding box center [806, 144] width 332 height 20
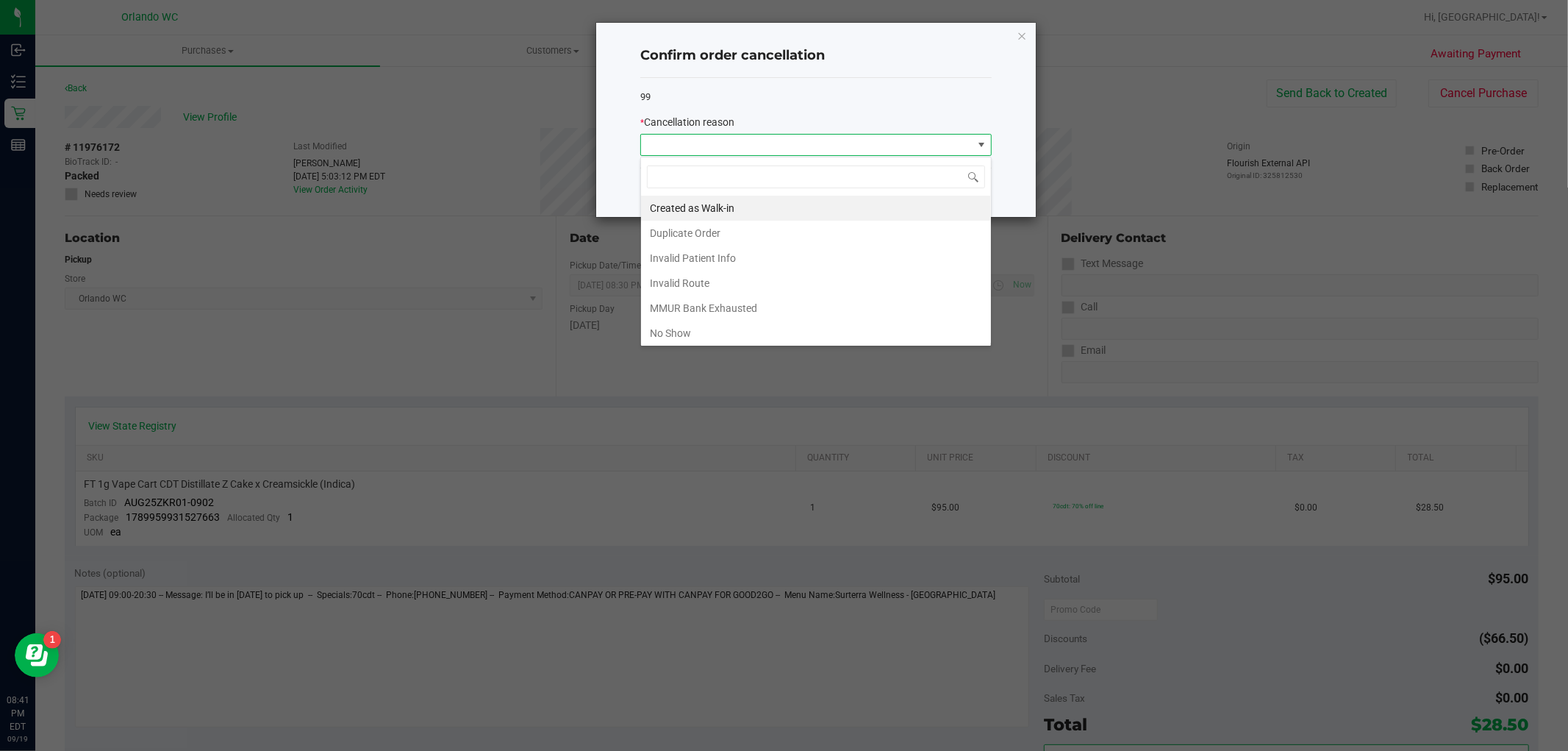
scroll to position [22, 350]
click at [721, 332] on li "No Show" at bounding box center [816, 334] width 350 height 25
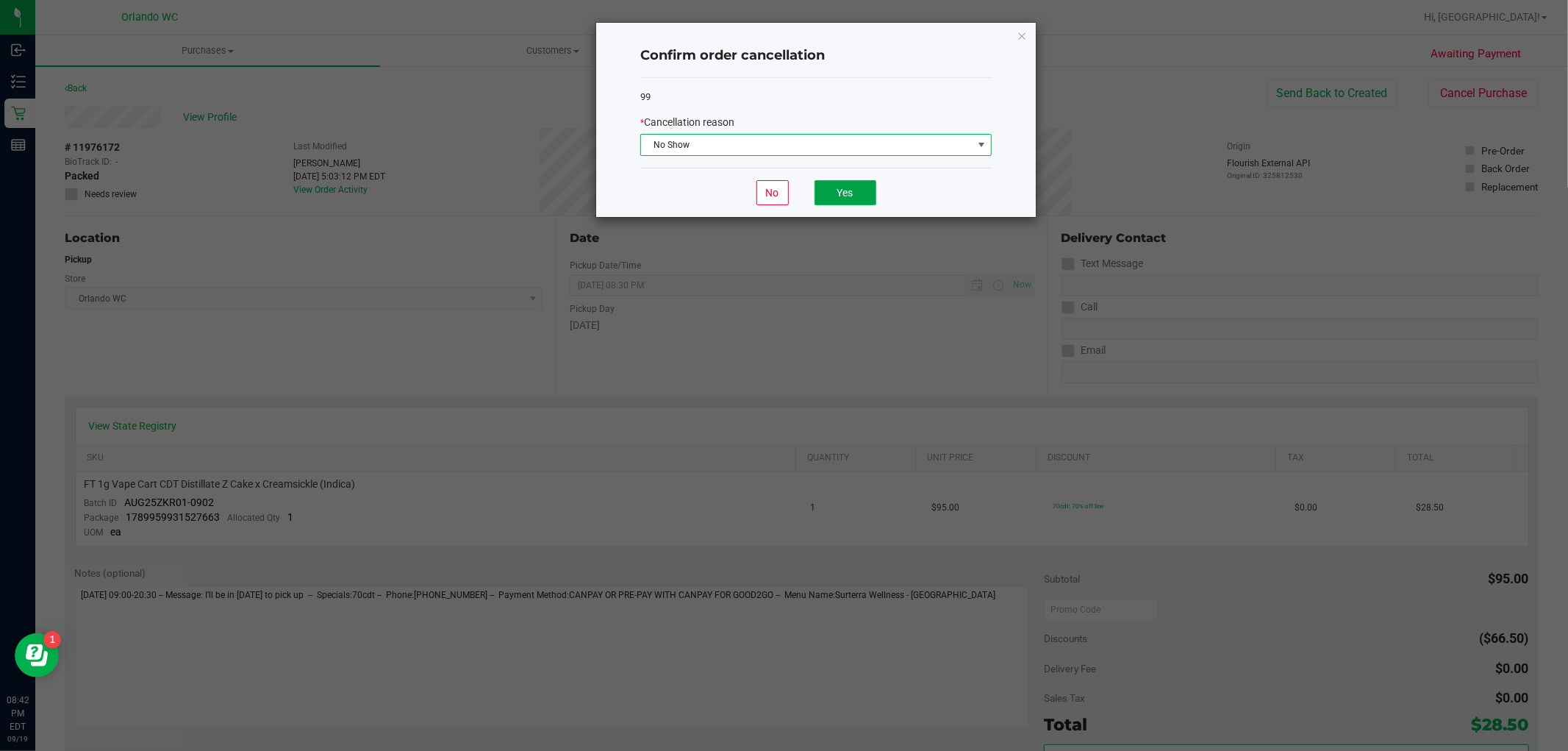
click at [828, 199] on button "Yes" at bounding box center [845, 193] width 62 height 25
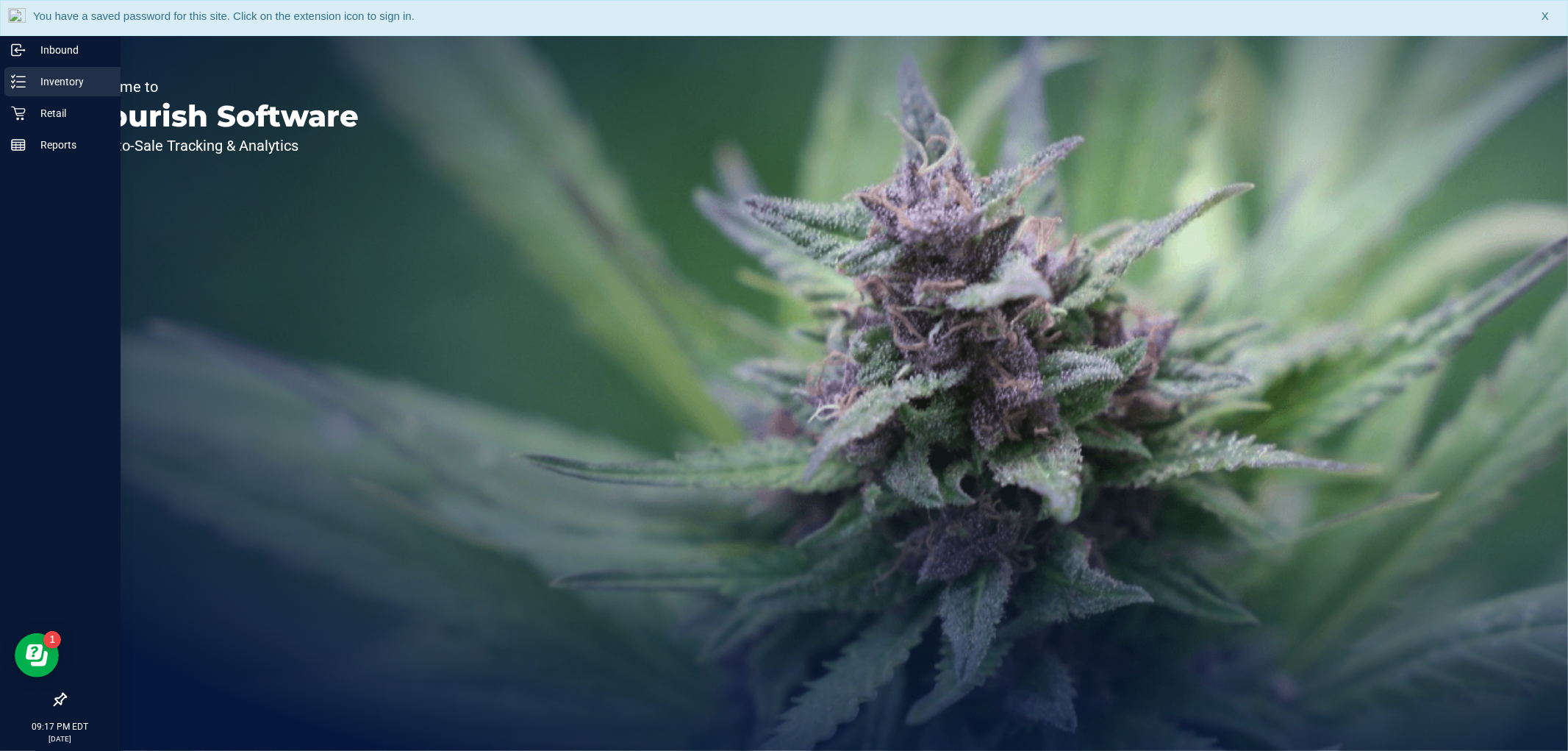
click at [27, 89] on p "Inventory" at bounding box center [69, 81] width 88 height 18
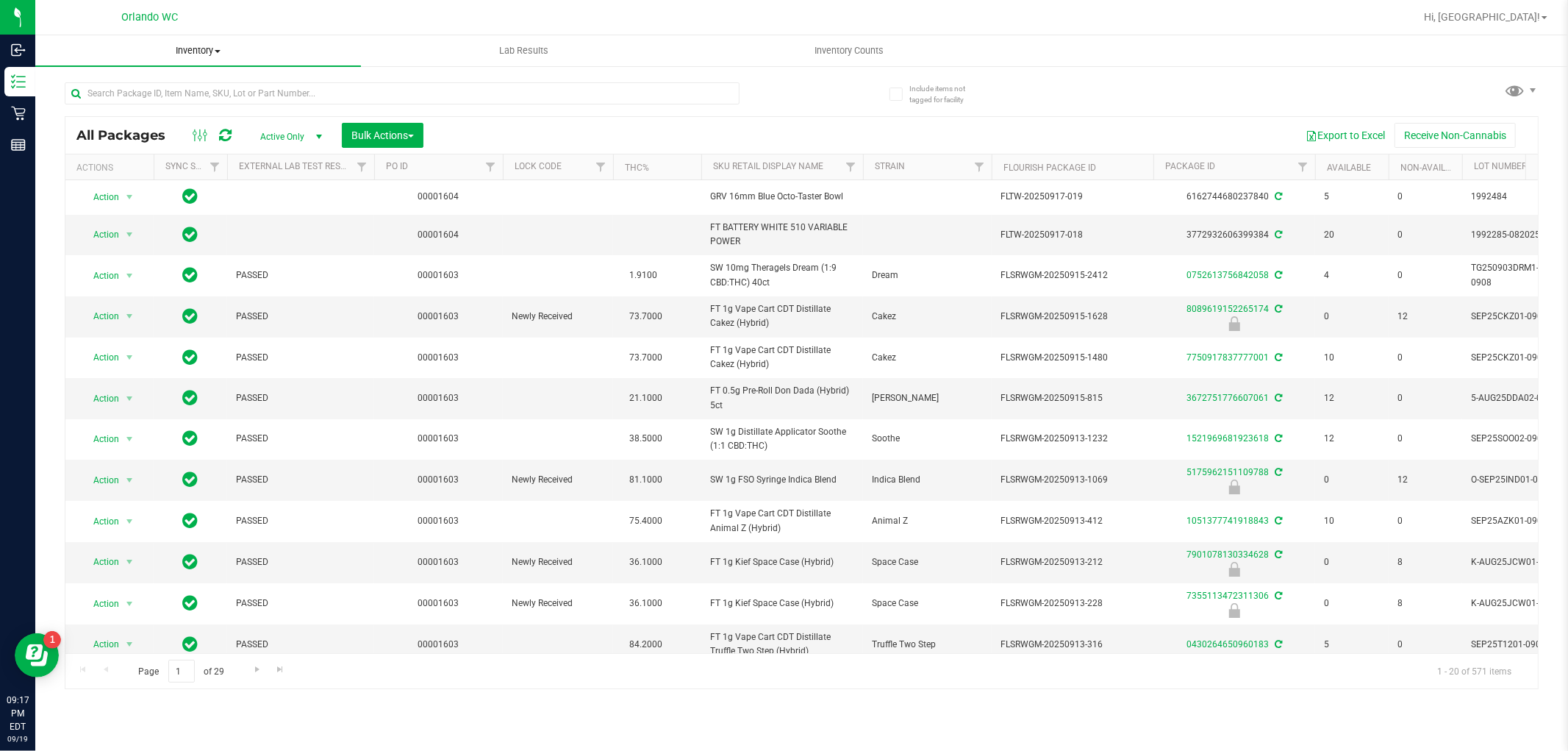
click at [195, 55] on span "Inventory" at bounding box center [198, 51] width 326 height 14
drag, startPoint x: 307, startPoint y: 28, endPoint x: 663, endPoint y: 46, distance: 356.5
click at [312, 28] on div at bounding box center [839, 17] width 1152 height 29
click at [761, 48] on uib-tab-heading "Inventory Counts" at bounding box center [849, 51] width 324 height 30
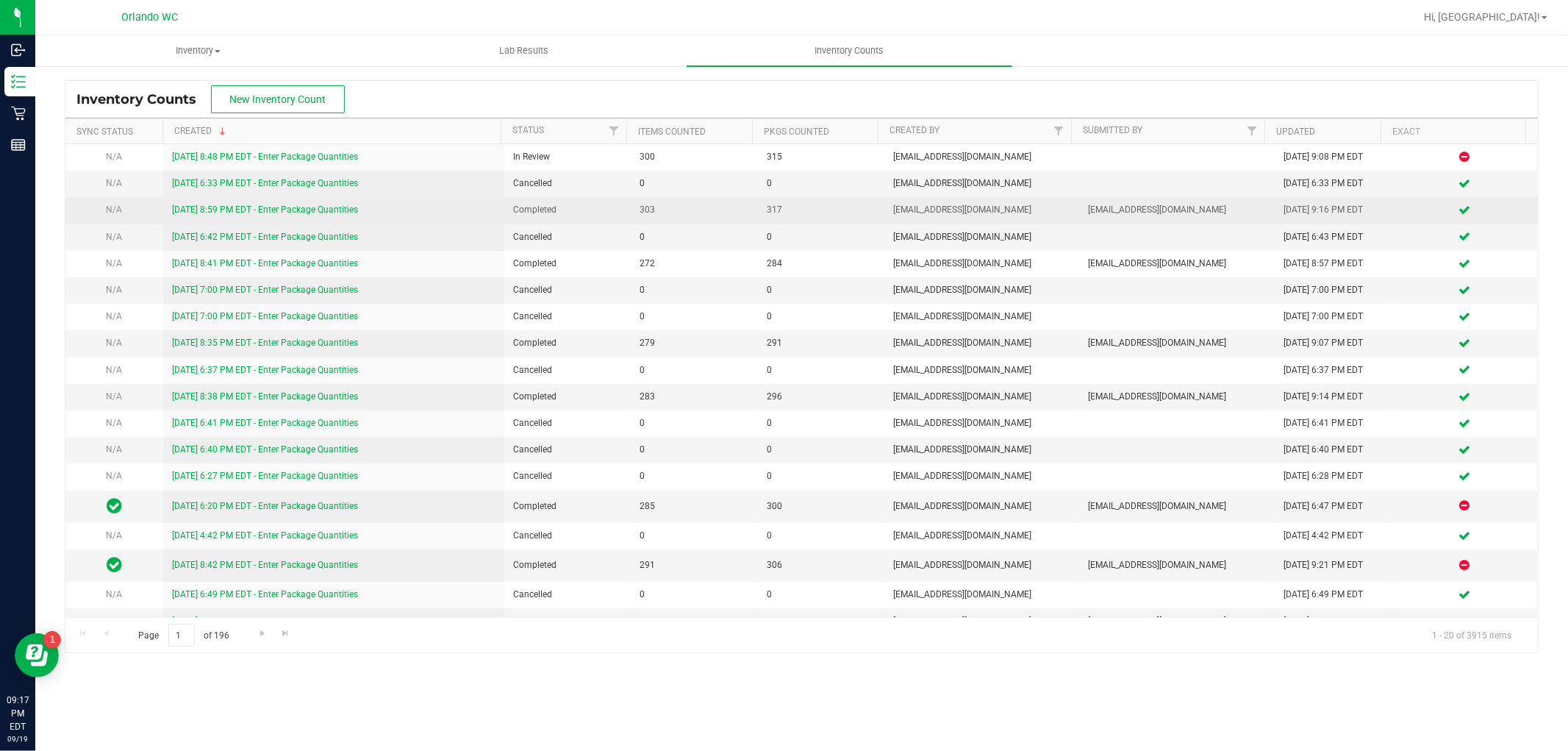
click at [232, 215] on link "9/18/25 8:59 PM EDT - Enter Package Quantities" at bounding box center [265, 210] width 186 height 10
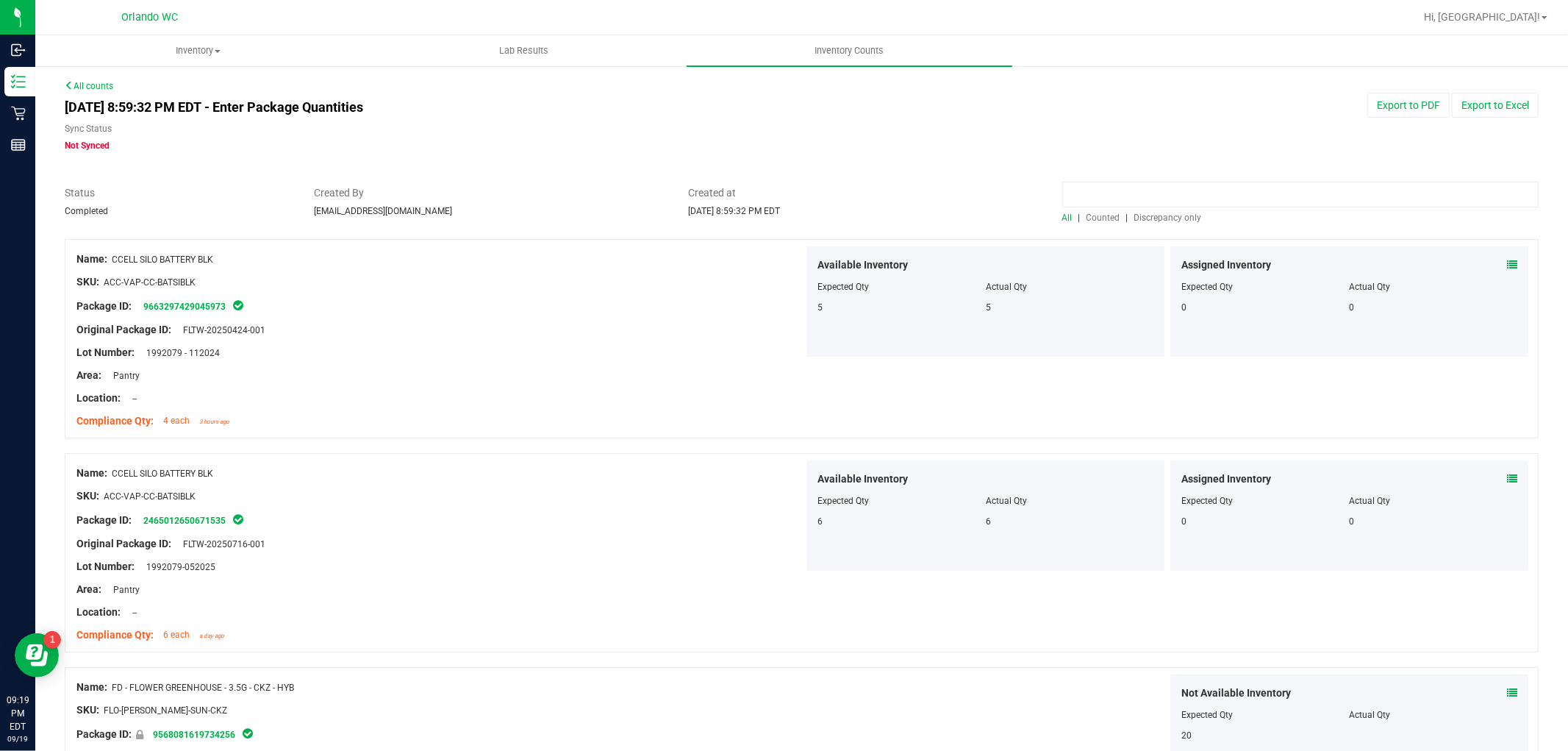
click at [1222, 199] on input at bounding box center [1300, 194] width 476 height 25
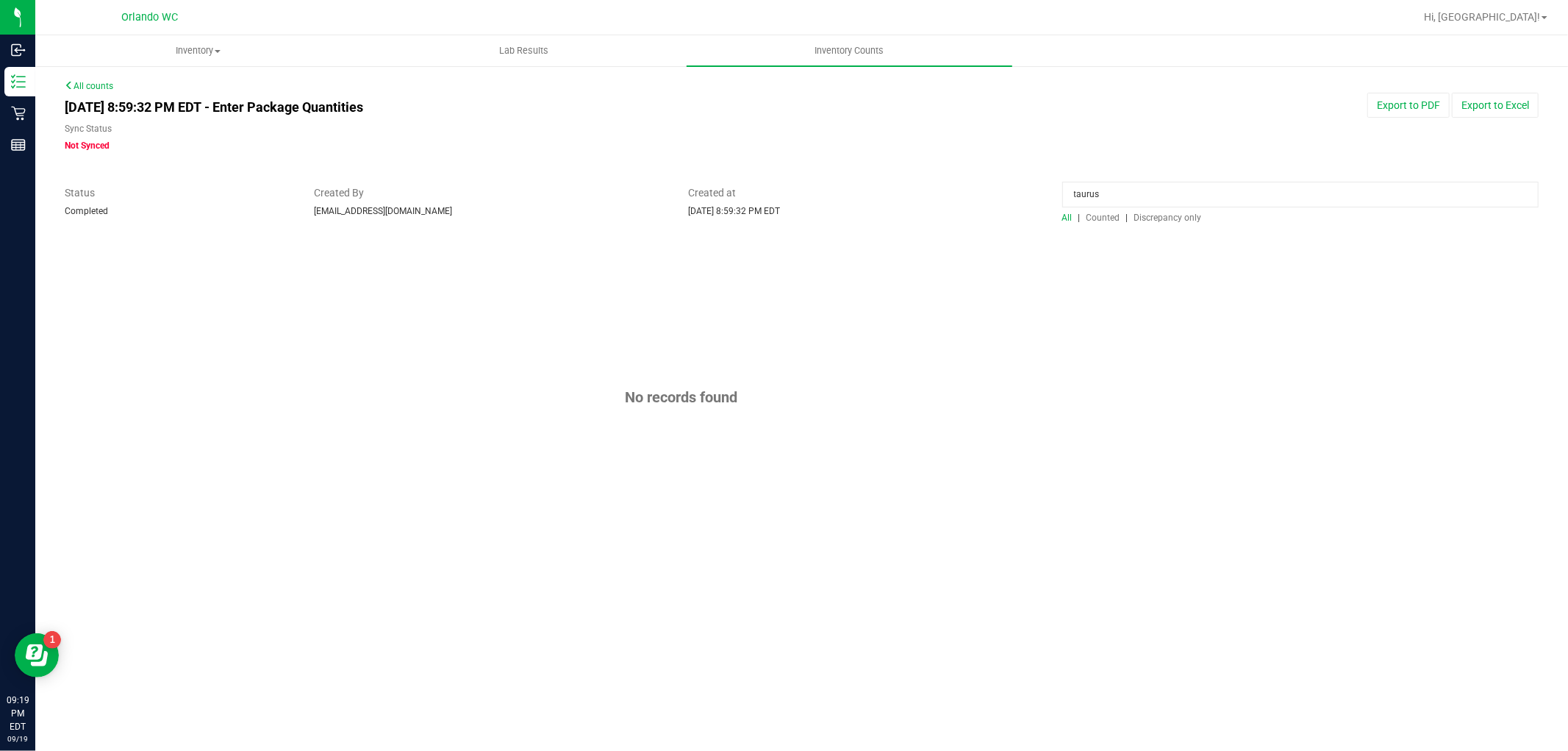
drag, startPoint x: 1106, startPoint y: 187, endPoint x: 993, endPoint y: 200, distance: 113.7
click at [993, 200] on div "Status Completed Created By edodich@liveparallel.com Created at Sep 18, 2025 8:…" at bounding box center [802, 204] width 1496 height 39
click at [1076, 196] on input "tarus" at bounding box center [1300, 194] width 476 height 25
type input "taurus"
drag, startPoint x: 1113, startPoint y: 187, endPoint x: 900, endPoint y: 189, distance: 213.0
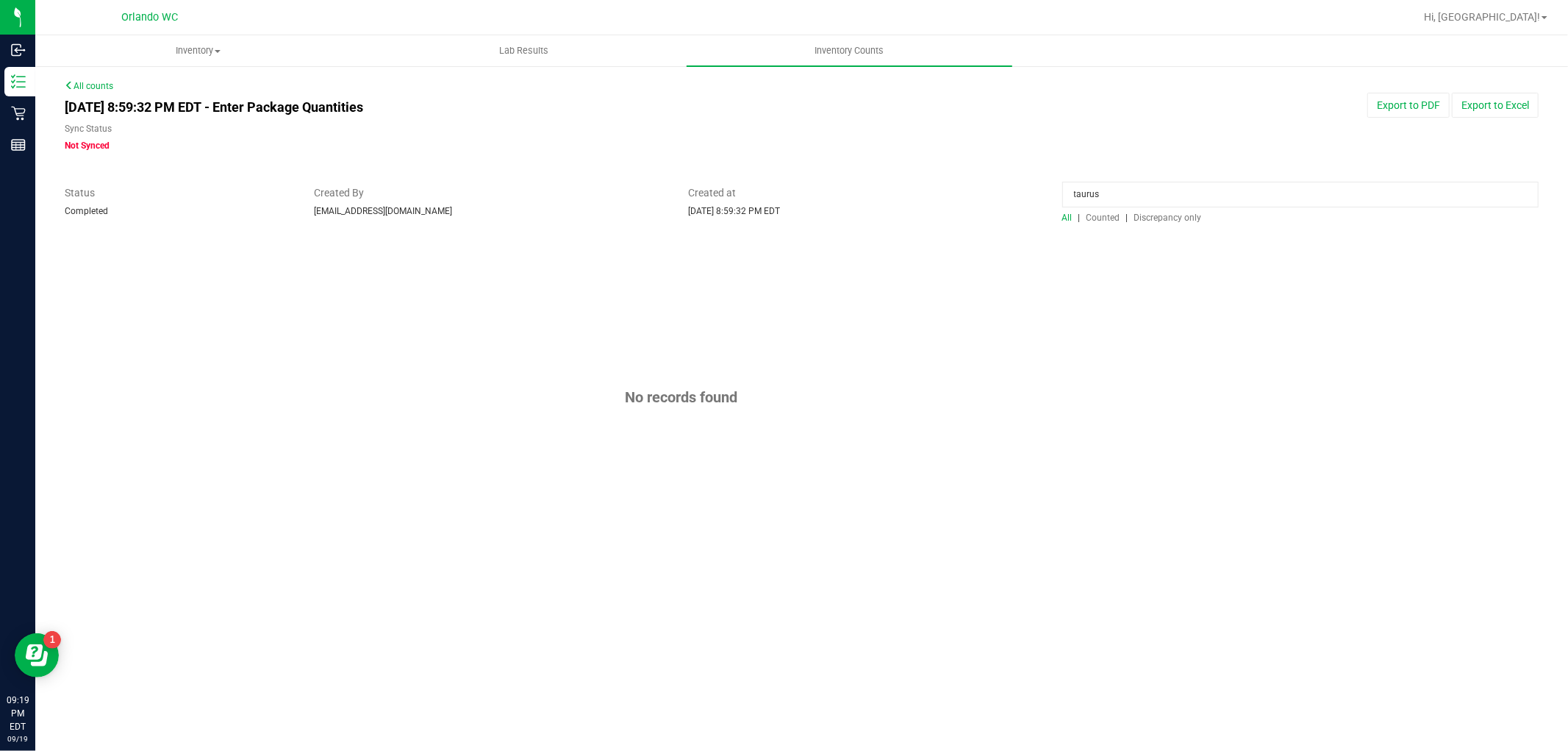
click at [900, 189] on div "Status Completed Created By edodich@liveparallel.com Created at Sep 18, 2025 8:…" at bounding box center [802, 204] width 1496 height 39
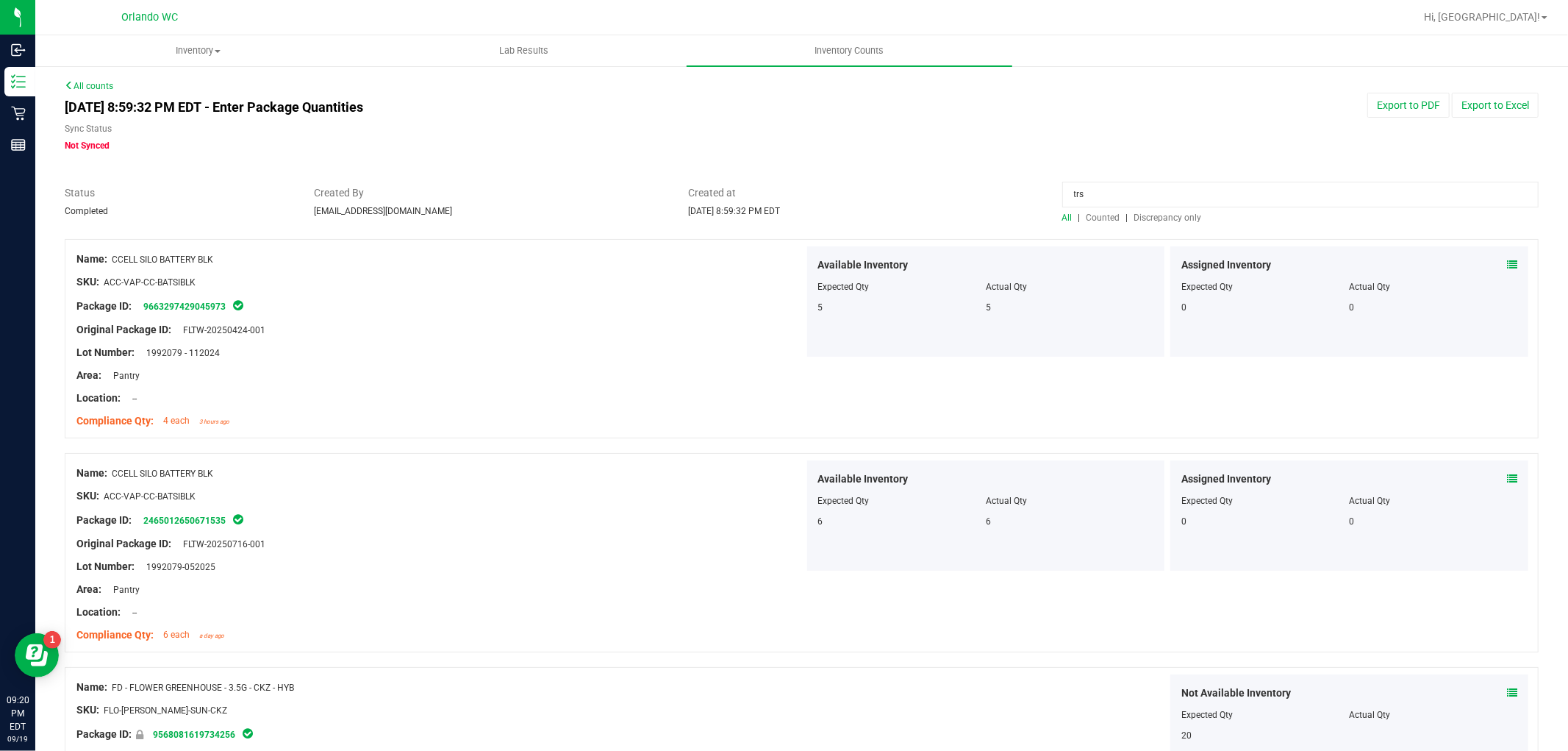
type input "trs"
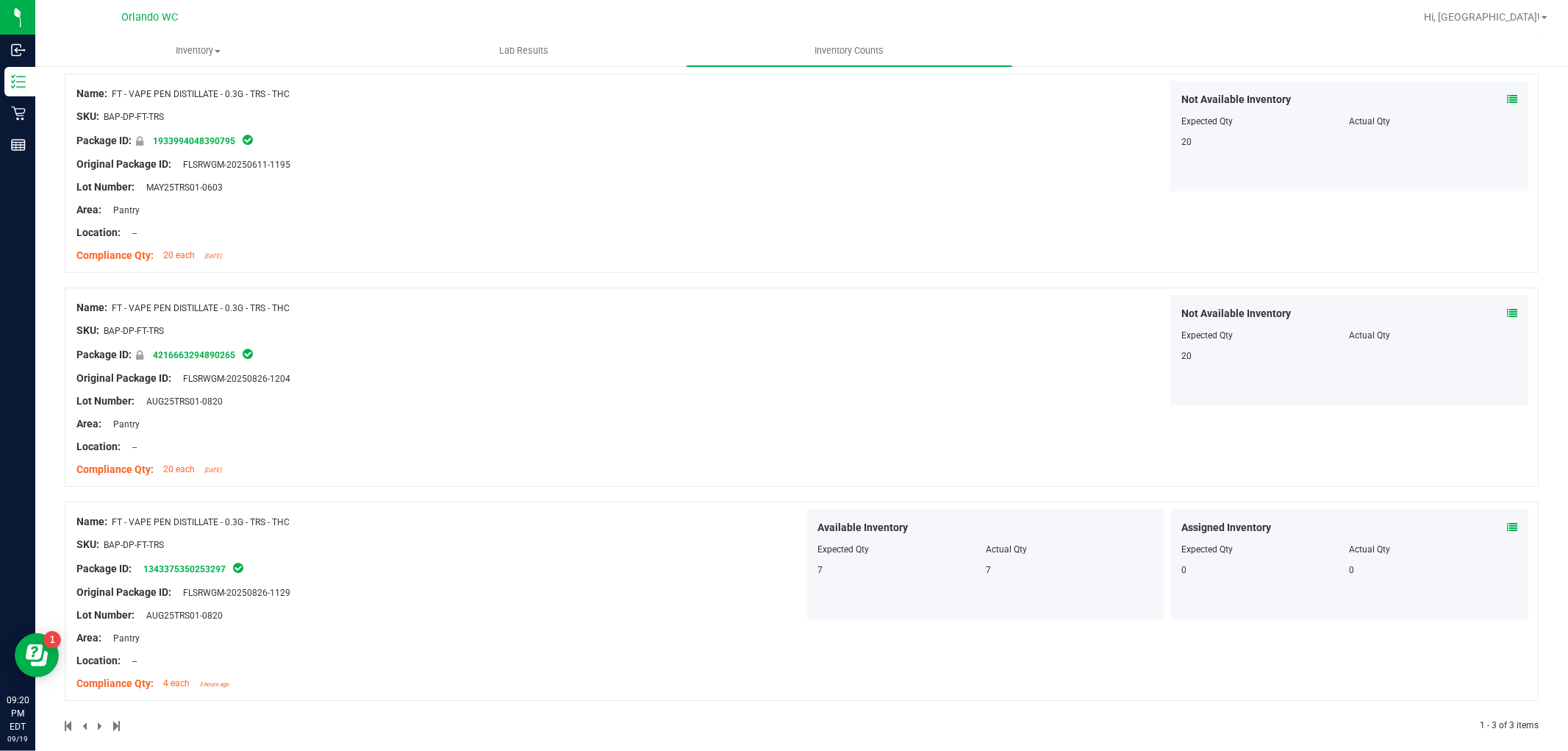
scroll to position [179, 0]
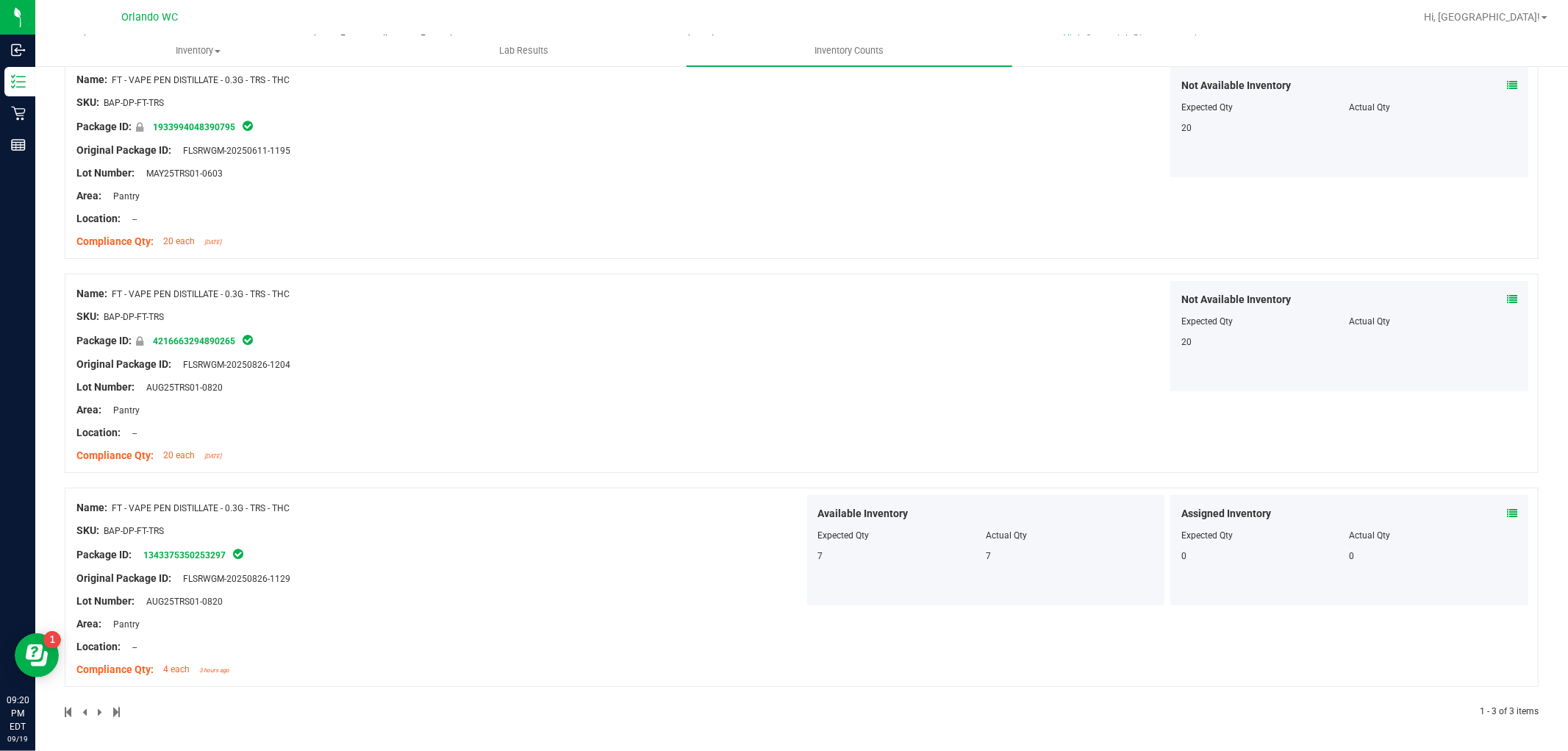
drag, startPoint x: 328, startPoint y: 503, endPoint x: 112, endPoint y: 510, distance: 216.1
click at [112, 510] on div "Name: FT - VAPE PEN DISTILLATE - 0.3G - TRS - THC" at bounding box center [441, 508] width 728 height 15
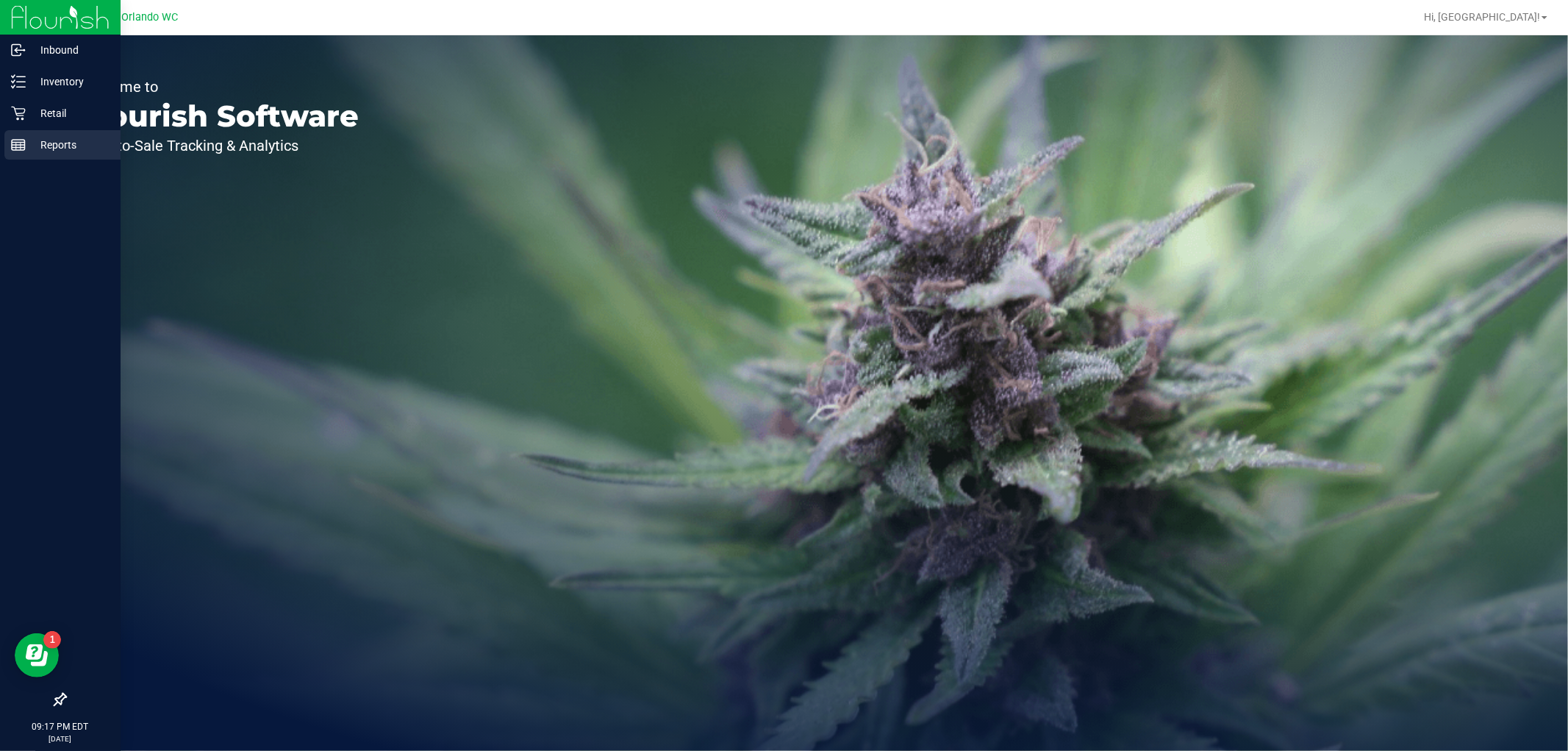
click at [63, 145] on p "Reports" at bounding box center [69, 144] width 88 height 18
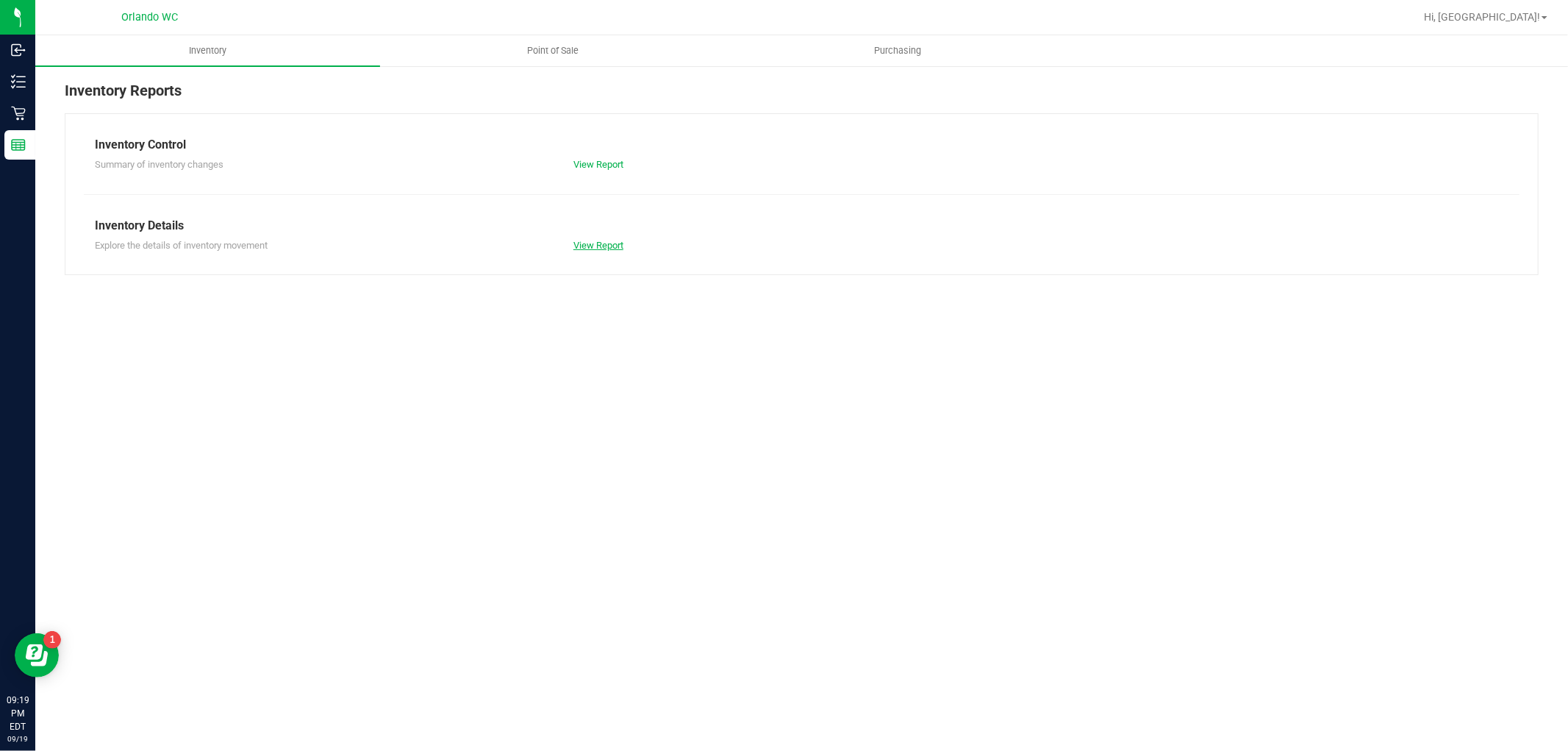
click at [605, 240] on link "View Report" at bounding box center [598, 245] width 50 height 11
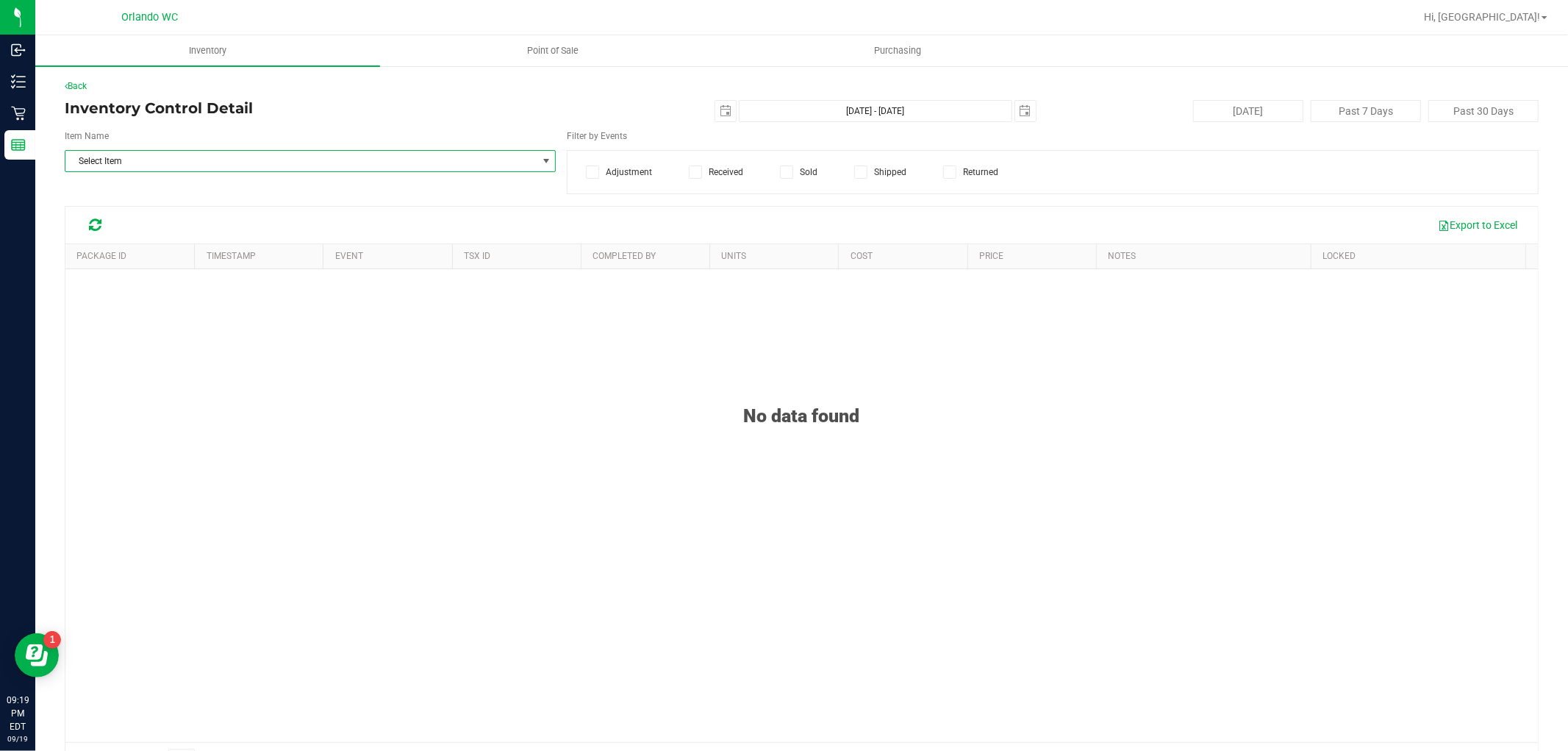
click at [169, 163] on span "Select Item" at bounding box center [301, 161] width 471 height 20
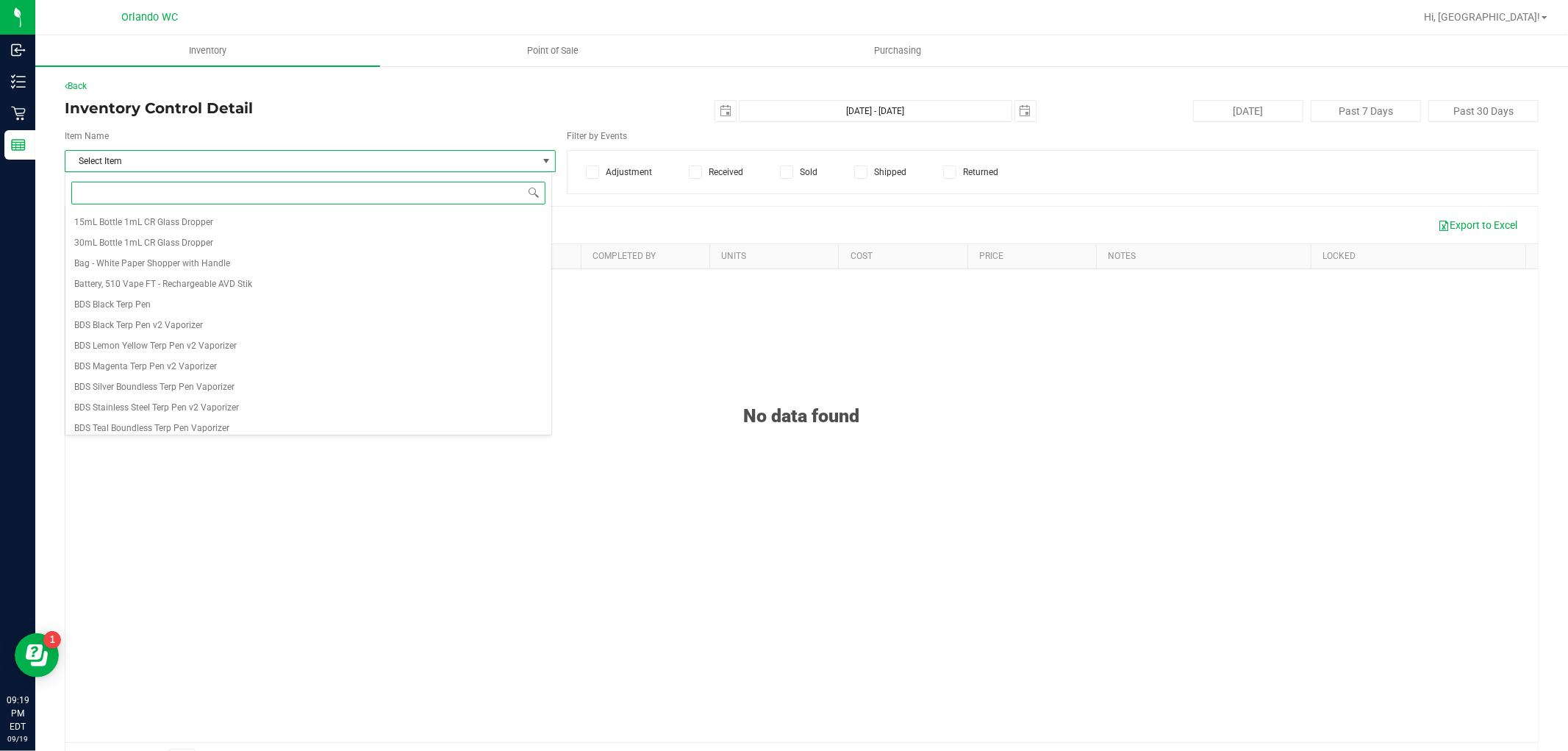
paste input "TRS"
type input "TRS"
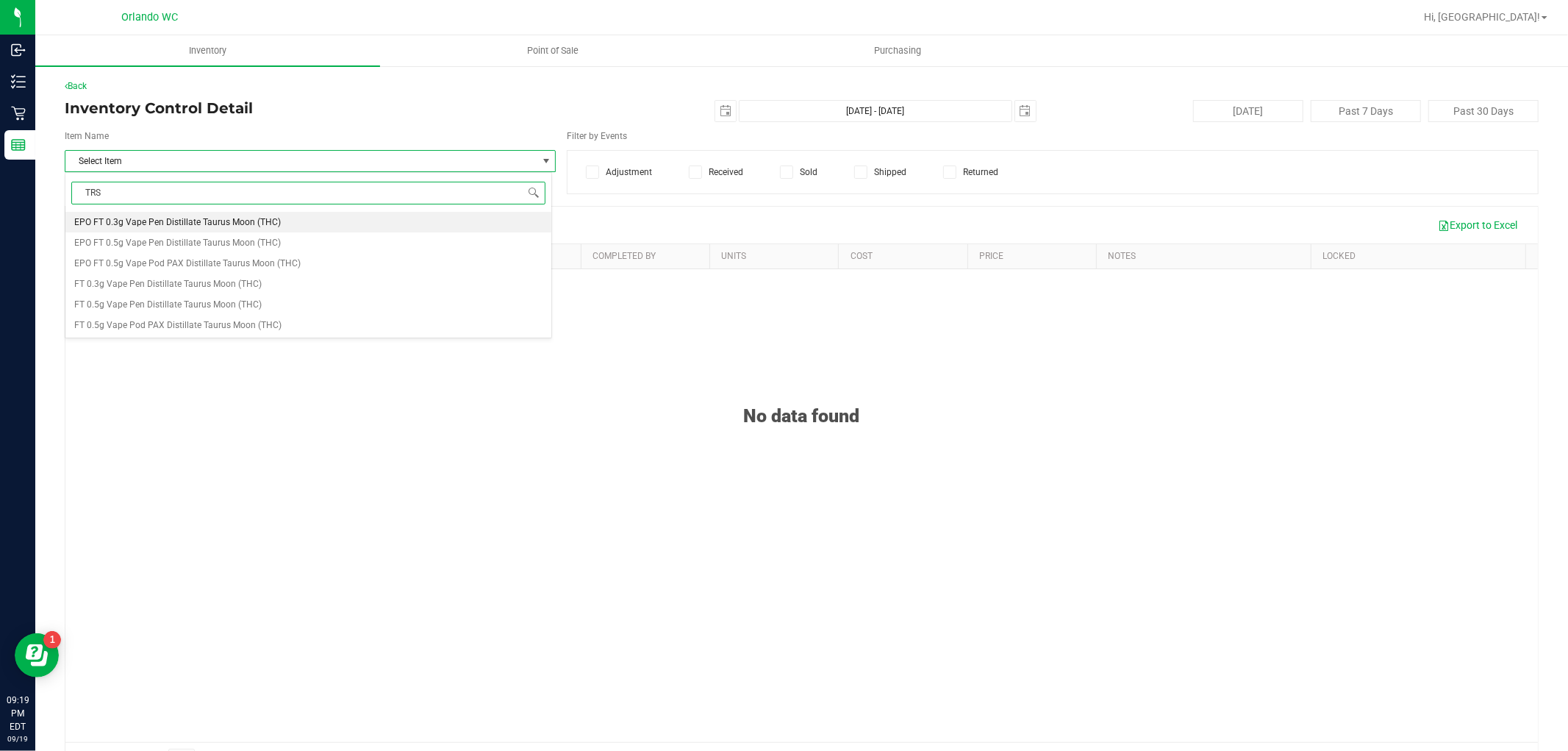
click at [243, 225] on span "EPO FT 0.3g Vape Pen Distillate Taurus Moon (THC)" at bounding box center [177, 222] width 207 height 10
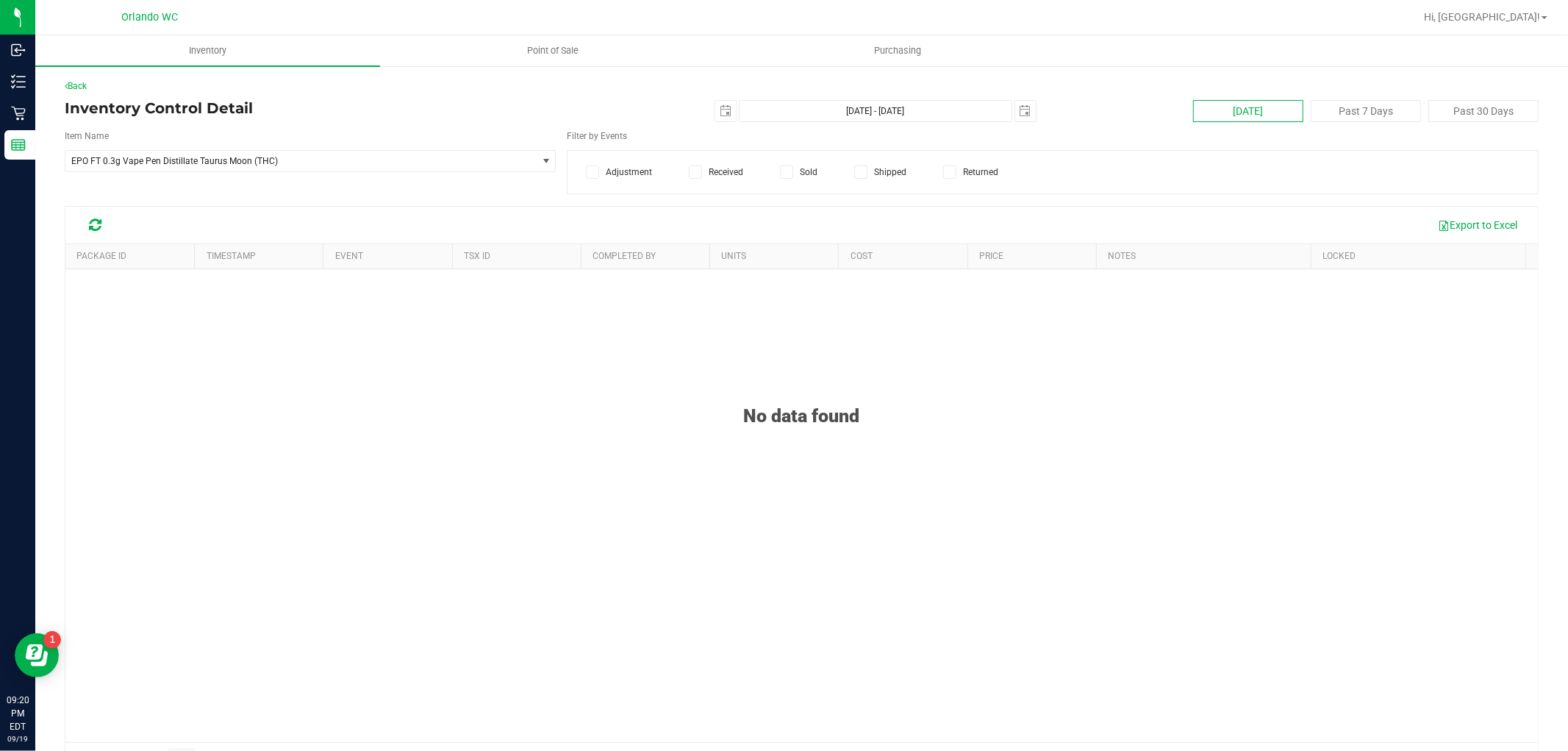
click at [1223, 109] on button "[DATE]" at bounding box center [1248, 111] width 111 height 22
click at [791, 171] on label "Sold" at bounding box center [799, 172] width 37 height 14
click at [0, 0] on input "Sold" at bounding box center [0, 0] width 0 height 0
click at [791, 171] on label "Sold" at bounding box center [799, 172] width 37 height 14
click at [0, 0] on input "Sold" at bounding box center [0, 0] width 0 height 0
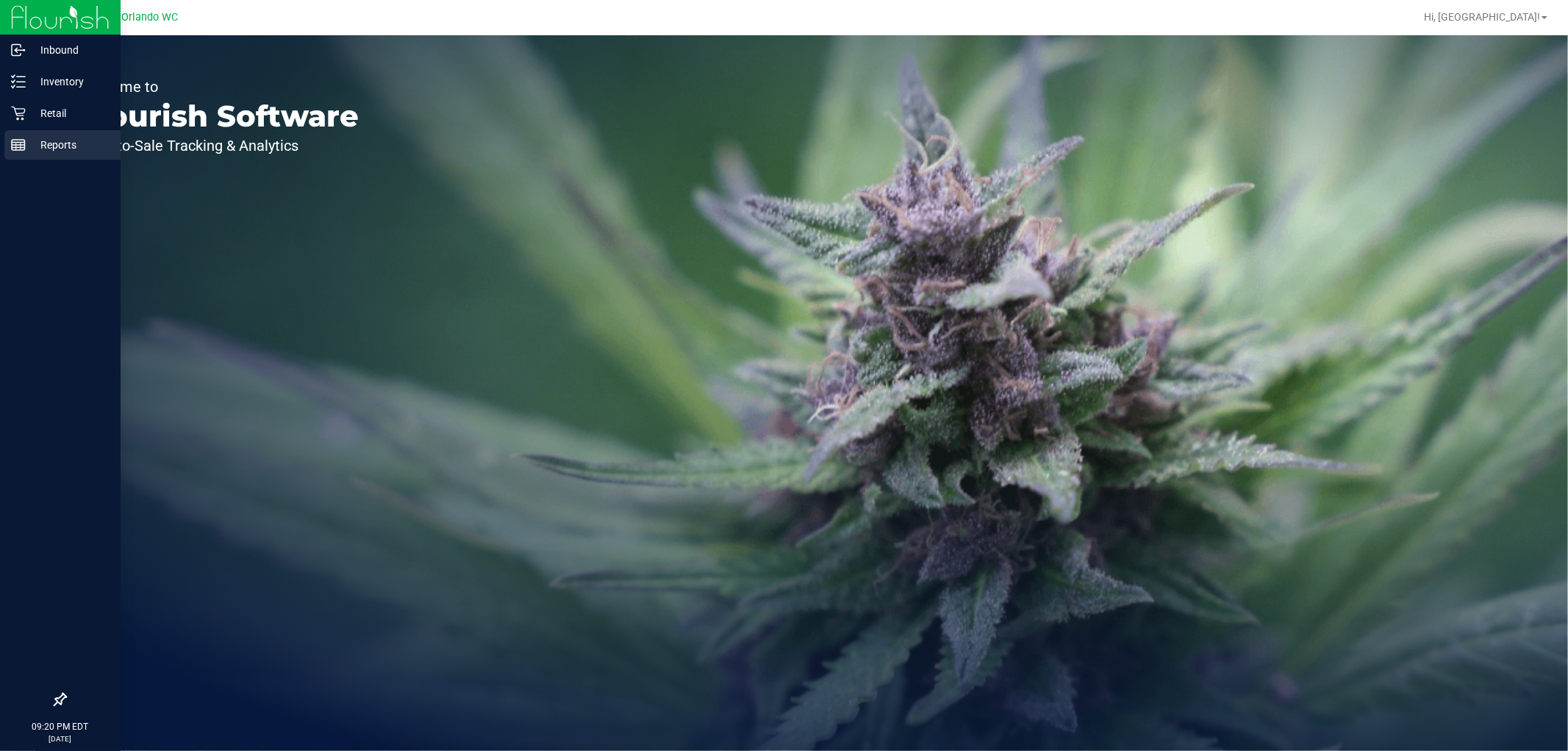
click at [12, 140] on rect at bounding box center [19, 144] width 14 height 10
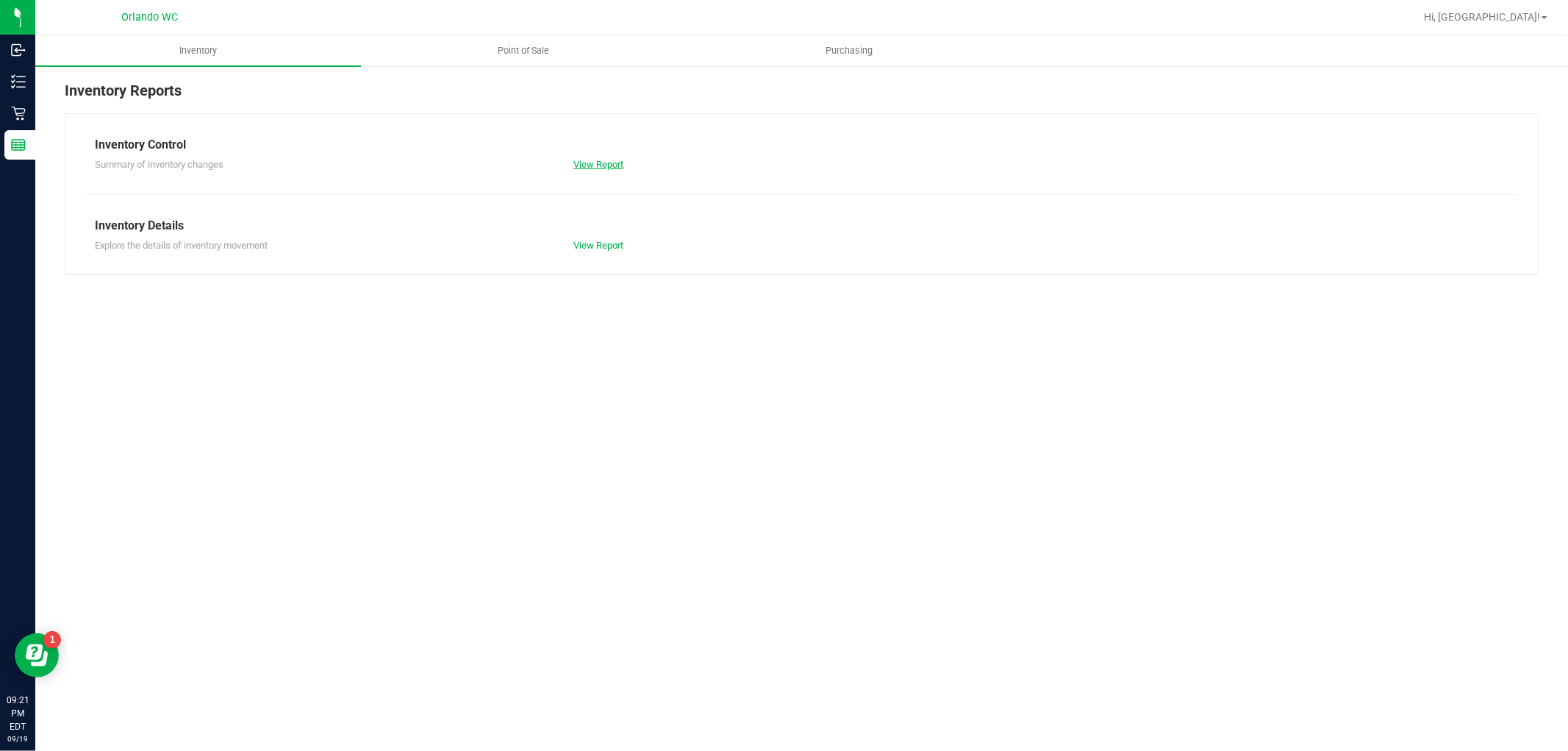
click at [609, 162] on link "View Report" at bounding box center [598, 164] width 50 height 11
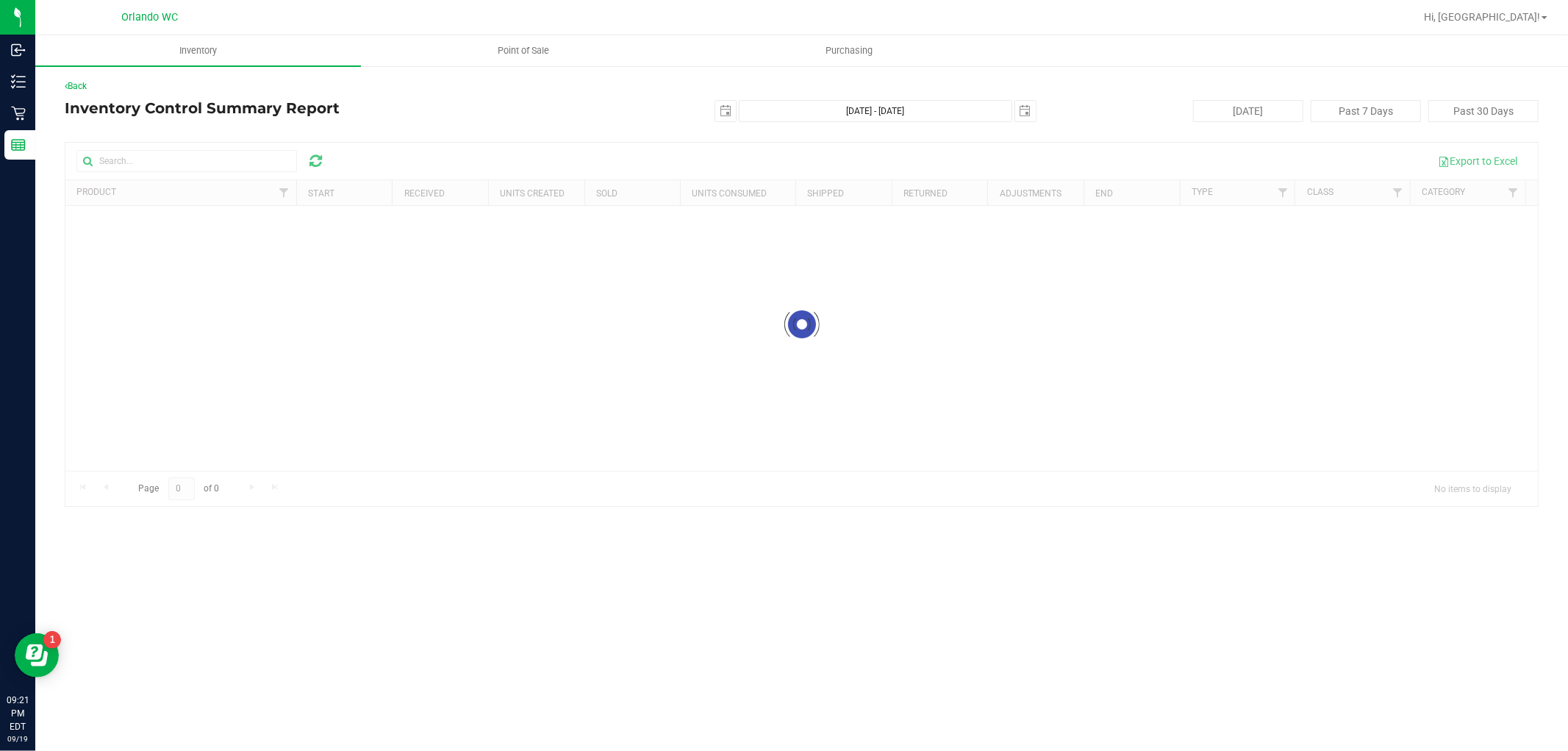
click at [133, 159] on div at bounding box center [801, 324] width 1473 height 363
click at [138, 167] on div at bounding box center [801, 324] width 1473 height 363
click at [1265, 105] on button "[DATE]" at bounding box center [1248, 111] width 111 height 22
click at [203, 167] on div at bounding box center [801, 324] width 1473 height 363
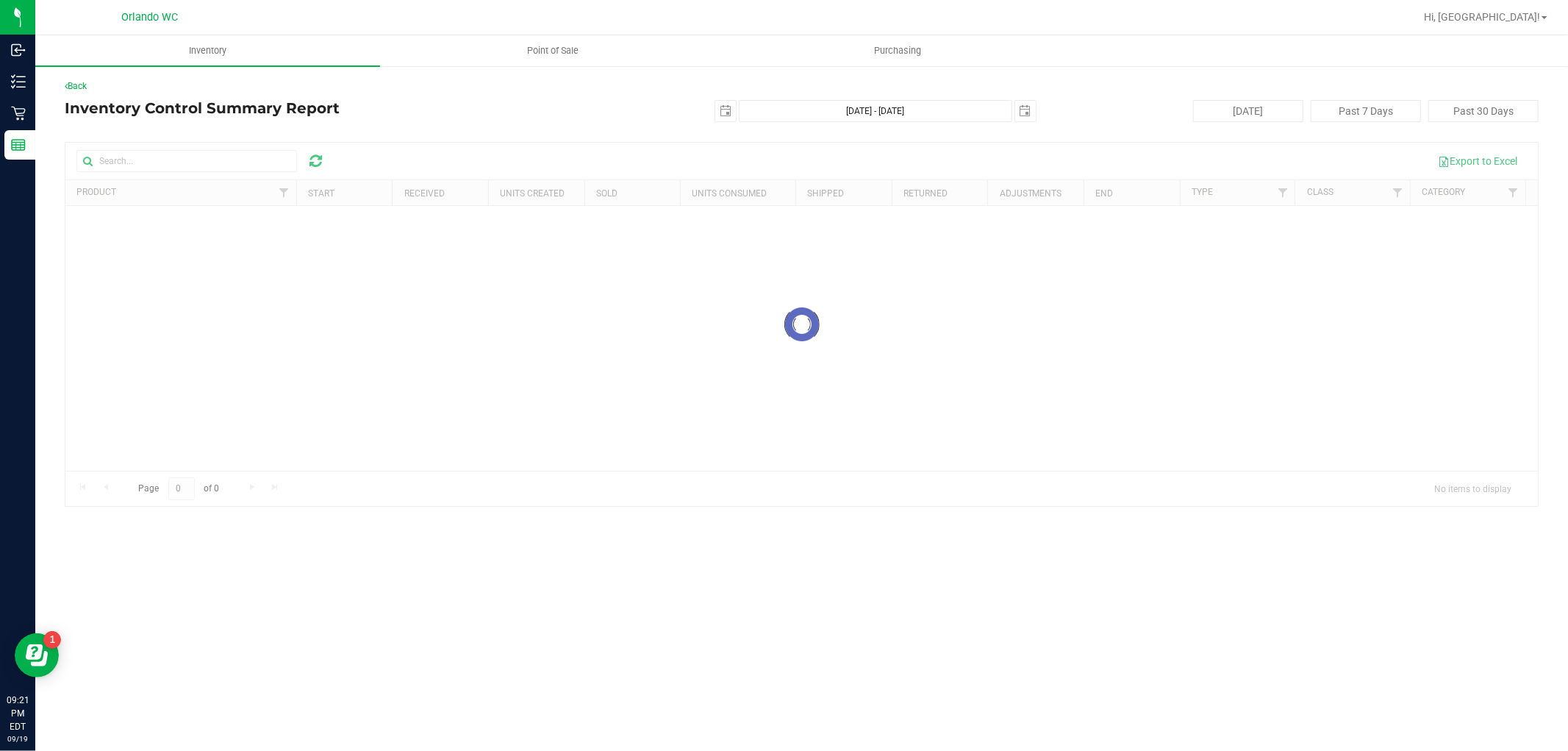
click at [84, 79] on div "Back" at bounding box center [802, 86] width 1474 height 14
click at [84, 88] on link "Back" at bounding box center [76, 86] width 22 height 10
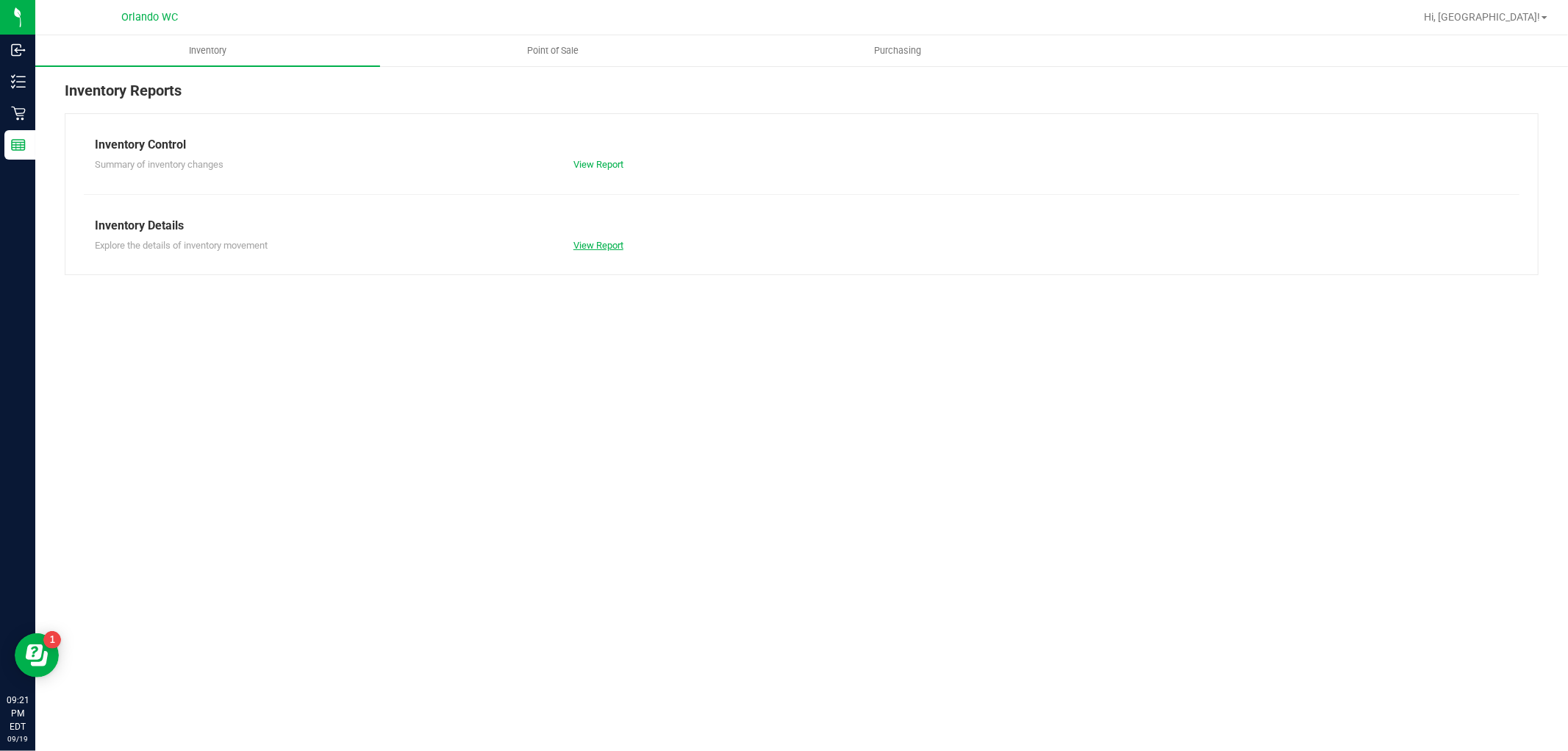
click at [581, 240] on link "View Report" at bounding box center [598, 245] width 50 height 11
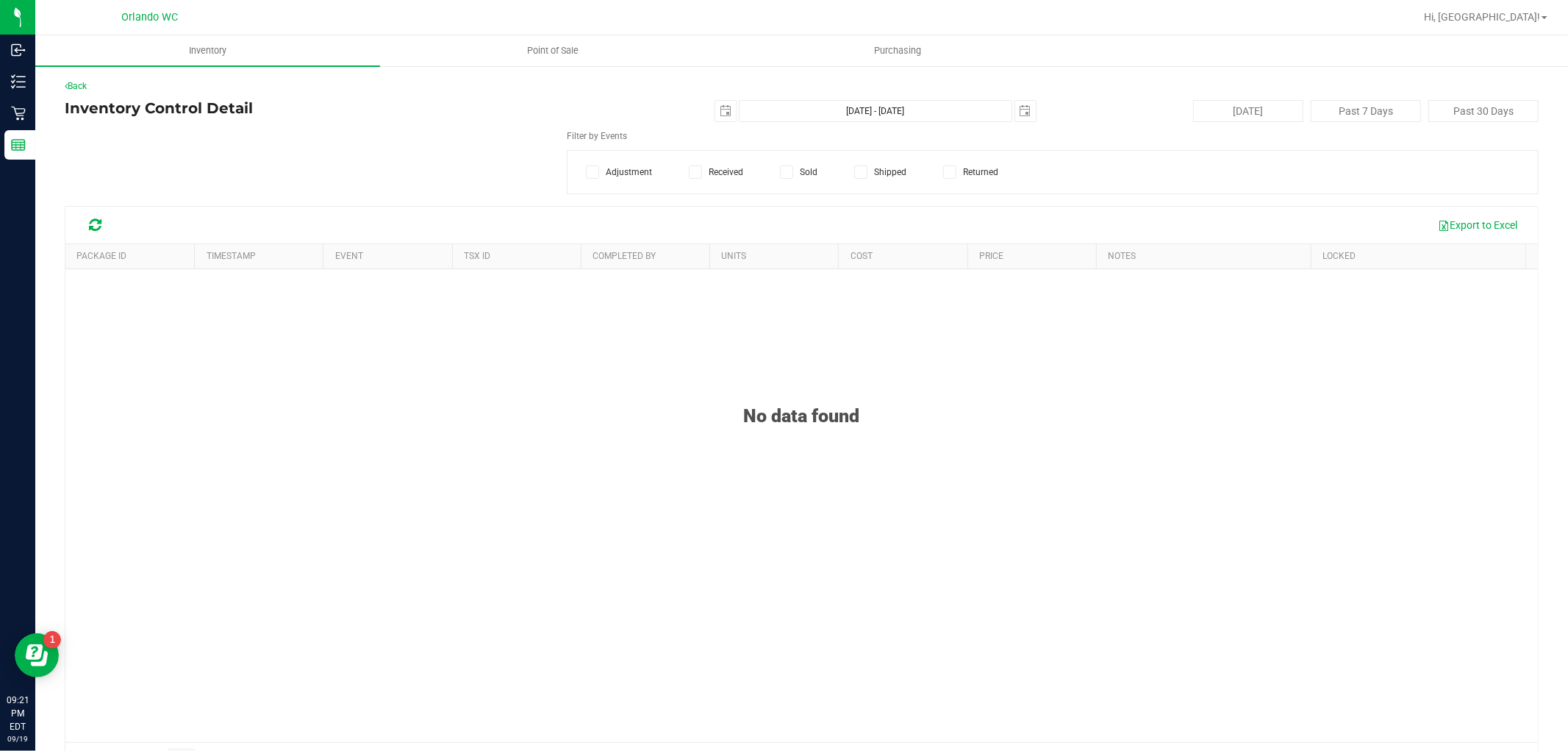
click at [100, 225] on icon at bounding box center [95, 225] width 13 height 14
click at [94, 226] on icon at bounding box center [95, 225] width 19 height 19
click at [115, 155] on span "Select Item" at bounding box center [301, 161] width 471 height 20
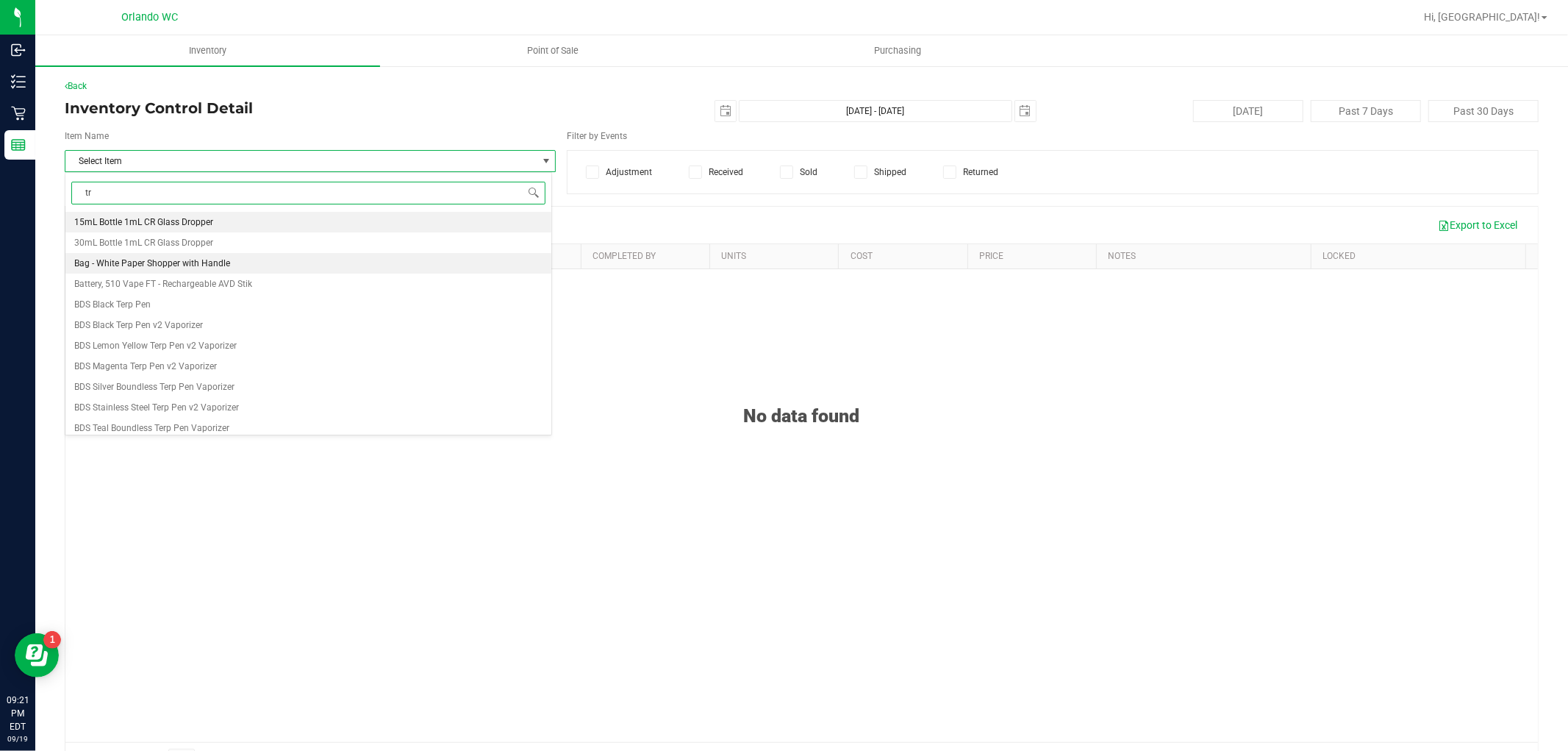
type input "trs"
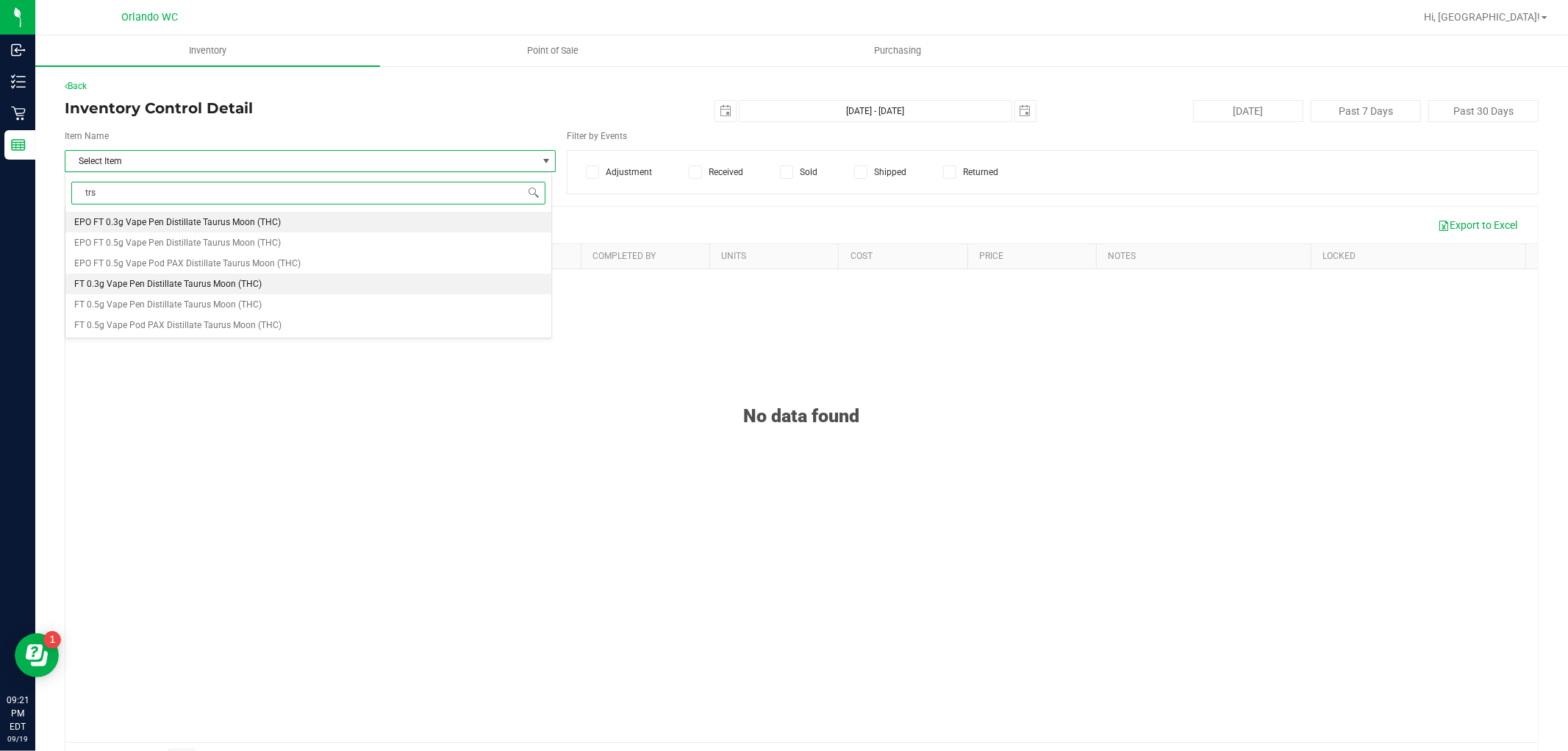
click at [262, 289] on li "FT 0.3g Vape Pen Distillate Taurus Moon (THC)" at bounding box center [308, 284] width 486 height 20
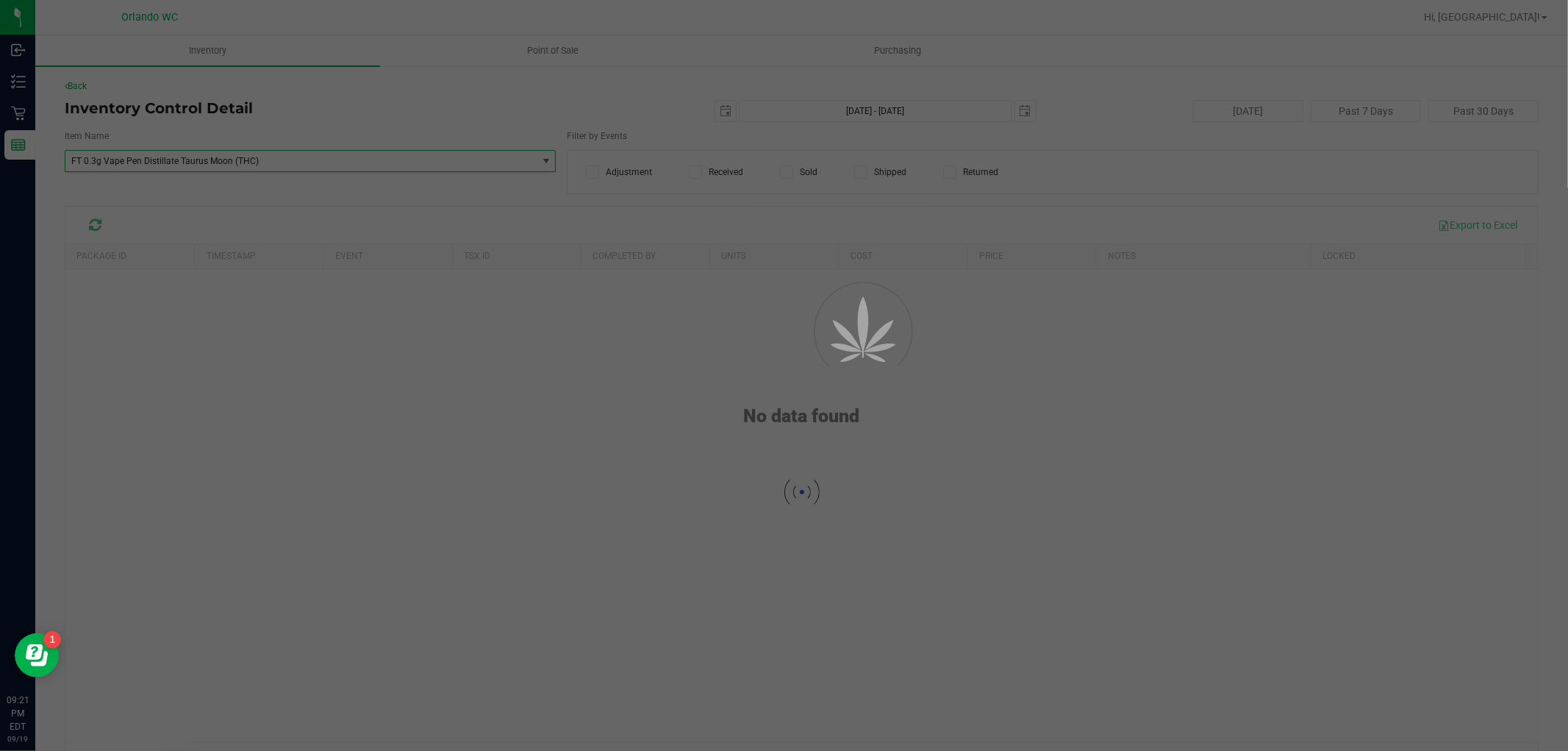
scroll to position [7476, 0]
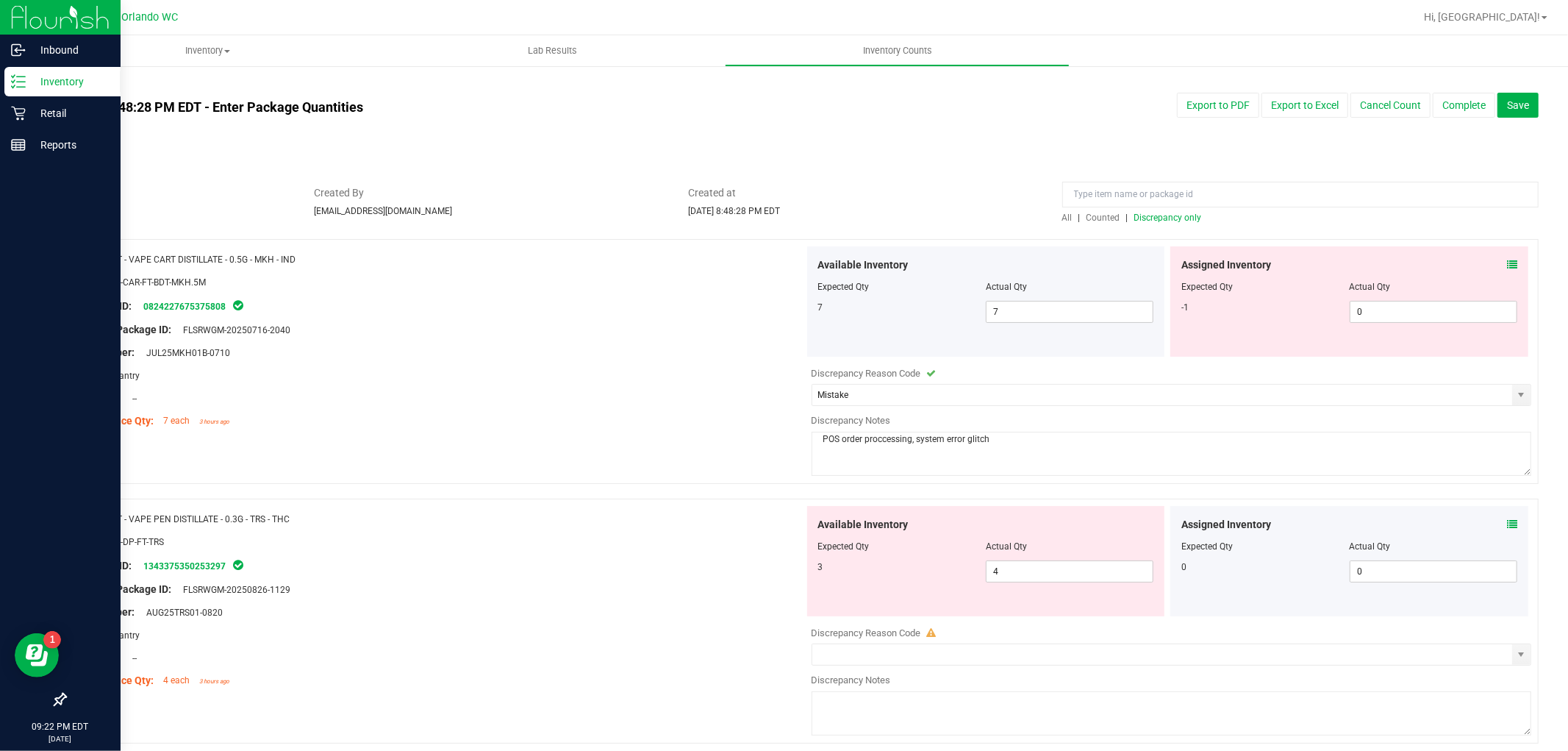
click at [56, 83] on p "Inventory" at bounding box center [69, 81] width 88 height 18
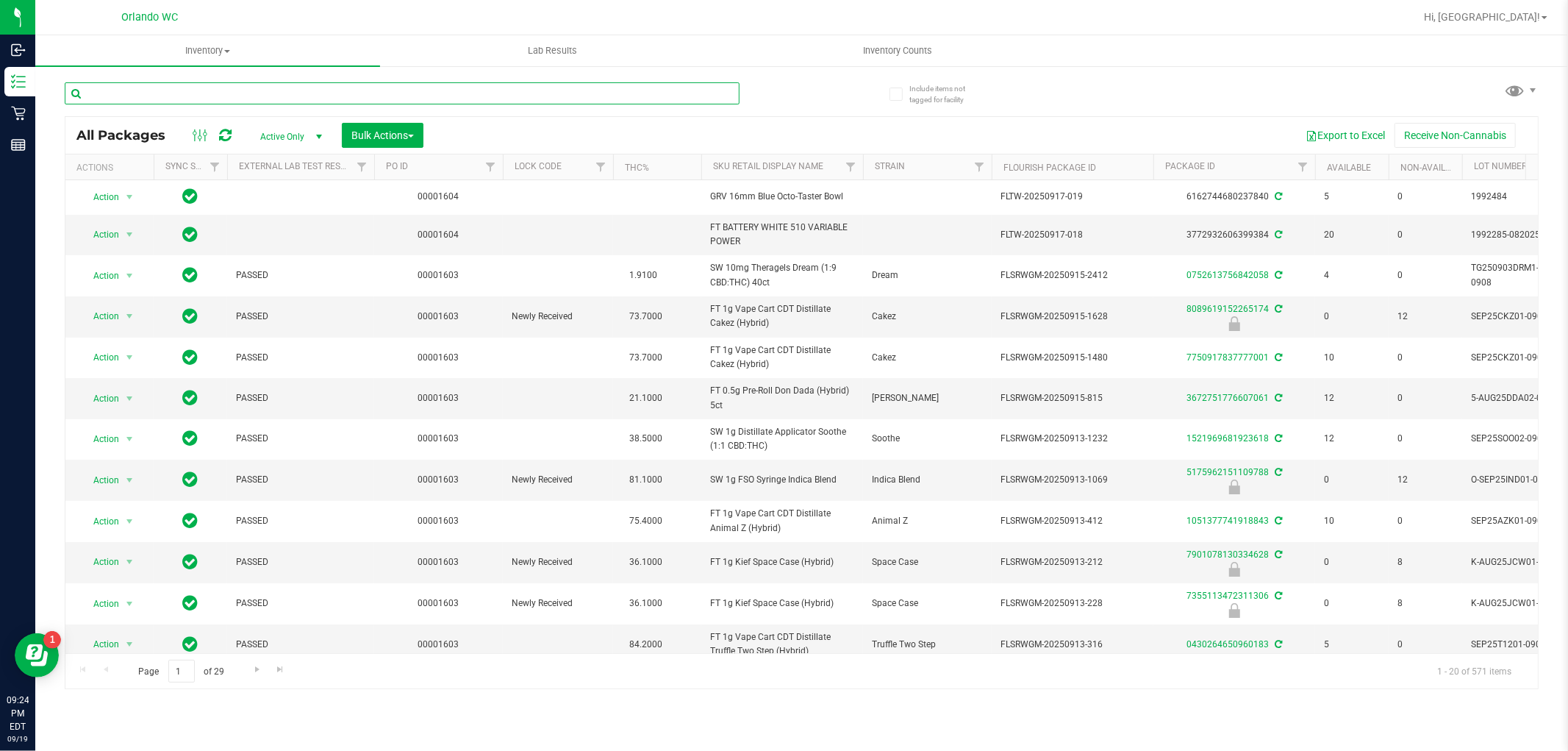
click at [399, 92] on input "text" at bounding box center [402, 94] width 675 height 22
click at [893, 53] on span "Inventory Counts" at bounding box center [898, 51] width 109 height 14
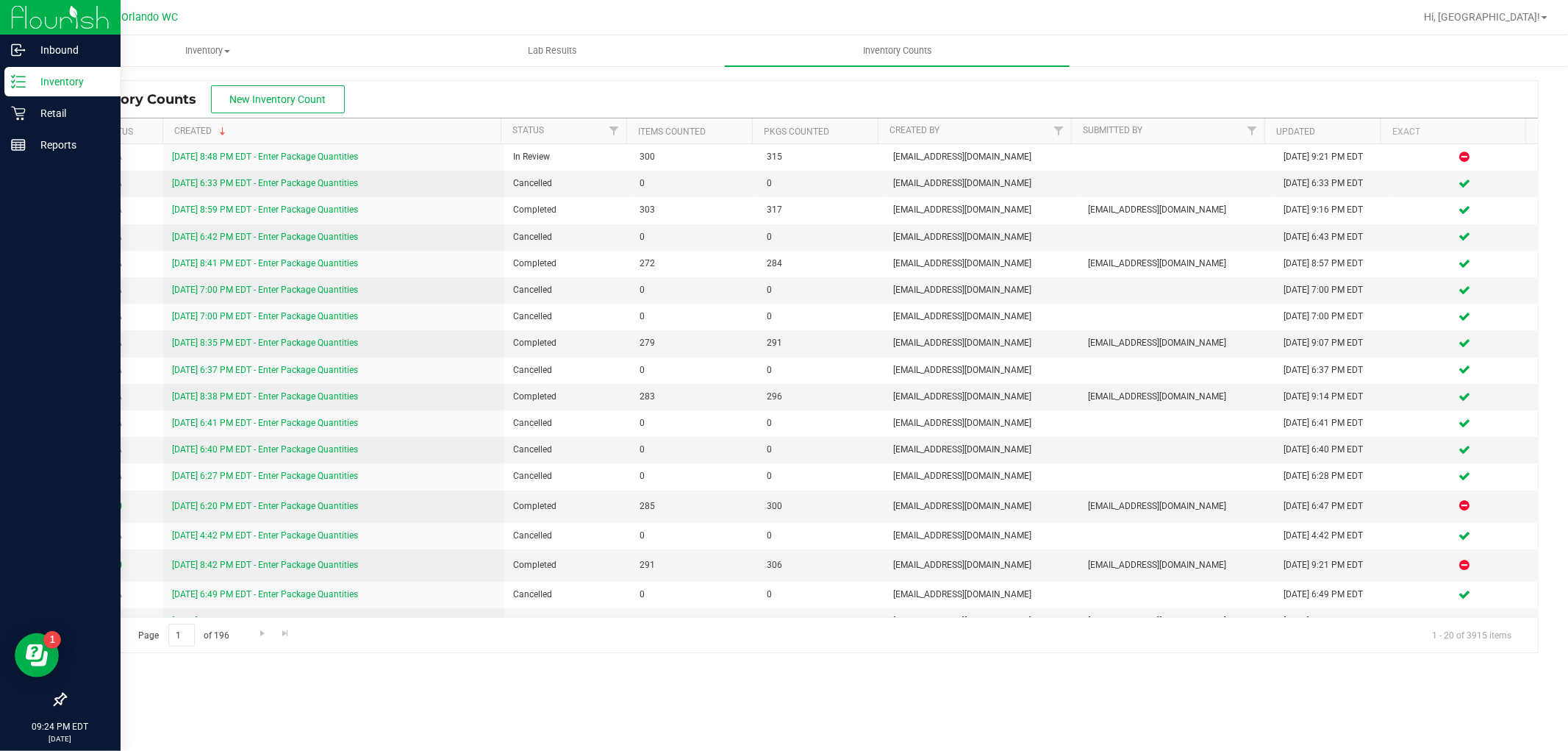
click at [19, 82] on line at bounding box center [21, 82] width 8 height 0
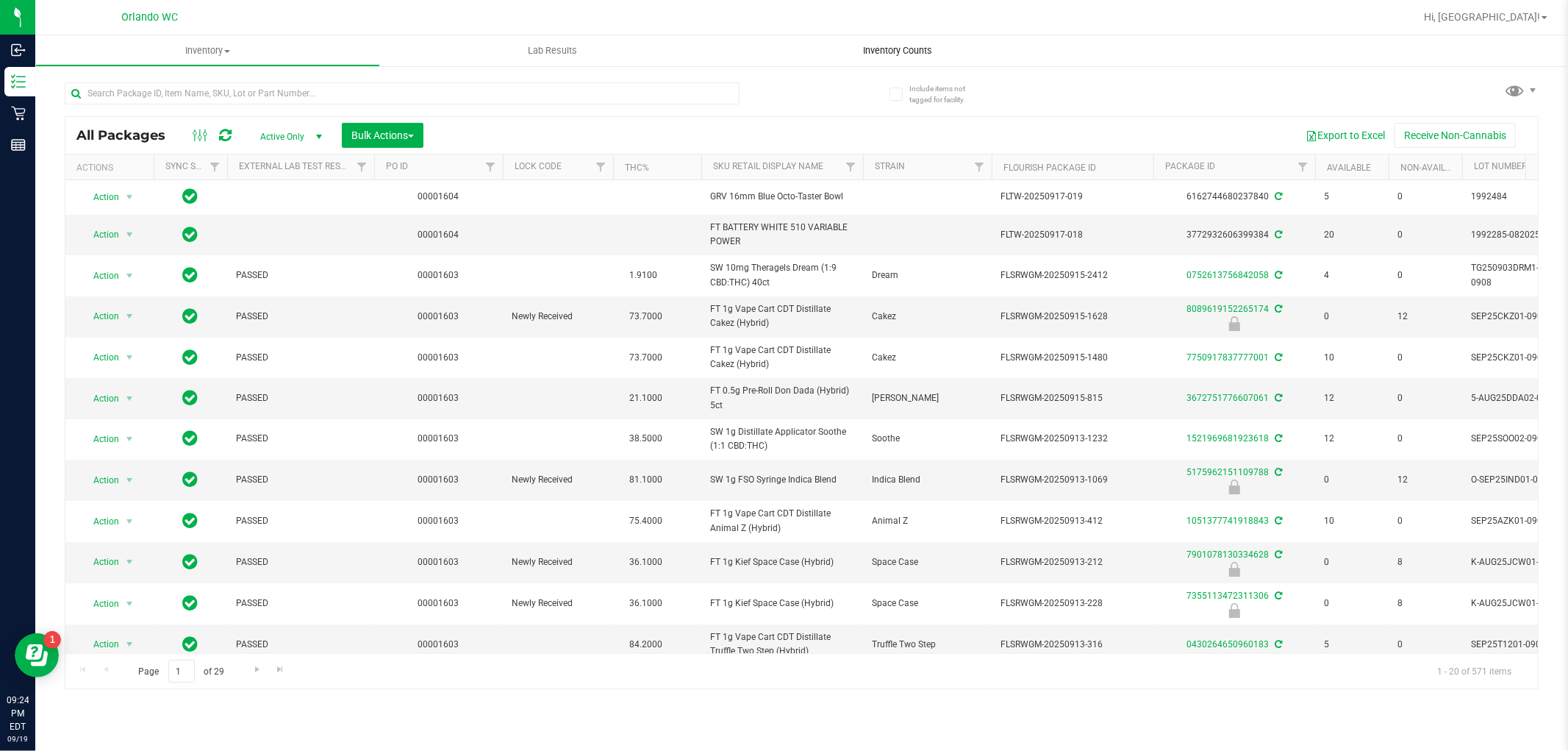
click at [893, 48] on span "Inventory Counts" at bounding box center [898, 51] width 109 height 14
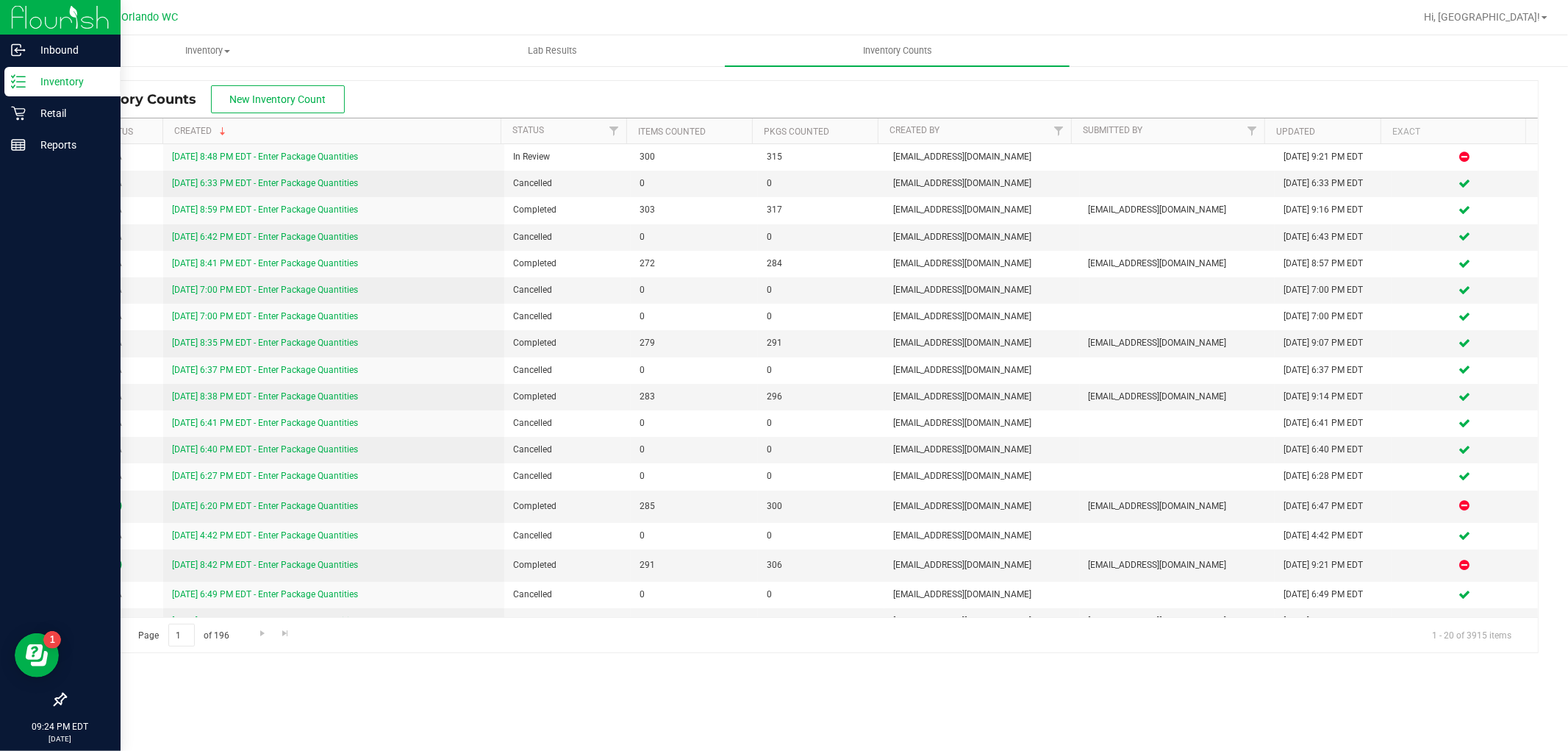
click at [24, 88] on icon at bounding box center [18, 81] width 14 height 14
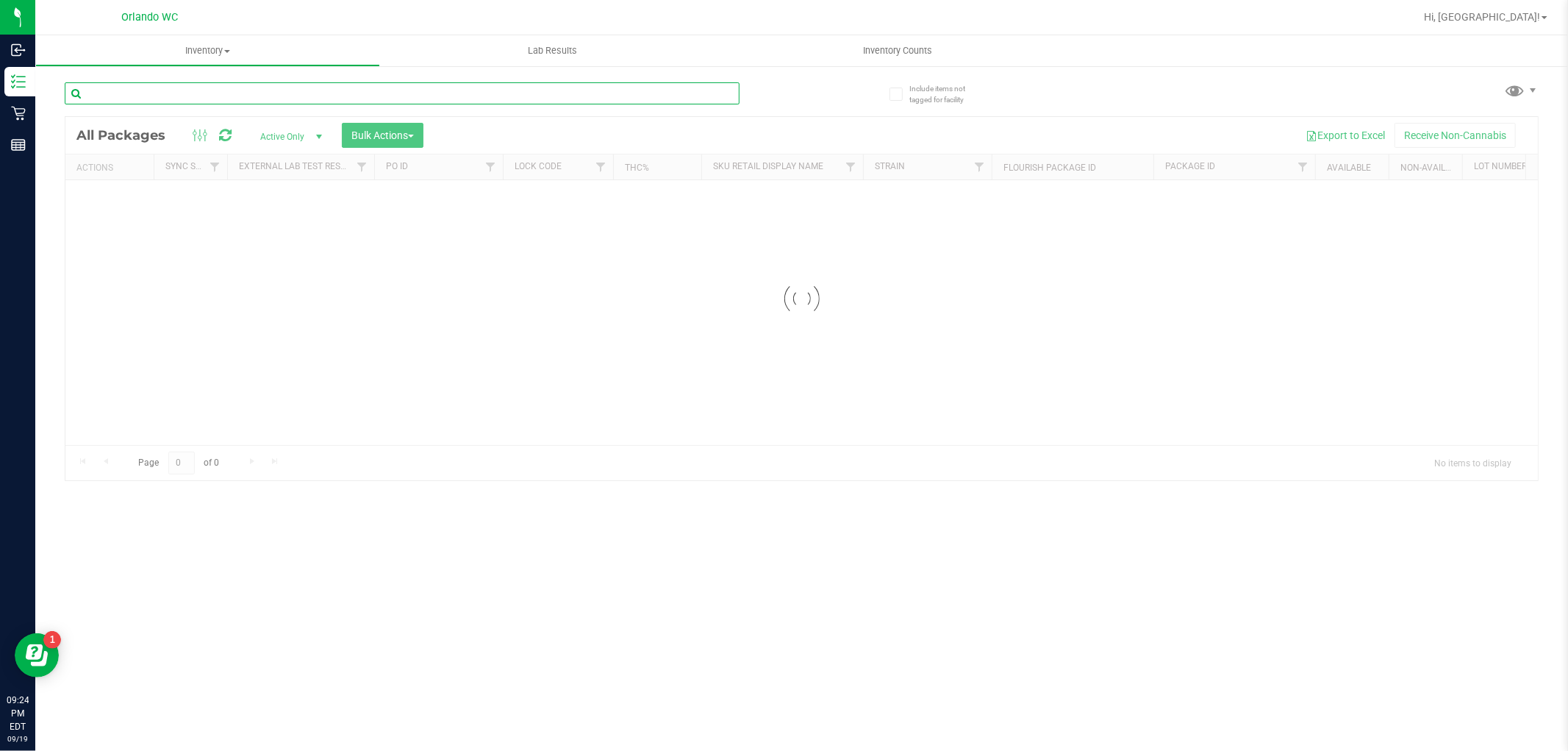
click at [300, 94] on input "text" at bounding box center [402, 94] width 675 height 22
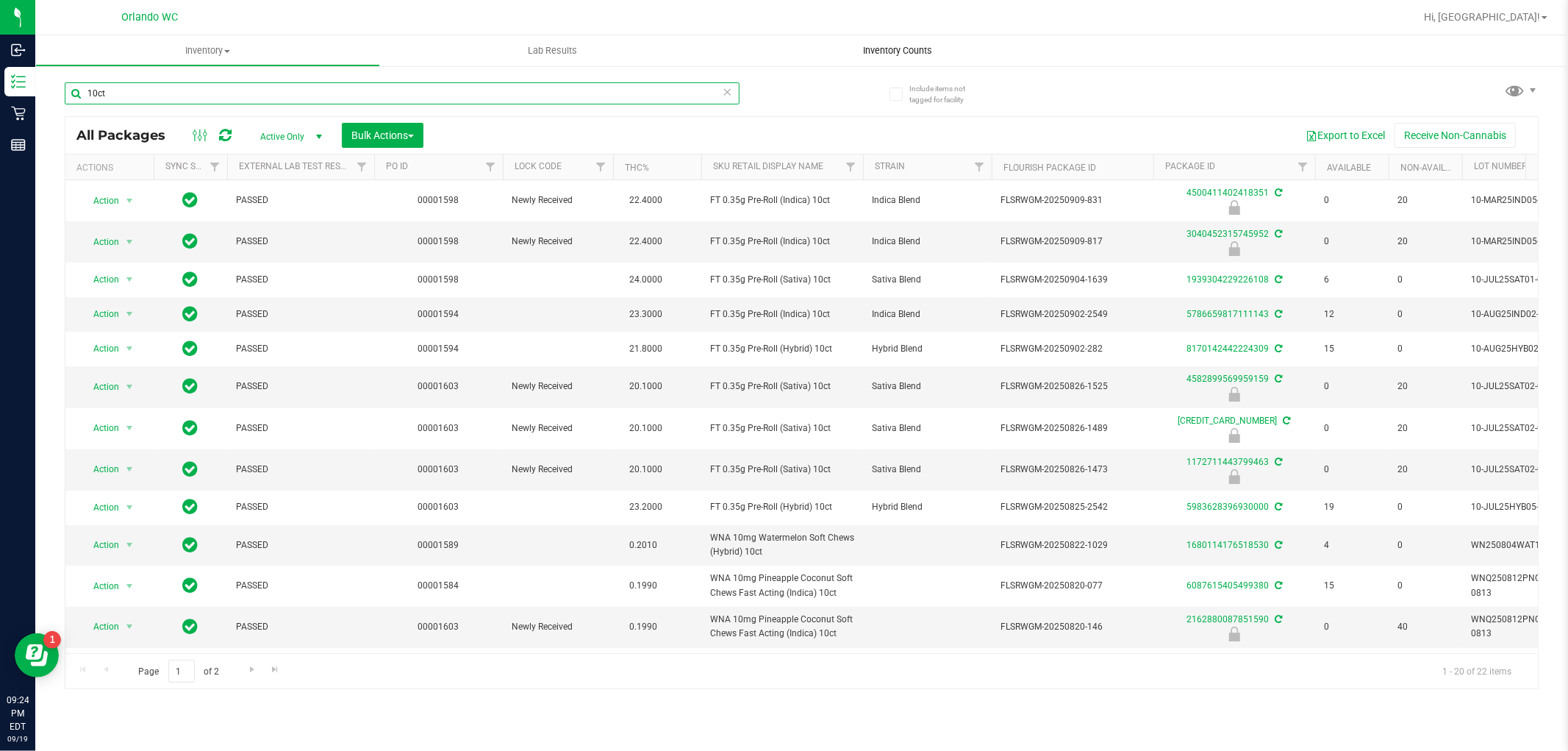
type input "10ct"
click at [902, 60] on uib-tab-heading "Inventory Counts" at bounding box center [898, 51] width 345 height 31
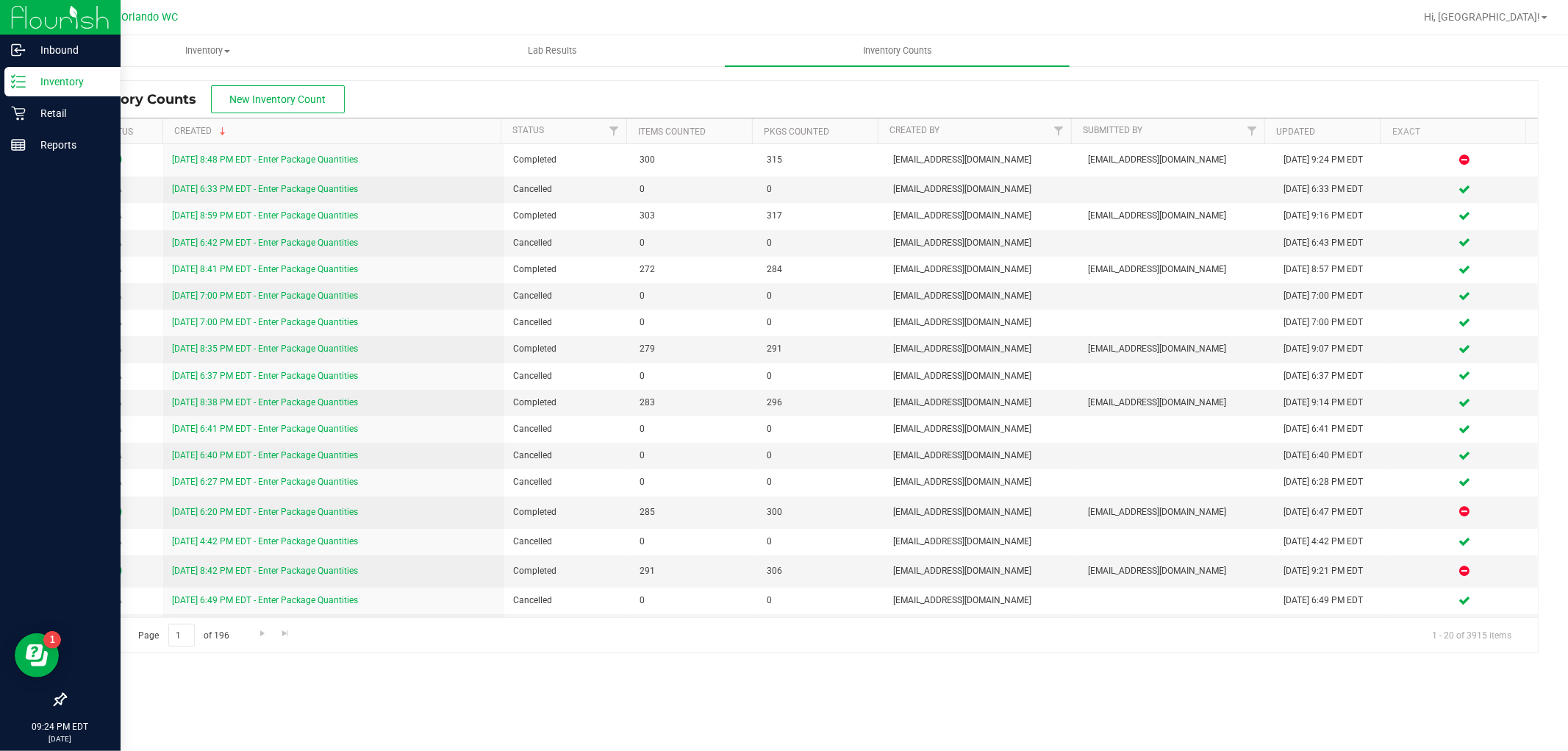
click at [15, 77] on icon at bounding box center [18, 81] width 14 height 14
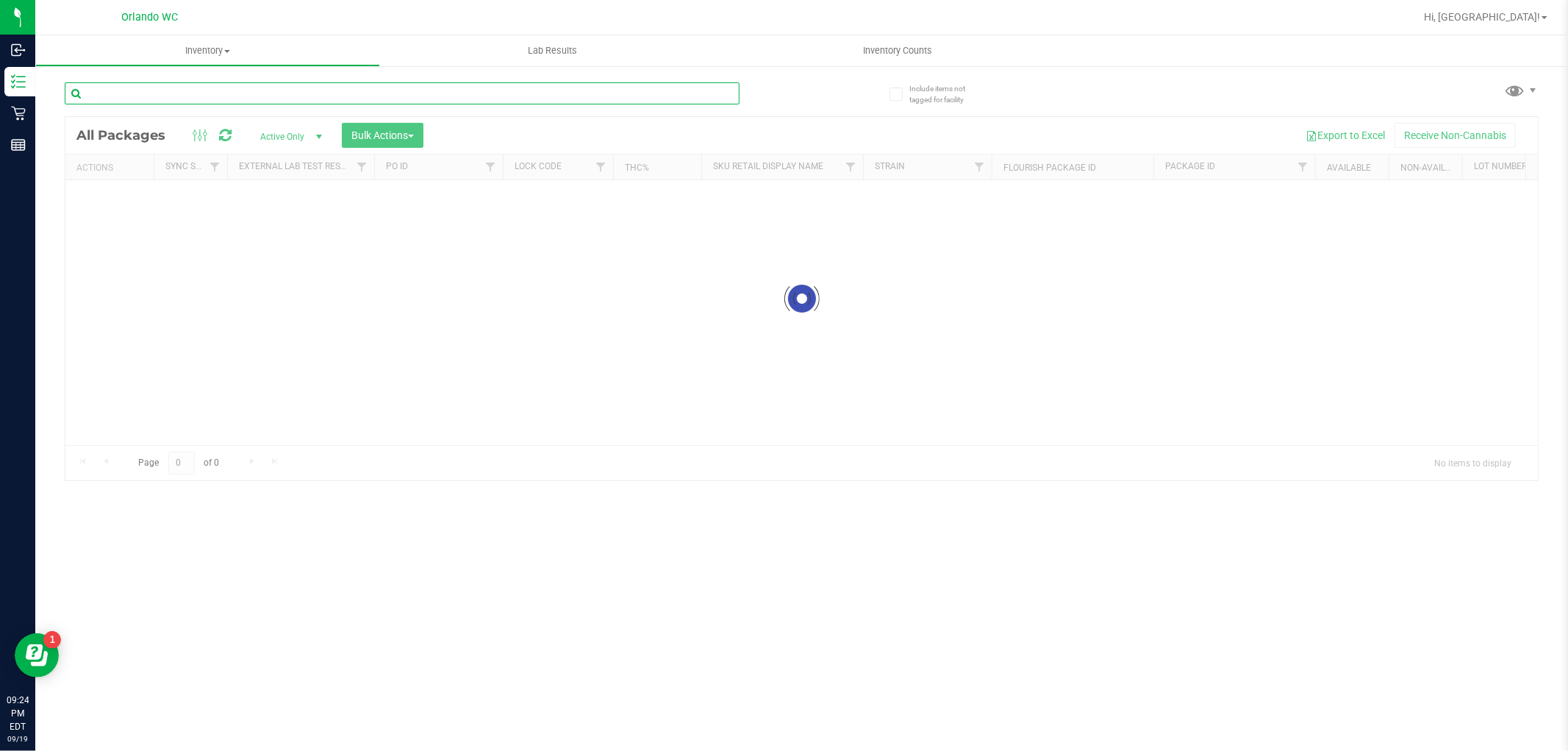
click at [490, 97] on div "Inventory All packages All inventory Waste log Create inventory Lab Results Inv…" at bounding box center [802, 393] width 1533 height 716
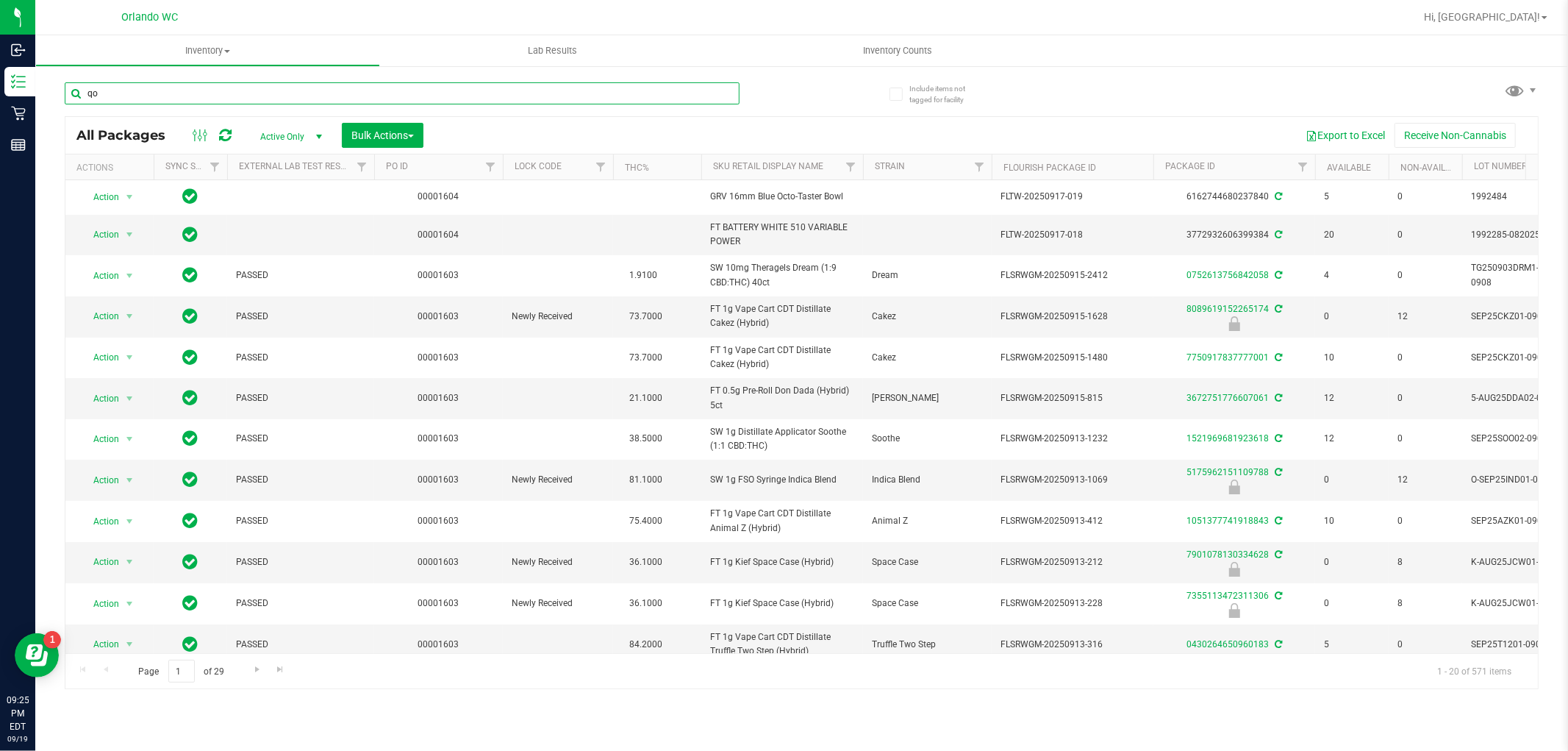
type input "q"
type input "10ct"
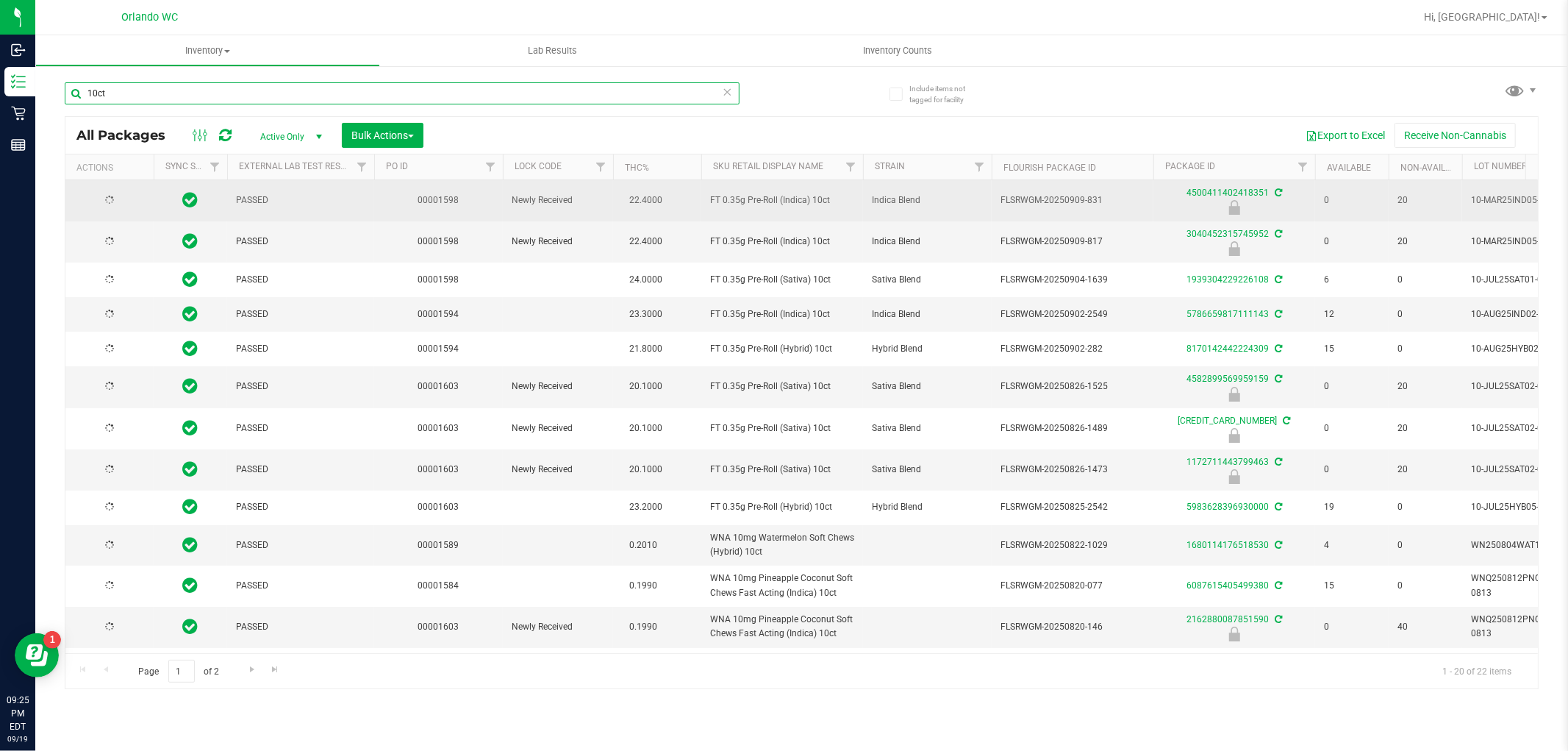
type input "[DATE]"
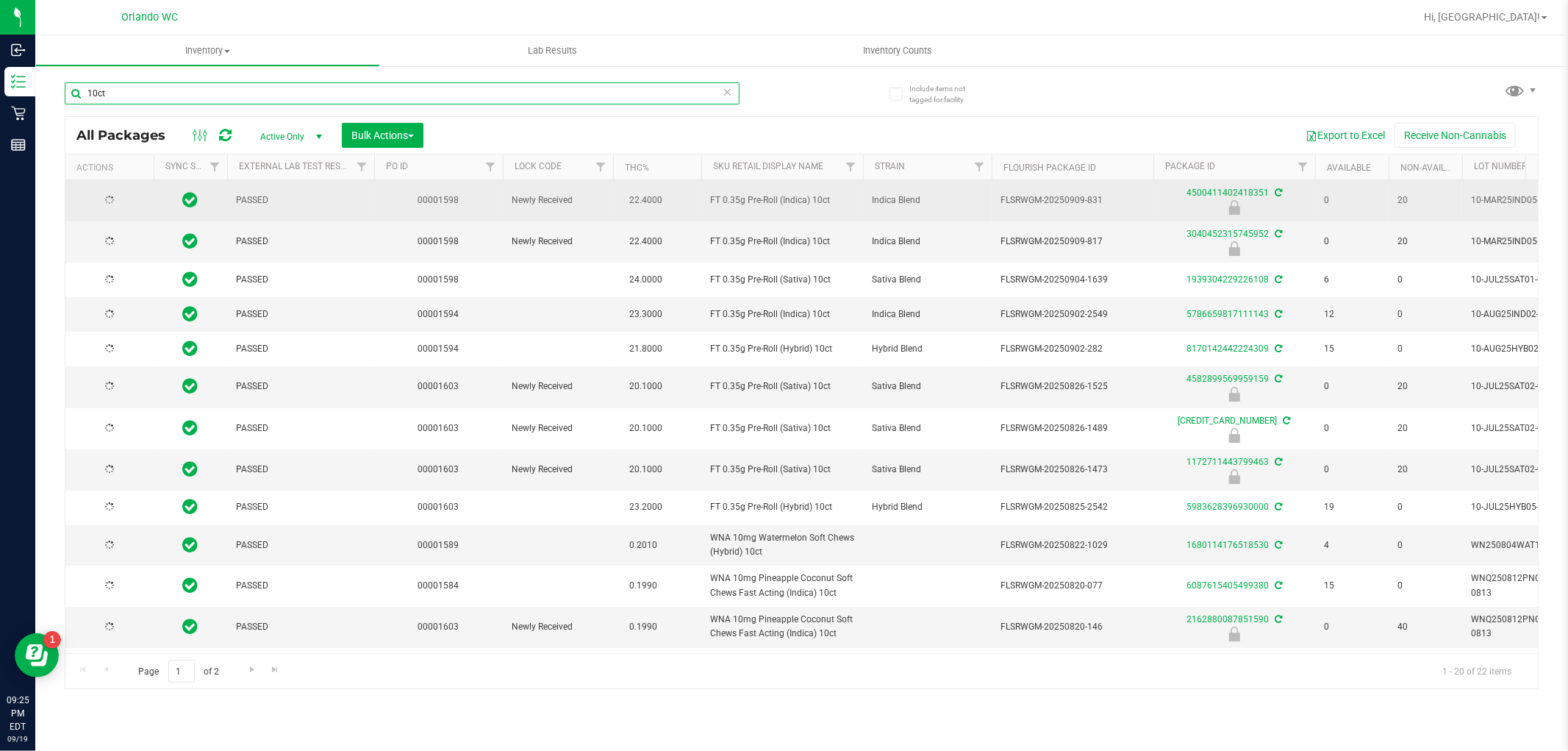
type input "[DATE]"
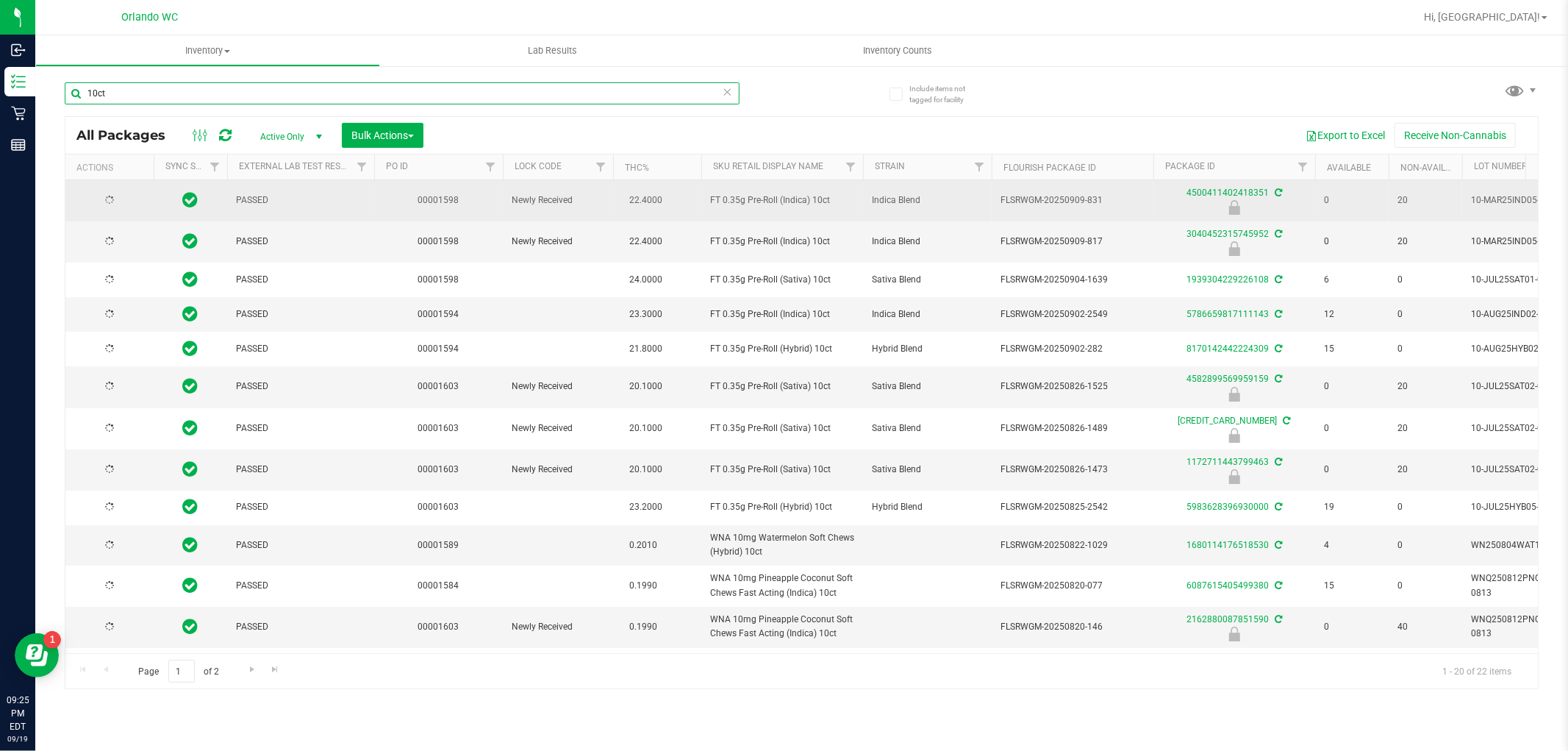
type input "[DATE]"
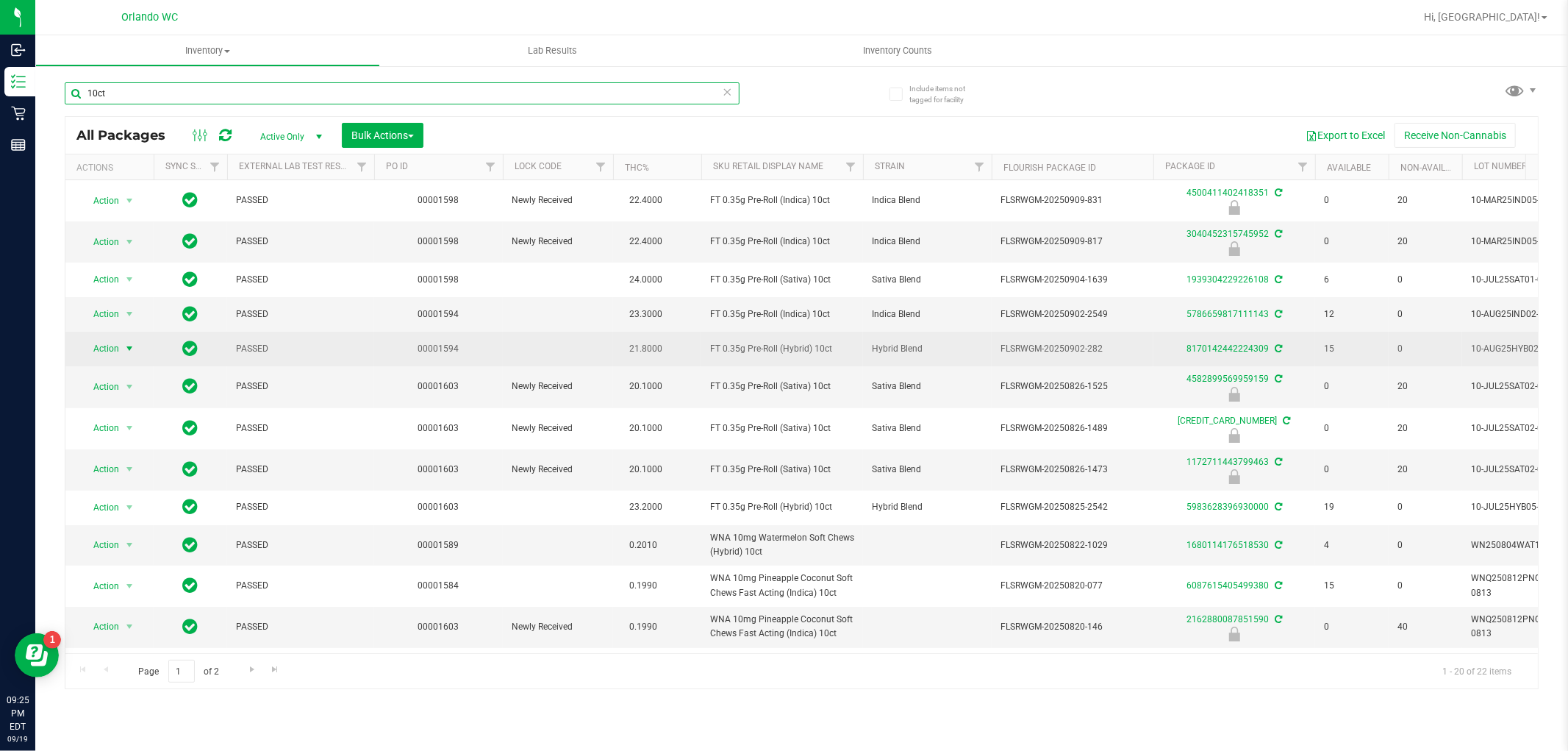
type input "10ct"
click at [117, 340] on span "Action" at bounding box center [100, 349] width 40 height 20
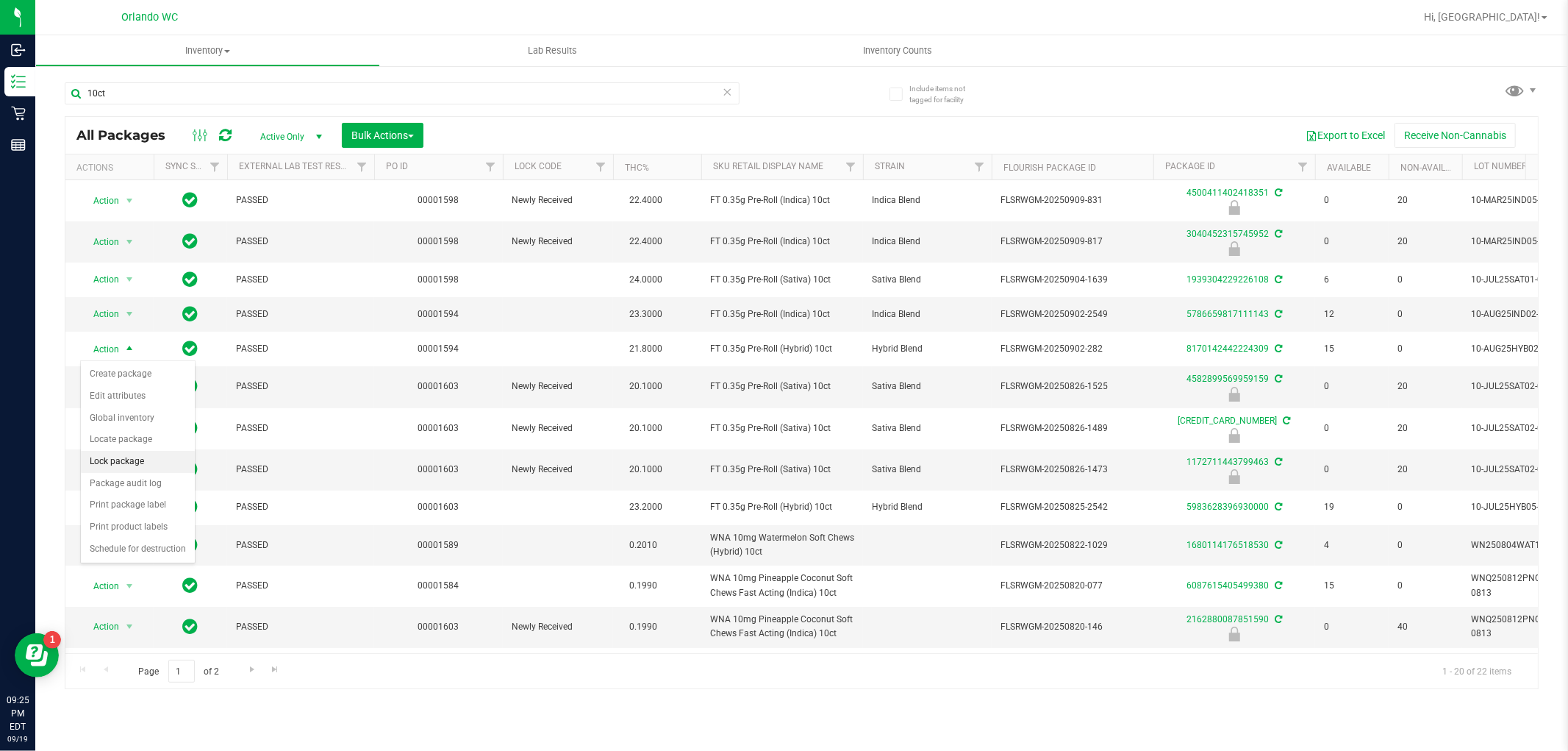
click at [151, 460] on li "Lock package" at bounding box center [138, 462] width 114 height 22
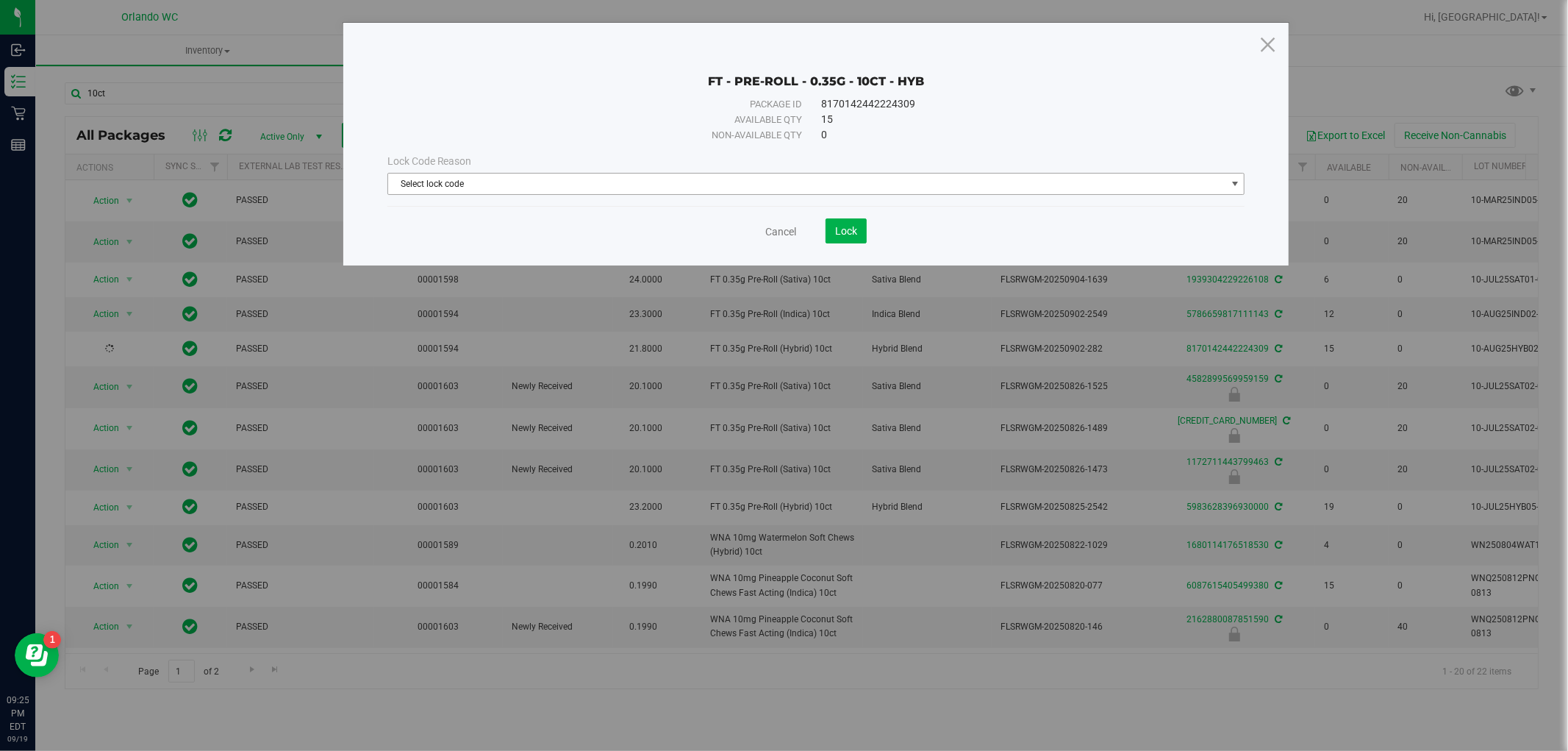
click at [567, 192] on span "Select lock code" at bounding box center [807, 184] width 838 height 20
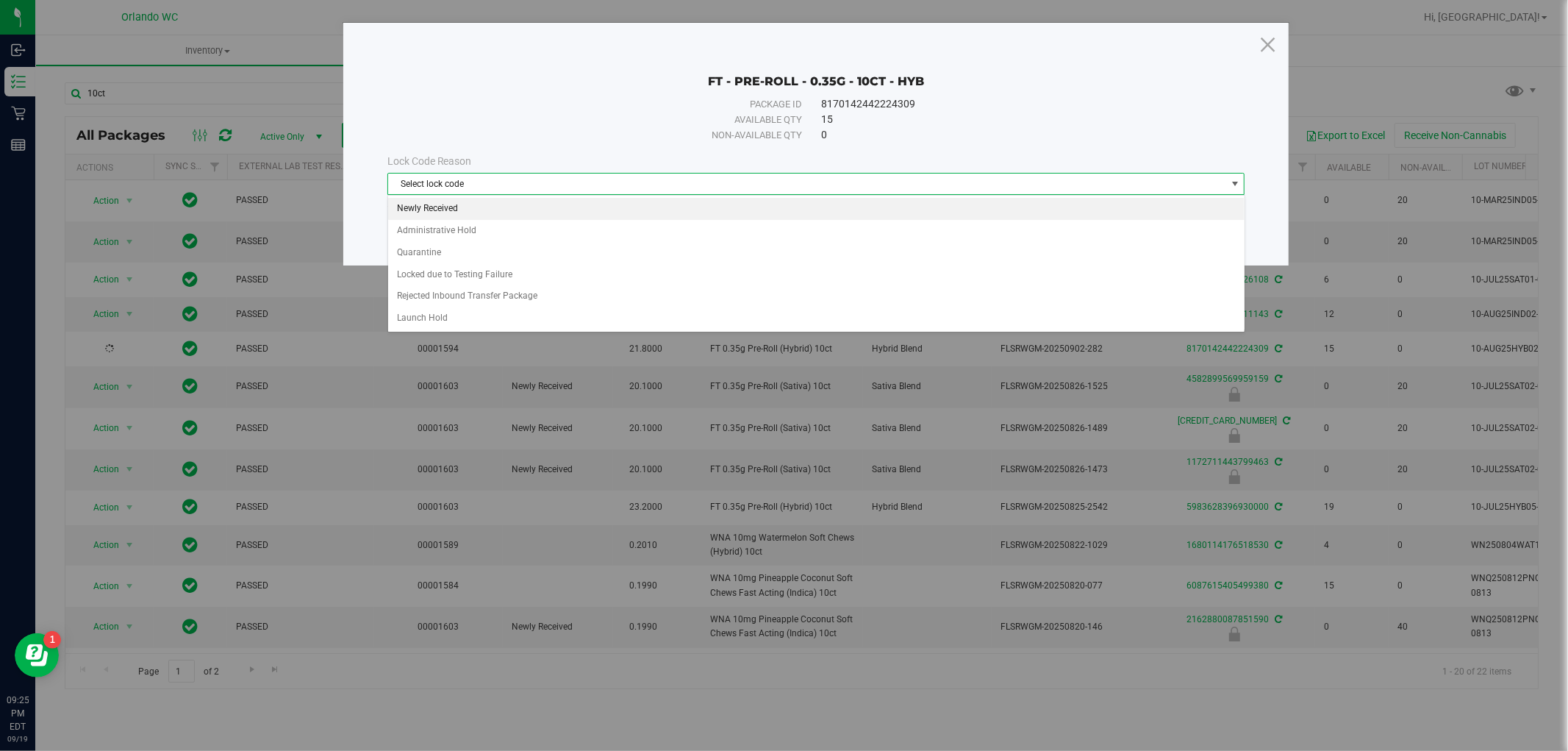
click at [513, 210] on li "Newly Received" at bounding box center [817, 209] width 856 height 22
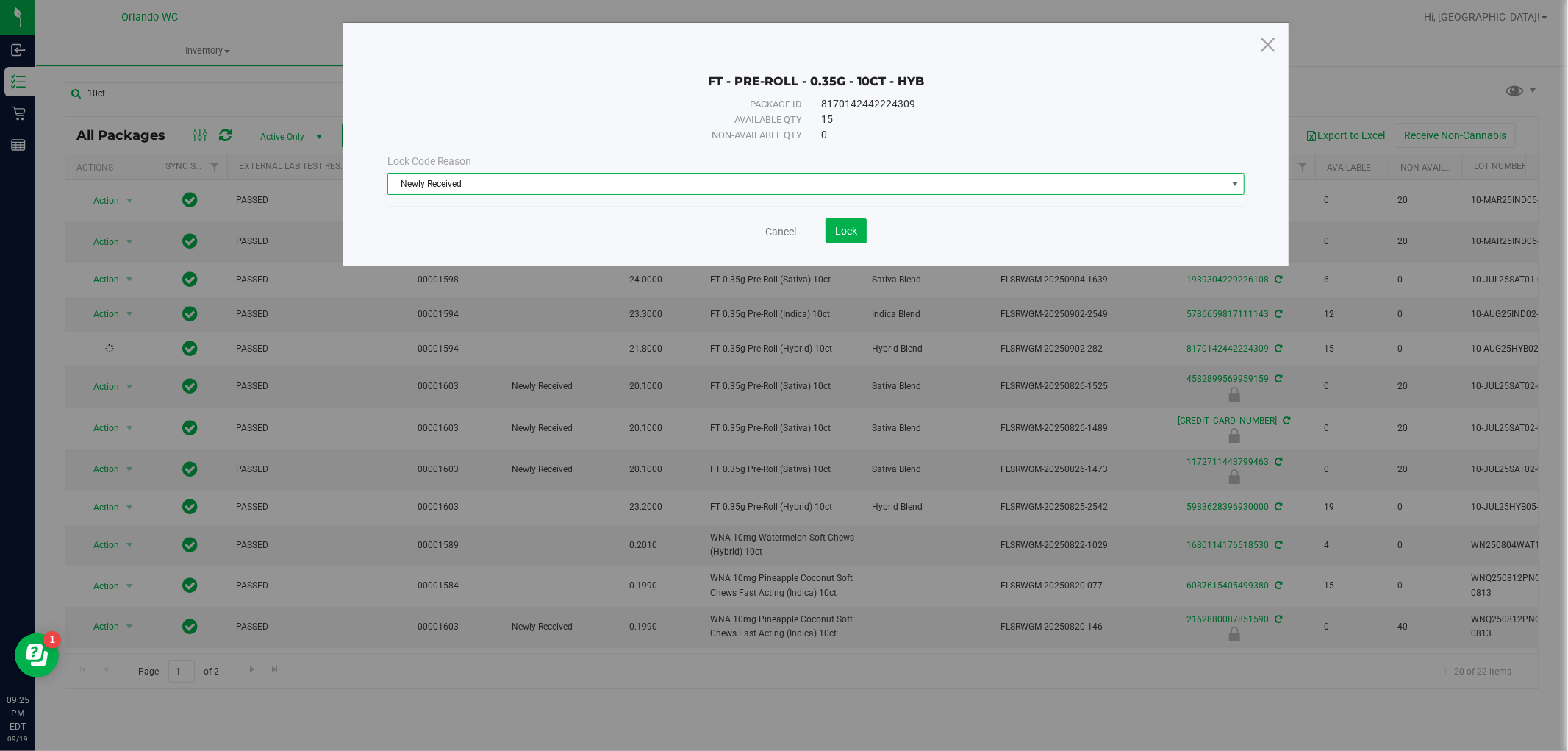
click at [759, 179] on span "Newly Received" at bounding box center [807, 184] width 838 height 20
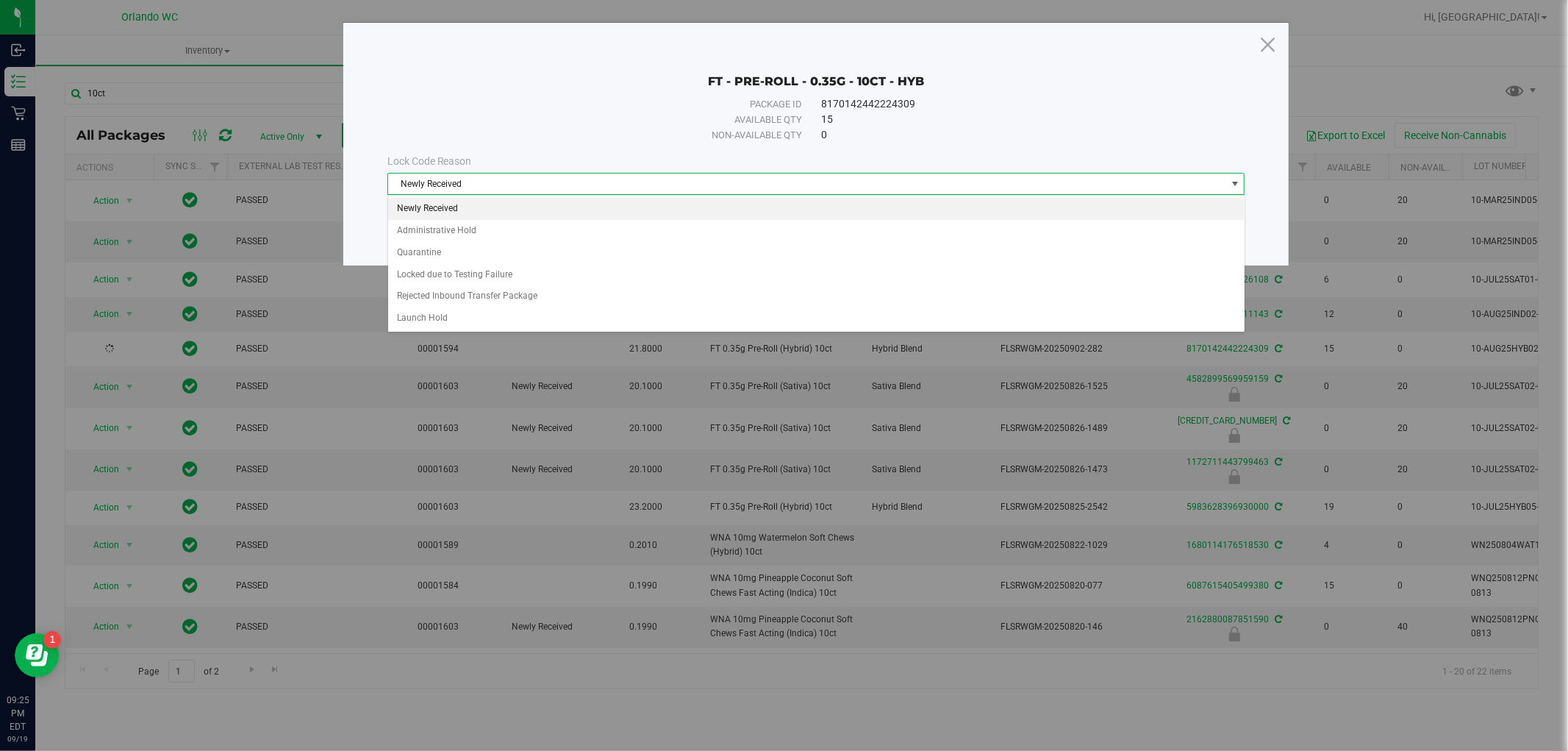
click at [523, 199] on li "Newly Received" at bounding box center [817, 209] width 856 height 22
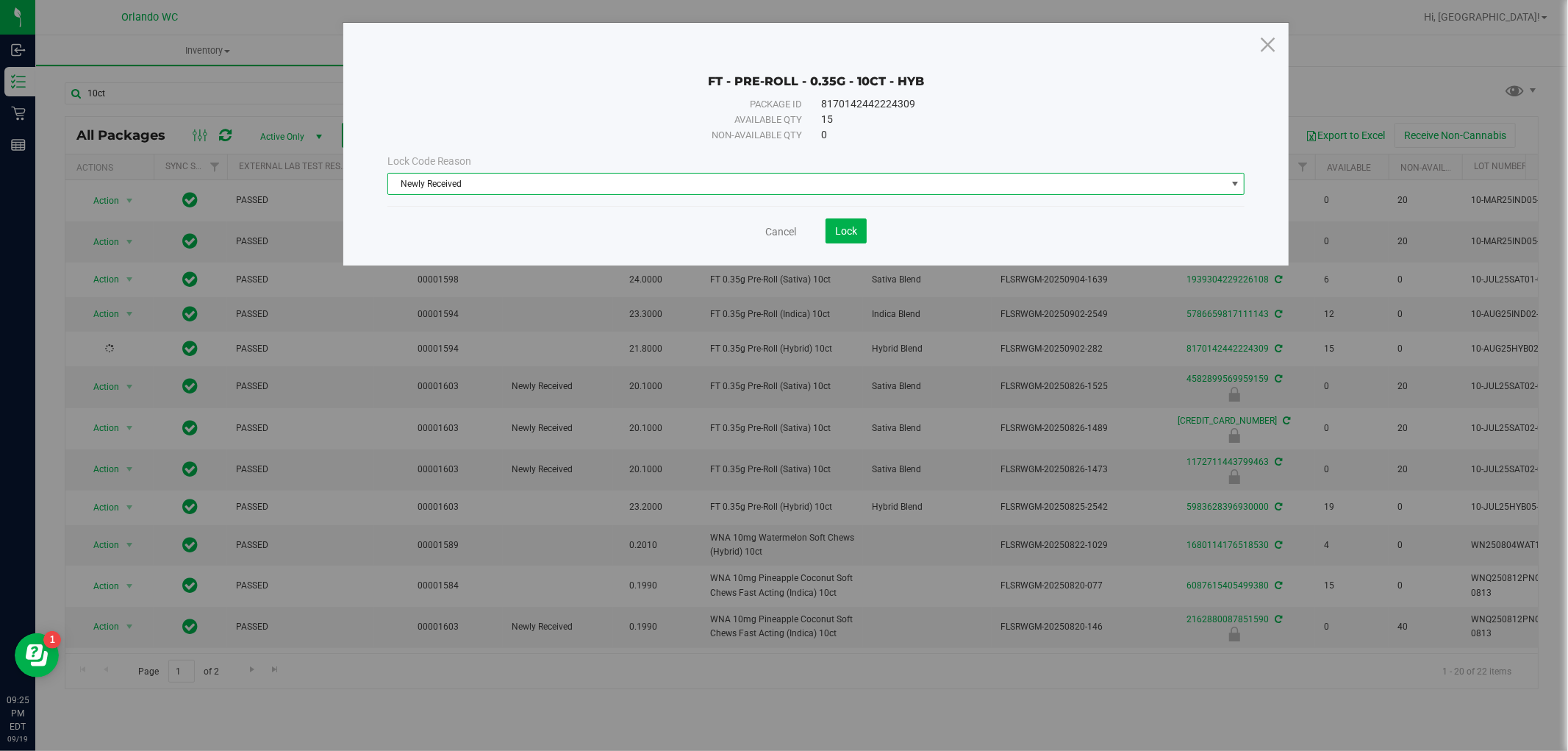
click at [819, 193] on span "Newly Received" at bounding box center [807, 184] width 838 height 20
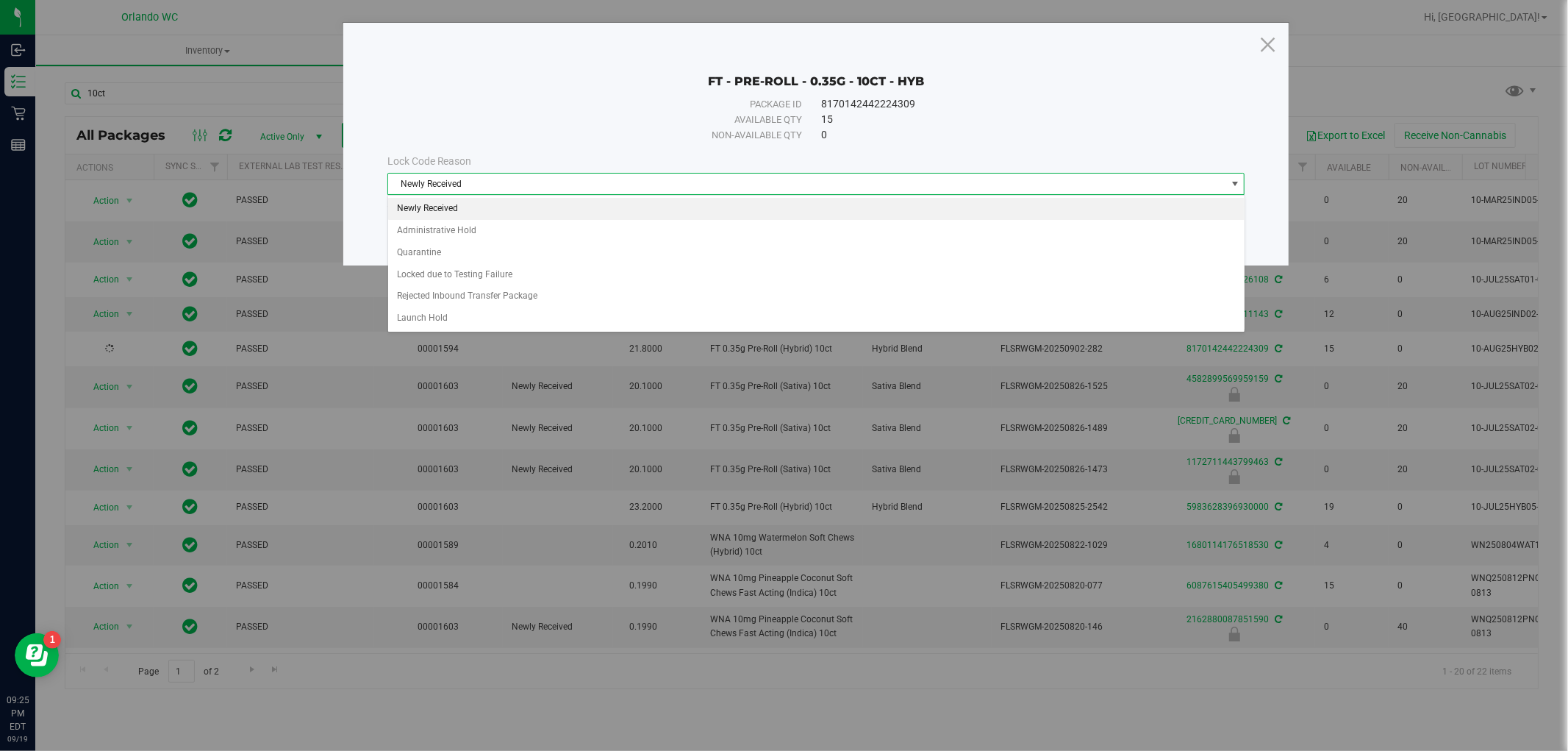
click at [515, 185] on span "Newly Received" at bounding box center [807, 184] width 838 height 20
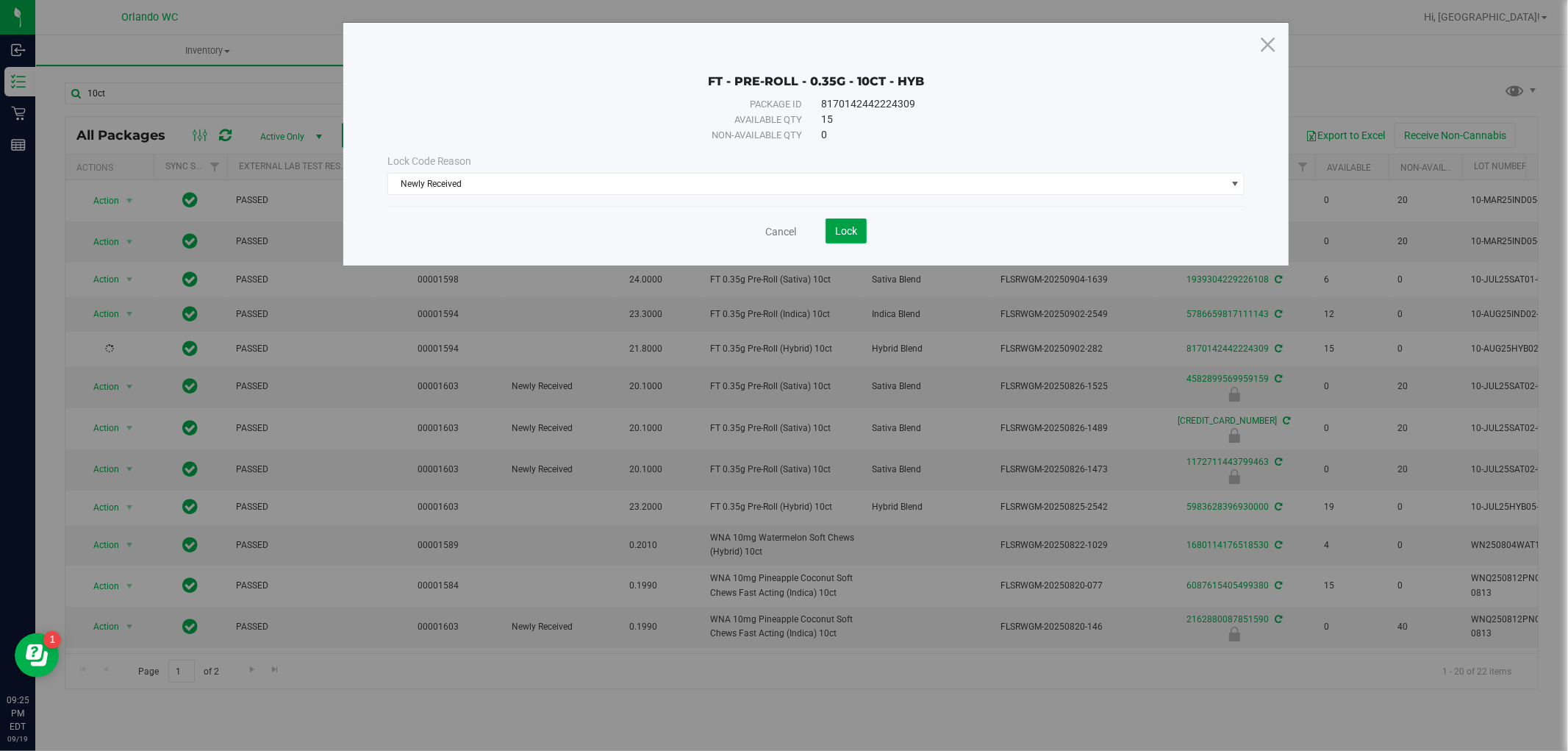
click at [832, 228] on button "Lock" at bounding box center [846, 231] width 41 height 25
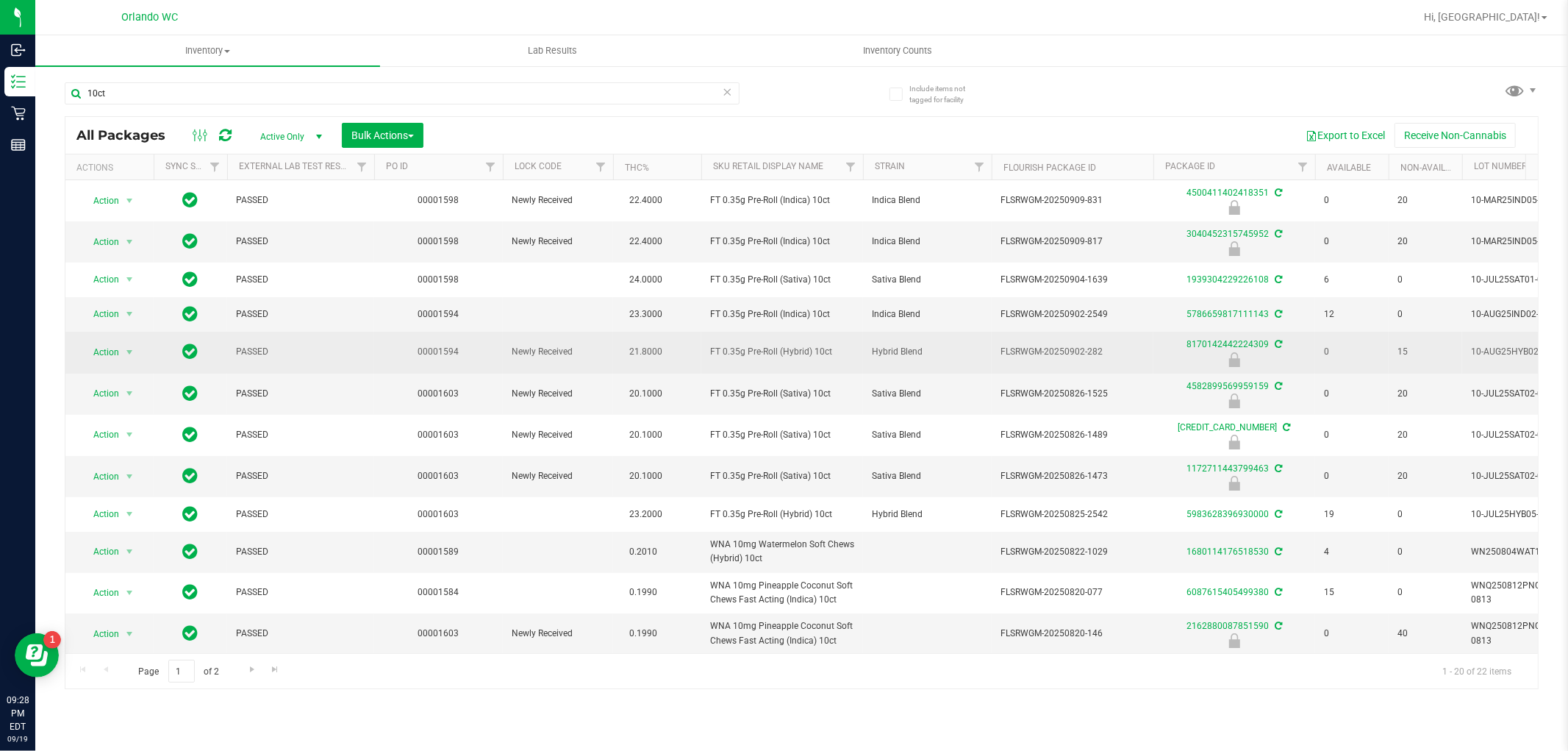
click at [1035, 350] on span "FLSRWGM-20250902-282" at bounding box center [1072, 351] width 144 height 14
click at [125, 349] on span "select" at bounding box center [129, 352] width 12 height 12
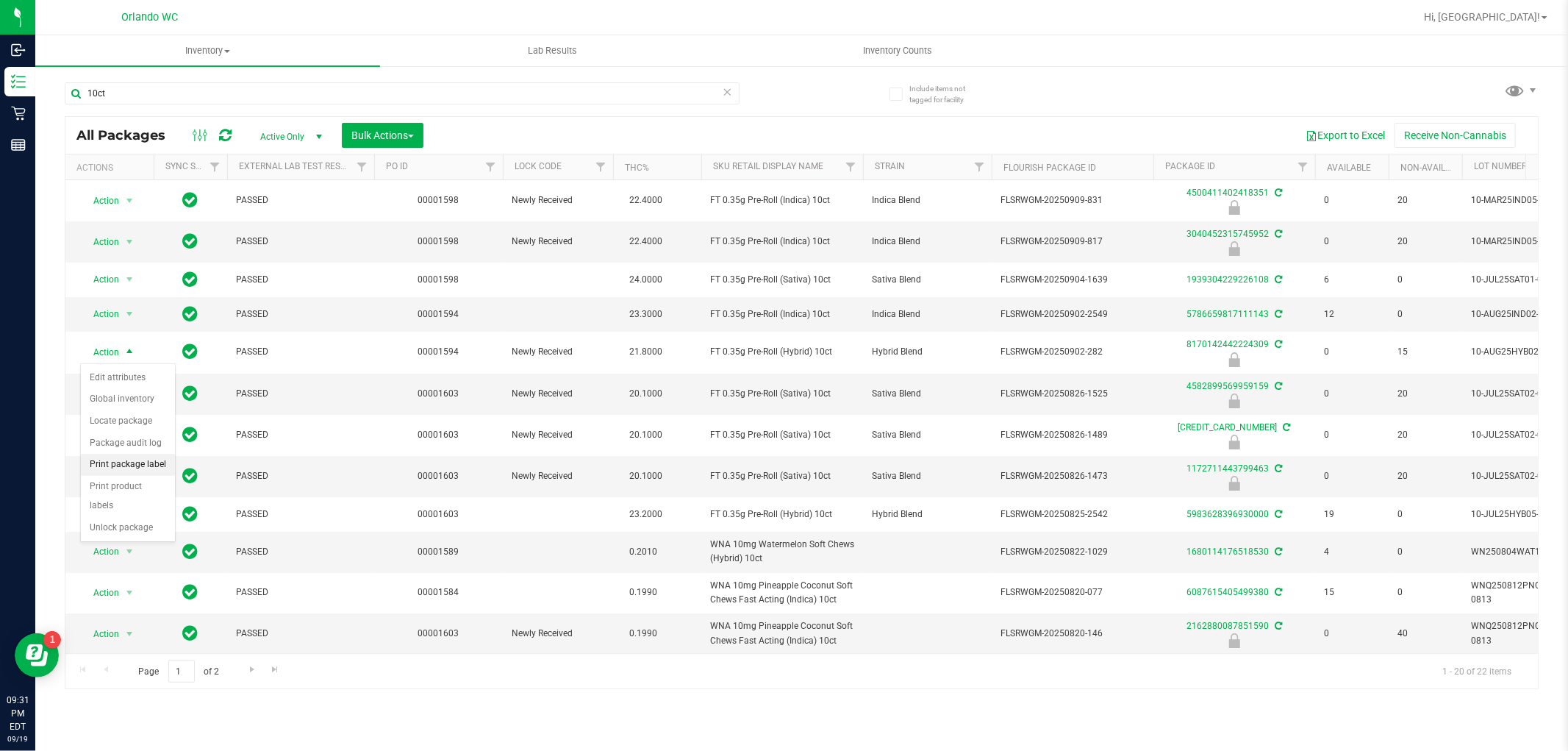
click at [133, 466] on li "Print package label" at bounding box center [128, 465] width 94 height 22
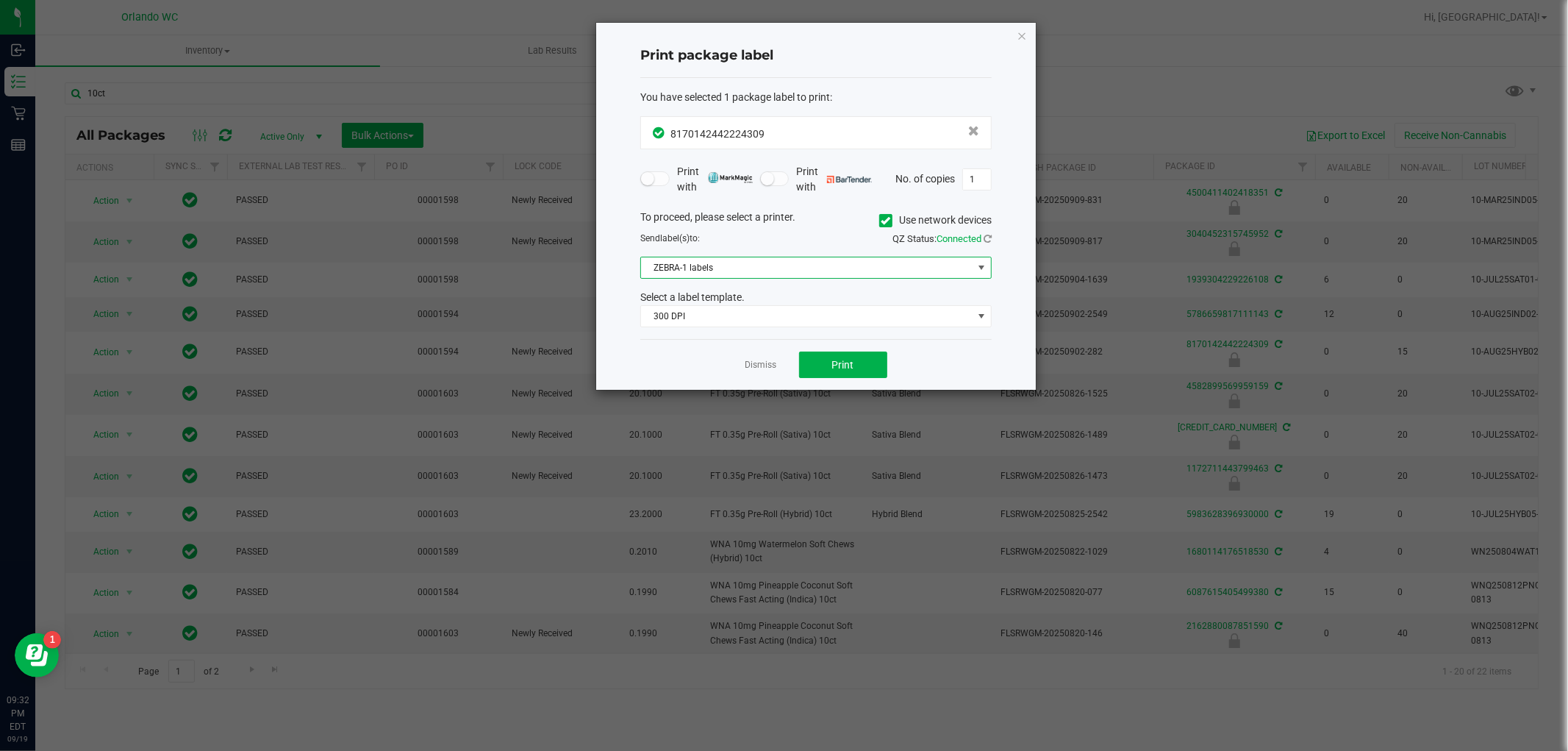
click at [792, 267] on span "ZEBRA-1 labels" at bounding box center [806, 268] width 332 height 20
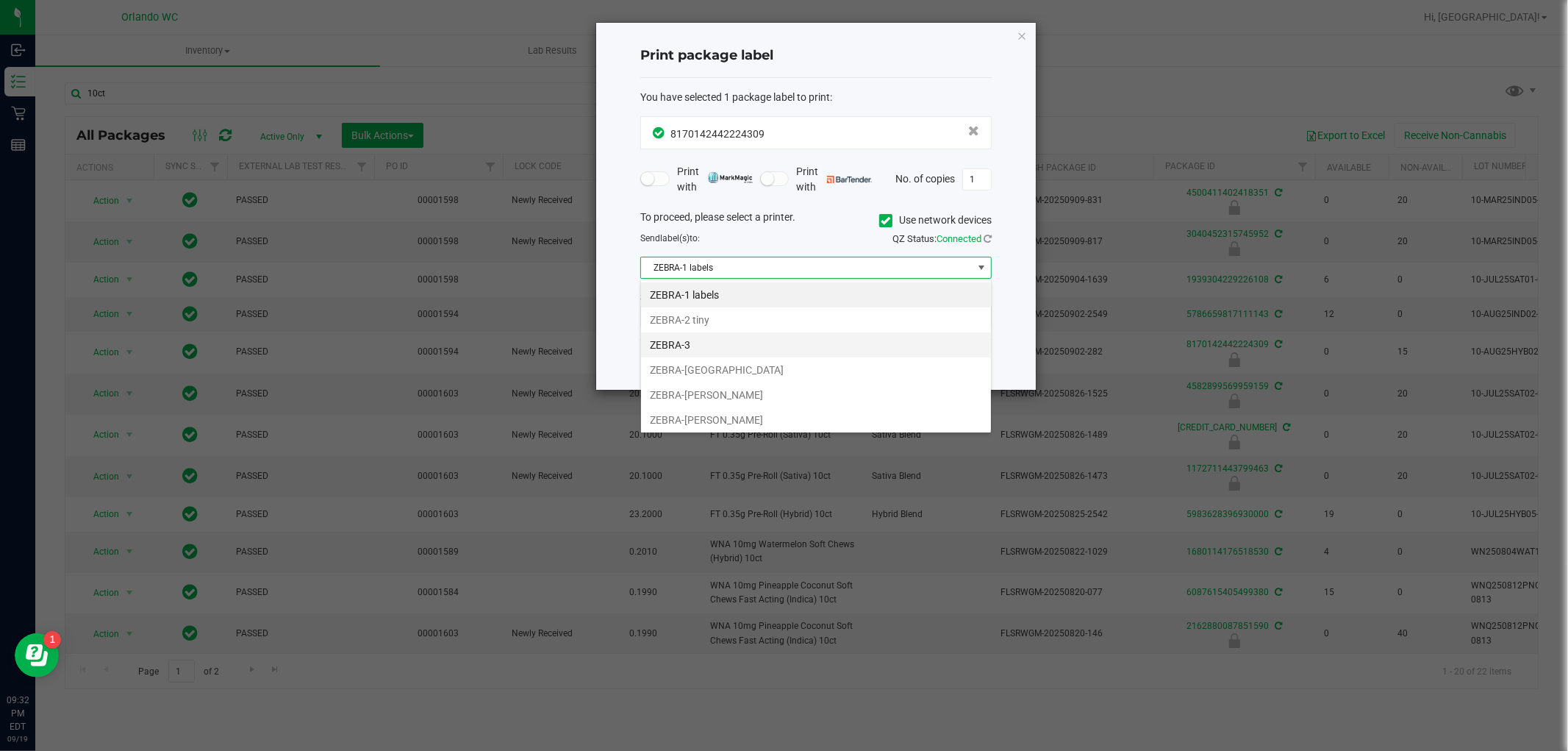
scroll to position [22, 350]
click at [714, 320] on li "ZEBRA-2 tiny" at bounding box center [816, 320] width 350 height 25
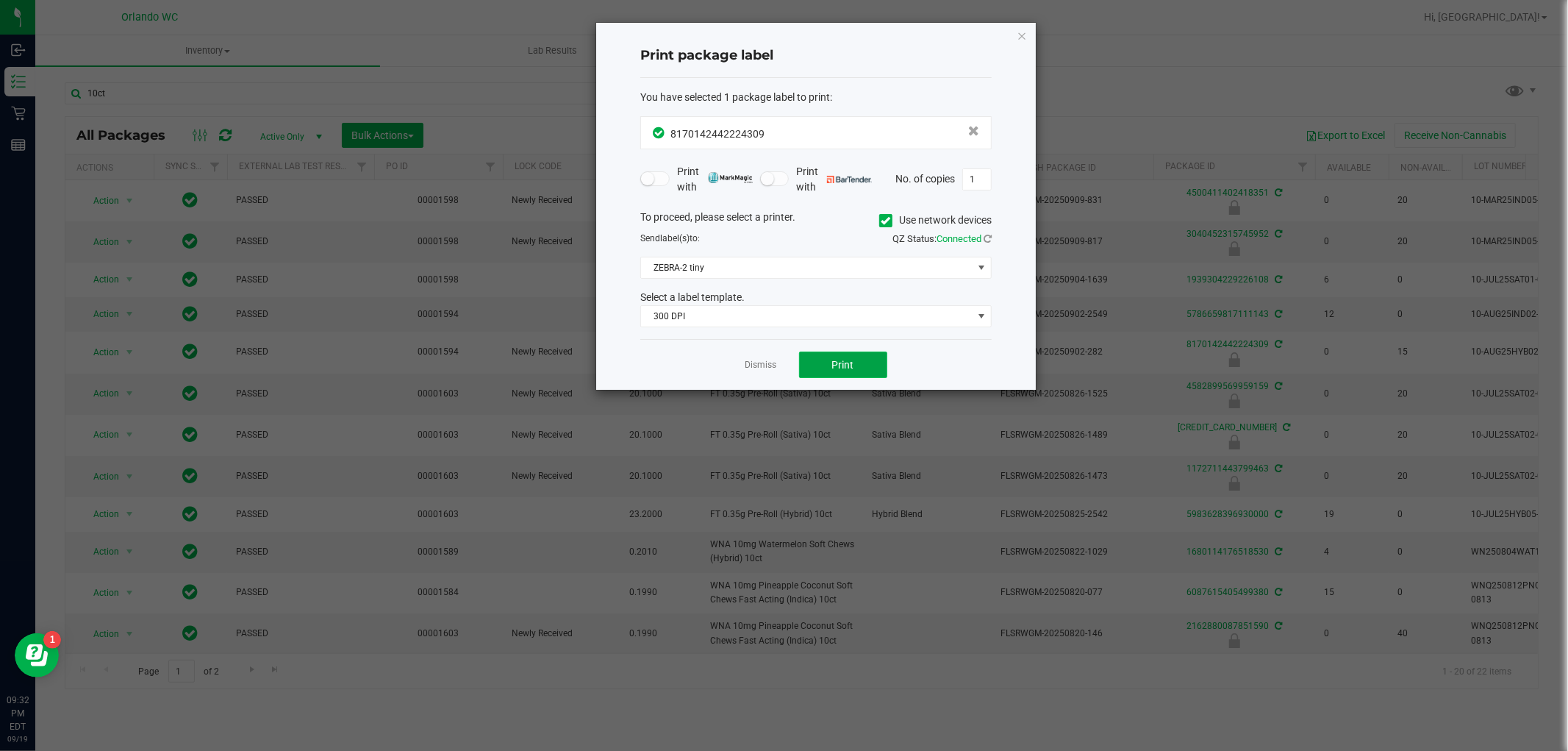
click at [836, 366] on span "Print" at bounding box center [844, 365] width 22 height 12
click at [769, 363] on link "Dismiss" at bounding box center [761, 365] width 31 height 13
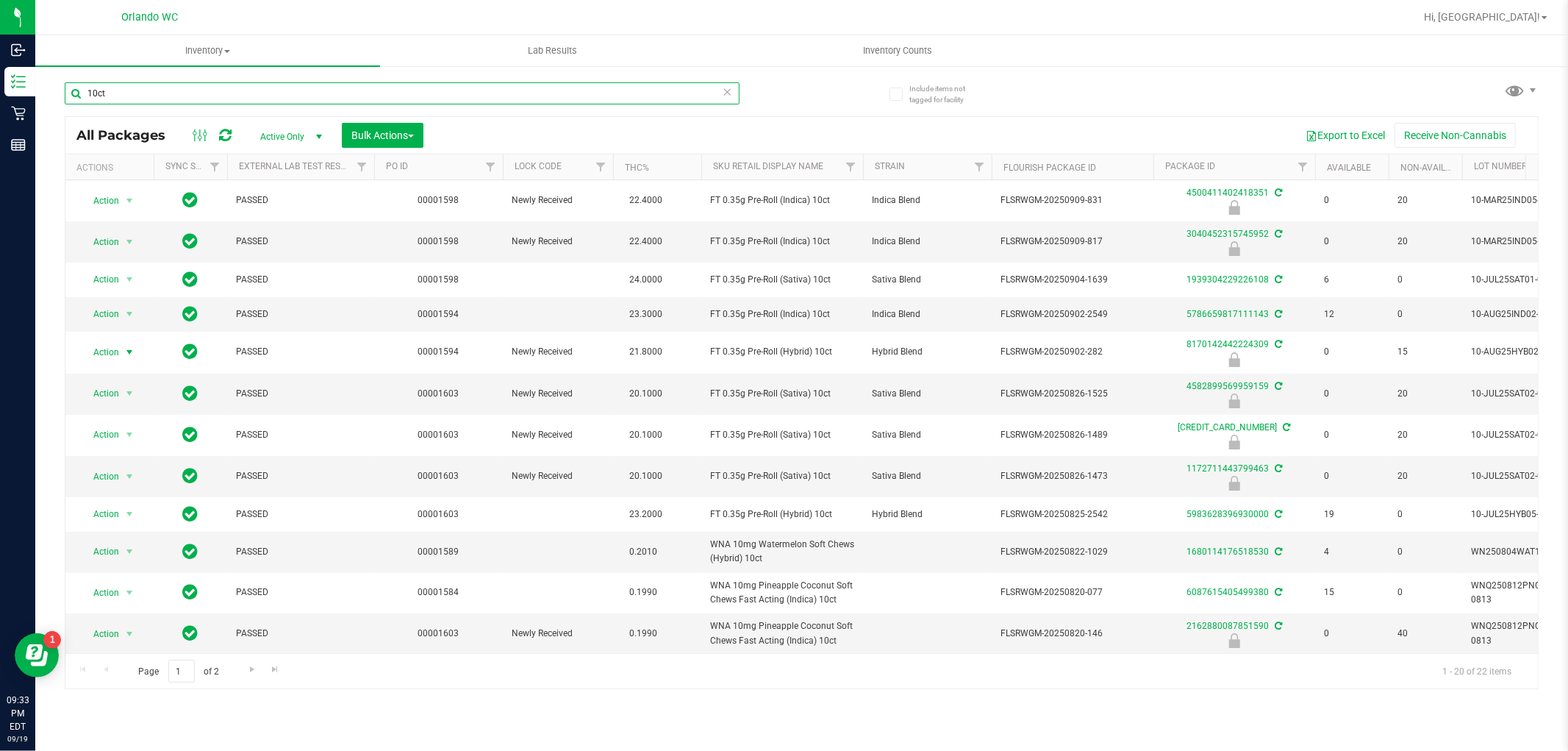
click at [486, 84] on input "10ct" at bounding box center [402, 94] width 675 height 22
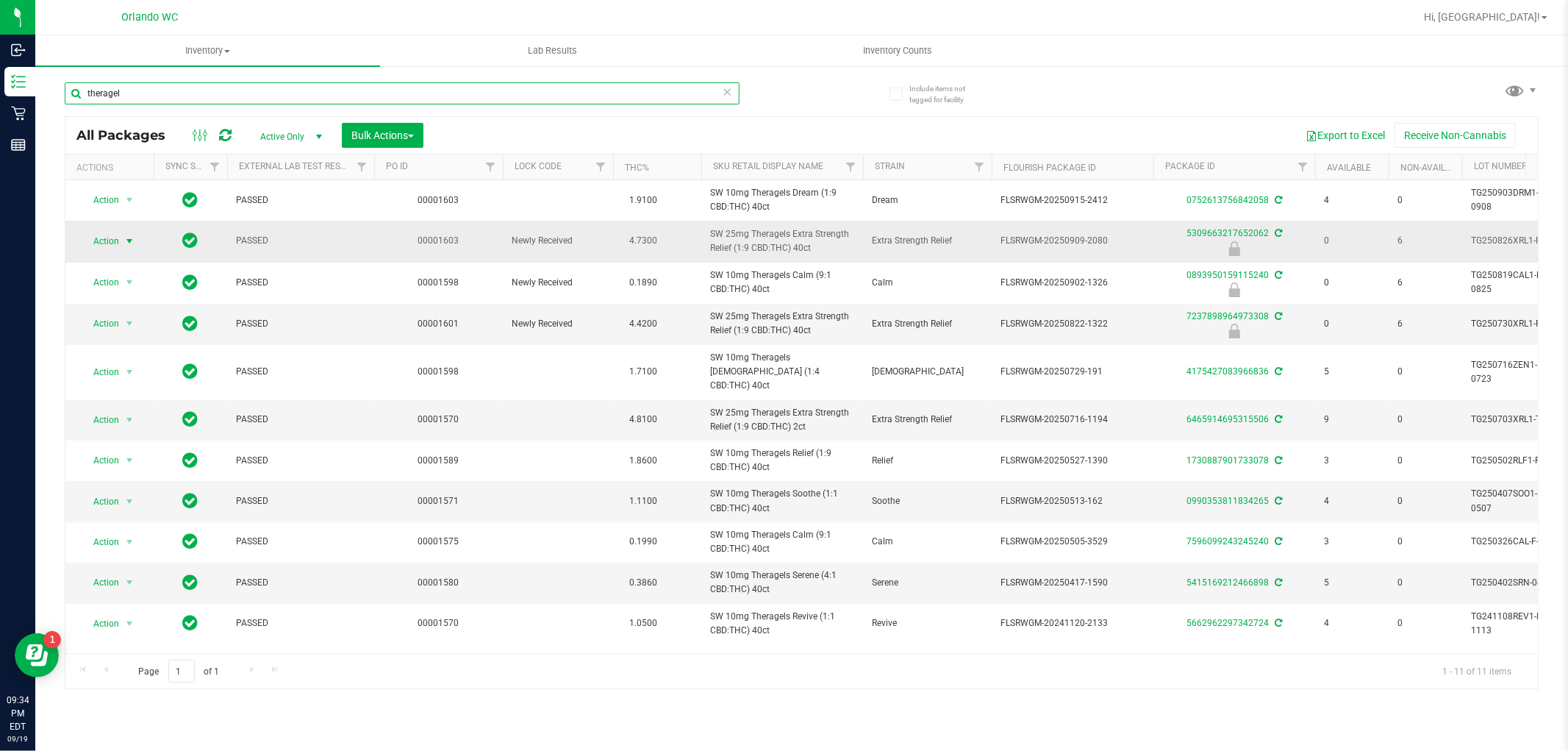
type input "theragel"
click at [128, 239] on span "select" at bounding box center [129, 242] width 12 height 12
click at [145, 418] on li "Unlock package" at bounding box center [128, 416] width 94 height 22
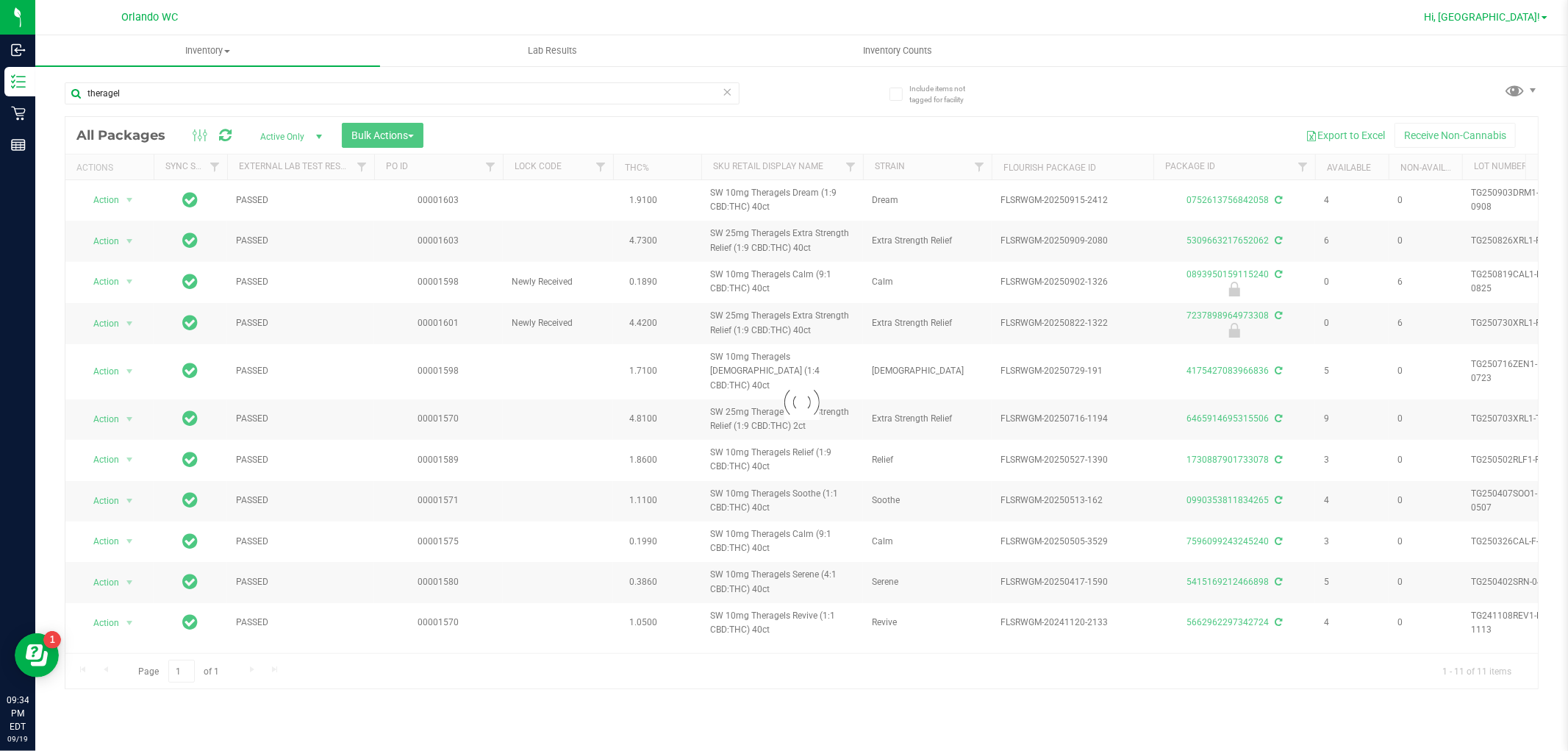
click at [1549, 19] on link "Hi, [GEOGRAPHIC_DATA]!" at bounding box center [1486, 17] width 135 height 15
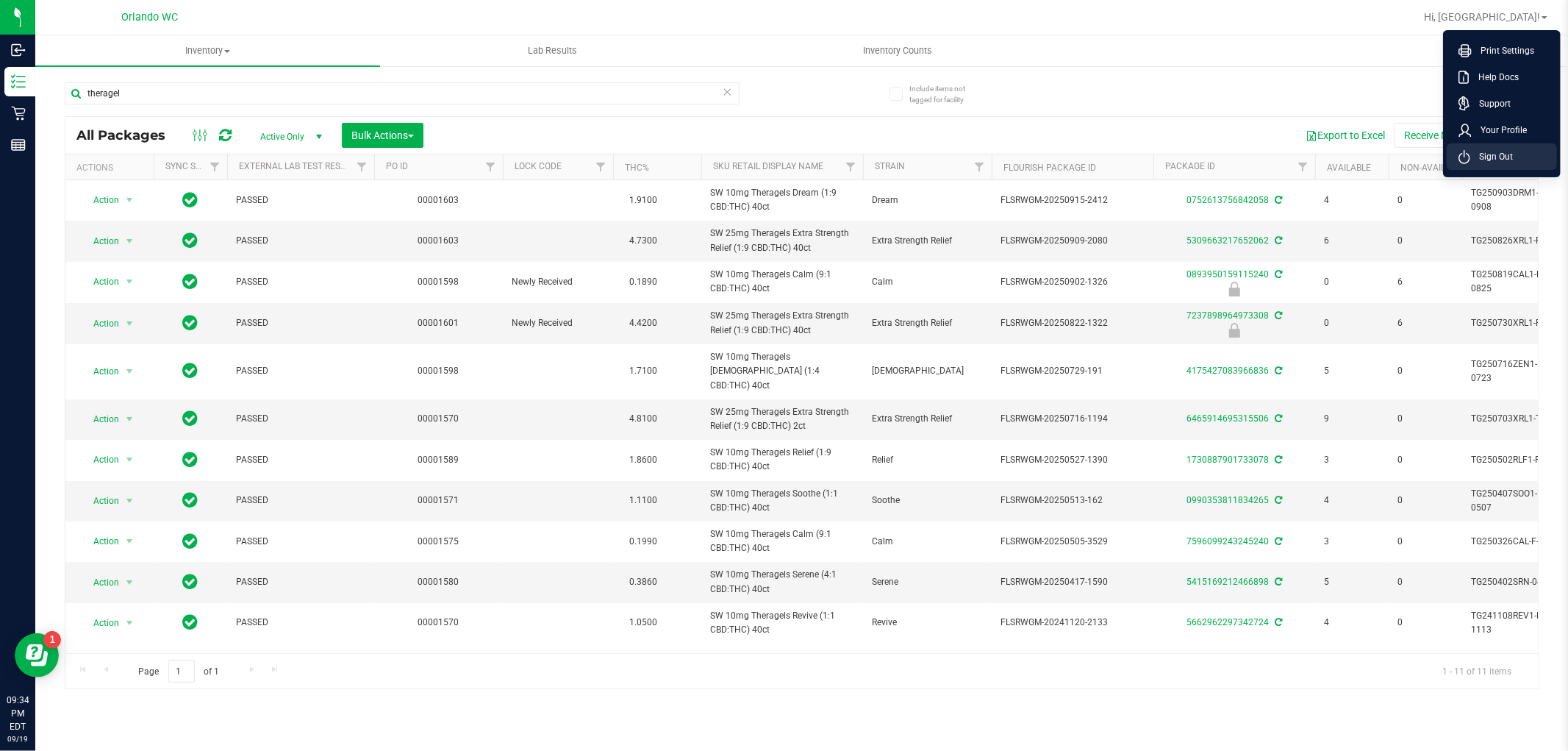
click at [1520, 156] on li "Sign Out" at bounding box center [1502, 156] width 111 height 26
